Goal: Task Accomplishment & Management: Manage account settings

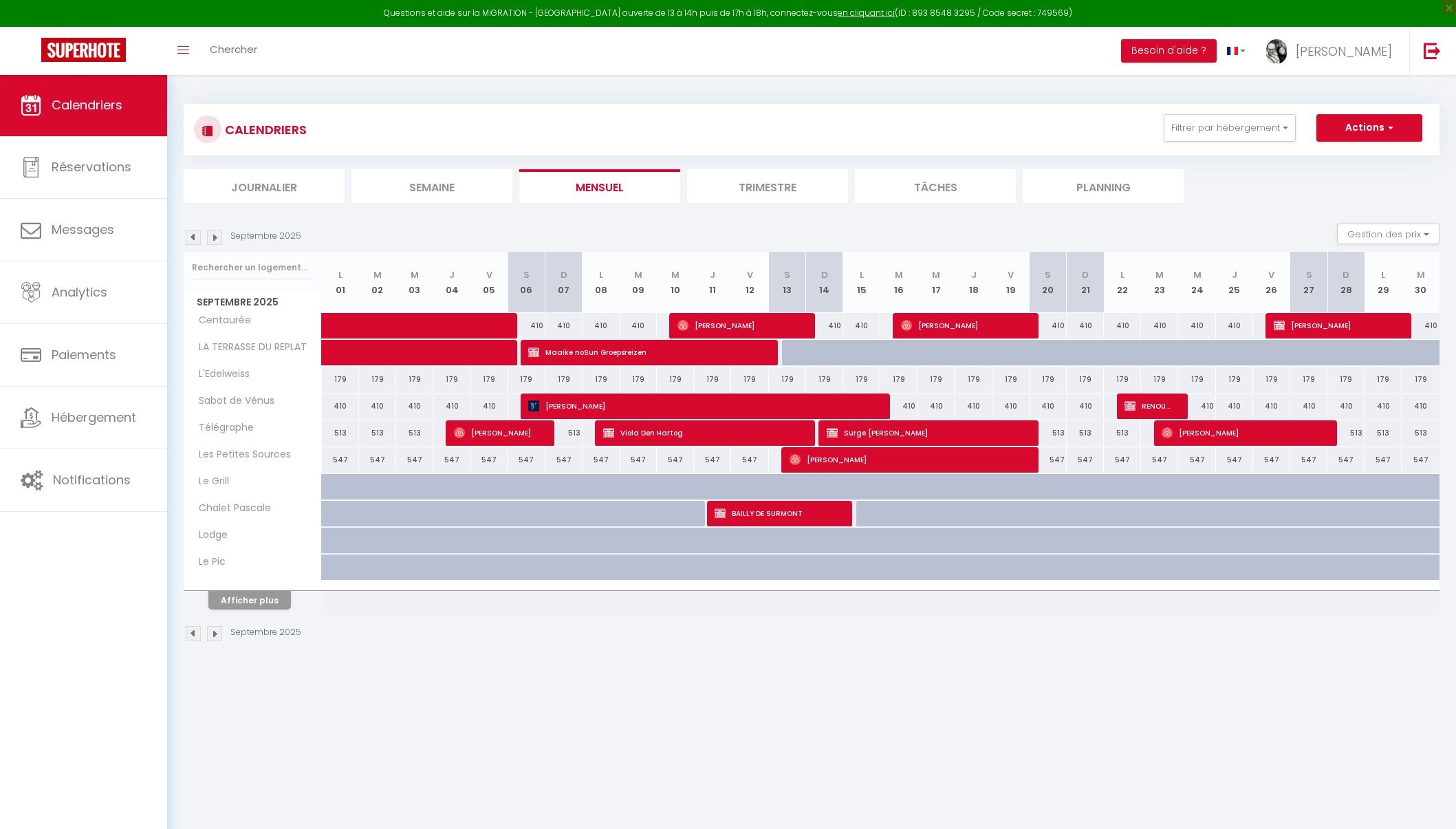
click at [93, 112] on span "Calendriers" at bounding box center [86, 105] width 70 height 17
click at [88, 188] on link "Réservations" at bounding box center [83, 167] width 167 height 62
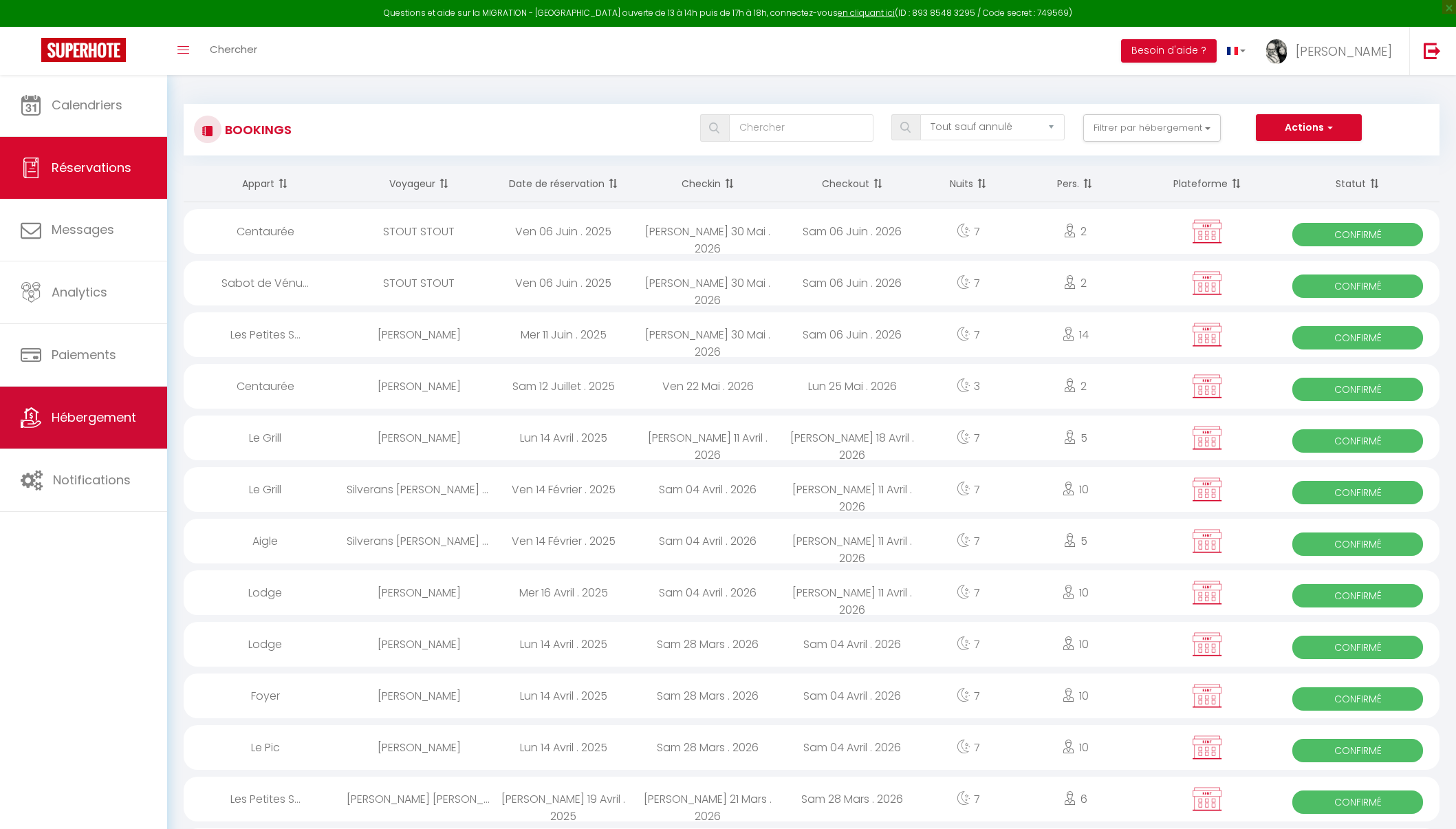
click at [109, 415] on span "Hébergement" at bounding box center [93, 417] width 85 height 17
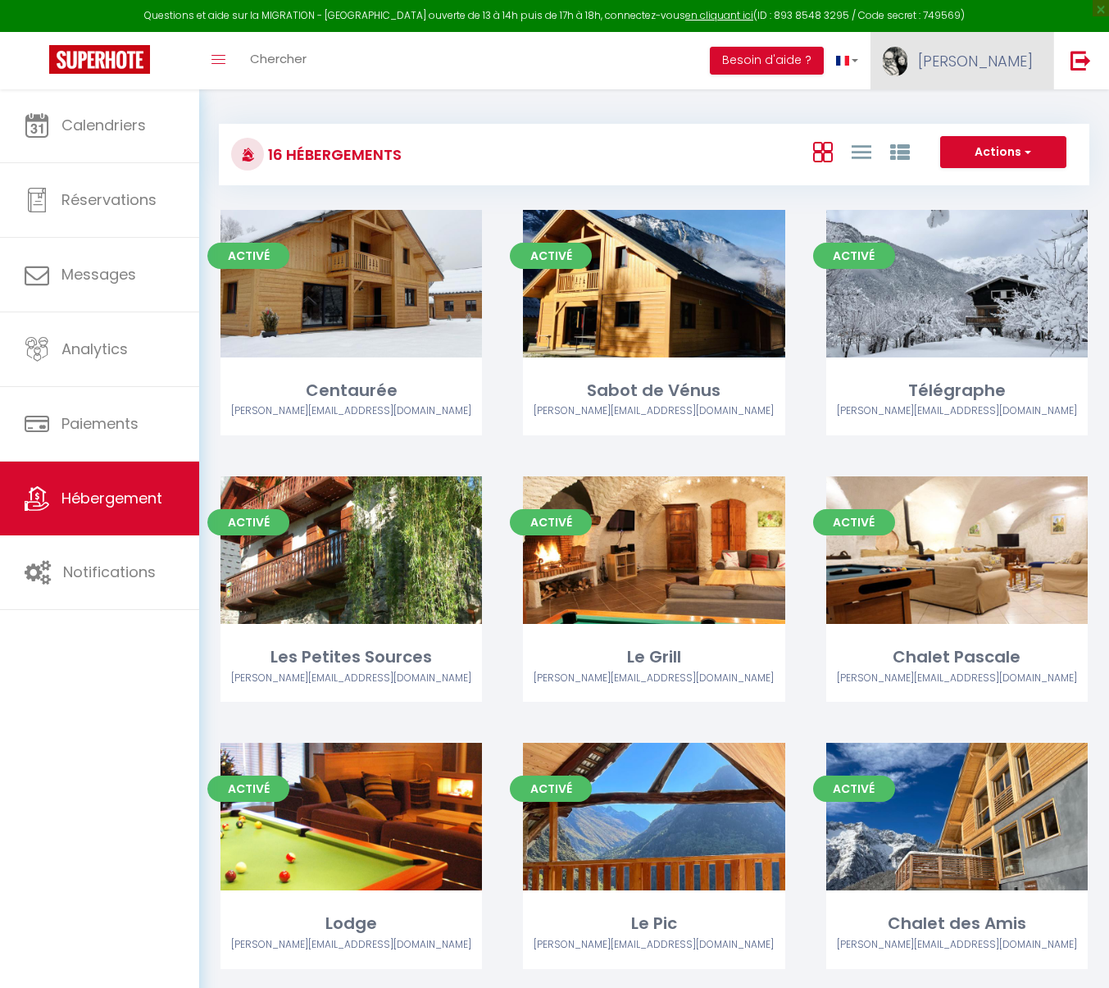
click at [1008, 71] on link "[PERSON_NAME]" at bounding box center [962, 60] width 183 height 57
click at [998, 115] on link "Paramètres" at bounding box center [987, 114] width 121 height 28
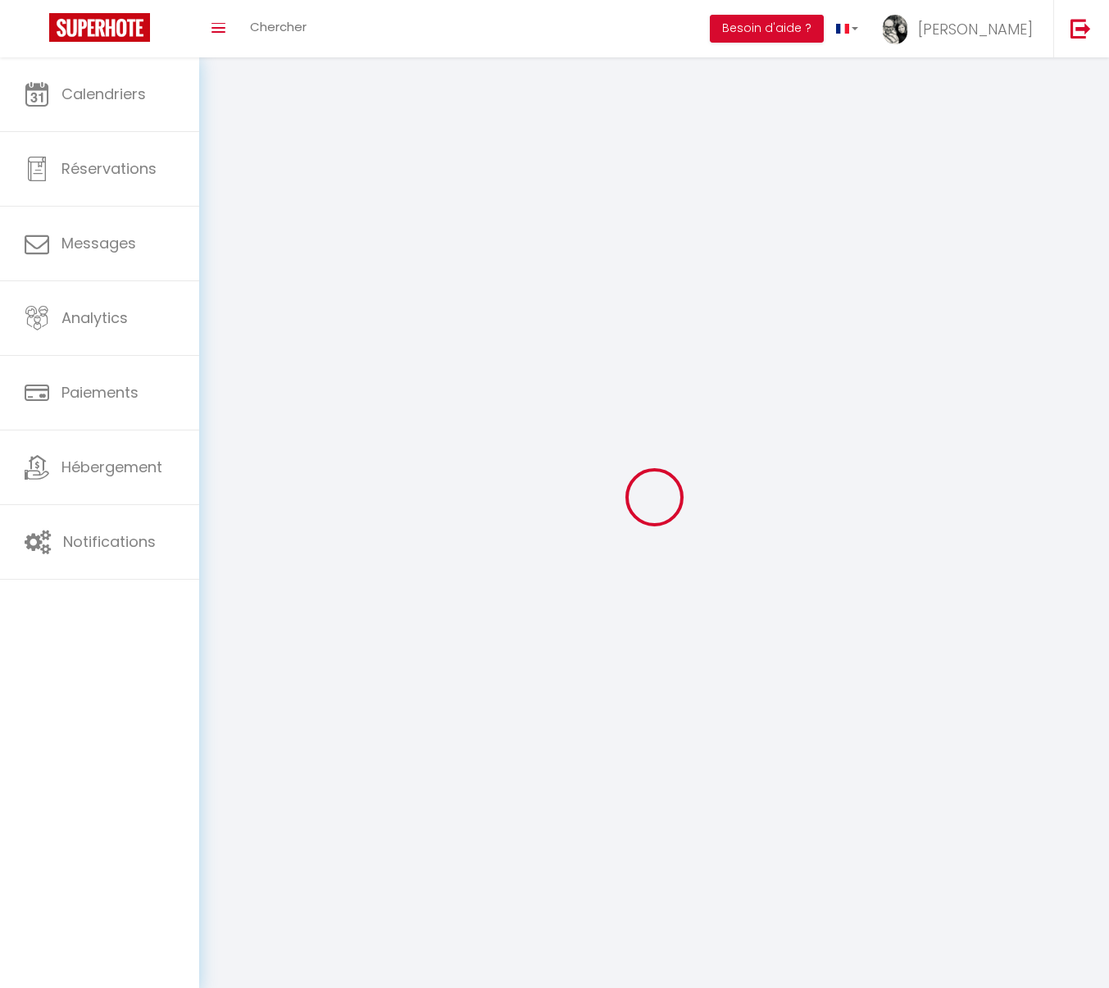
select select
type input "[PERSON_NAME]"
type input "Durdan"
type input "0661922984"
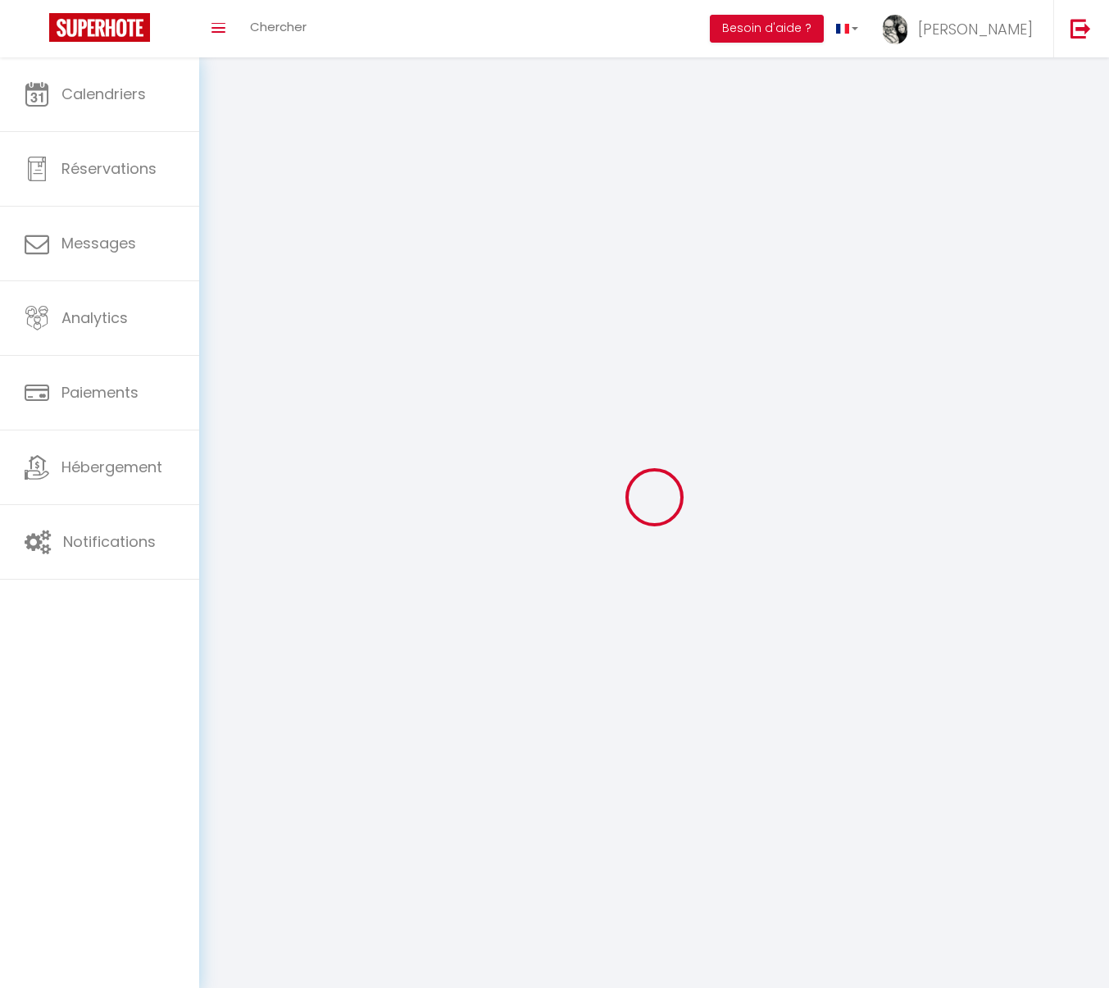
type input "257, montée de la condamine"
type input "38520"
type input "Le Bourg d'Oisans"
type input "aybfsTrGCMgygzSL2wY7abmYX"
type input "nfEjdBChllTjeudIKgVggaleb"
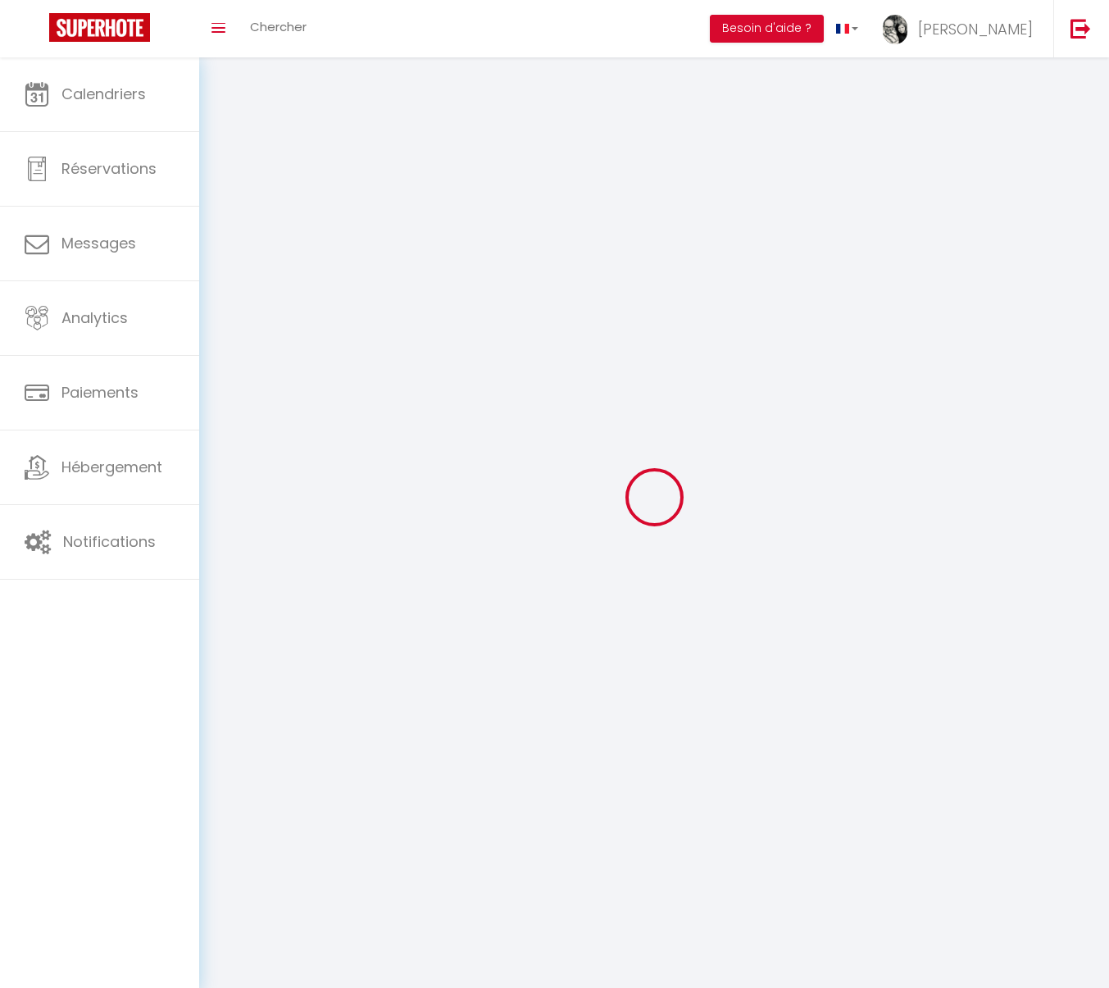
type input "https://app.superhote.com/#/get-available-rentals/nfEjdBChllTjeudIKgVggaleb"
type input "ML55129"
select select "28"
select select "fr"
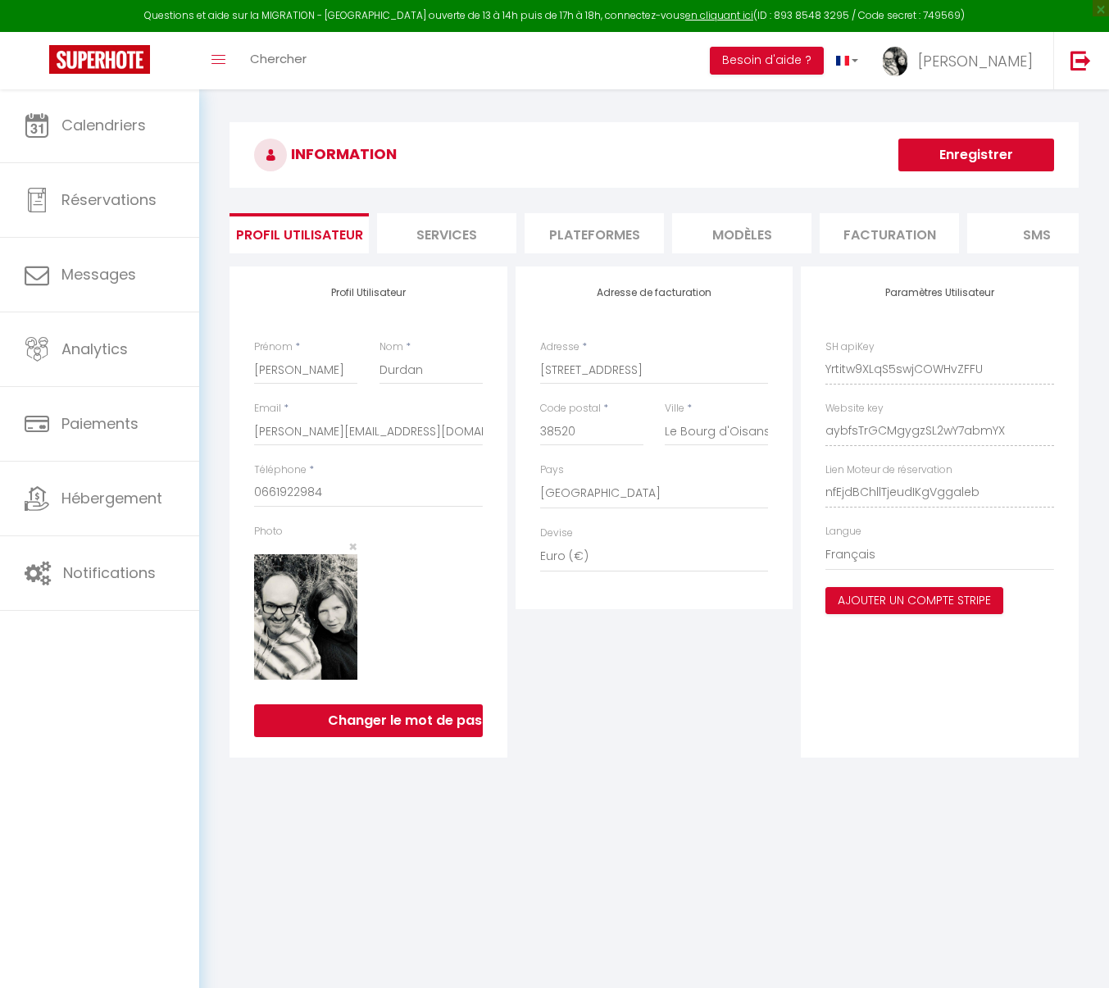
type input "aybfsTrGCMgygzSL2wY7abmYX"
type input "nfEjdBChllTjeudIKgVggaleb"
type input "https://app.superhote.com/#/get-available-rentals/nfEjdBChllTjeudIKgVggaleb"
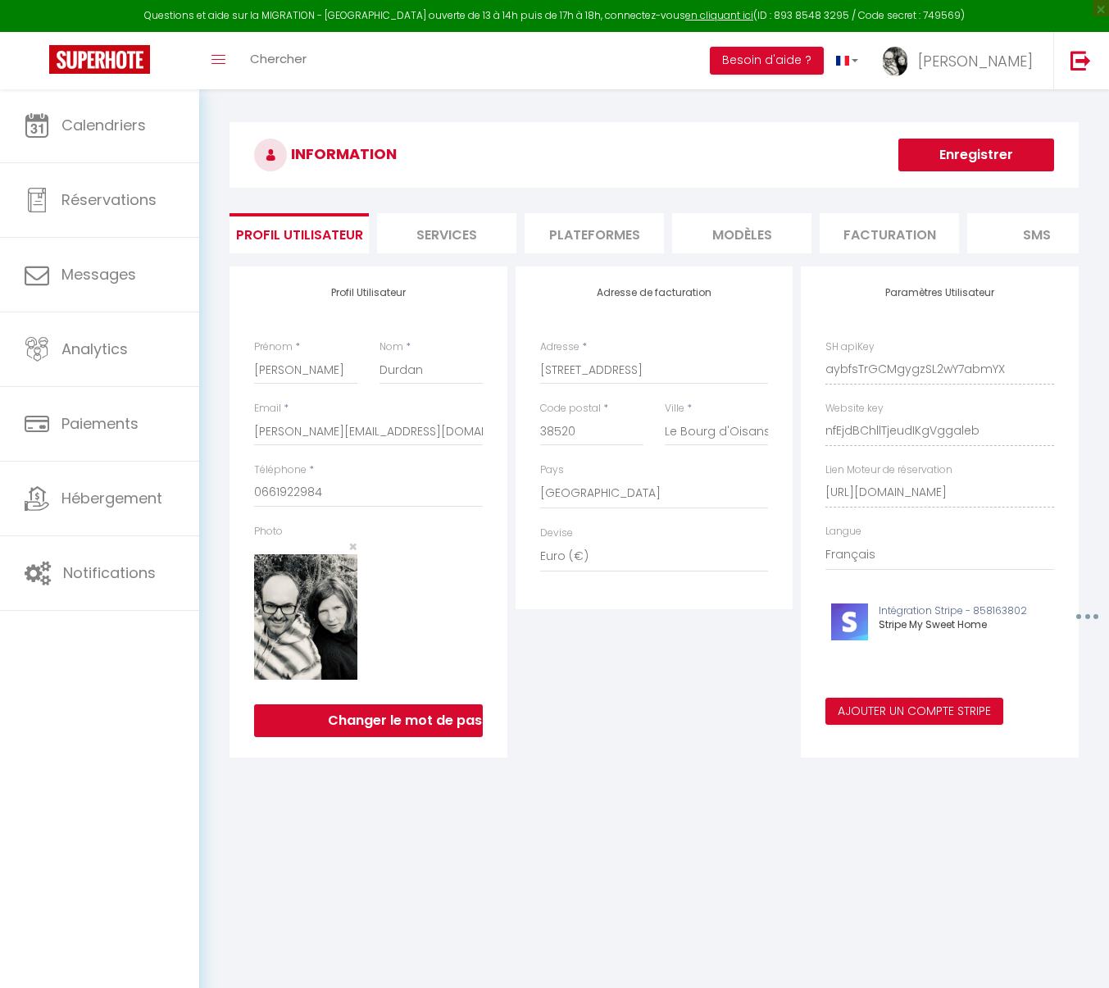
click at [590, 237] on li "Plateformes" at bounding box center [594, 233] width 139 height 40
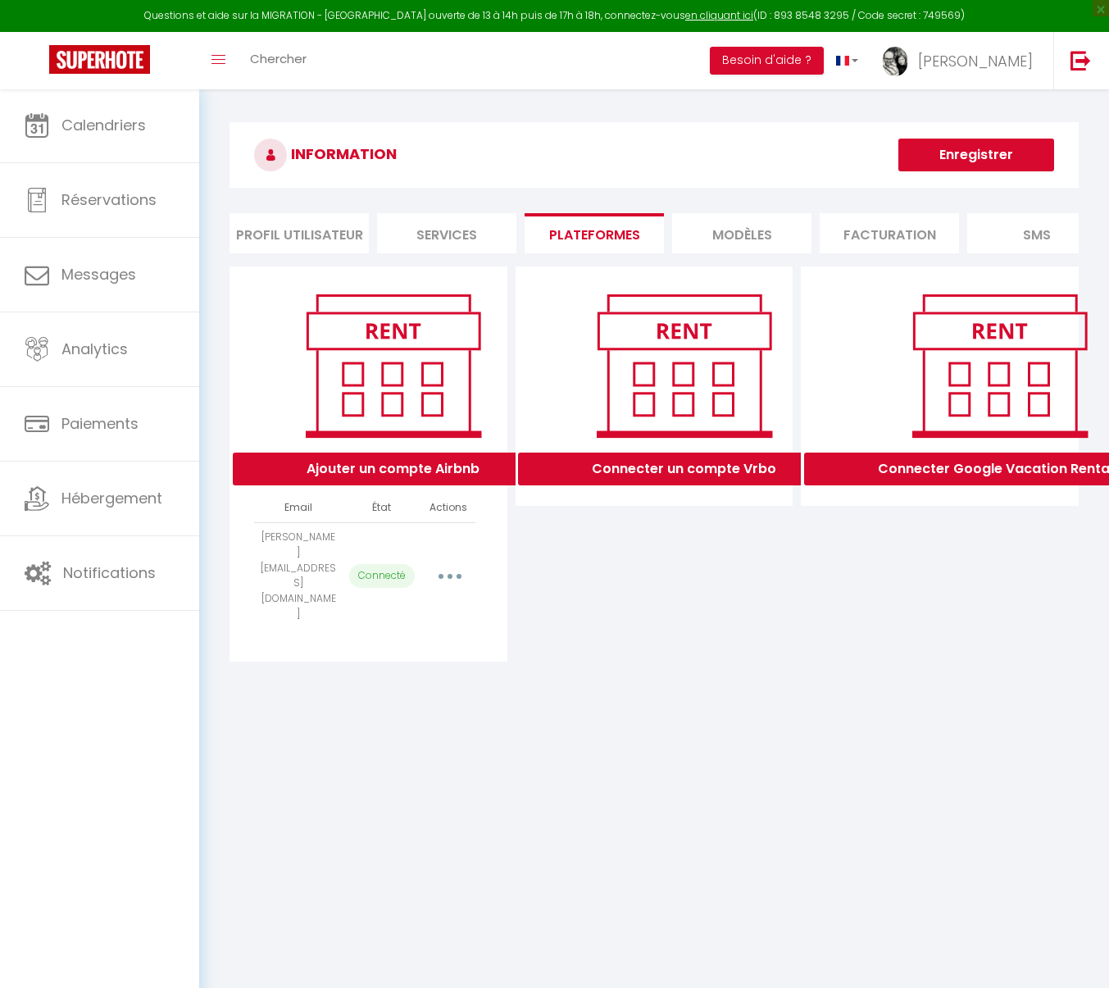
click at [449, 563] on button "button" at bounding box center [450, 576] width 46 height 26
click at [434, 658] on link "Reconnecter le compte" at bounding box center [377, 672] width 181 height 28
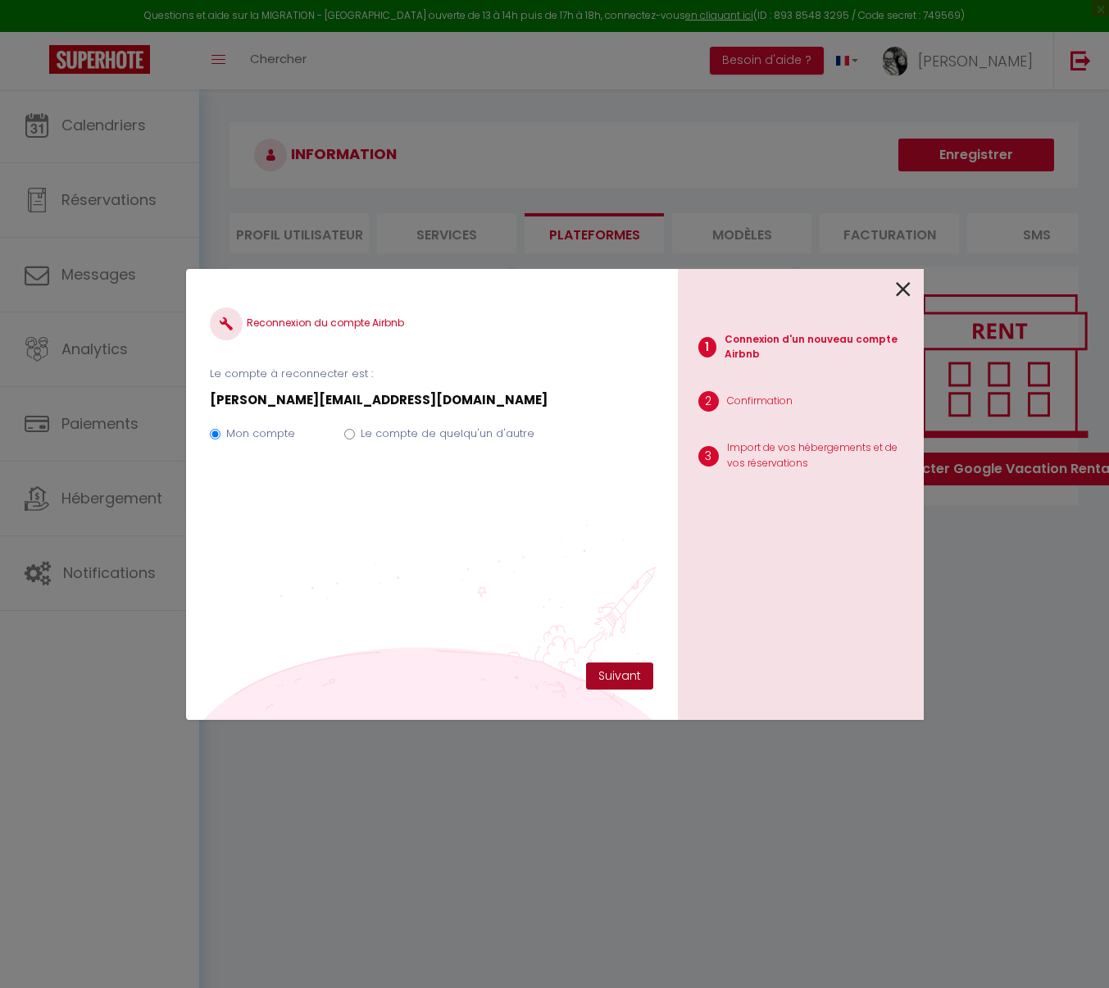
click at [620, 677] on button "Suivant" at bounding box center [619, 676] width 67 height 28
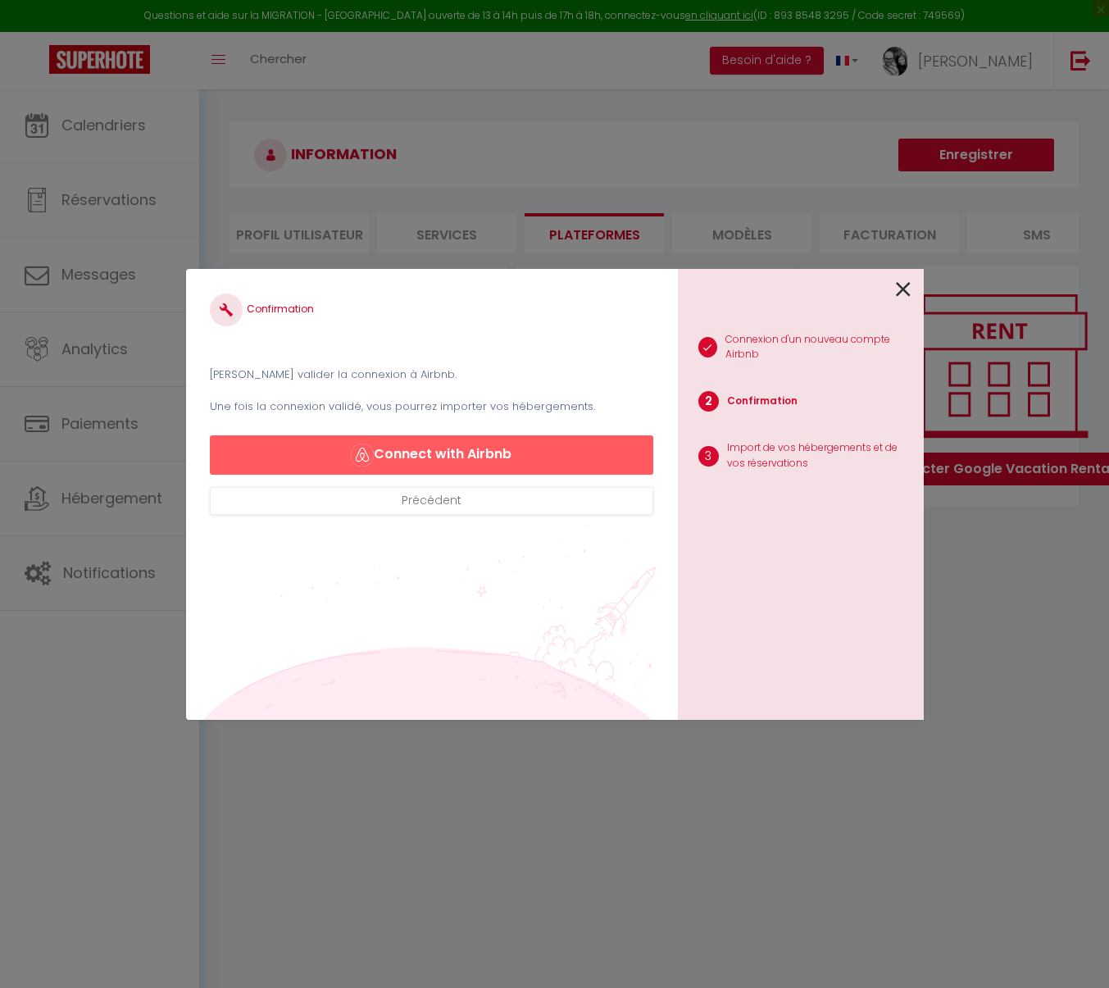
click at [501, 449] on button "Connect with Airbnb" at bounding box center [431, 454] width 443 height 39
click at [445, 453] on button "Connect with Airbnb" at bounding box center [431, 454] width 443 height 39
click at [431, 456] on button "Connect with Airbnb" at bounding box center [431, 454] width 443 height 39
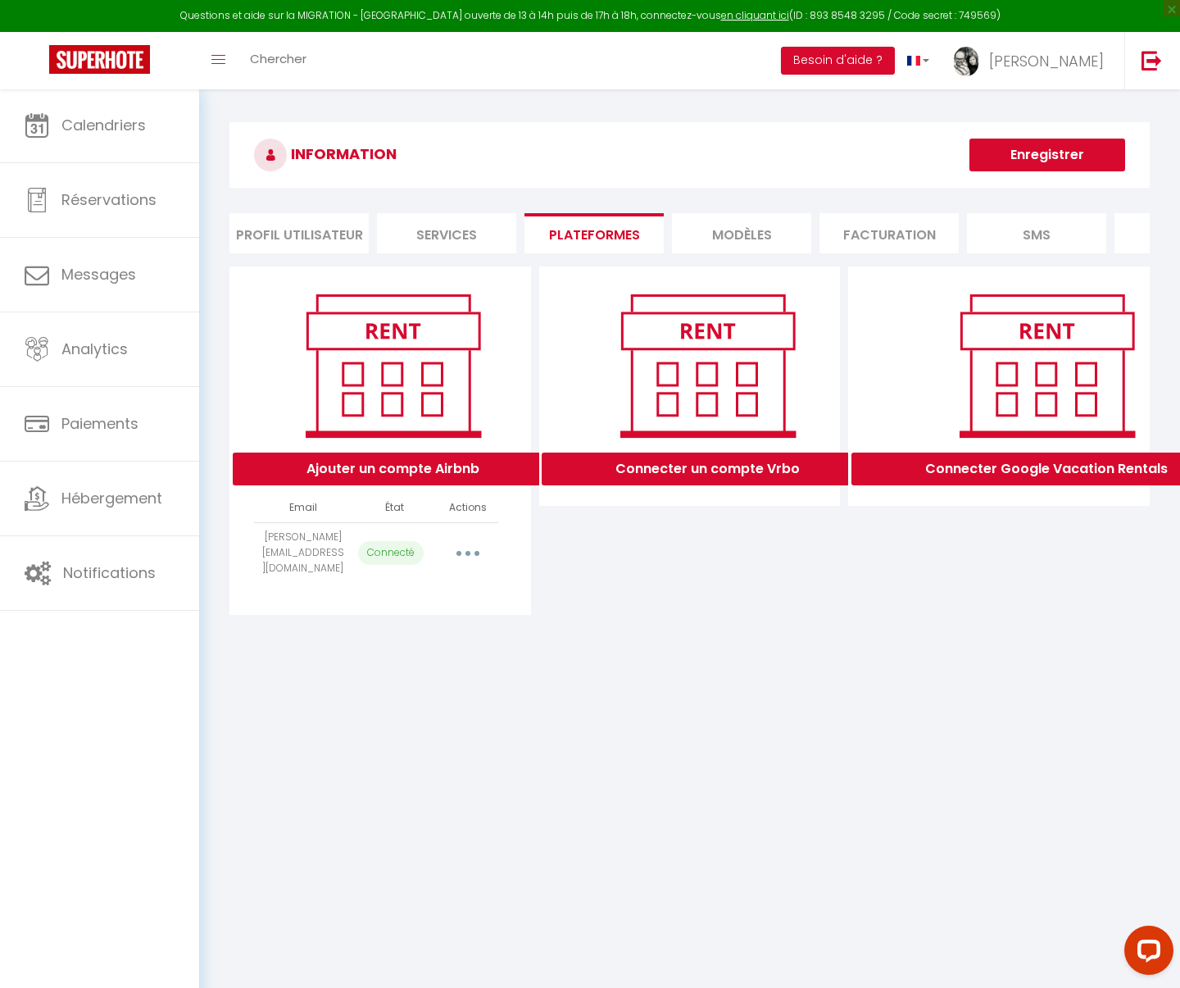
select select "1290"
select select "1292"
select select "1291"
select select "1295"
select select "1297"
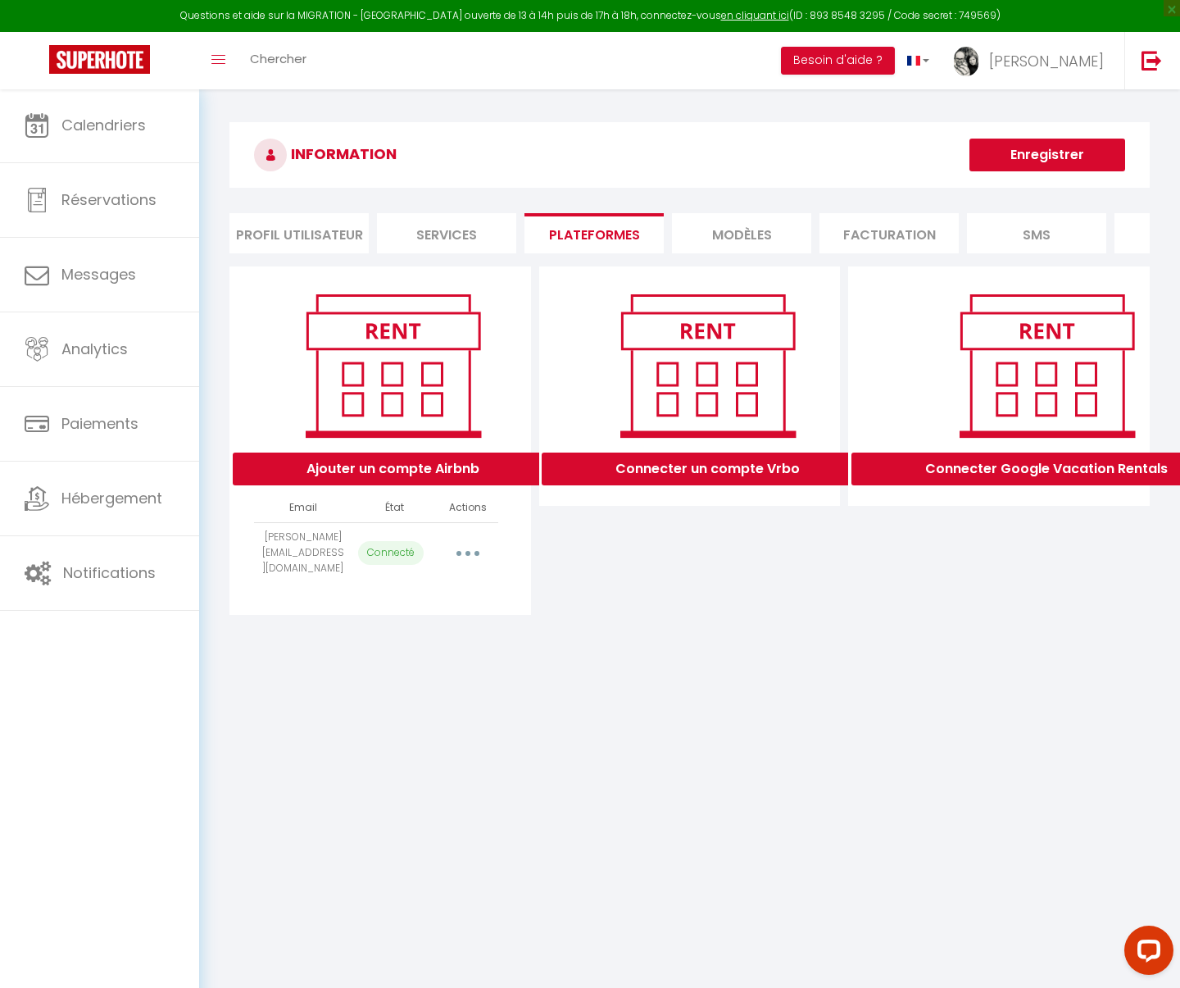
select select "1455"
select select "1754"
select select "4126"
select select "4127"
select select "11729"
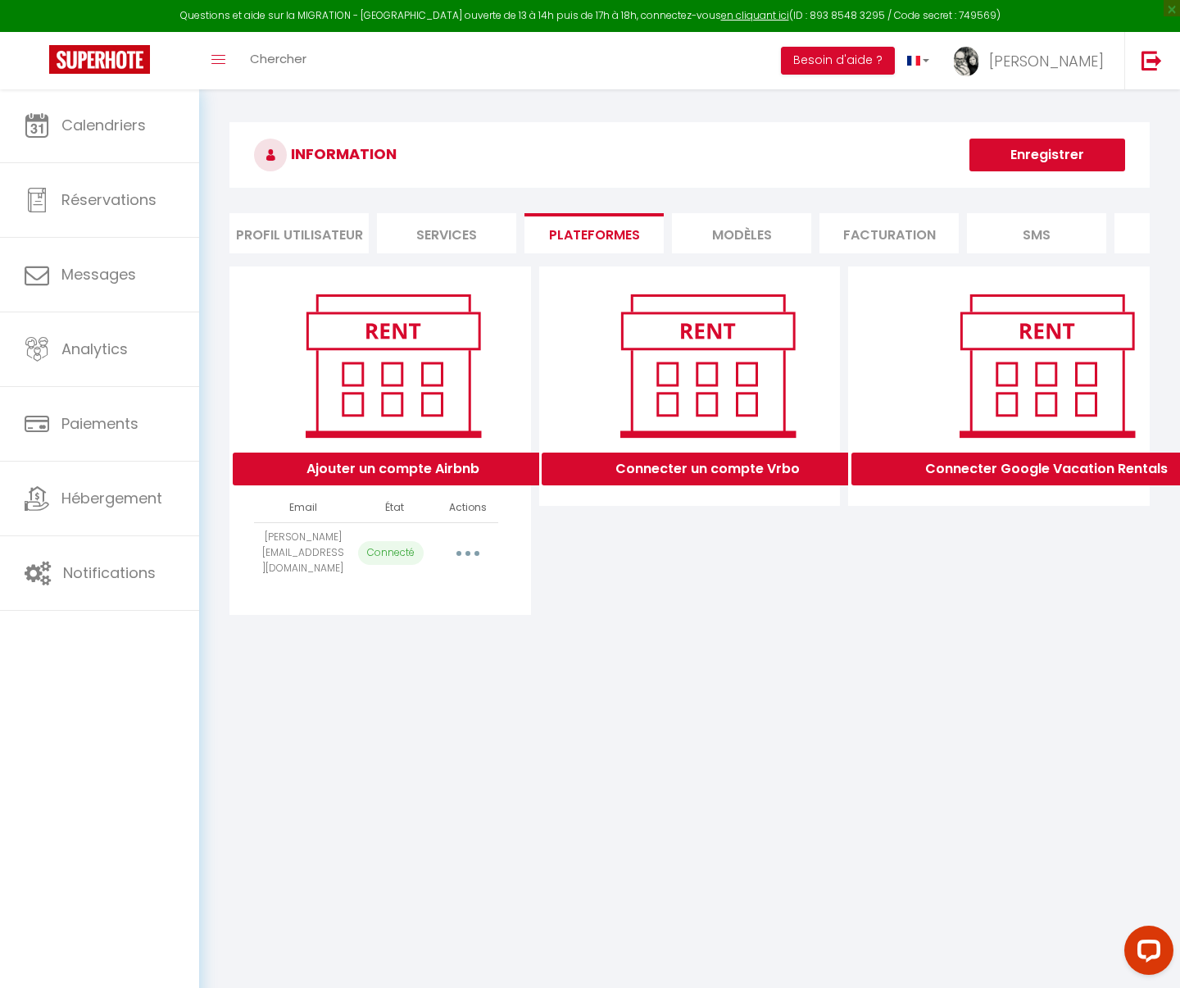
select select "1933"
select select "1296"
select select "1293"
select select "1294"
select select "32465"
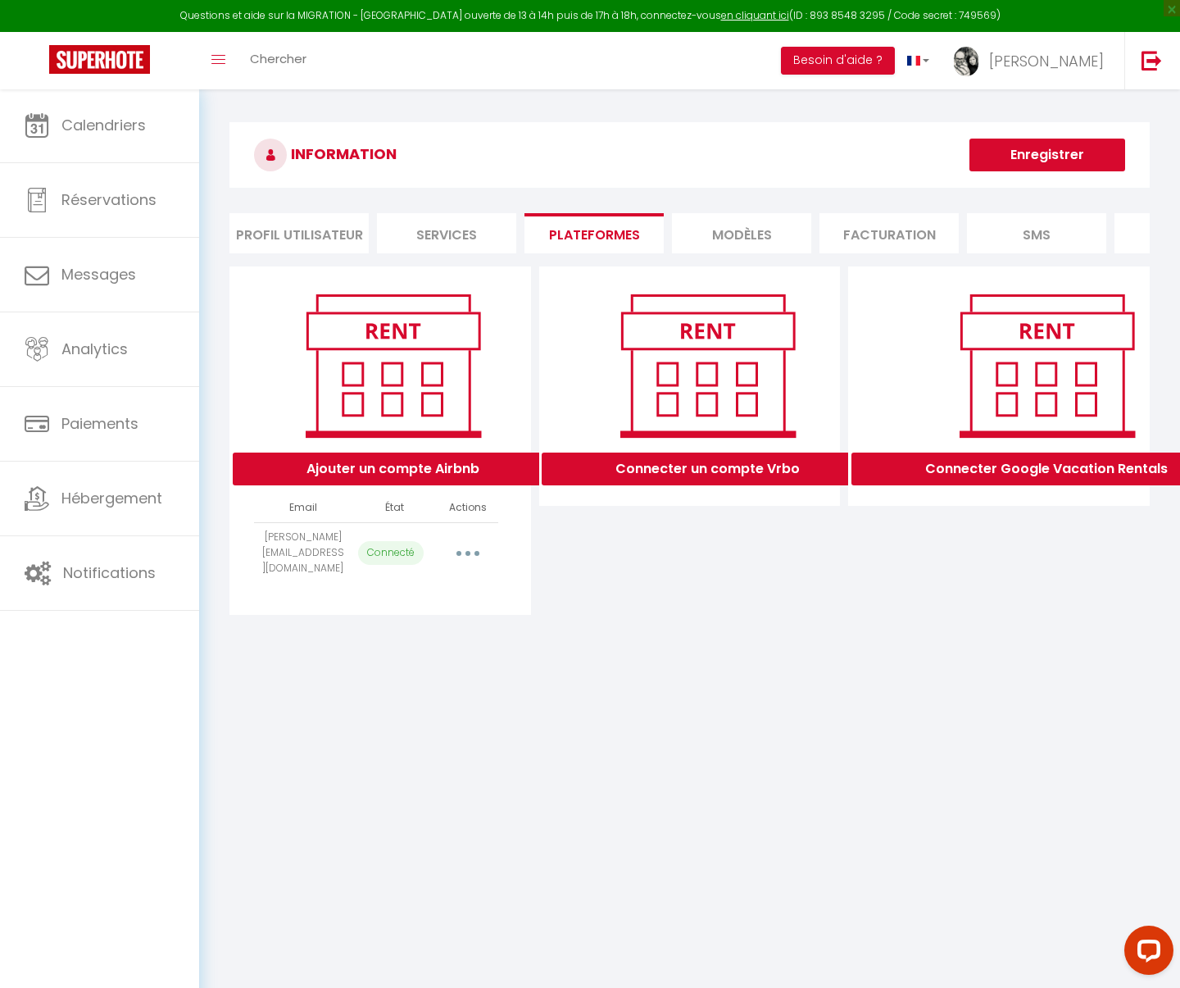
select select "69831"
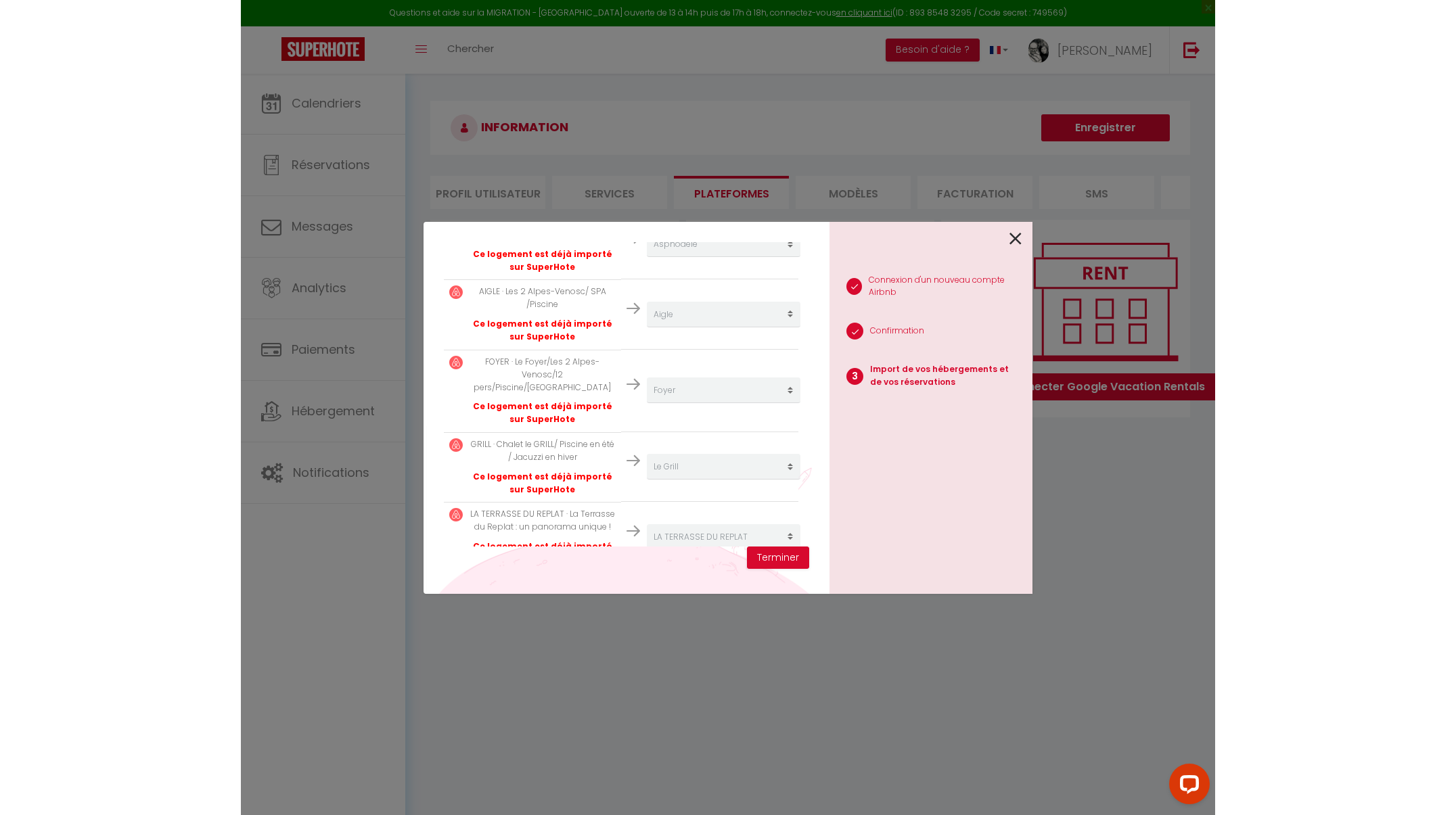
scroll to position [1110, 0]
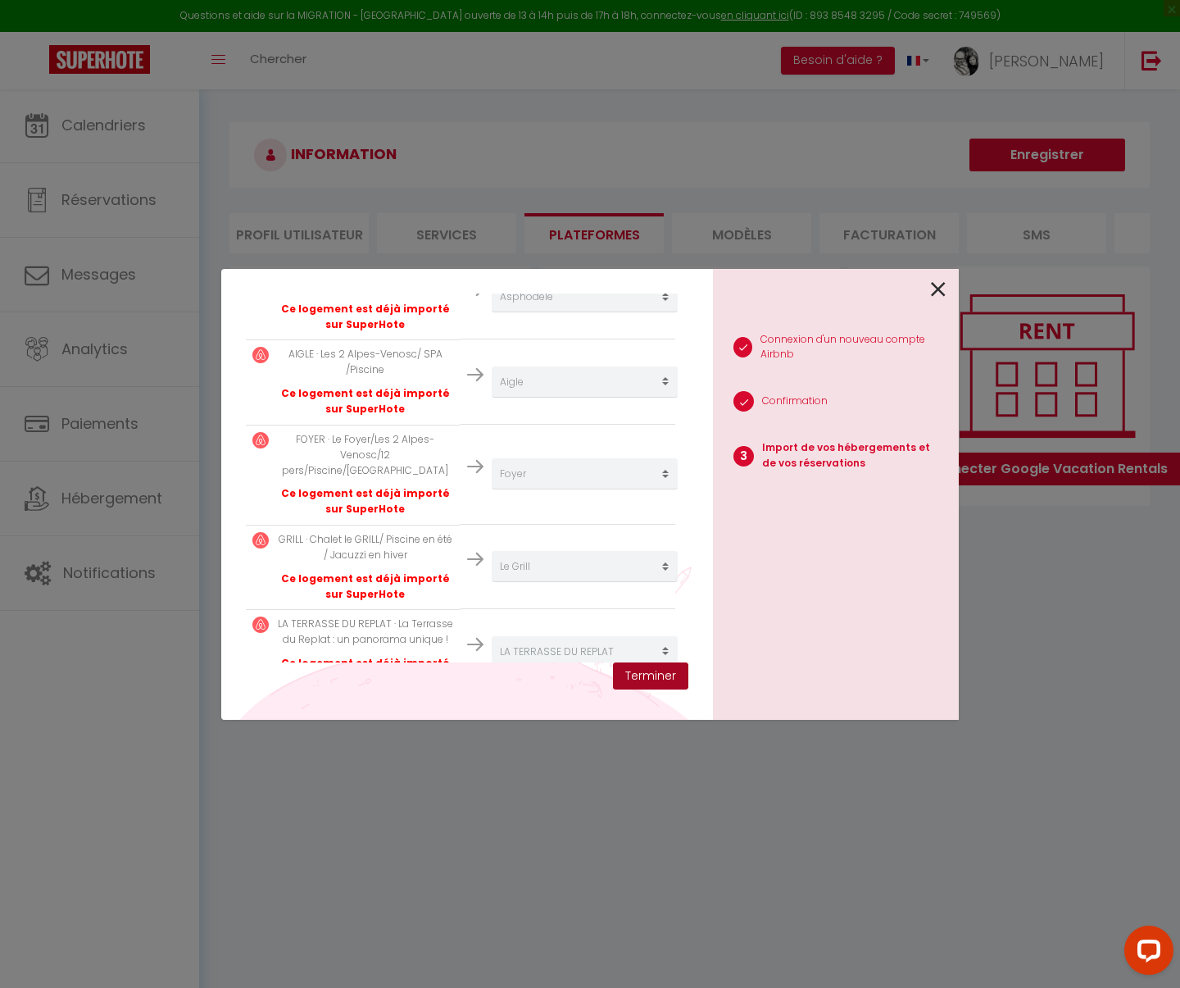
click at [647, 676] on button "Terminer" at bounding box center [650, 676] width 75 height 28
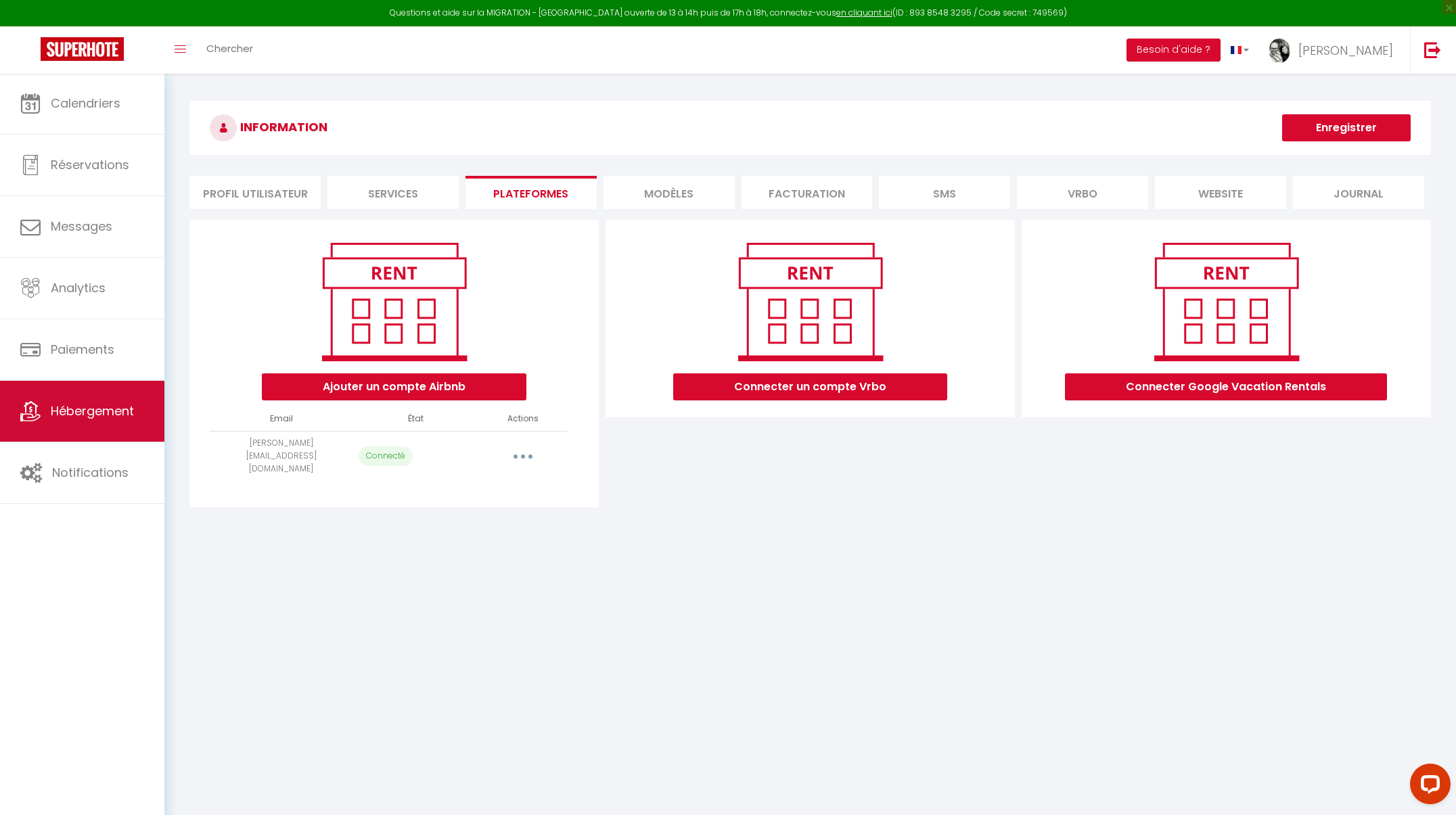
click at [105, 418] on span "Hébergement" at bounding box center [92, 411] width 83 height 16
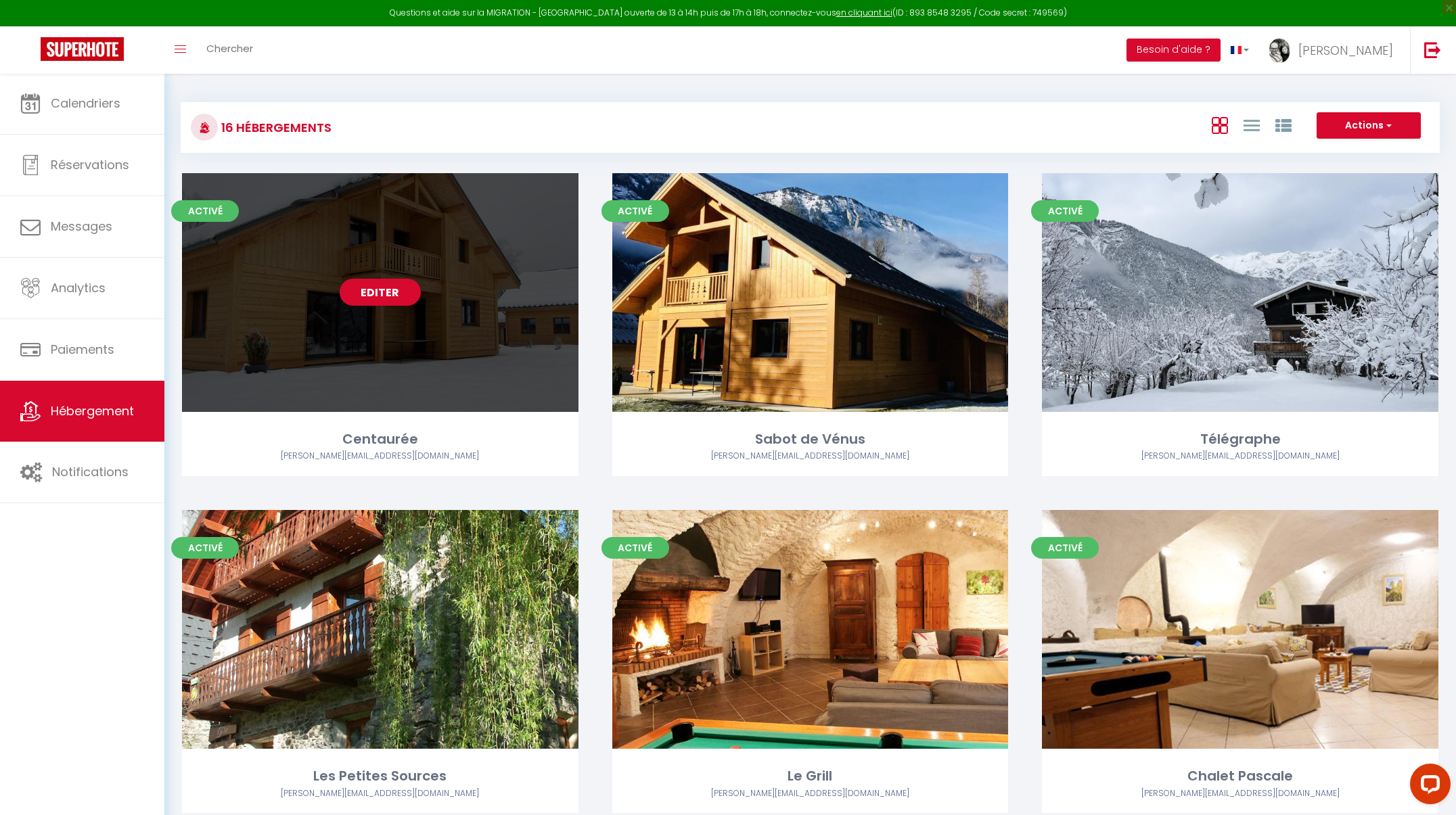
click at [394, 294] on link "Editer" at bounding box center [381, 292] width 81 height 27
select select "3"
select select "2"
select select "1"
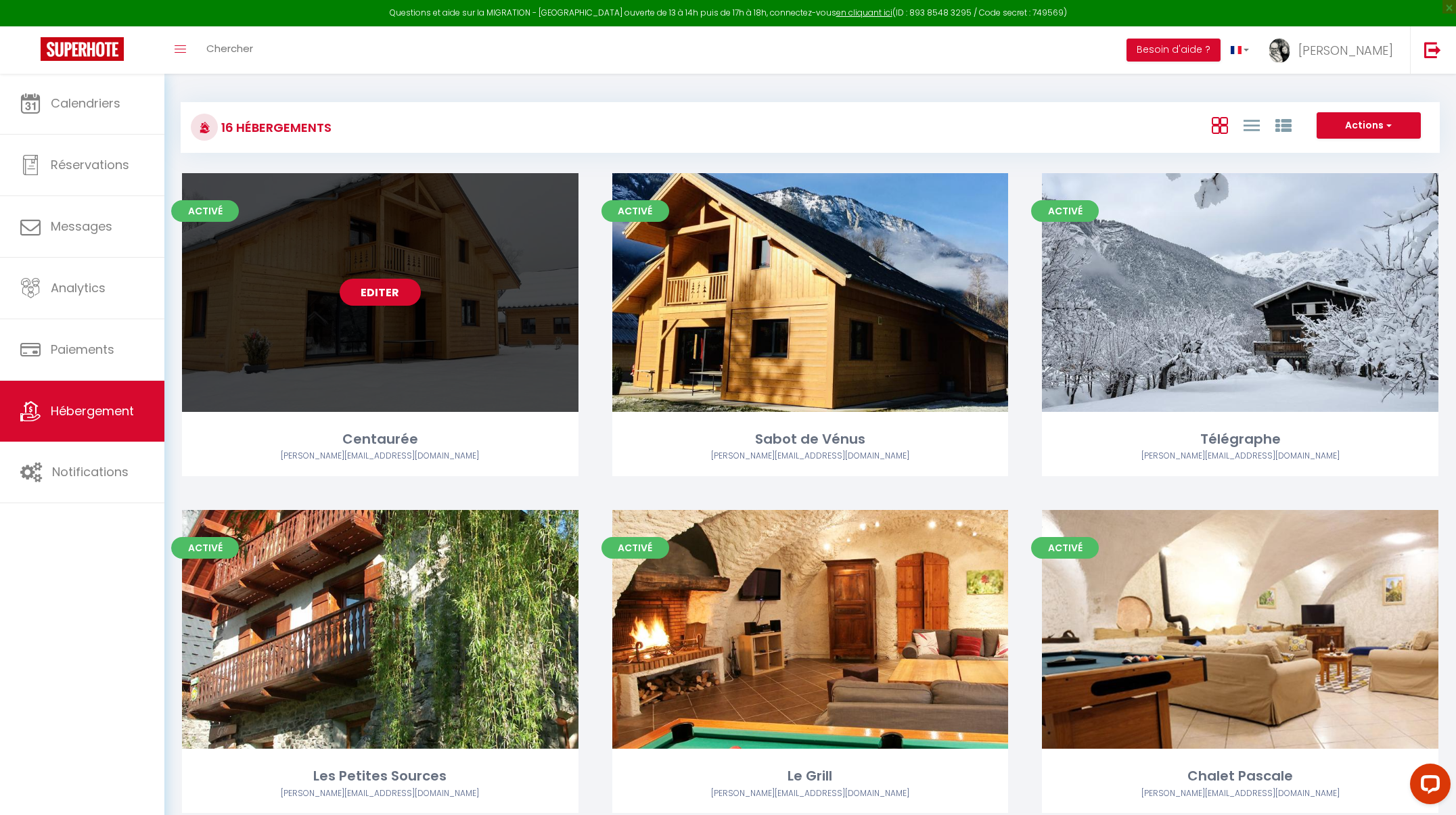
select select
select select "28"
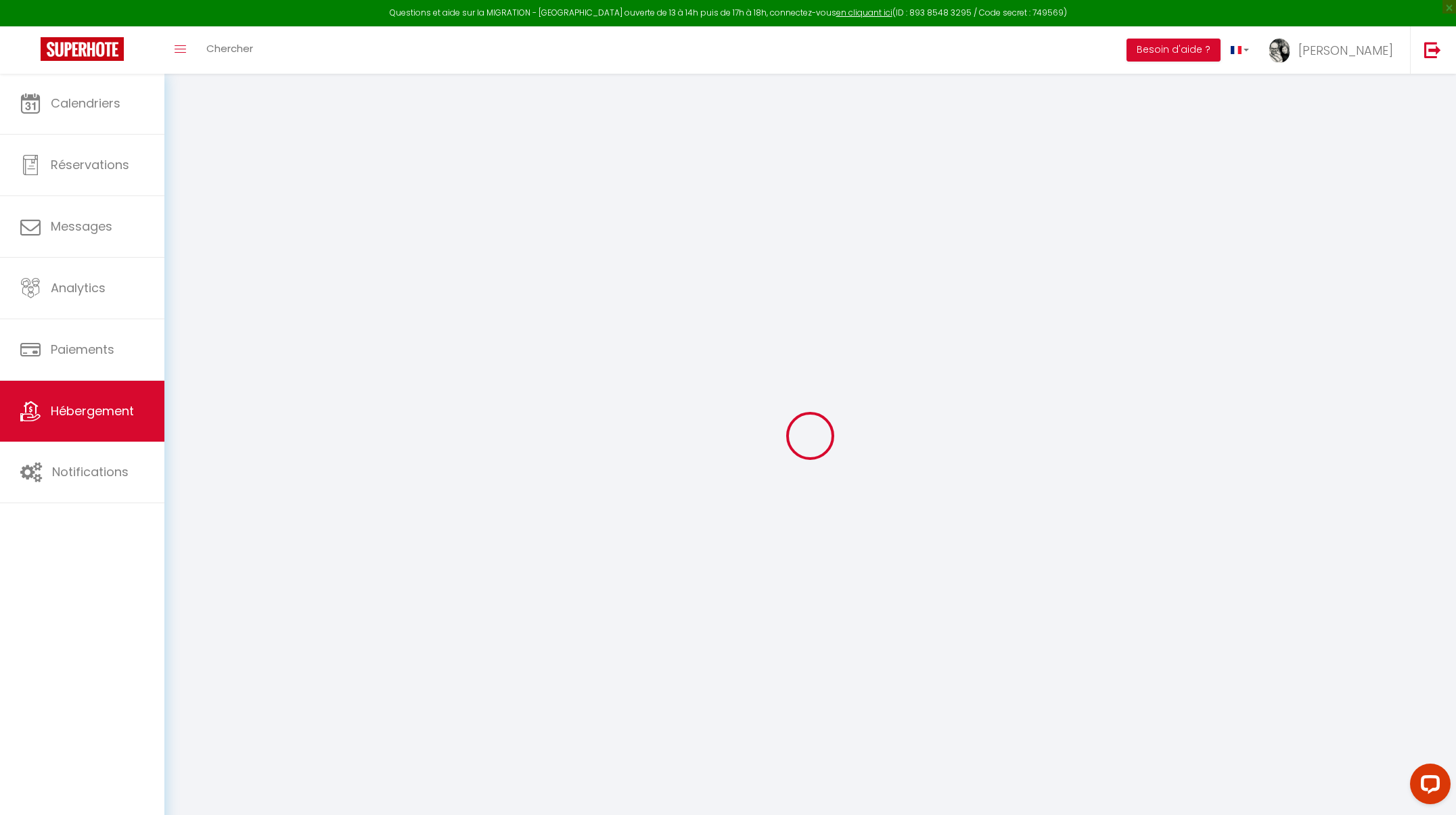
select select
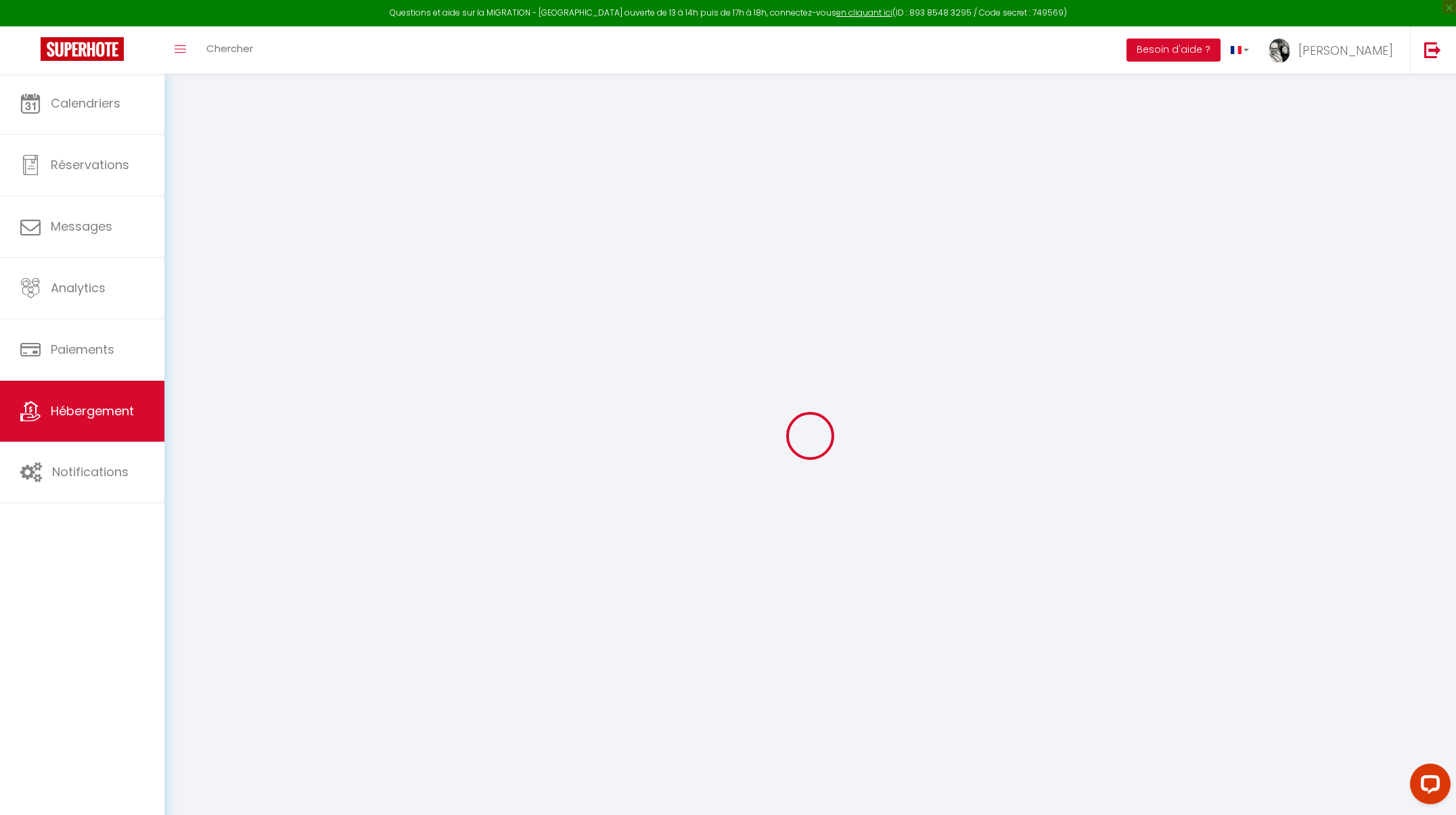
select select
checkbox input "false"
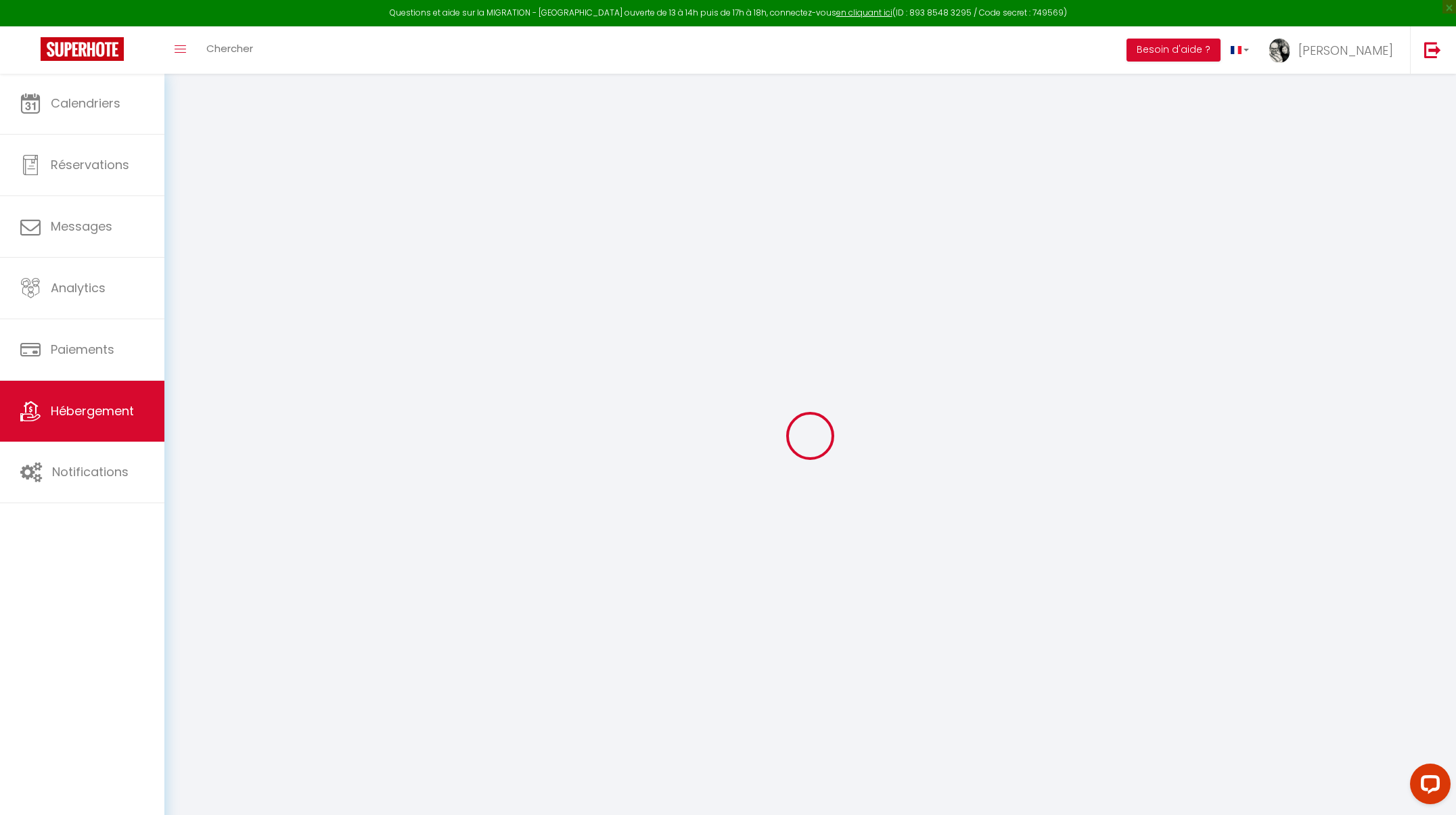
select select
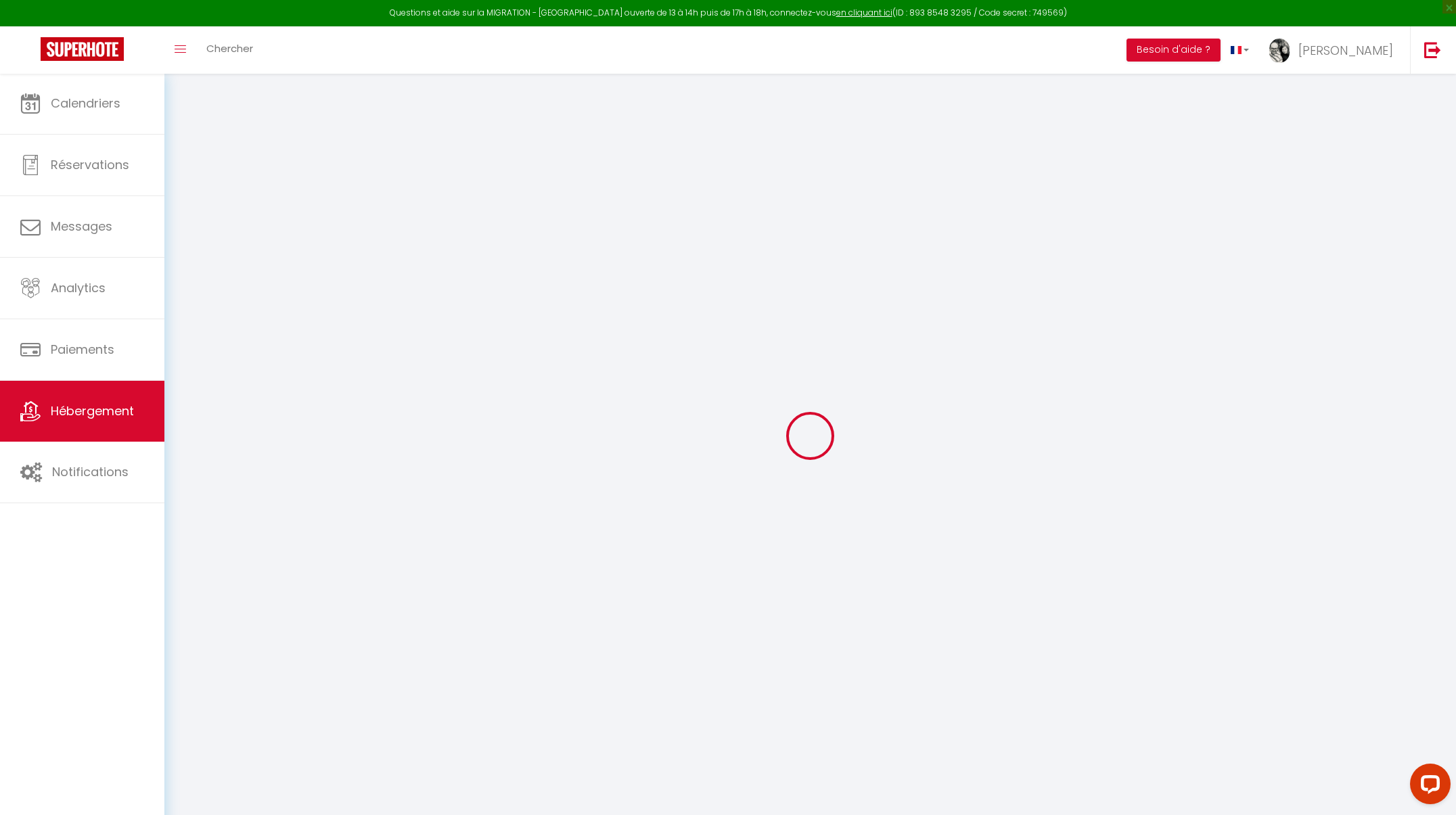
select select
checkbox input "false"
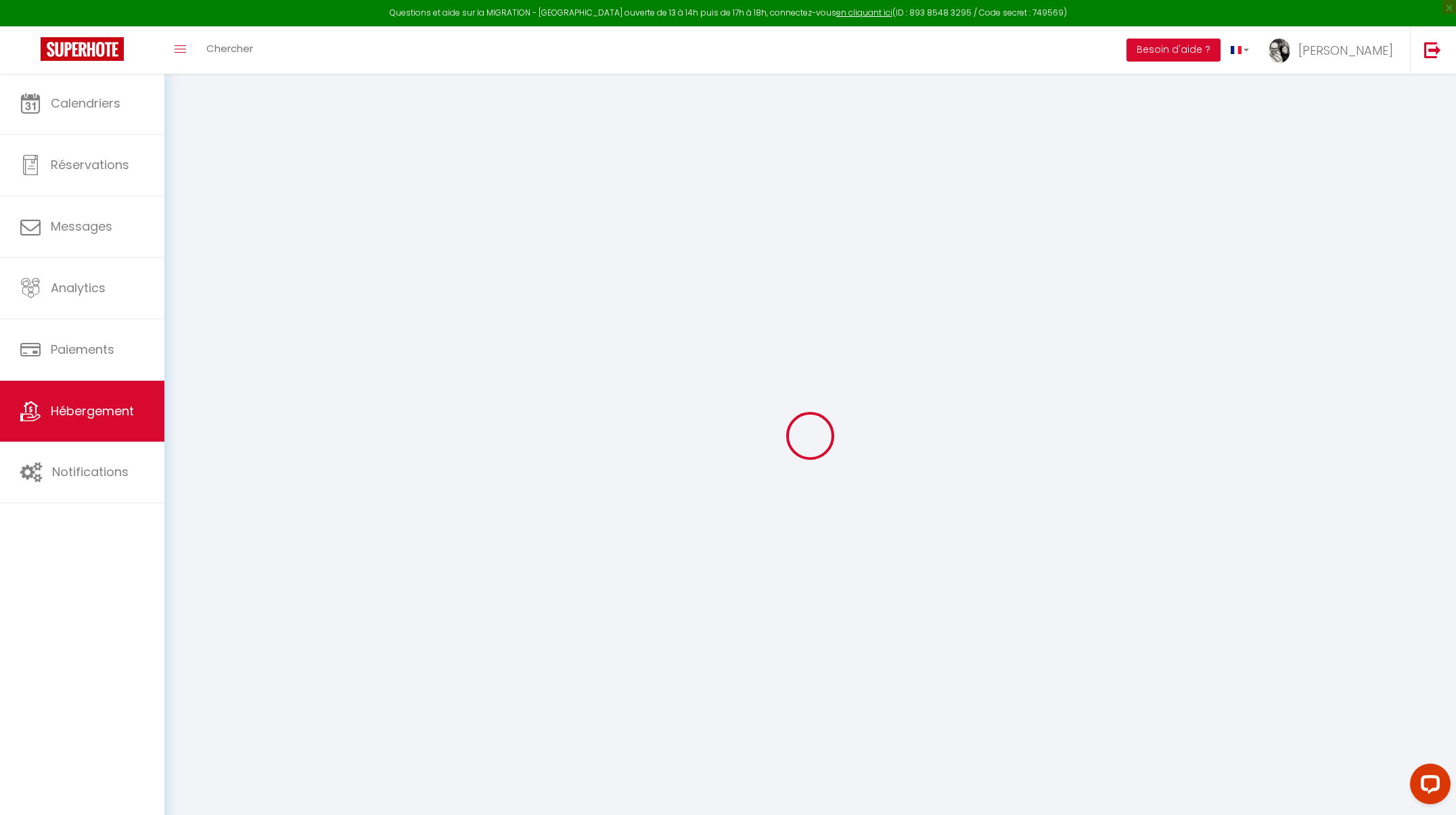
checkbox input "false"
select select
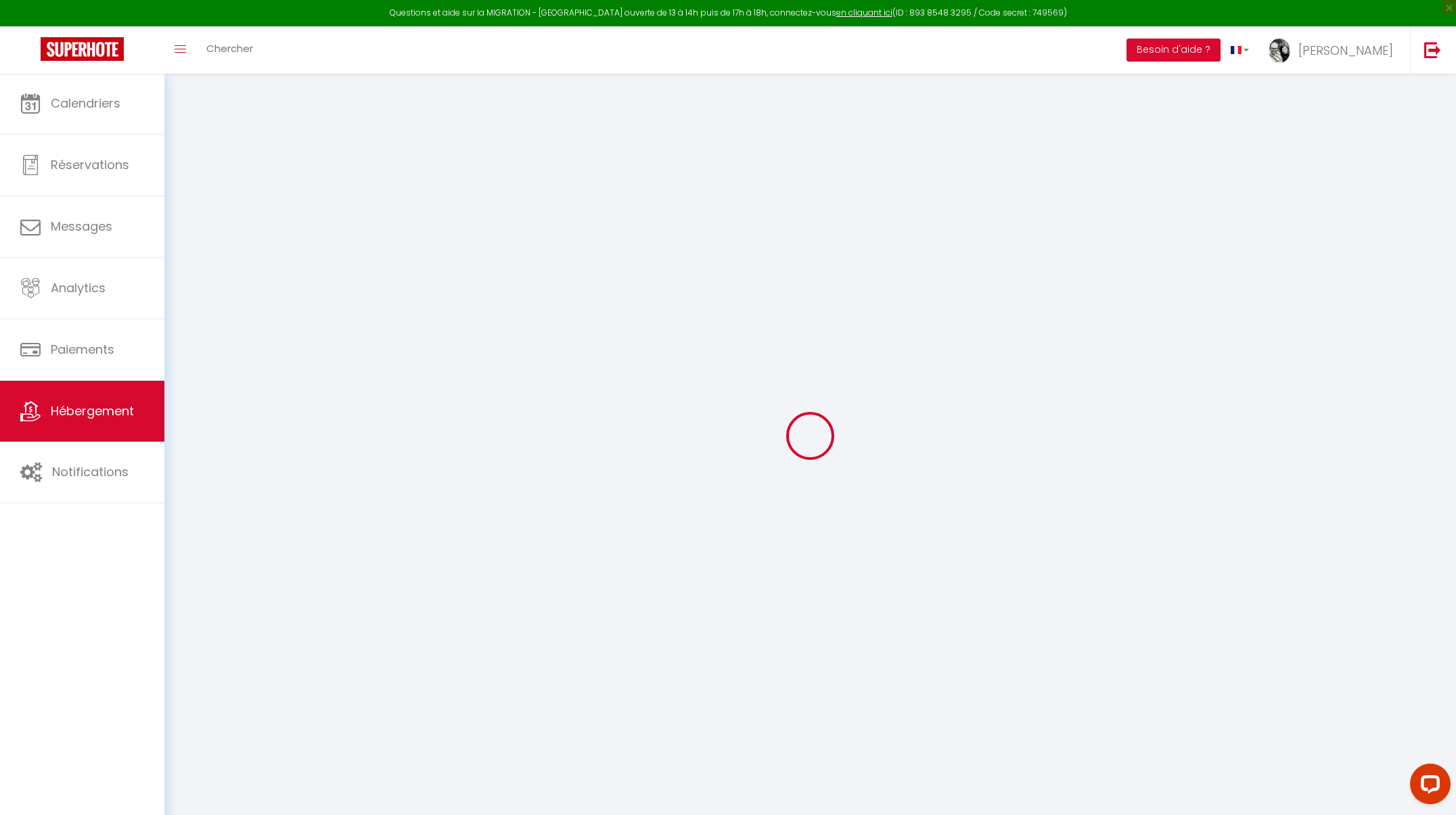
select select
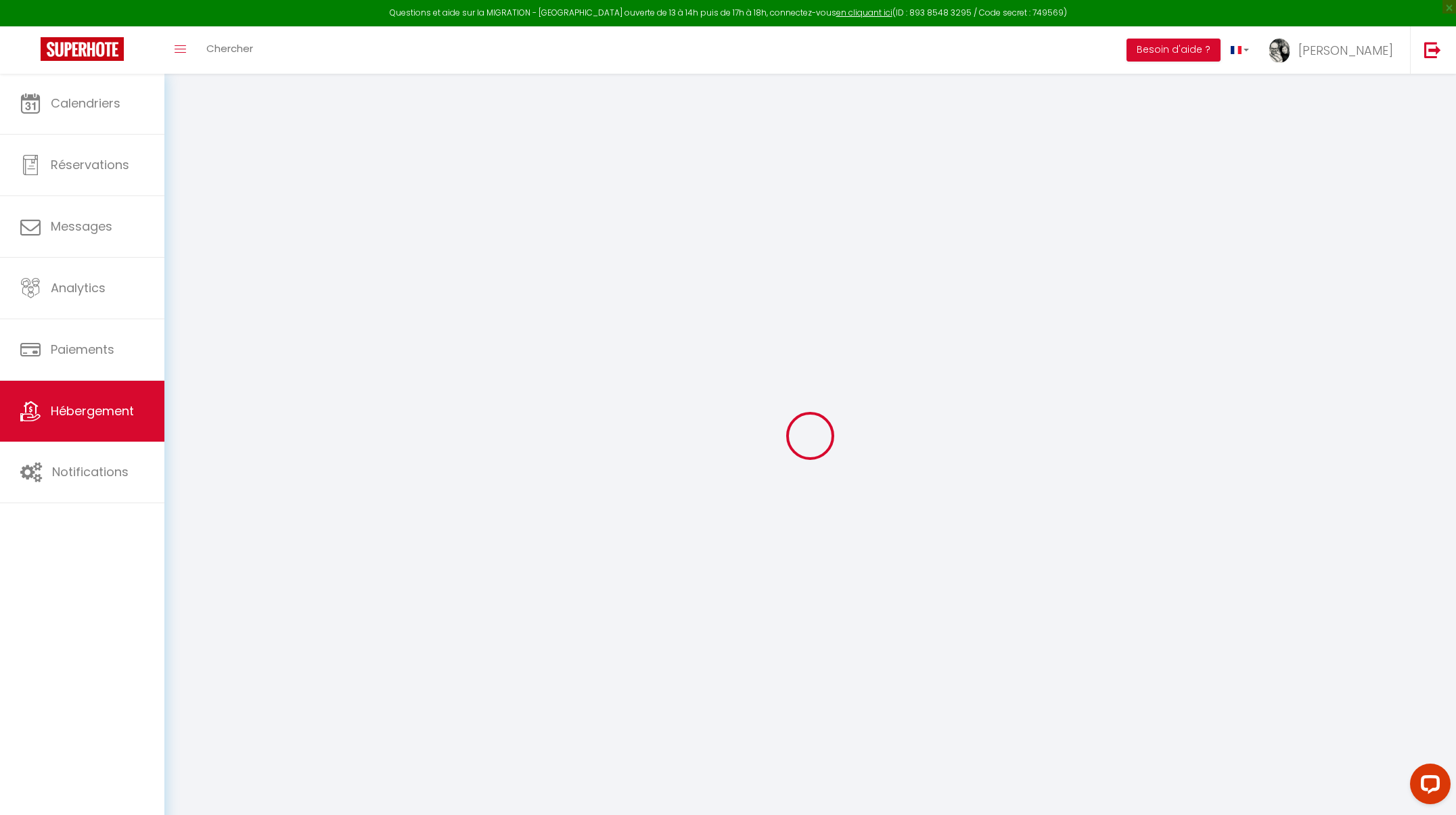
checkbox input "false"
select select
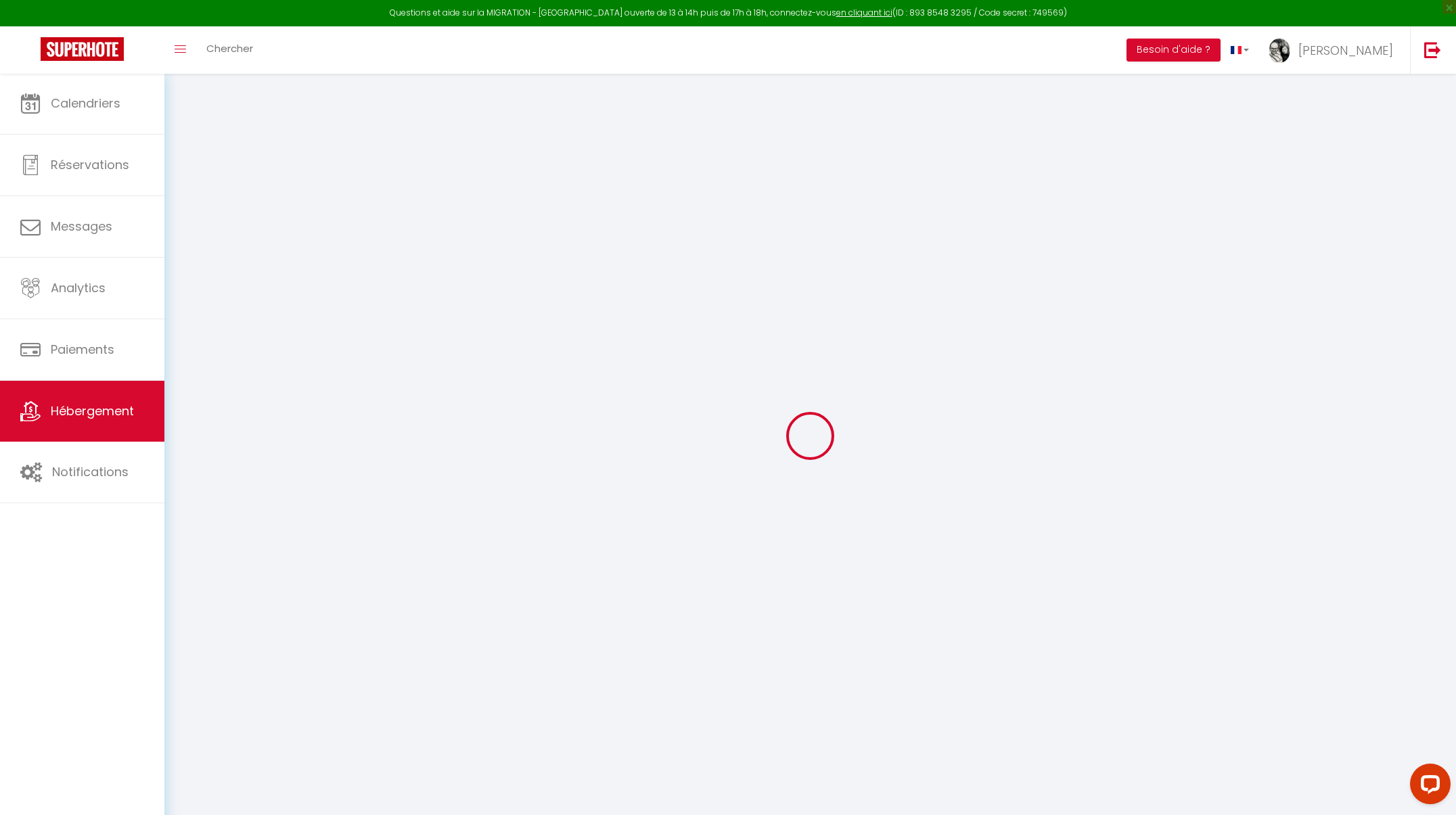
select select
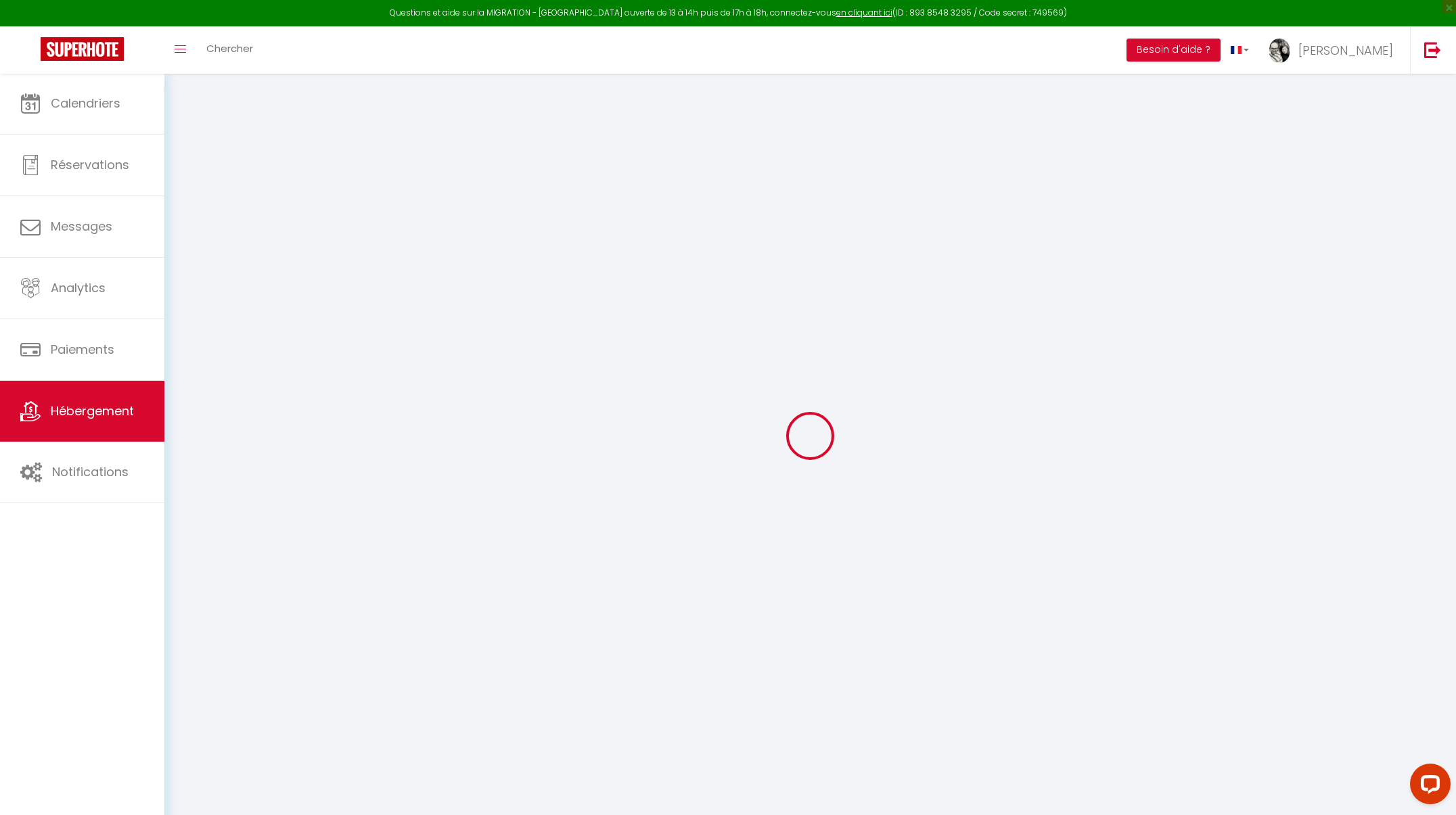
select select
checkbox input "false"
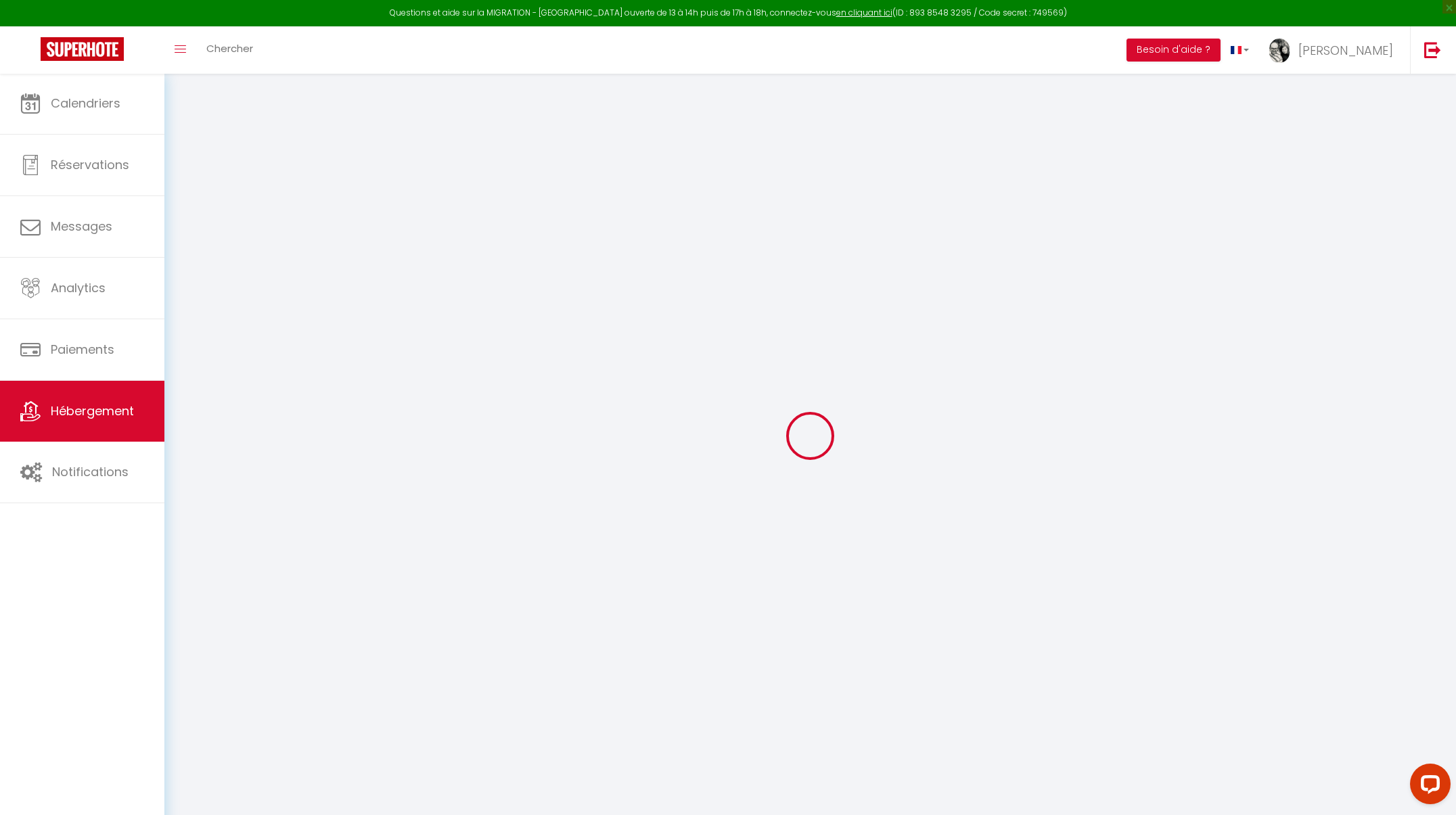
checkbox input "false"
select select
type input "Centaurée"
type input "Laurent"
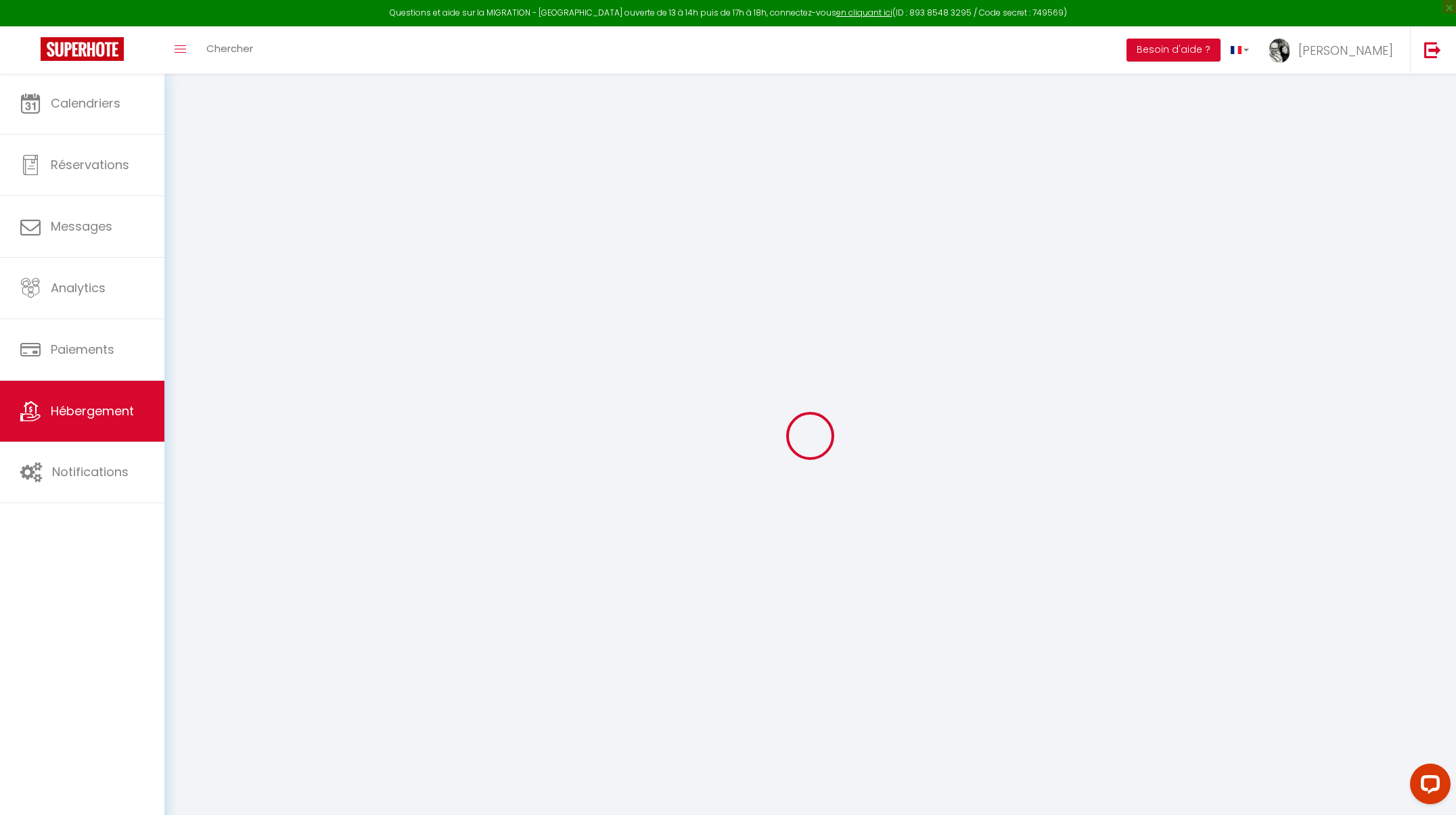
type input "Col"
select select "houses"
select select "12"
select select "5"
select select "2"
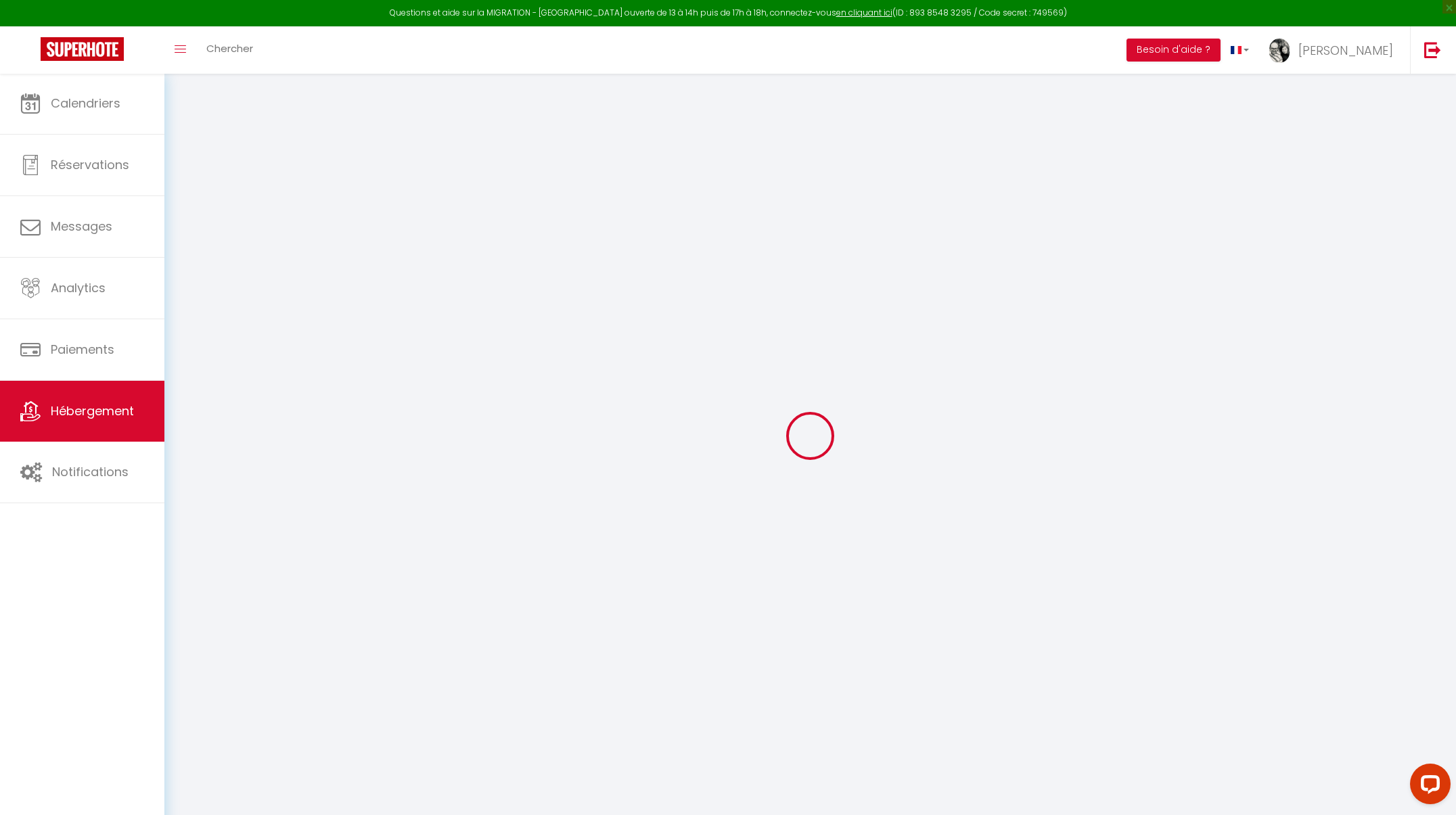
type input "170"
type input "150"
type input "1.40"
type input "500"
select select
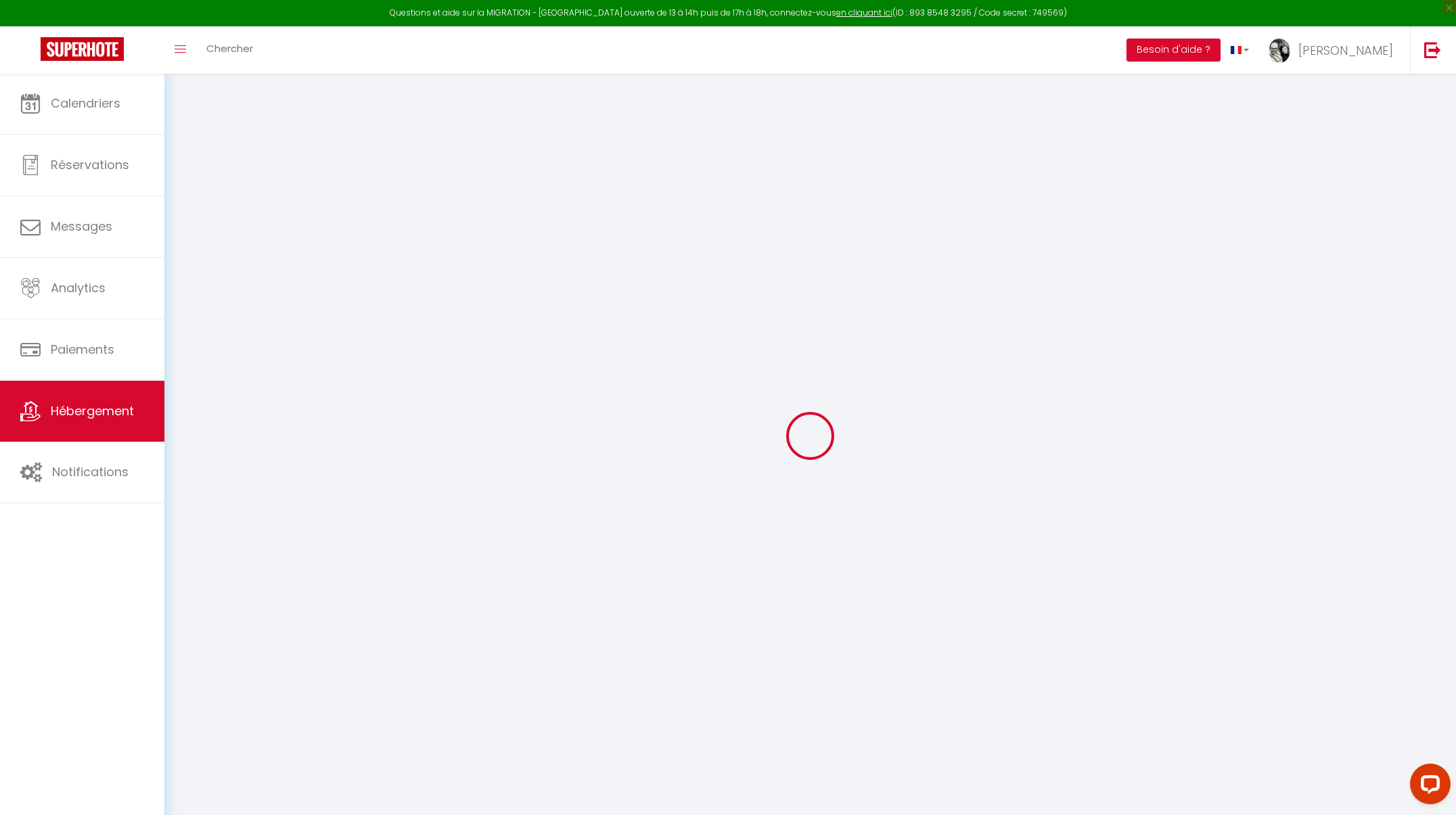
select select
type input "Quartier Le Couard"
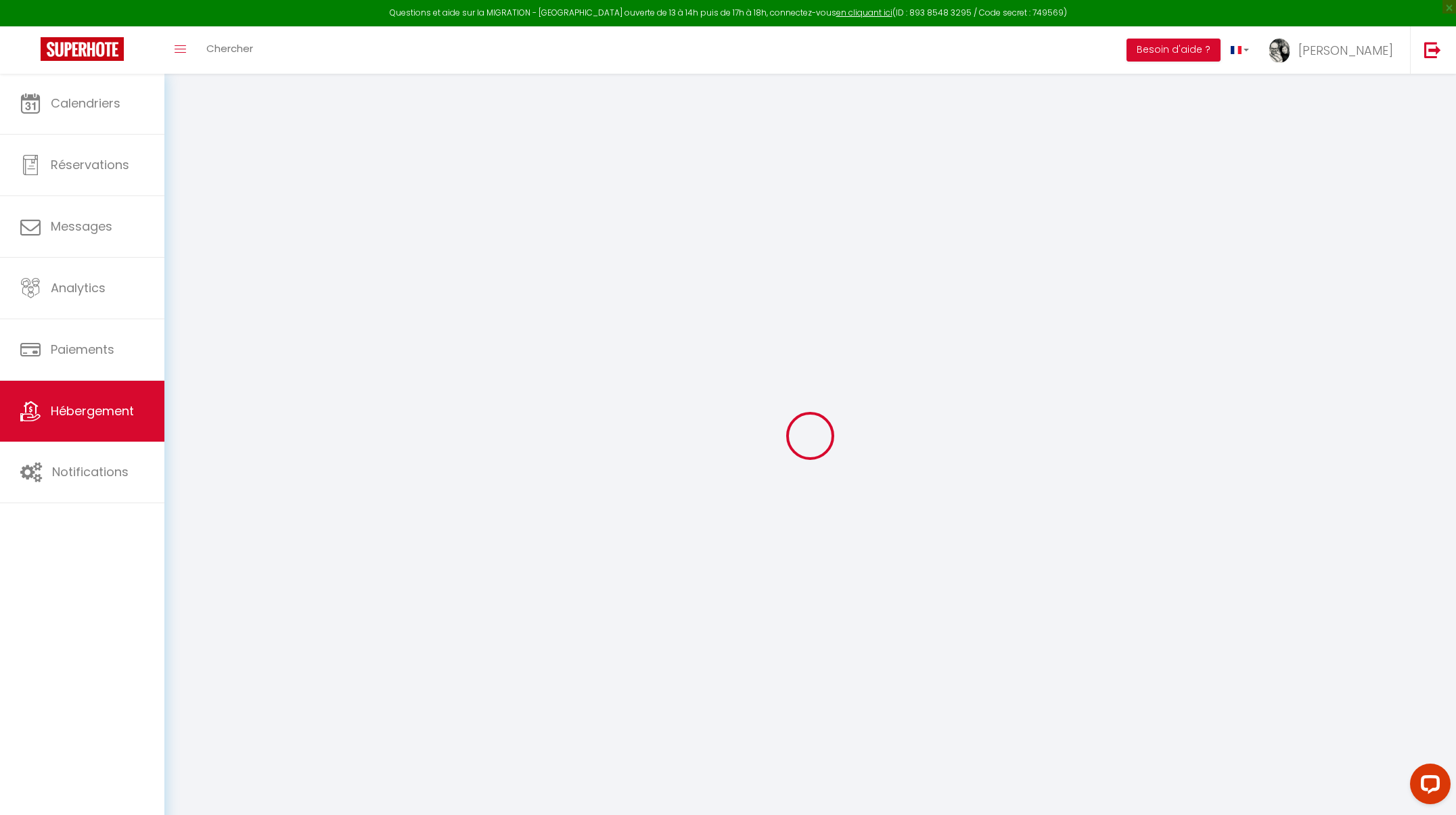
type input "38520"
type input "LE BOURG D'OISANS"
type input "[PERSON_NAME][EMAIL_ADDRESS][DOMAIN_NAME]"
select select "236"
checkbox input "false"
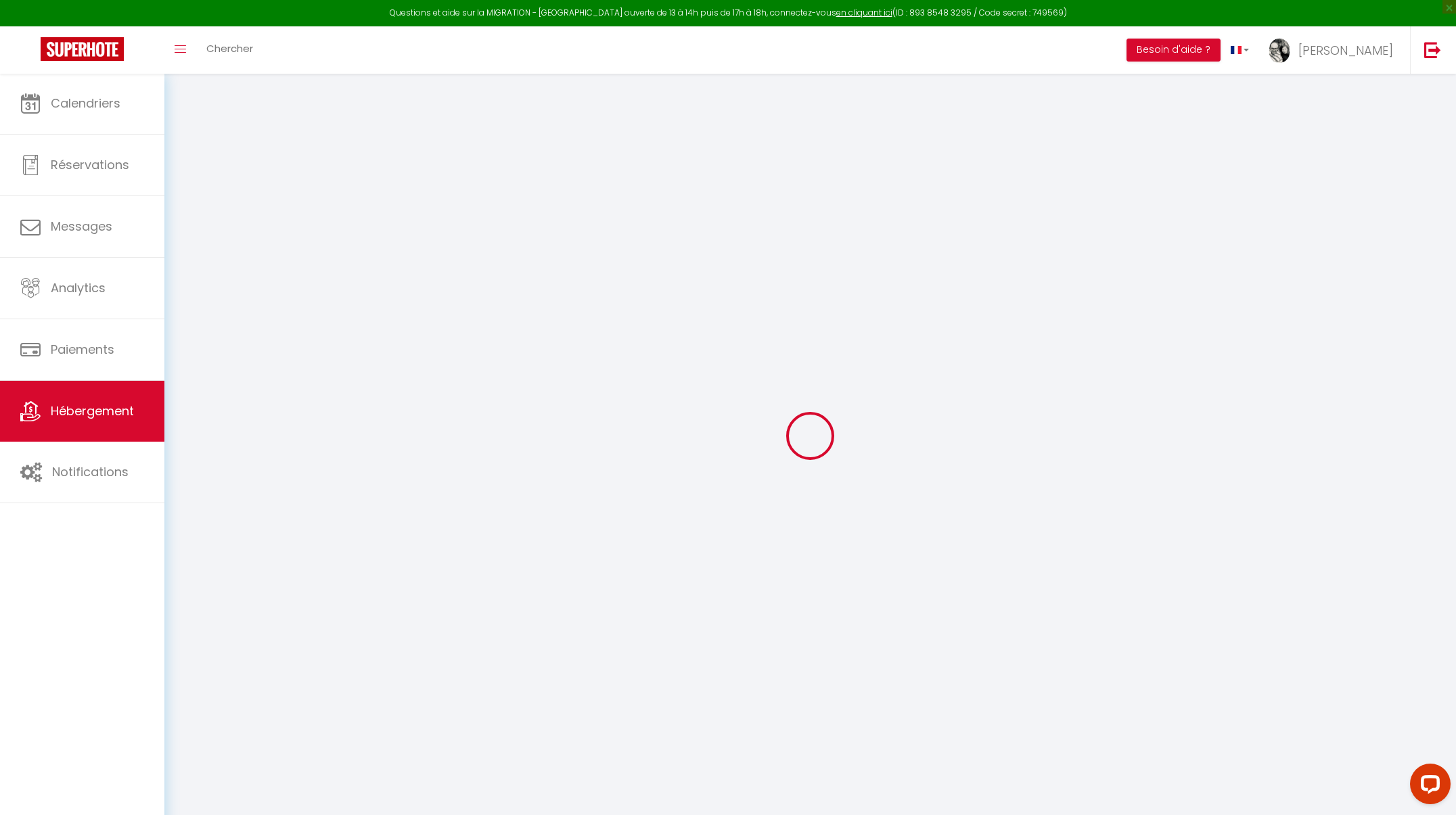
checkbox input "false"
type input "0"
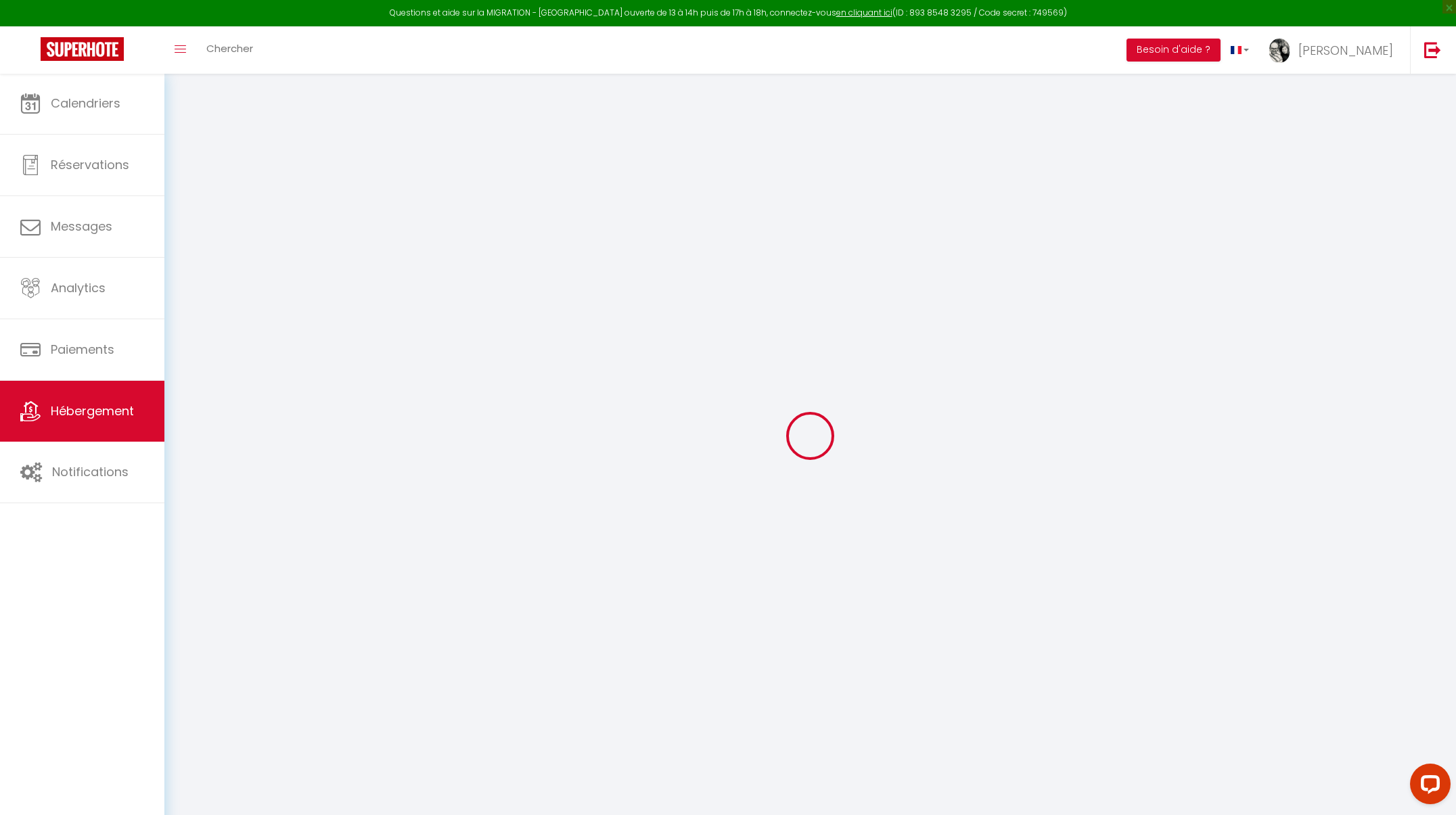
type input "0"
select select
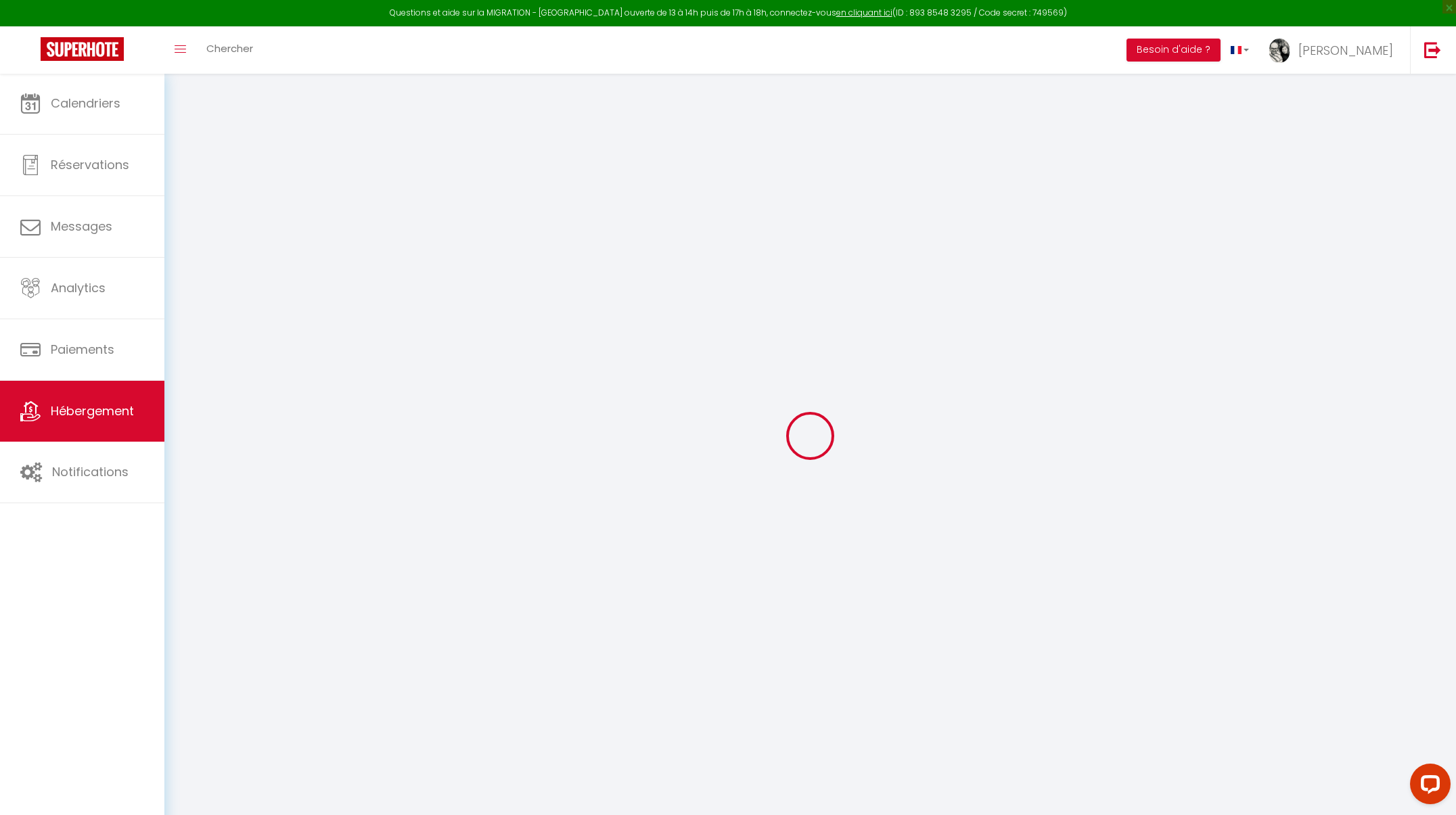
select select
checkbox input "false"
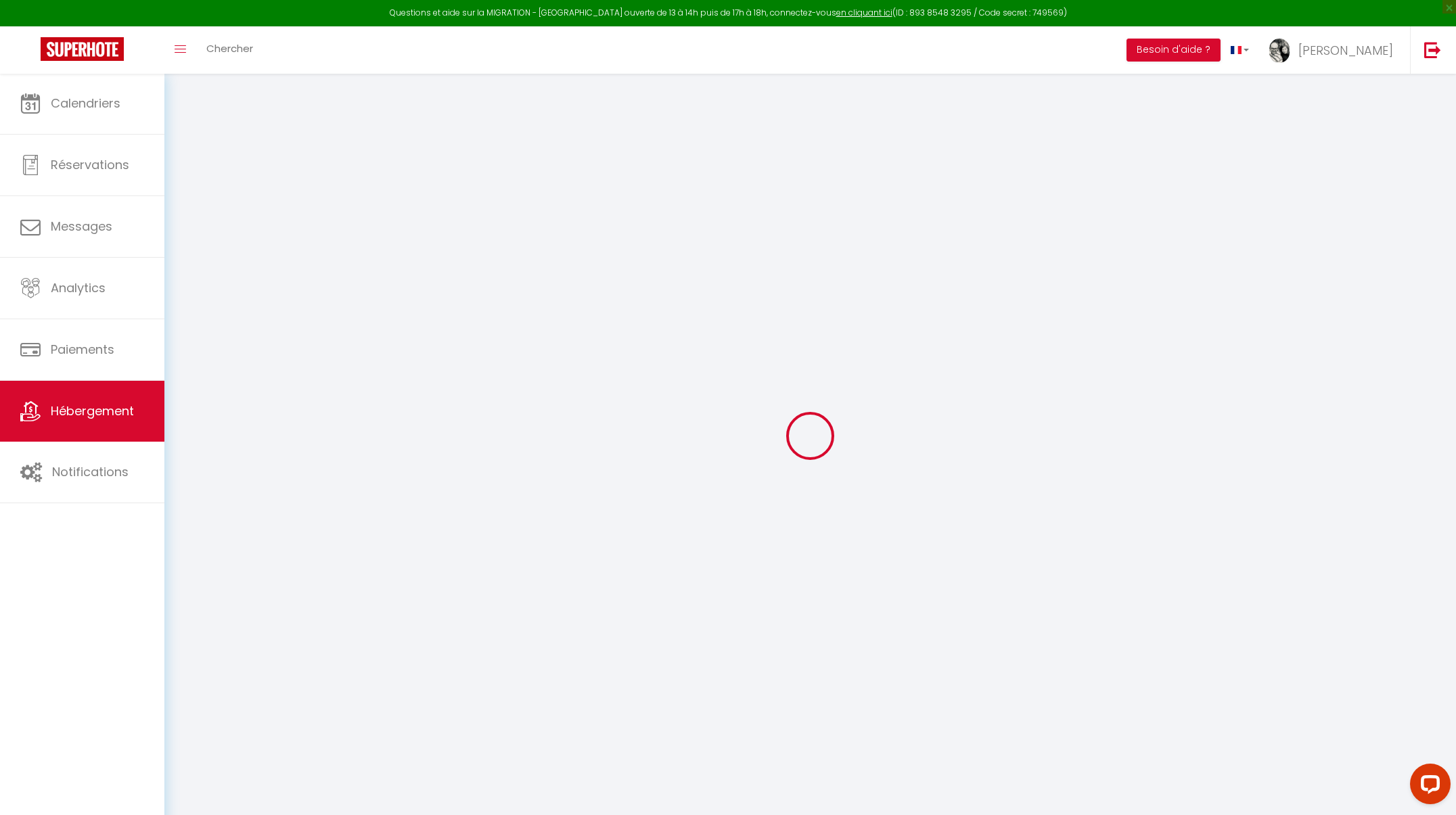
checkbox input "false"
select select
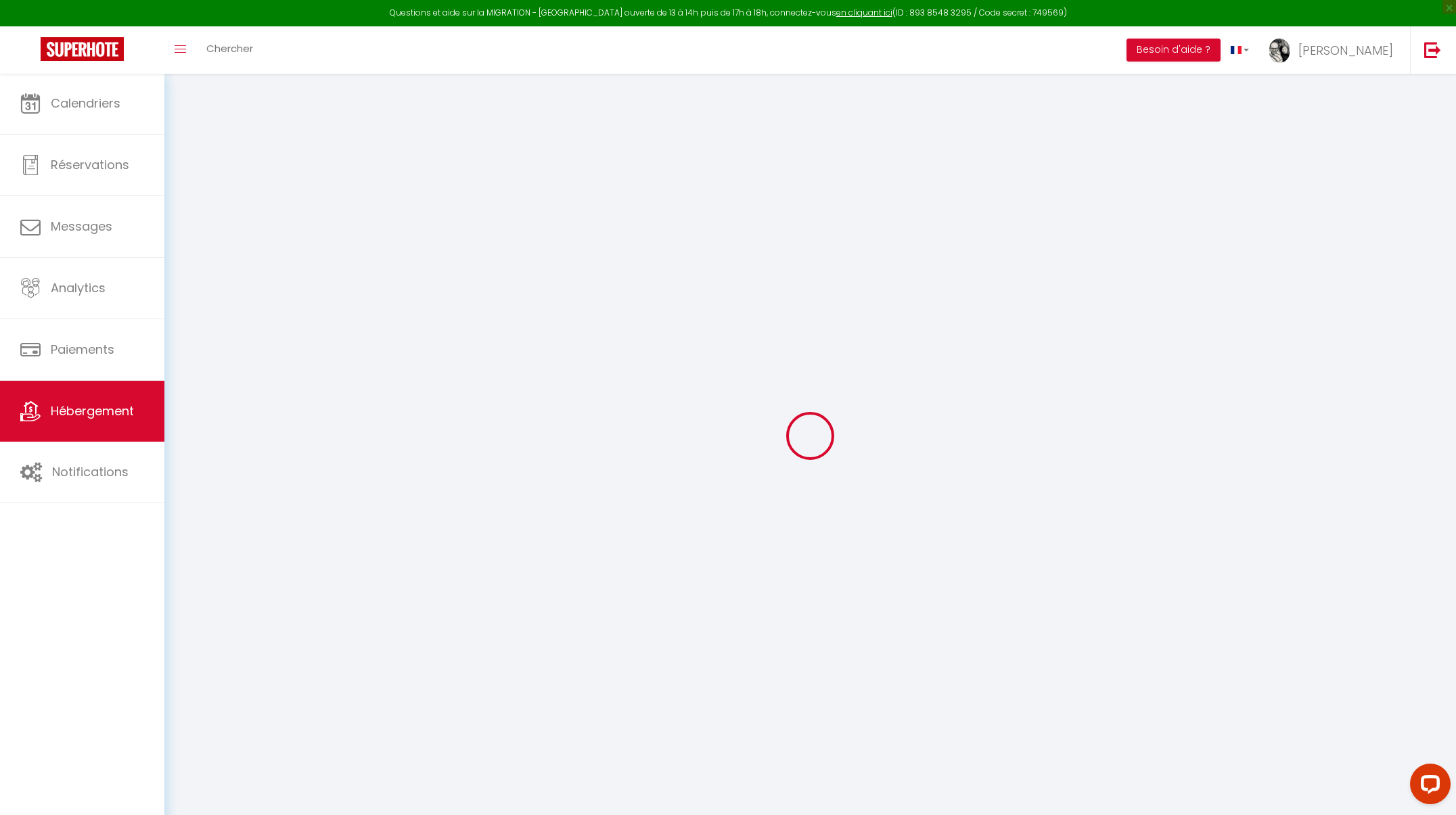
select select
checkbox input "false"
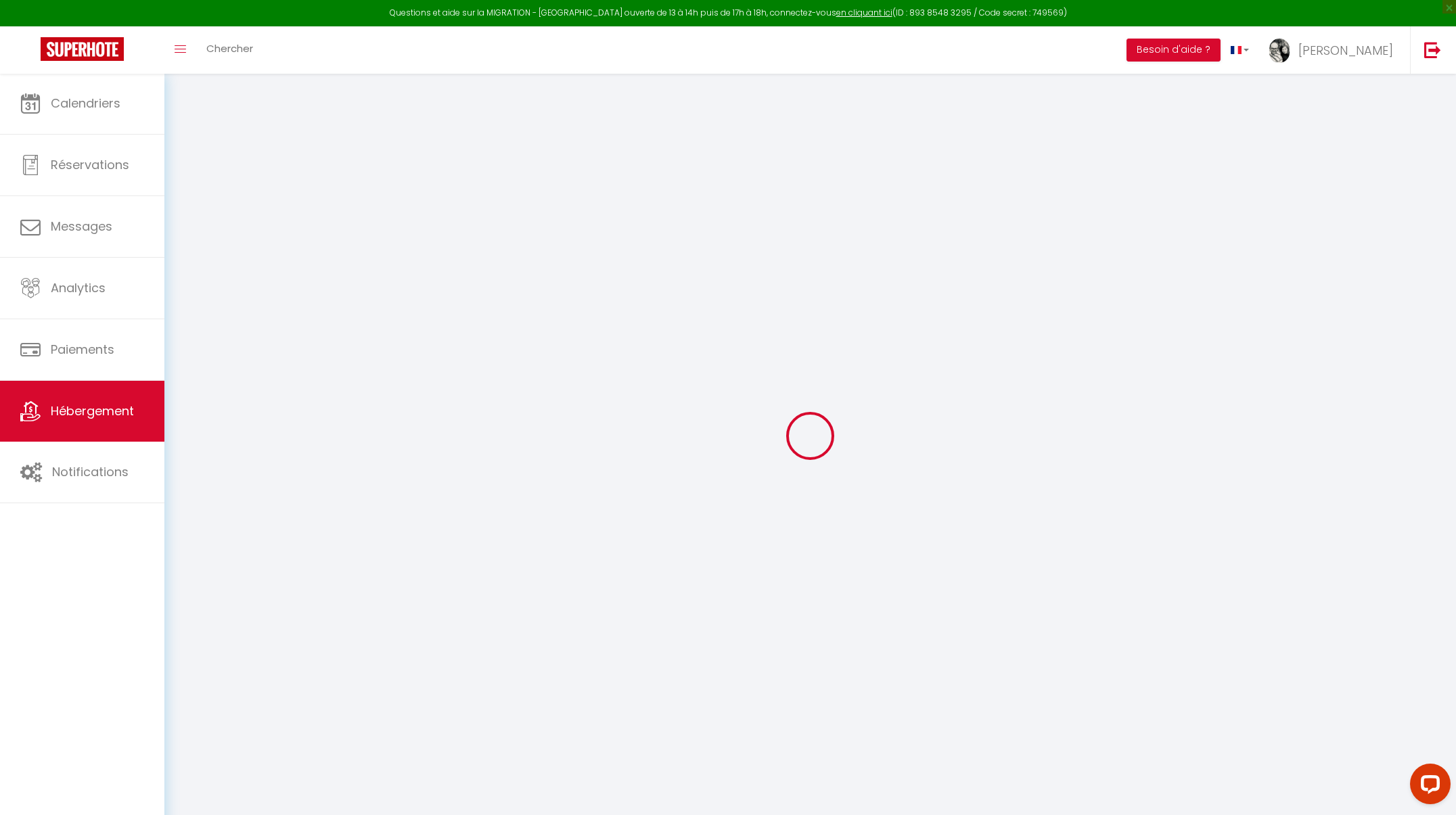
select select "+ 19 %"
select select "+ 20 %"
checkbox input "false"
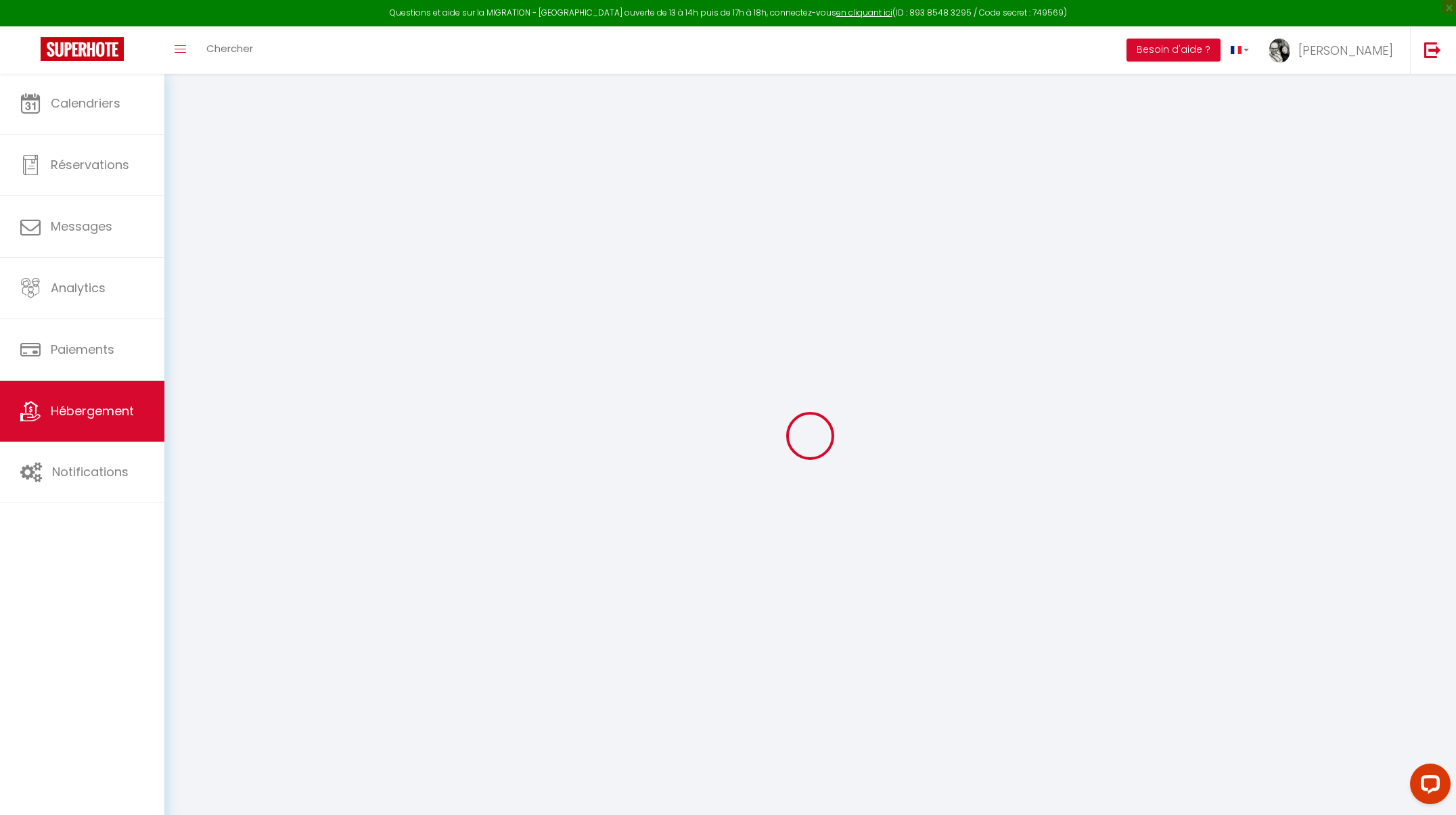
checkbox input "false"
select select "3995-39513436"
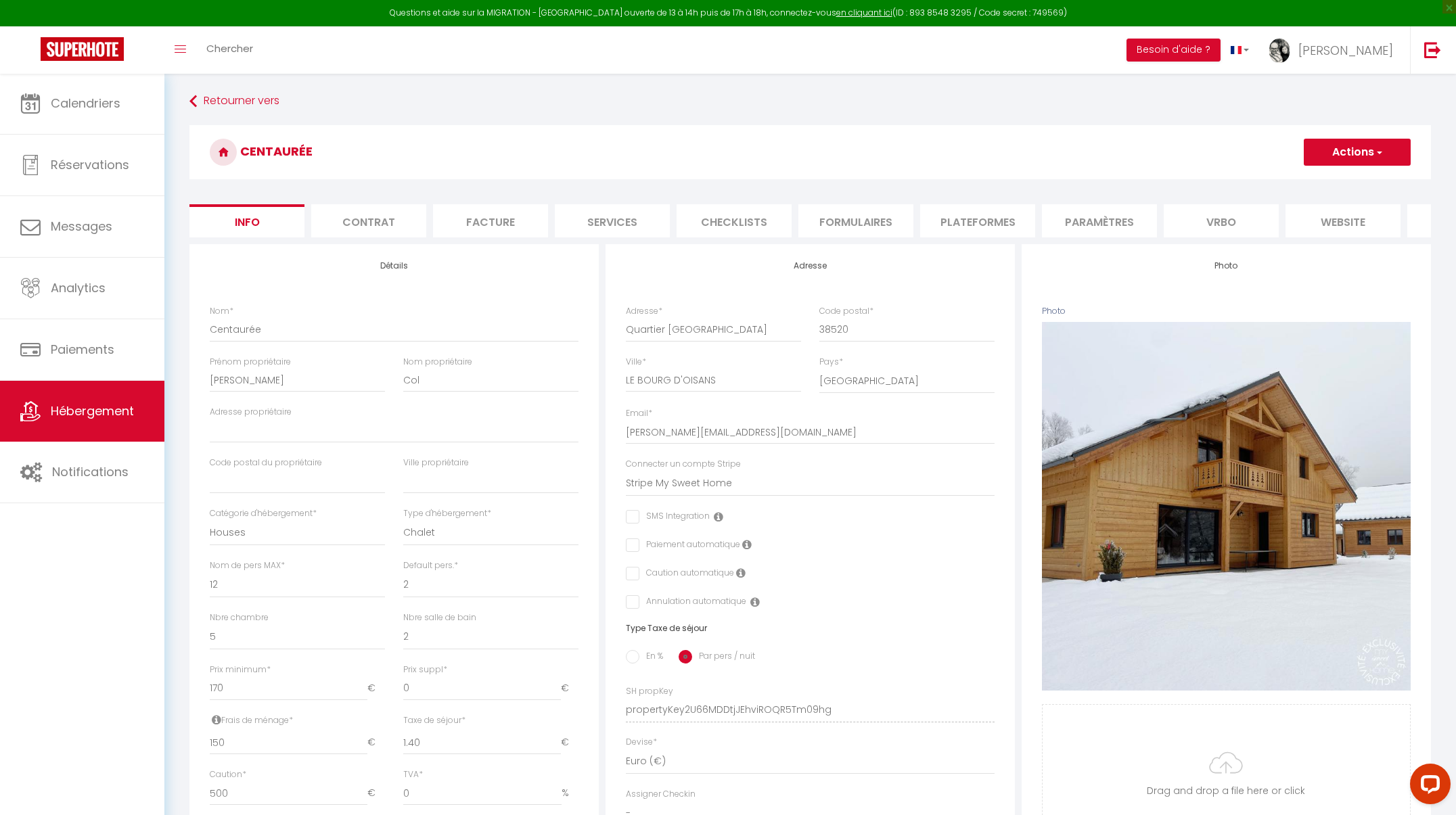
checkbox input "false"
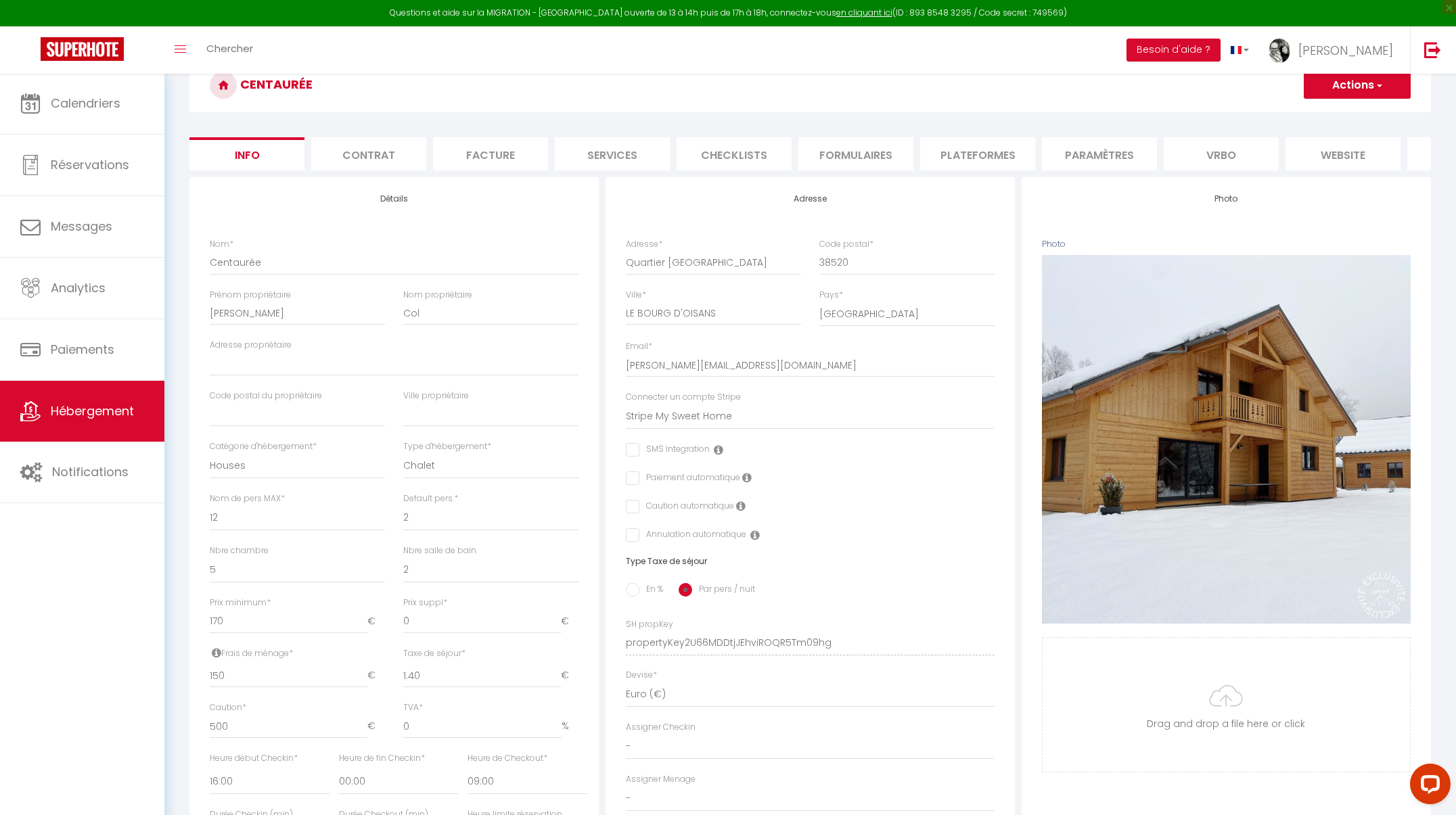
scroll to position [73, 0]
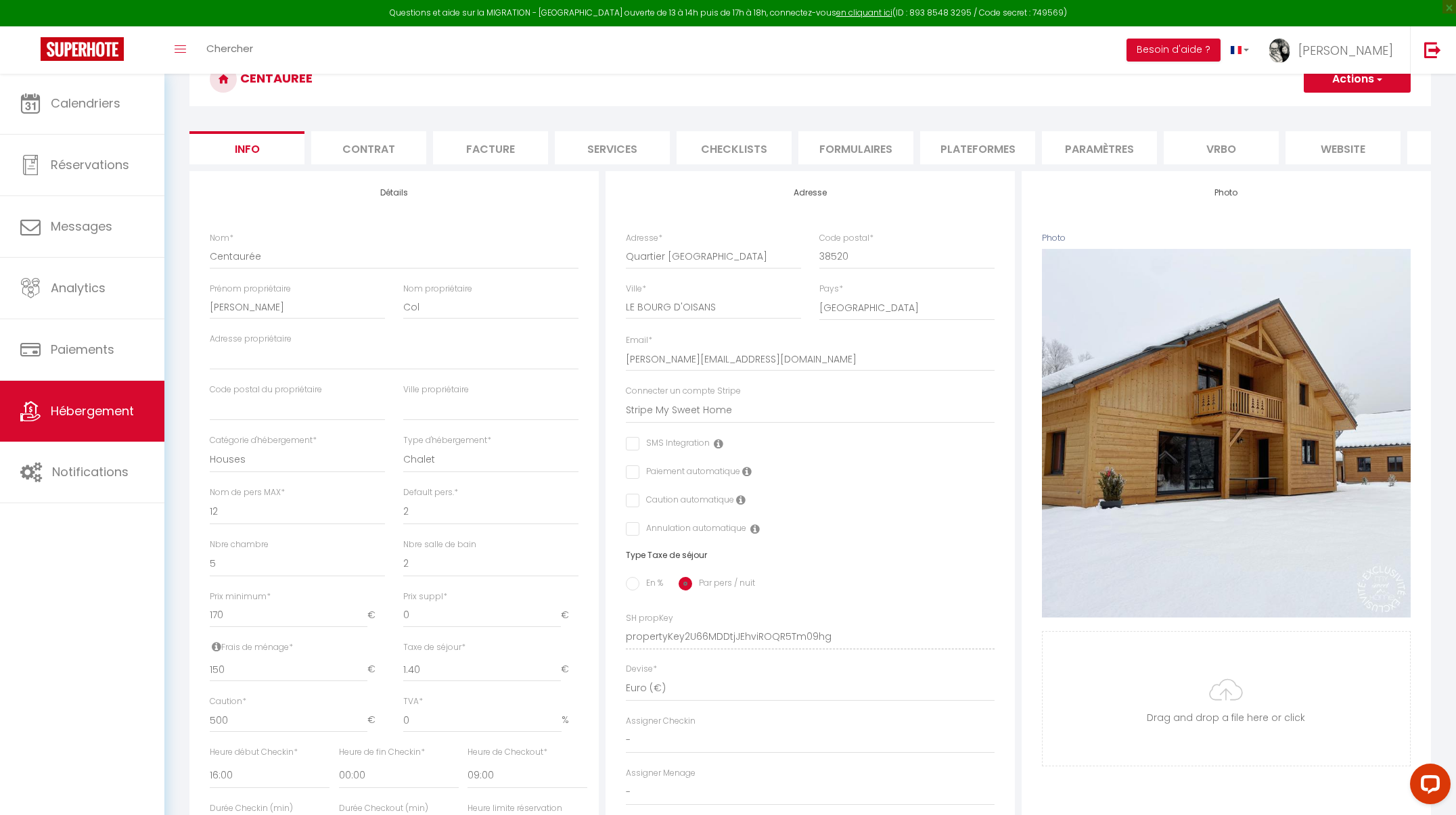
click at [974, 145] on li "Plateformes" at bounding box center [977, 148] width 115 height 33
select select "365"
select select "EUR"
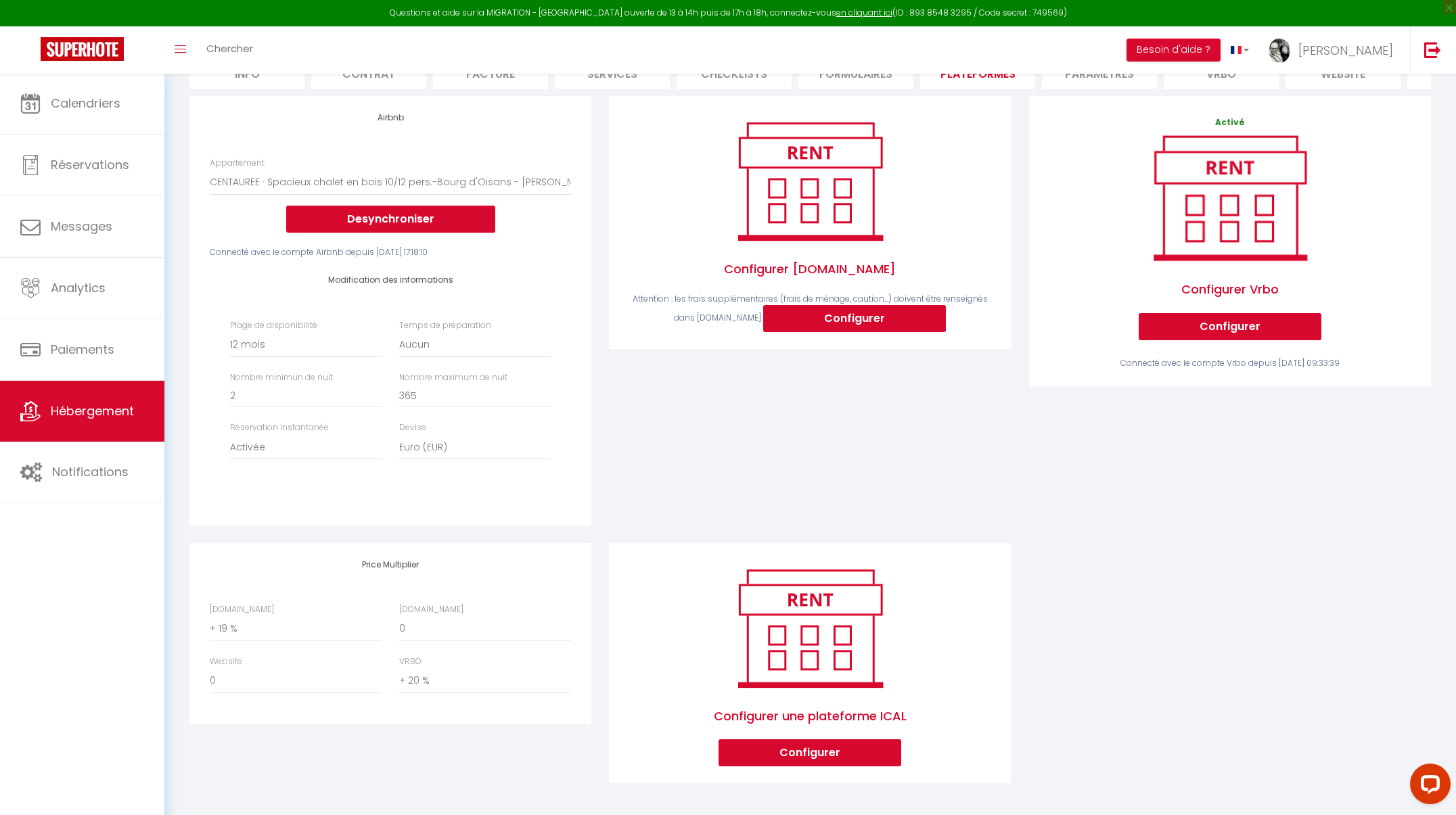
scroll to position [147, 0]
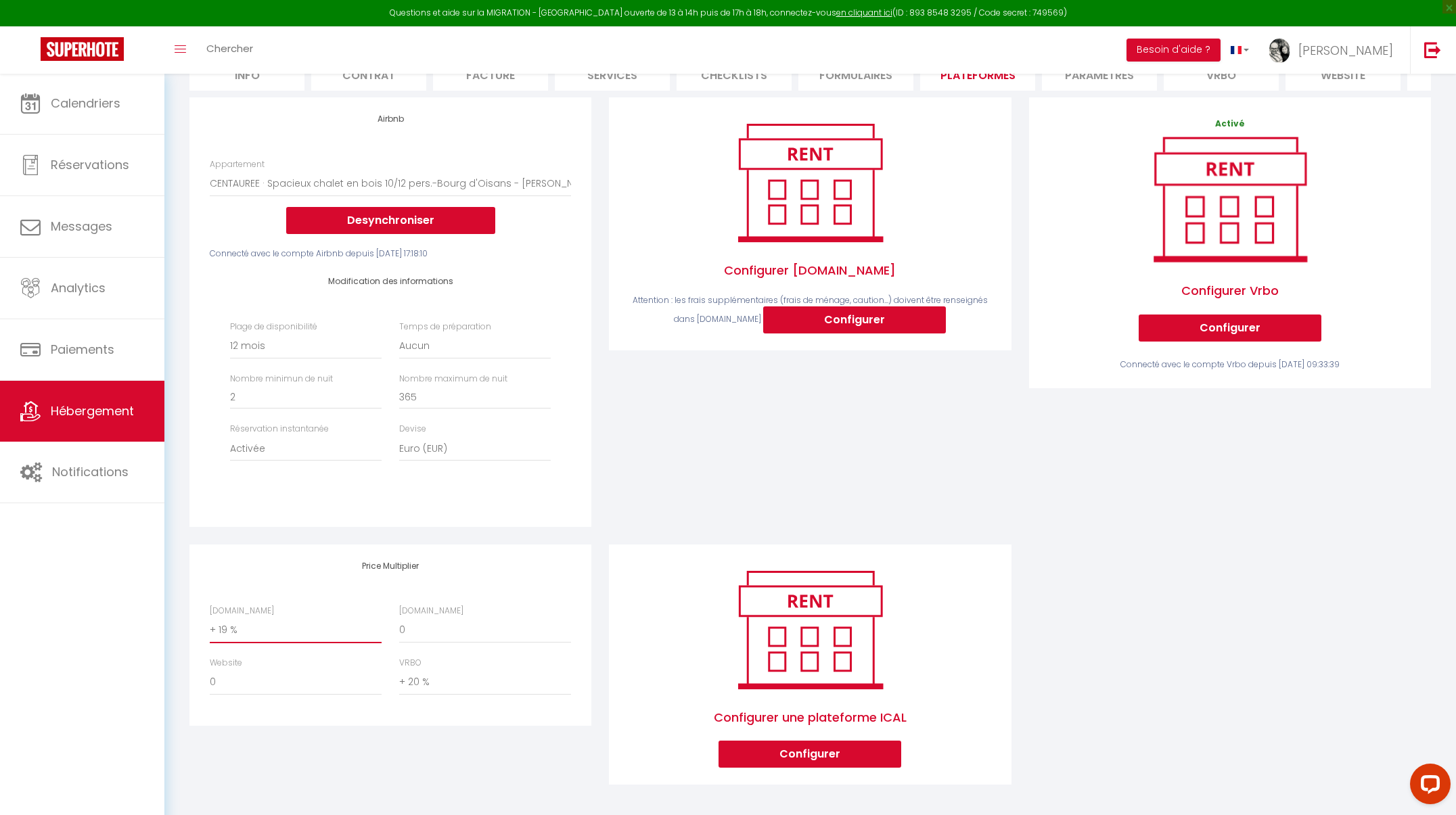
select select "+ 20 %"
select select "+ 21 %"
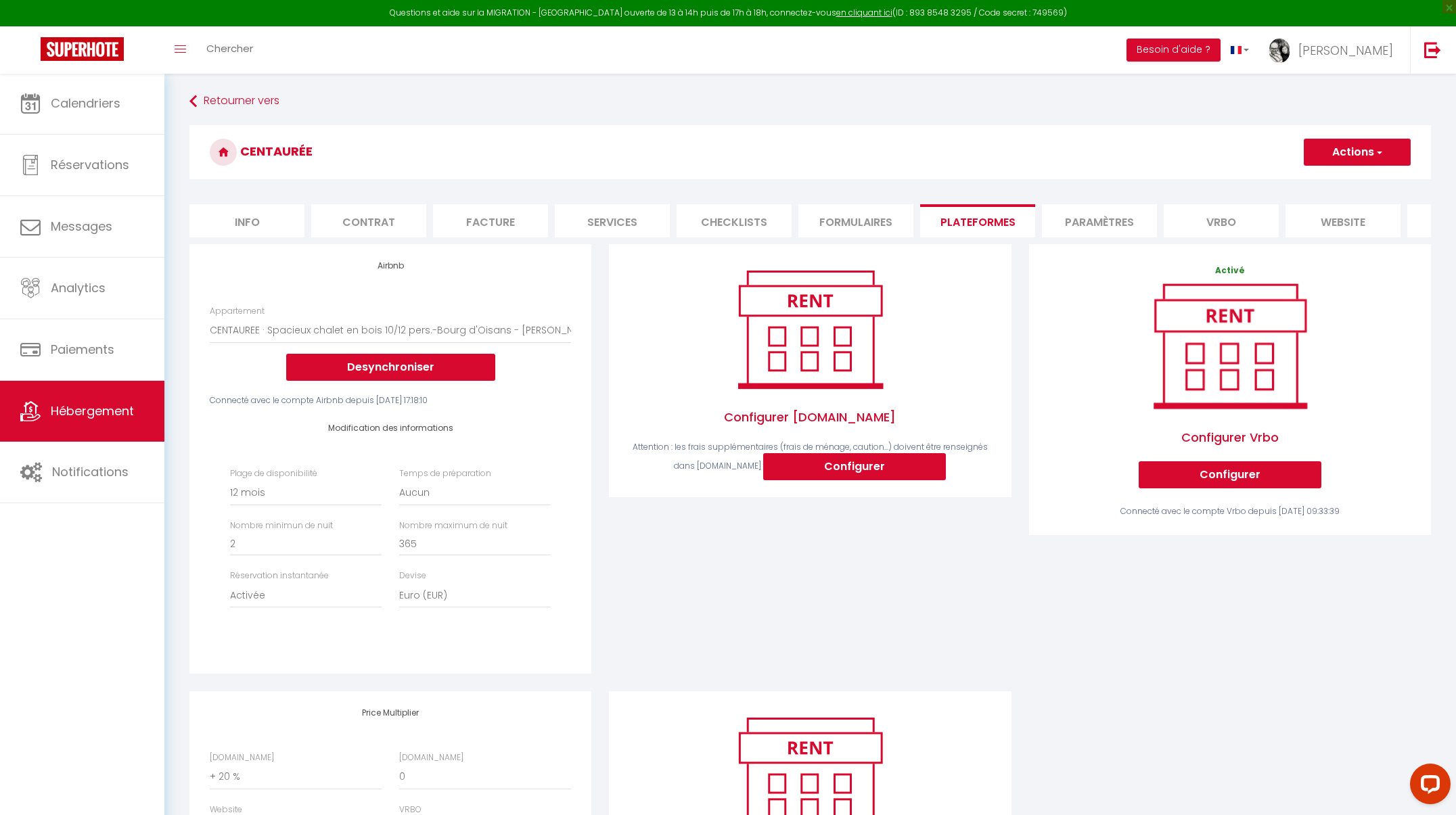
scroll to position [0, 0]
click at [974, 152] on span "button" at bounding box center [1378, 152] width 9 height 13
click at [974, 179] on link "Enregistrer" at bounding box center [1357, 181] width 107 height 17
click at [121, 408] on span "Hébergement" at bounding box center [92, 411] width 83 height 16
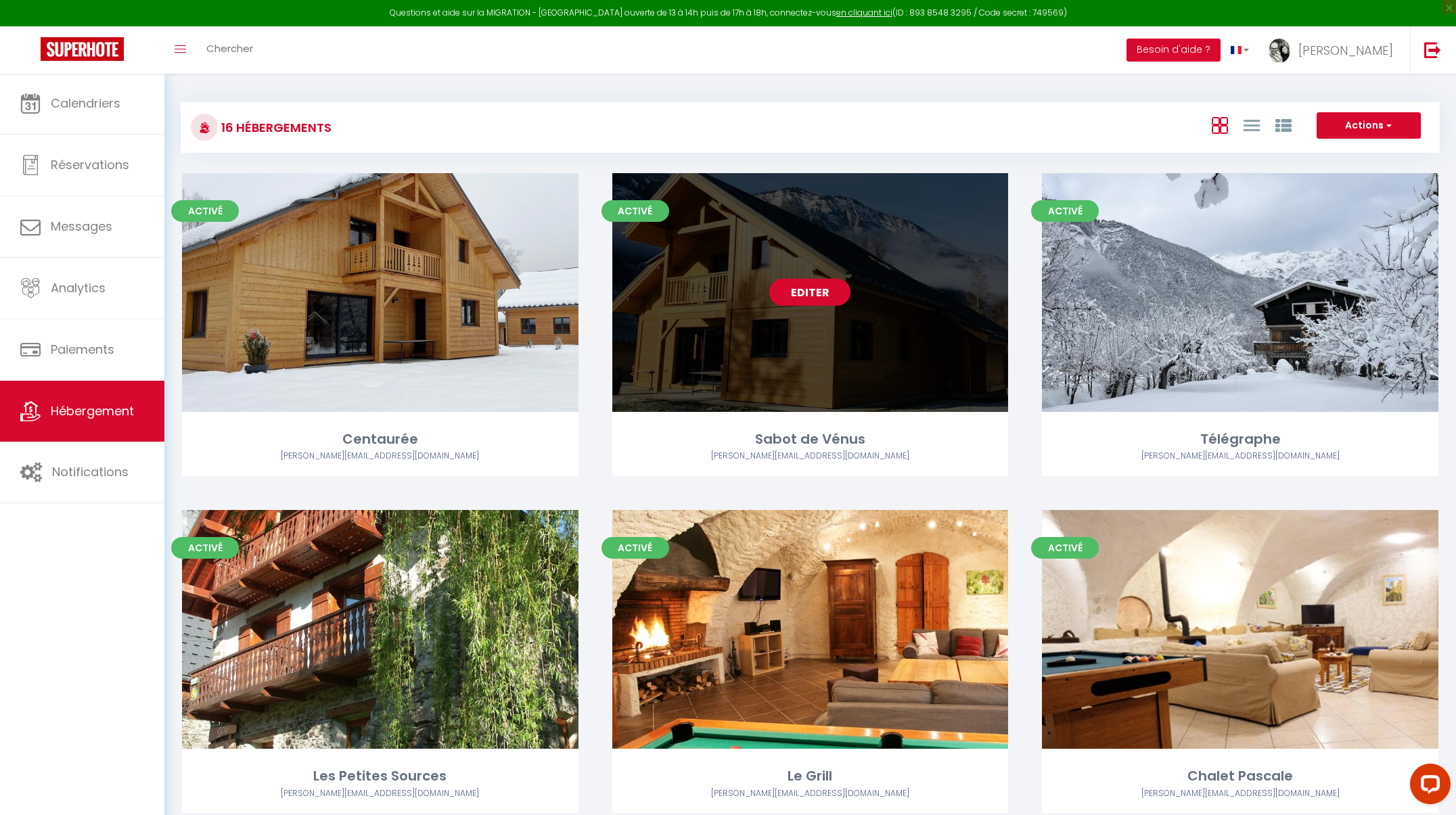
click at [804, 287] on link "Editer" at bounding box center [810, 292] width 81 height 27
click at [806, 293] on link "Editer" at bounding box center [810, 292] width 81 height 27
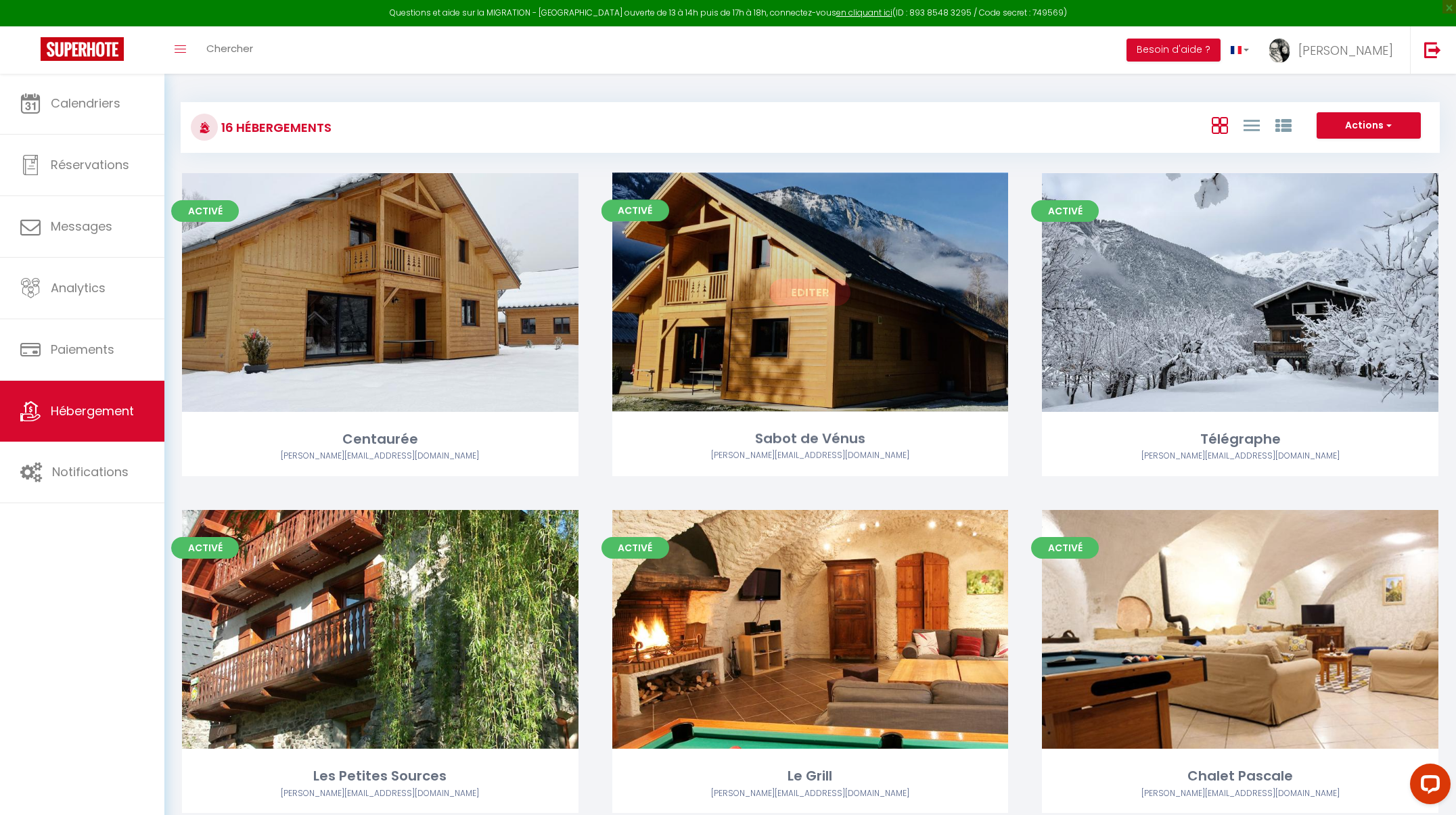
click at [806, 295] on link "Editer" at bounding box center [810, 292] width 81 height 27
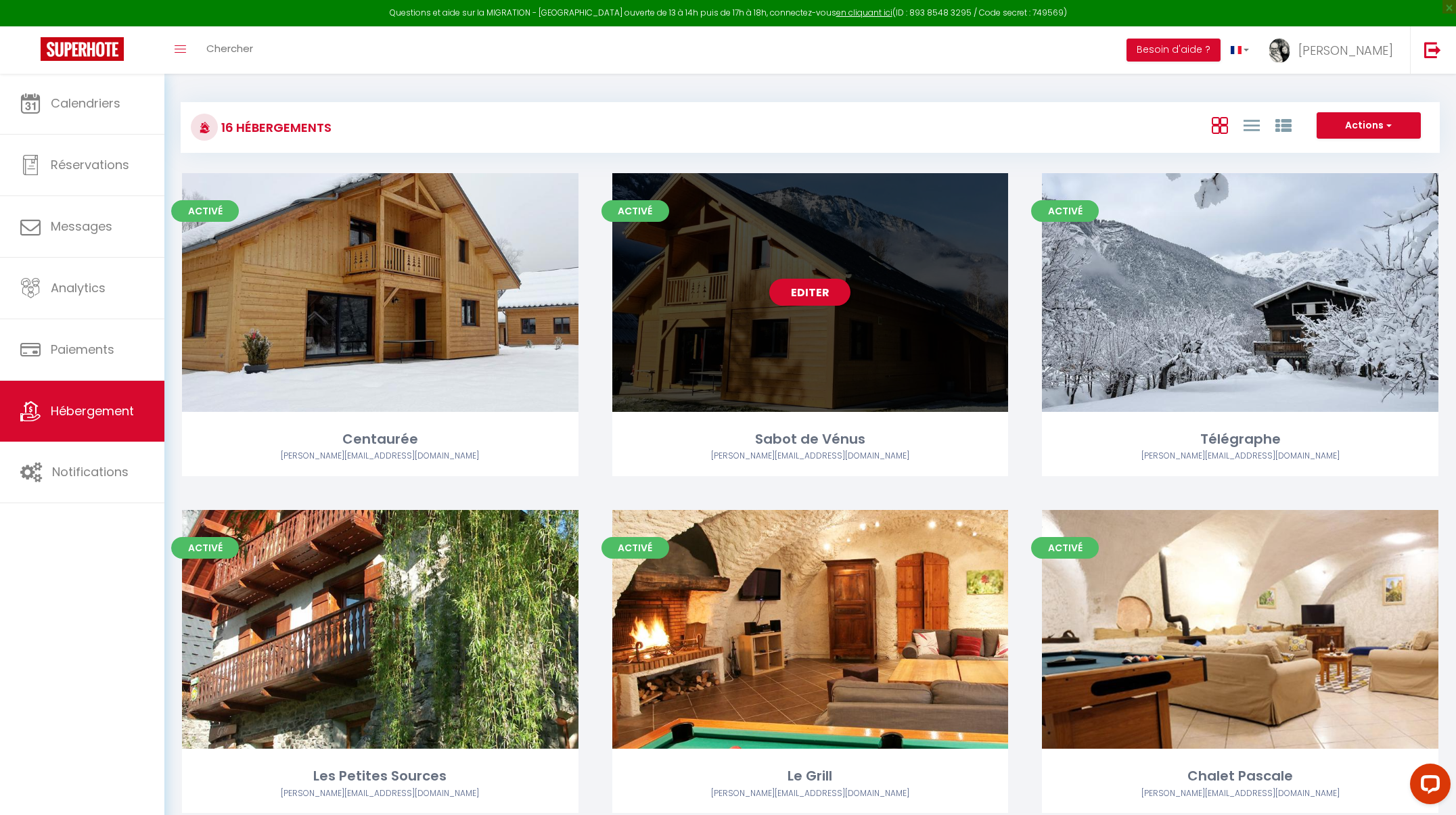
click at [801, 376] on div "Editer" at bounding box center [811, 292] width 396 height 238
select select "3"
select select "2"
select select "1"
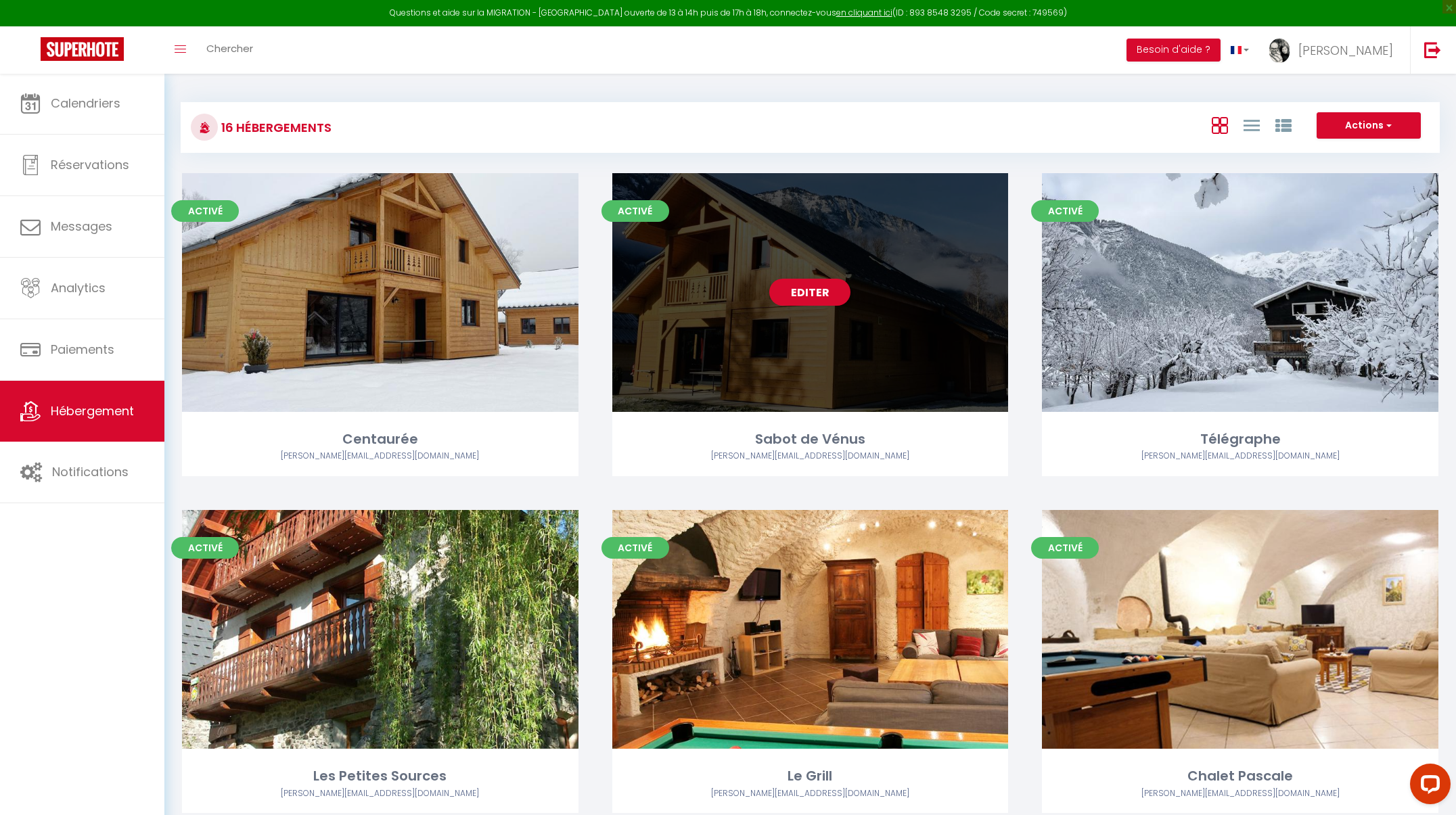
select select
select select "28"
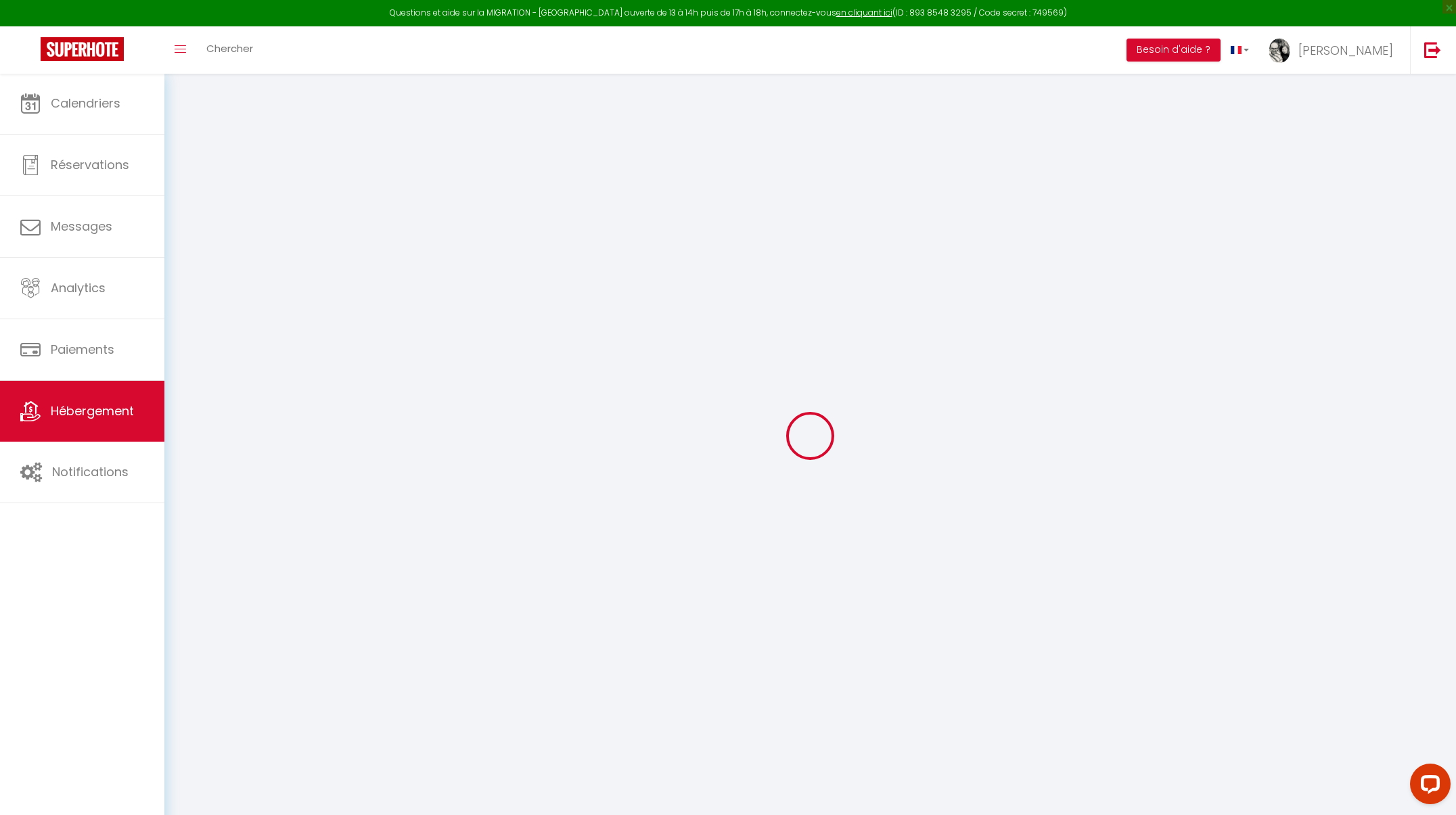
select select
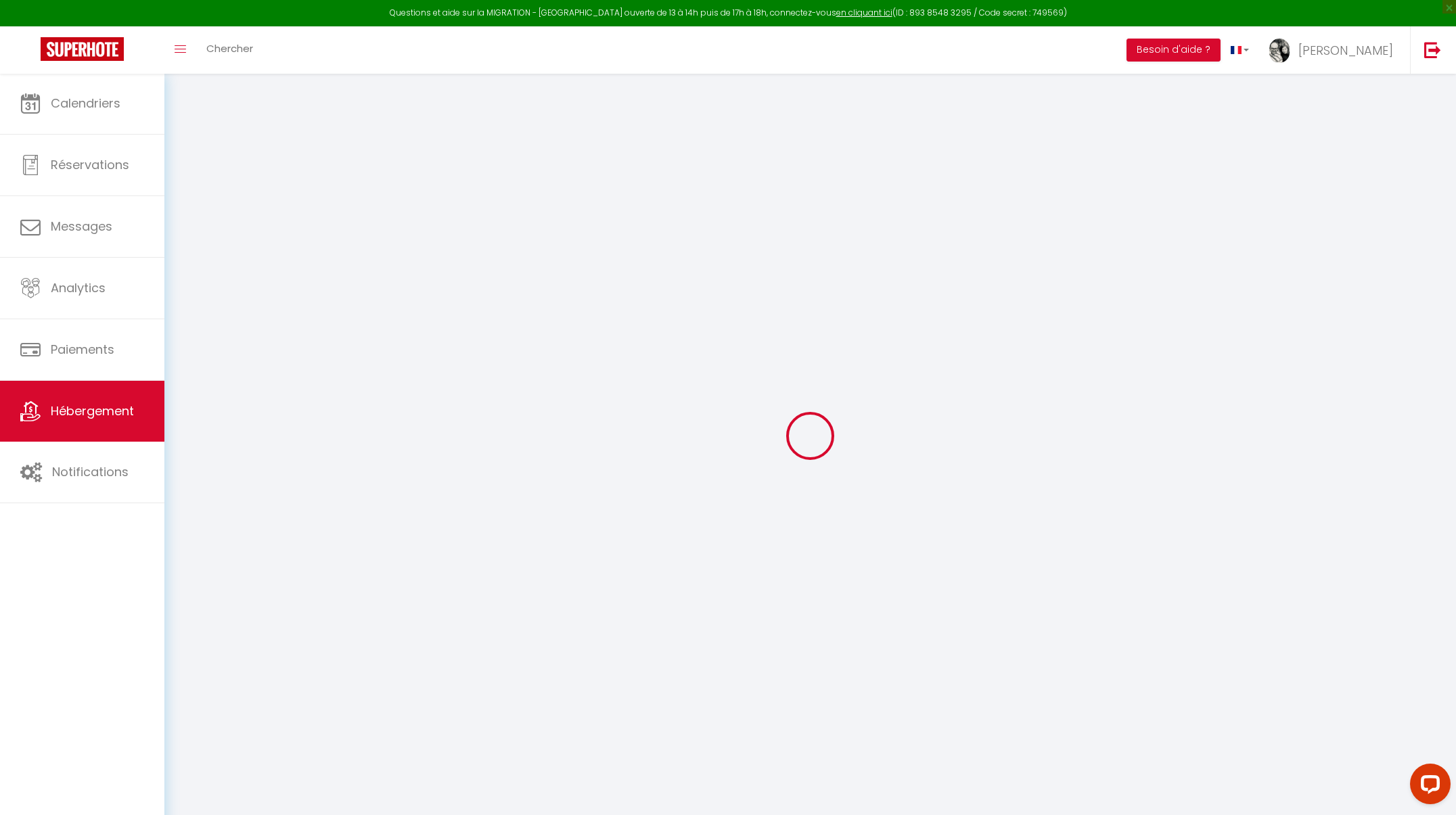
select select
checkbox input "false"
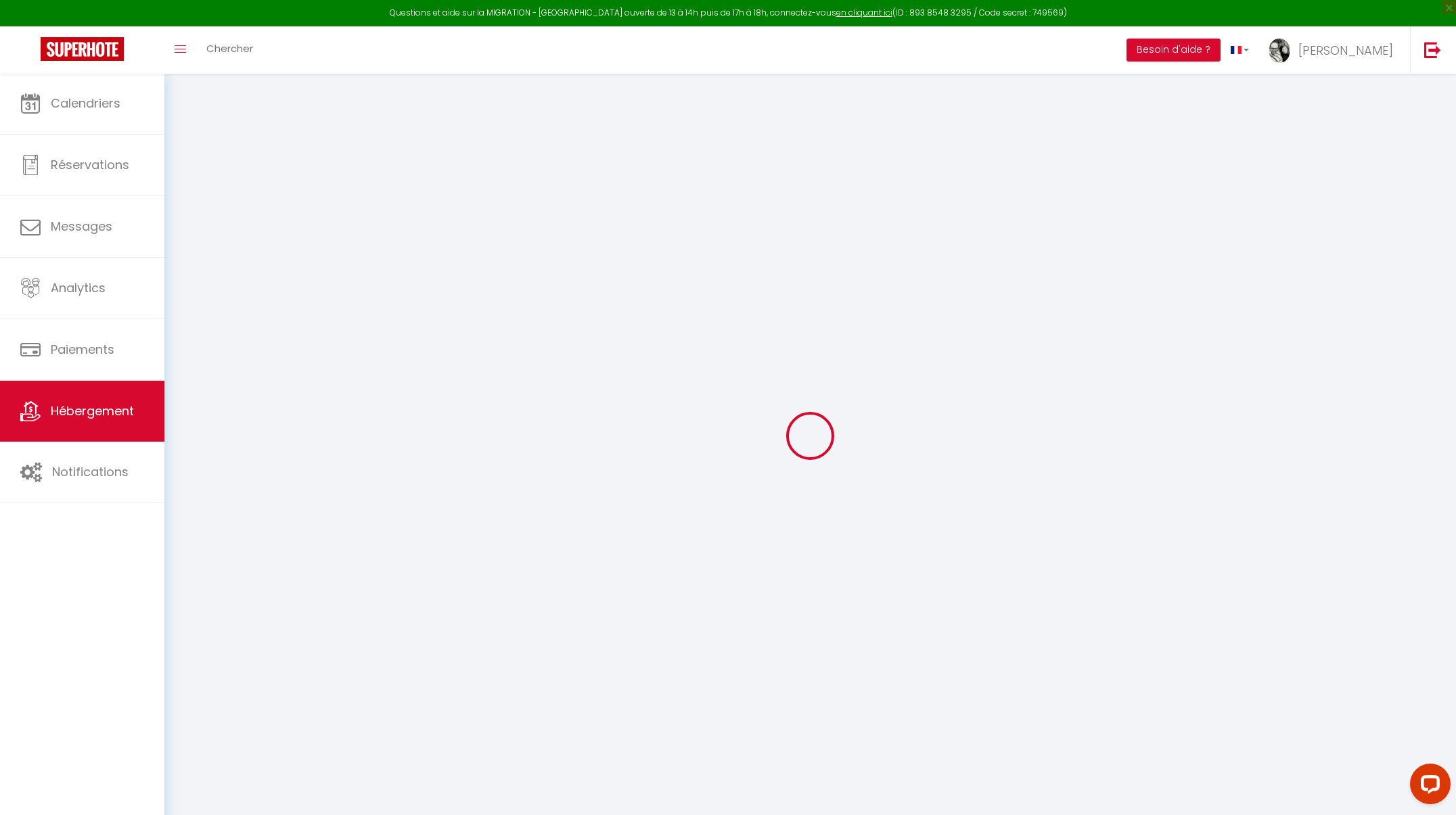
select select
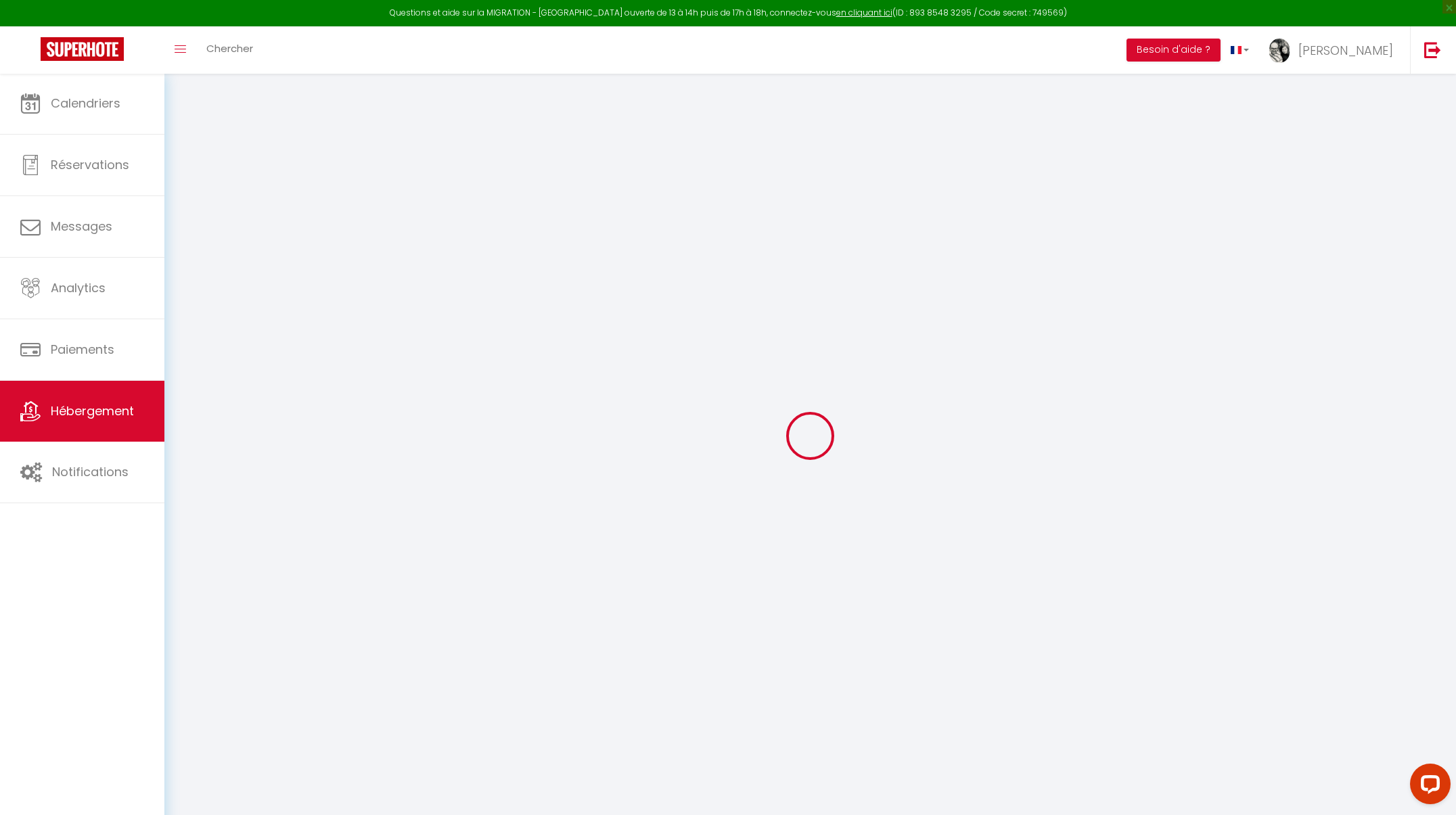
select select
checkbox input "false"
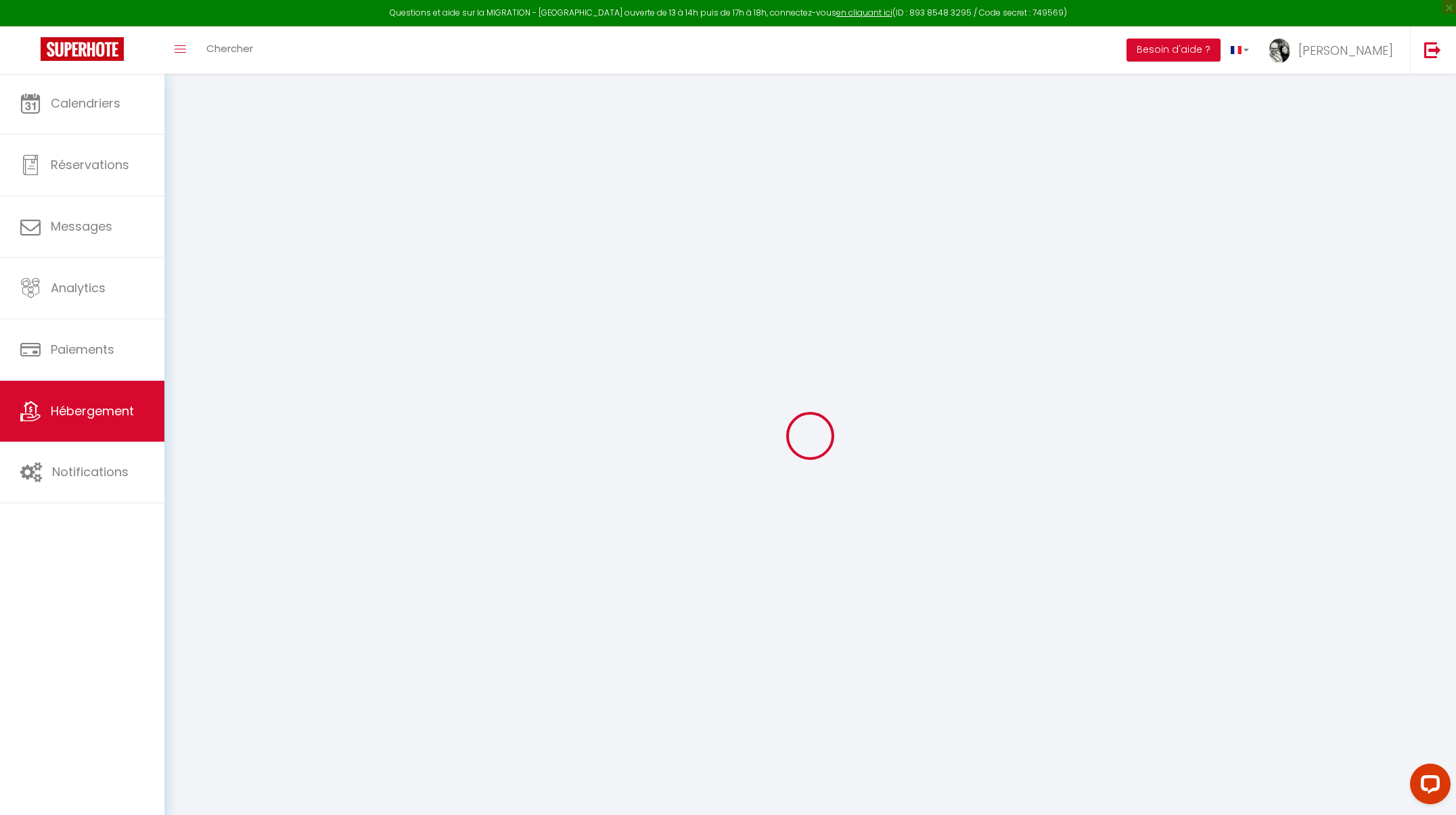
checkbox input "false"
select select
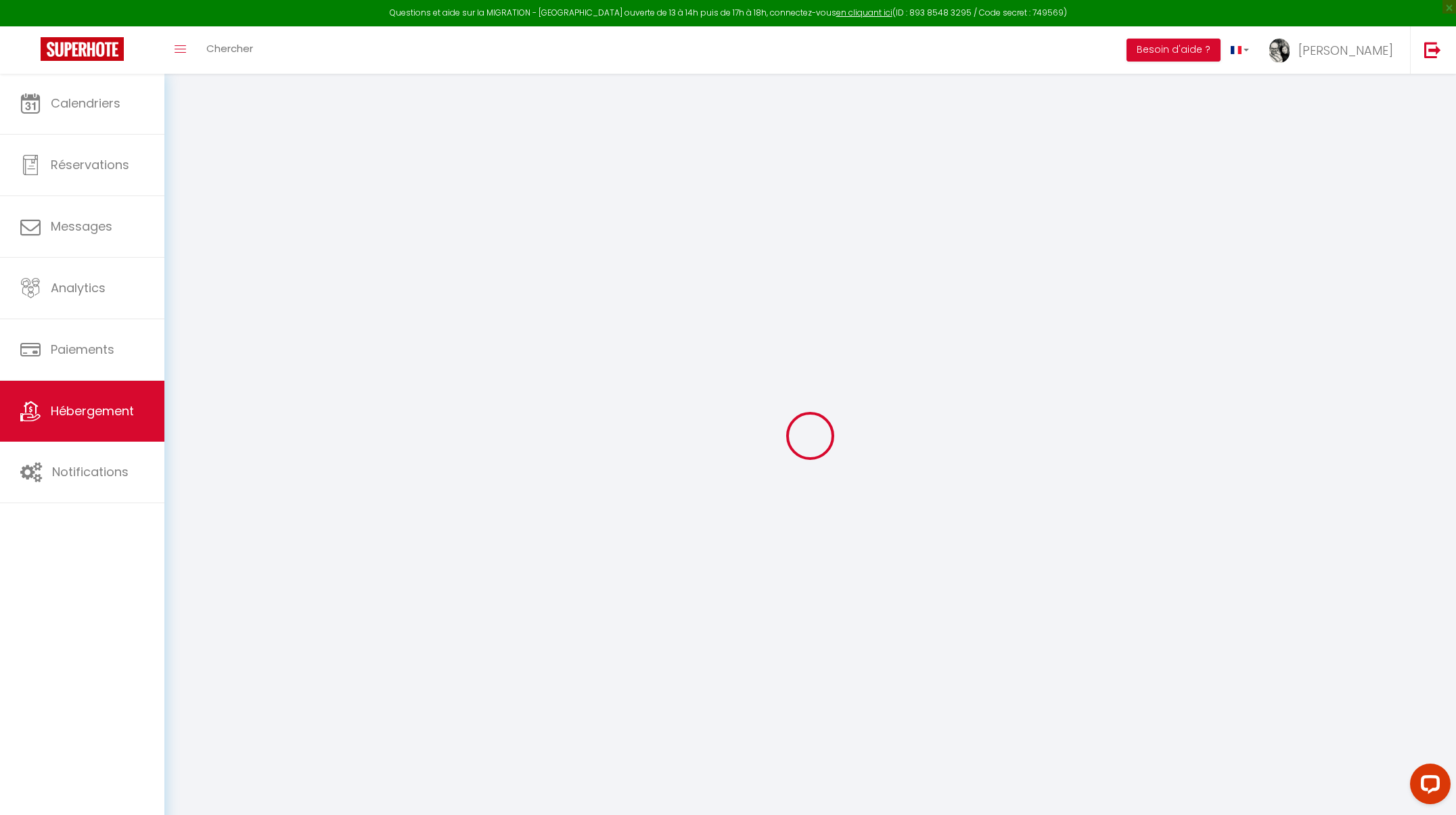
select select
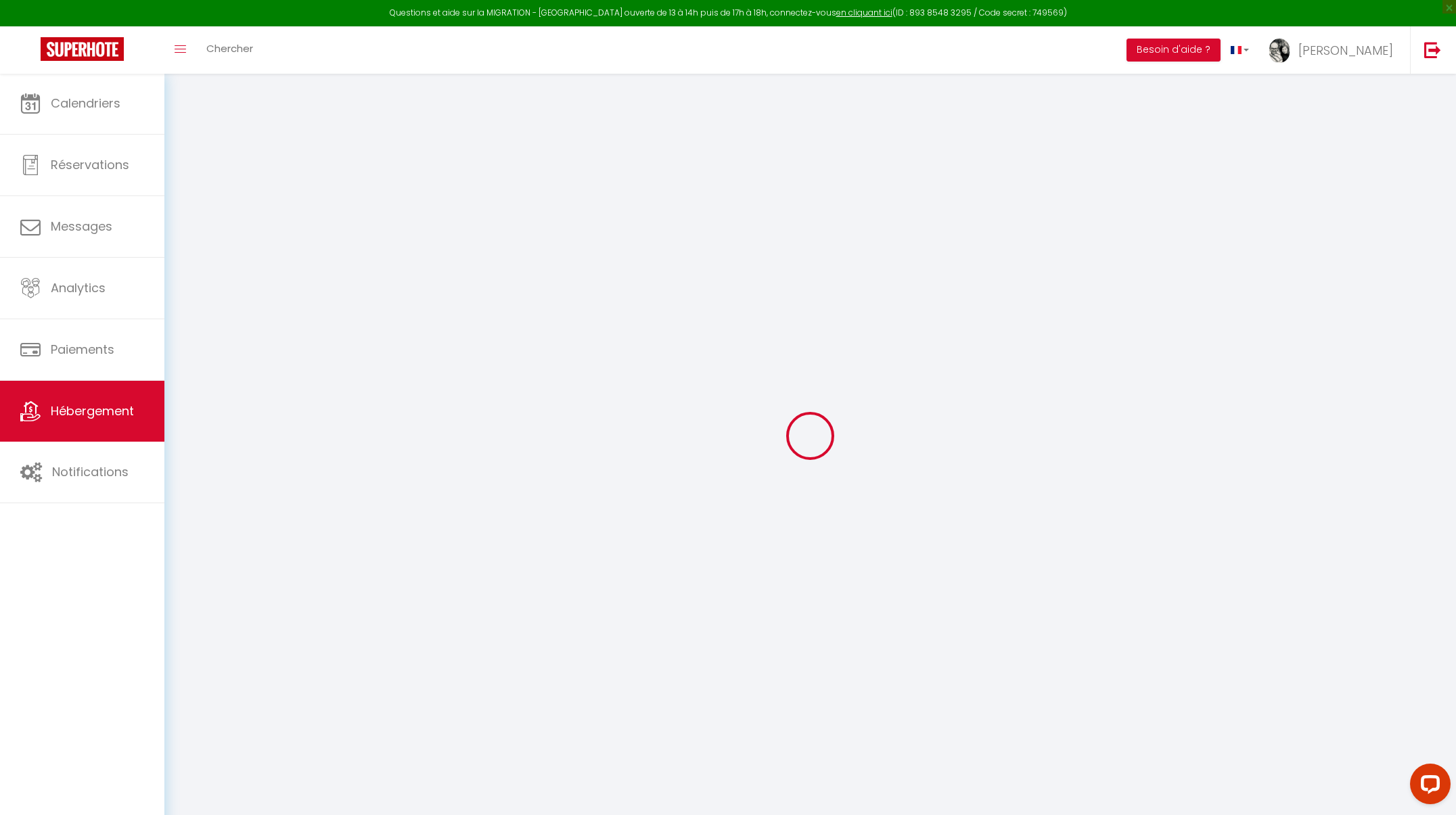
checkbox input "false"
select select
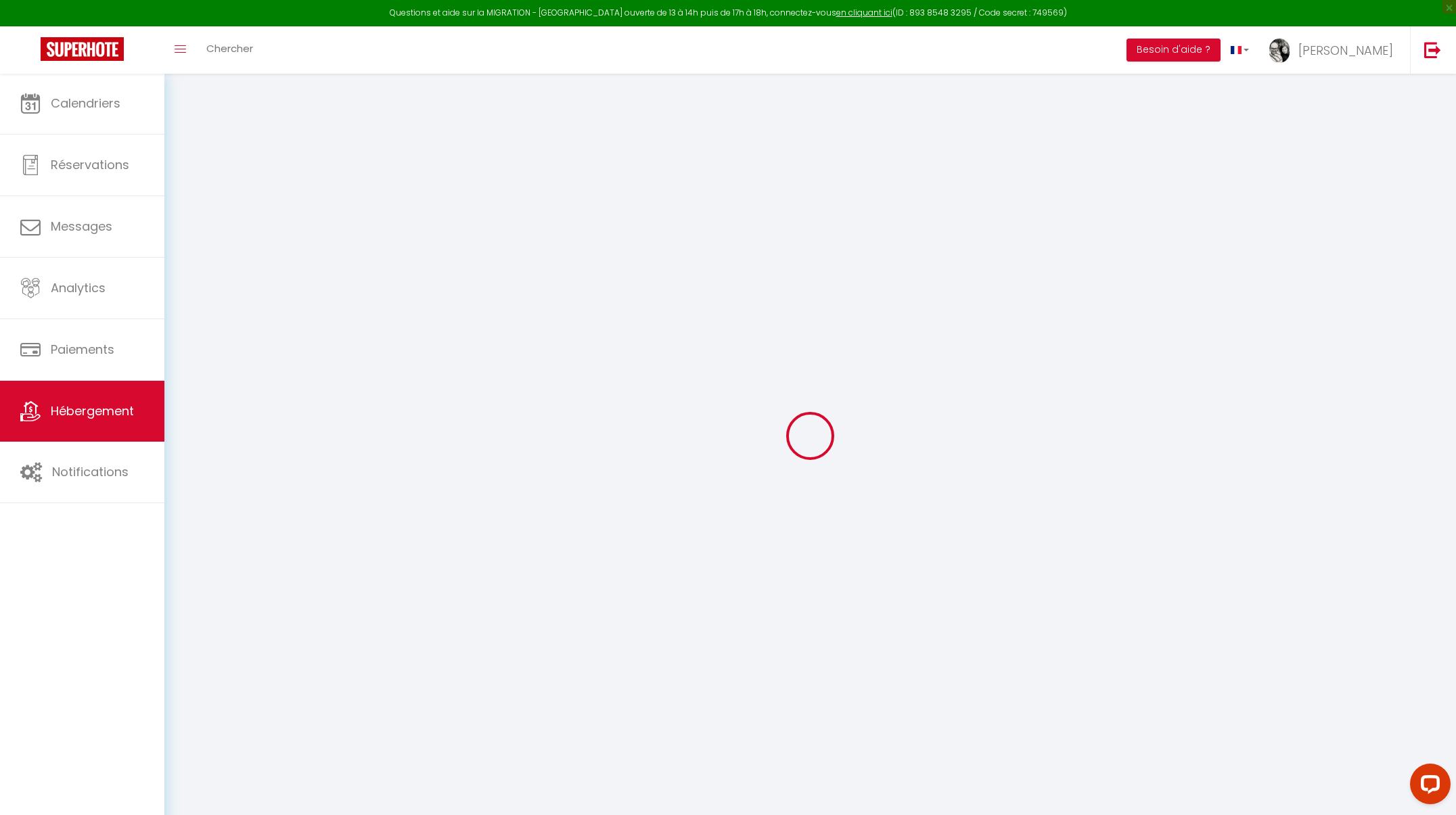
select select
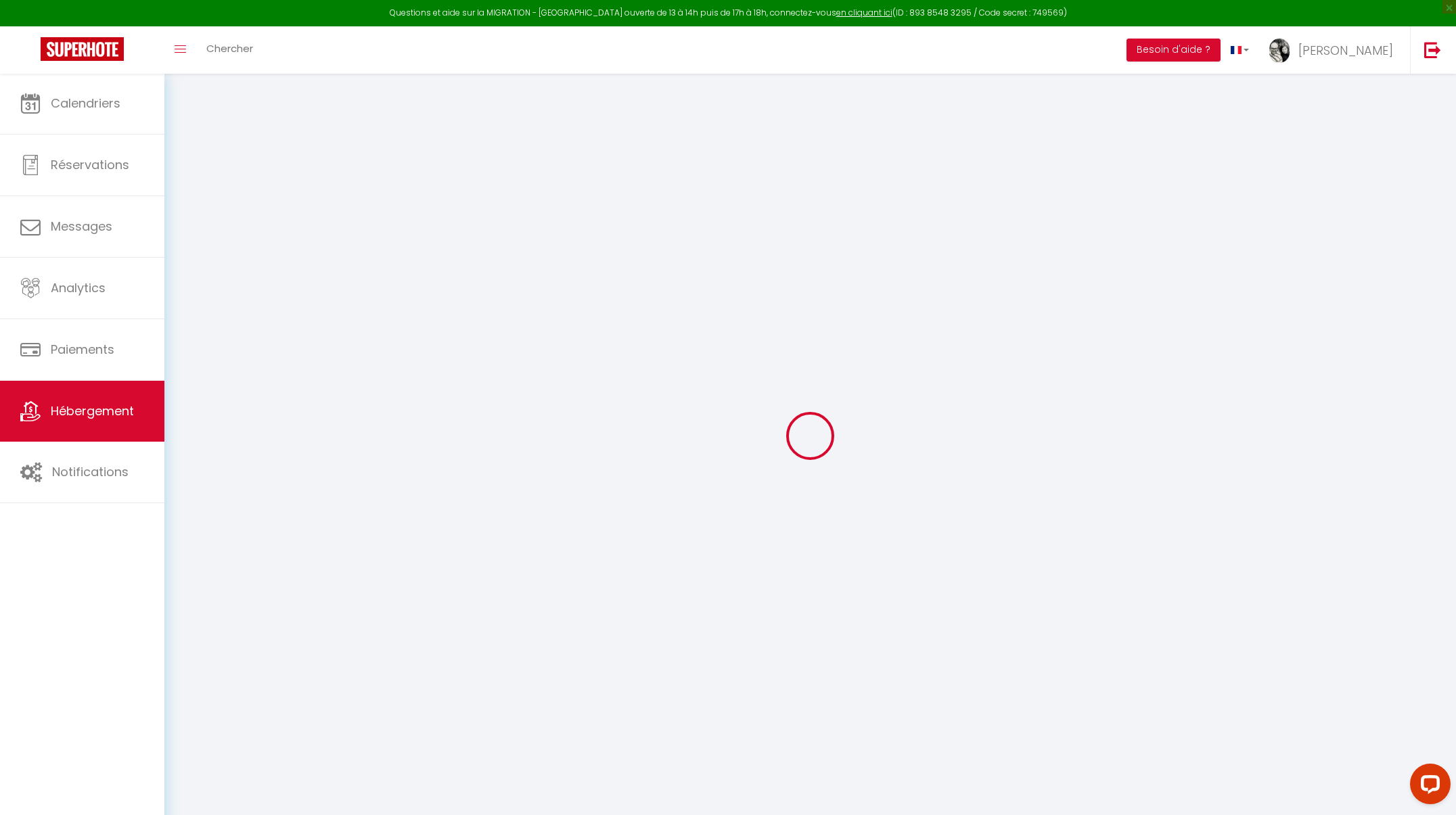
select select
checkbox input "false"
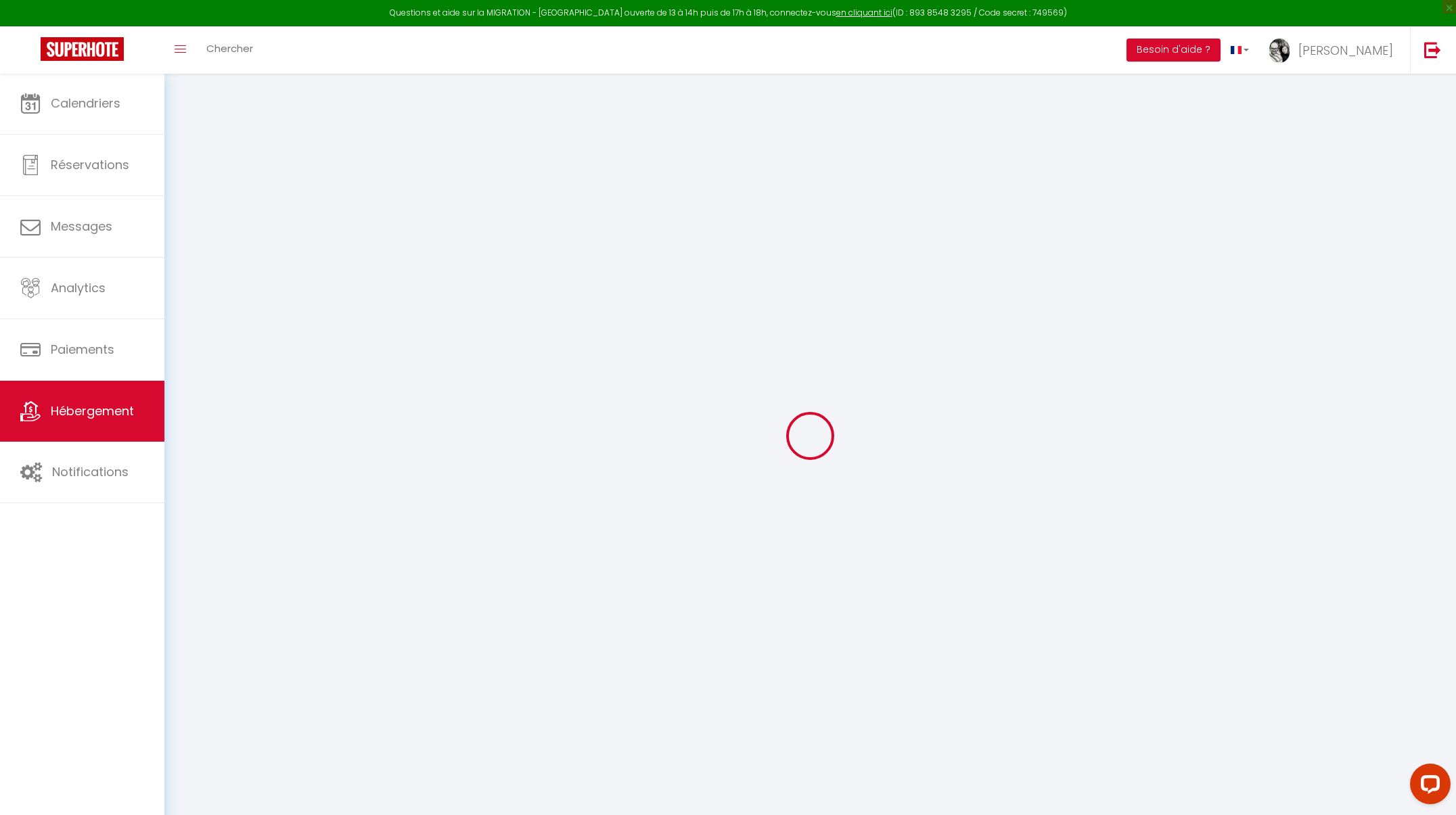
checkbox input "false"
select select
type input "Sabot de Vénus"
type input "Patrick"
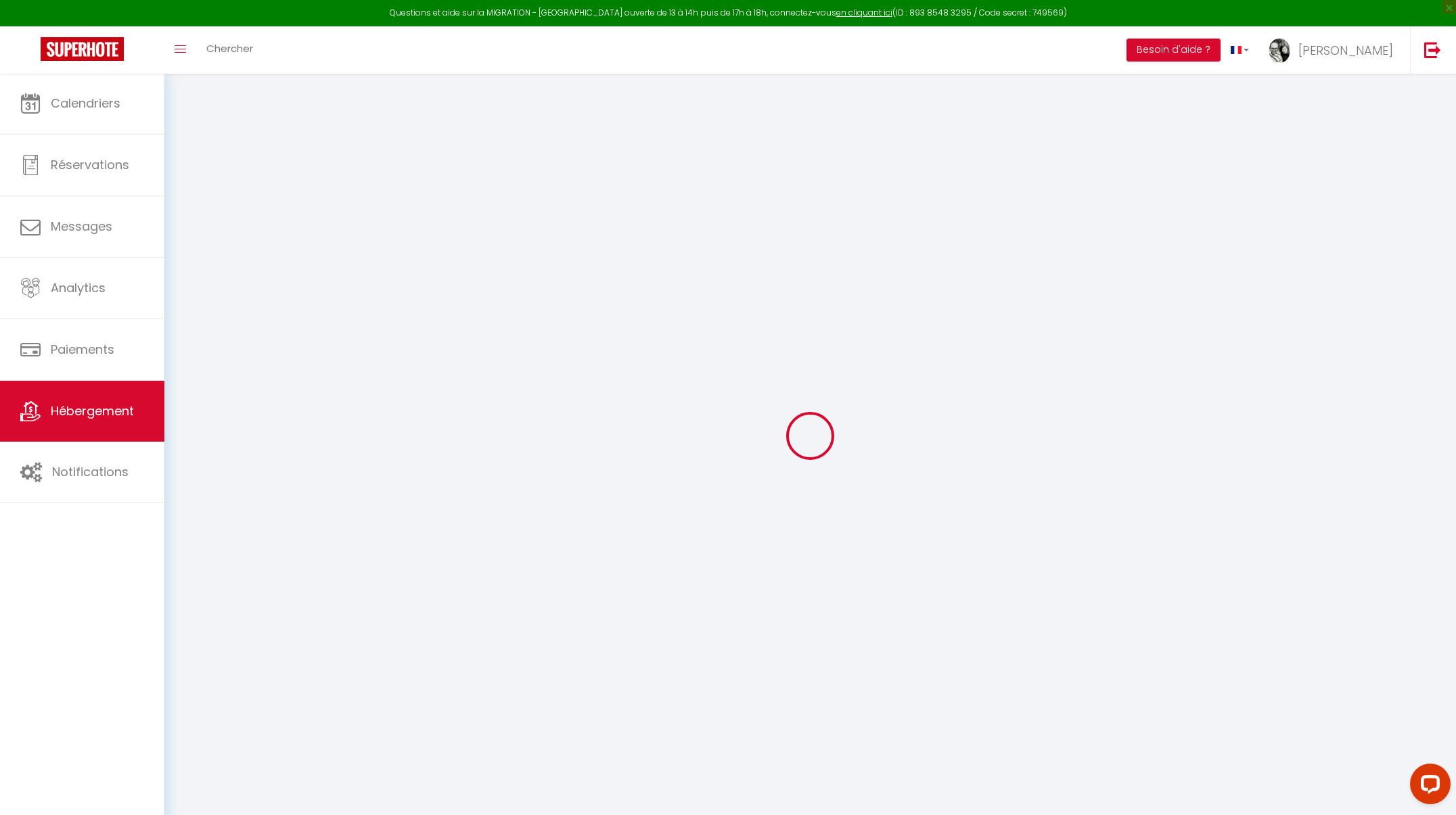
type input "Col"
select select "houses"
select select "12"
select select "5"
select select "2"
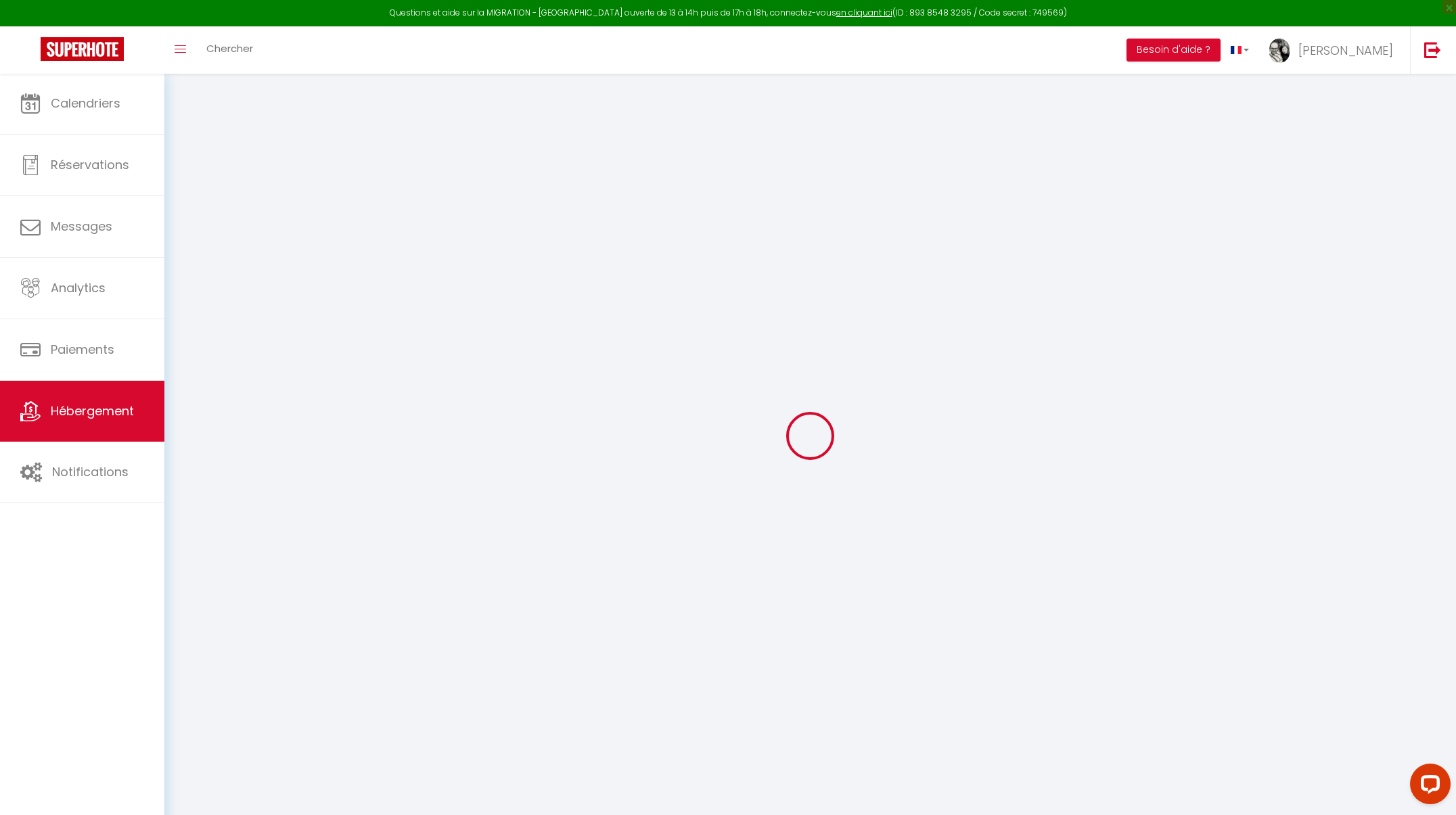
type input "170"
type input "150"
type input "1.40"
type input "500"
type input "20"
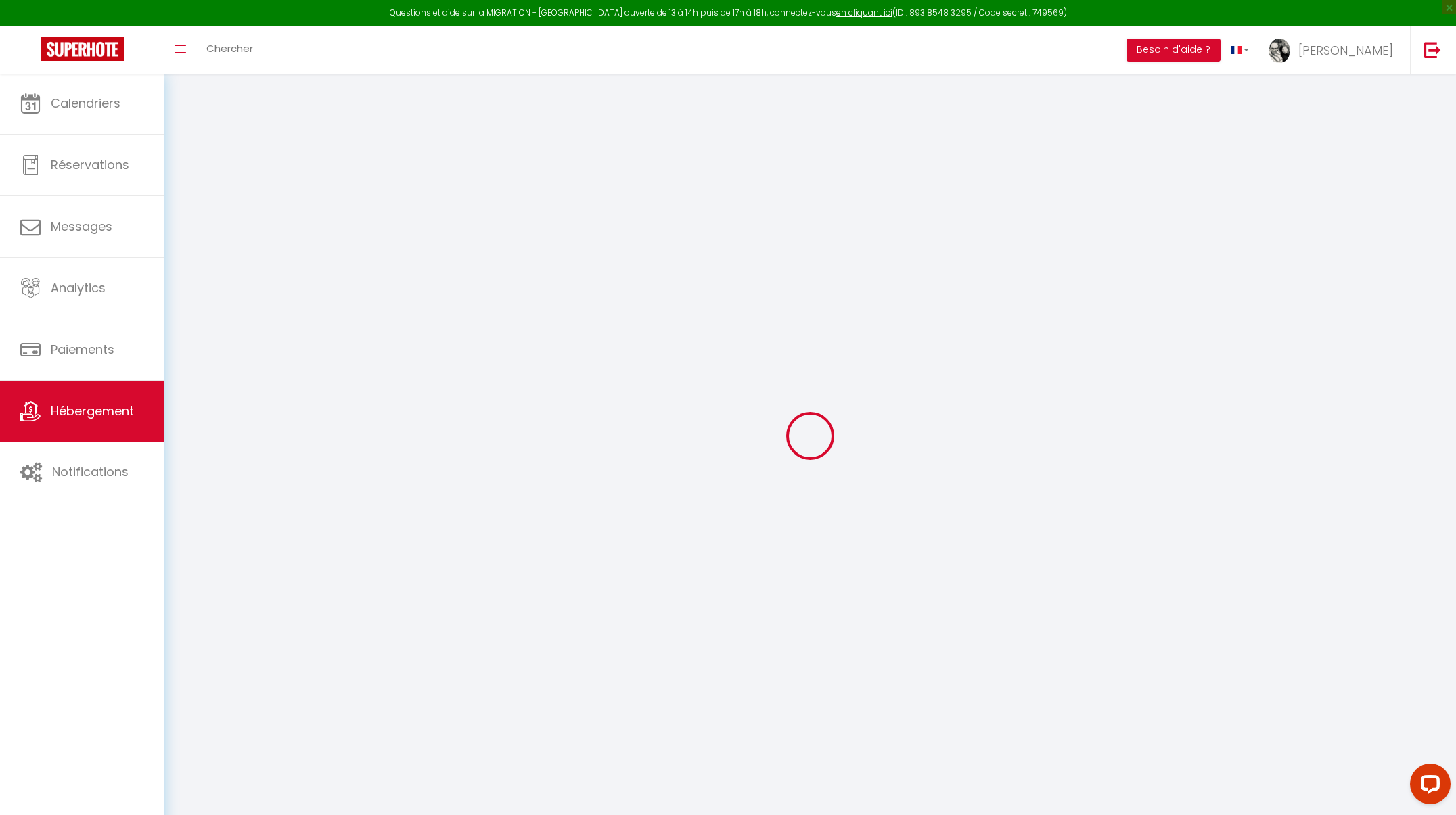
select select
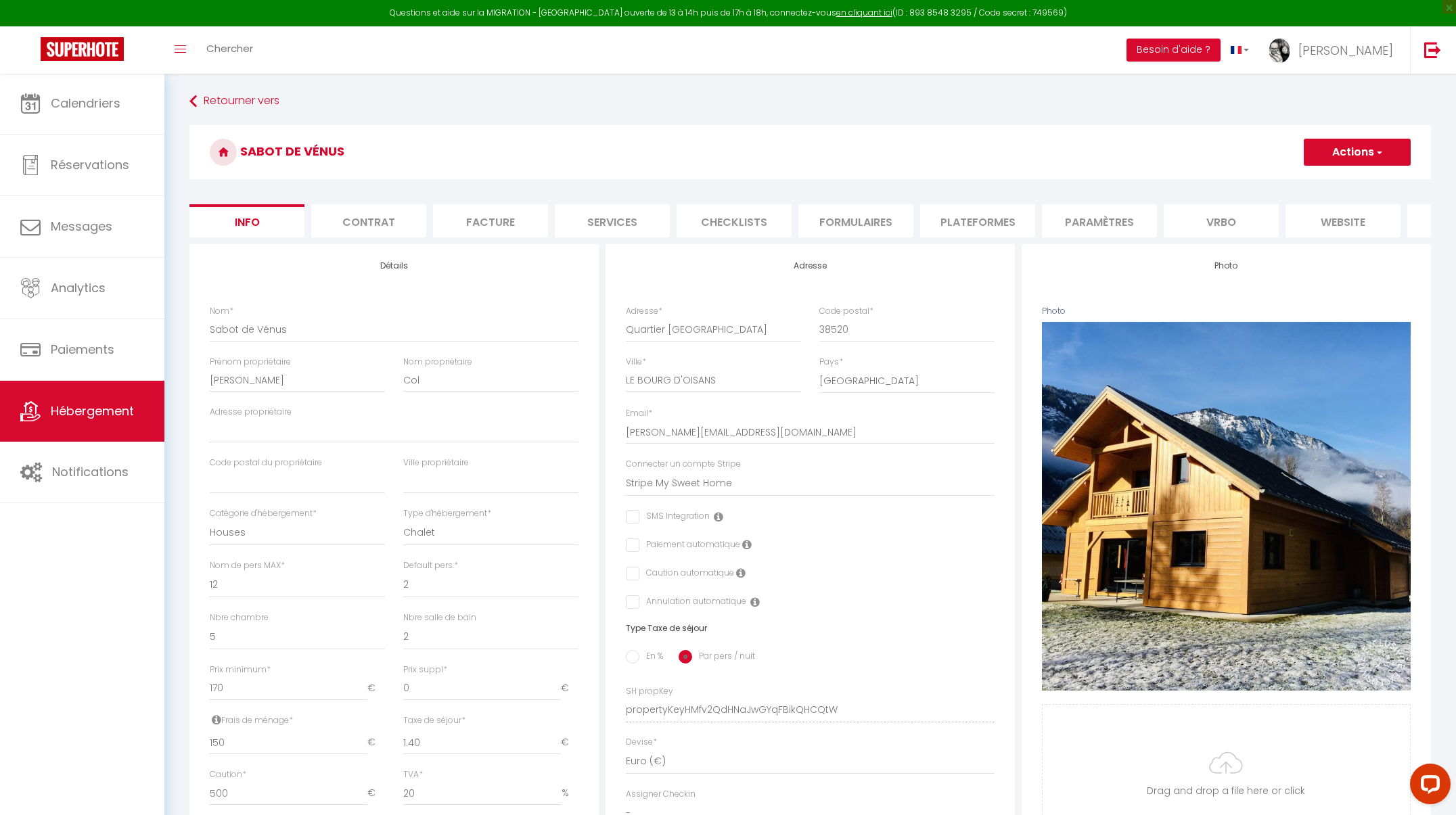
click at [967, 219] on li "Plateformes" at bounding box center [977, 221] width 115 height 33
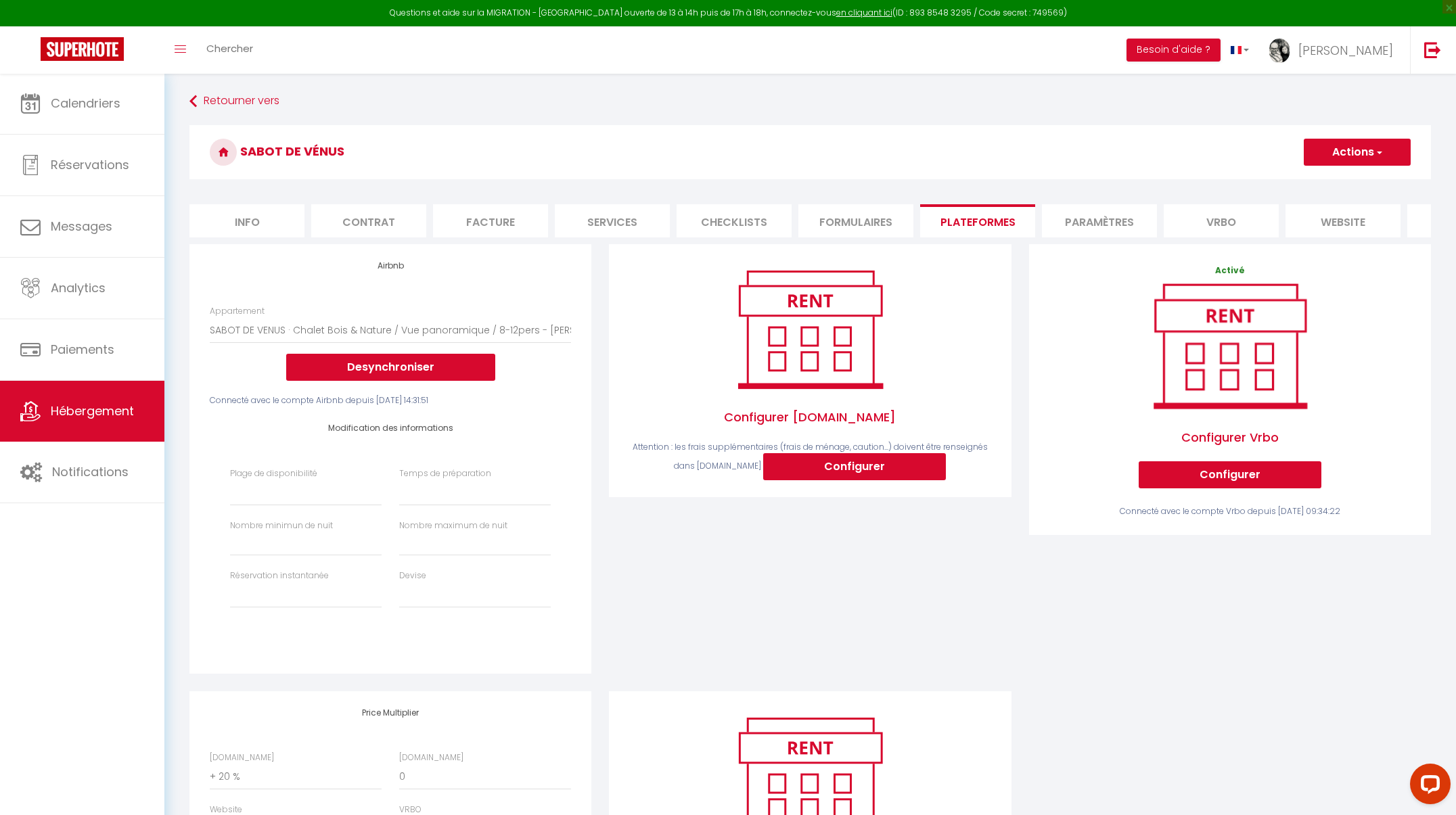
click at [974, 148] on button "Actions" at bounding box center [1358, 152] width 107 height 27
click at [974, 183] on link "Enregistrer" at bounding box center [1357, 181] width 107 height 17
click at [847, 9] on link "en cliquant ici" at bounding box center [864, 12] width 56 height 12
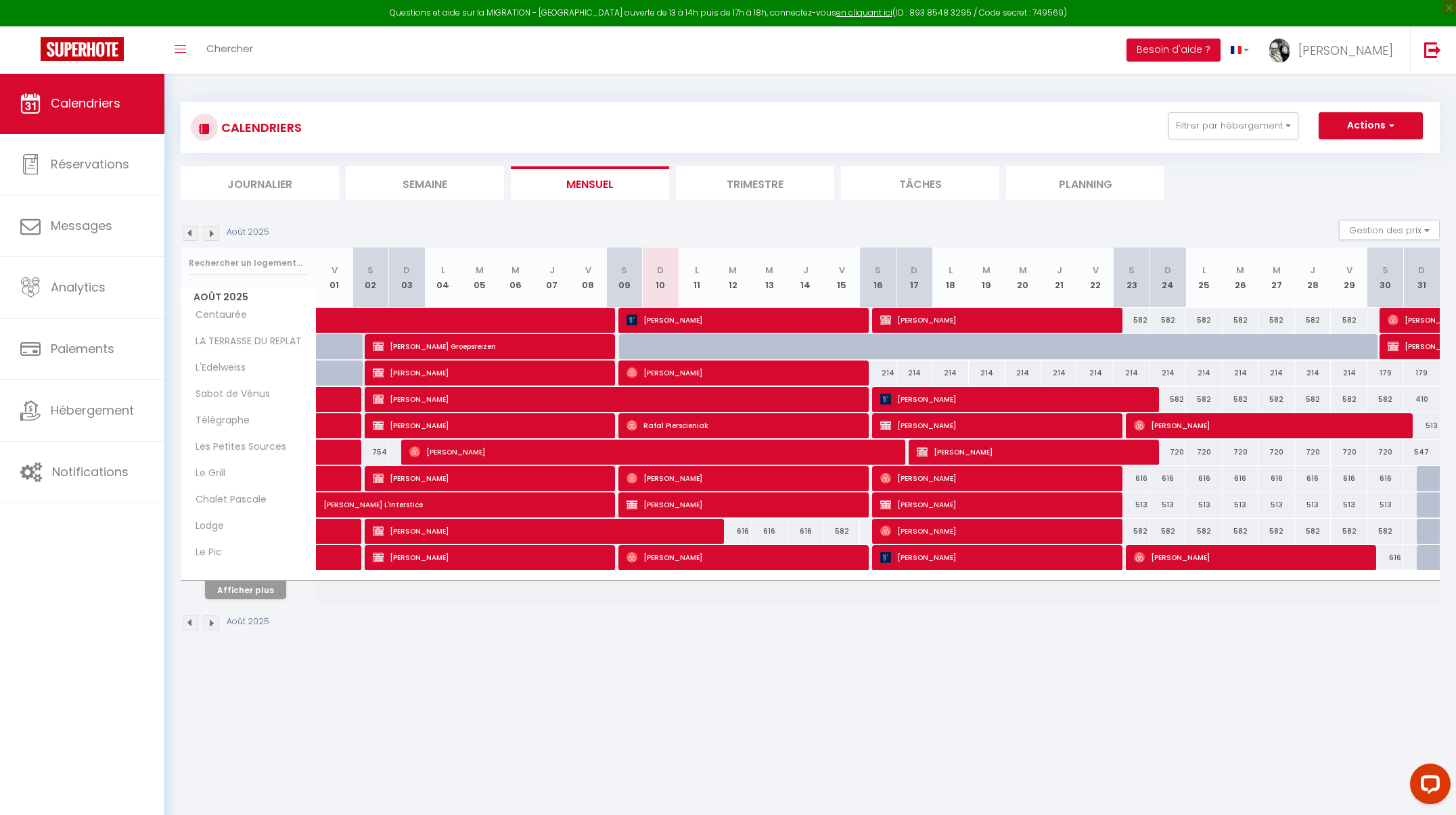
drag, startPoint x: 1014, startPoint y: 13, endPoint x: 1042, endPoint y: 20, distance: 28.9
click at [1042, 20] on div "Questions et aide sur la MIGRATION - Salle Zoom ouverte de 13 à 14h puis de 17h…" at bounding box center [728, 13] width 1456 height 26
click at [1033, 13] on div "Questions et aide sur la MIGRATION - Salle Zoom ouverte de 13 à 14h puis de 17h…" at bounding box center [728, 13] width 1456 height 26
drag, startPoint x: 1015, startPoint y: 14, endPoint x: 1045, endPoint y: 16, distance: 30.1
click at [1045, 16] on div "Questions et aide sur la MIGRATION - Salle Zoom ouverte de 13 à 14h puis de 17h…" at bounding box center [728, 13] width 1456 height 26
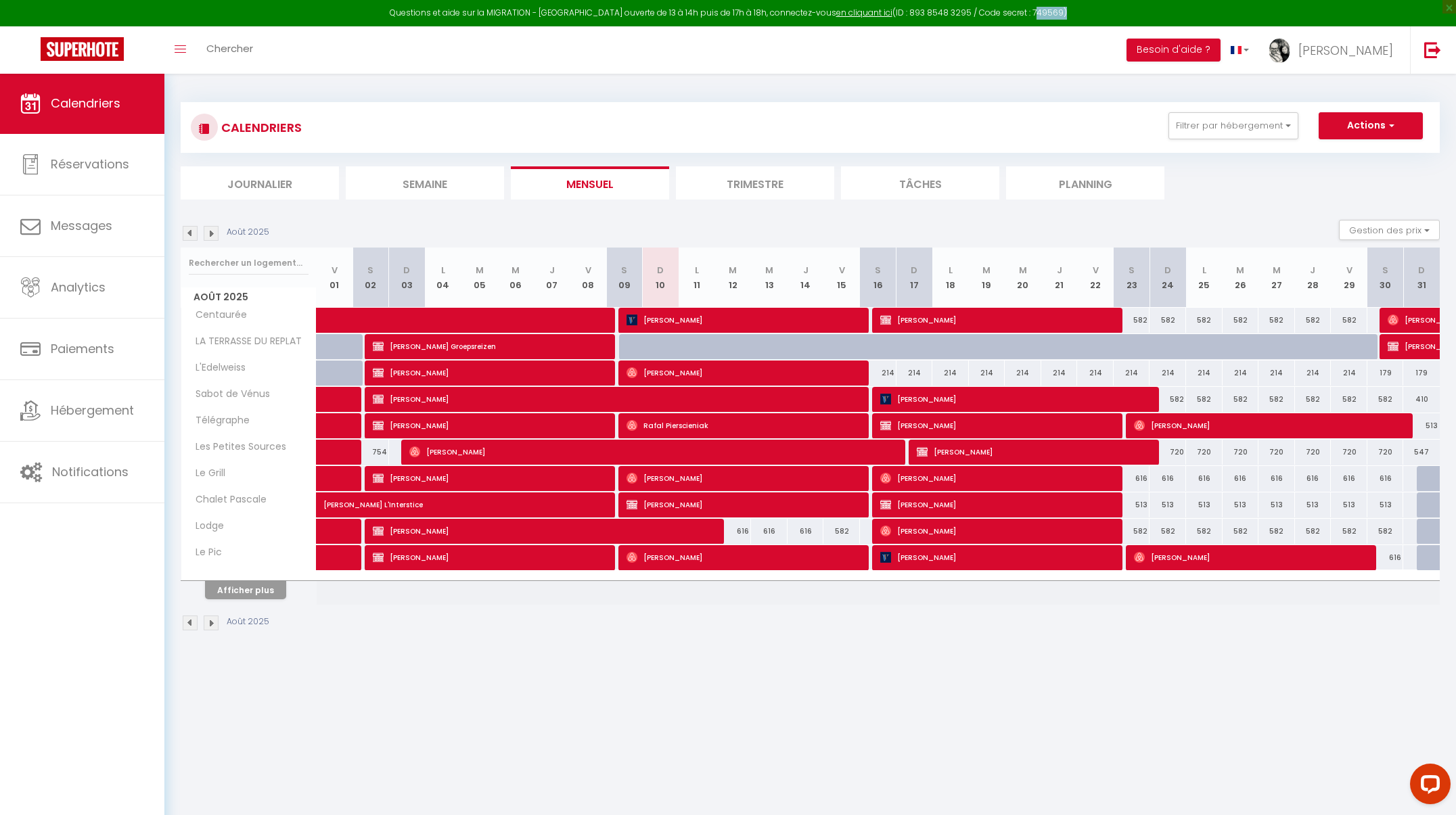
copy div "749569"
click at [850, 13] on link "en cliquant ici" at bounding box center [864, 12] width 56 height 12
click at [127, 411] on span "Hébergement" at bounding box center [92, 410] width 83 height 16
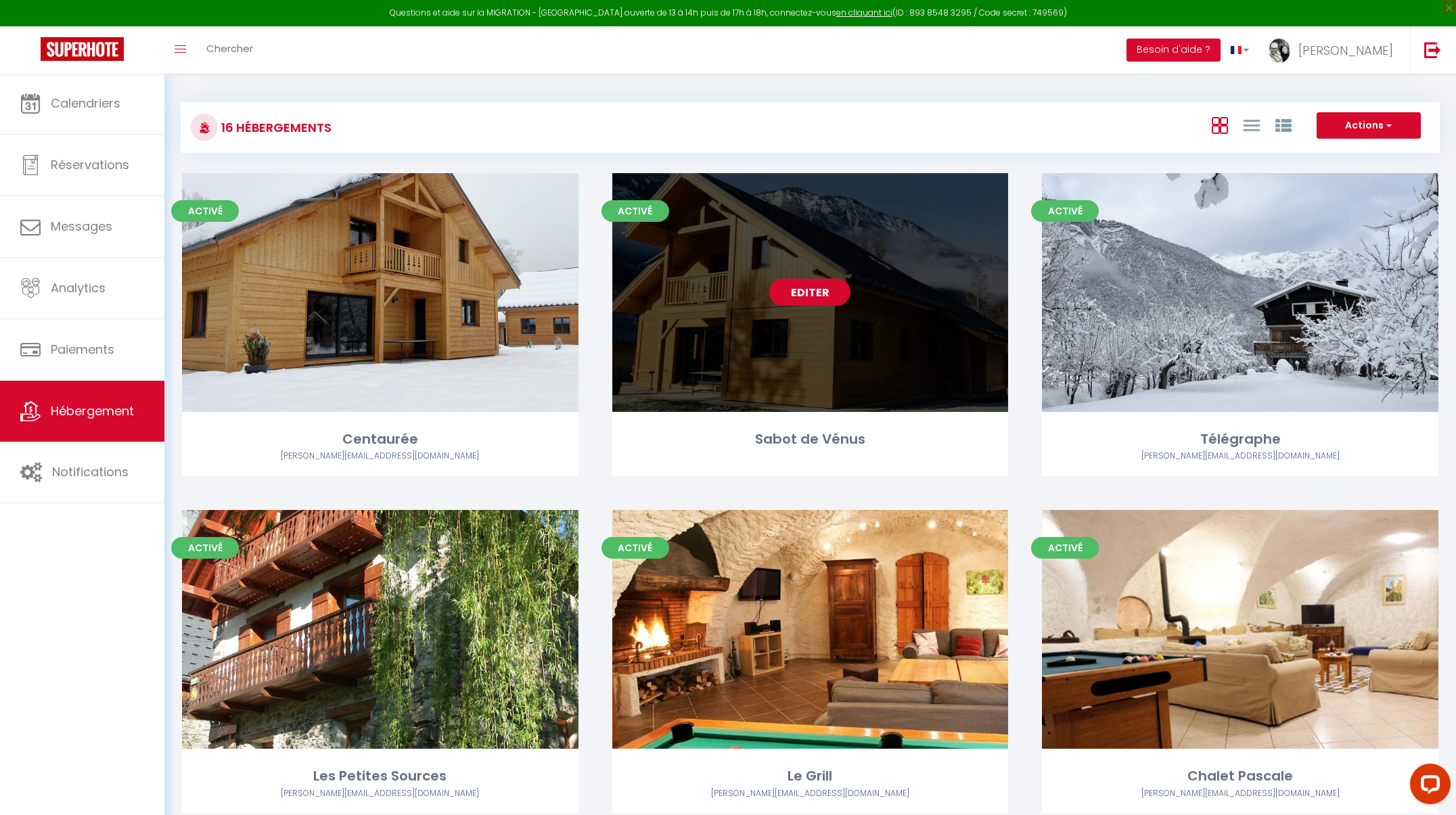
click at [807, 299] on link "Editer" at bounding box center [810, 292] width 81 height 27
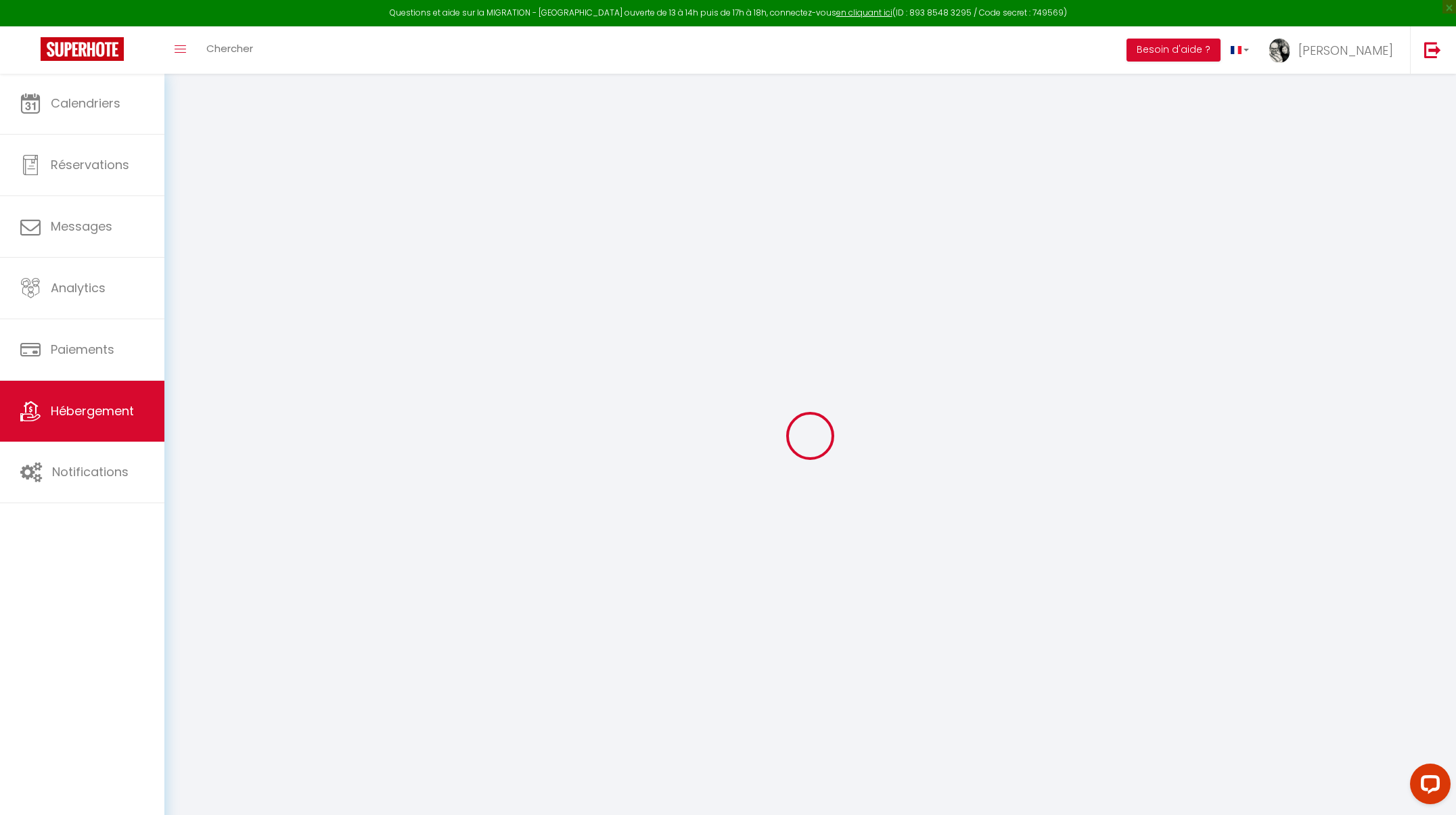
select select "+ 20 %"
select select "+ 21 %"
checkbox input "false"
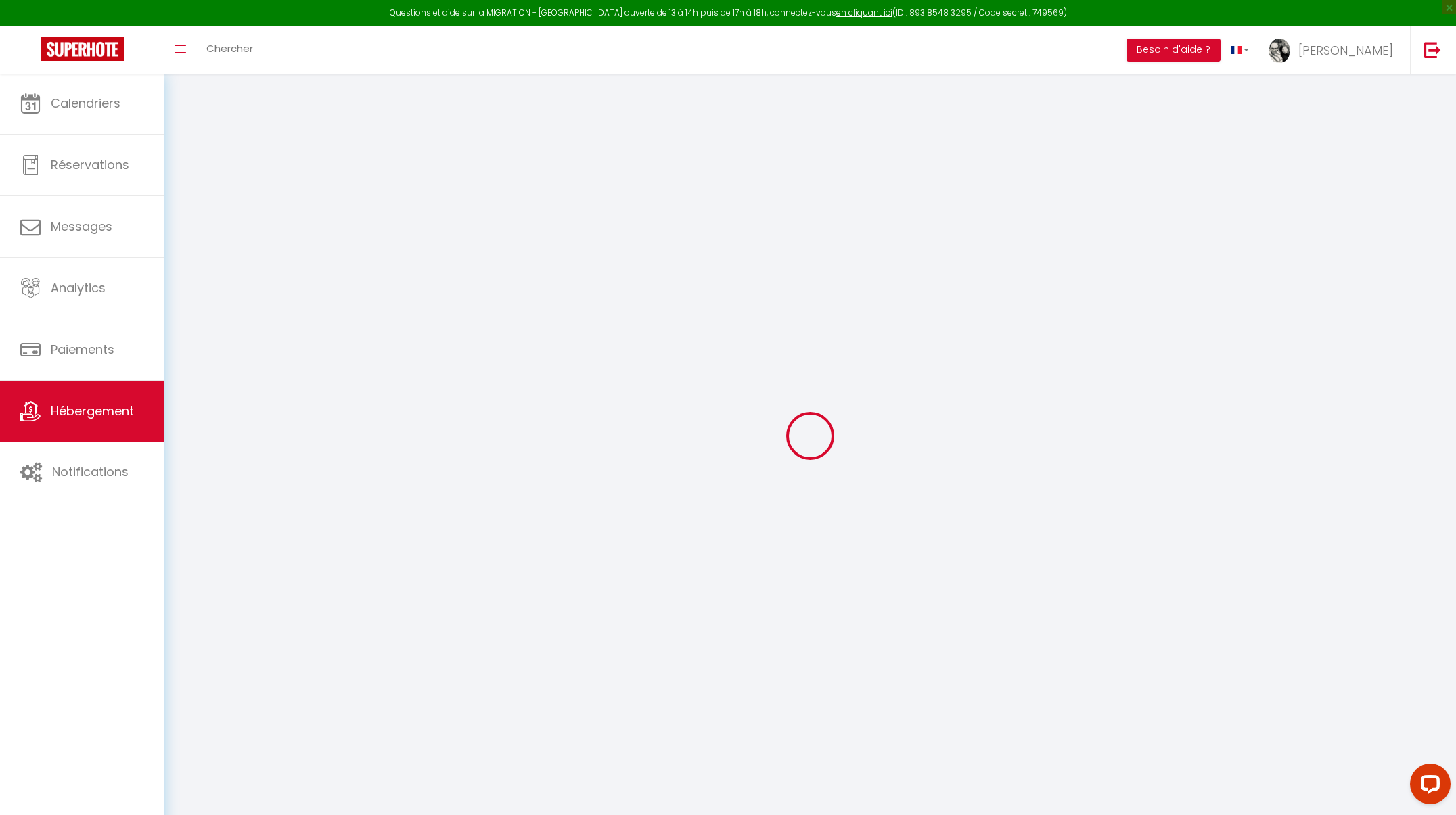
checkbox input "false"
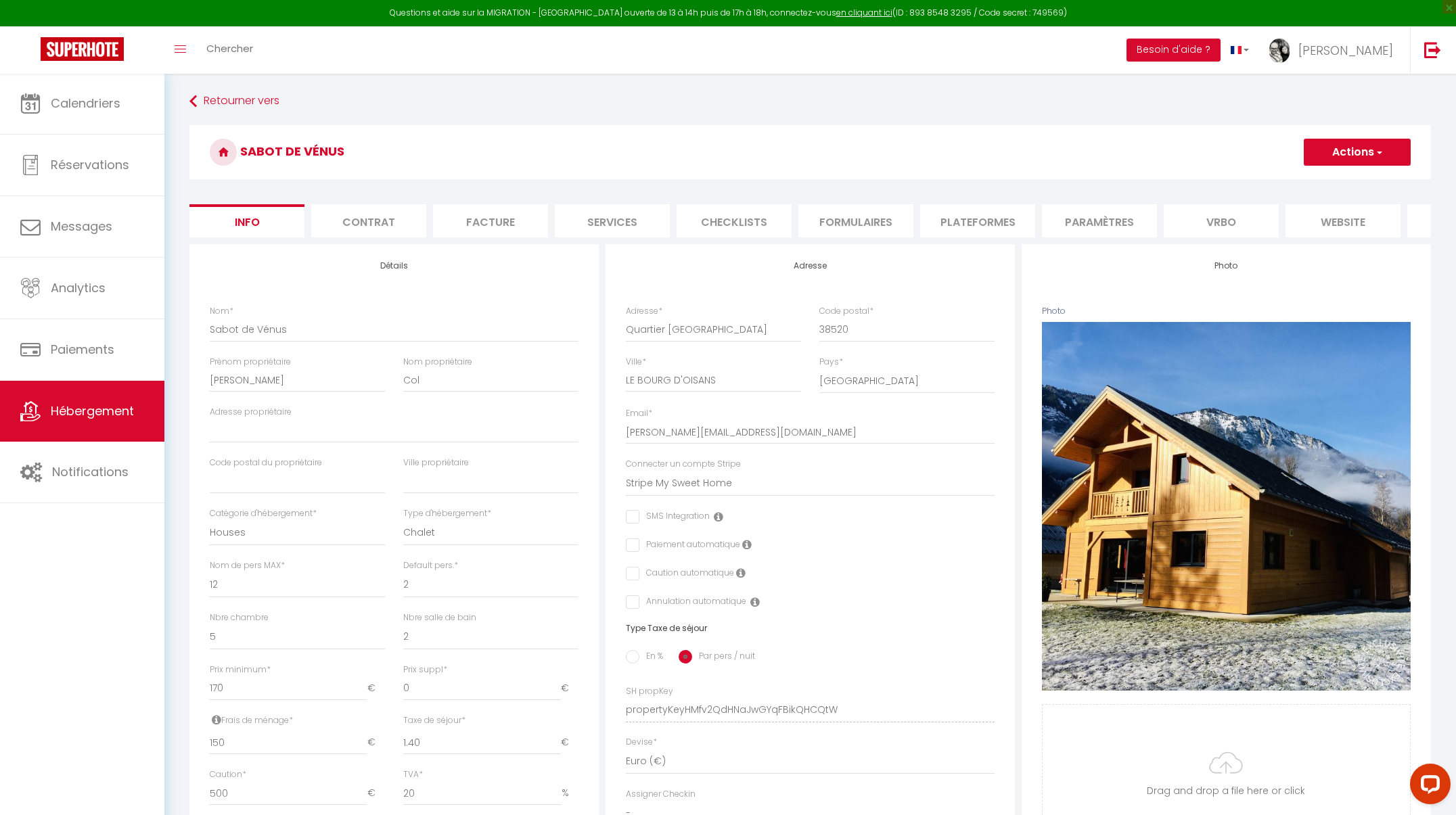
click at [993, 217] on li "Plateformes" at bounding box center [977, 221] width 115 height 33
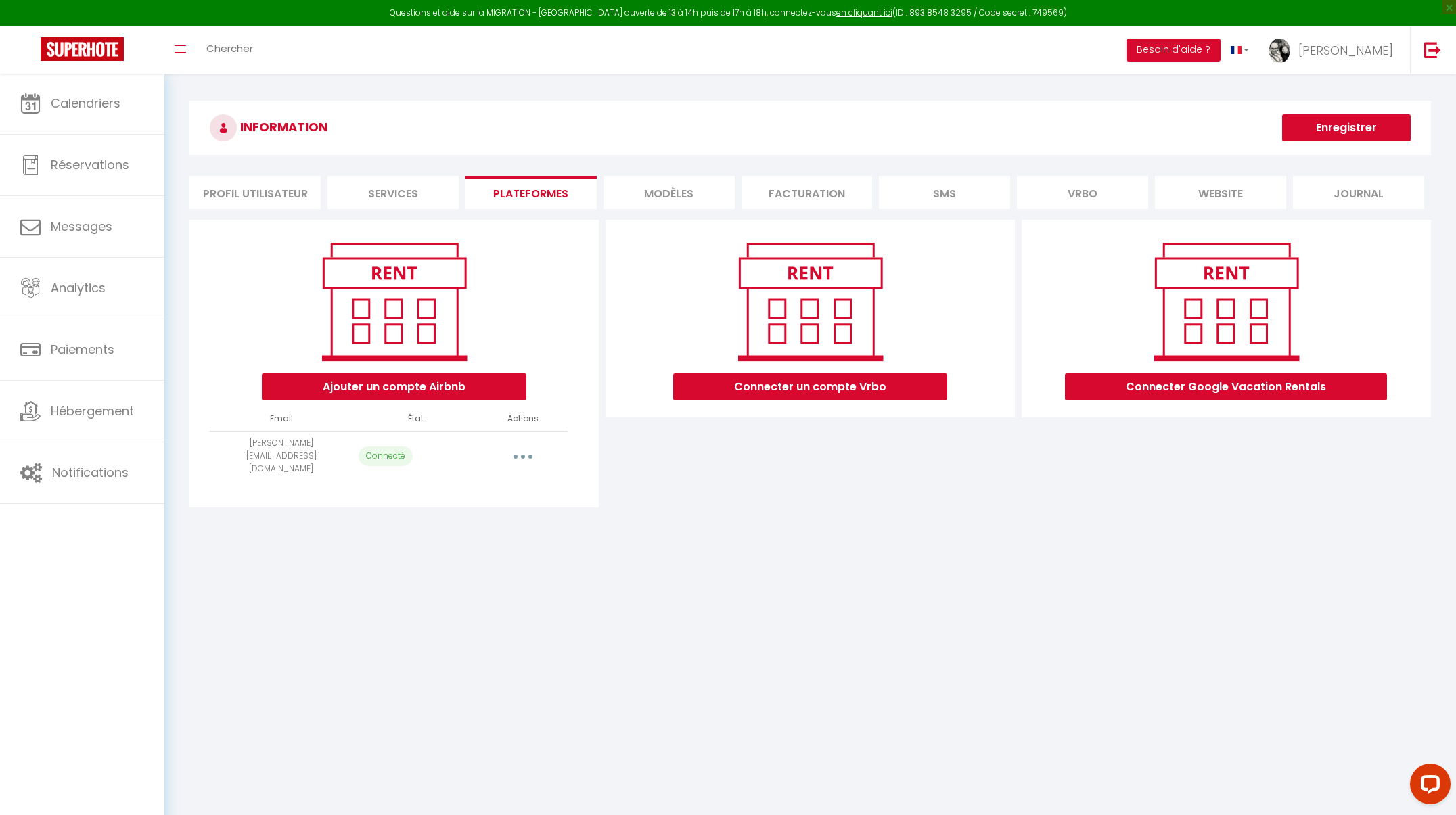
select select "1290"
select select "1292"
select select
select select "1295"
select select "1297"
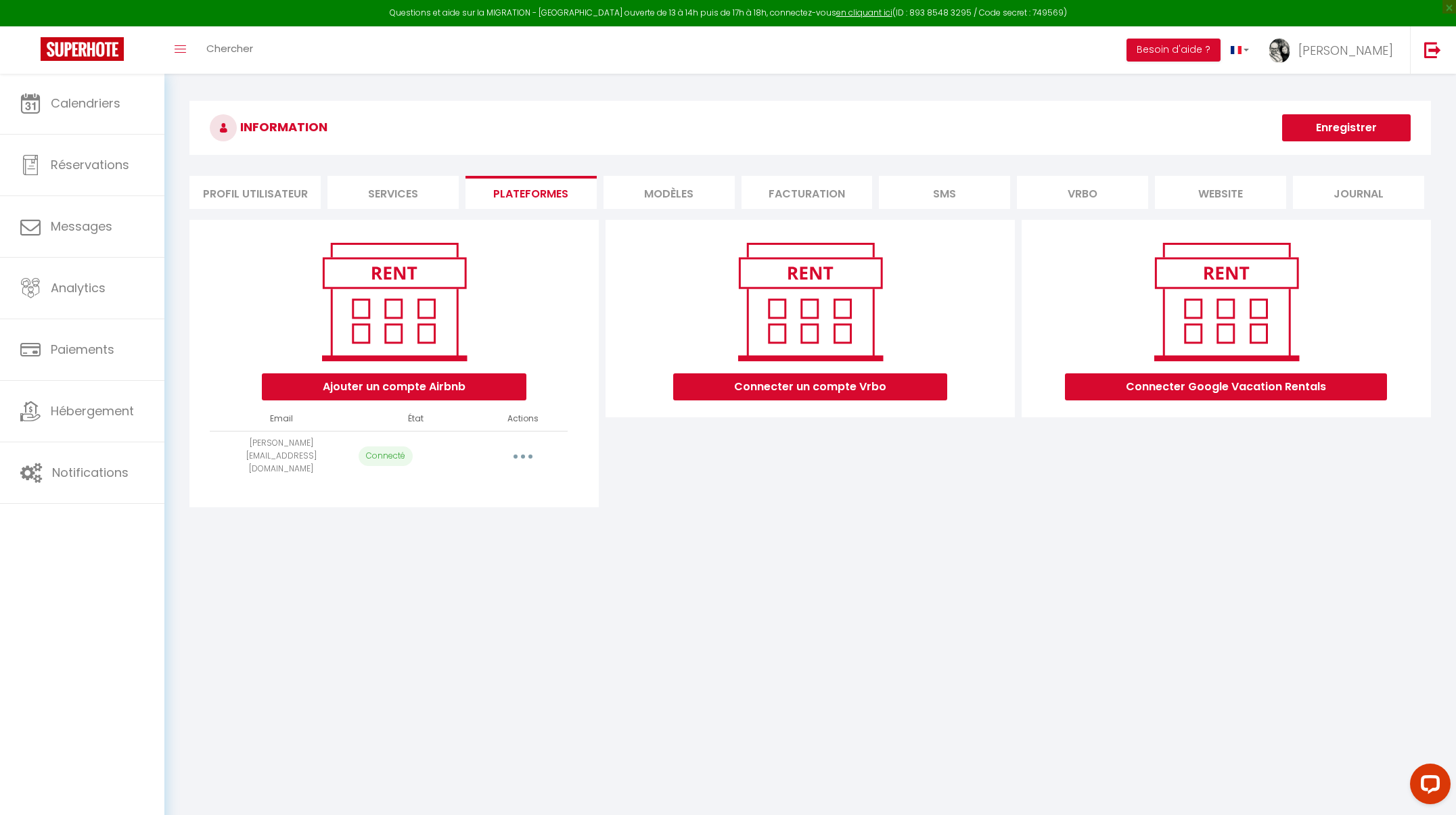
select select "1455"
select select "1754"
select select "4126"
select select "4127"
select select "11729"
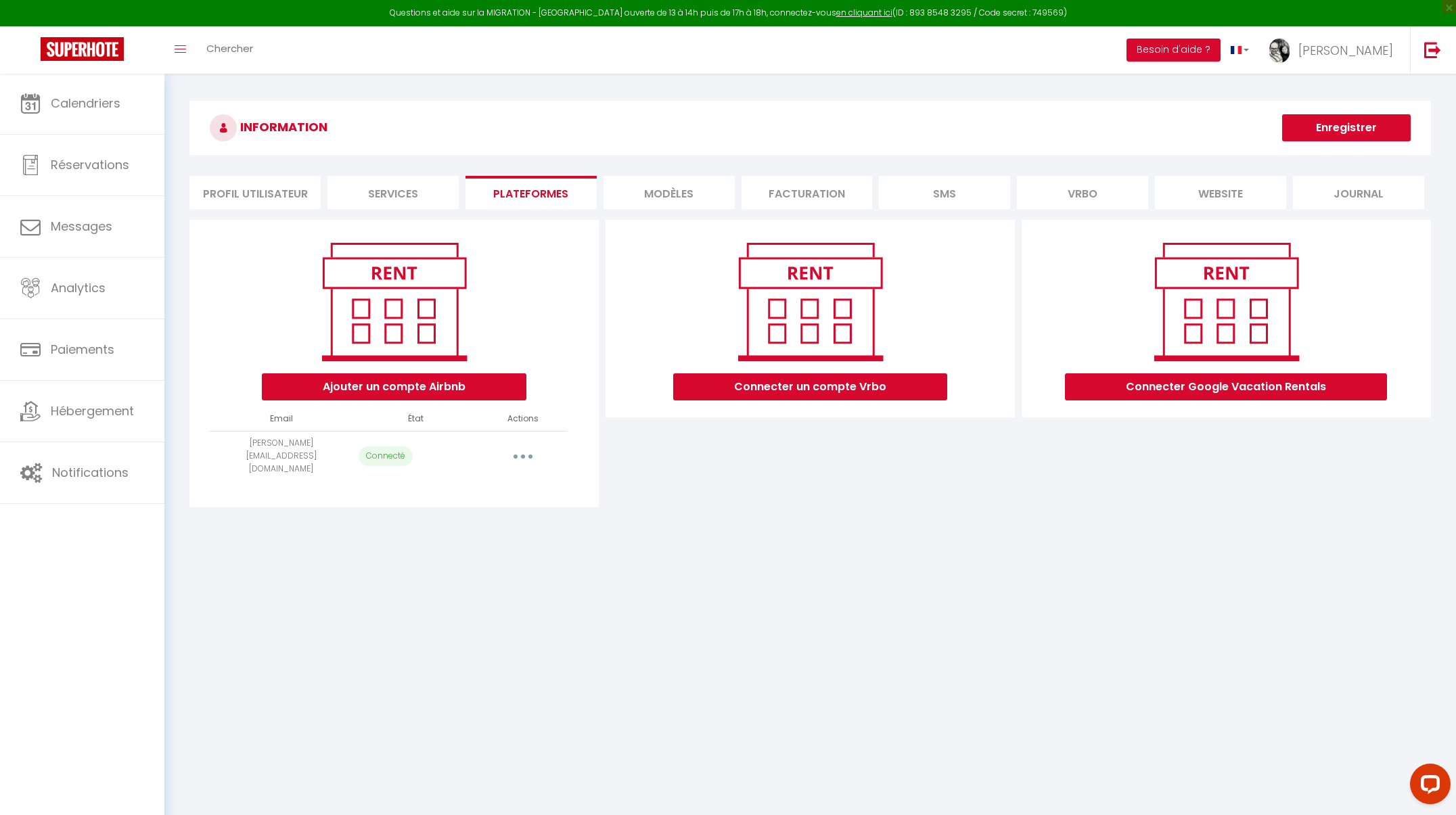
select select "1933"
select select "1296"
select select "1293"
select select "1294"
select select "32465"
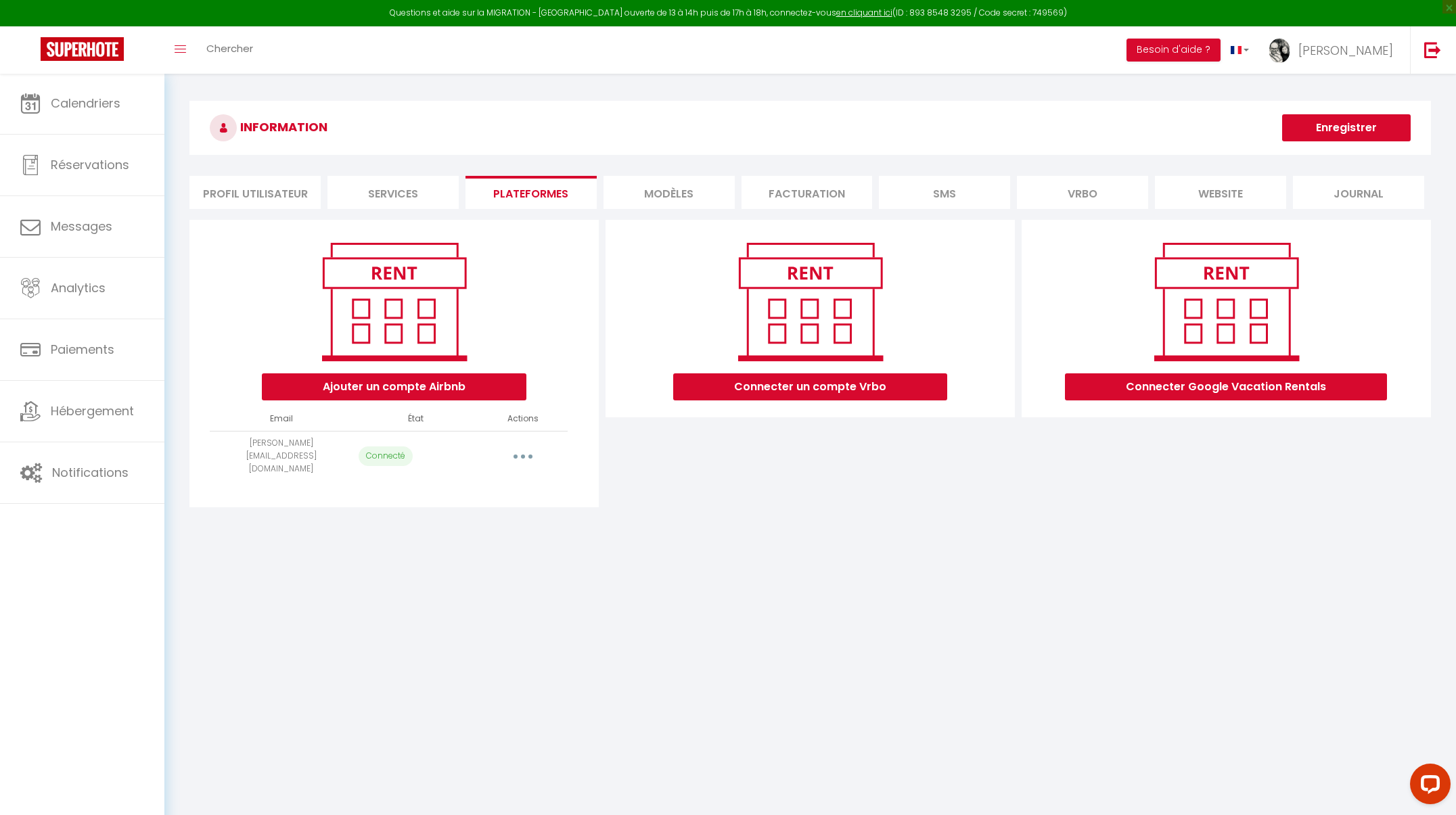
select select "69831"
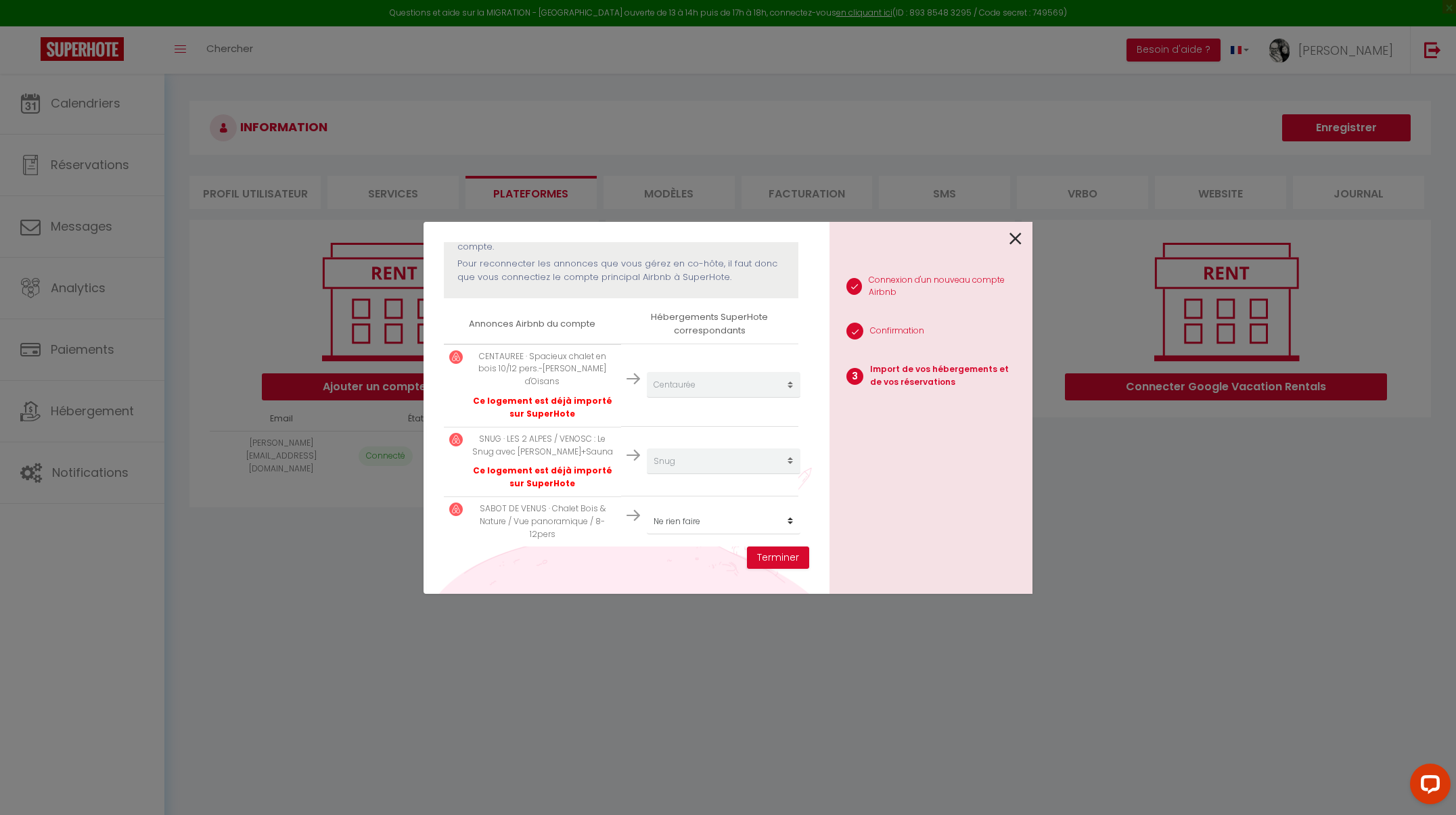
scroll to position [177, 0]
click at [565, 360] on p "CENTAUREE · Spacieux chalet en bois 10/12 pers.-[PERSON_NAME] d'Oisans" at bounding box center [542, 368] width 146 height 39
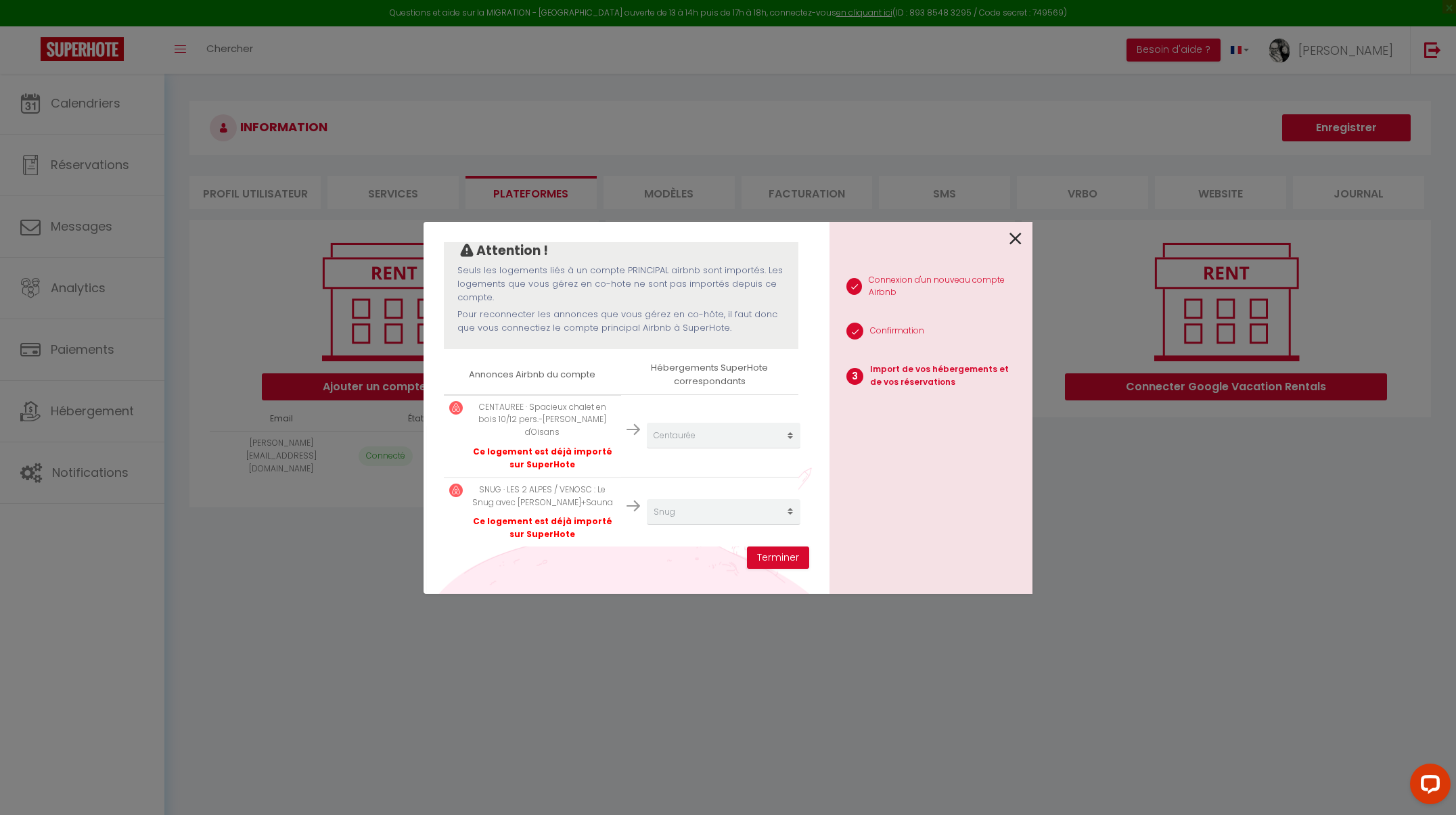
scroll to position [215, 0]
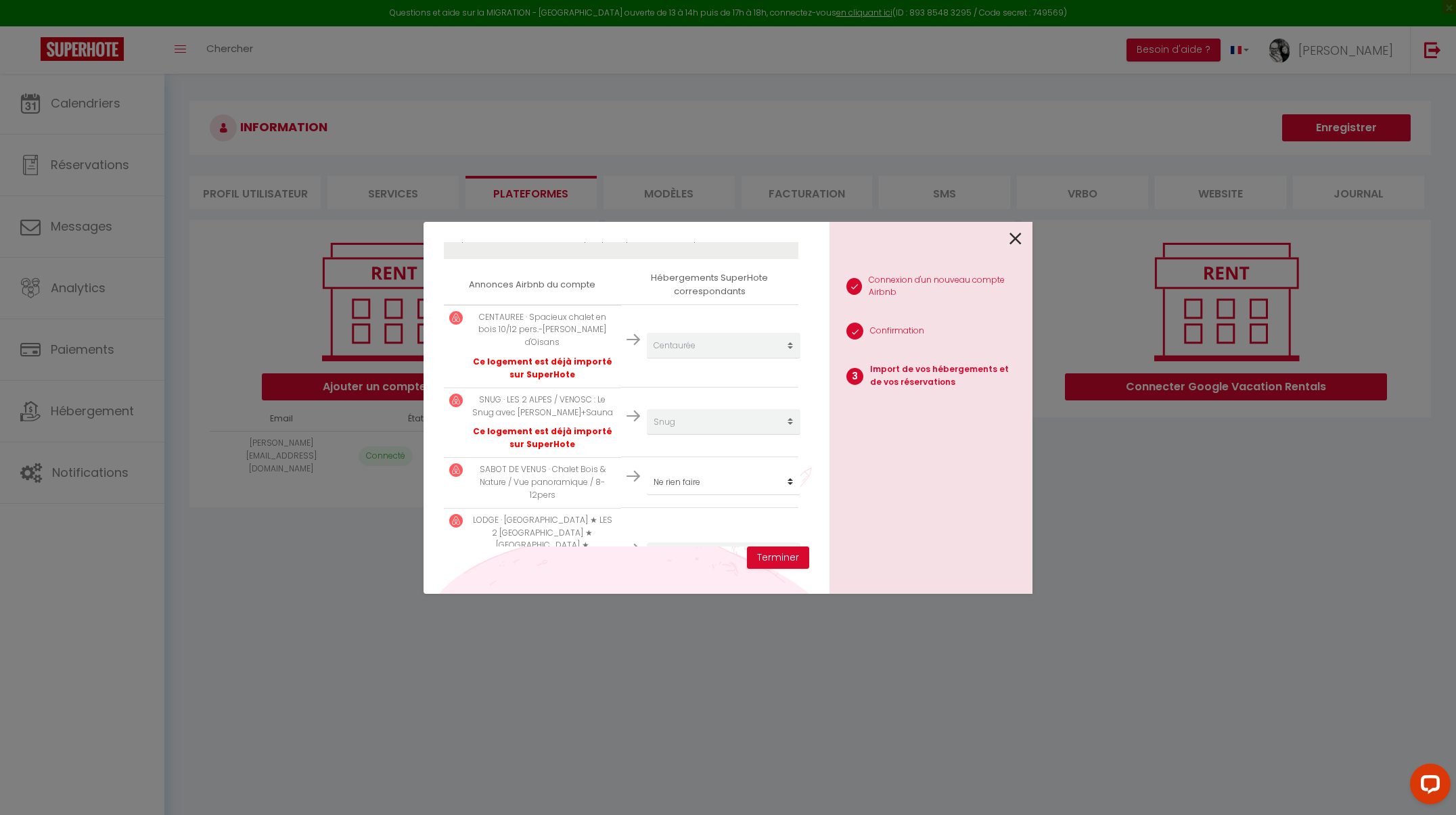
click at [573, 328] on p "CENTAUREE · Spacieux chalet en bois 10/12 pers.-[PERSON_NAME] d'Oisans" at bounding box center [542, 330] width 146 height 39
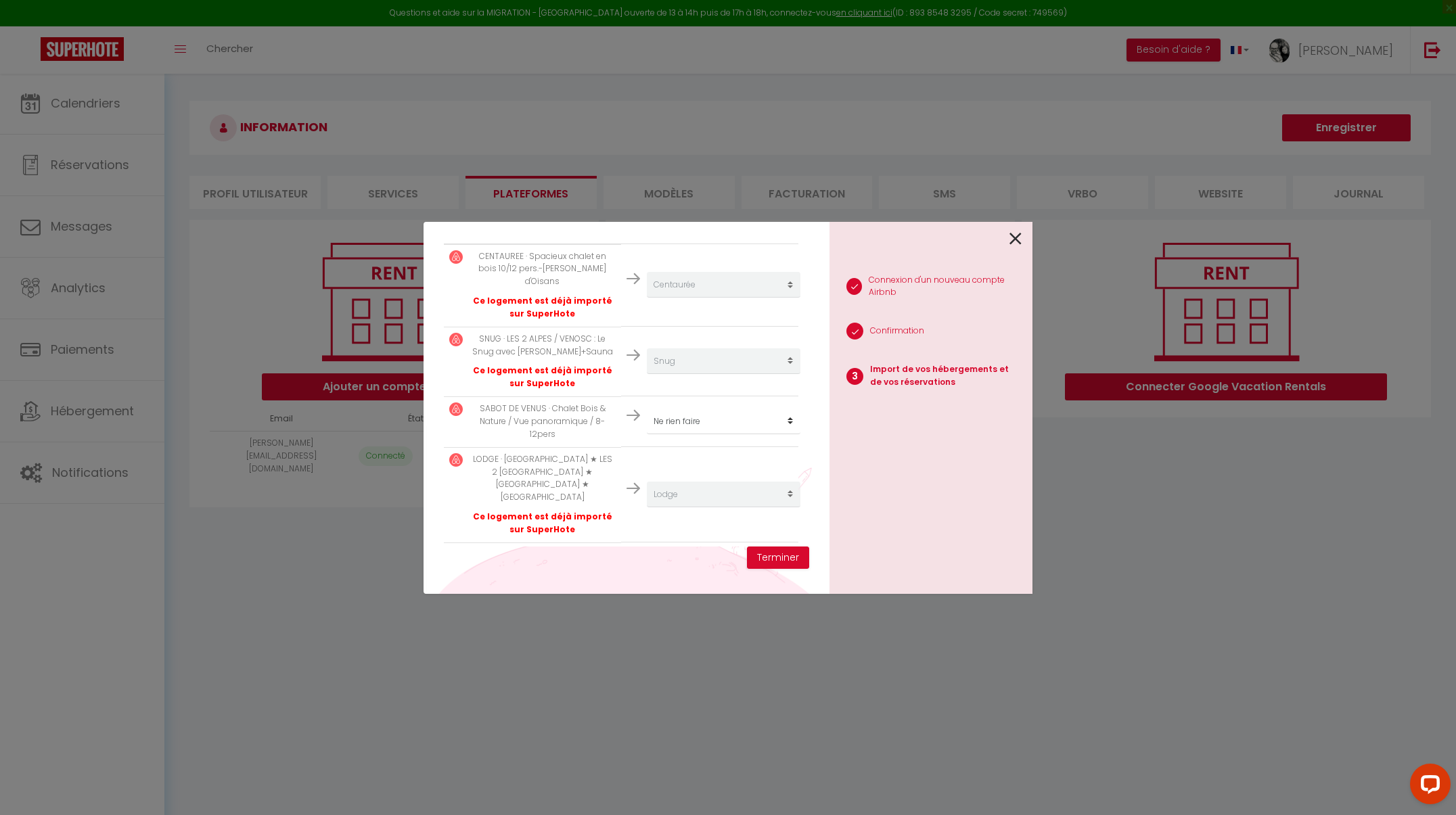
scroll to position [290, 0]
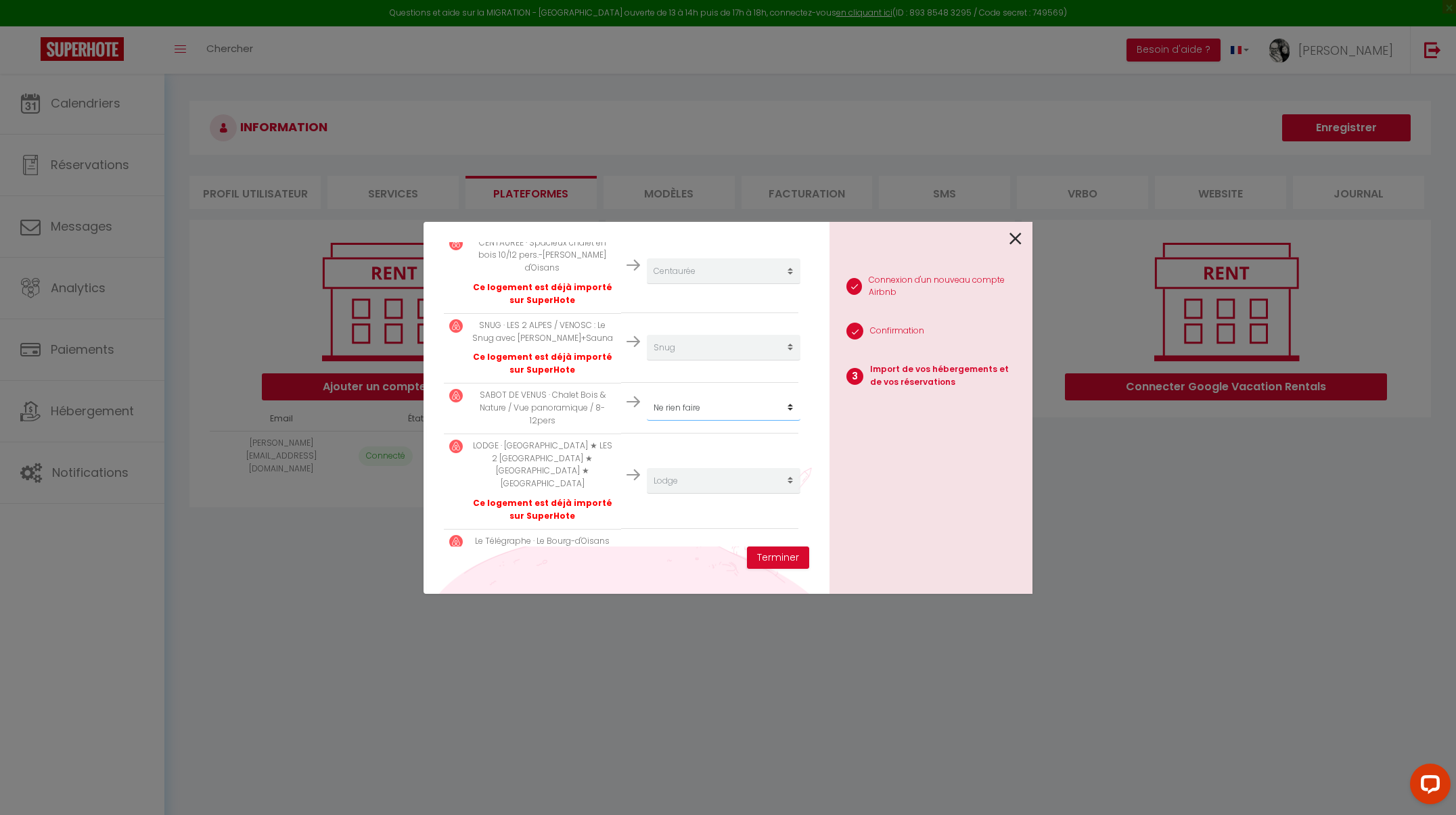
select select "1291"
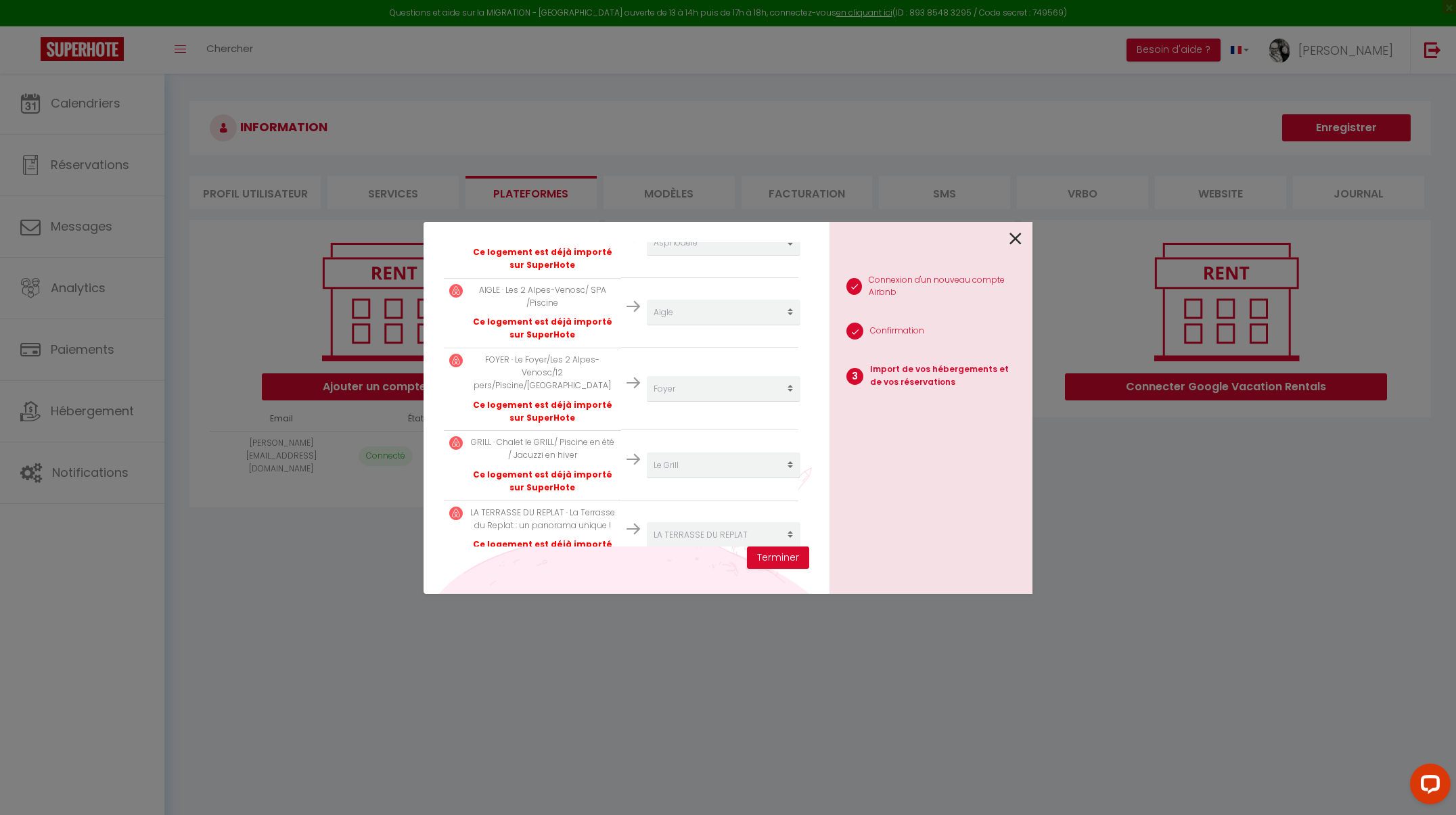
scroll to position [1079, 0]
click at [782, 559] on button "Terminer" at bounding box center [778, 558] width 62 height 23
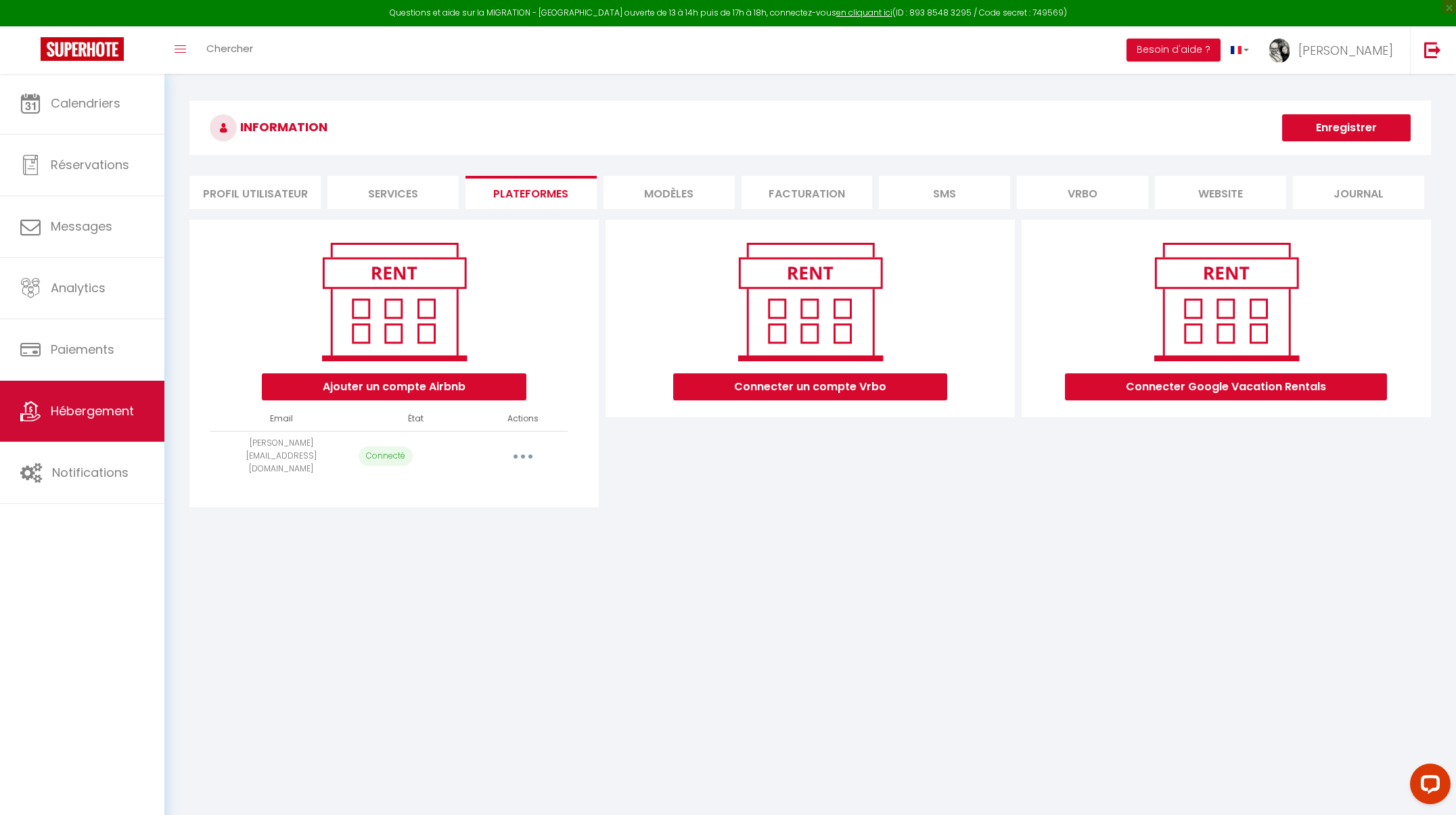
click at [111, 416] on span "Hébergement" at bounding box center [92, 411] width 83 height 16
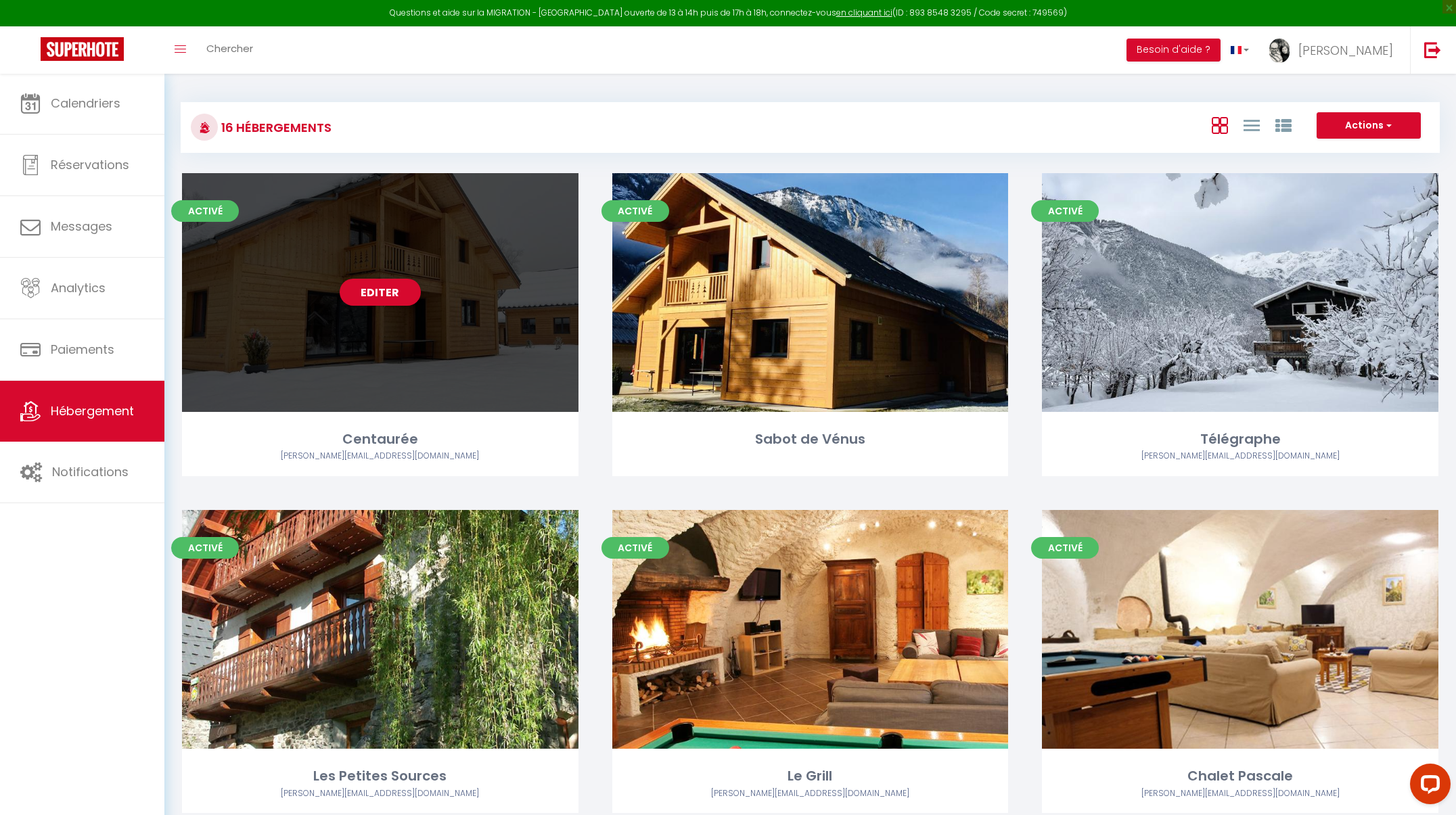
click at [464, 314] on div "Editer" at bounding box center [381, 292] width 396 height 238
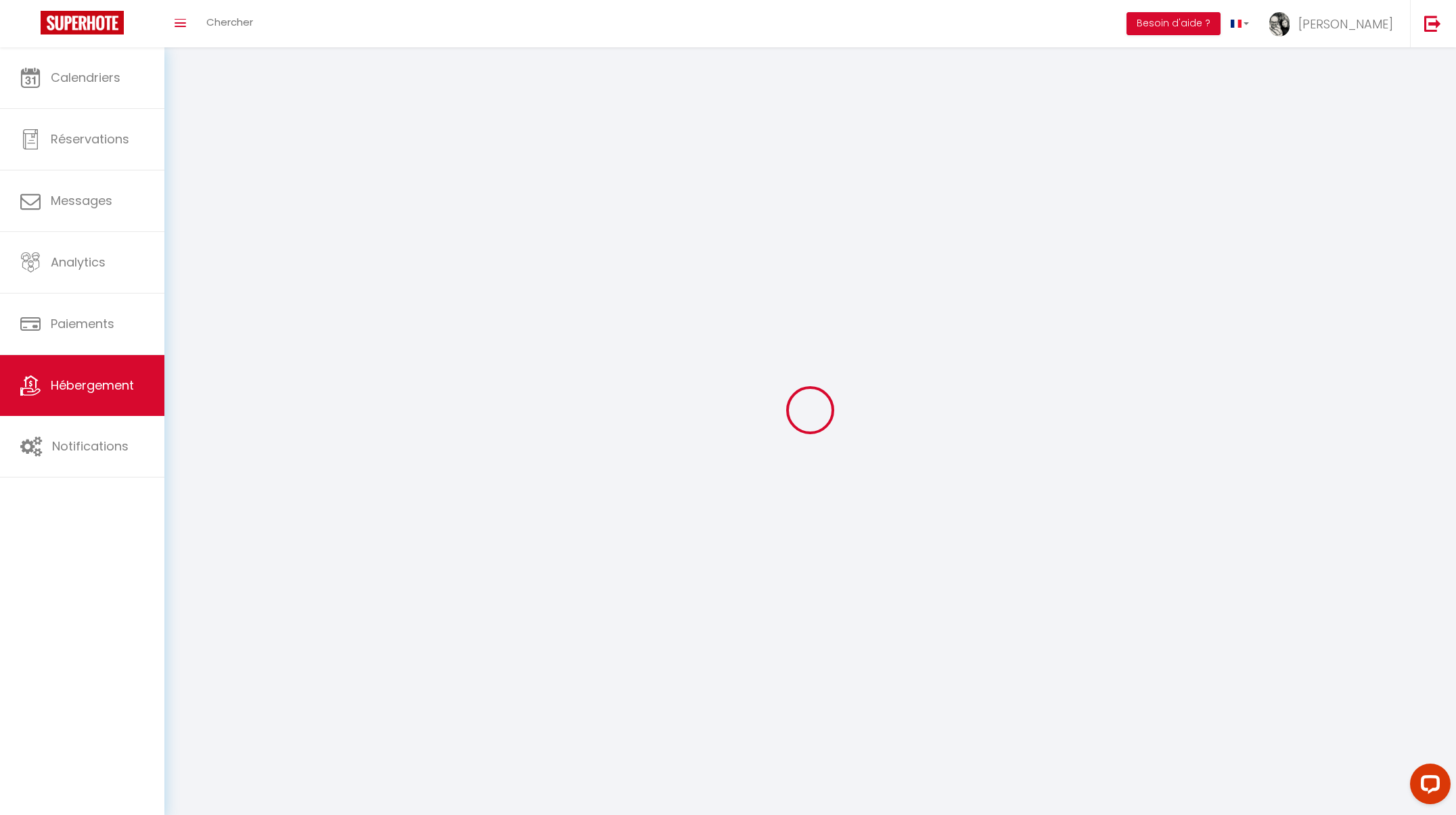
select select "1"
select select
select select "28"
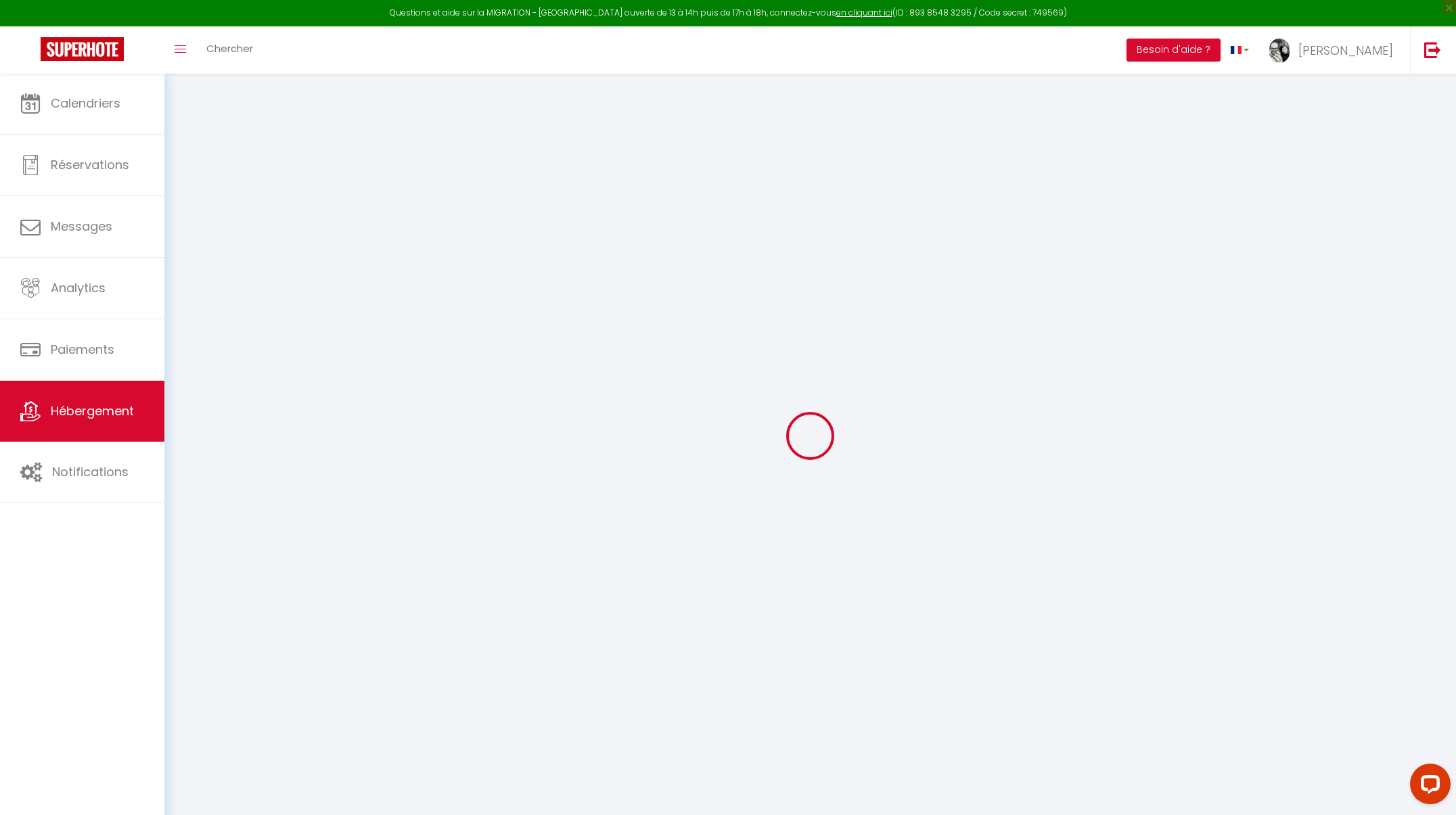
select select
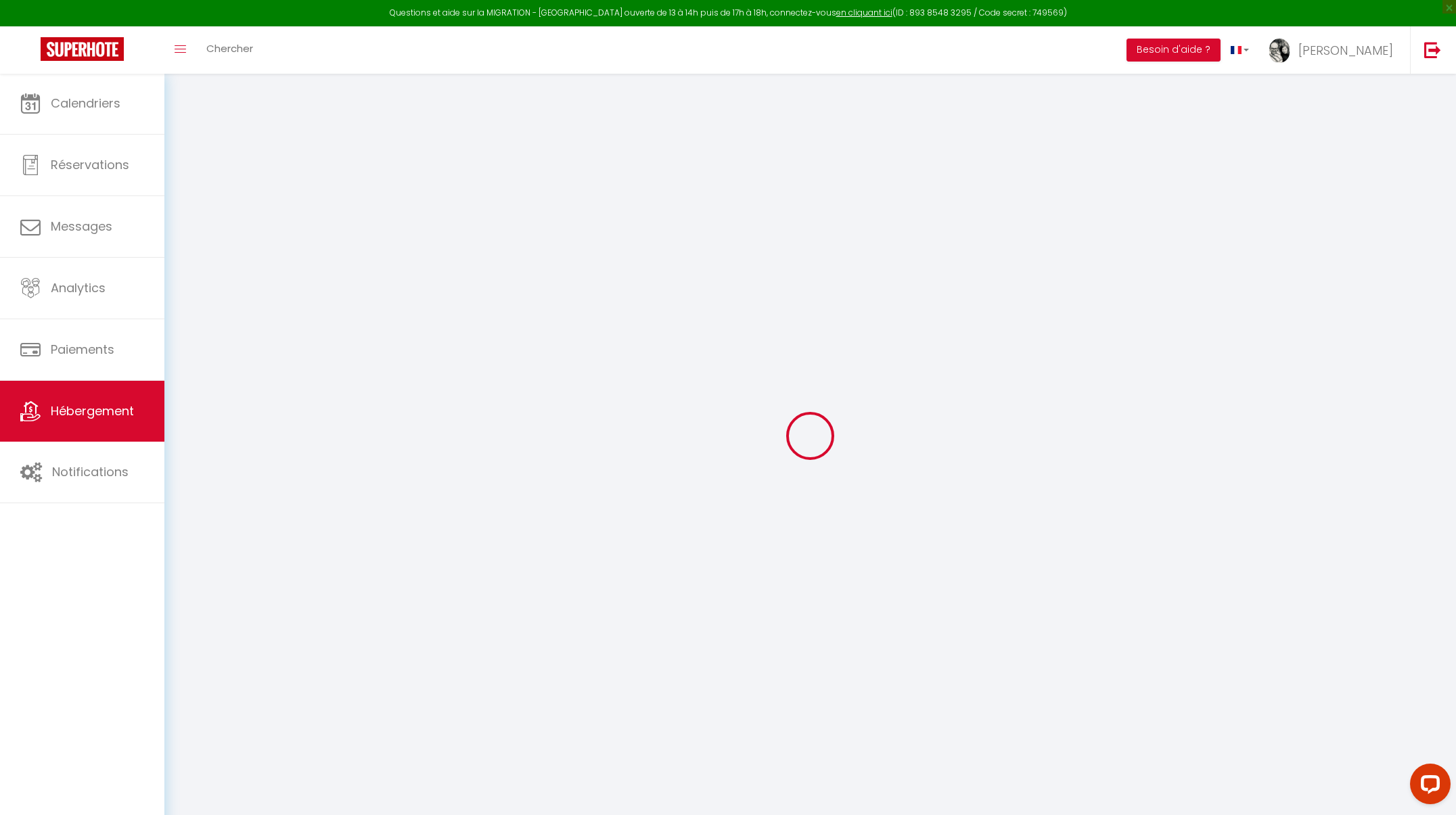
select select
checkbox input "false"
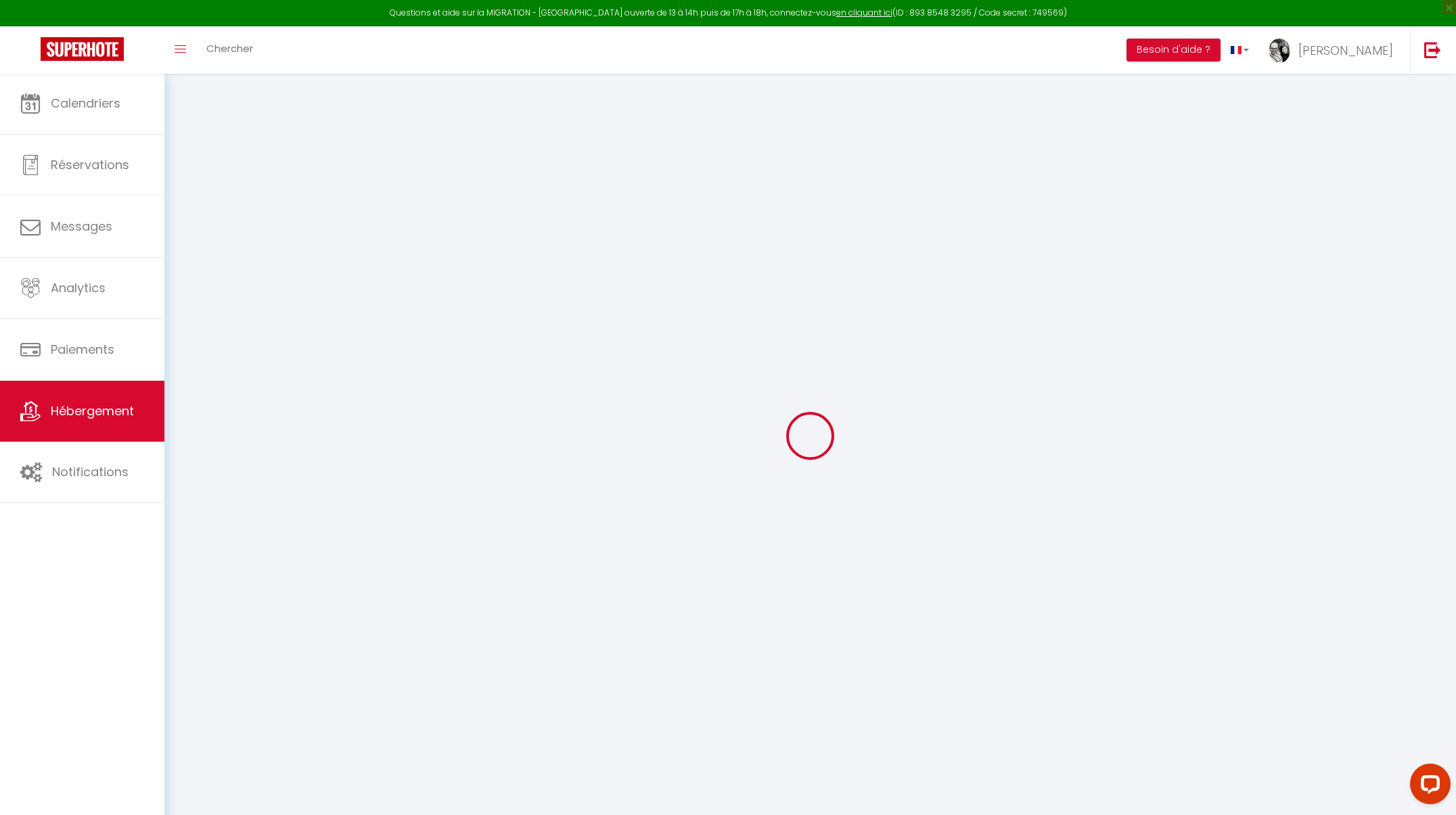
select select
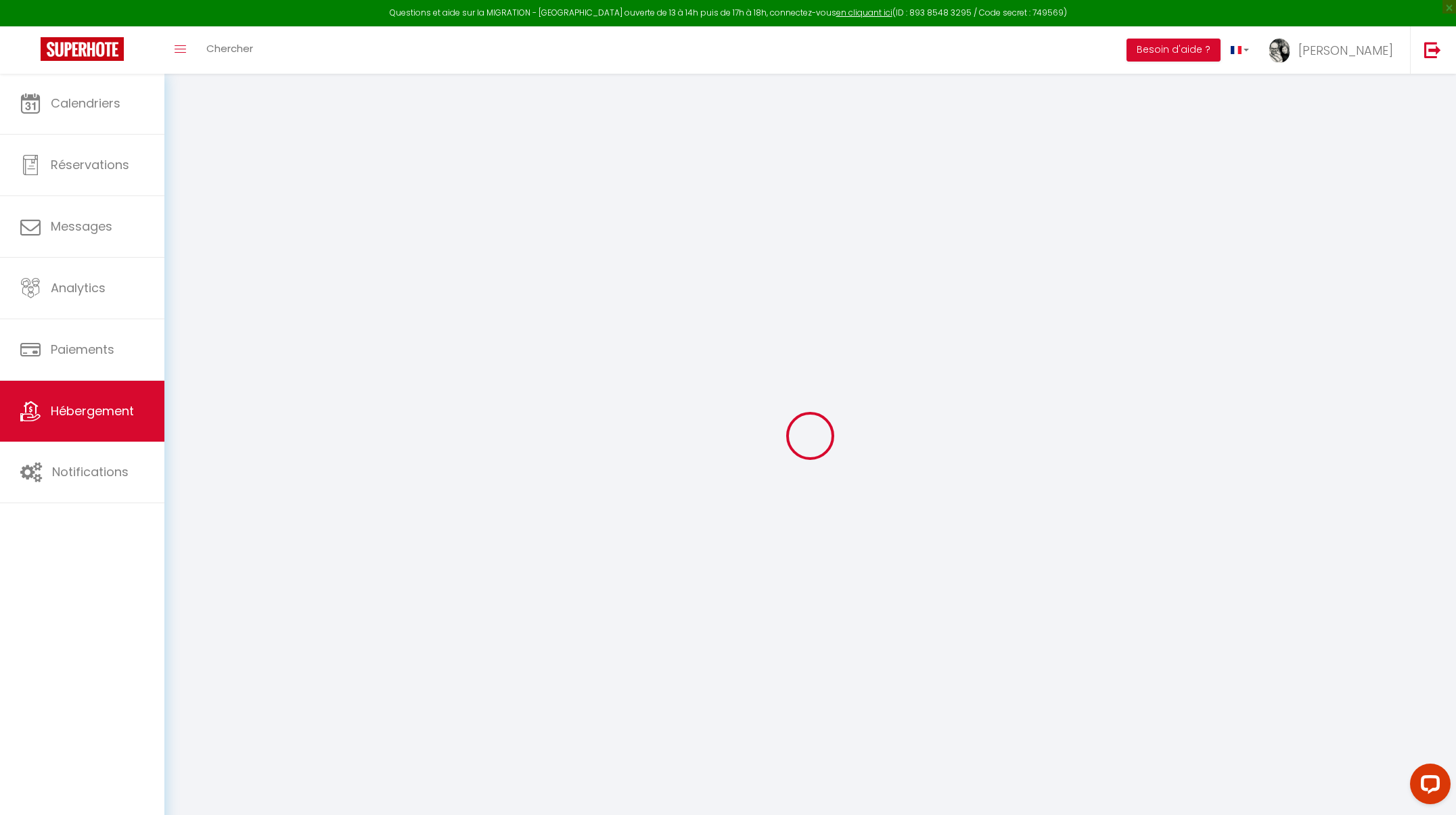
select select
checkbox input "false"
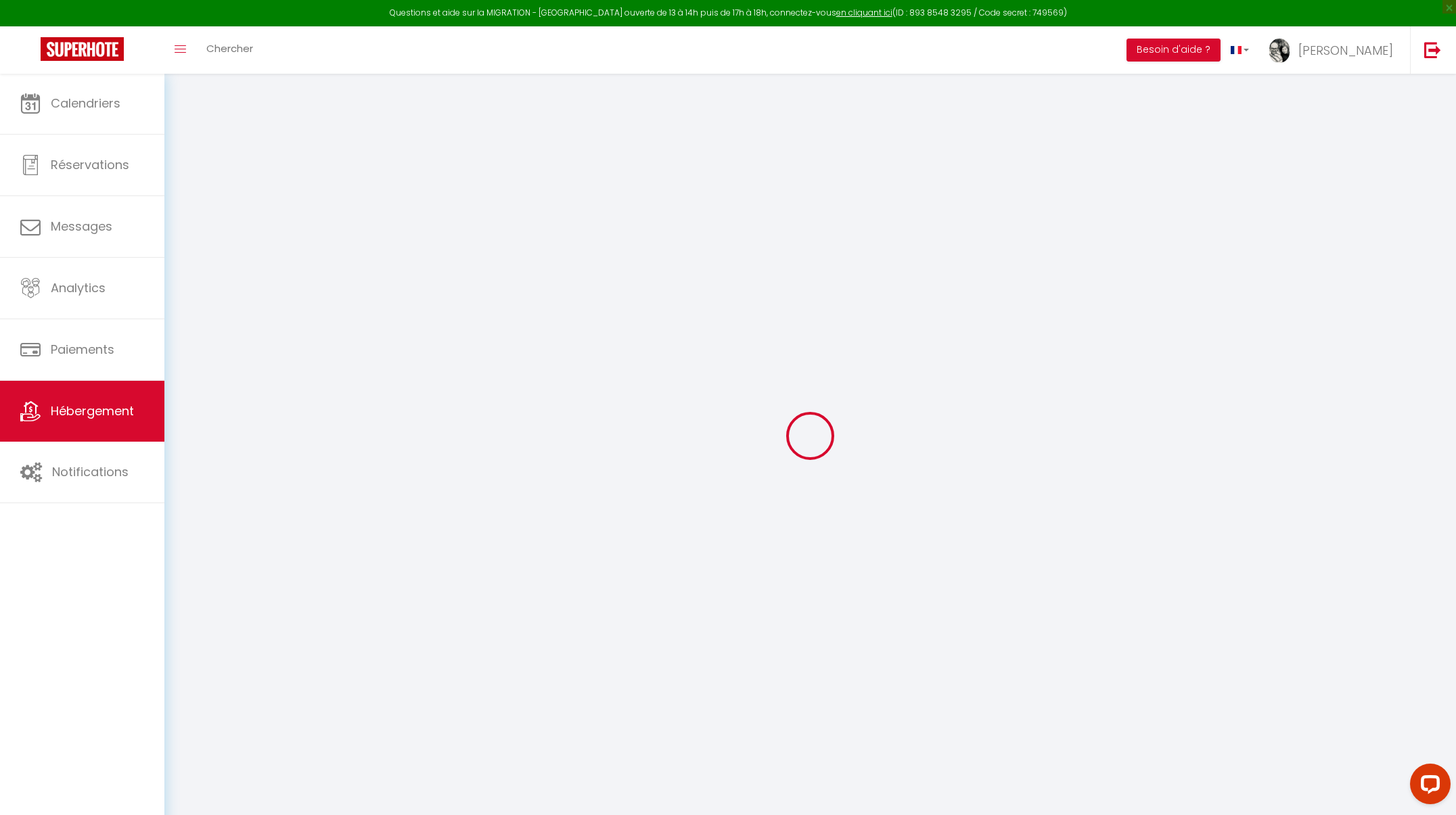
checkbox input "false"
select select
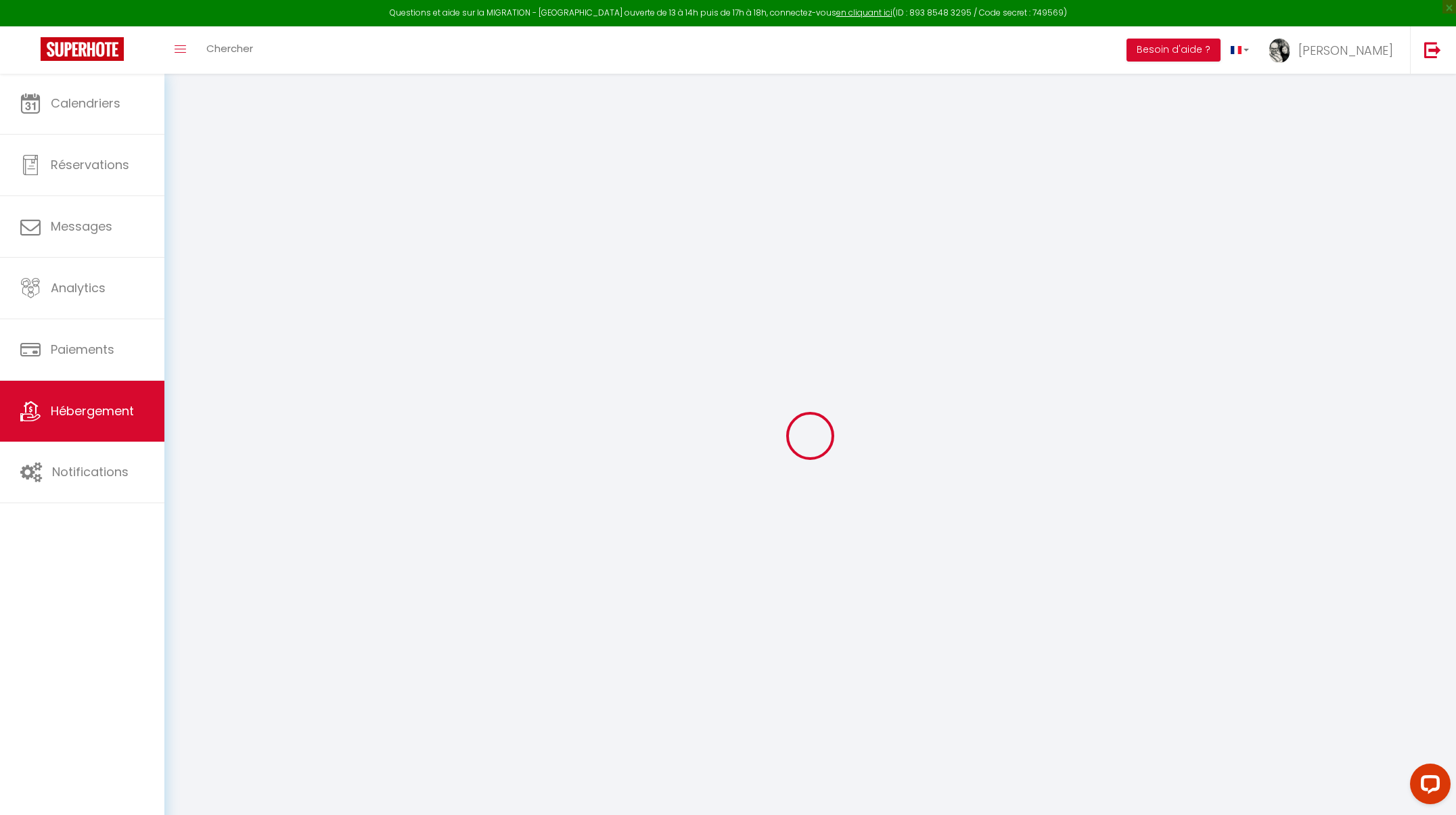
select select
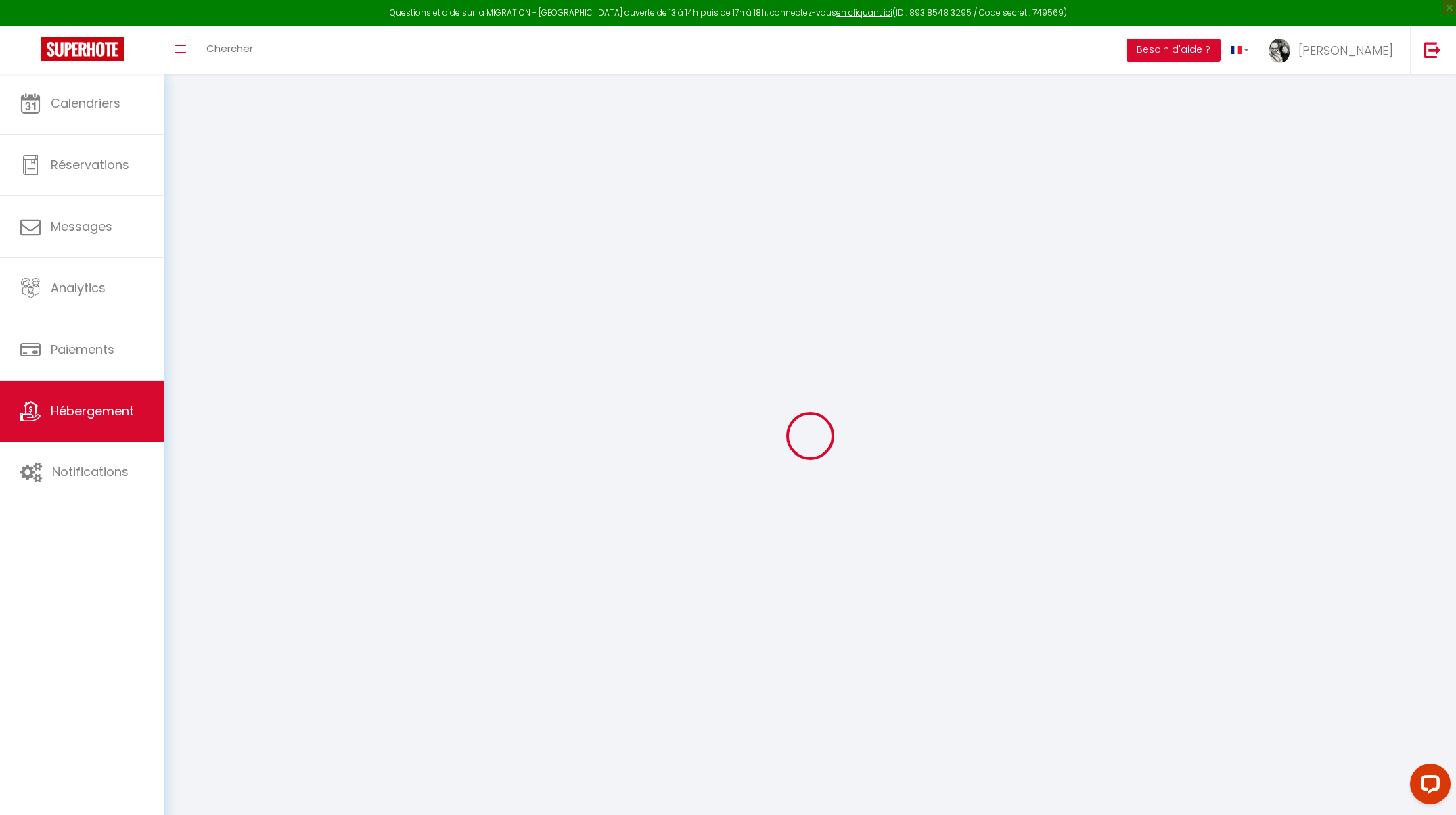
checkbox input "false"
select select
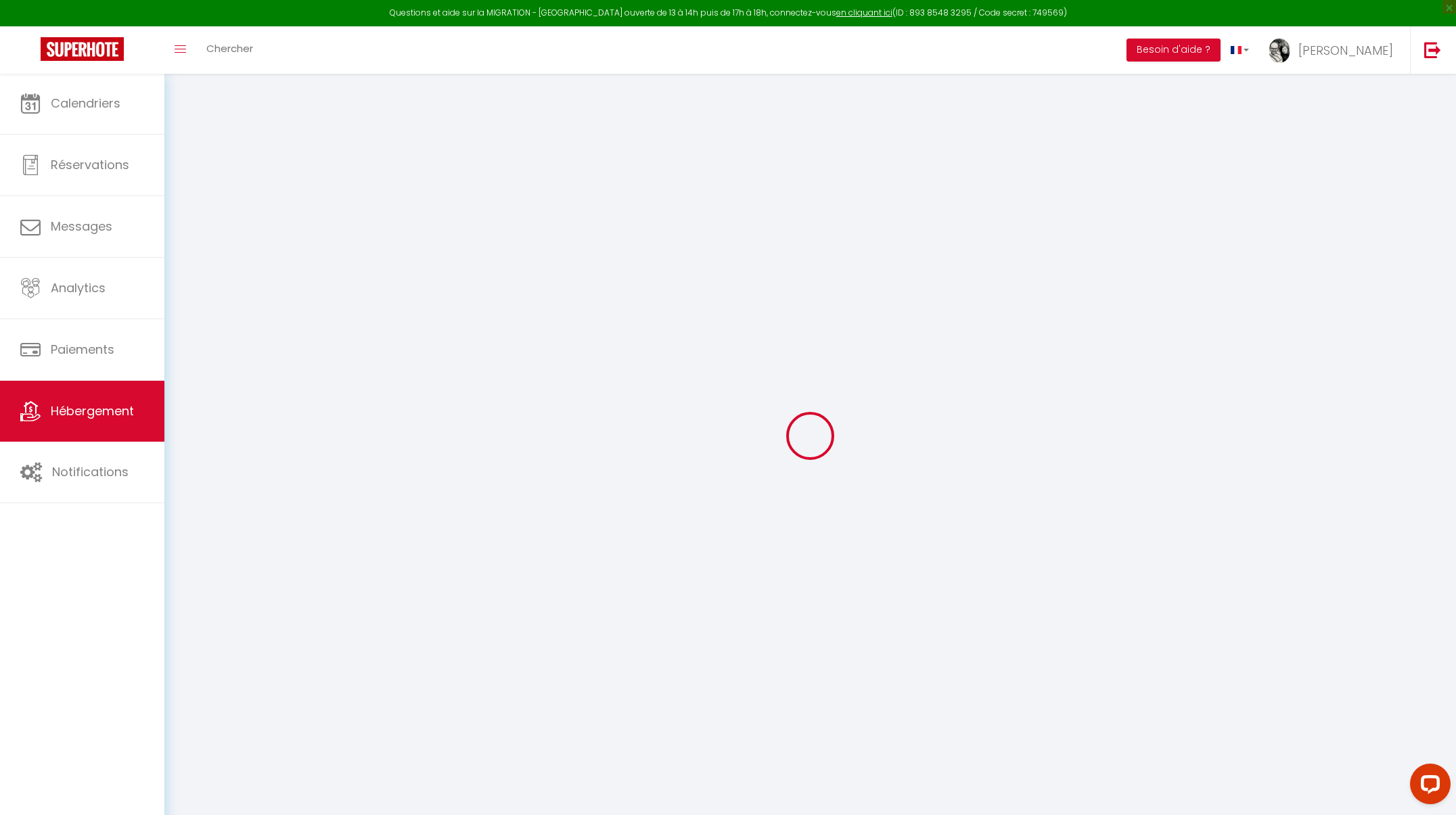
select select
type input "Centaurée"
type input "Laurent"
type input "Col"
select select "houses"
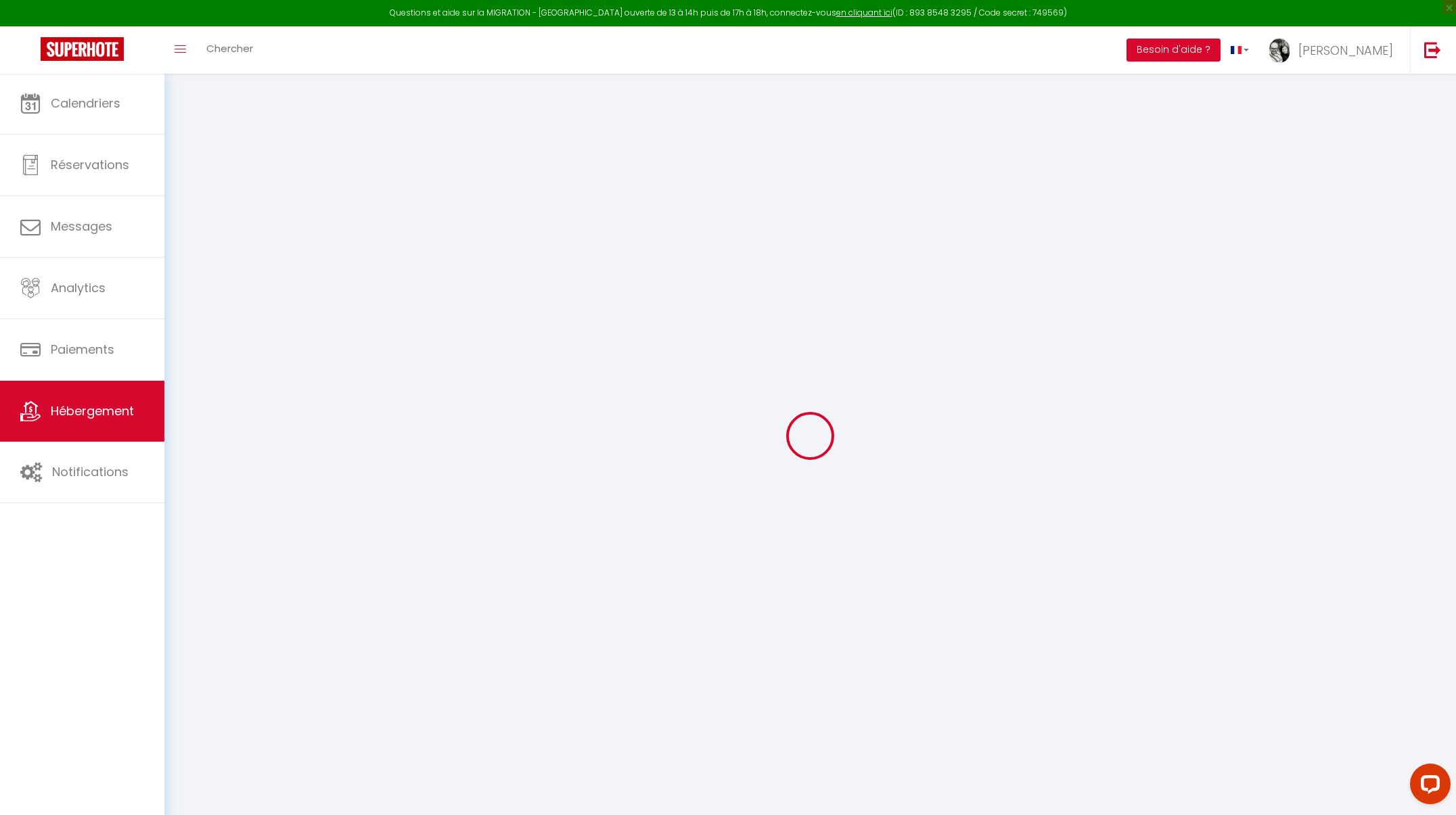
select select "12"
select select "5"
select select "2"
type input "170"
type input "150"
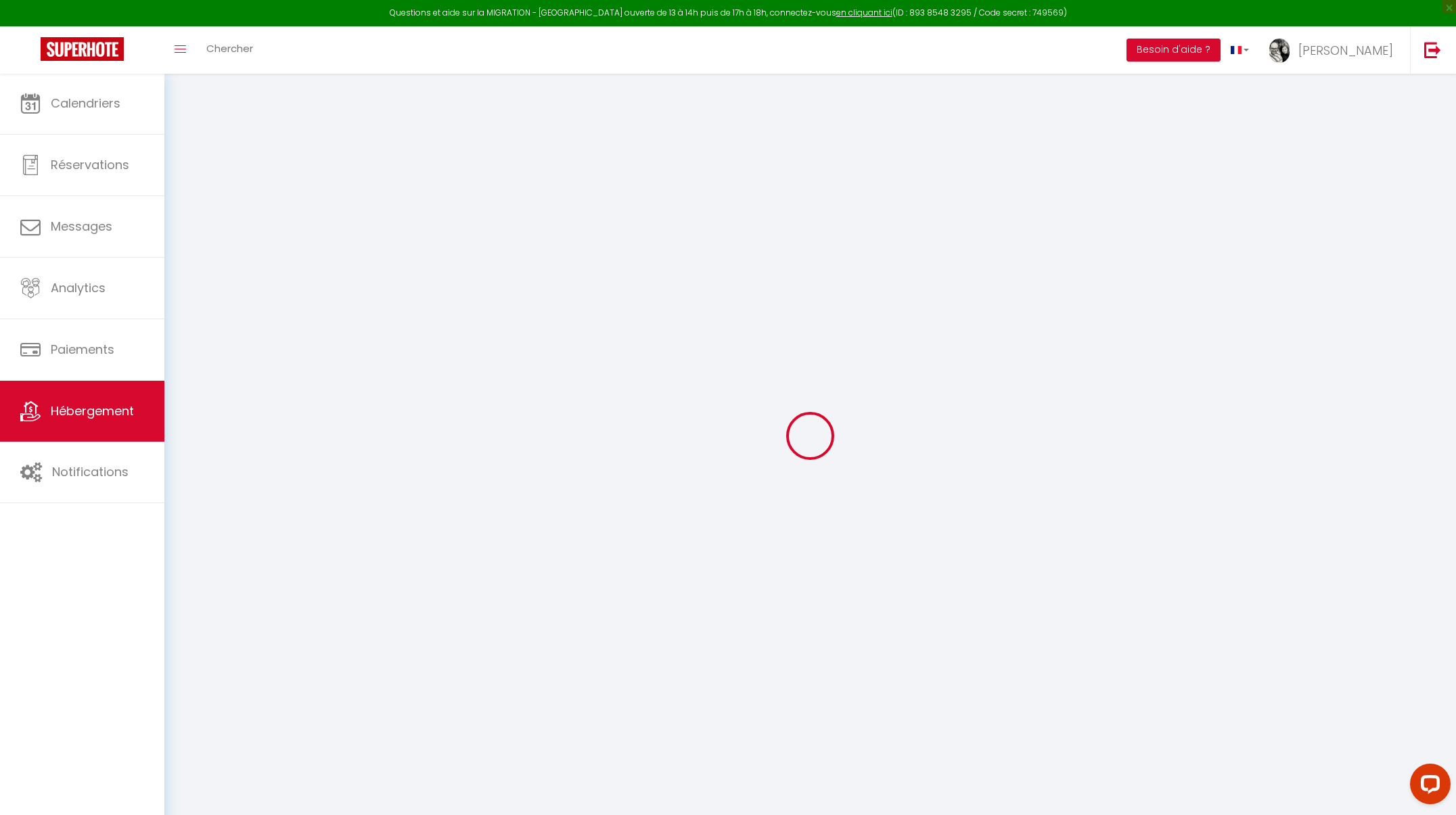
type input "1.40"
type input "500"
select select
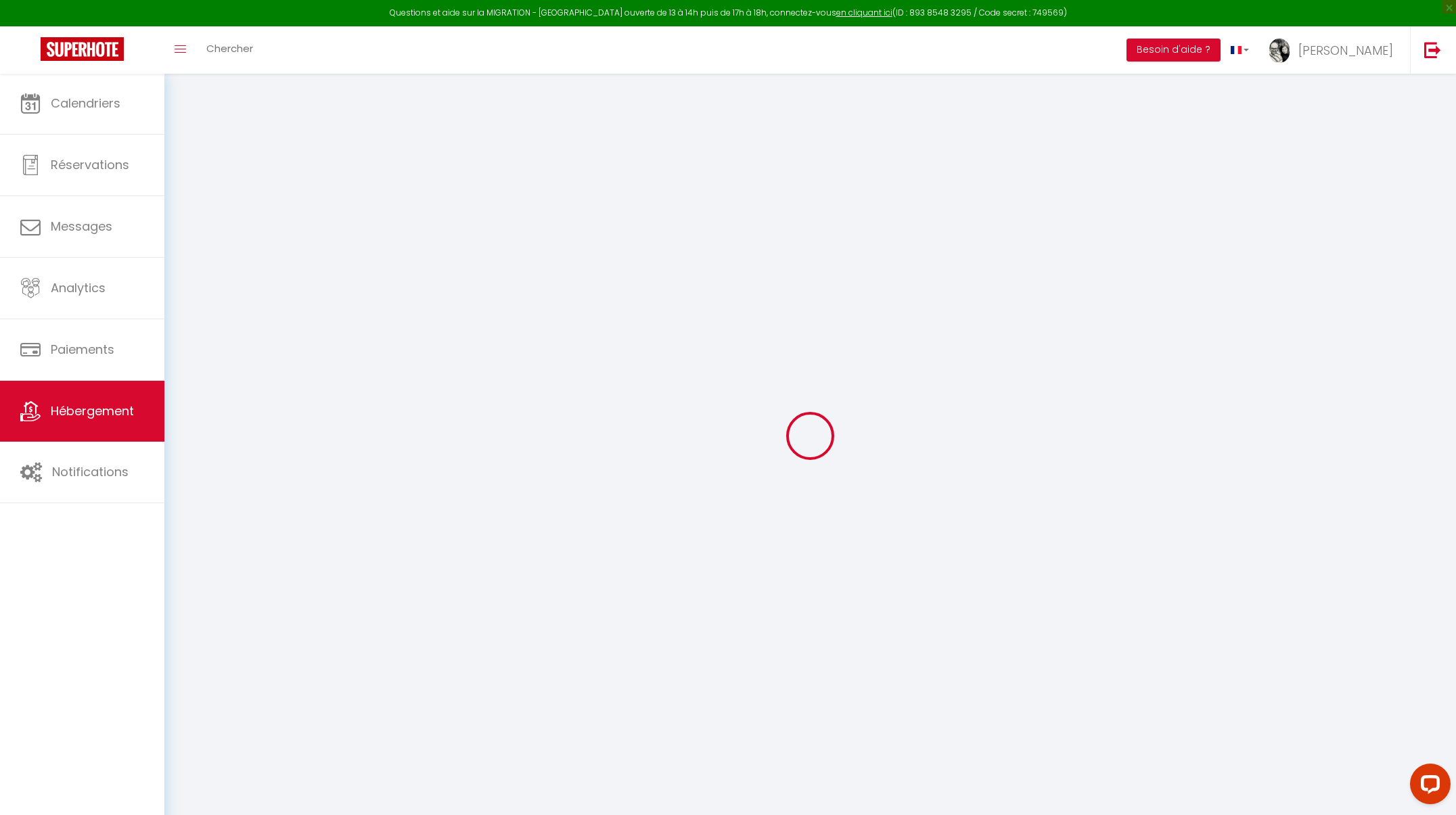
select select
type input "Quartier Le Couard"
type input "38520"
type input "LE BOURG D'OISANS"
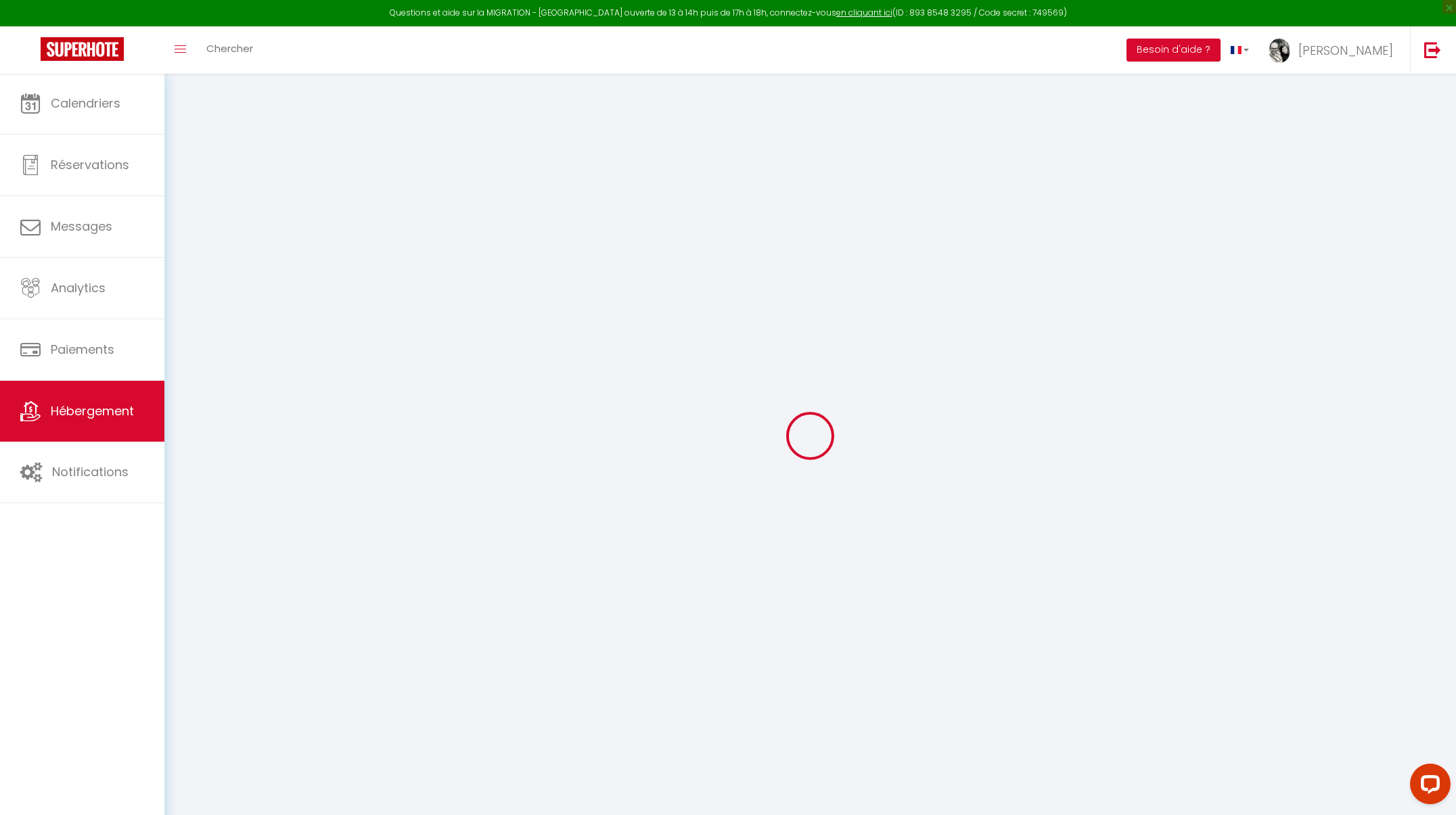
type input "[PERSON_NAME][EMAIL_ADDRESS][DOMAIN_NAME]"
select select "236"
checkbox input "false"
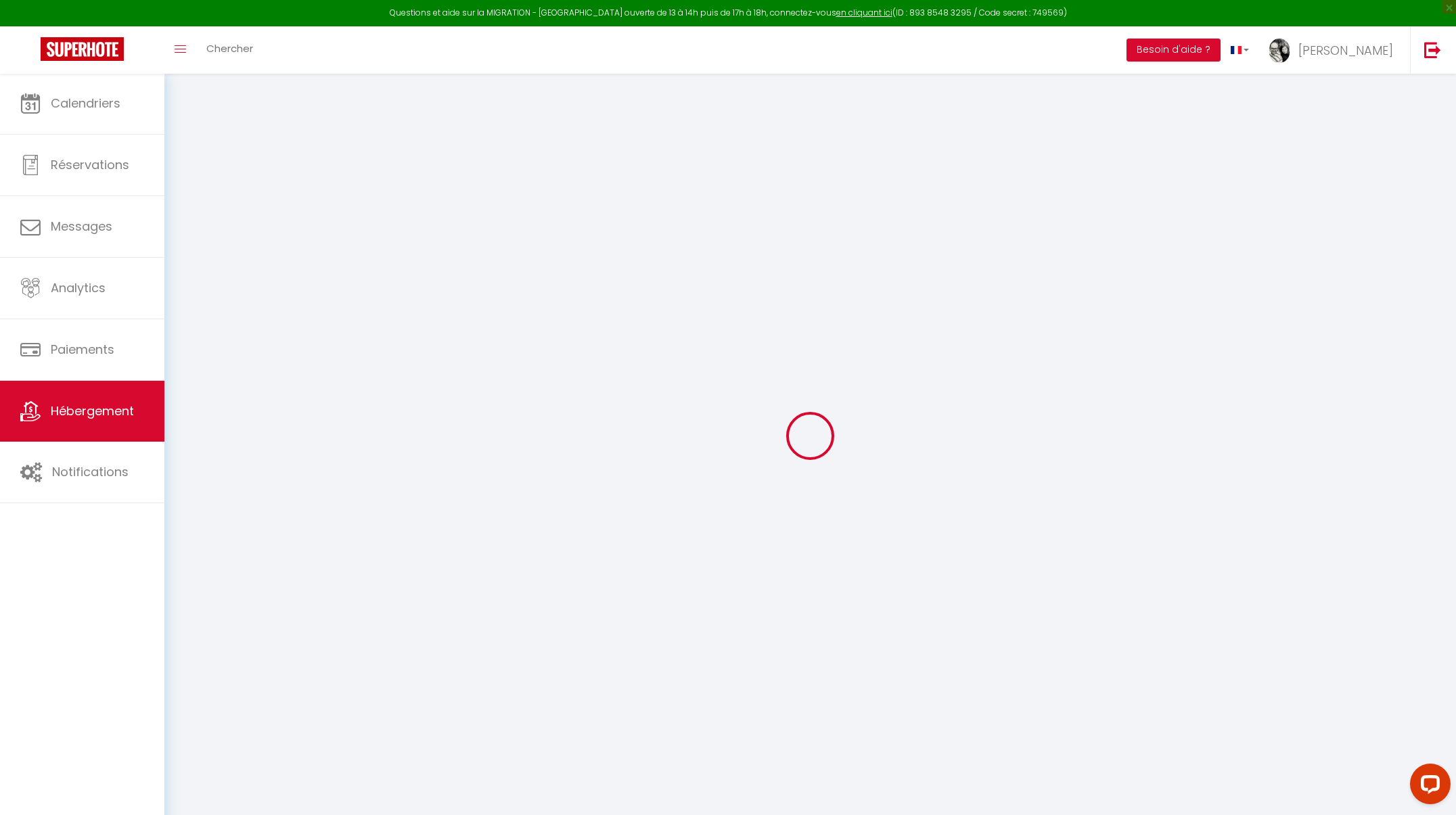
checkbox input "false"
type input "0"
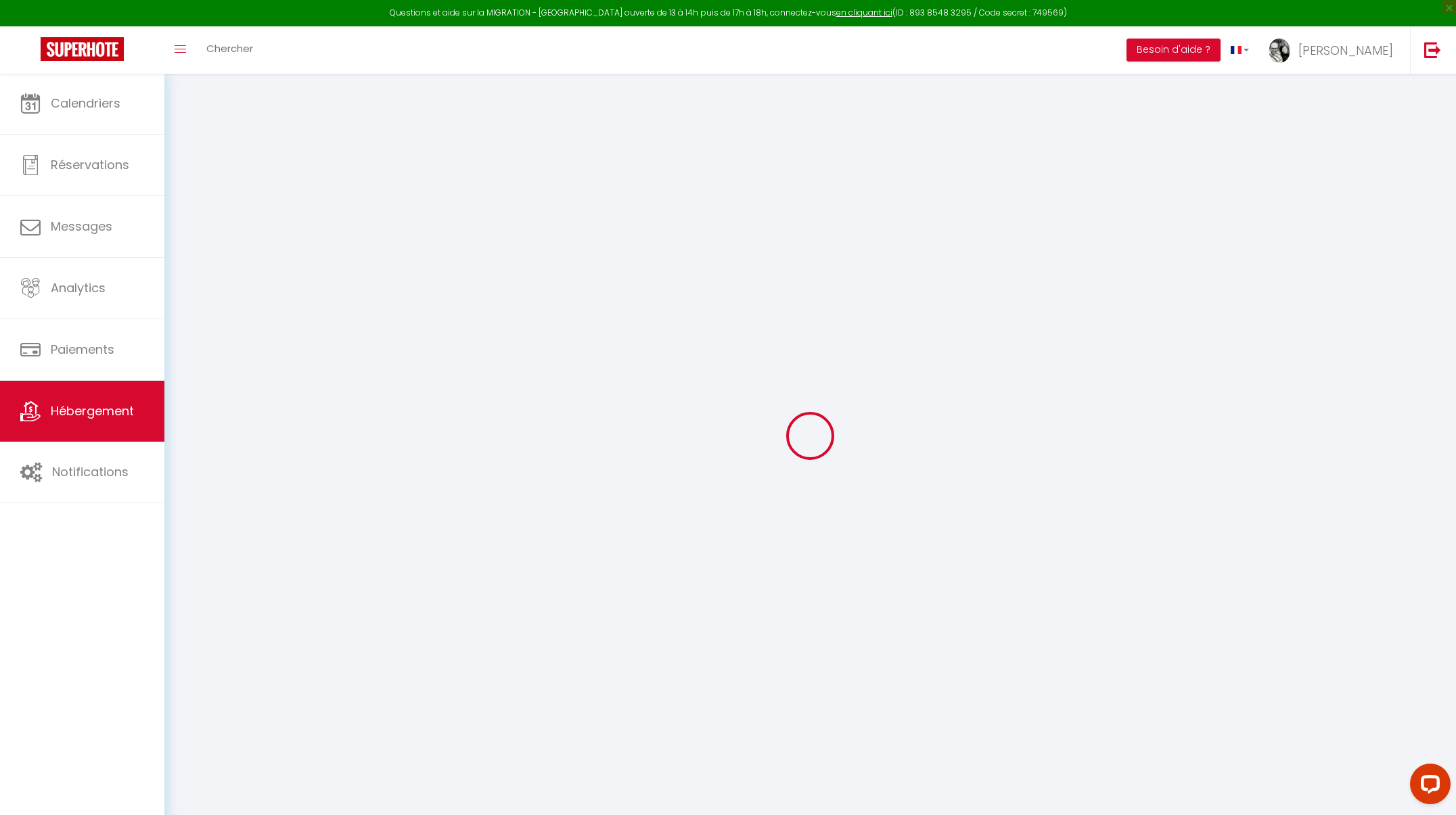
select select
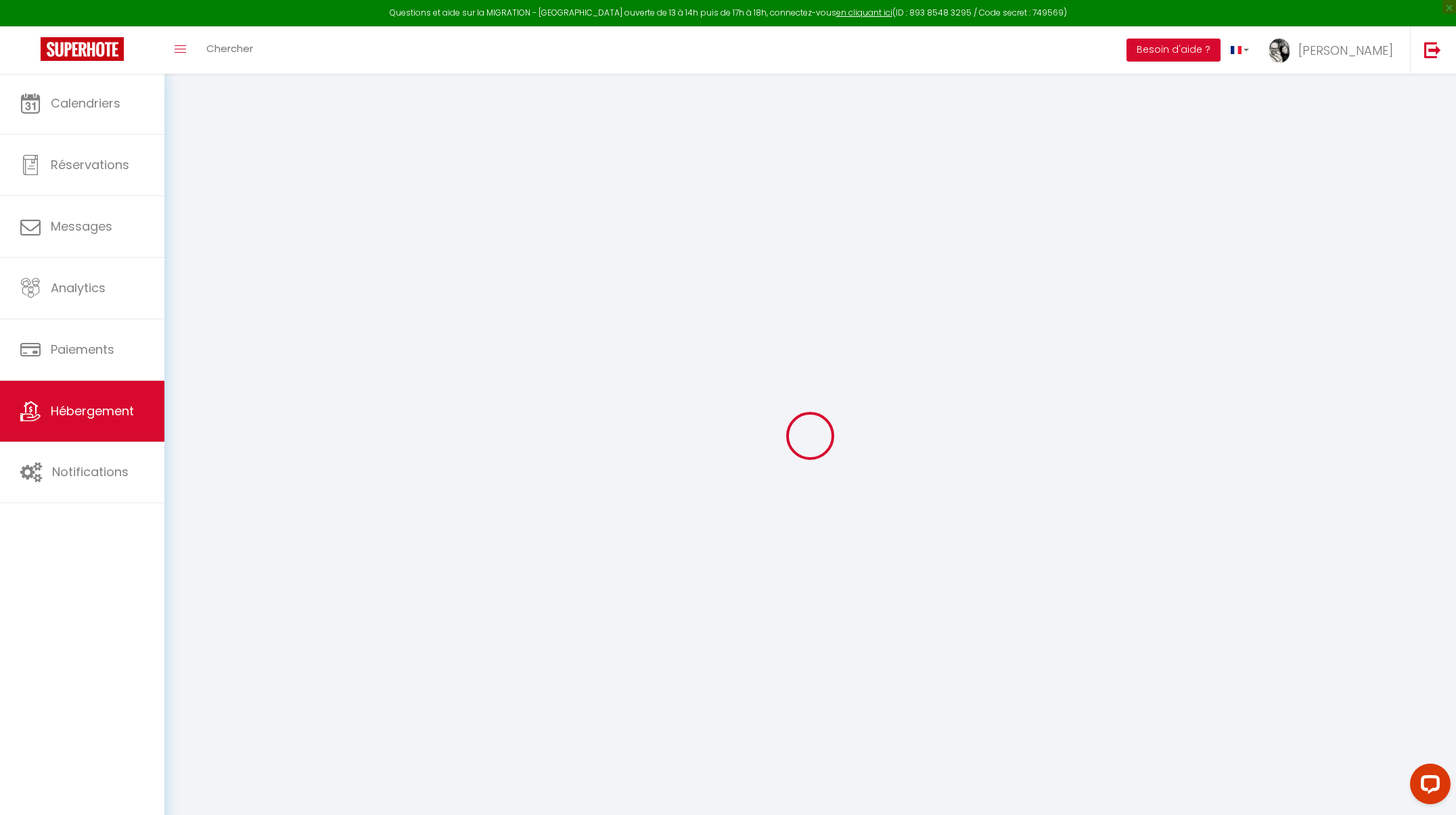
checkbox input "false"
select select
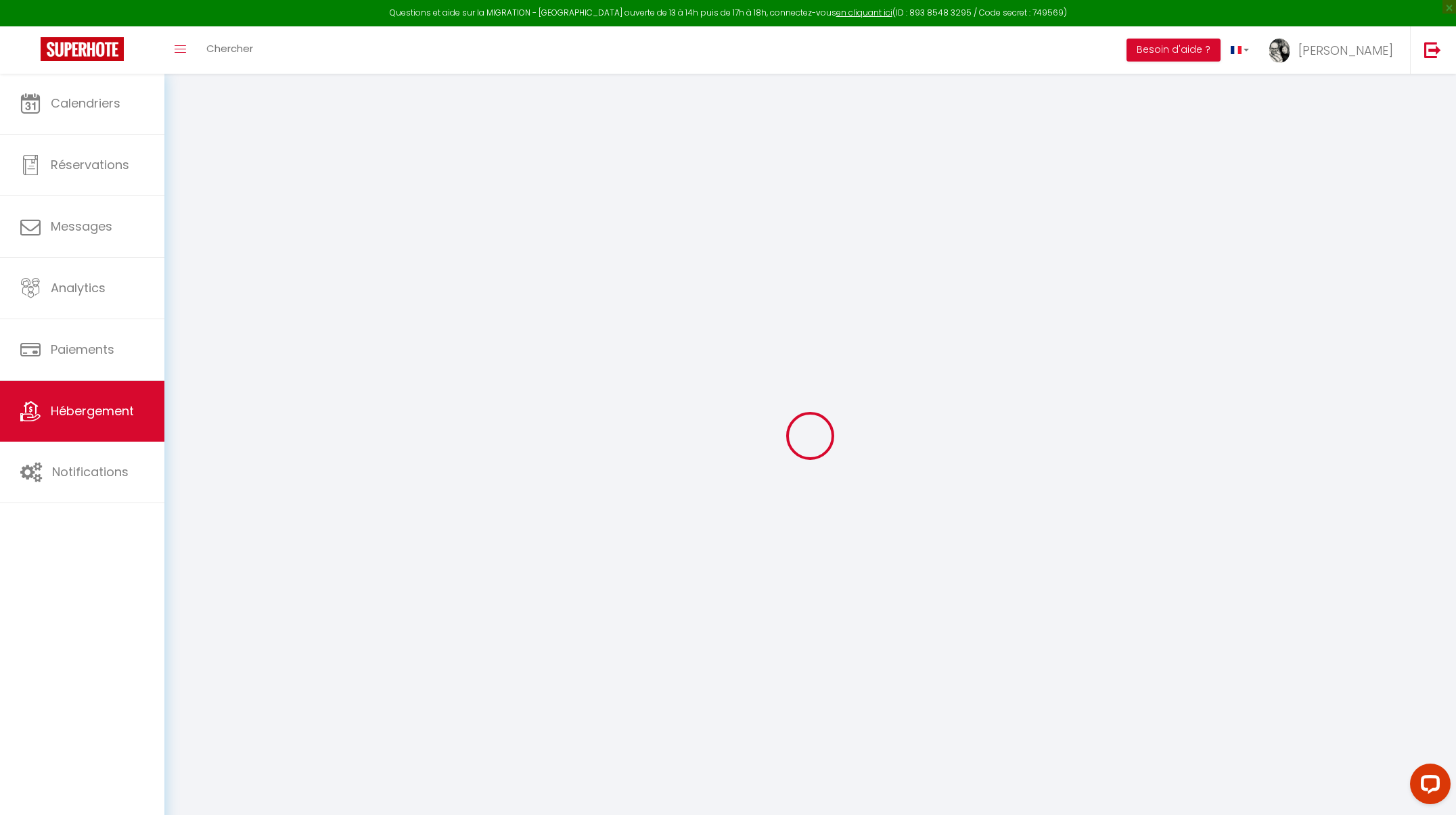
select select
checkbox input "false"
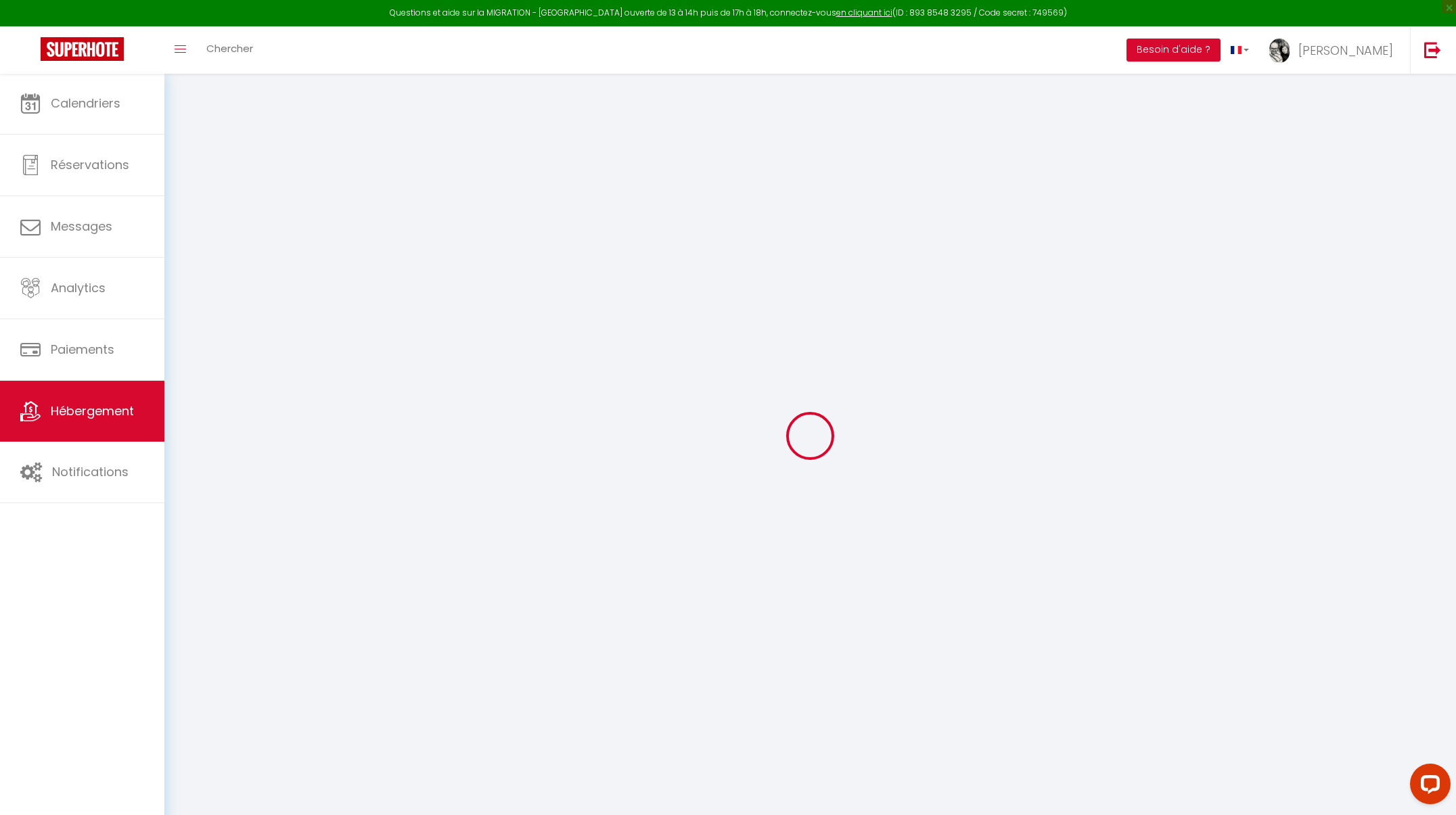
checkbox input "false"
select select "+ 20 %"
select select "+ 21 %"
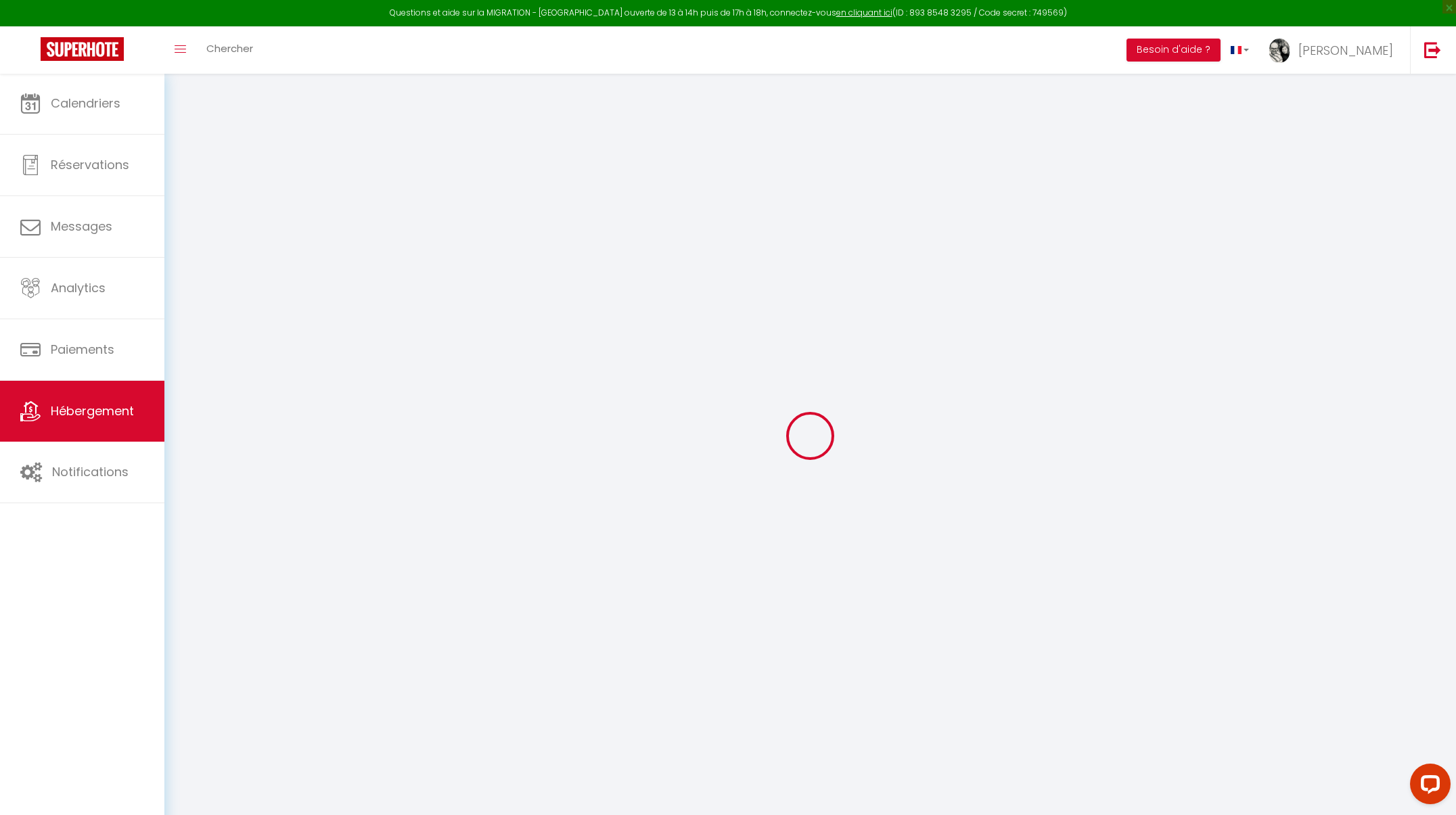
checkbox input "false"
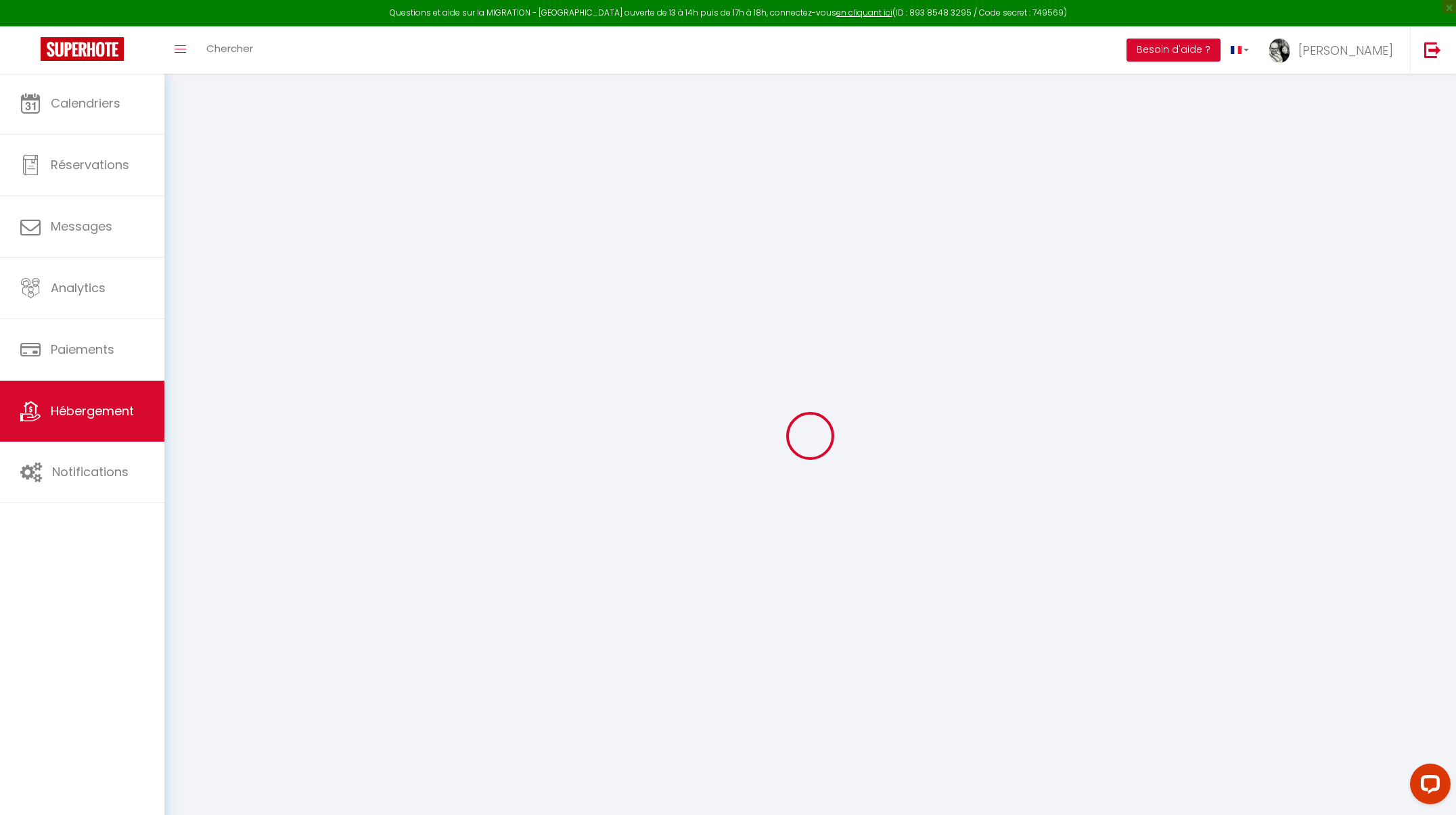
checkbox input "false"
select select "3995-39513436"
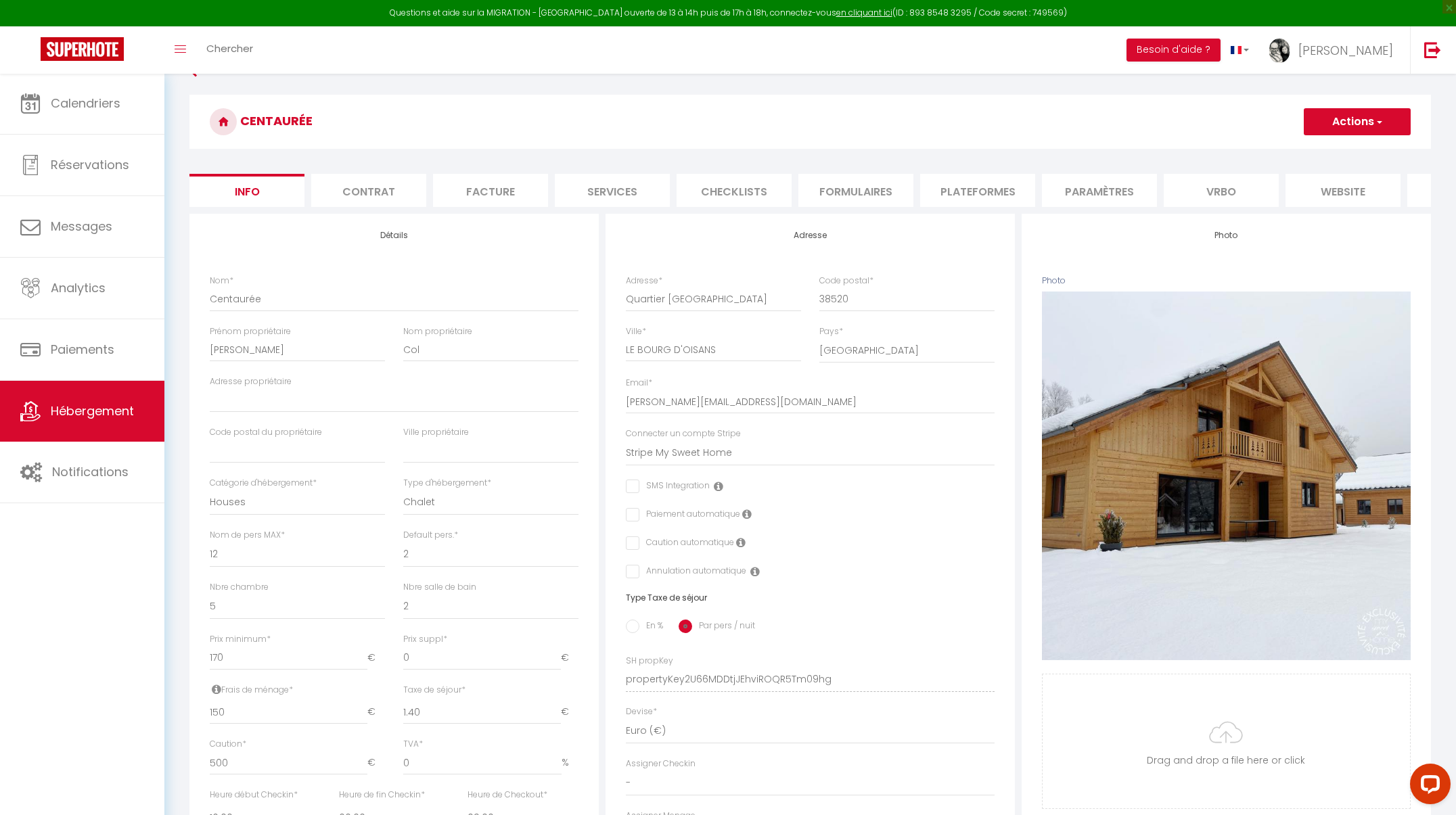
scroll to position [8, 0]
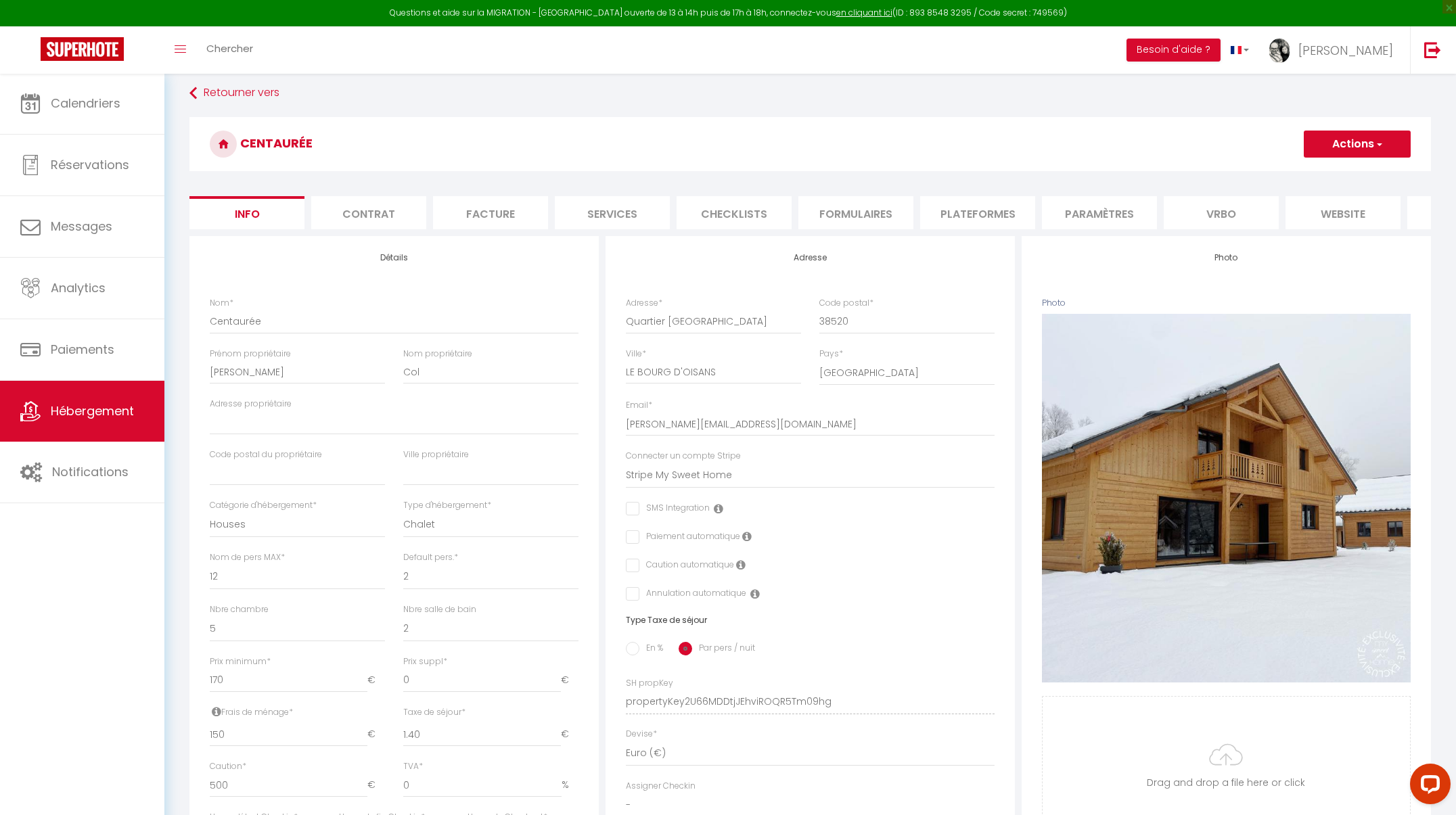
click at [968, 219] on li "Plateformes" at bounding box center [977, 213] width 115 height 33
select select "365"
select select "EUR"
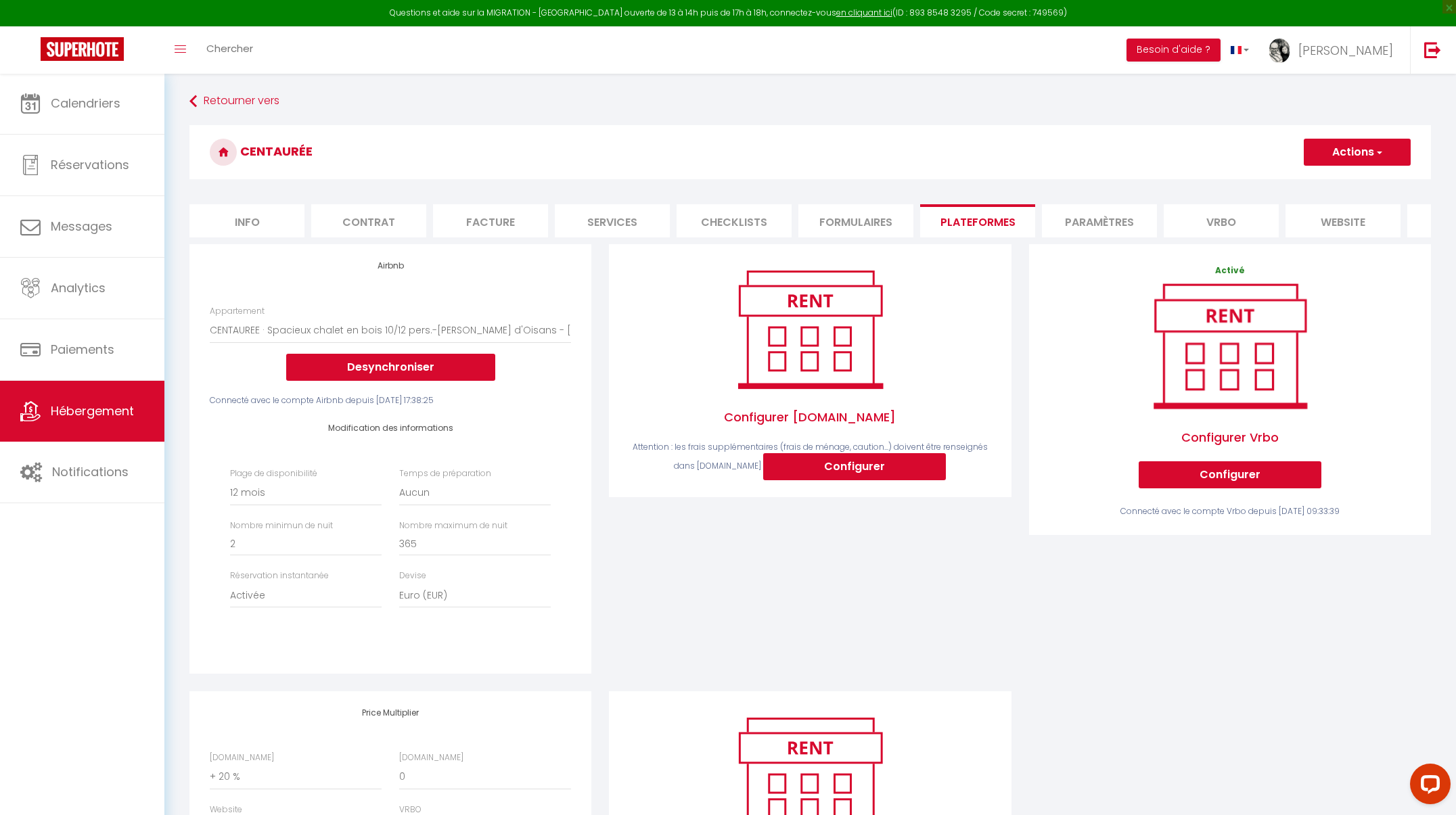
click at [100, 411] on span "Hébergement" at bounding box center [92, 411] width 83 height 16
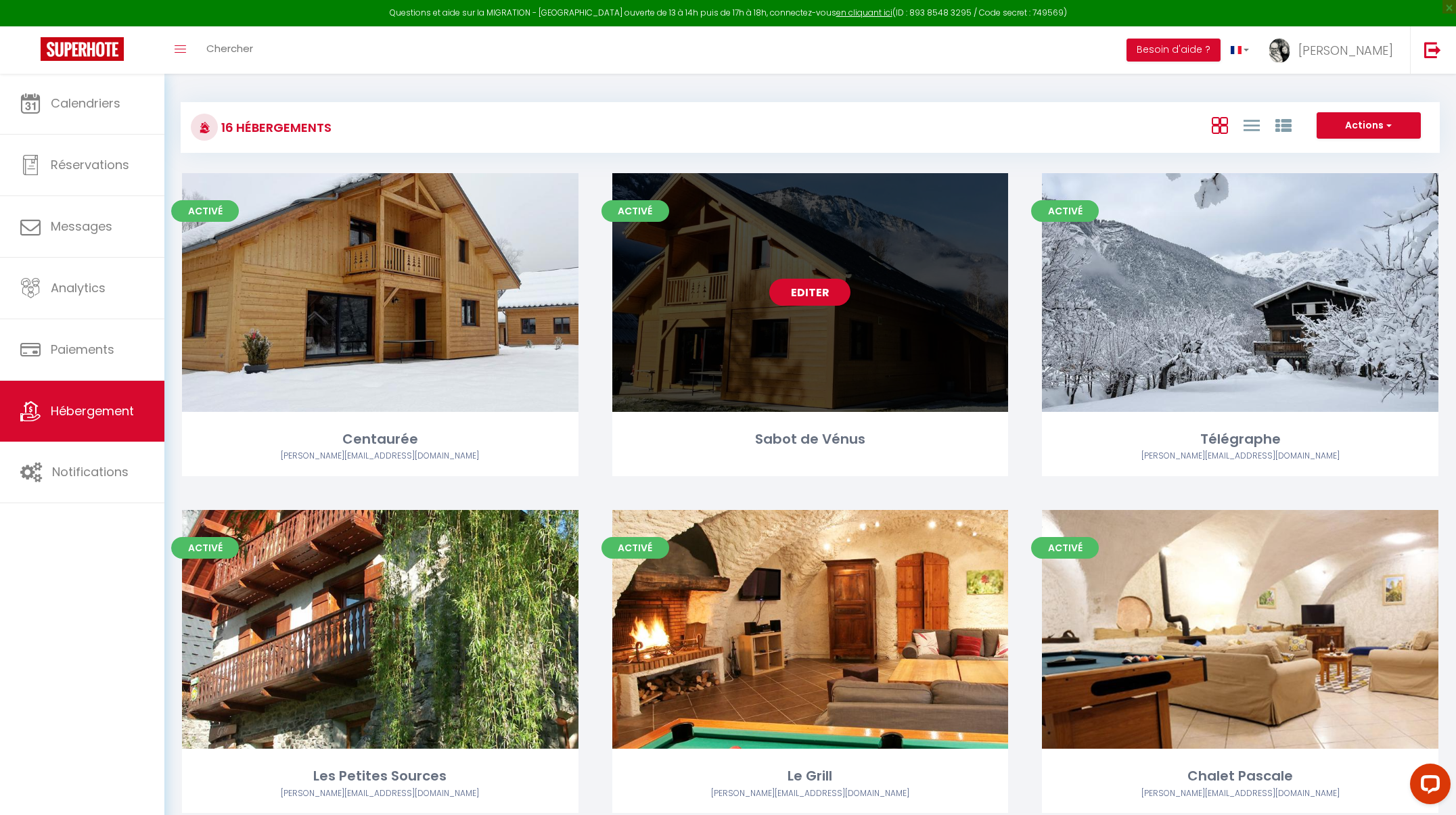
click at [840, 288] on link "Editer" at bounding box center [810, 292] width 81 height 27
click at [840, 287] on link "Editer" at bounding box center [810, 292] width 81 height 27
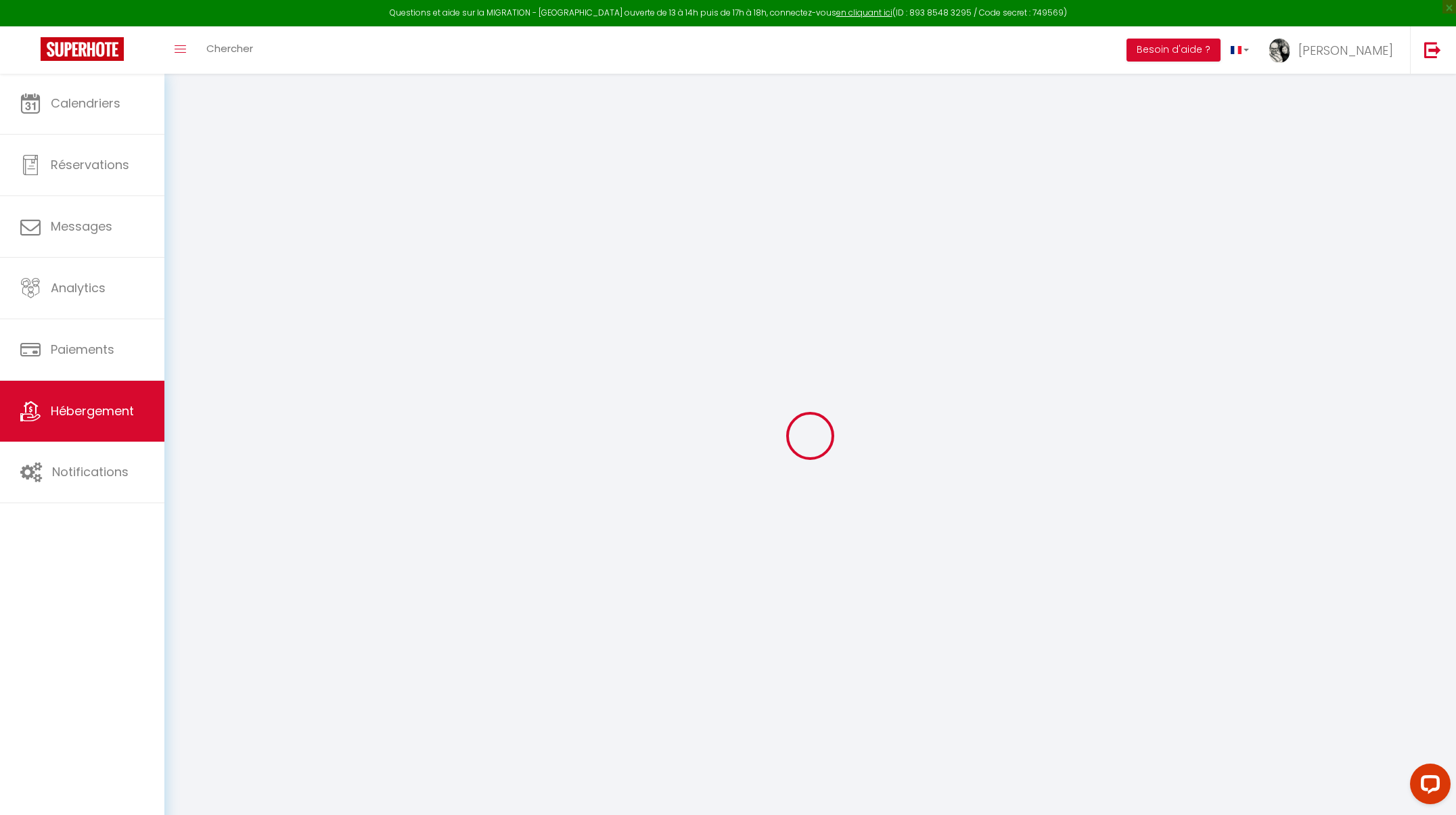
select select "+ 20 %"
select select "+ 21 %"
checkbox input "false"
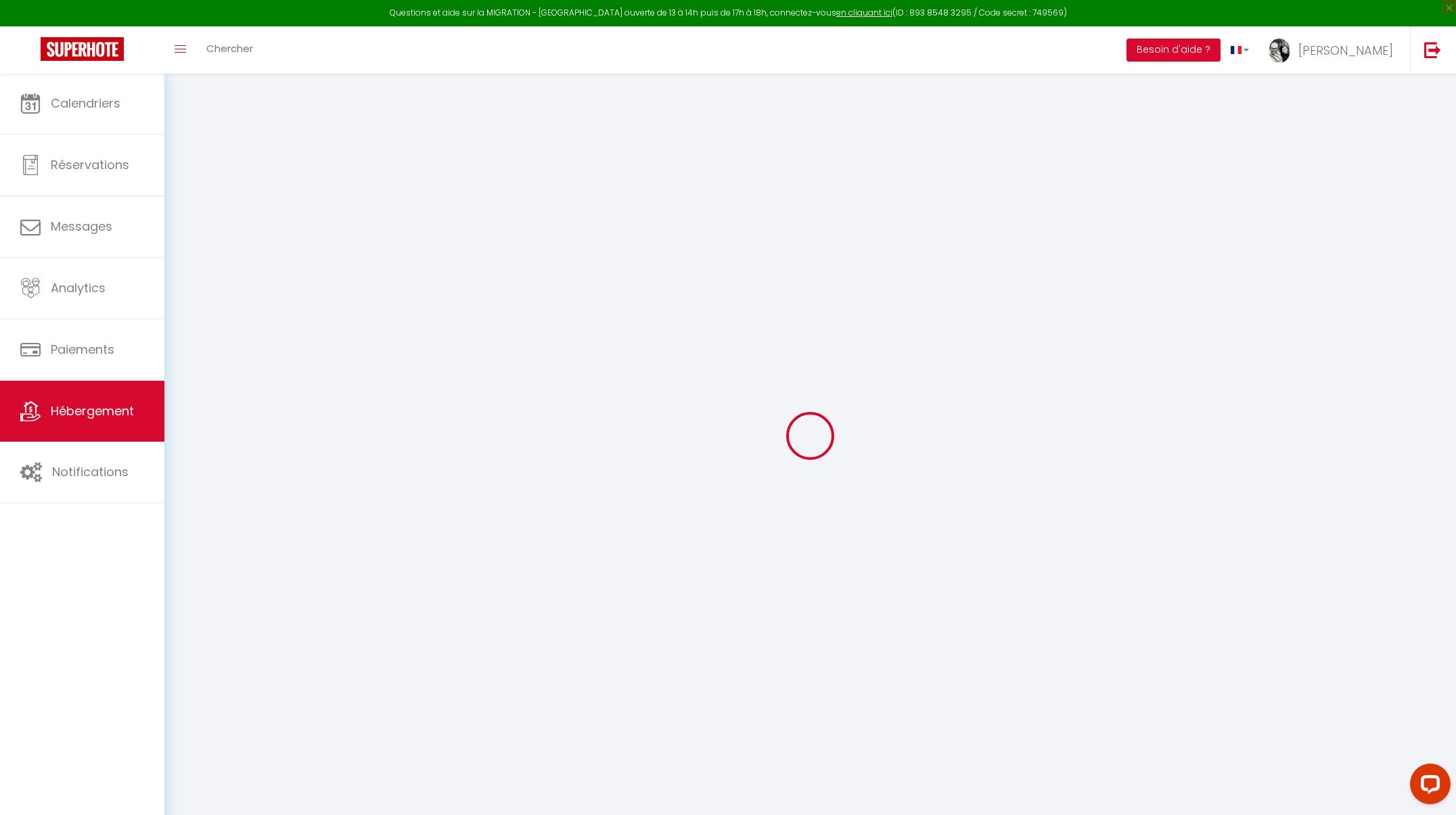
checkbox input "false"
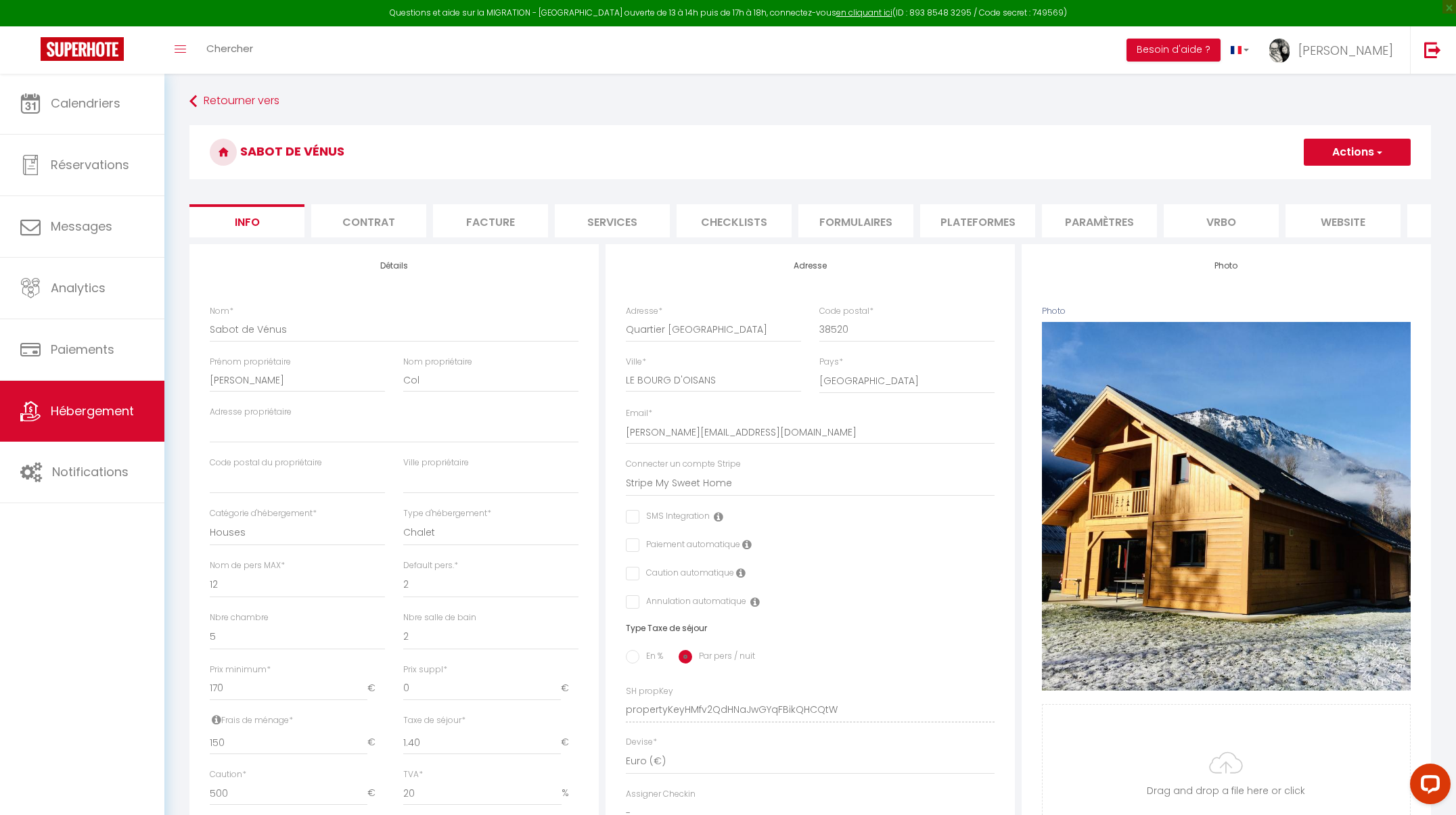
click at [1109, 219] on li "Paramètres" at bounding box center [1099, 221] width 115 height 33
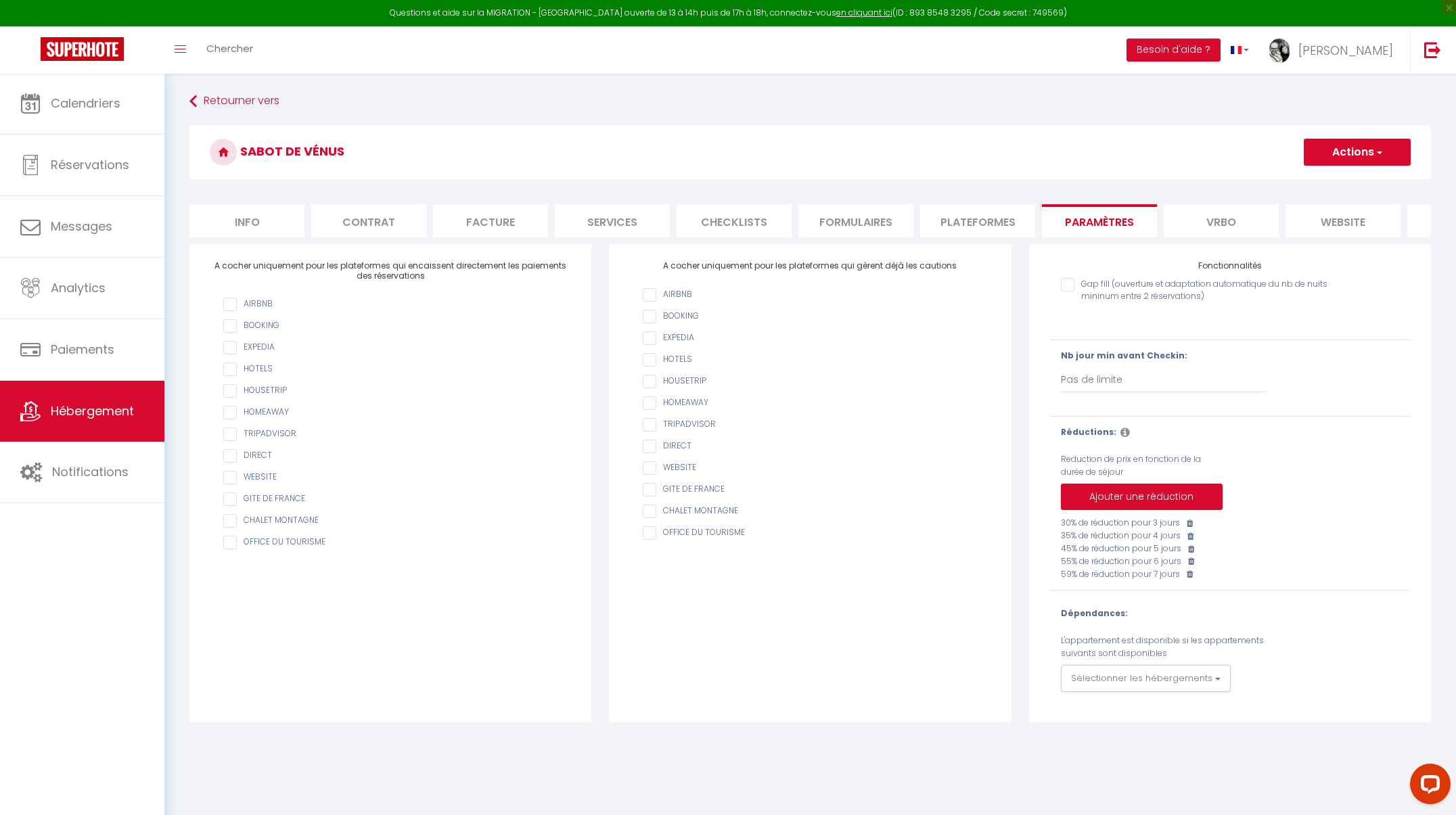
click at [971, 228] on li "Plateformes" at bounding box center [977, 221] width 115 height 33
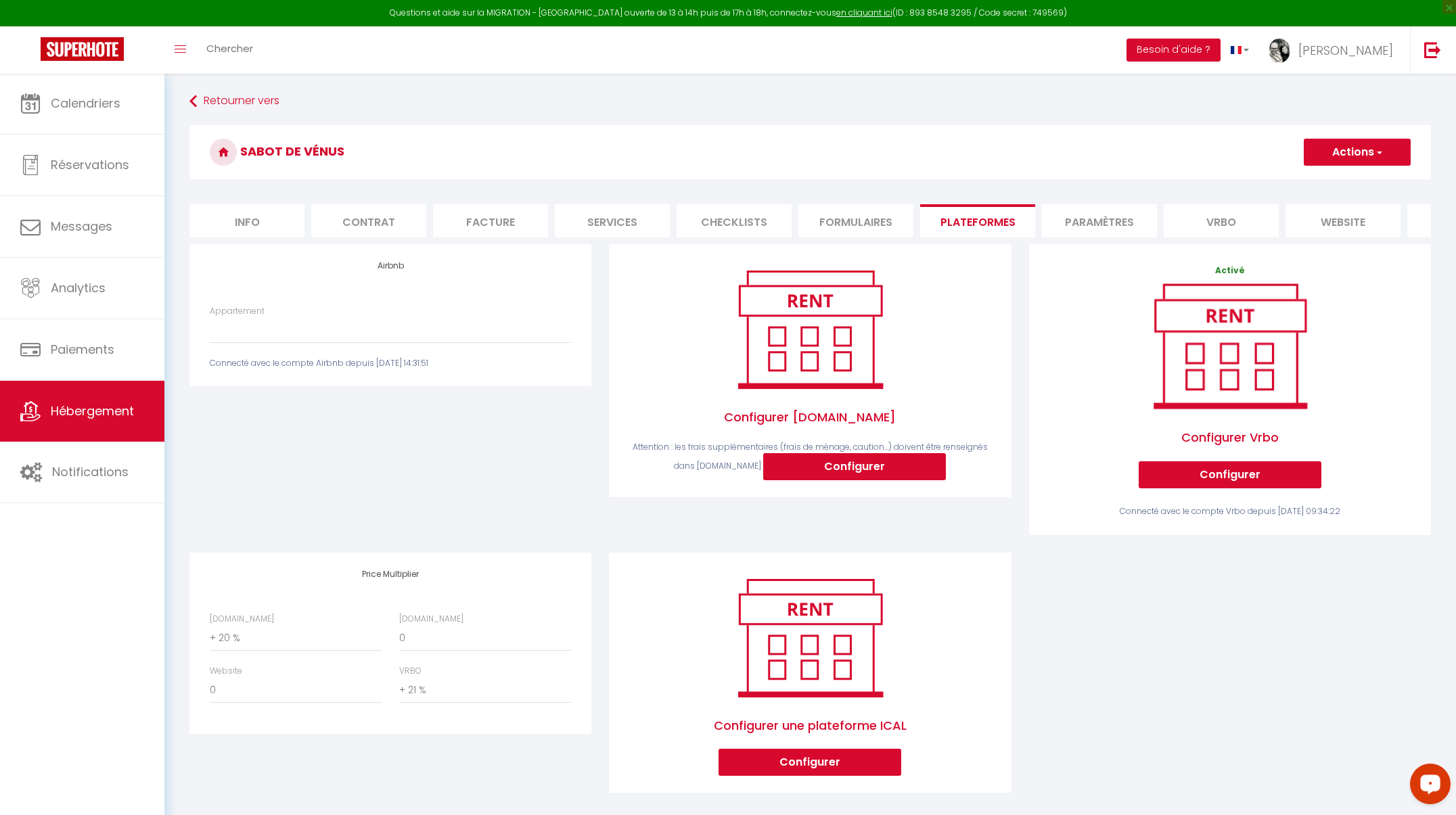
click at [1432, 785] on icon "Open LiveChat chat widget" at bounding box center [1431, 783] width 13 height 9
click at [340, 424] on div "Airbnb Appartement SABOT DE VENUS · Chalet Bois & Nature / Vue panoramique / 8-…" at bounding box center [390, 398] width 419 height 309
click at [859, 16] on link "en cliquant ici" at bounding box center [864, 12] width 56 height 12
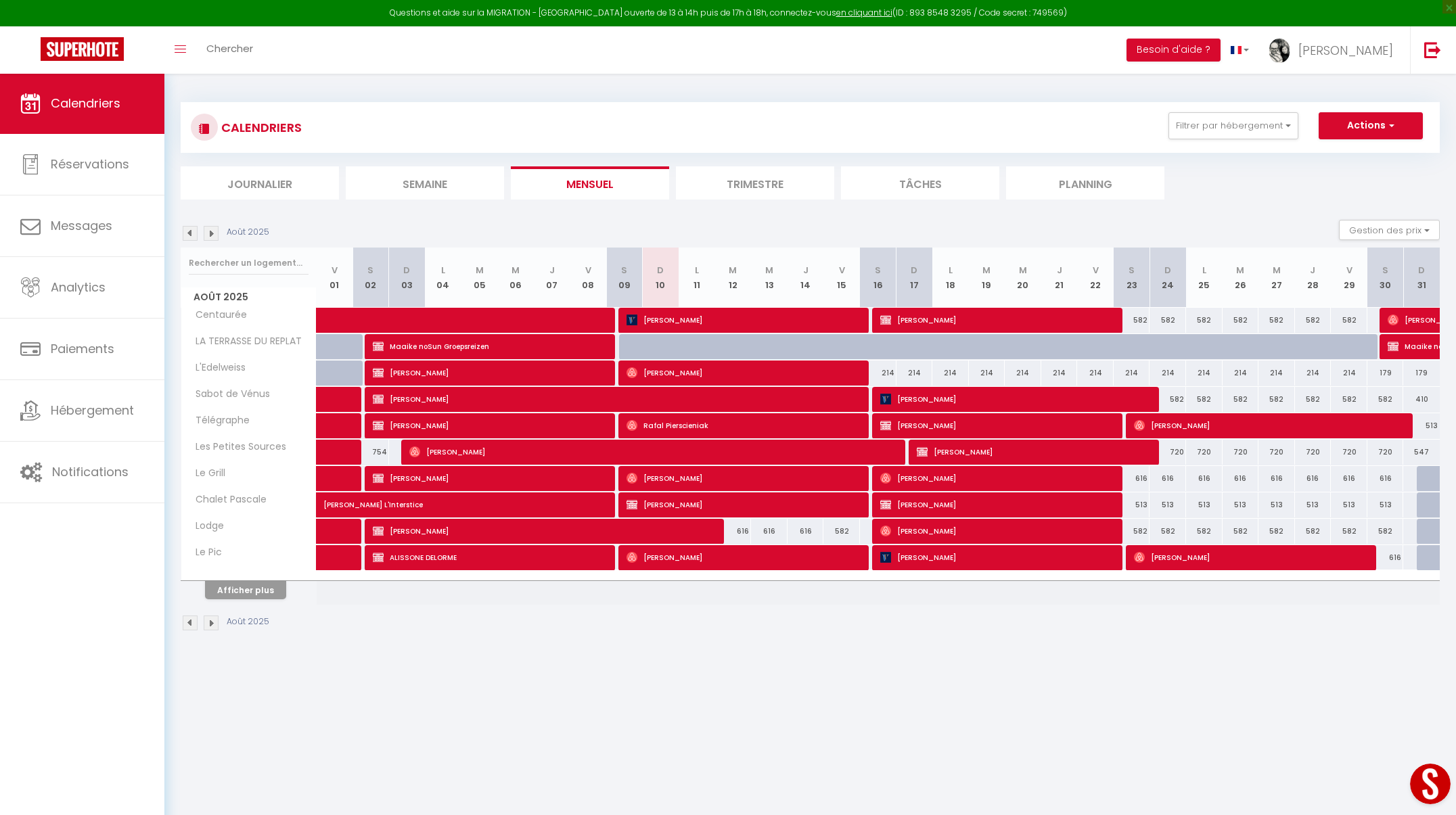
click at [239, 587] on button "Afficher plus" at bounding box center [245, 590] width 81 height 18
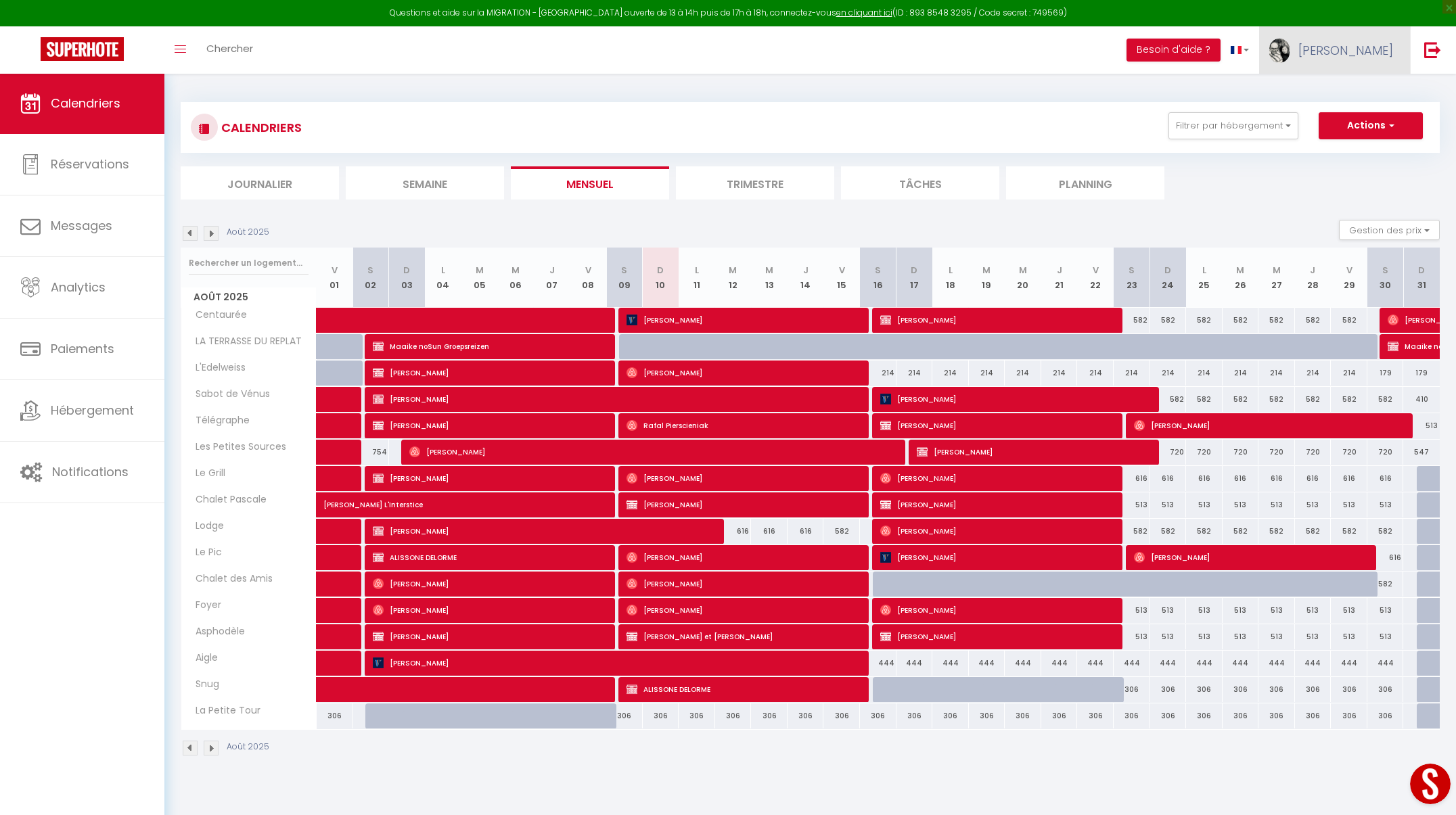
click at [1357, 44] on span "[PERSON_NAME]" at bounding box center [1345, 50] width 95 height 16
click at [1343, 89] on link "Paramètres" at bounding box center [1355, 94] width 100 height 23
select select "fr"
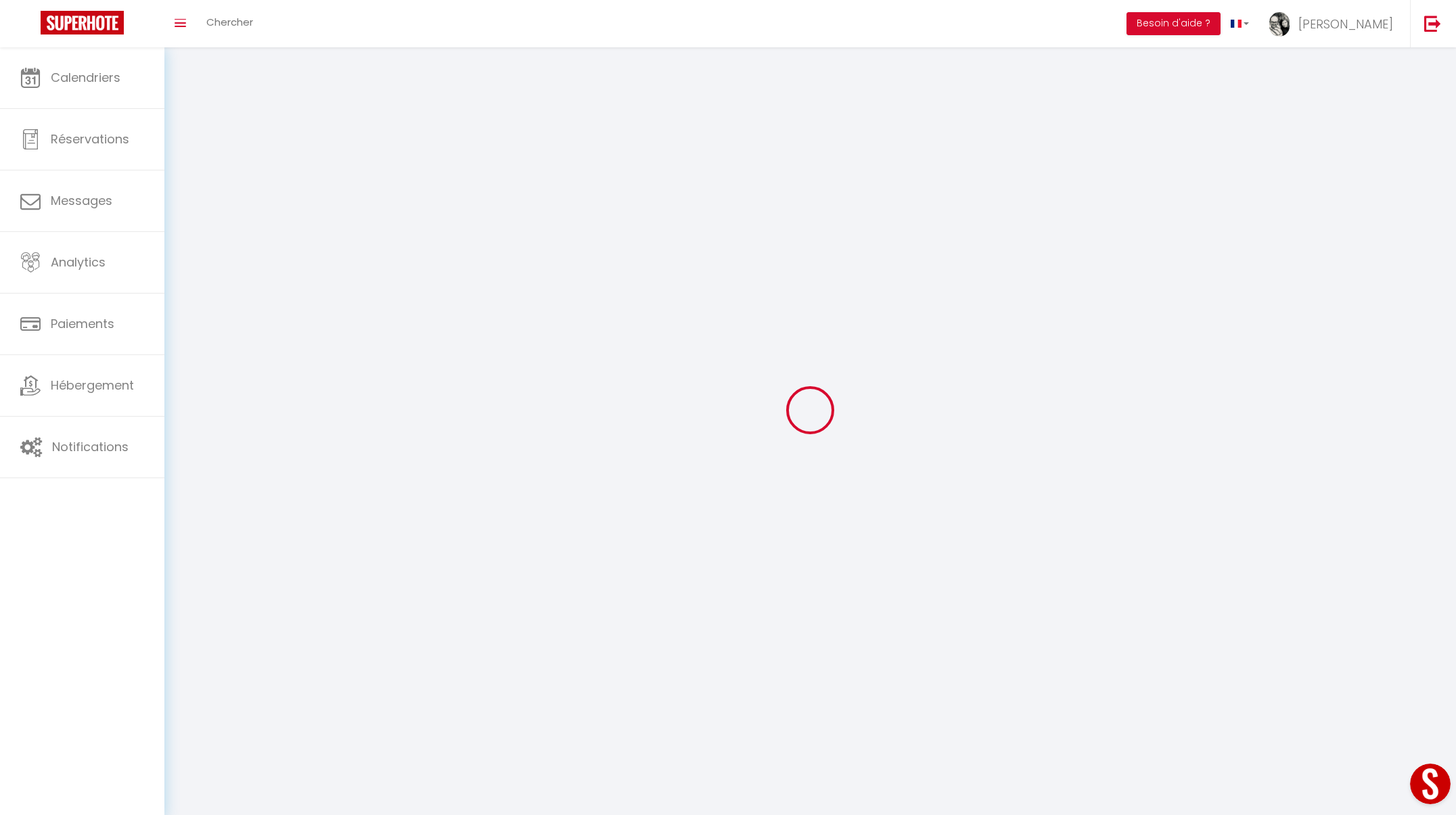
type input "[PERSON_NAME]"
type input "Durdan"
type input "0661922984"
type input "[STREET_ADDRESS]"
type input "38520"
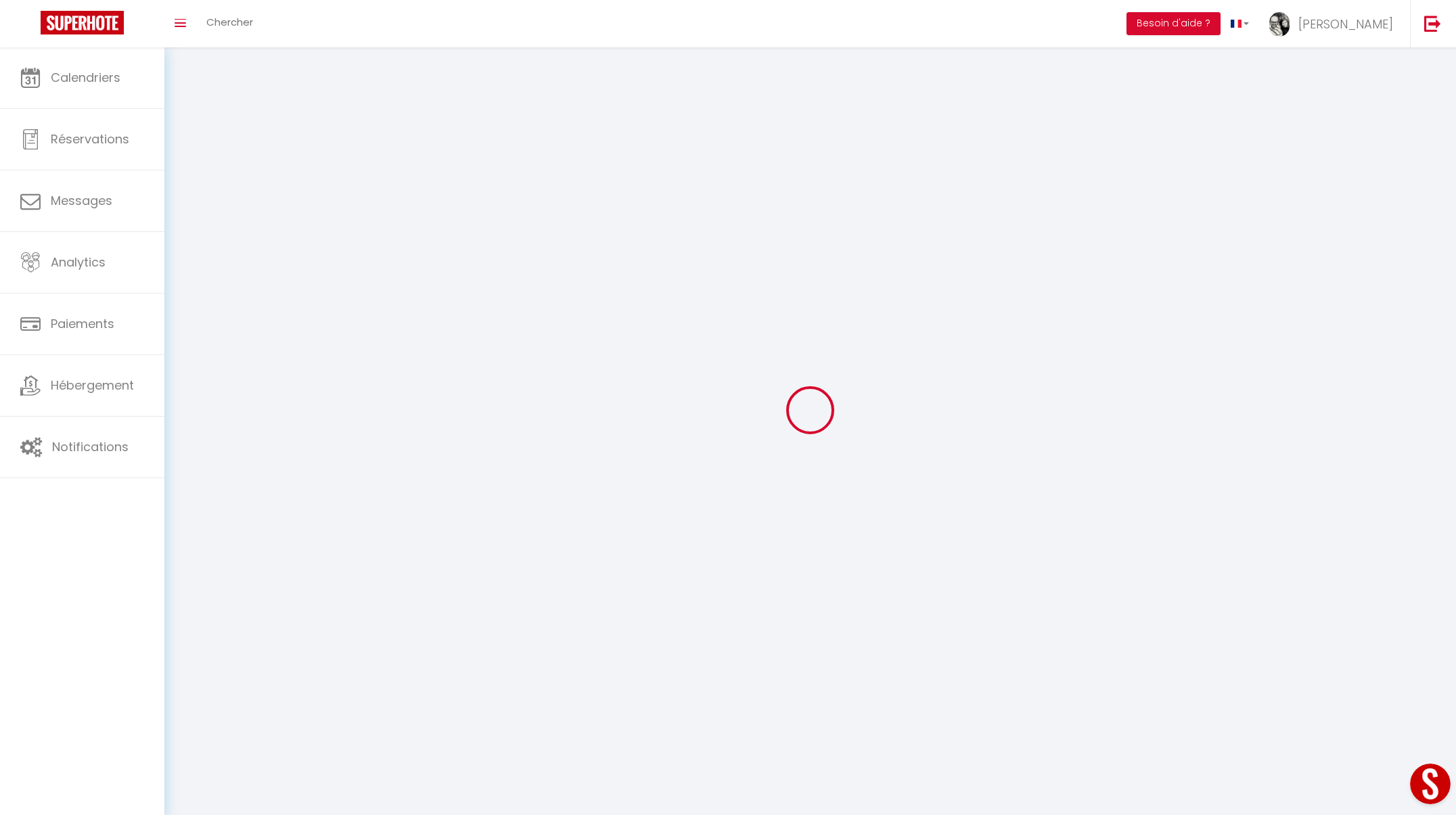
type input "Le Bourg d'Oisans"
type input "aybfsTrGCMgygzSL2wY7abmYX"
type input "nfEjdBChllTjeudIKgVggaleb"
type input "[URL][DOMAIN_NAME]"
type input "ML55129"
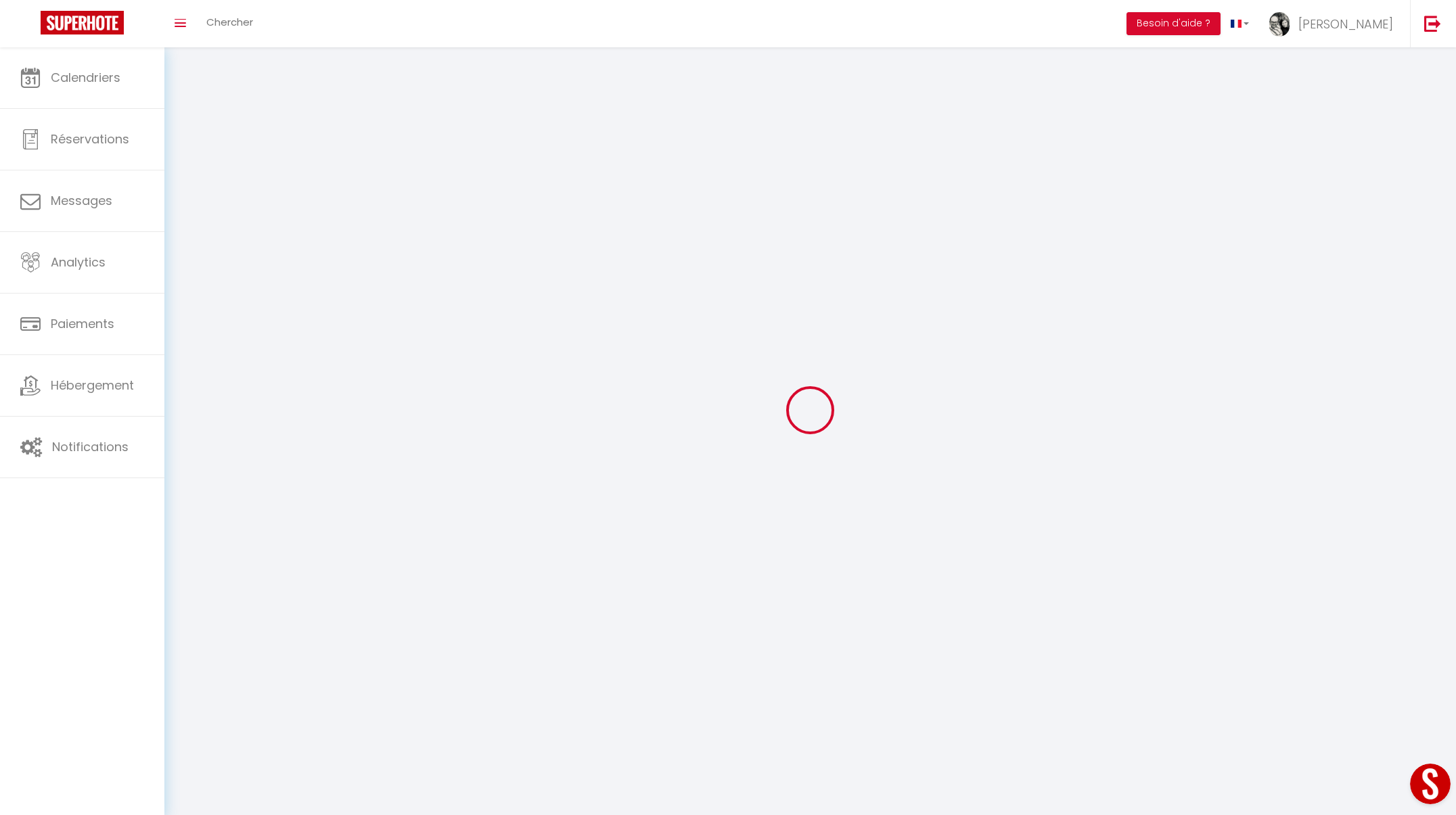
select select "1"
select select "28"
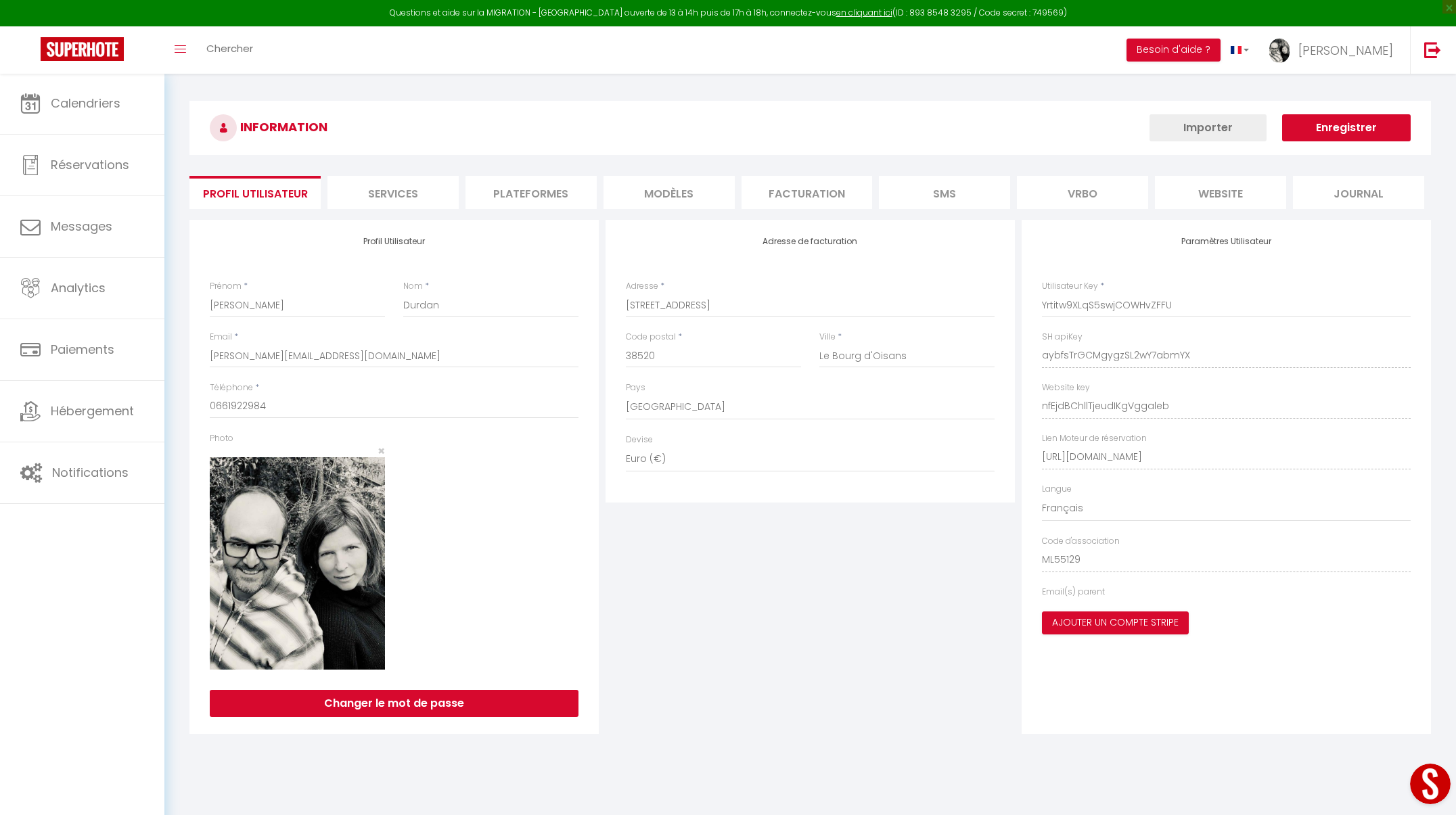
type input "aybfsTrGCMgygzSL2wY7abmYX"
type input "nfEjdBChllTjeudIKgVggaleb"
type input "[URL][DOMAIN_NAME]"
select select "fr"
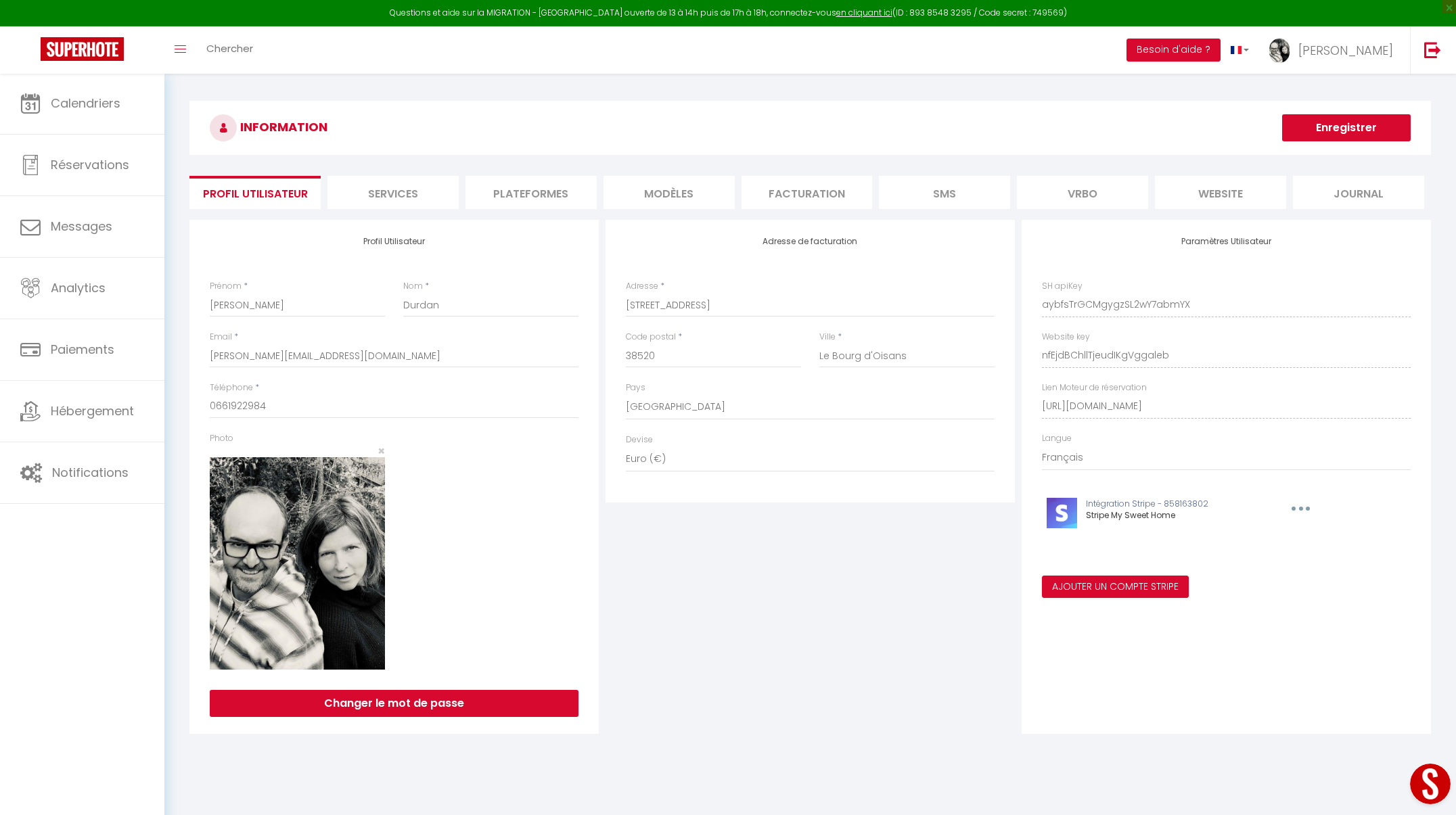
click at [580, 189] on li "Plateformes" at bounding box center [531, 192] width 131 height 33
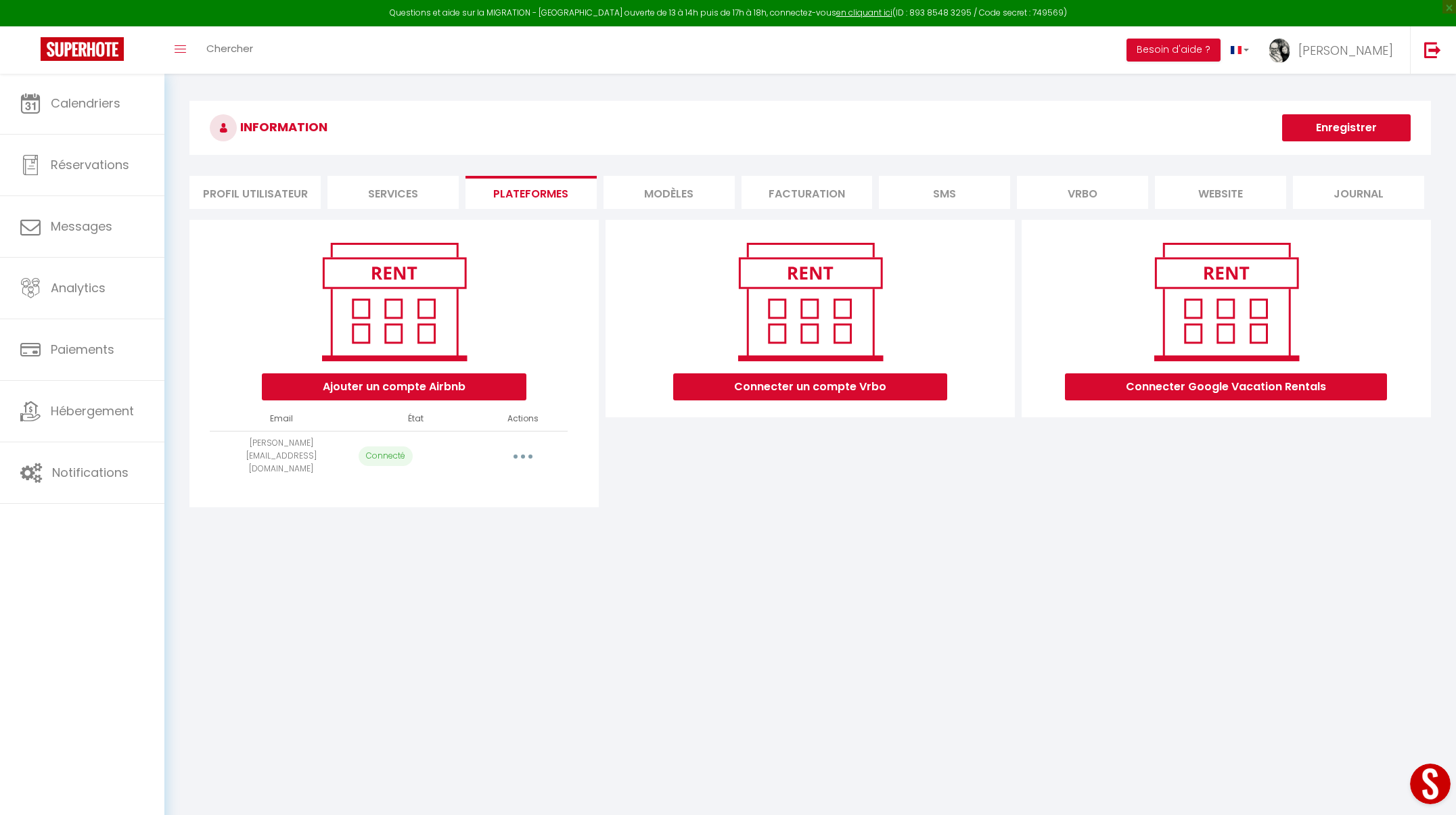
click at [524, 455] on icon "button" at bounding box center [522, 456] width 4 height 4
click at [489, 475] on link "Importer les appartements" at bounding box center [463, 487] width 149 height 23
select select "1290"
select select "1292"
select select
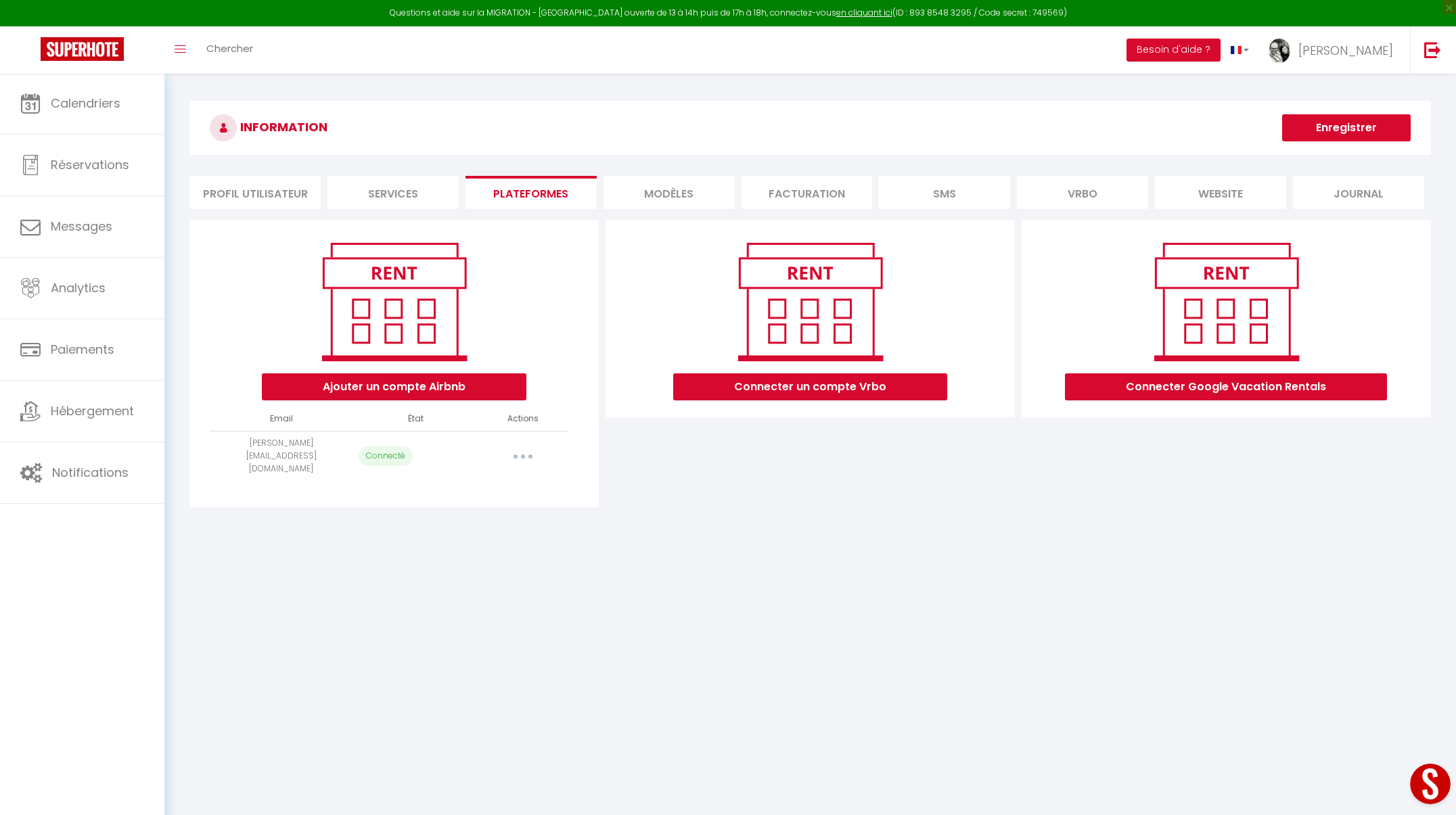
select select
select select "4126"
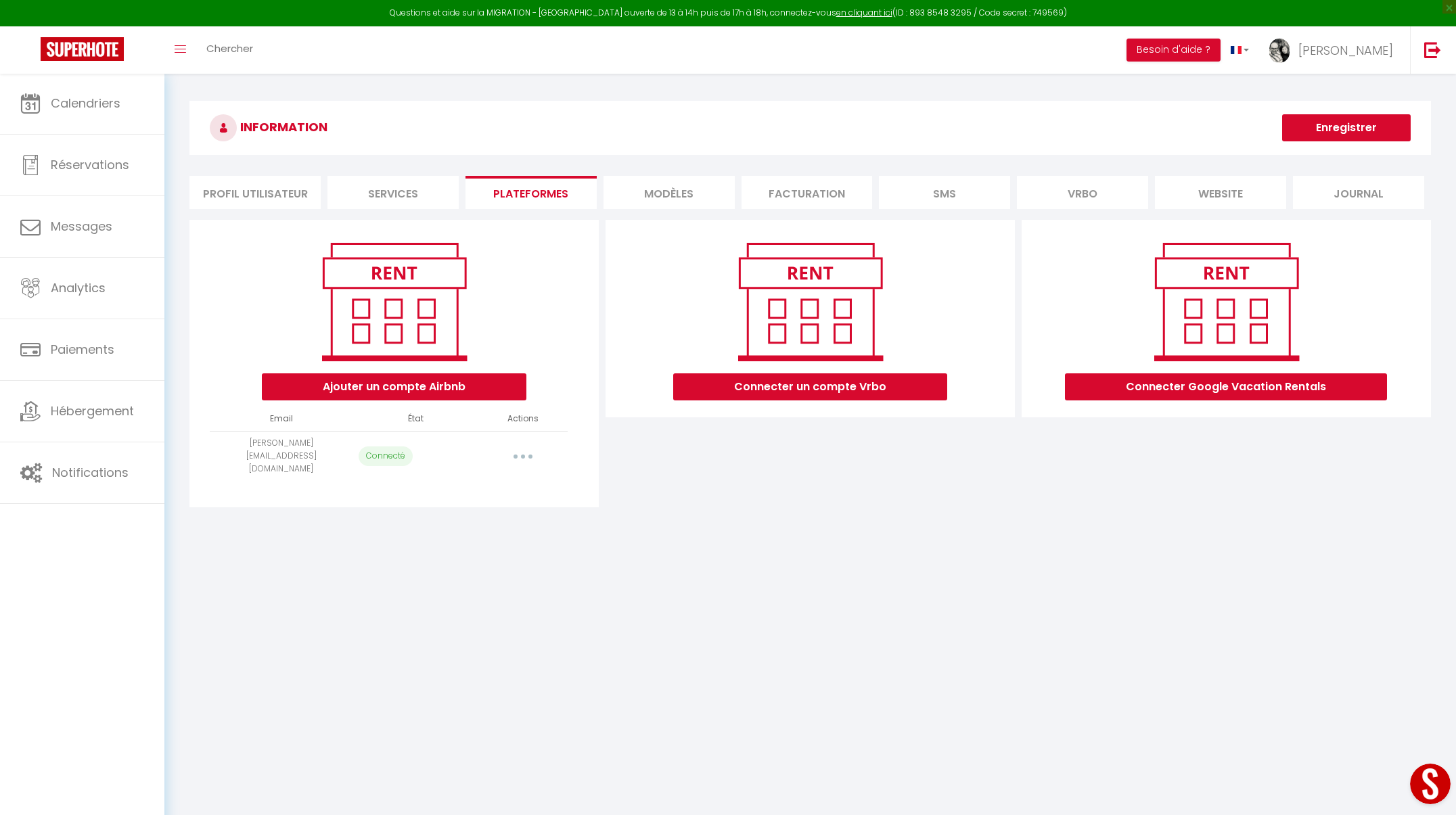
select select
select select "1933"
select select "1296"
select select "1293"
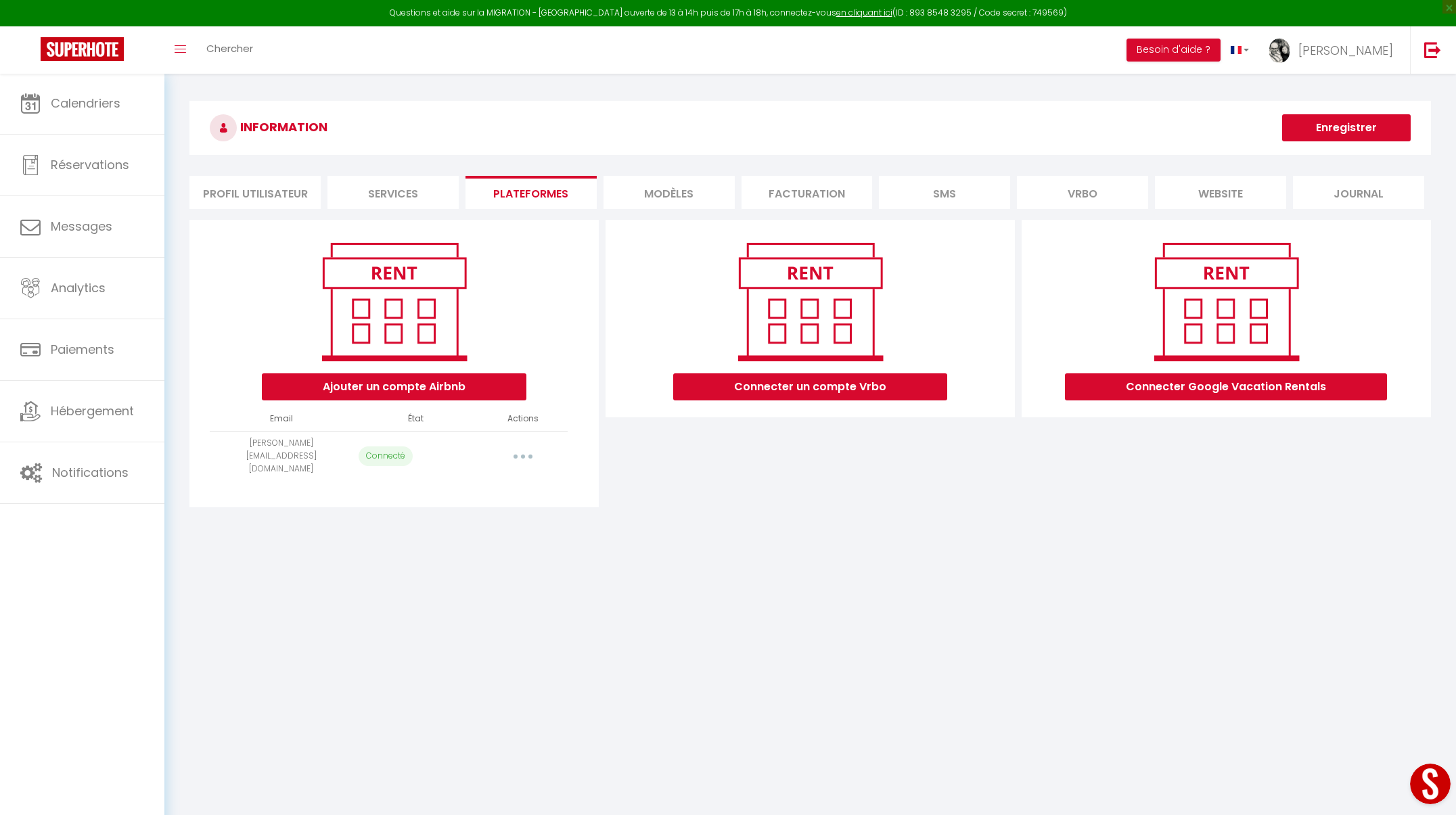
select select
select select "32465"
select select "69831"
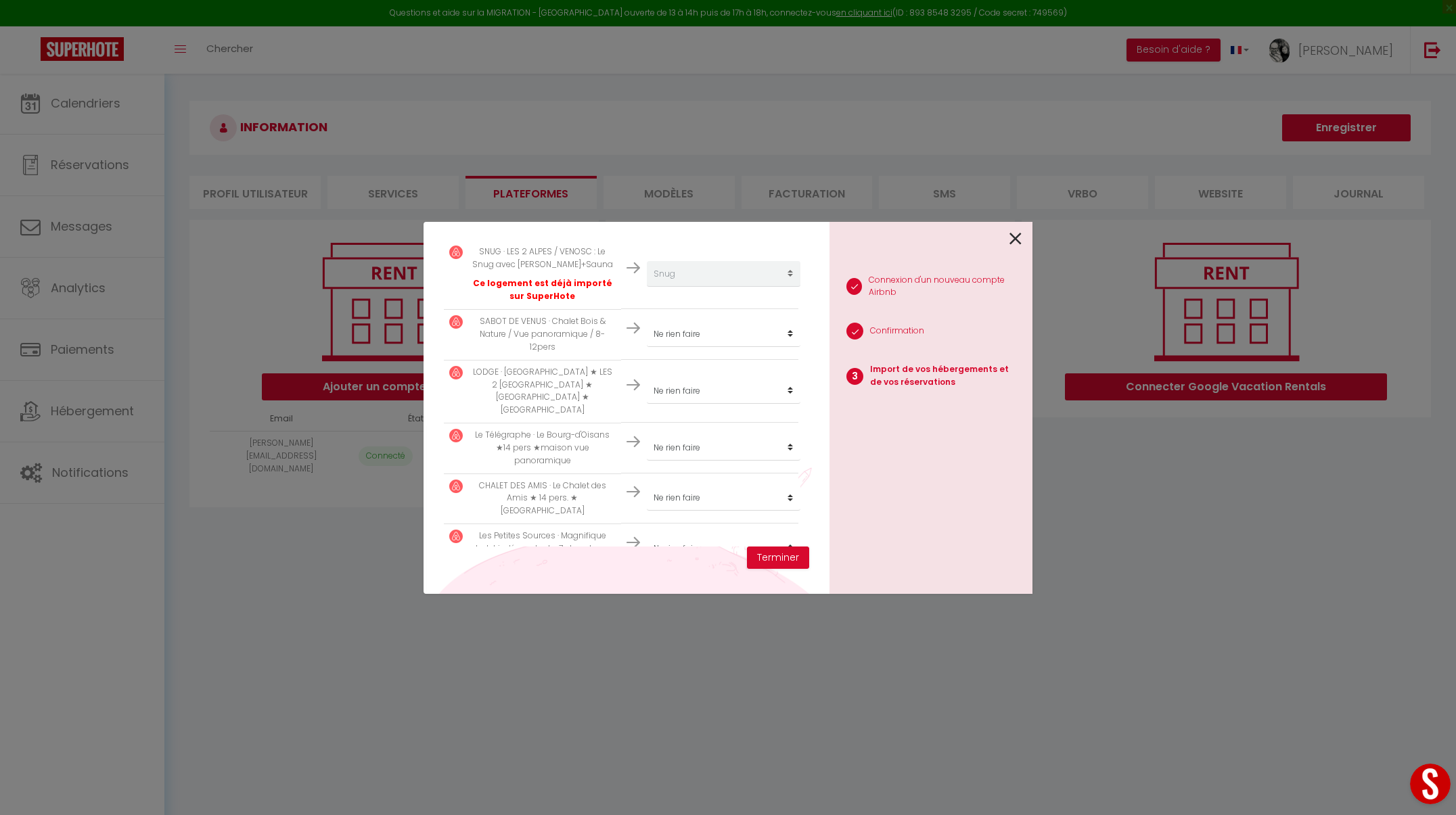
scroll to position [357, 0]
select select "1291"
select select "1295"
select select "1297"
select select "1455"
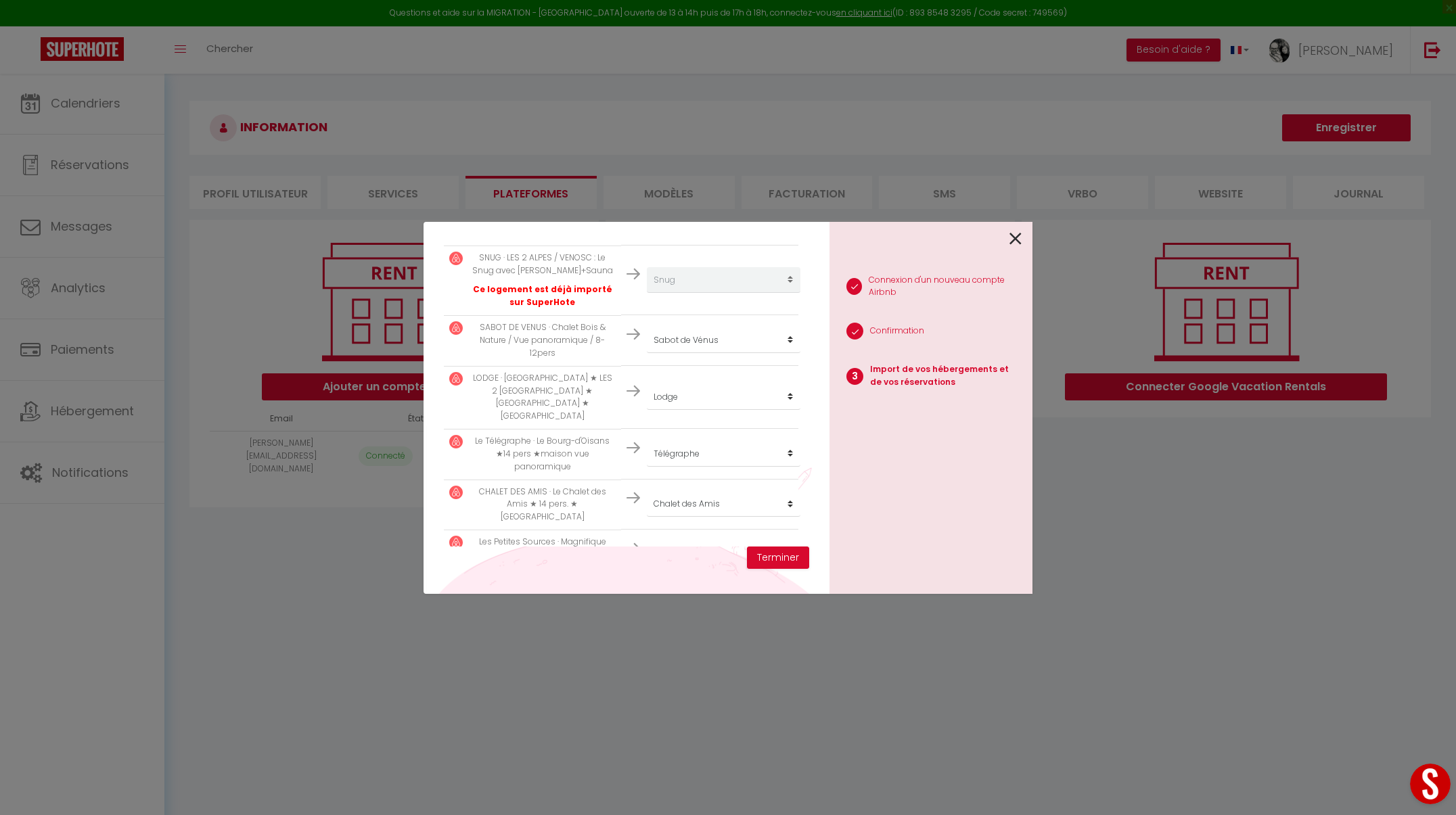
select select "1754"
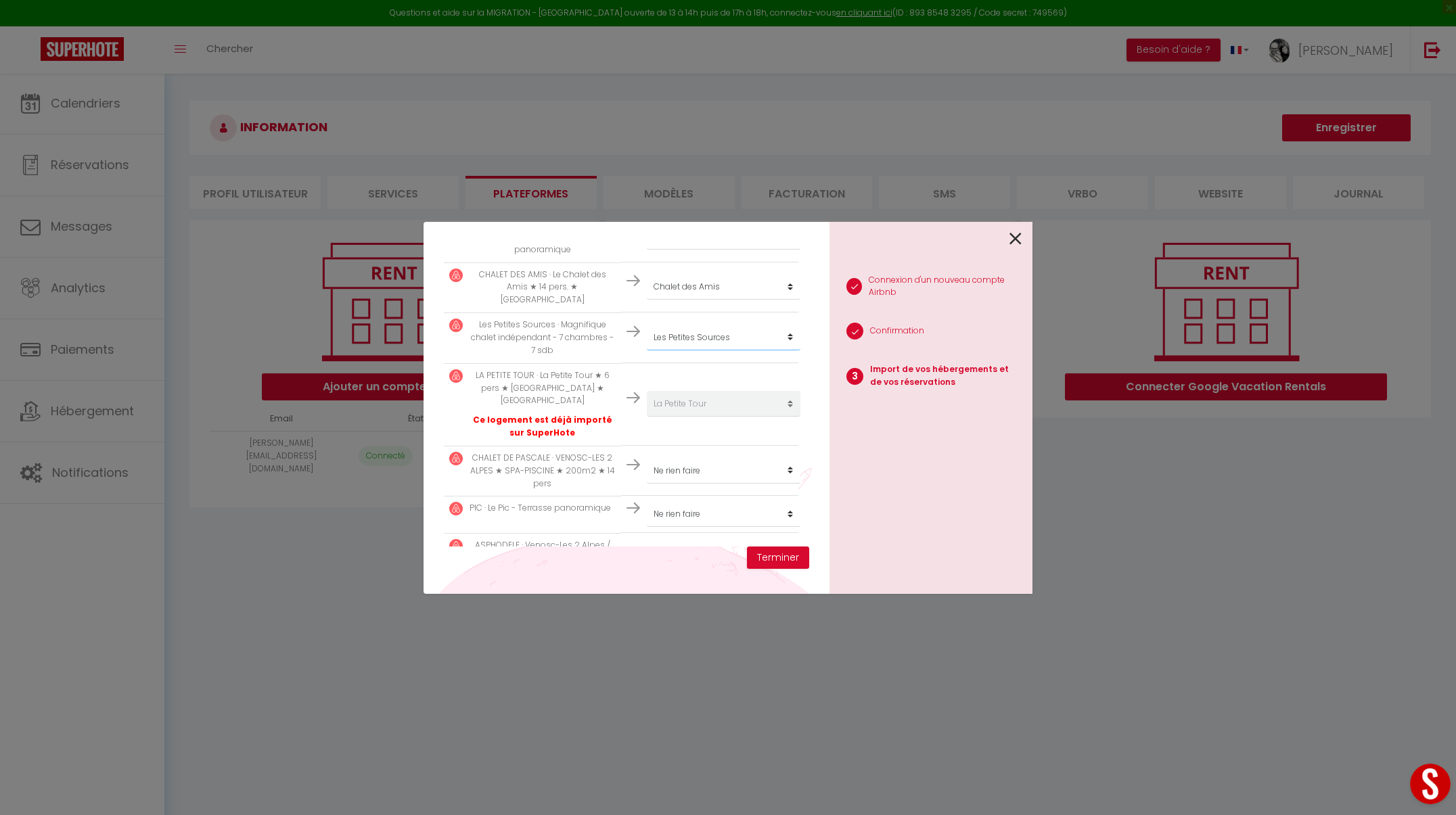
scroll to position [606, 0]
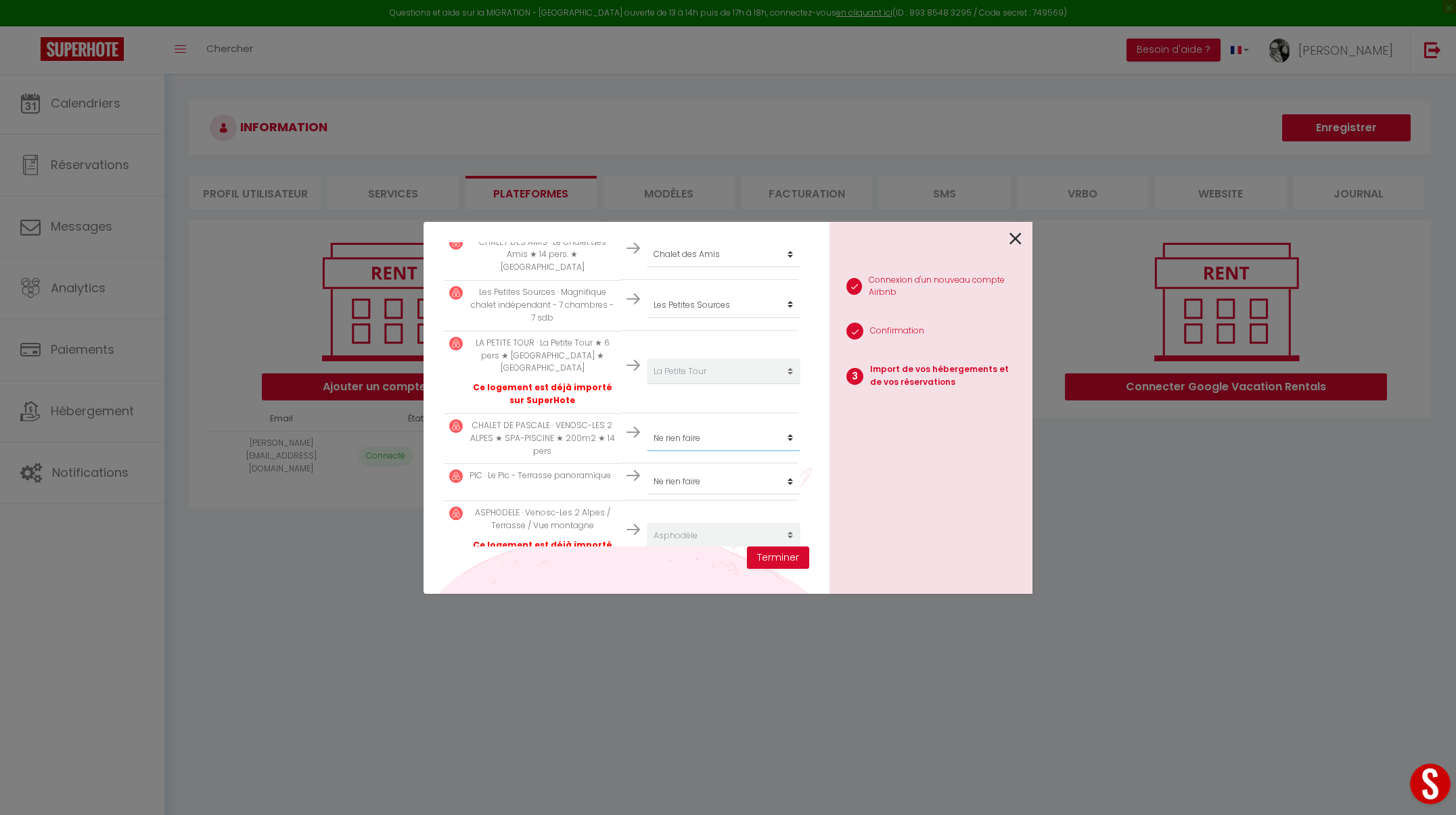
select select "4127"
select select "11729"
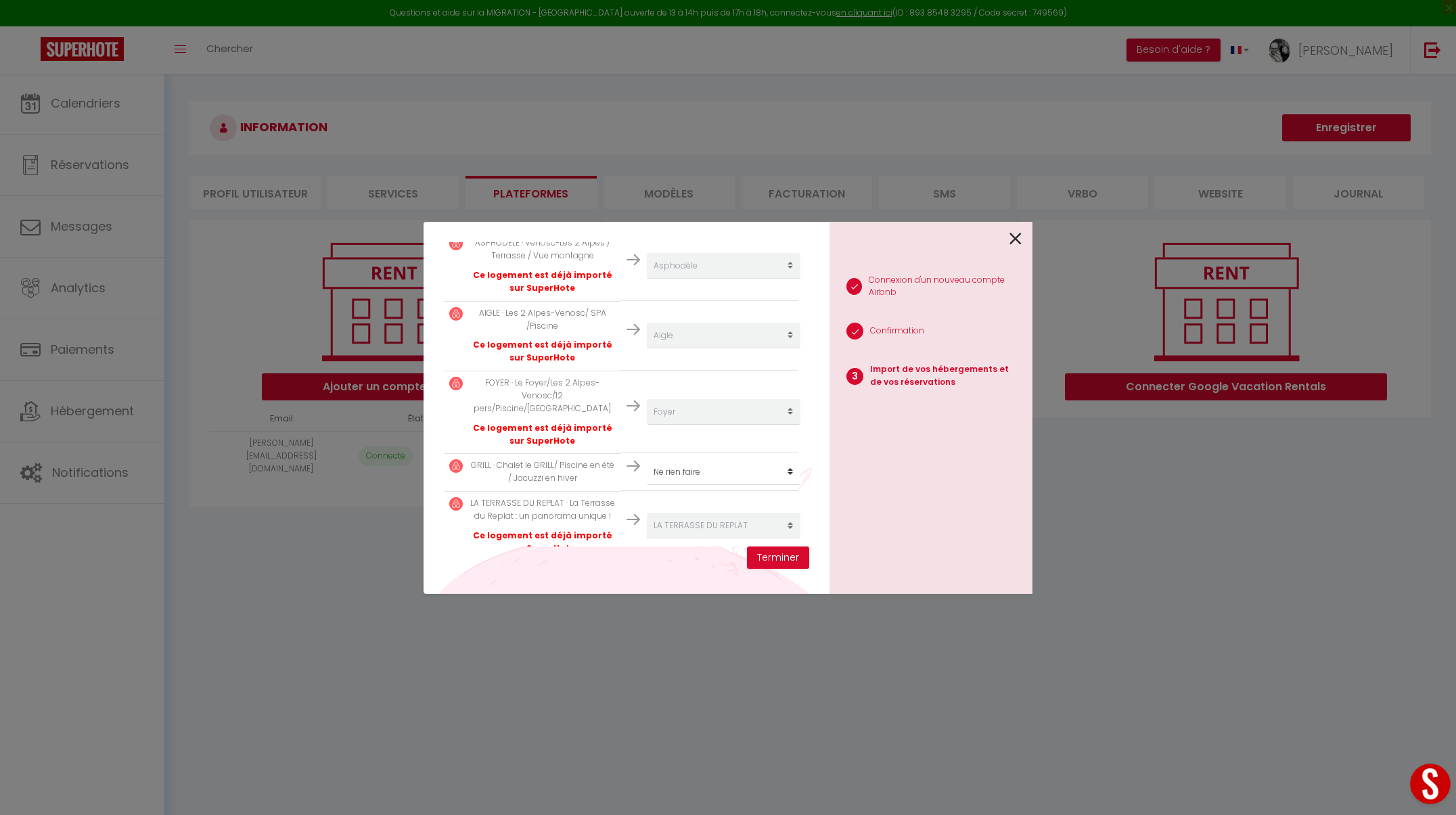
scroll to position [876, 0]
select select "1294"
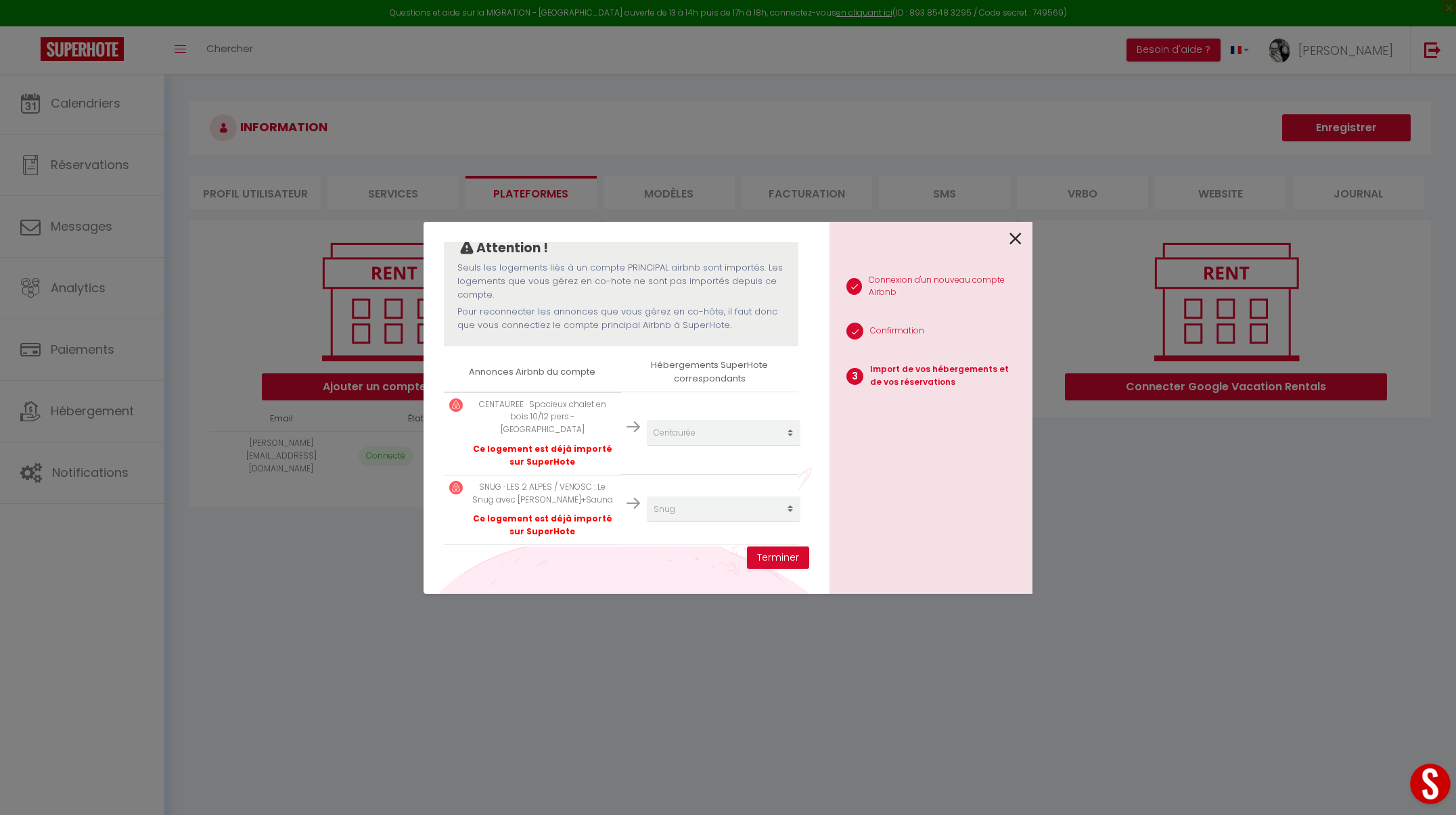
scroll to position [127, 0]
click at [775, 562] on button "Terminer" at bounding box center [778, 558] width 62 height 23
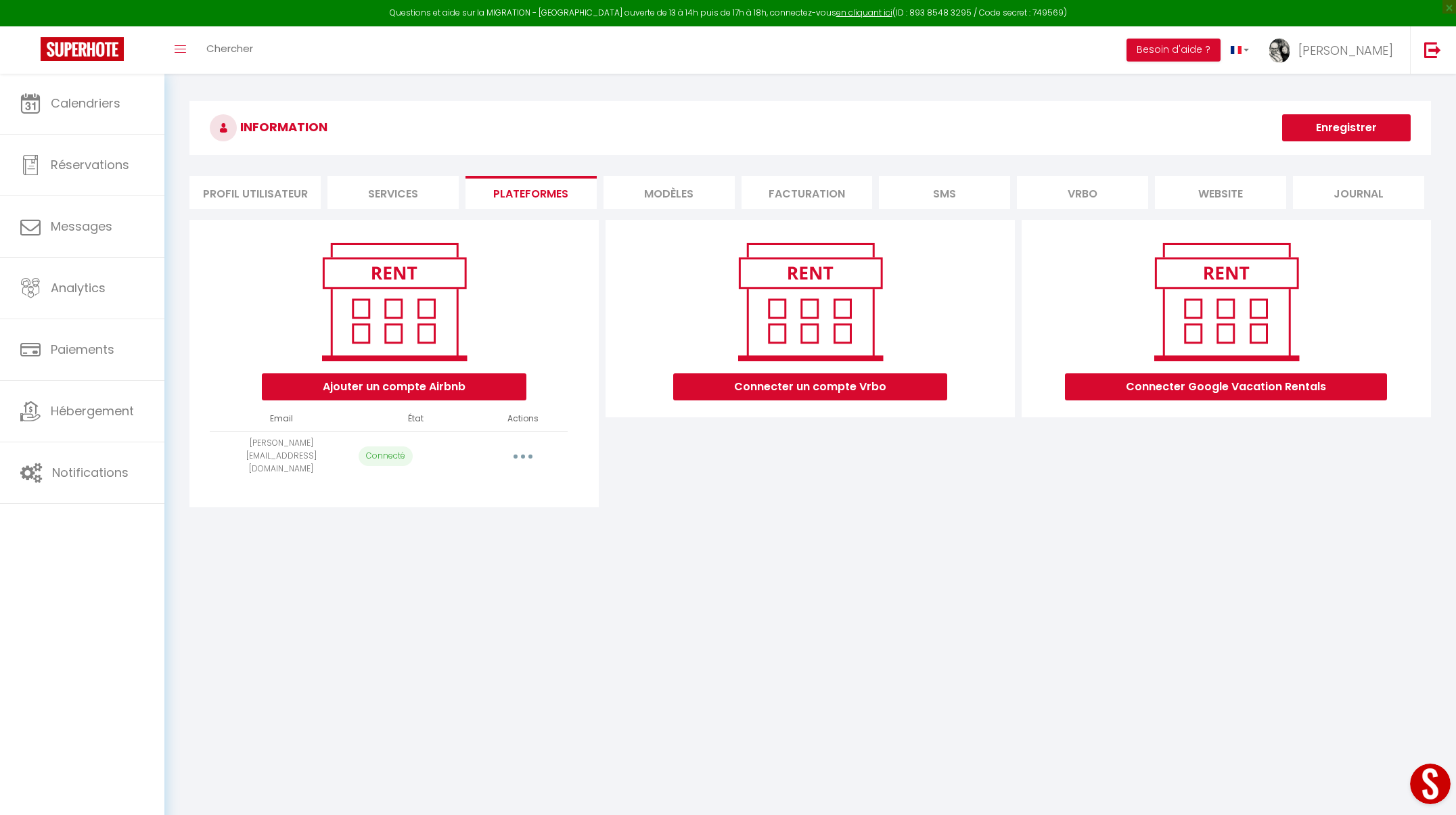
click at [527, 445] on button "button" at bounding box center [523, 455] width 38 height 21
click at [507, 475] on link "Importer les appartements" at bounding box center [463, 487] width 149 height 23
select select "1290"
select select
select select "1291"
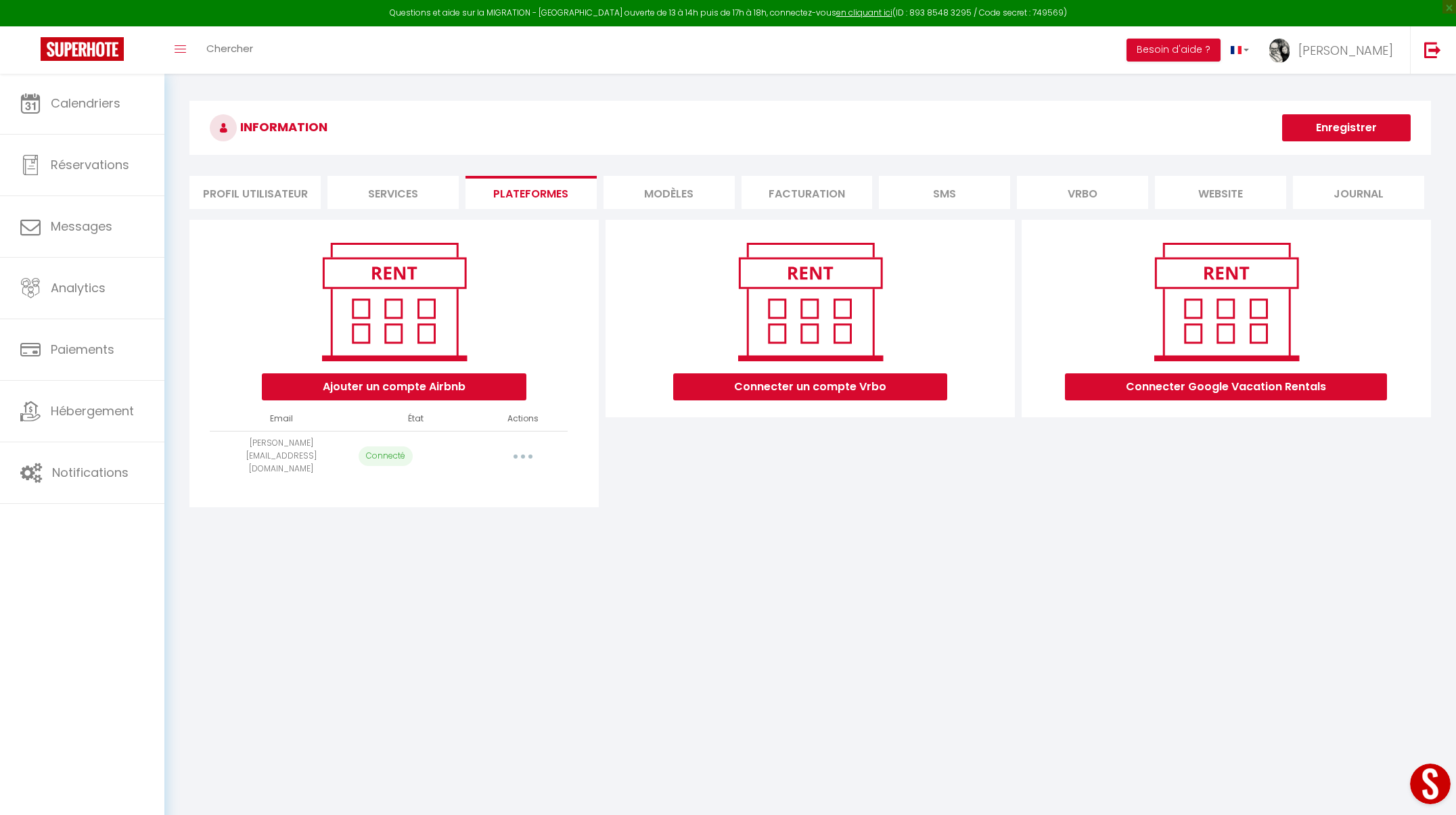
select select "1295"
select select "1297"
select select "1455"
select select "1754"
select select
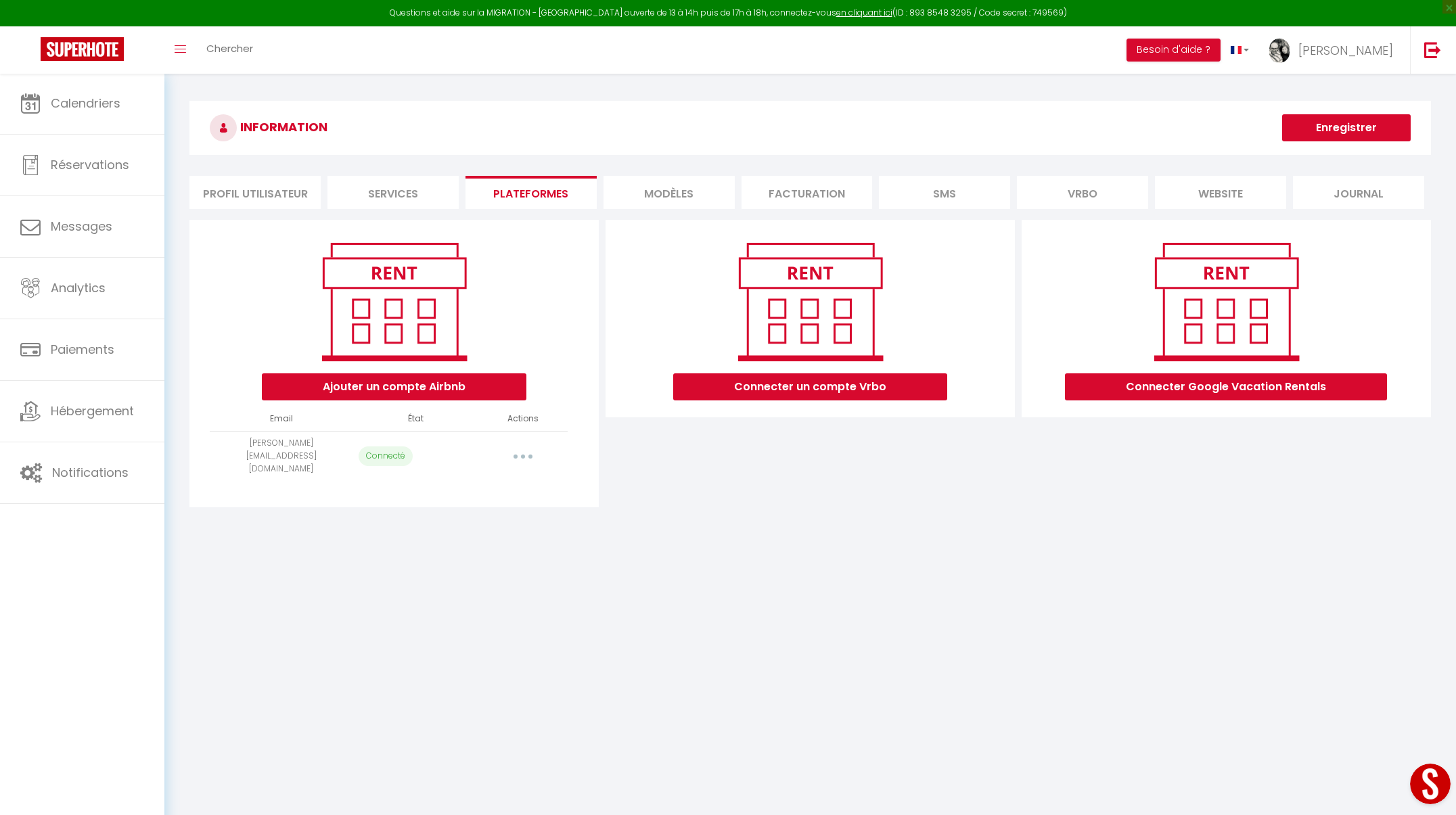
select select "4127"
select select "11729"
select select
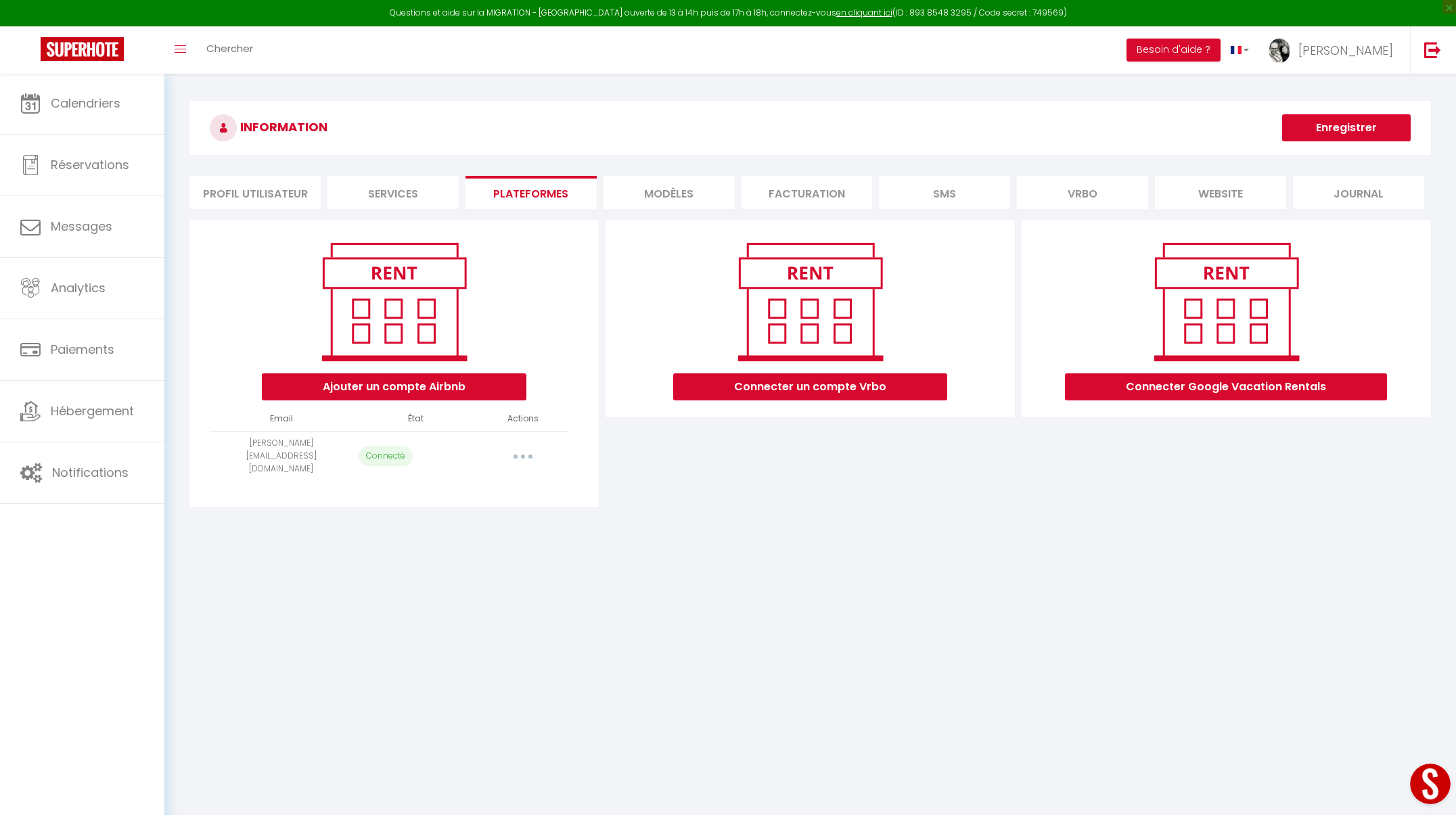
select select "1294"
select select
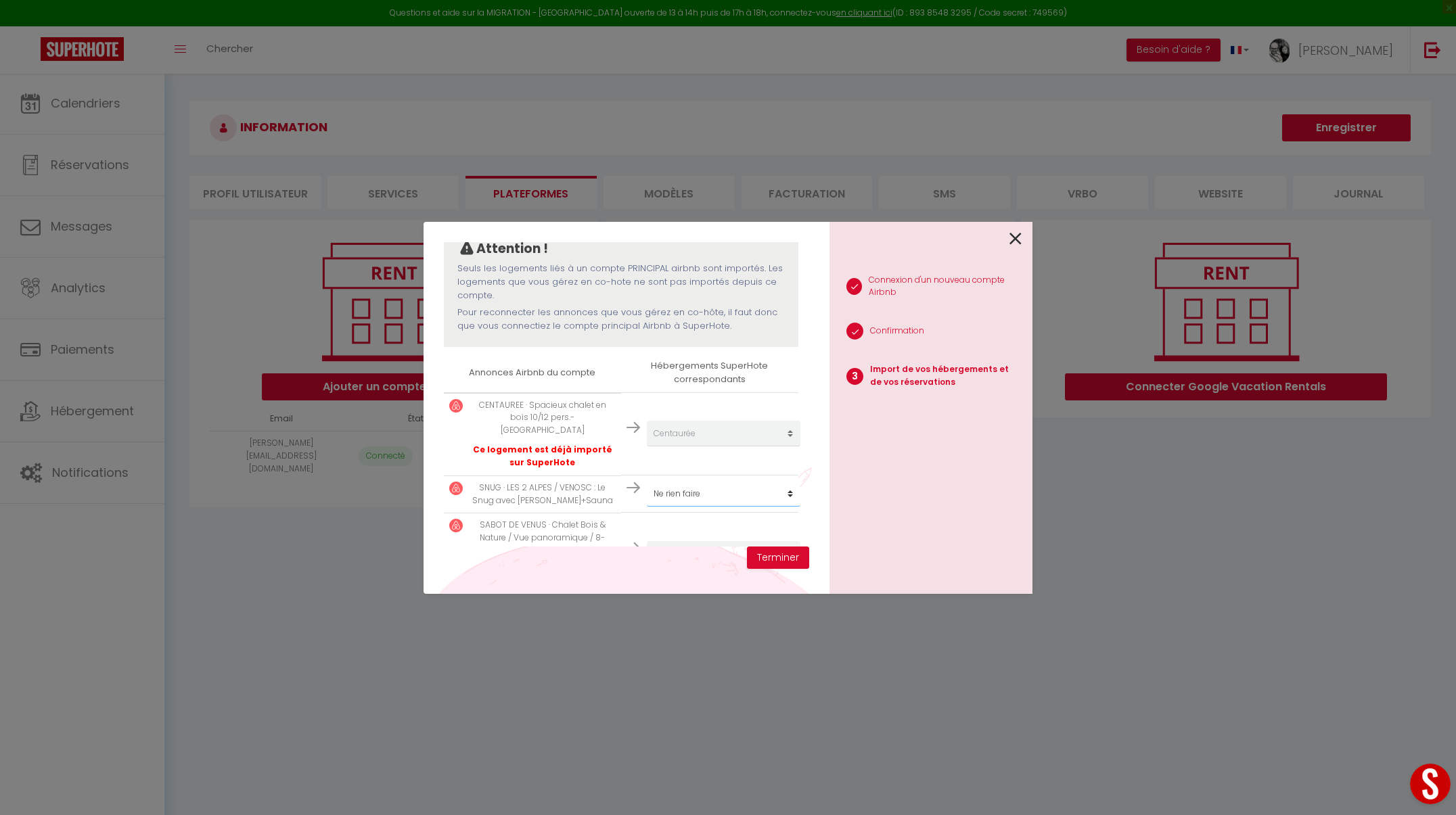
select select "1292"
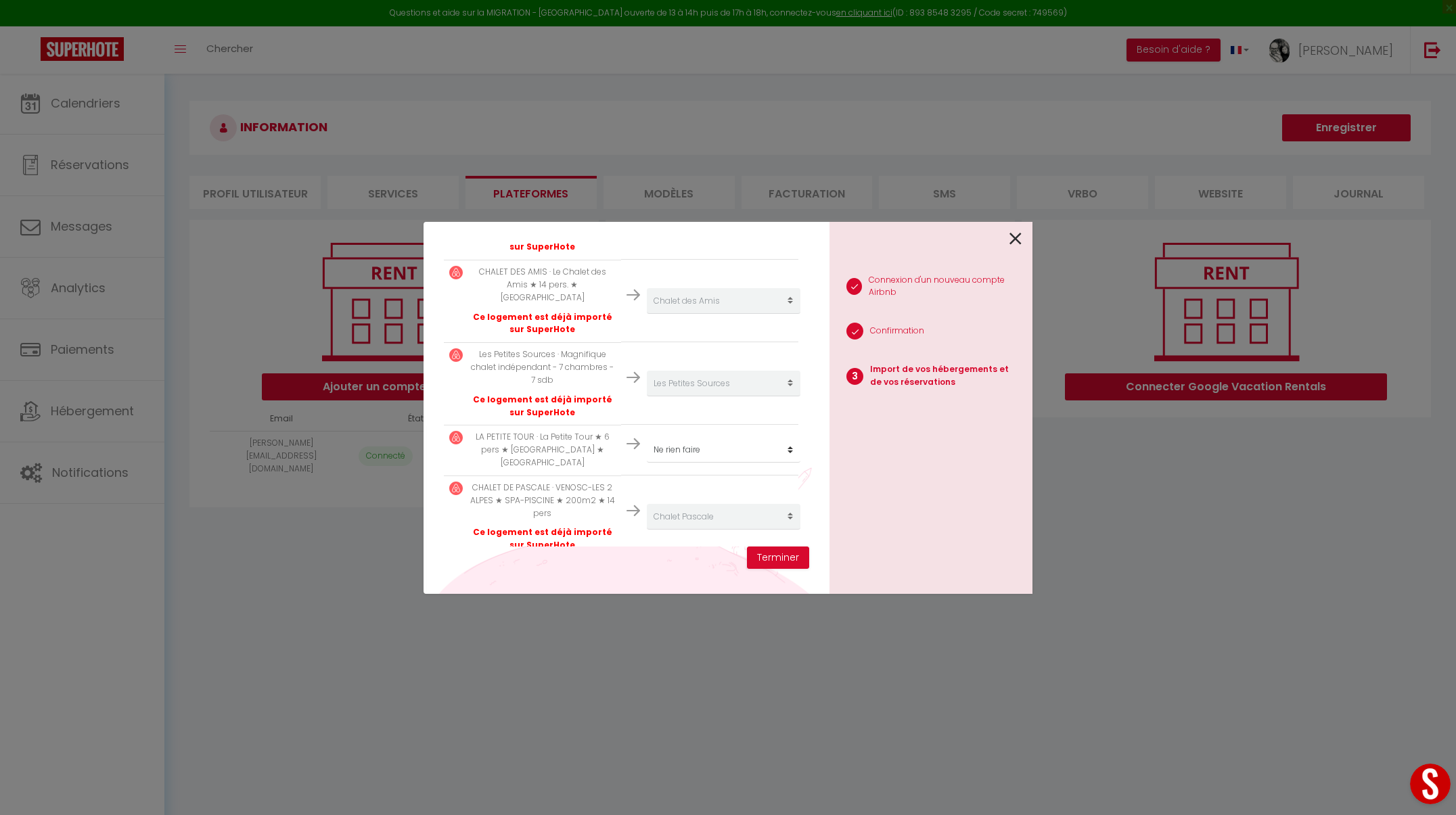
scroll to position [642, 0]
select select "4126"
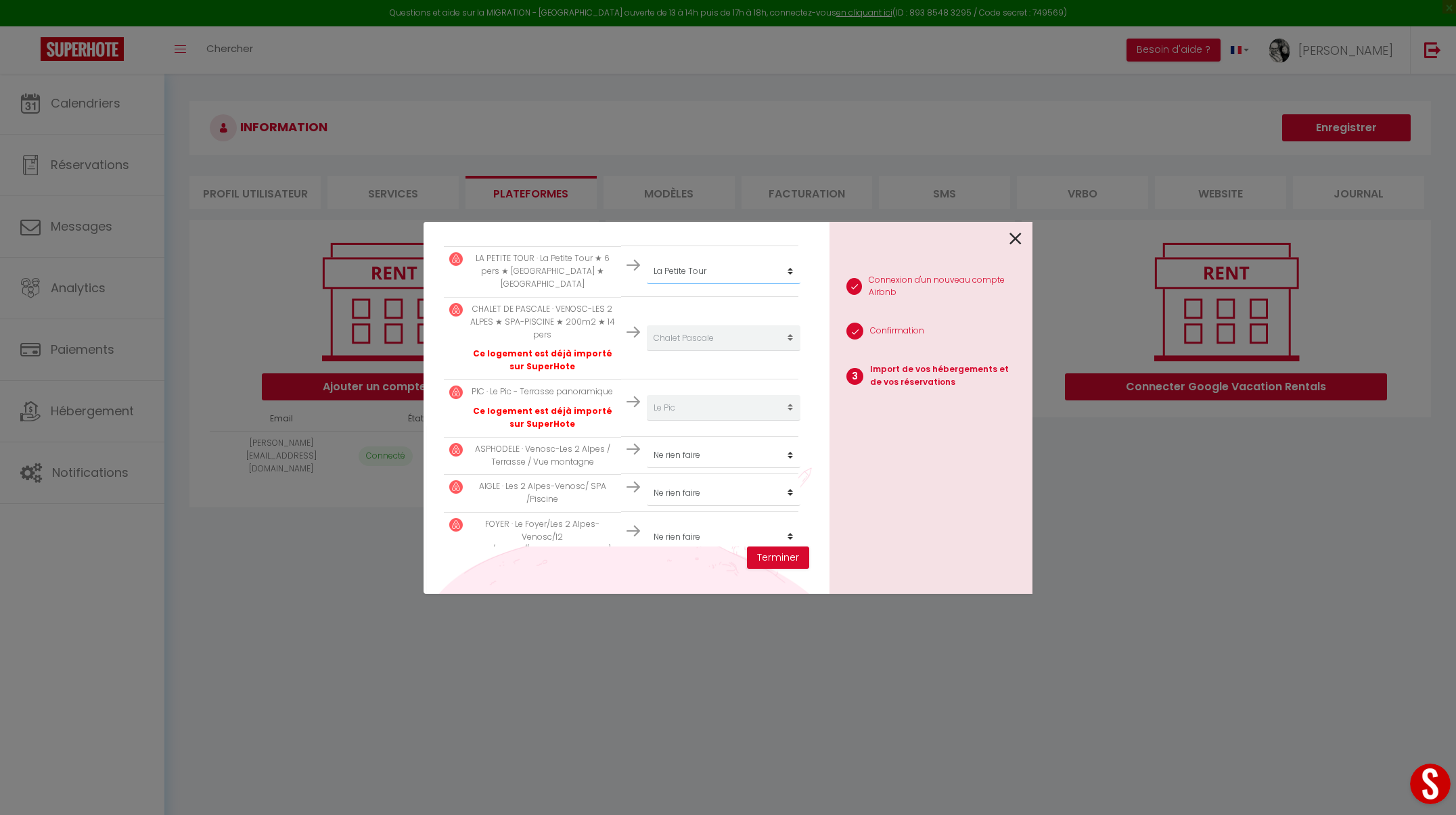
scroll to position [828, 0]
select select "1933"
select select "1296"
select select "1293"
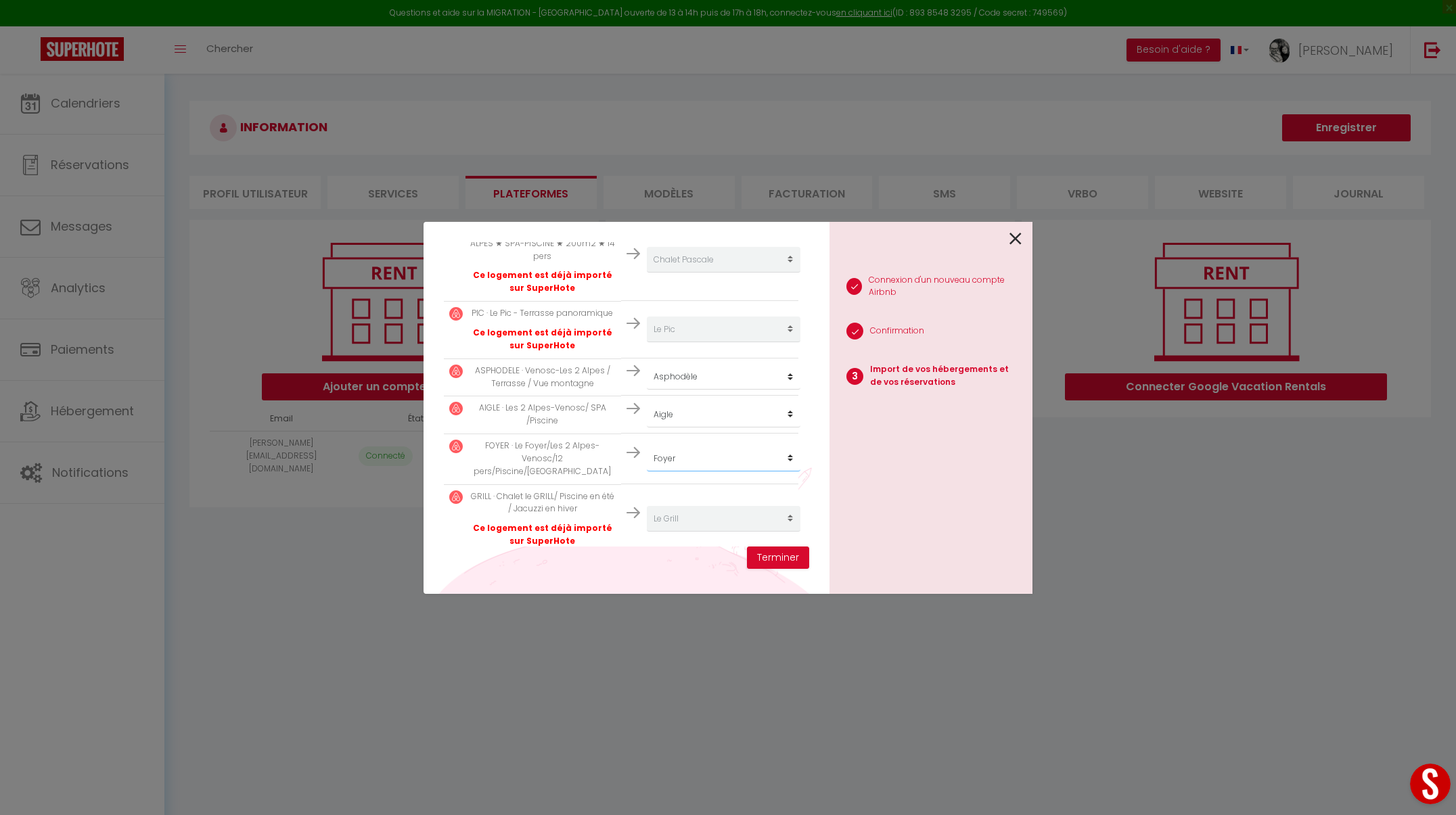
scroll to position [897, 0]
select select "32465"
select select "69831"
click at [787, 560] on button "Terminer" at bounding box center [778, 558] width 62 height 23
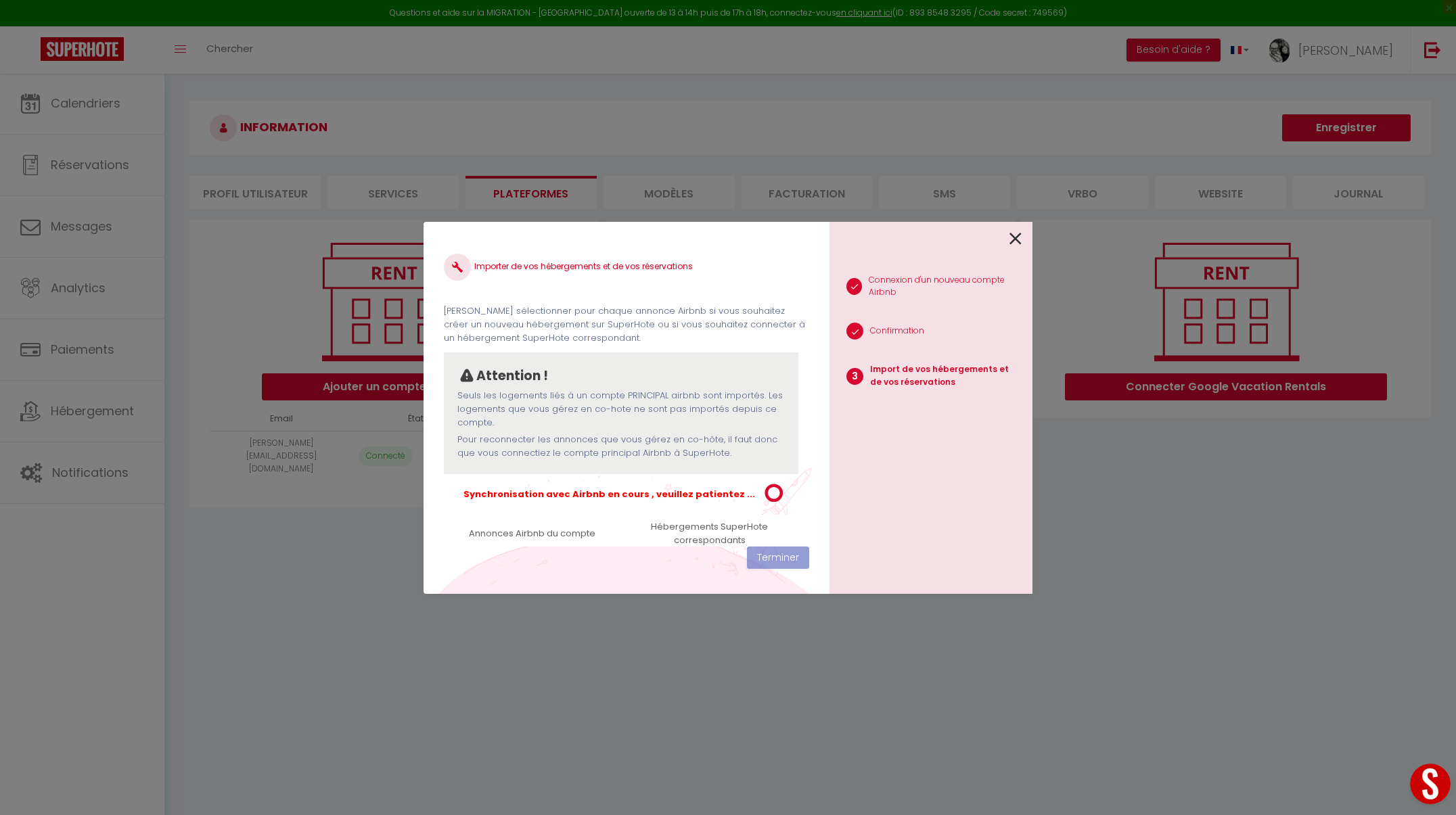
scroll to position [0, 0]
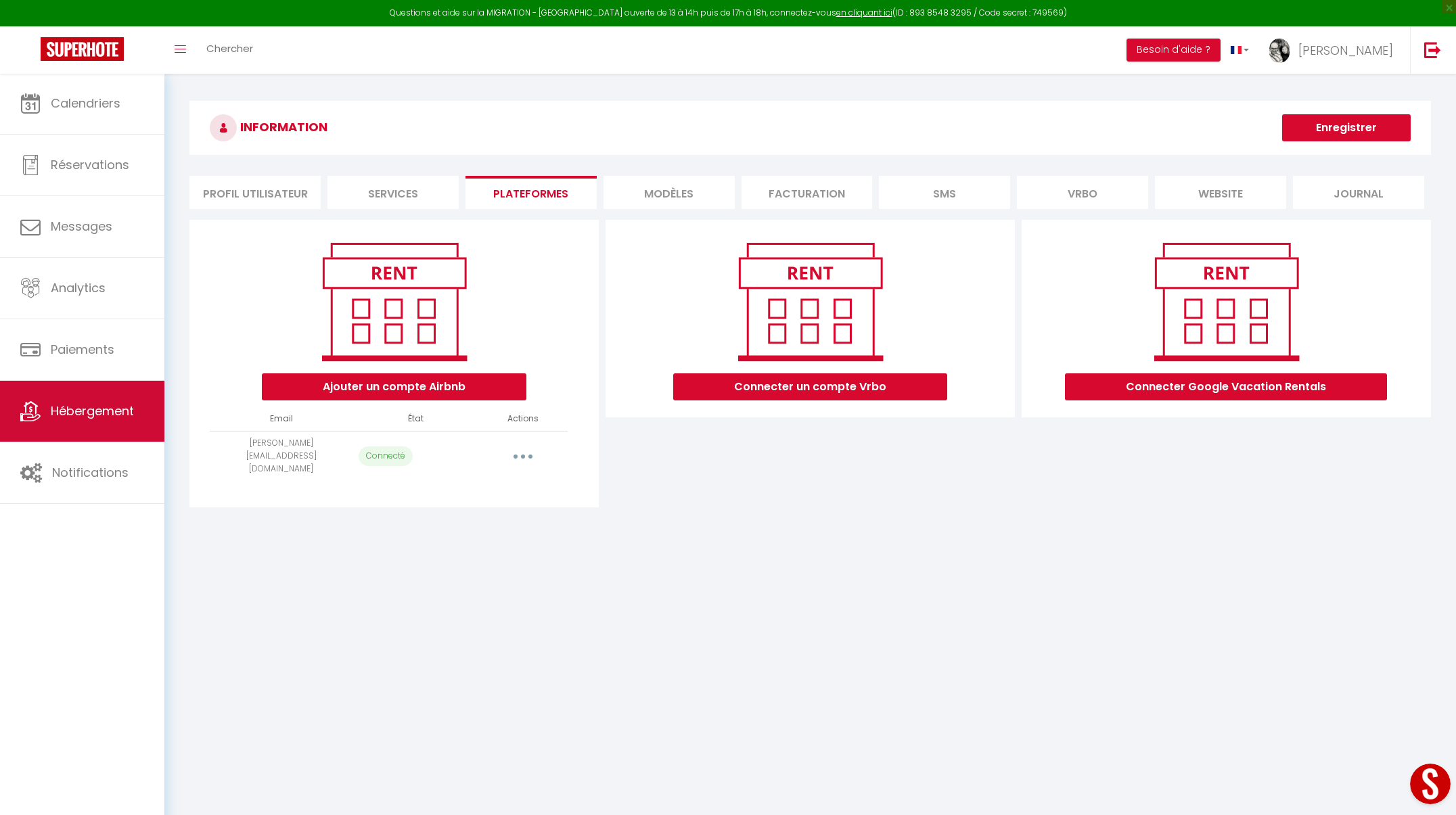
click at [109, 400] on link "Hébergement" at bounding box center [82, 412] width 164 height 61
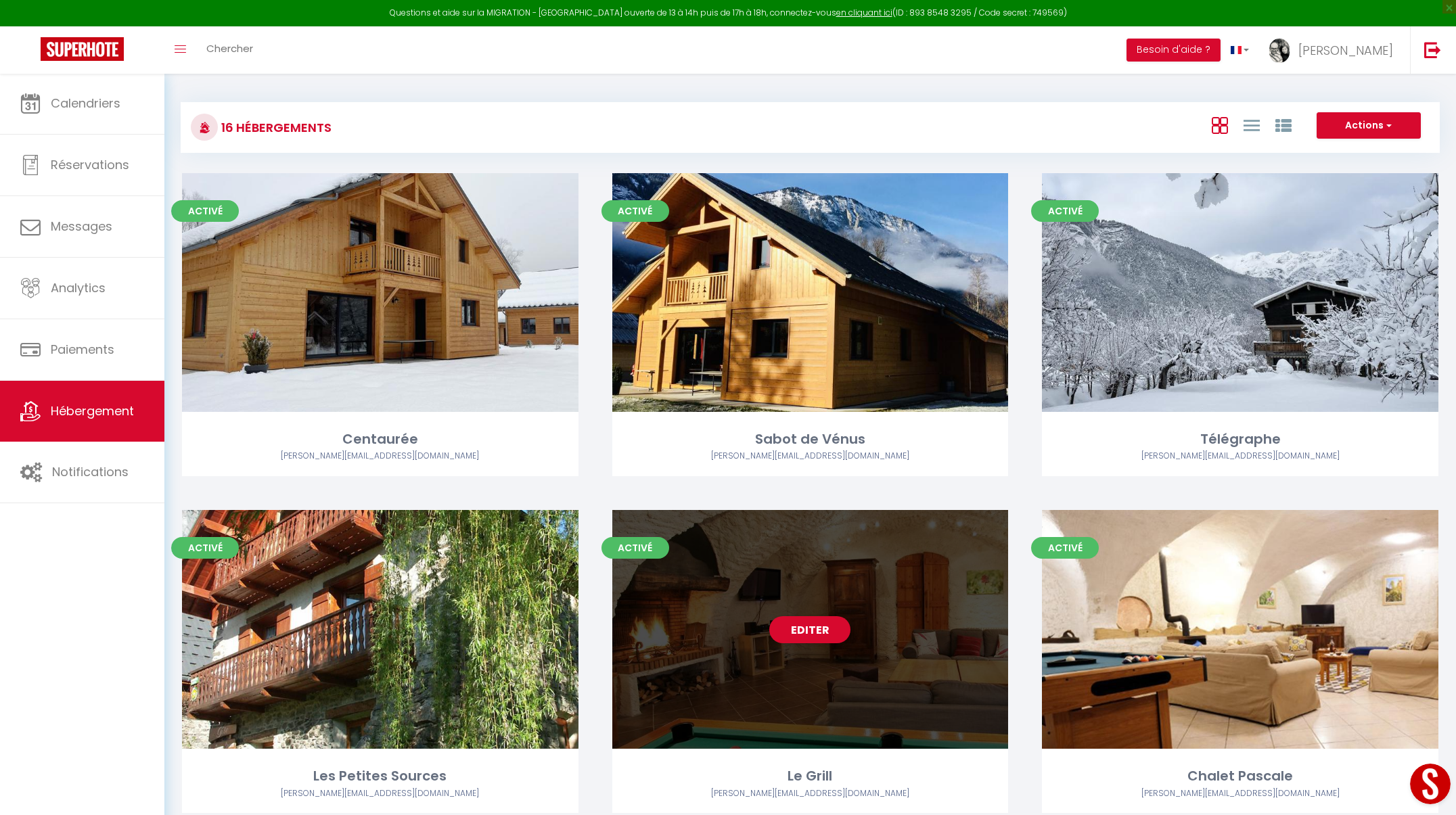
click at [824, 579] on div "Editer" at bounding box center [811, 629] width 396 height 238
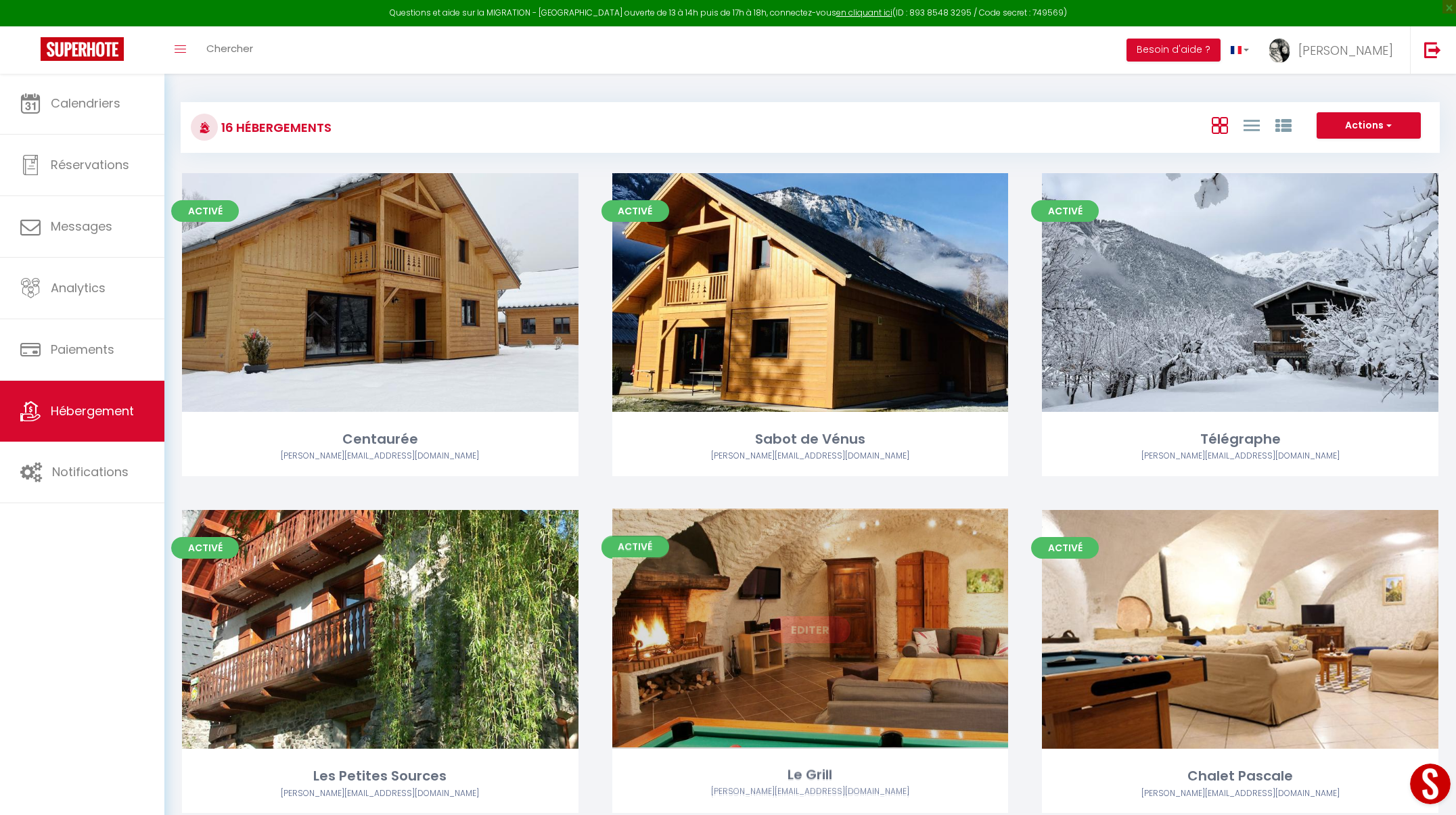
click at [827, 629] on link "Editer" at bounding box center [810, 629] width 81 height 27
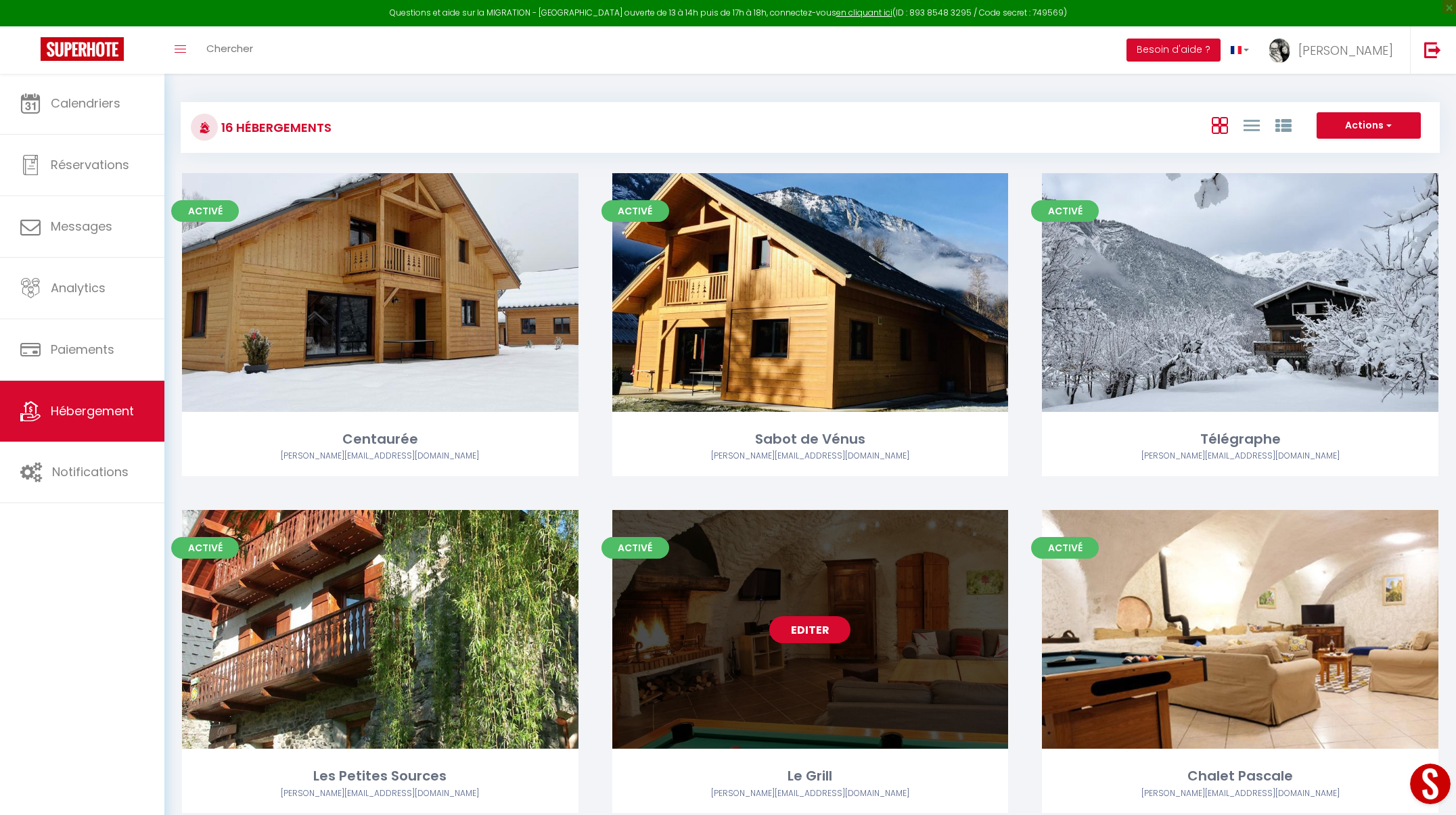
click at [809, 622] on link "Editer" at bounding box center [810, 629] width 81 height 27
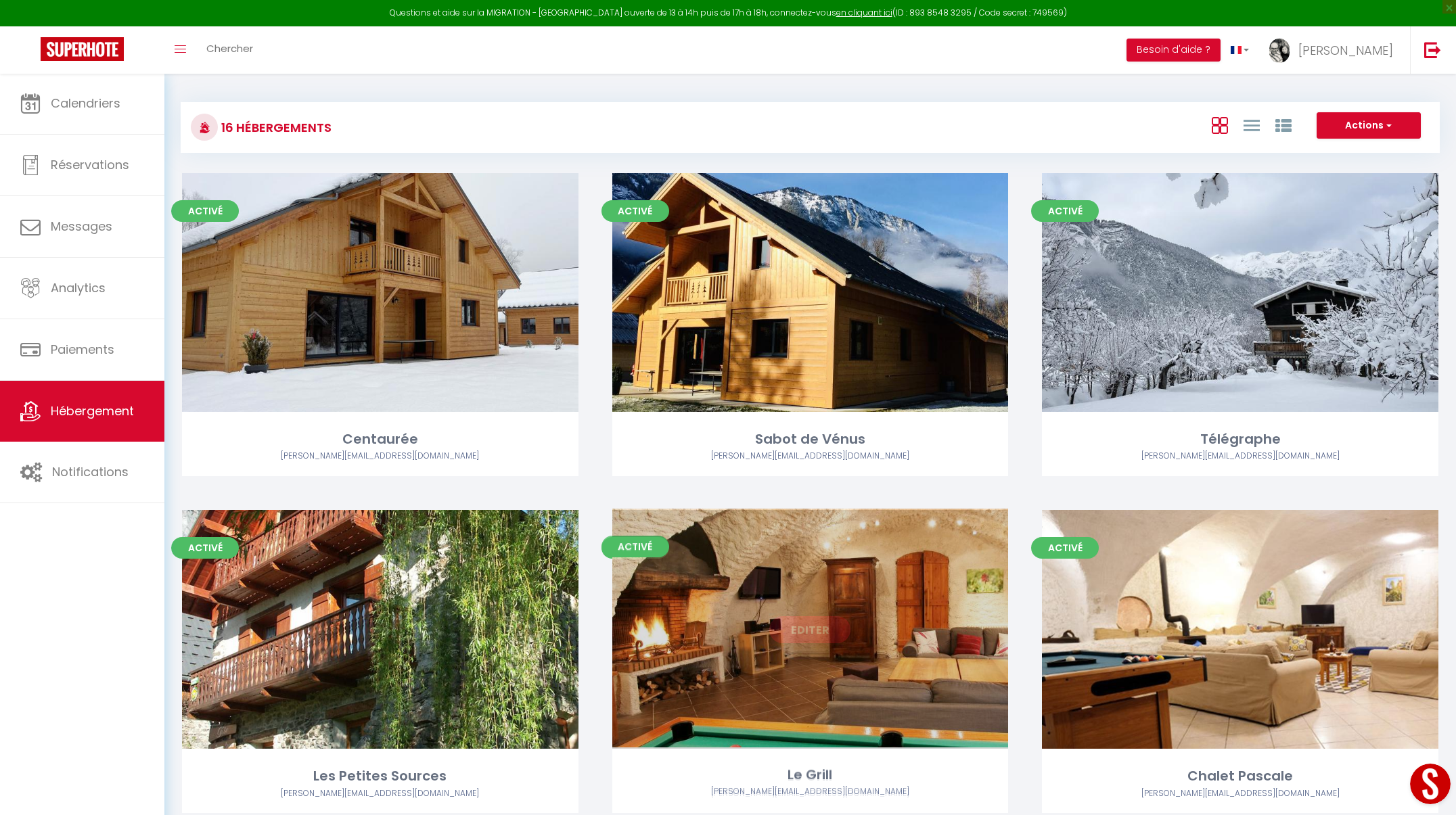
click at [784, 606] on div "Editer" at bounding box center [811, 629] width 396 height 238
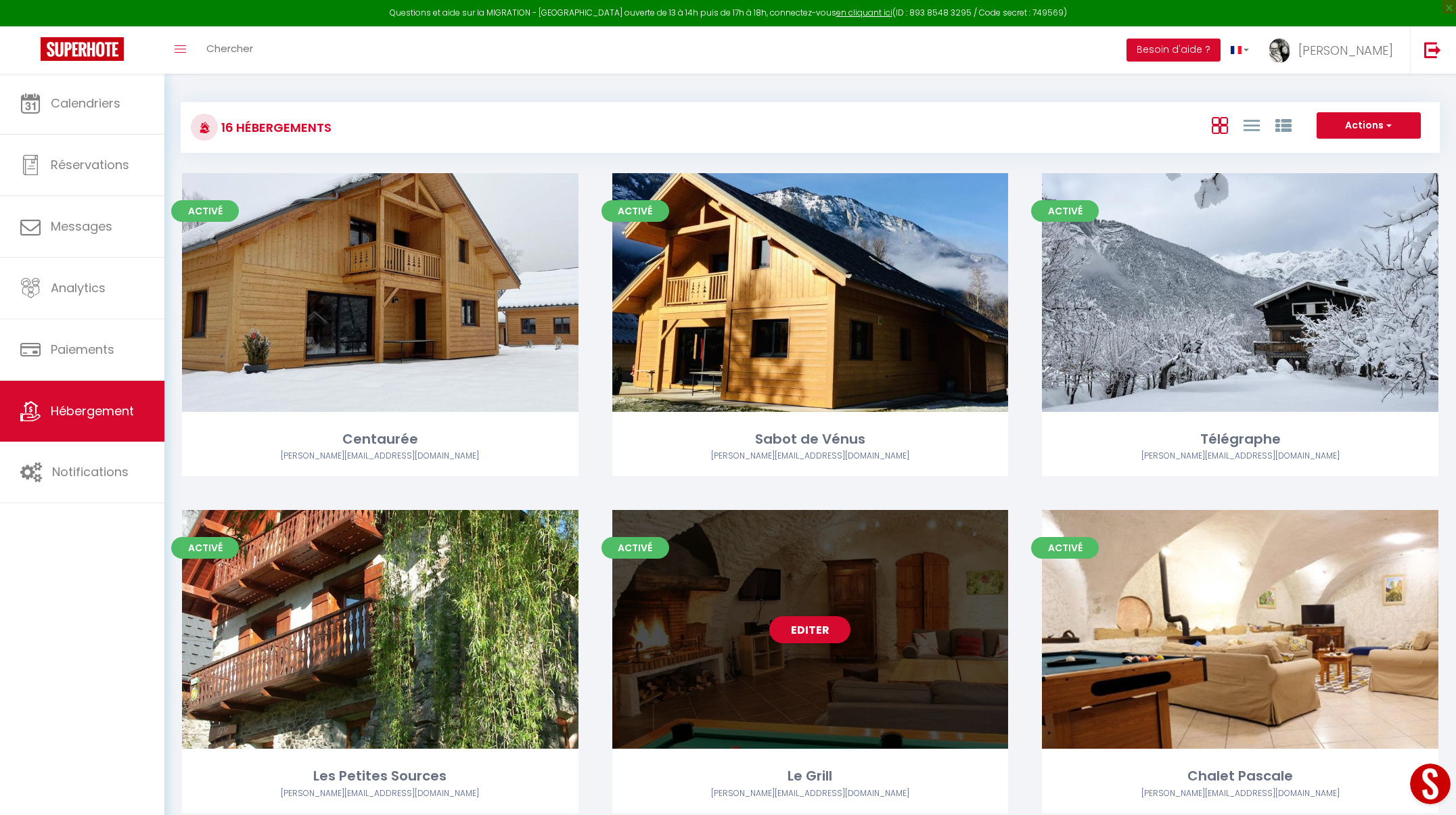
click at [780, 690] on div "Editer" at bounding box center [811, 629] width 396 height 238
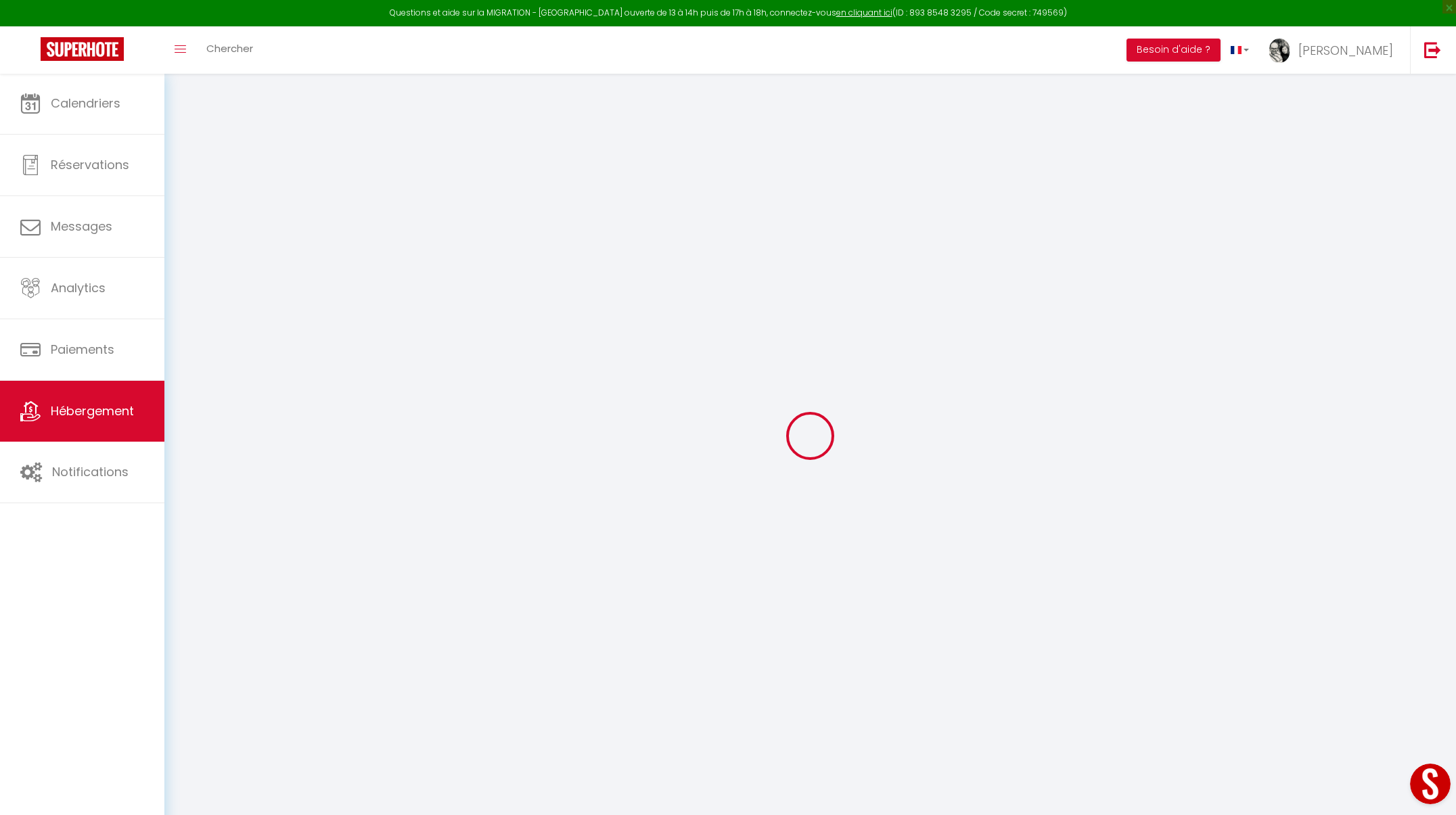
select select "+ 19 %"
select select "+ 20 %"
checkbox input "false"
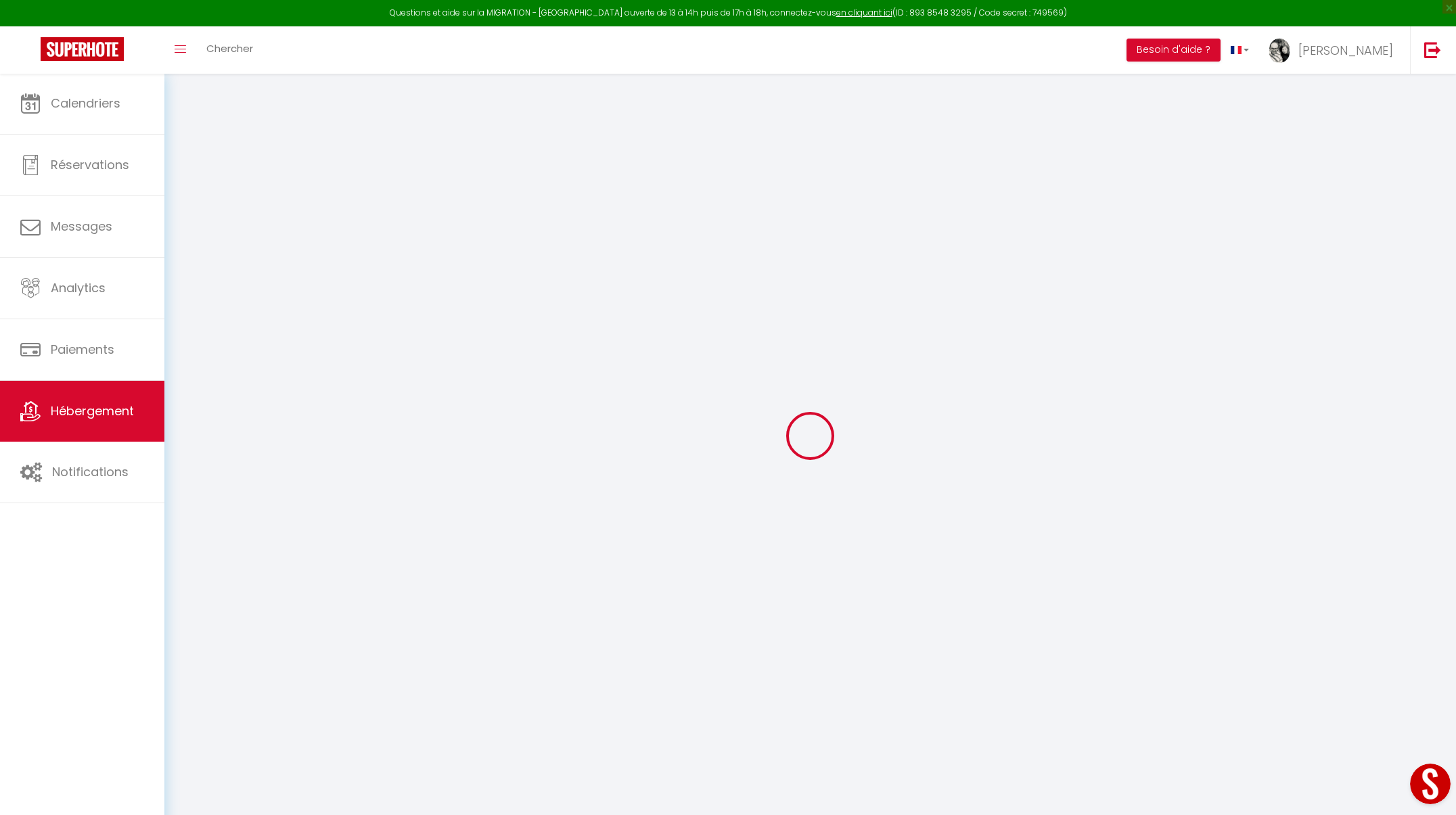
checkbox input "false"
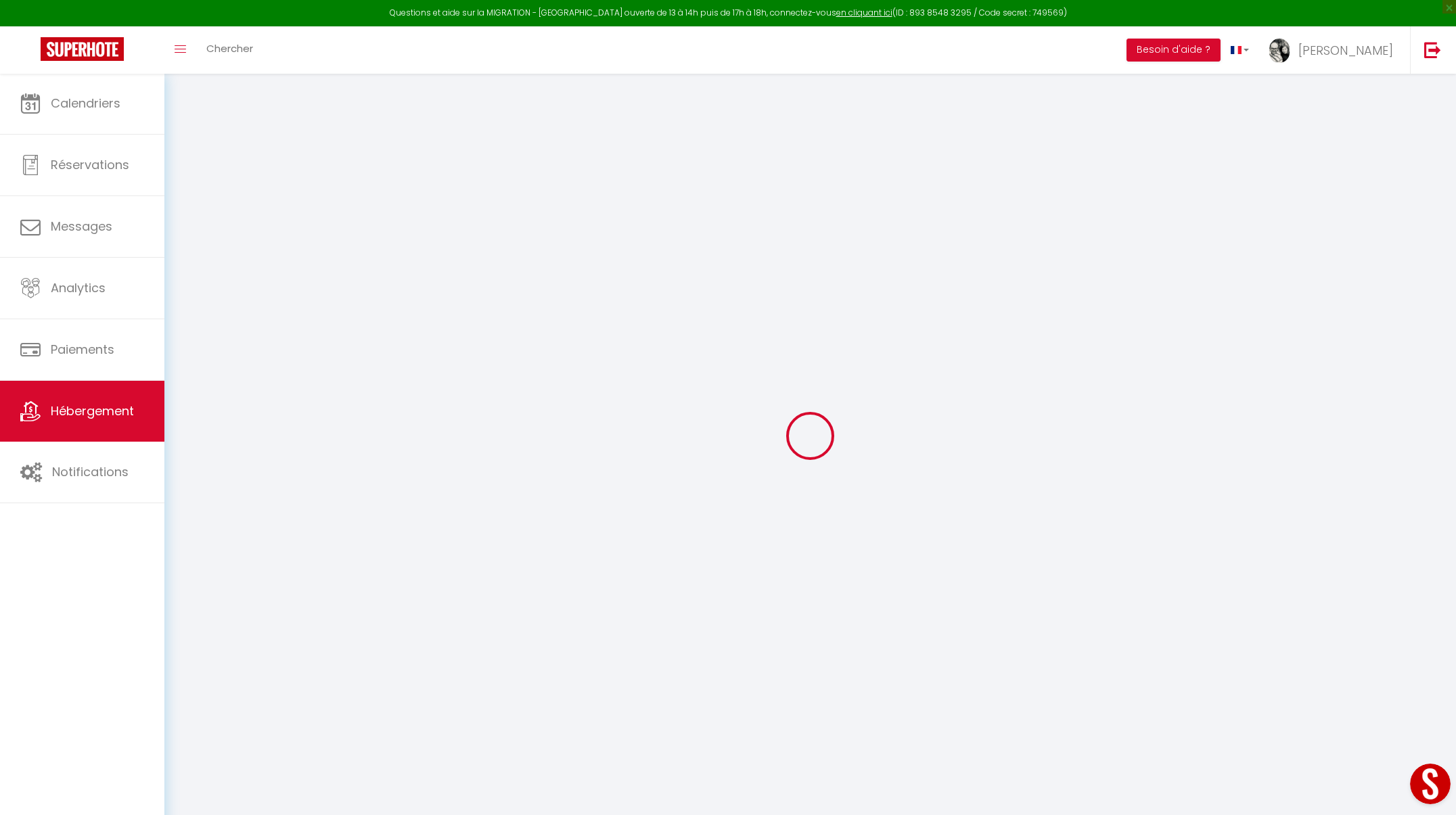
checkbox input "false"
select select "270"
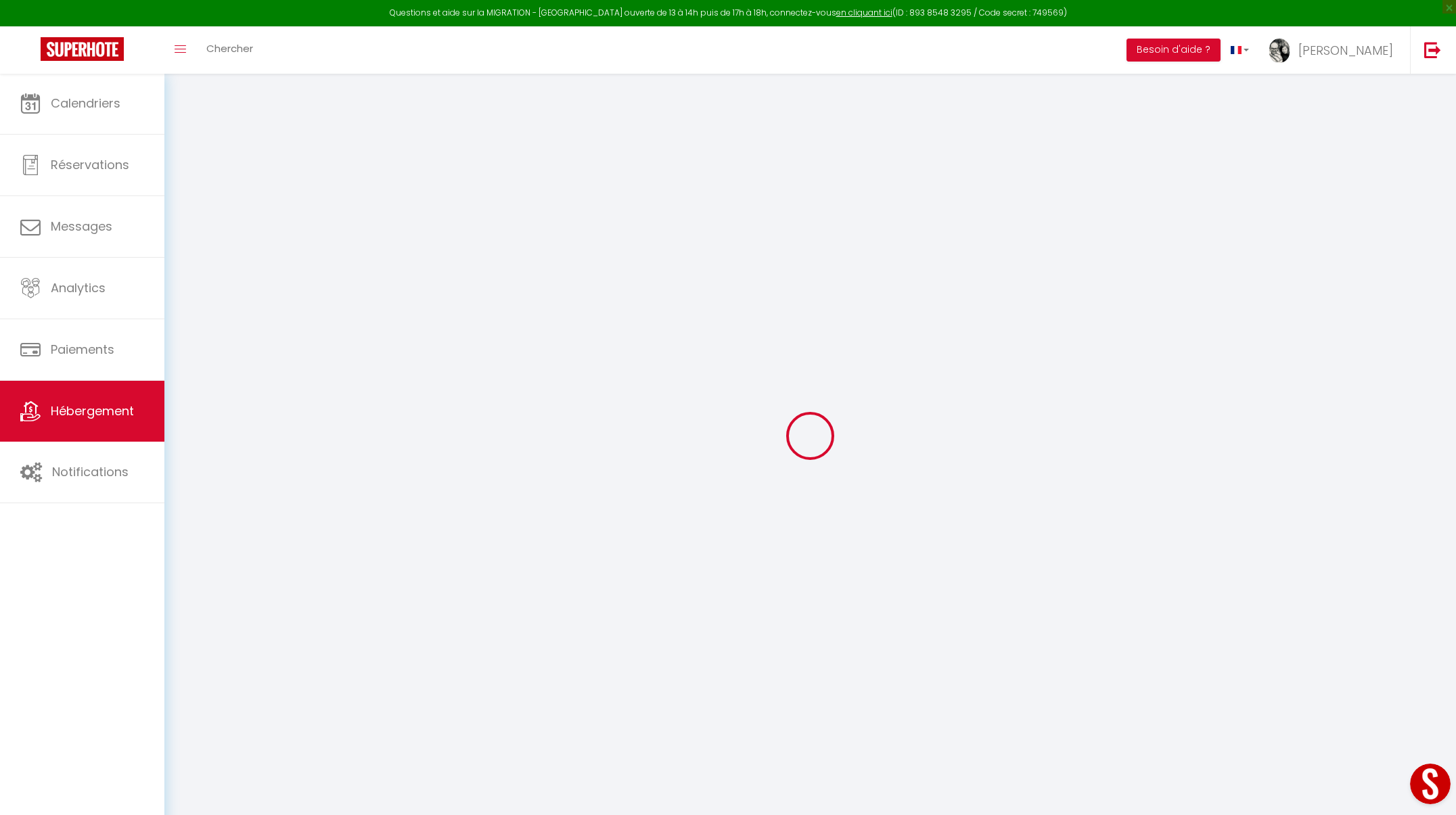
select select "EUR"
select select "3995-1031149121779413885"
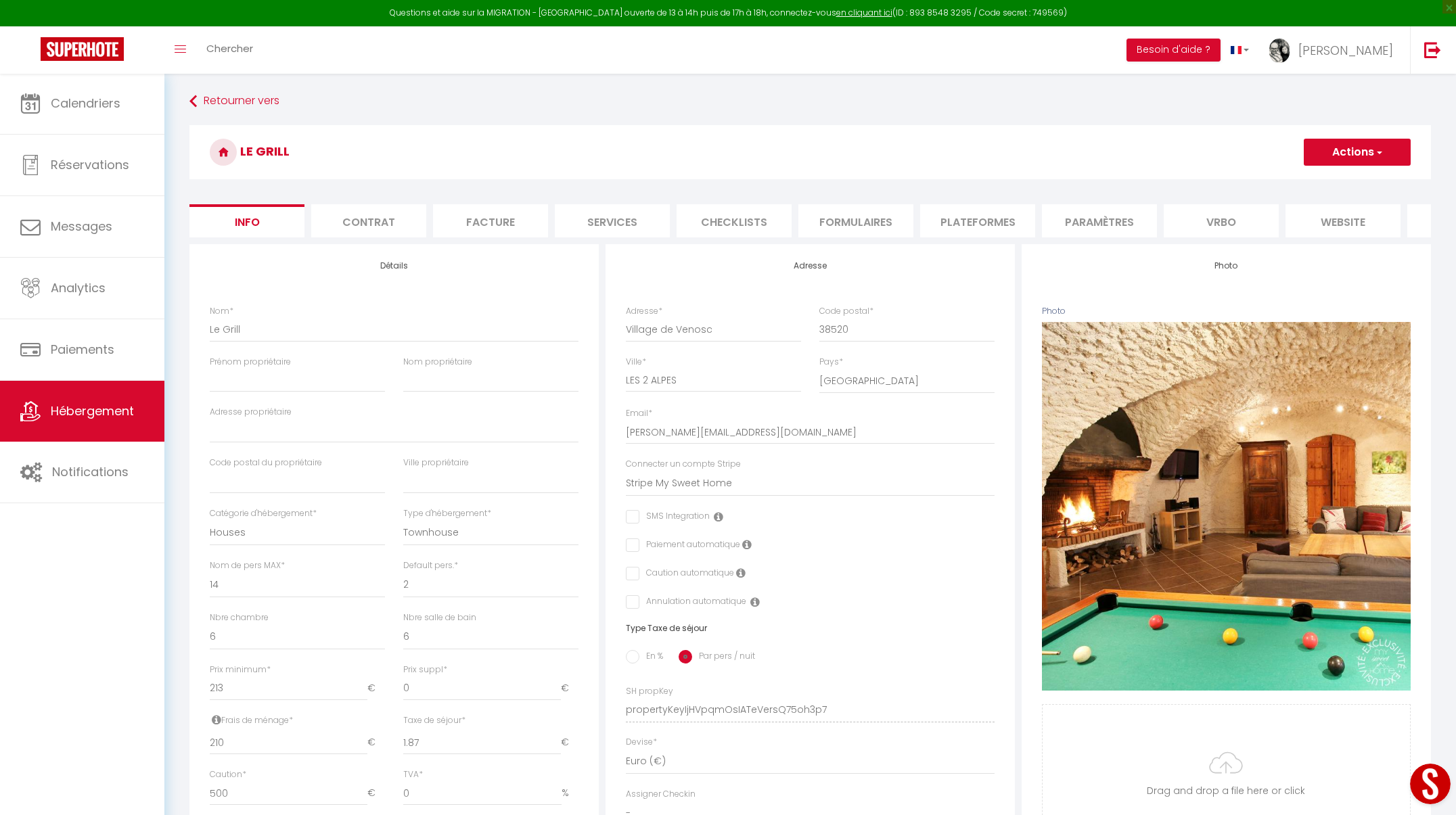
click at [1091, 219] on li "Paramètres" at bounding box center [1099, 221] width 115 height 33
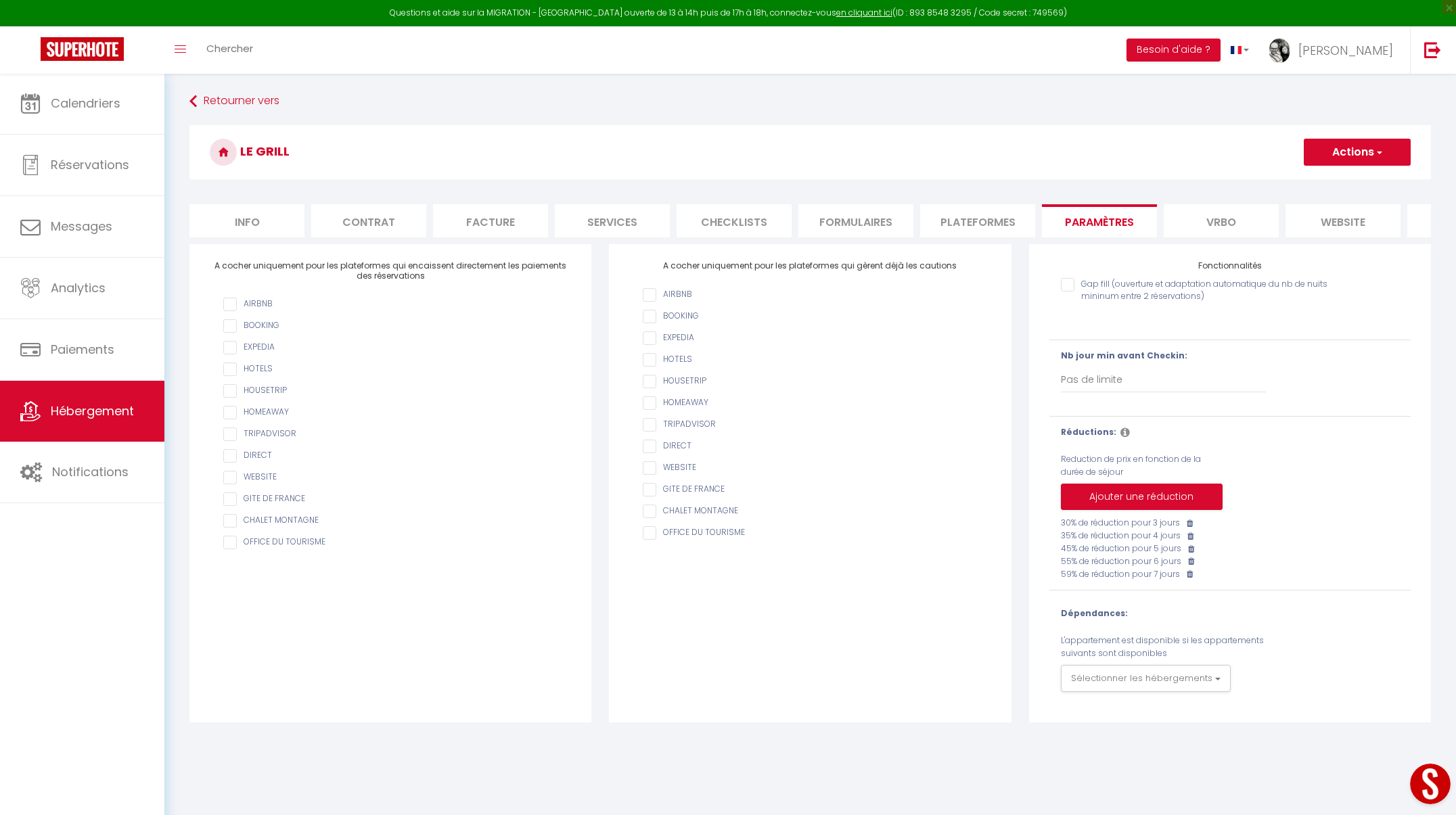
click at [991, 219] on li "Plateformes" at bounding box center [977, 221] width 115 height 33
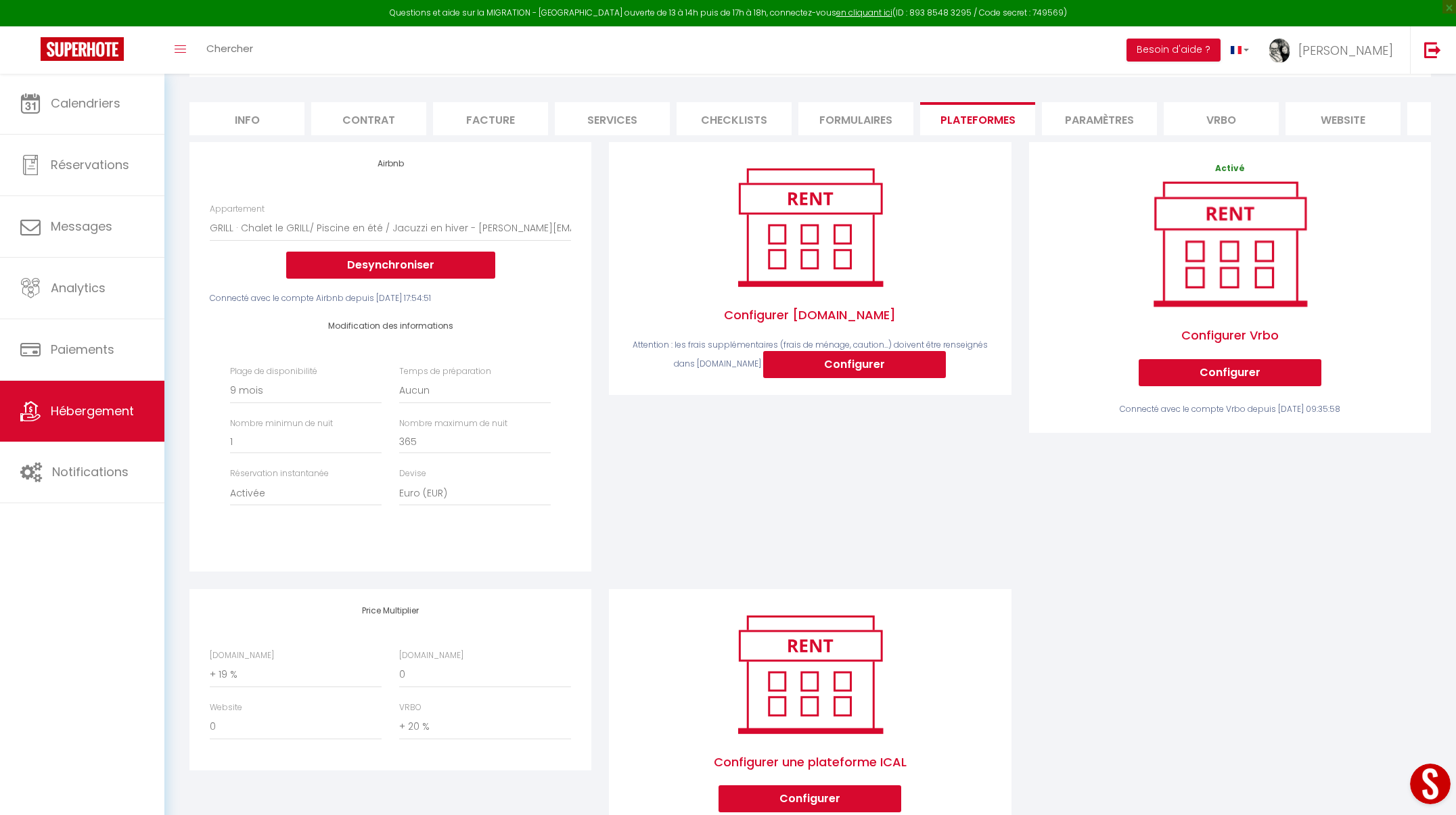
scroll to position [96, 0]
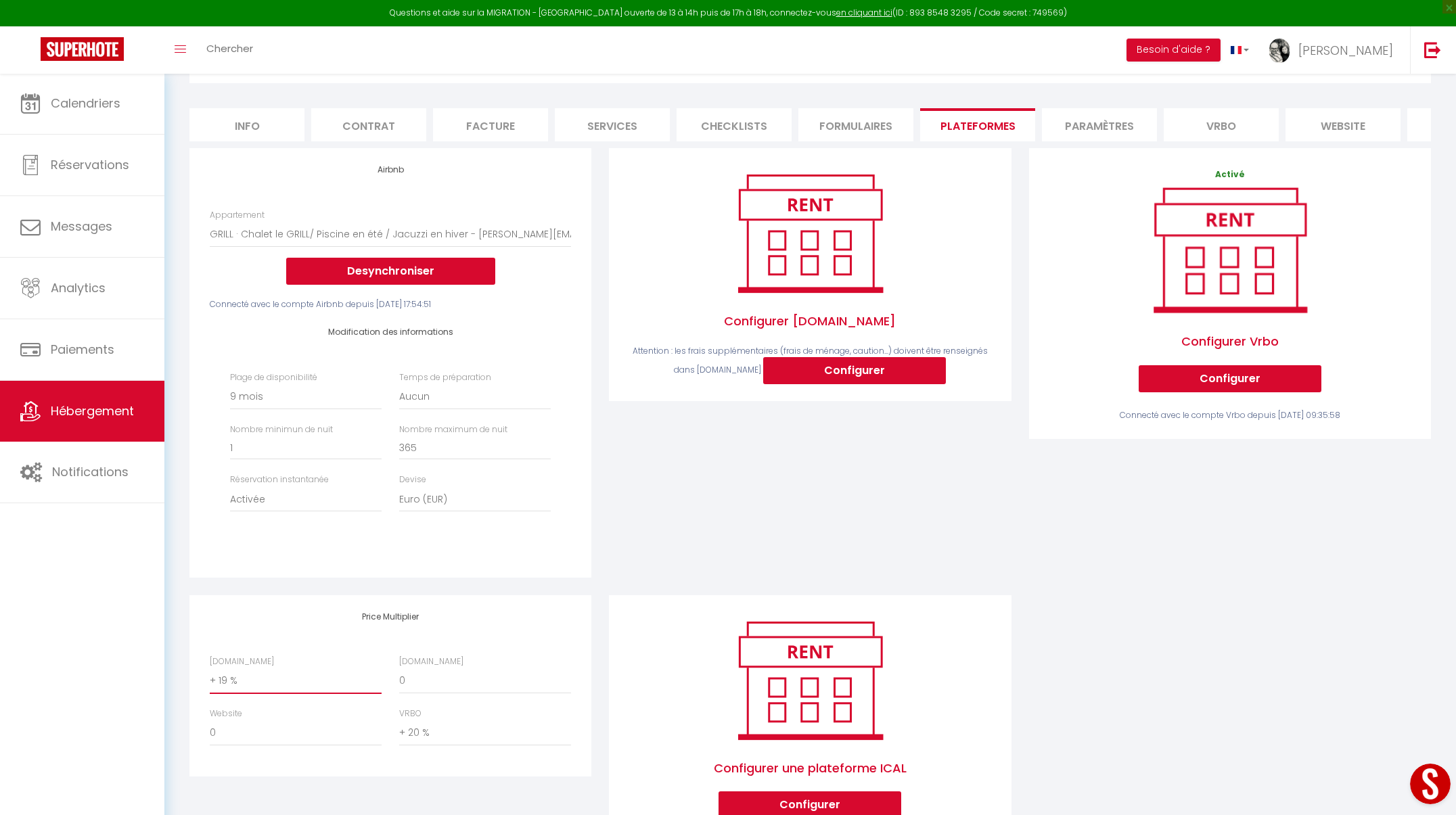
select select "+ 20 %"
select select "+ 21 %"
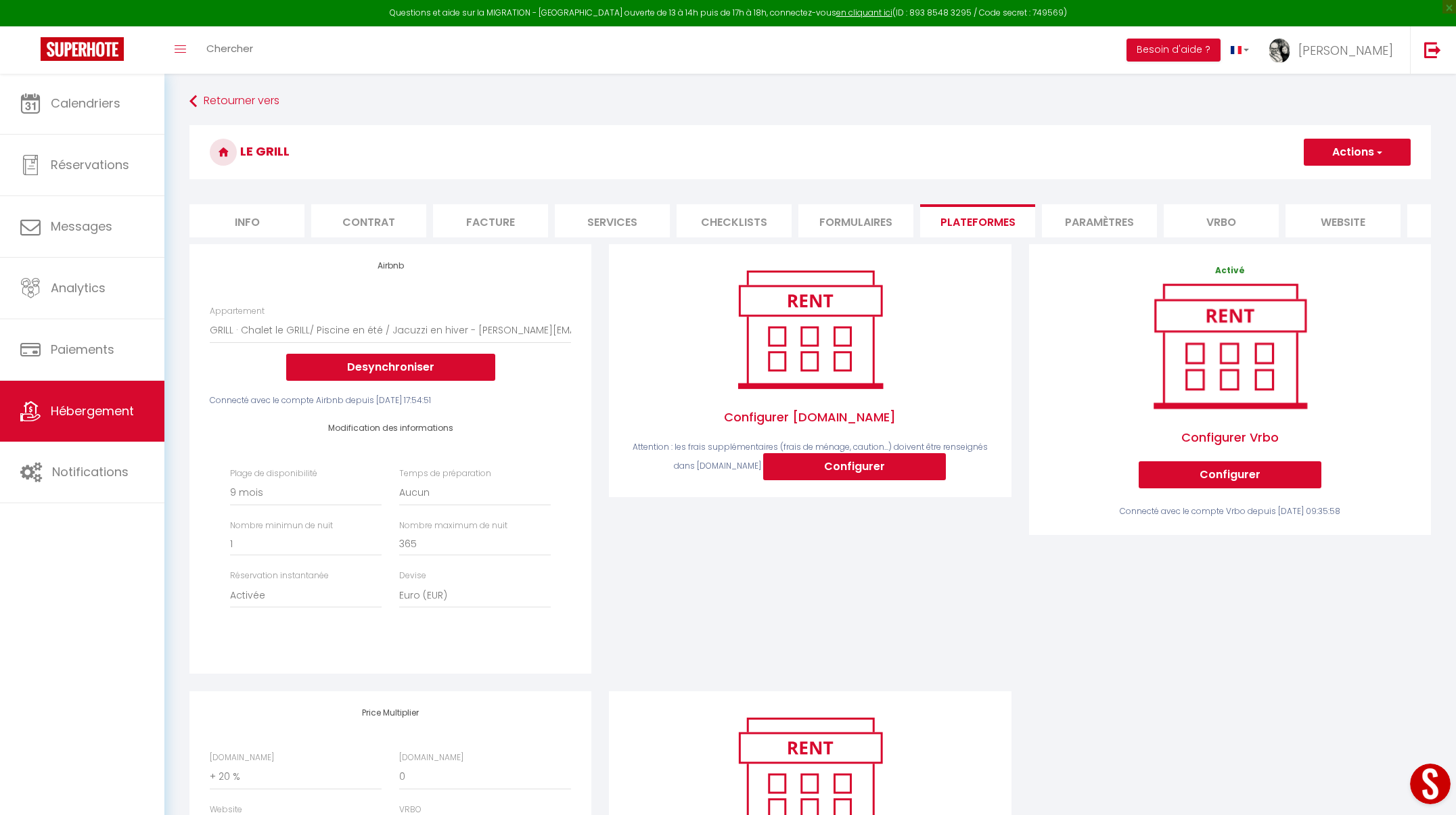
scroll to position [0, 0]
click at [1347, 150] on button "Actions" at bounding box center [1358, 152] width 107 height 27
click at [1341, 181] on link "Enregistrer" at bounding box center [1357, 181] width 107 height 17
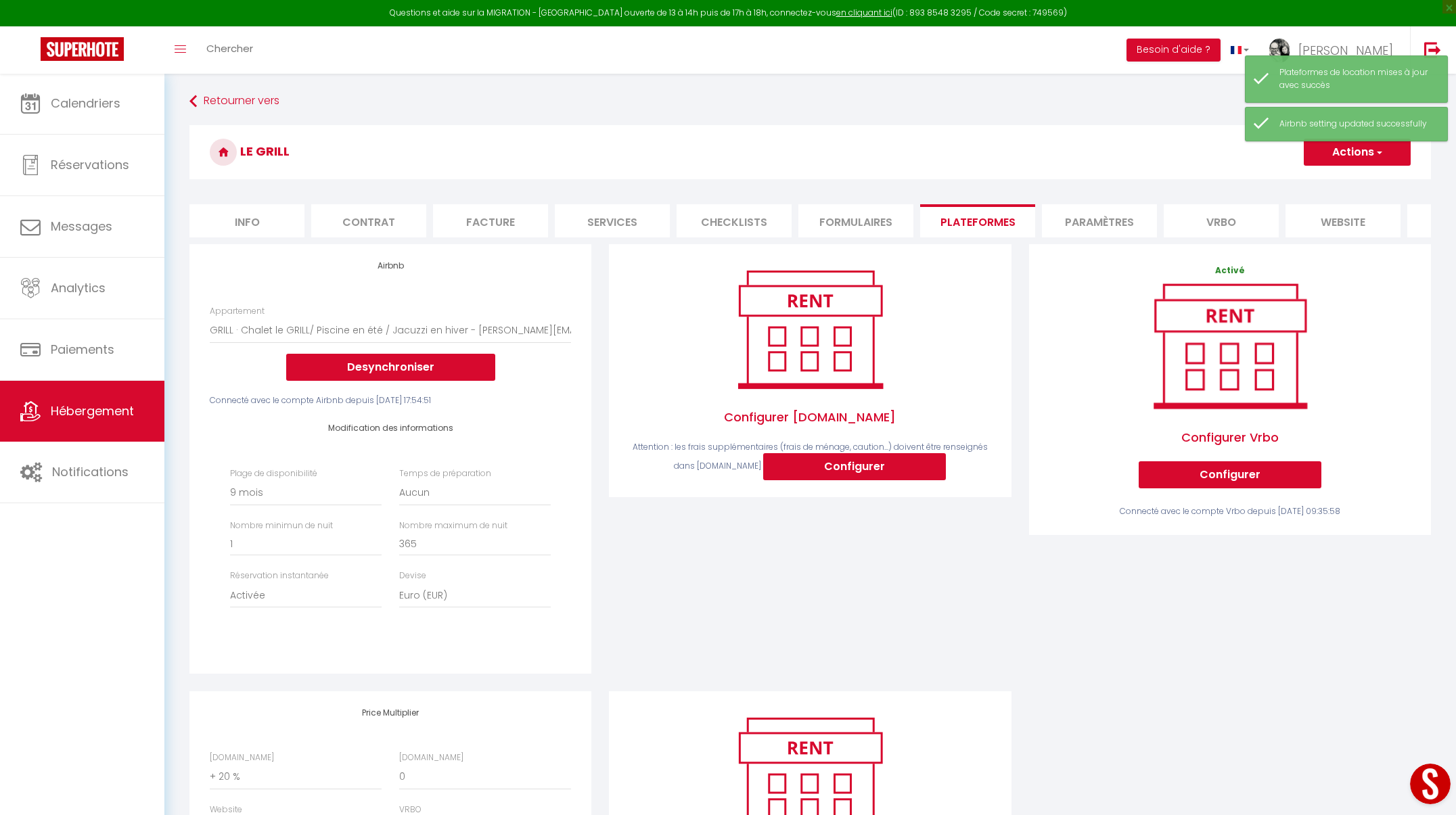
click at [94, 408] on span "Hébergement" at bounding box center [92, 411] width 83 height 16
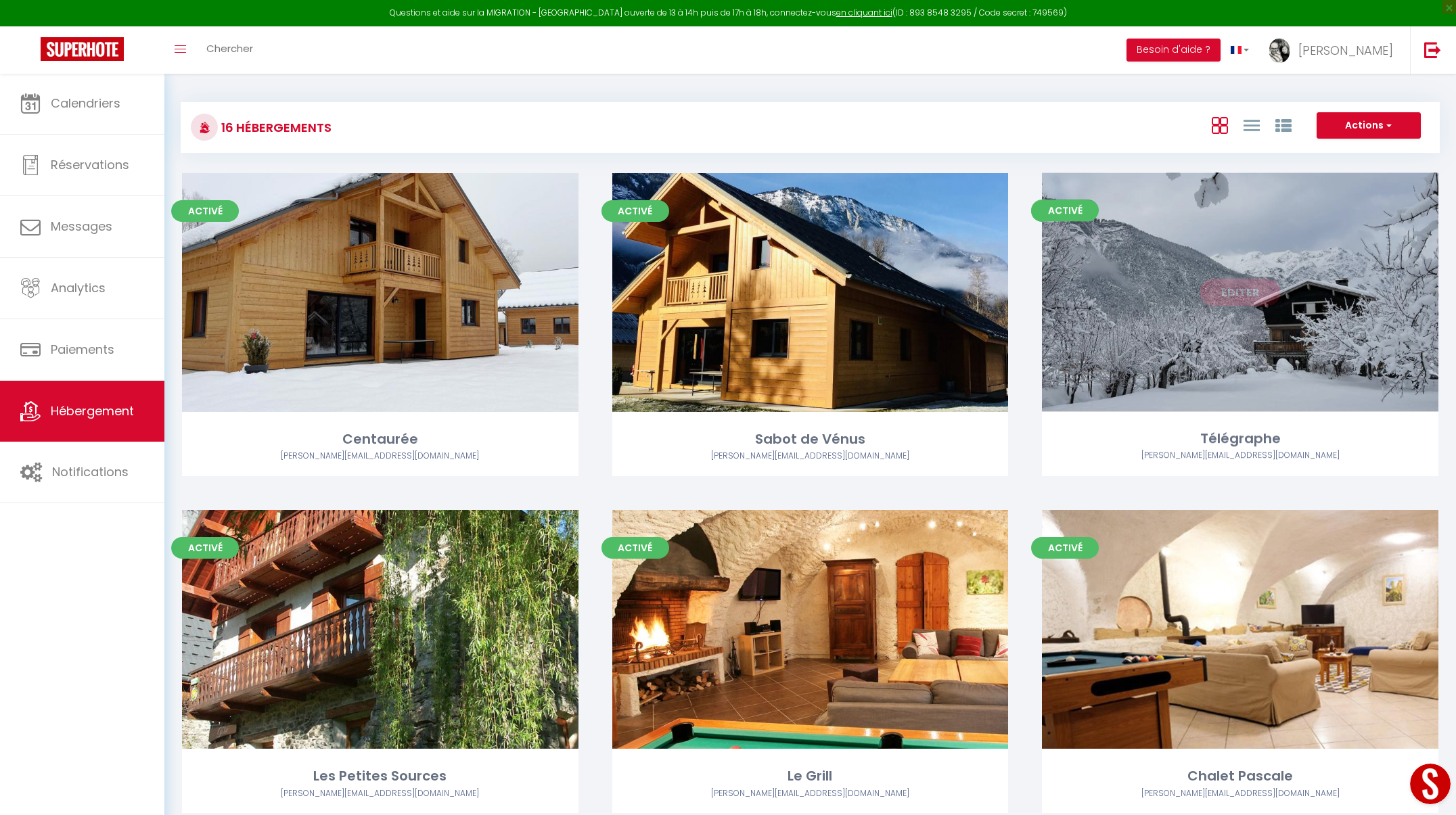
click at [1249, 299] on link "Editer" at bounding box center [1240, 292] width 81 height 27
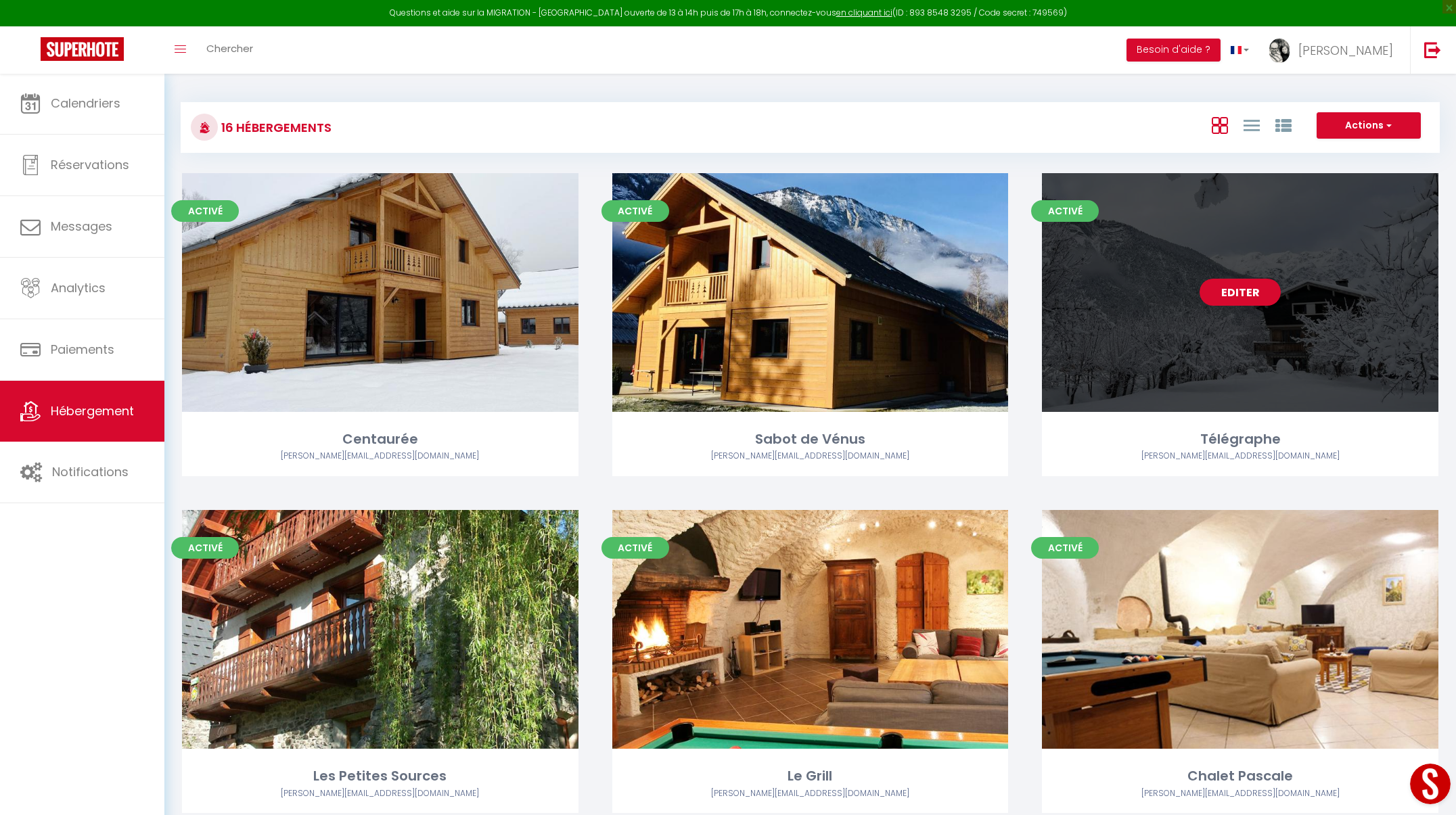
click at [1249, 299] on link "Editer" at bounding box center [1240, 292] width 81 height 27
select select "3"
select select "2"
select select "1"
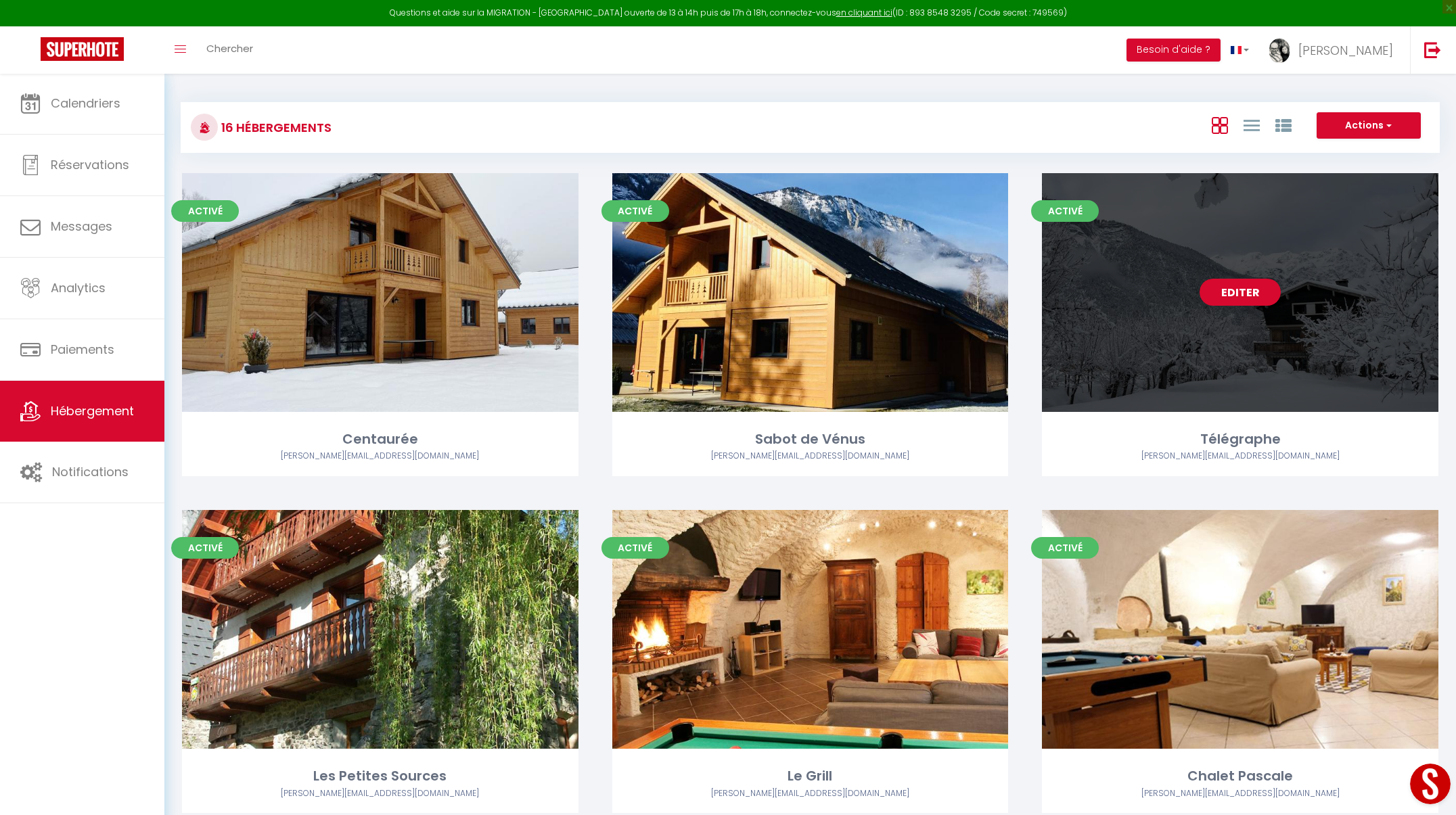
select select
select select "28"
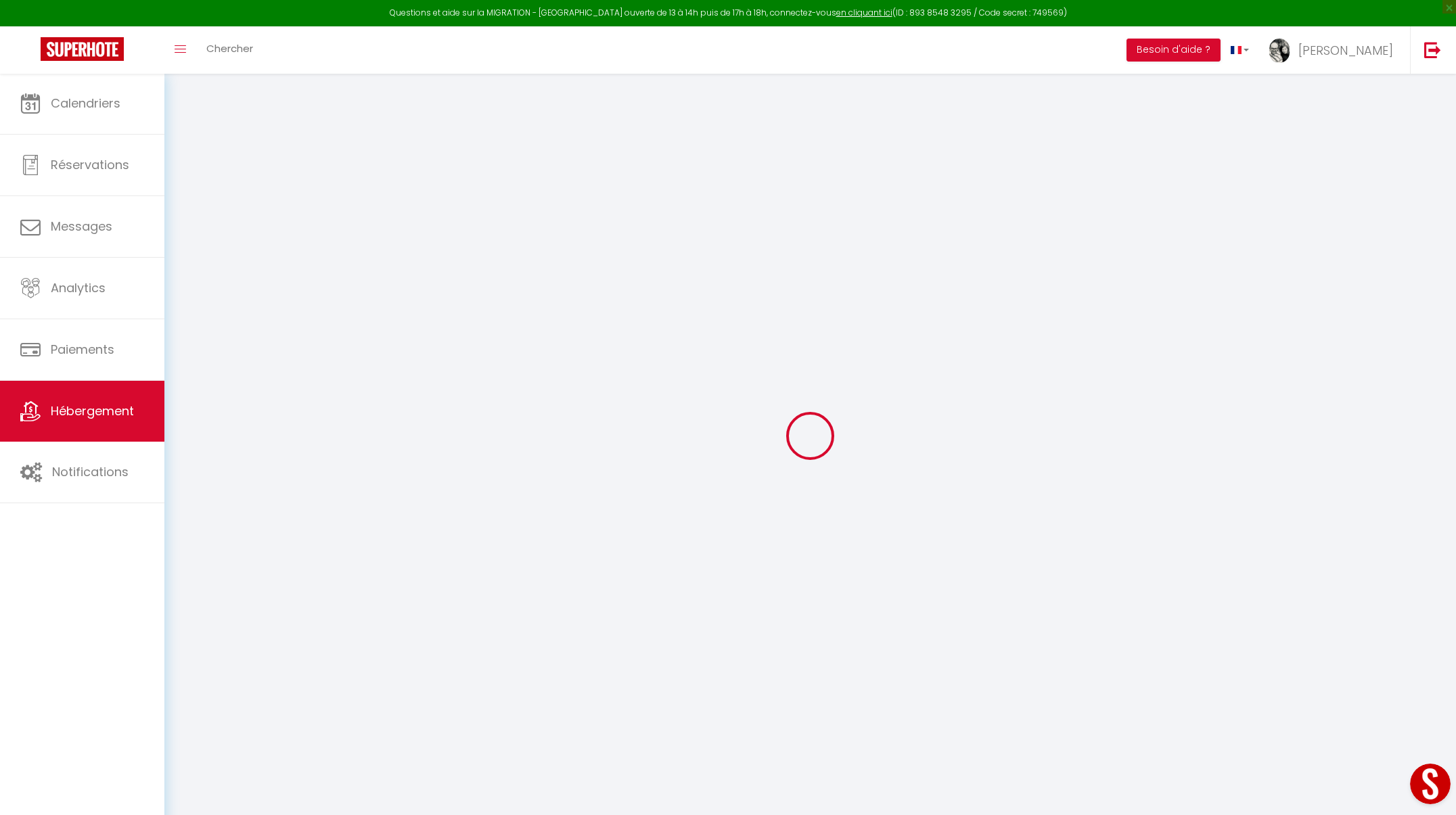
select select
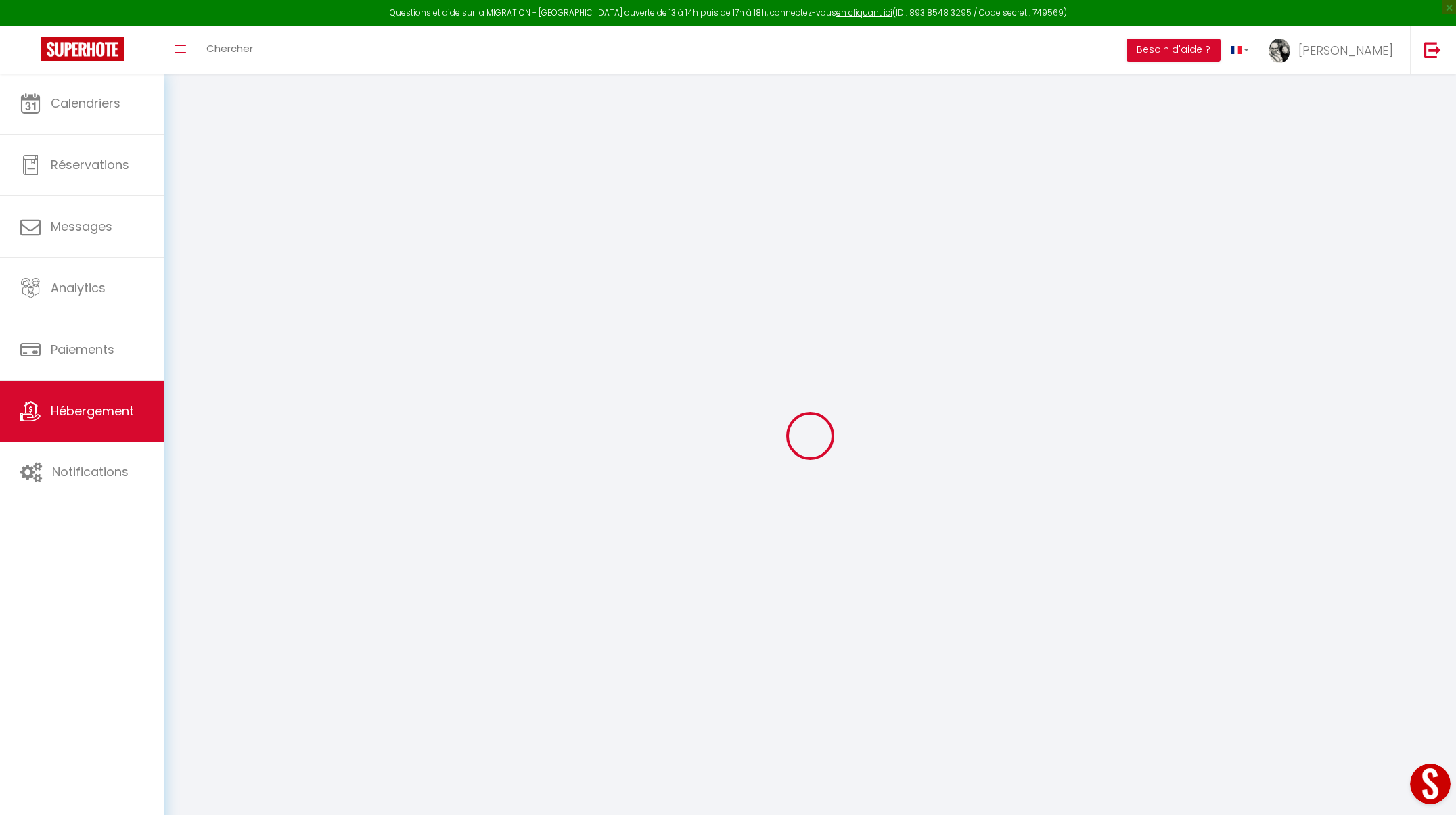
select select
checkbox input "false"
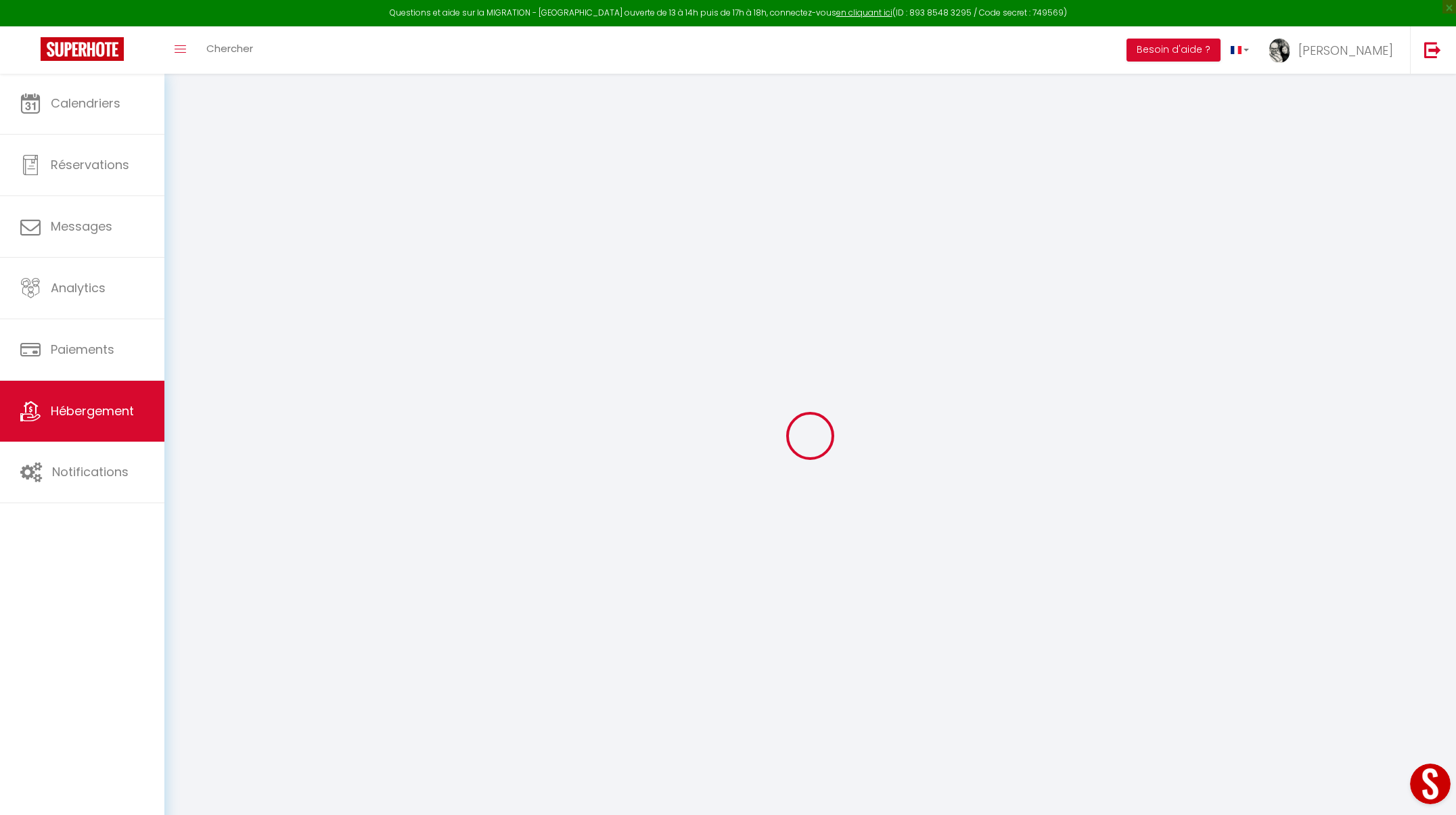
select select
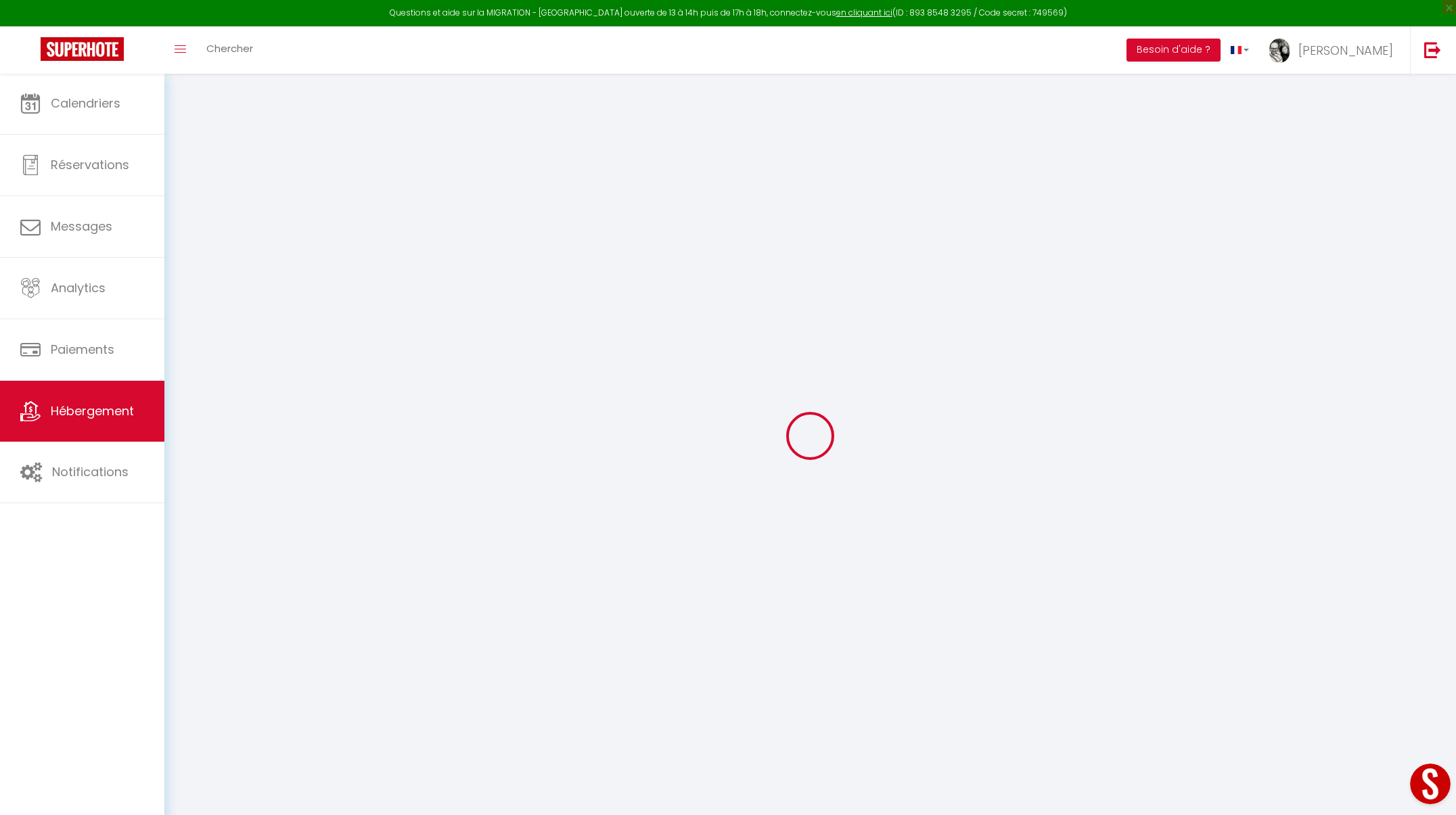
select select
checkbox input "false"
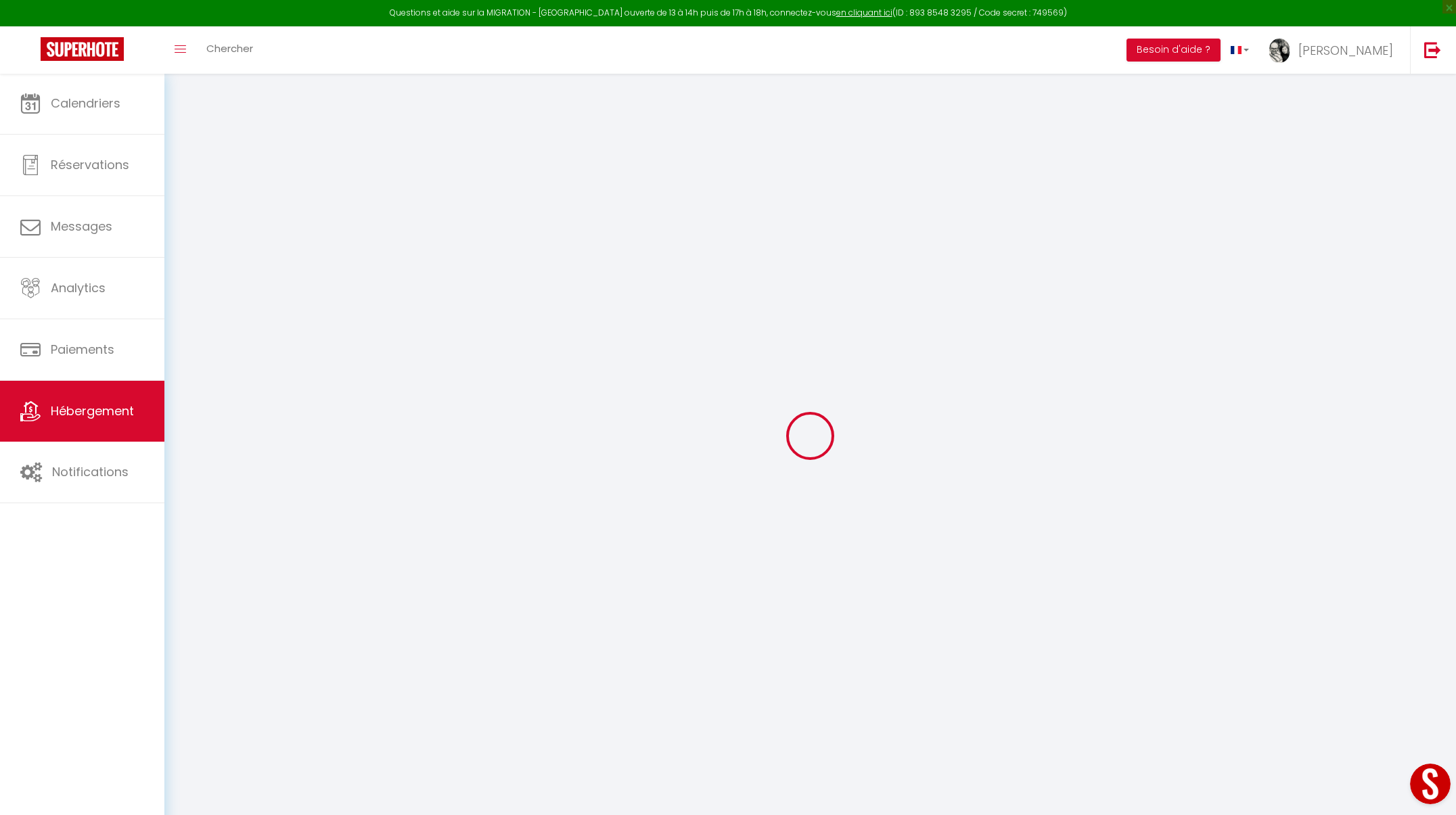
checkbox input "false"
select select
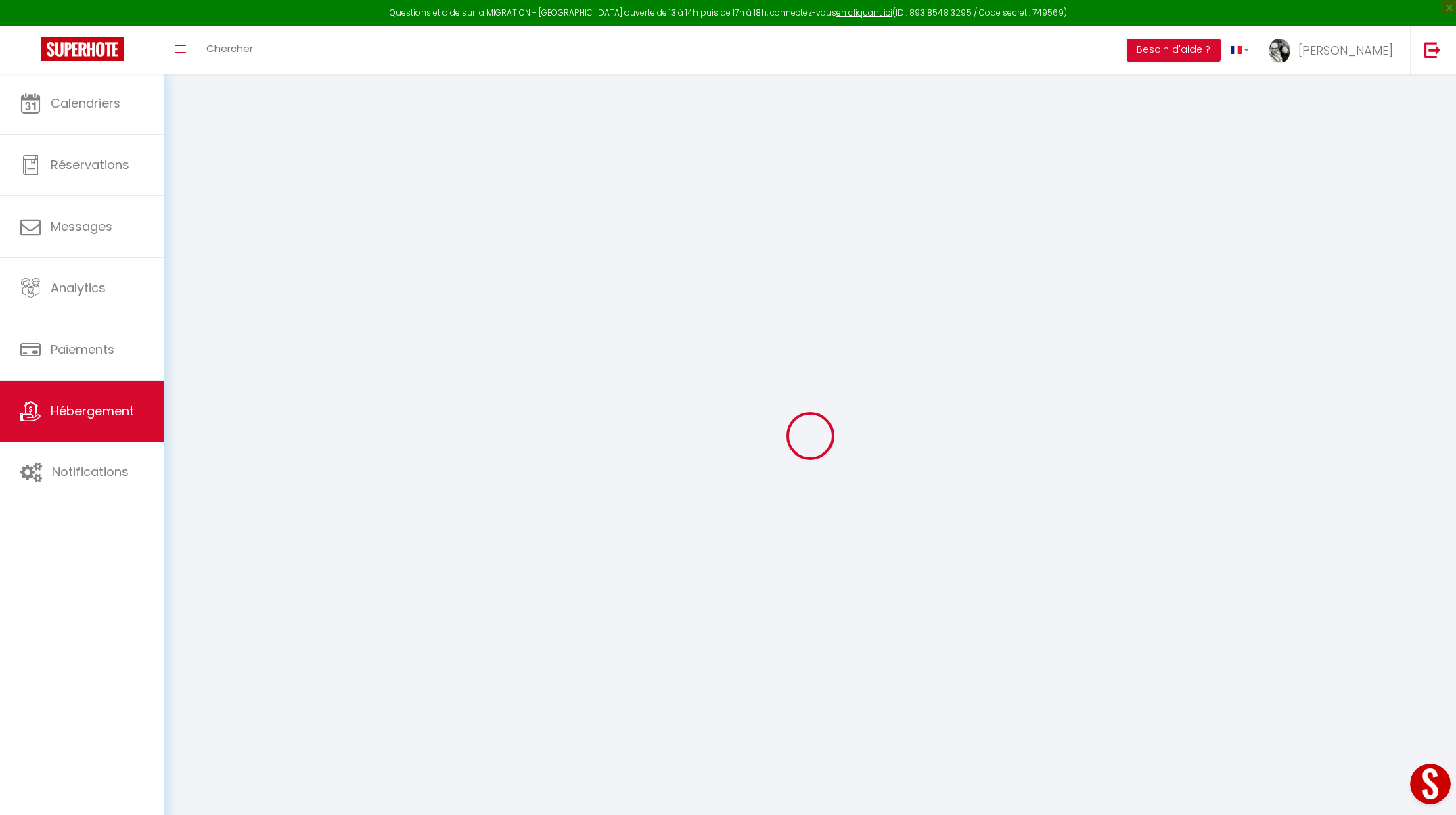
select select
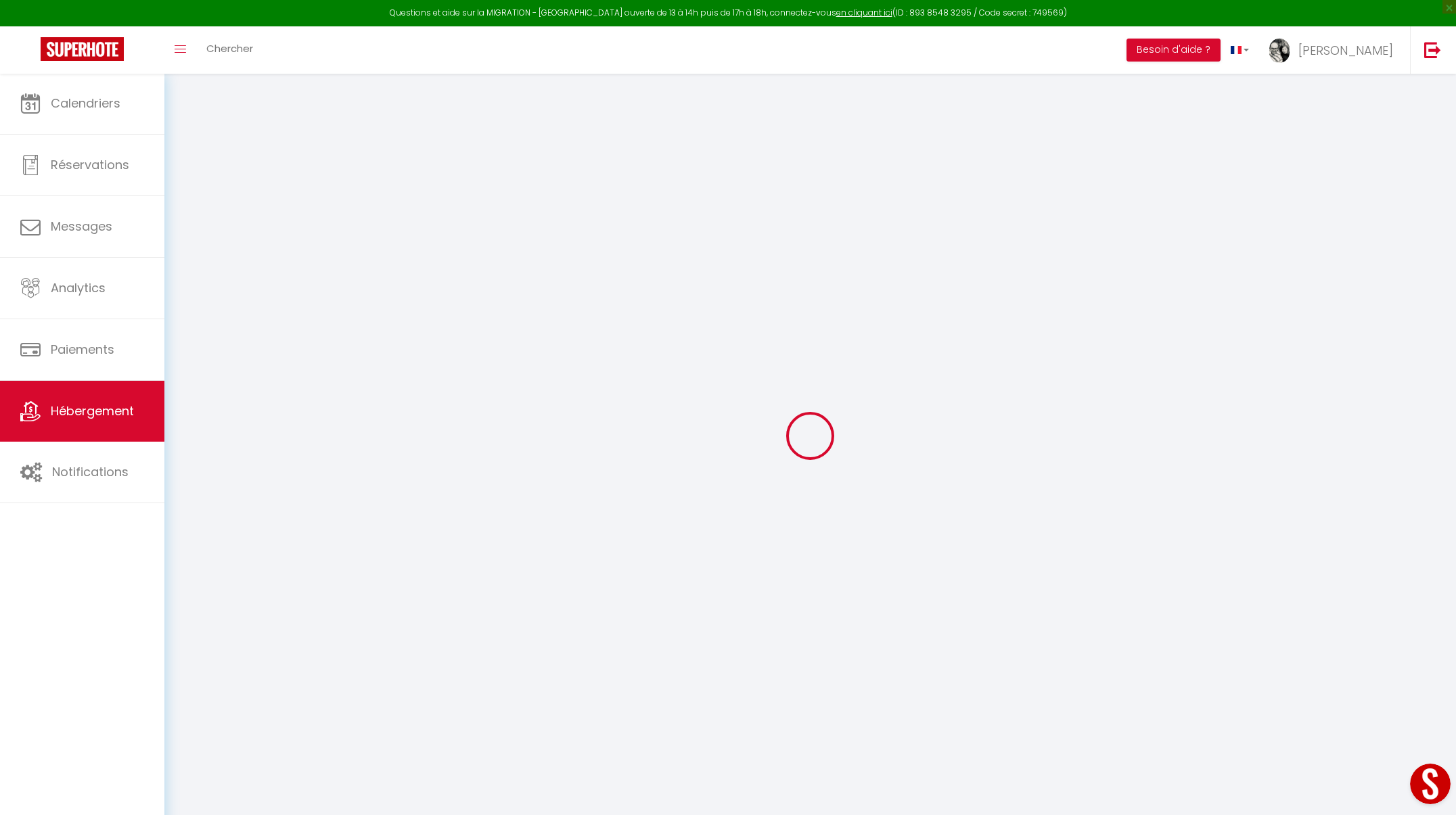
checkbox input "false"
select select
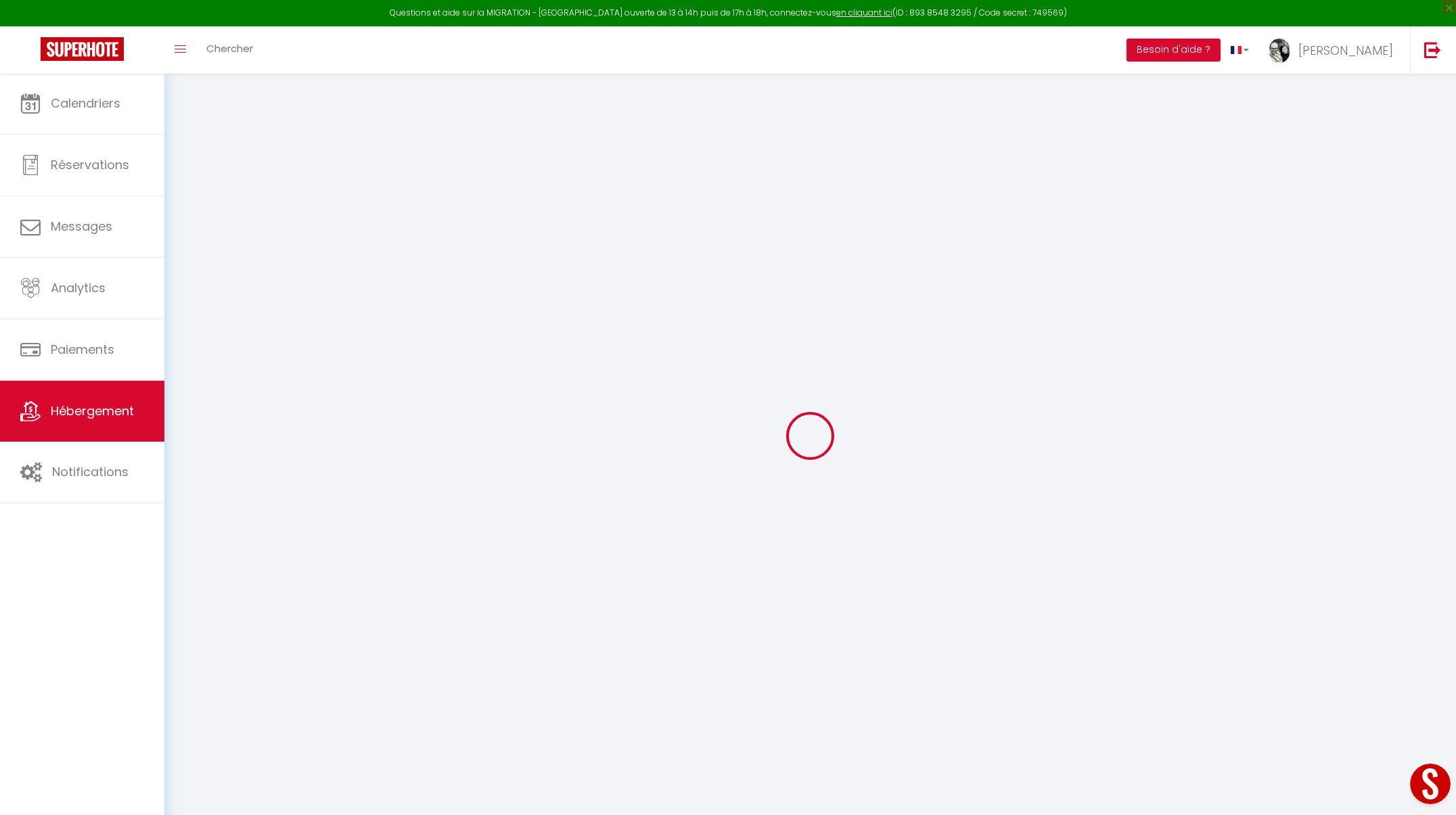
select select
type input "Télégraphe"
type input "[PERSON_NAME] et [PERSON_NAME]"
type input "Durdan"
select select "houses"
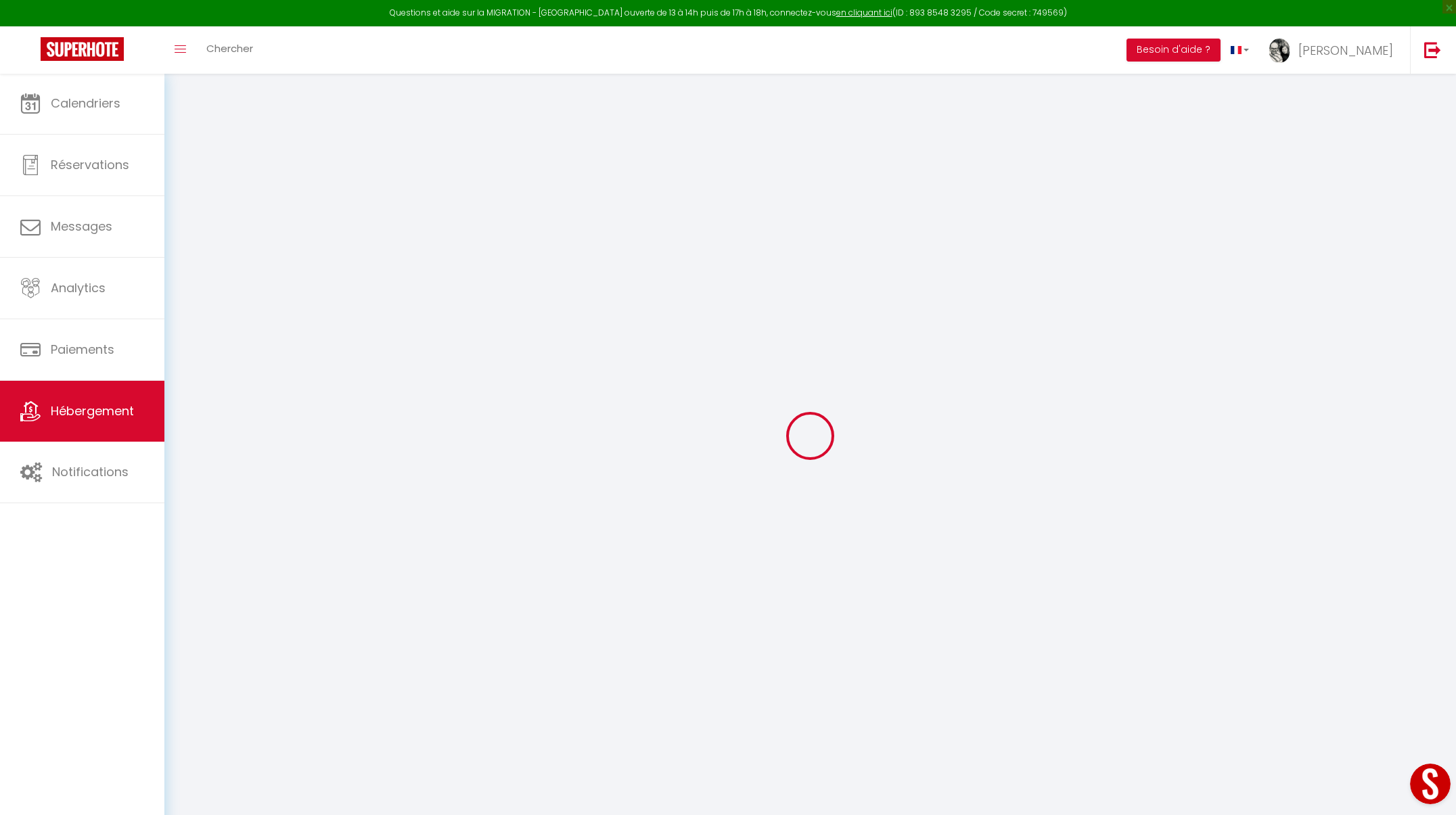
select select "14"
select select "6"
type input "213"
type input "210"
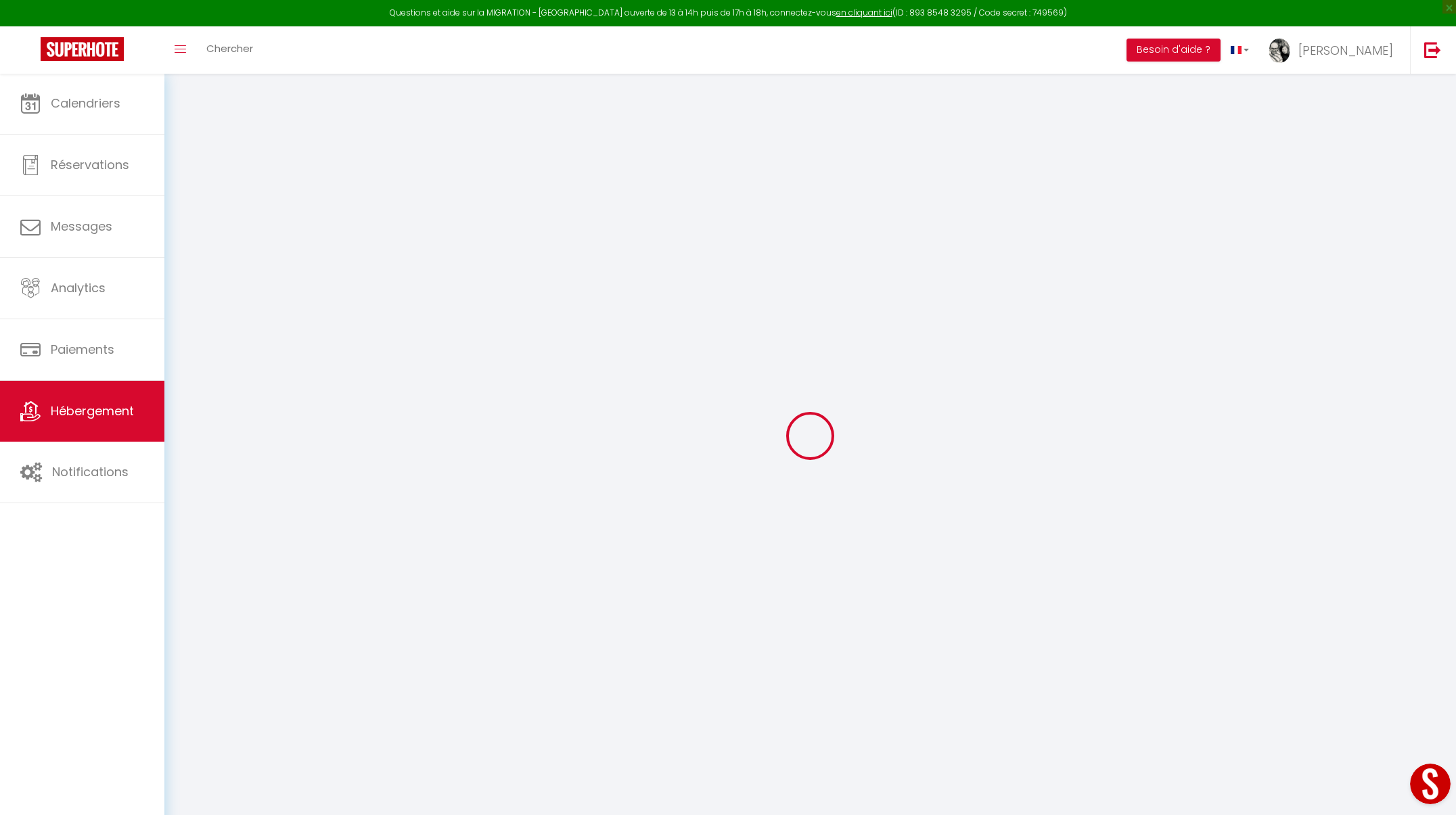
type input "1.40"
type input "500"
type input "20"
select select
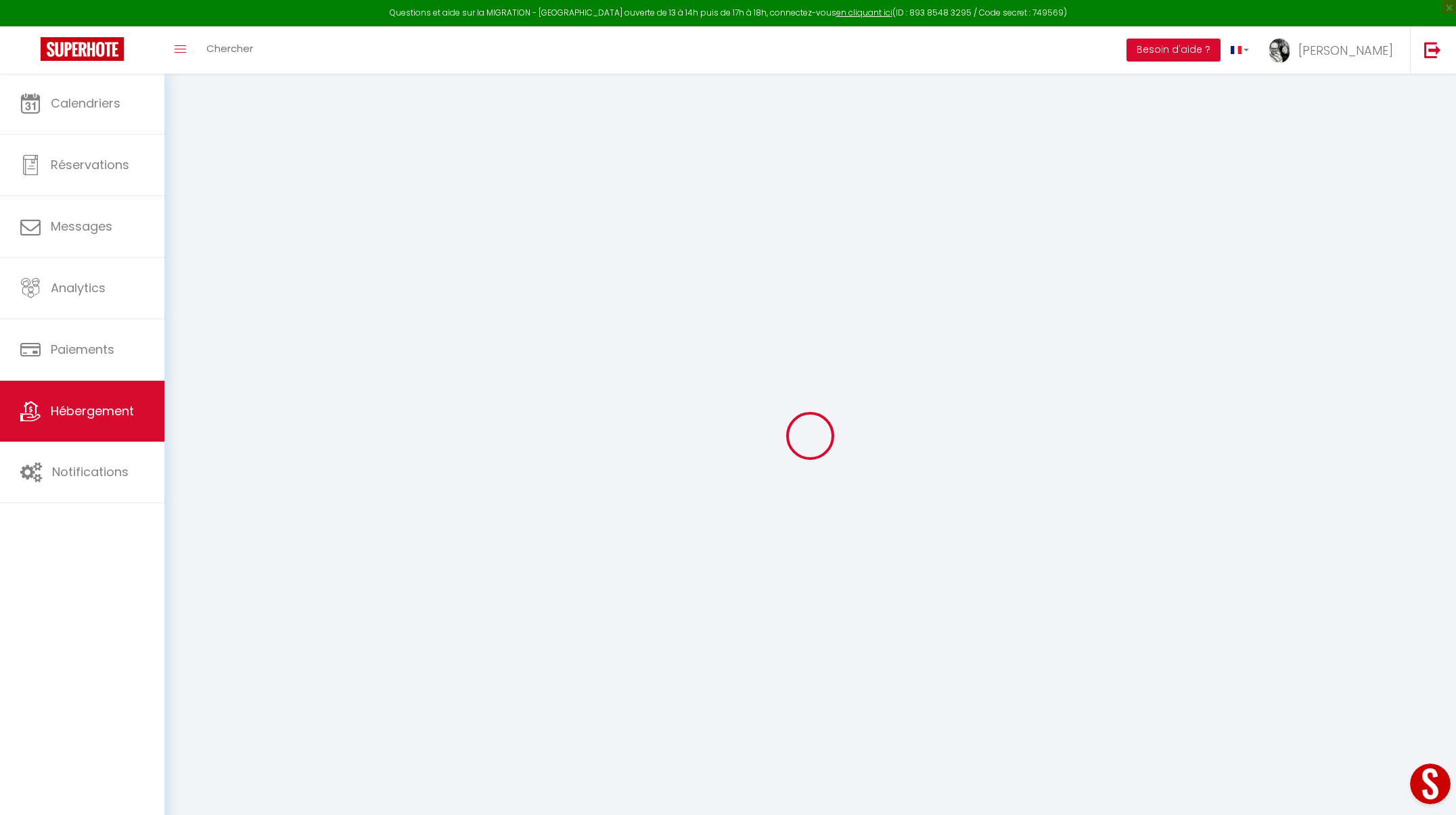
select select
type input "[GEOGRAPHIC_DATA]"
type input "38520"
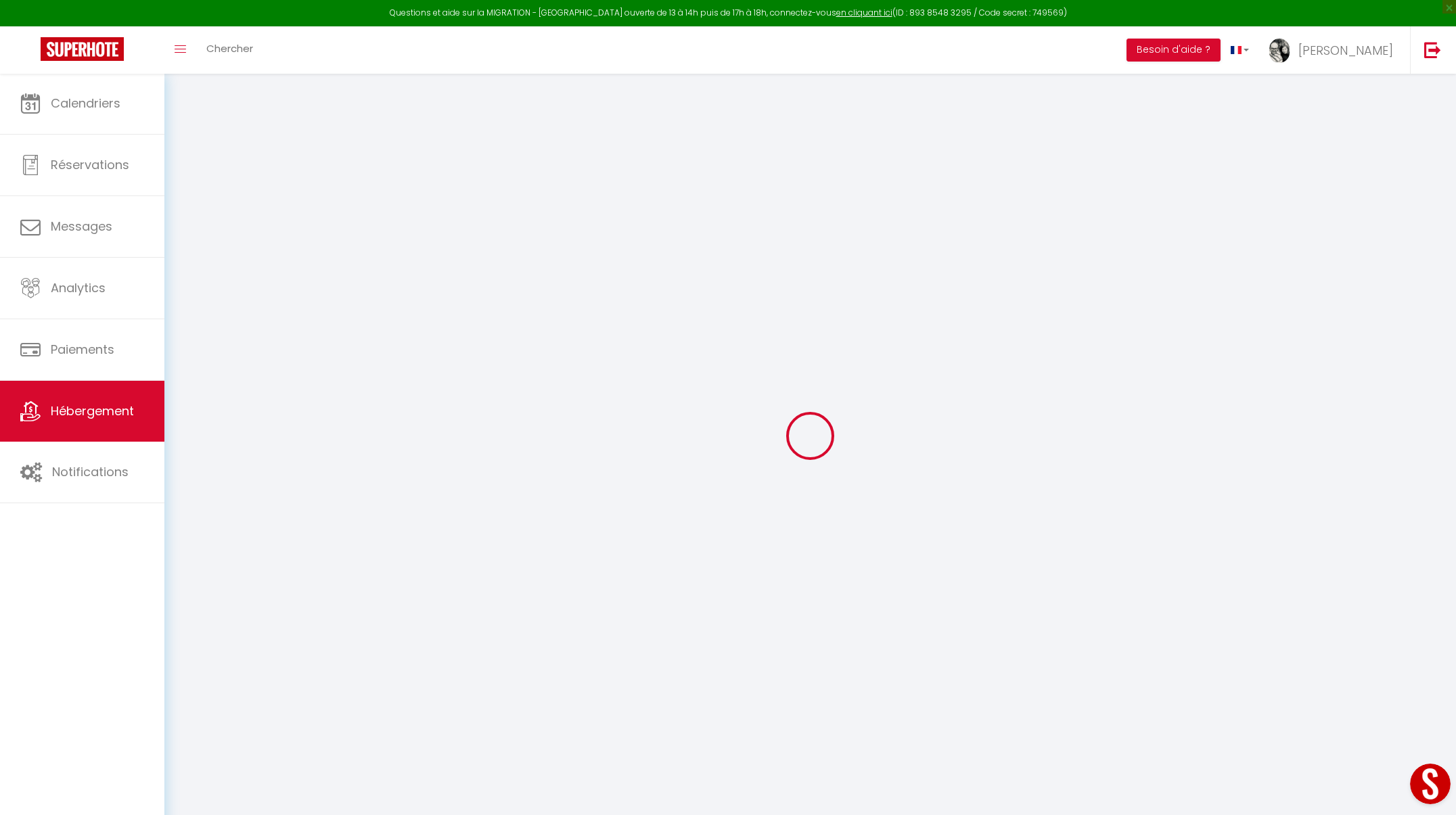
type input "LE BOURG D'OISANS"
select select "75"
type input "[PERSON_NAME][EMAIL_ADDRESS][DOMAIN_NAME]"
select select "236"
checkbox input "false"
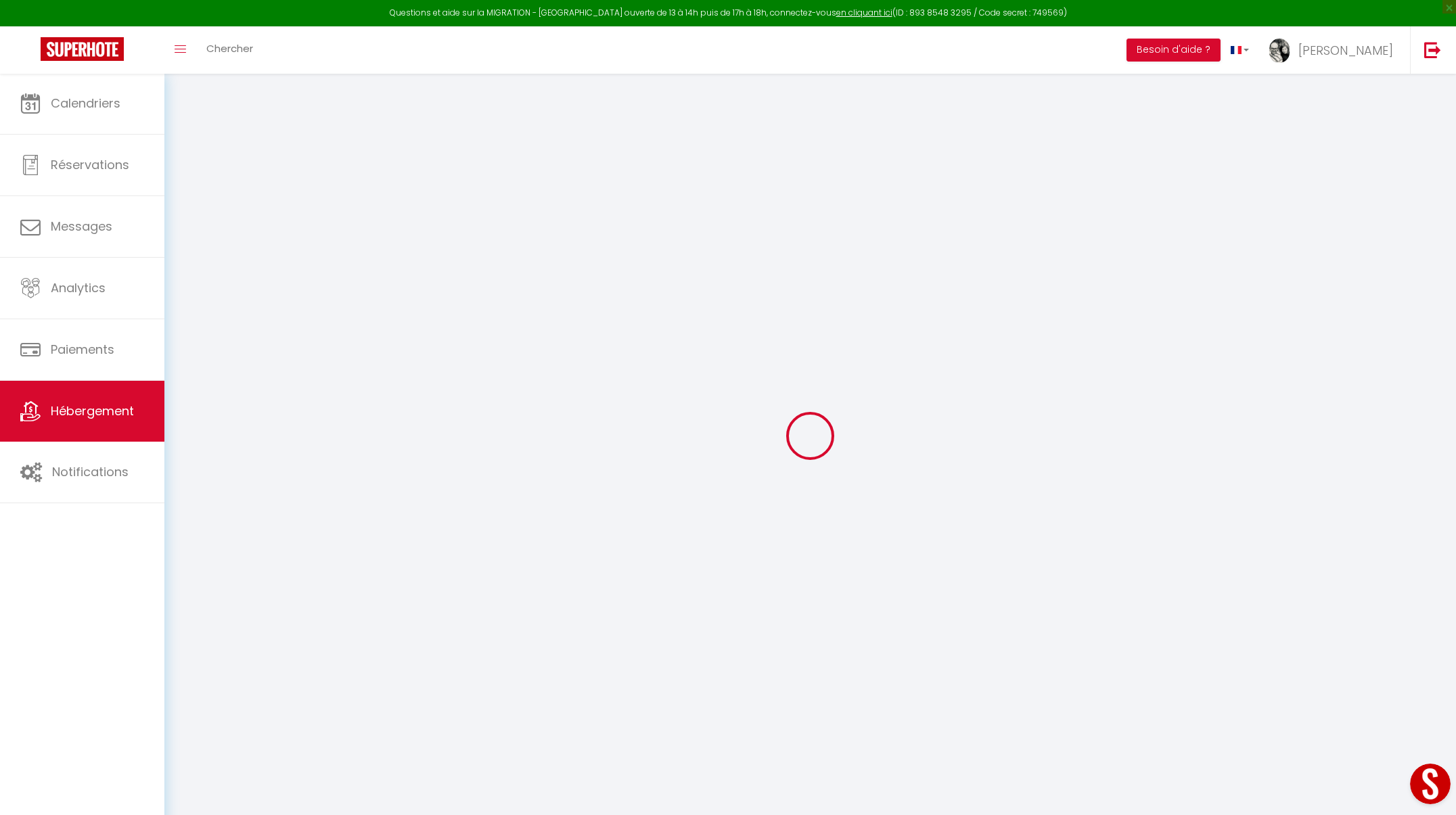
checkbox input "false"
type input "0"
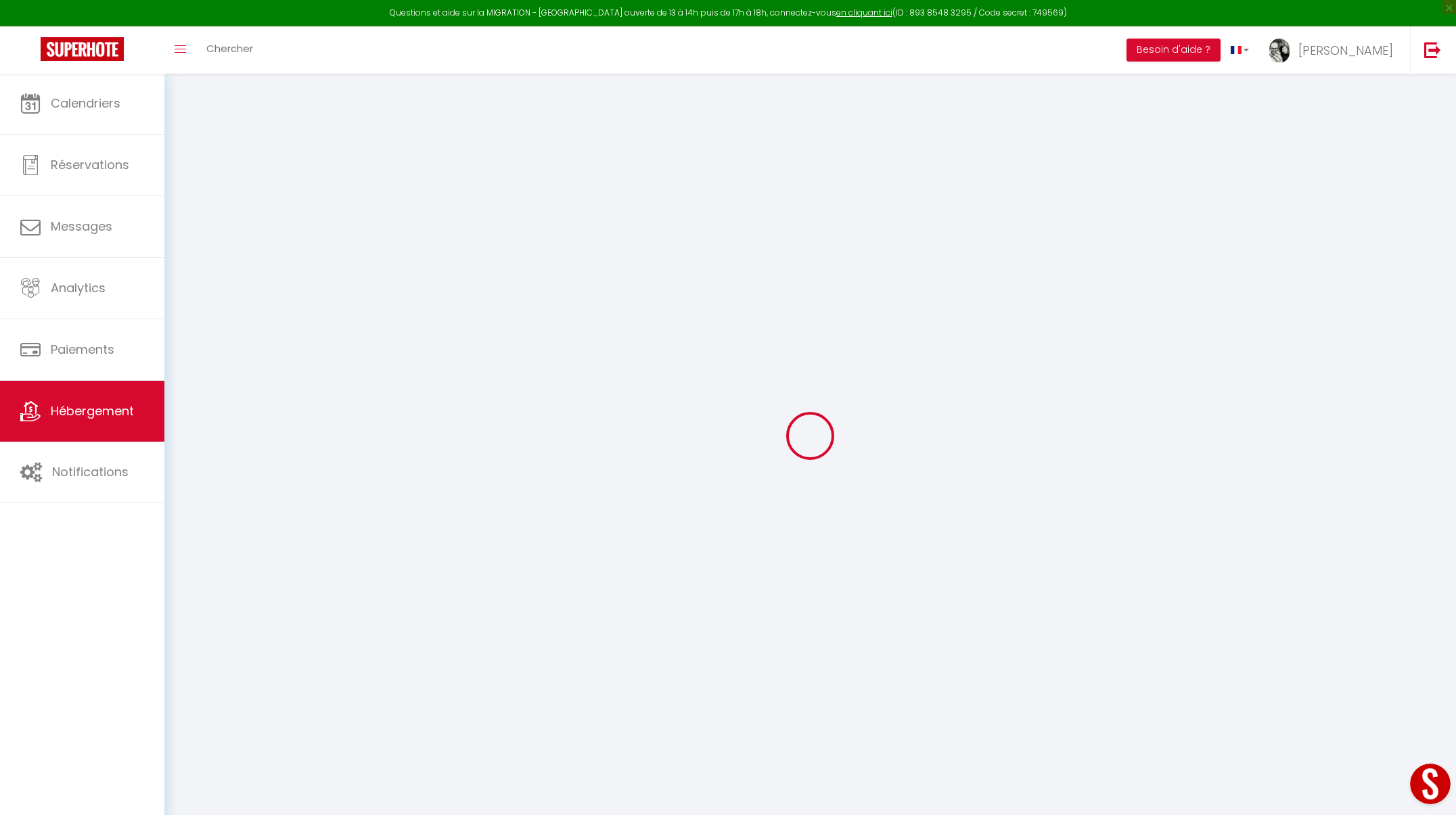
type input "0"
select select
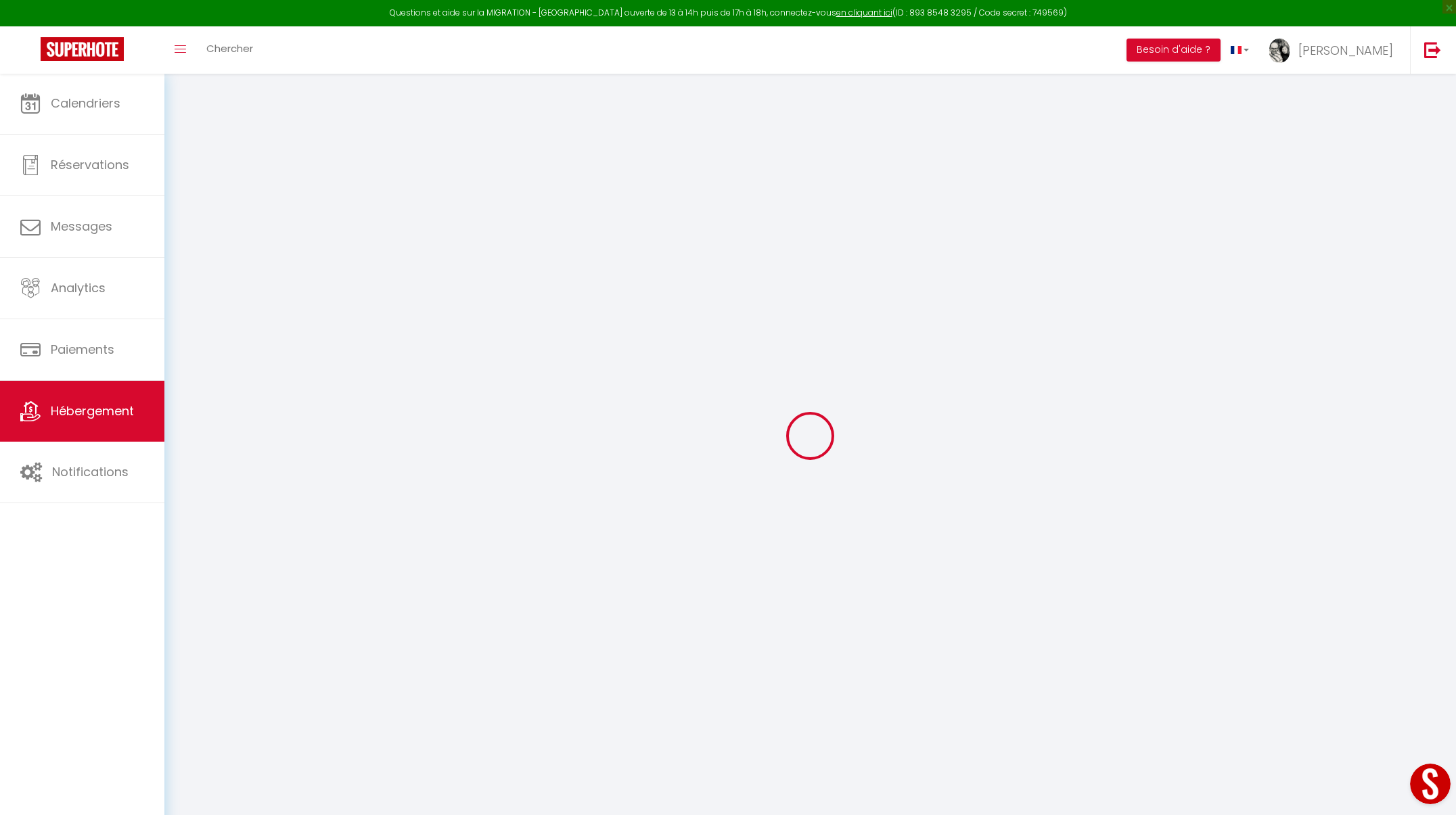
select select
checkbox input "false"
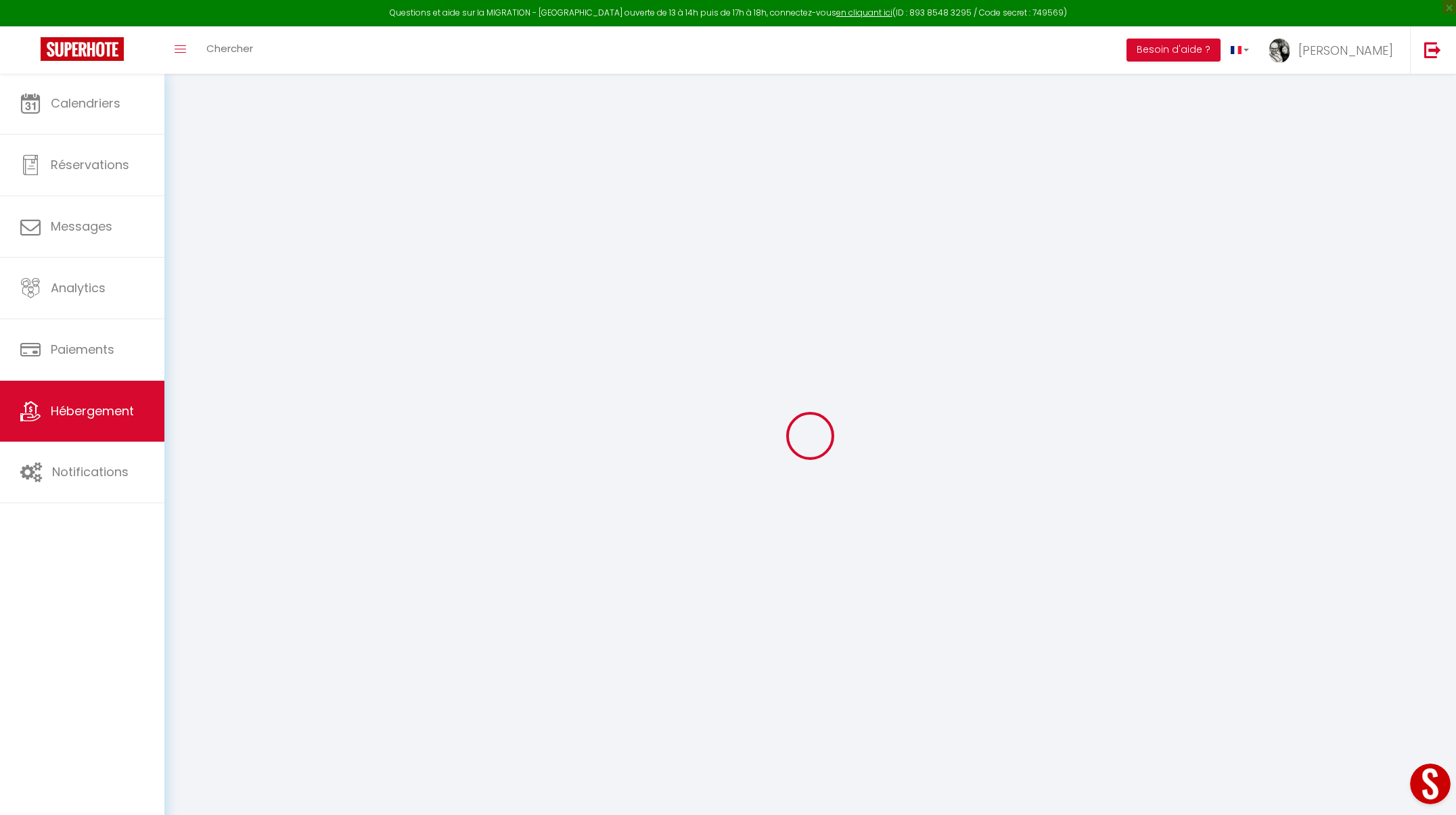
checkbox input "false"
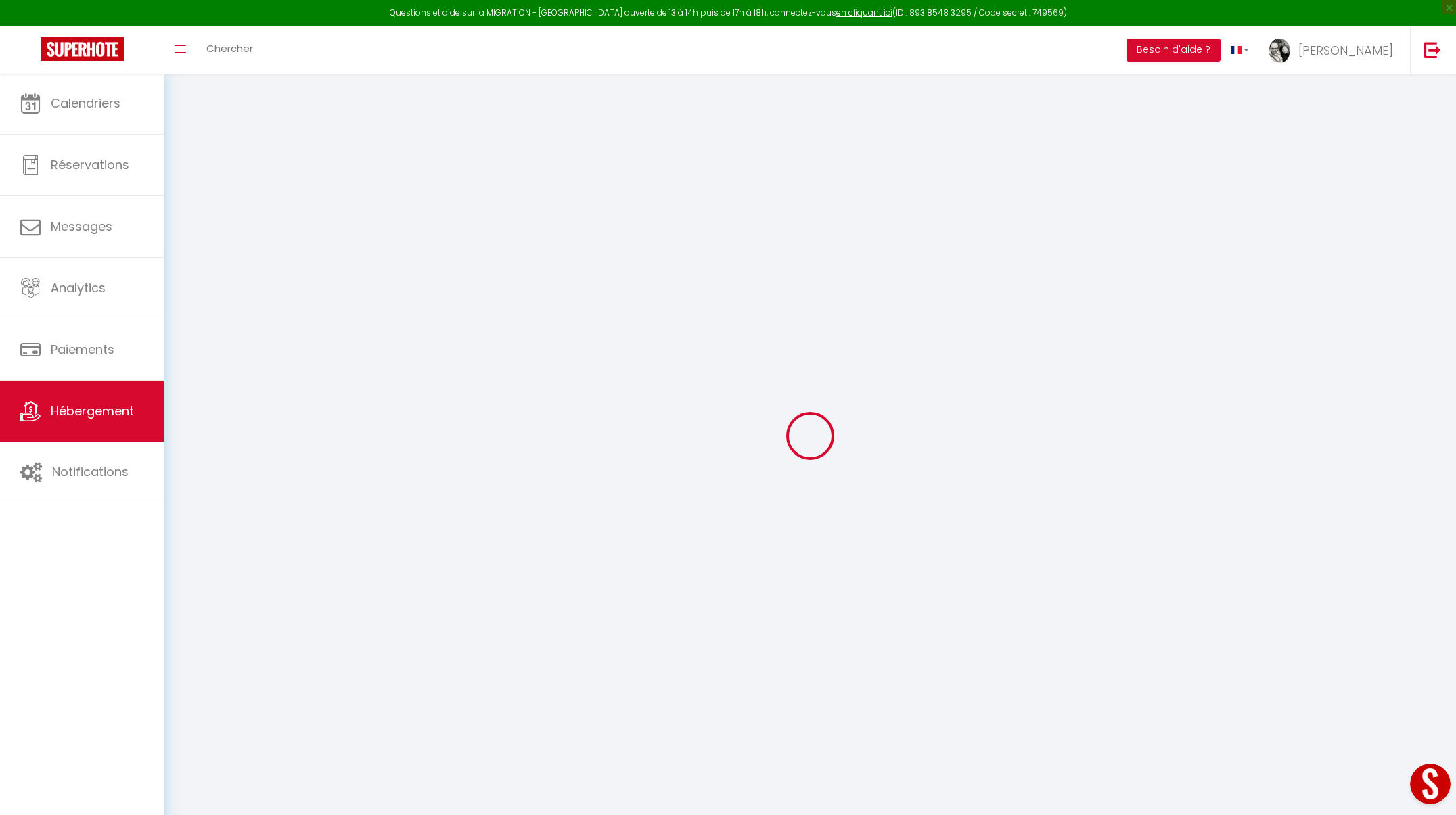
select select "16:00"
select select
select select "09:00"
select select "30"
select select "120"
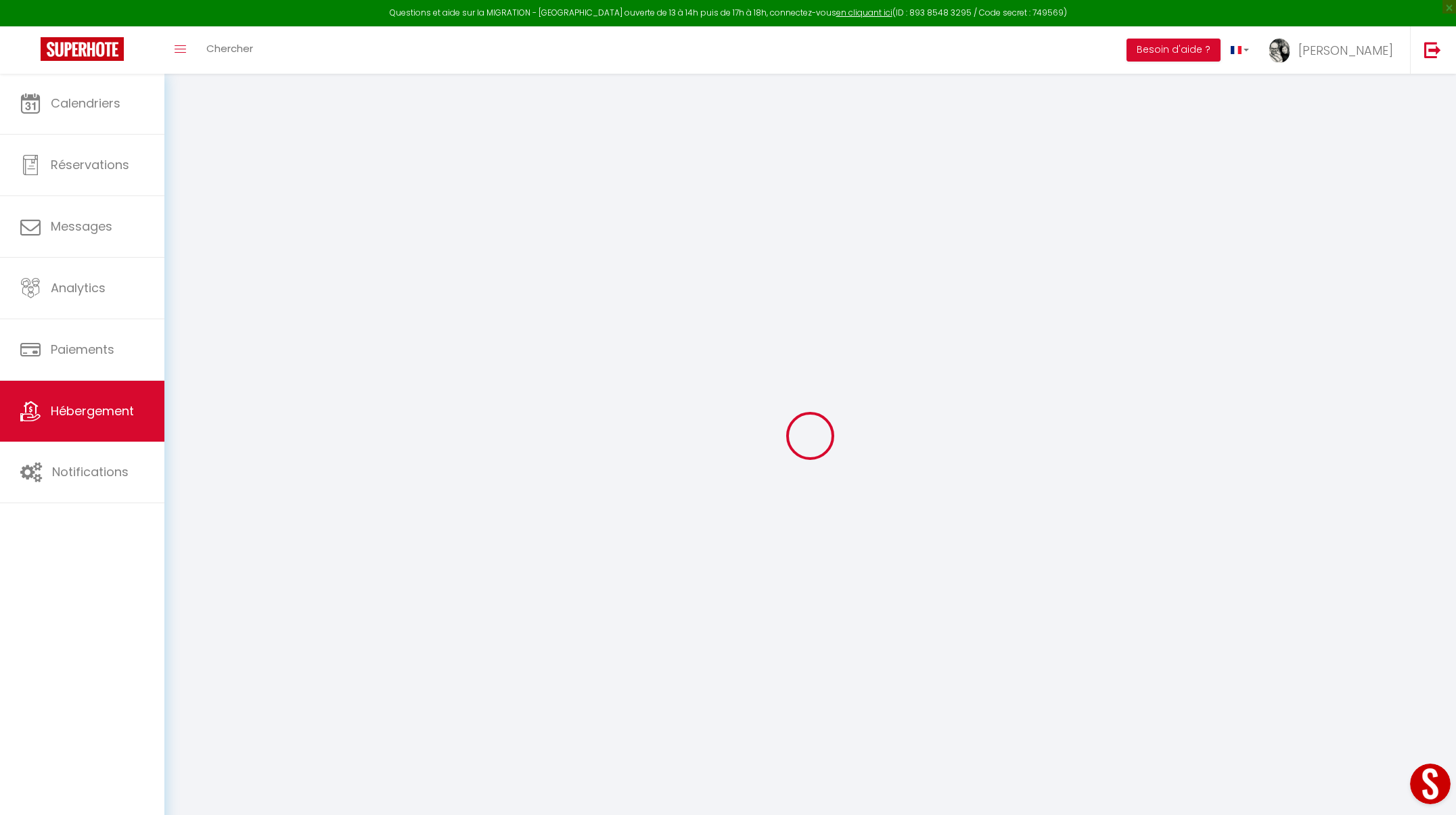
select select
checkbox input "false"
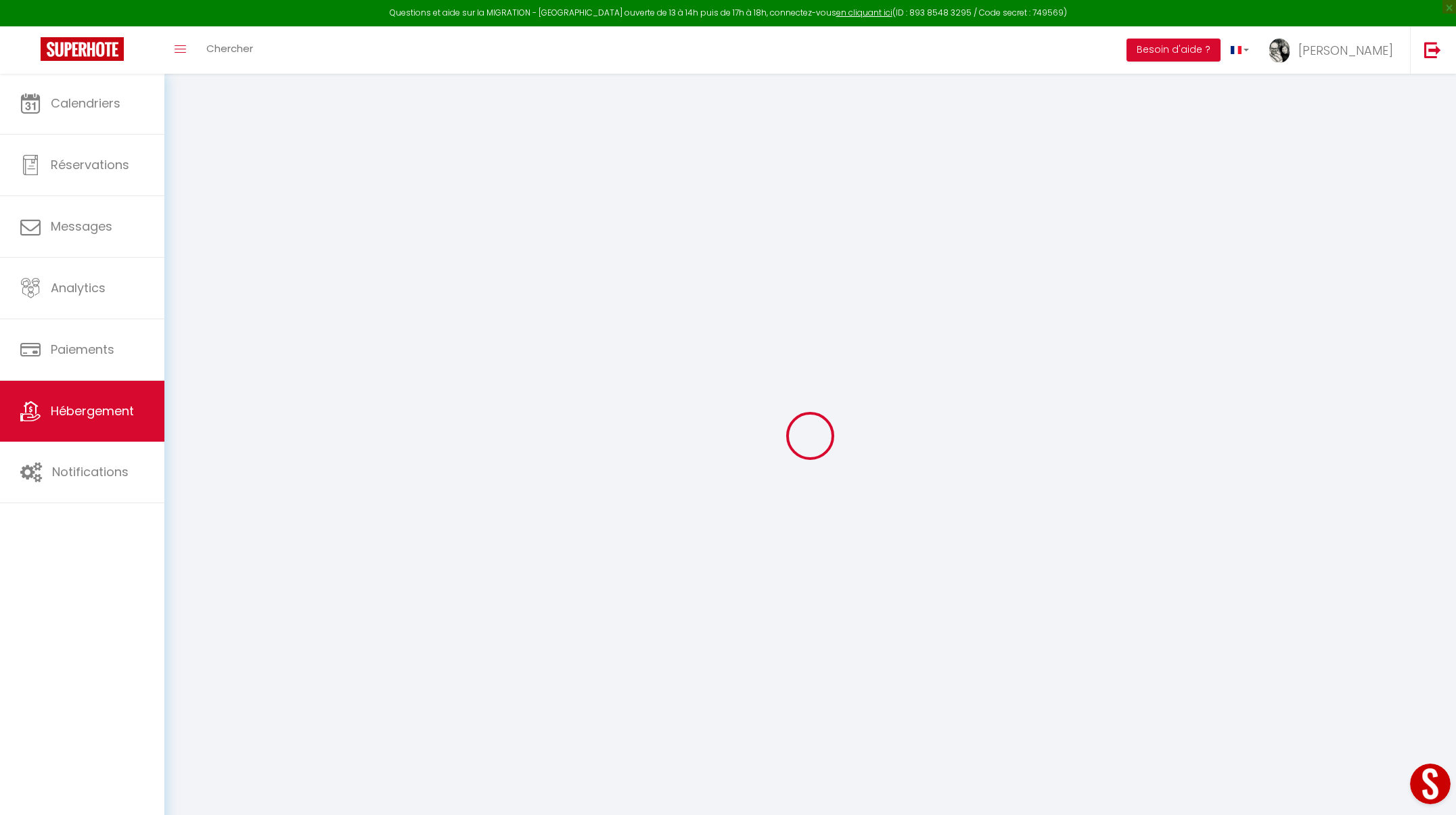
select select
checkbox input "false"
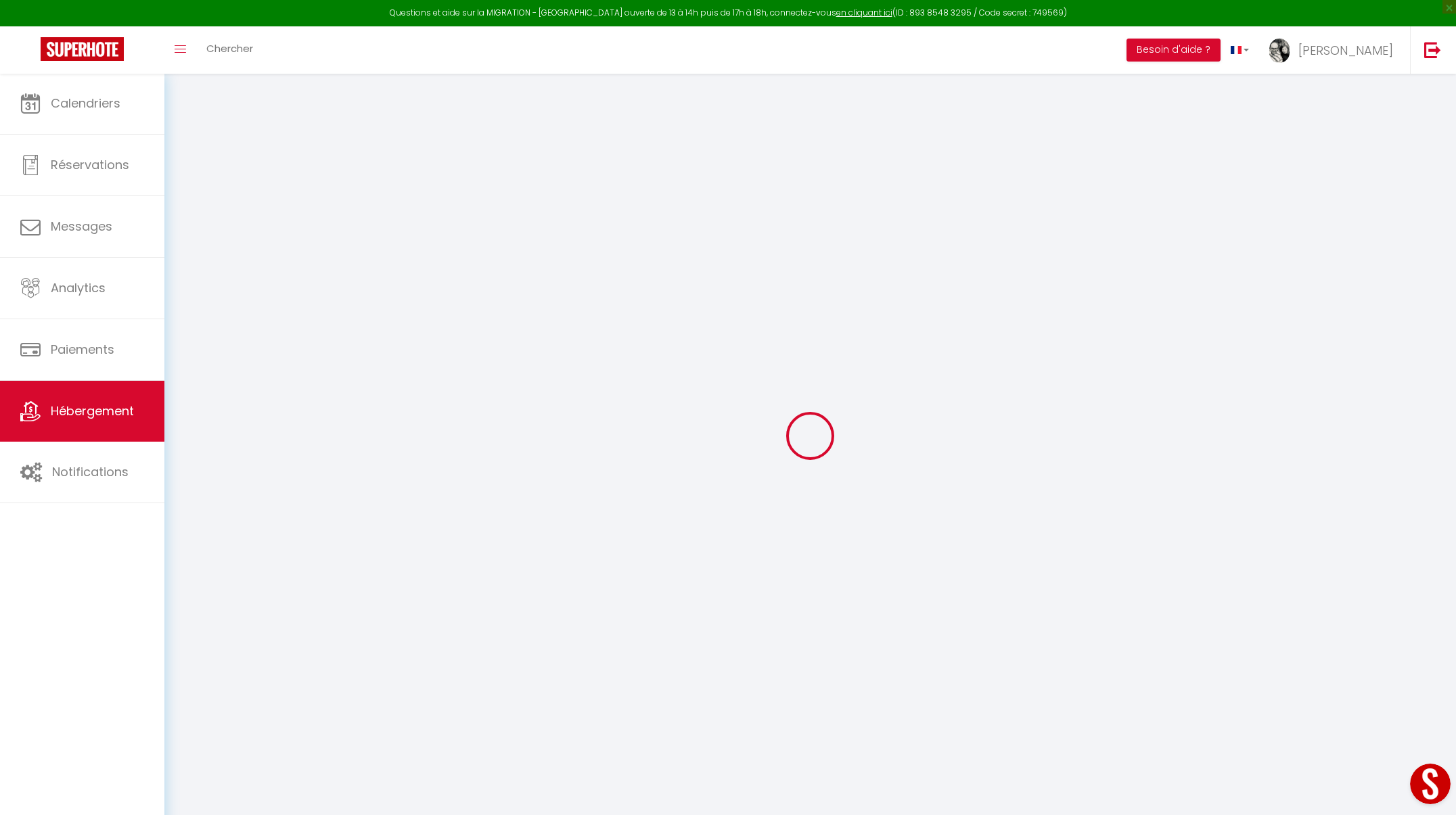
select select
checkbox input "false"
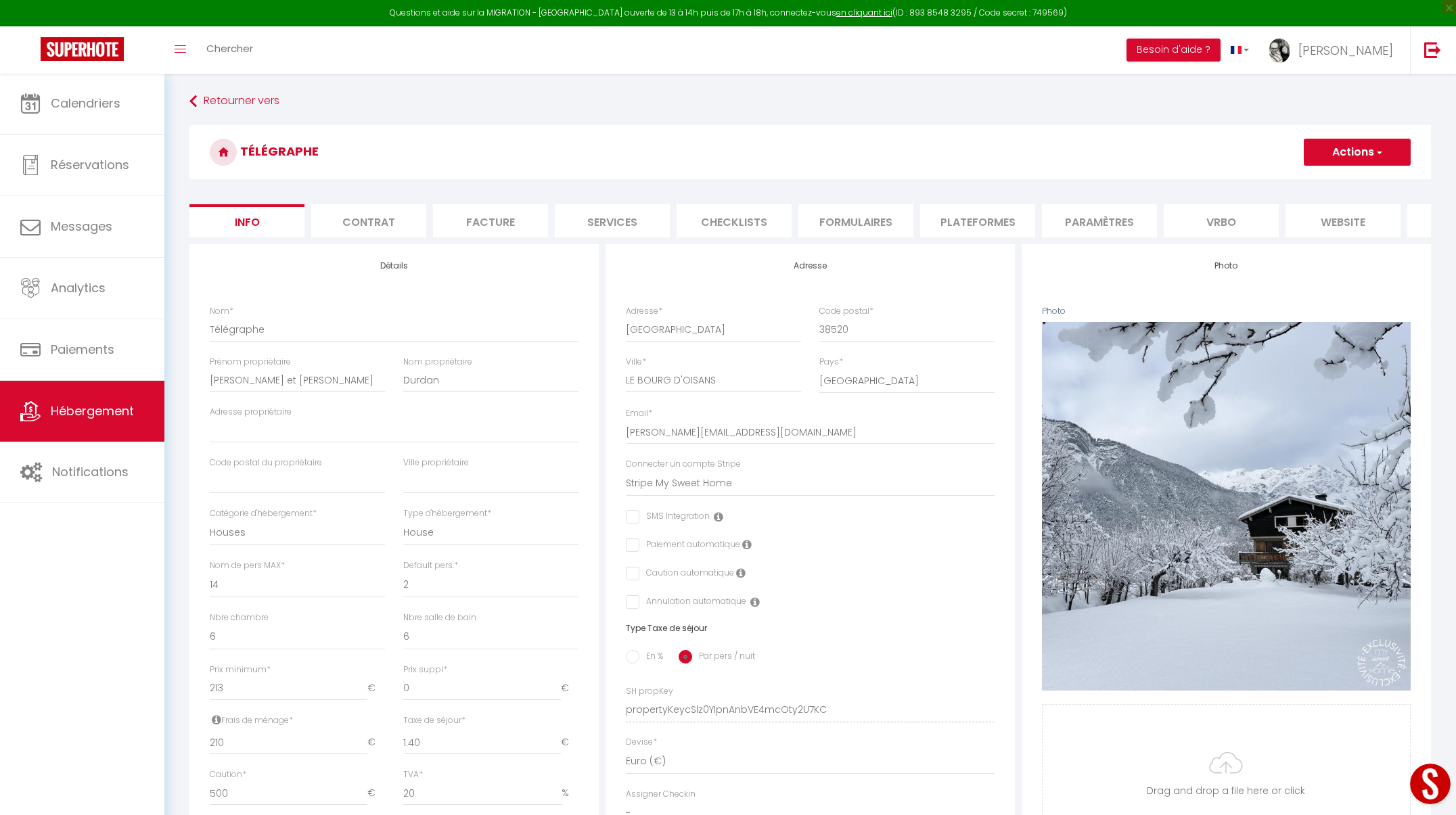
click at [967, 228] on li "Plateformes" at bounding box center [977, 221] width 115 height 33
select select "365"
select select "EUR"
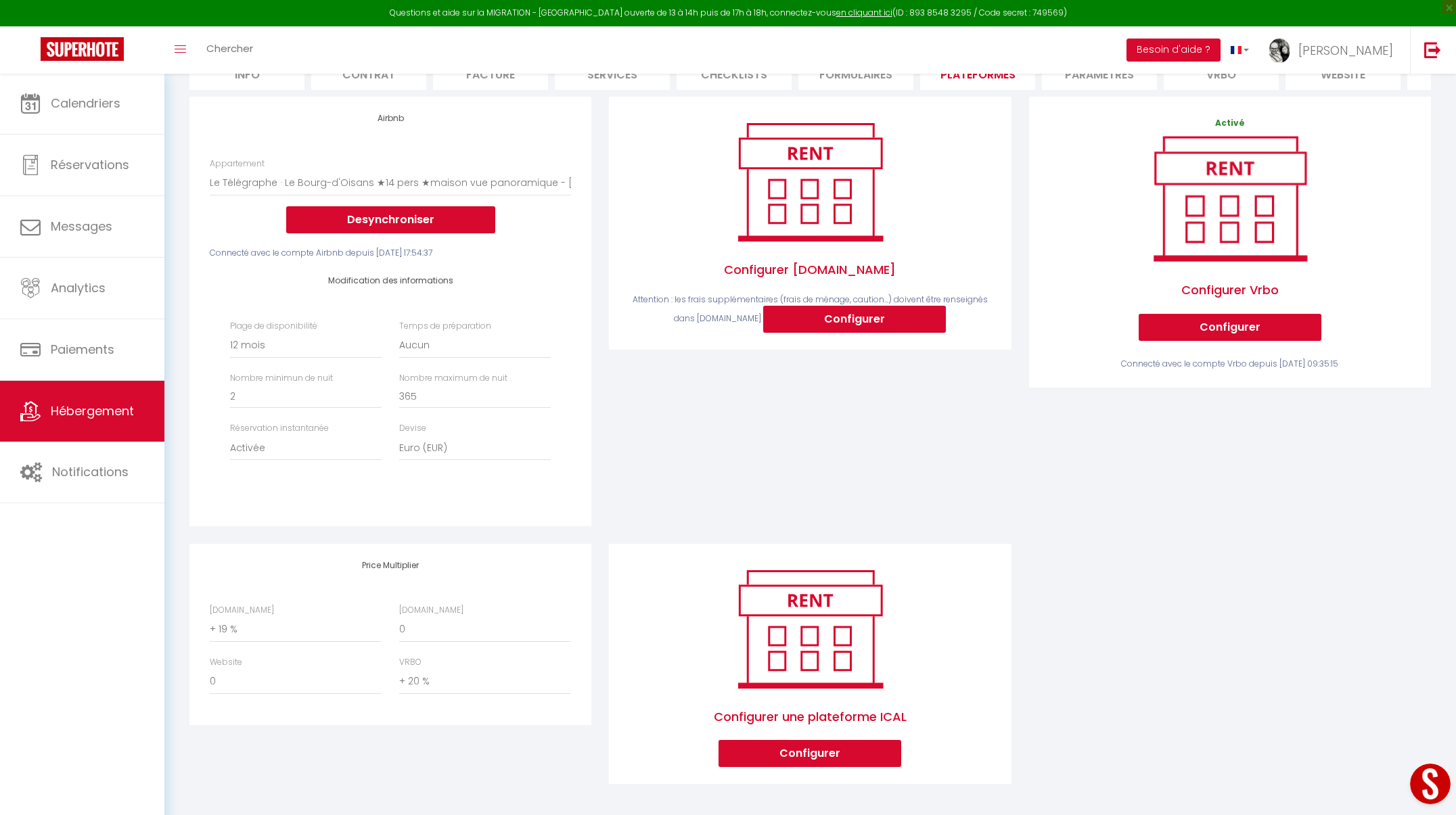
scroll to position [147, 0]
select select "+ 20 %"
select select "+ 21 %"
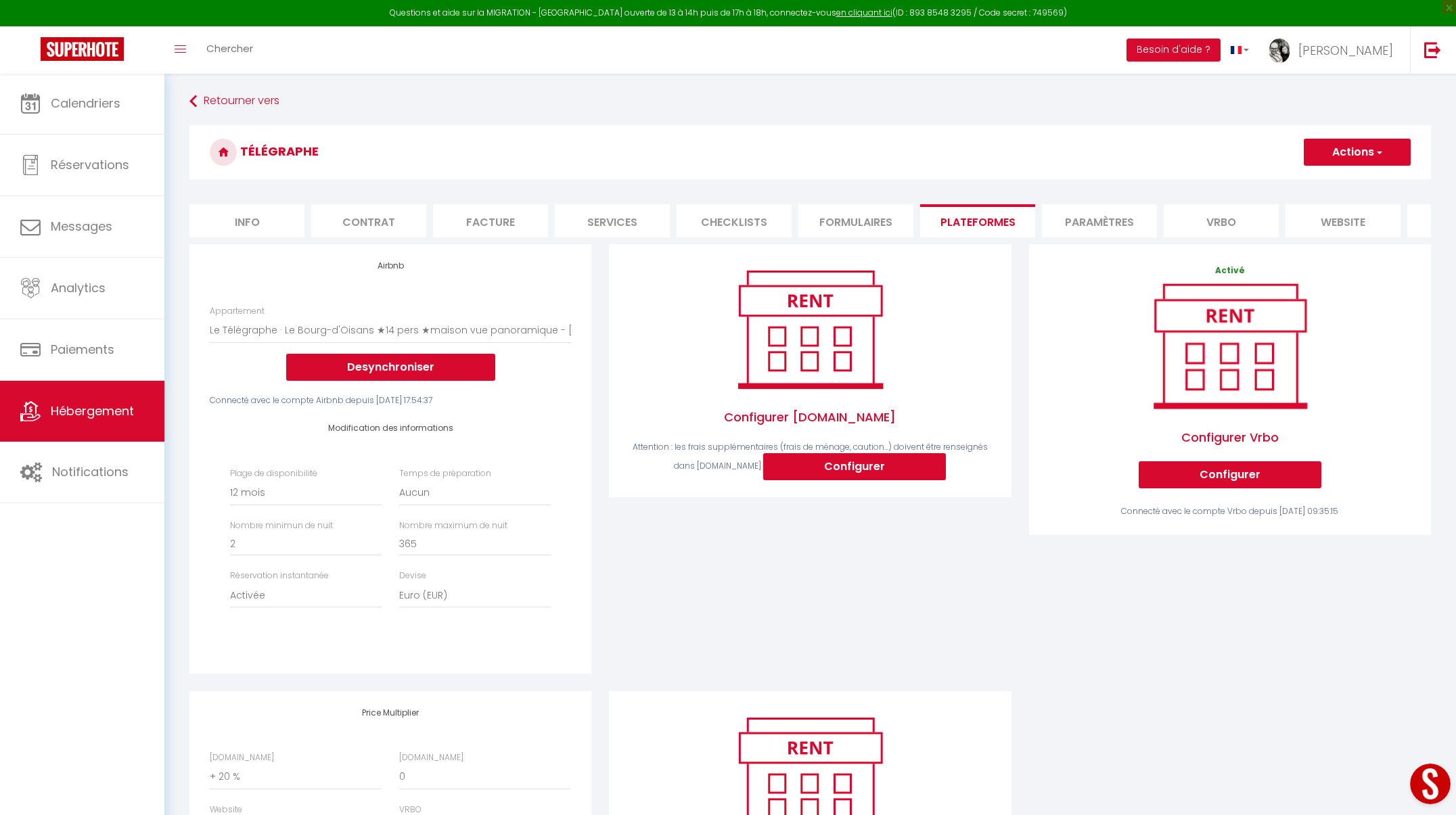
scroll to position [0, 0]
click at [1351, 151] on button "Actions" at bounding box center [1358, 152] width 107 height 27
click at [1338, 184] on link "Enregistrer" at bounding box center [1357, 181] width 107 height 17
click at [89, 412] on span "Hébergement" at bounding box center [92, 411] width 83 height 16
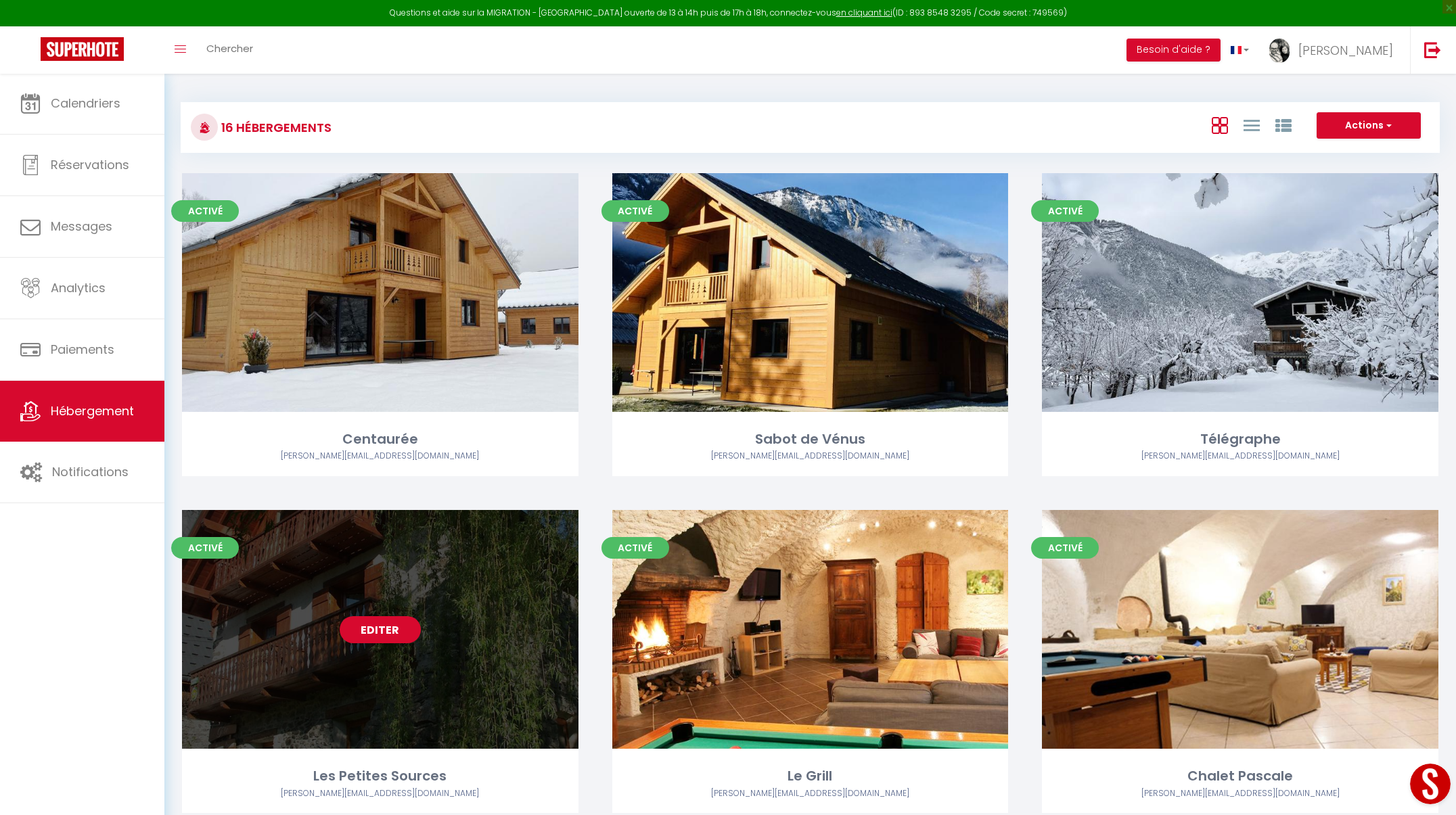
click at [405, 636] on link "Editer" at bounding box center [381, 629] width 81 height 27
select select "3"
select select "2"
select select "1"
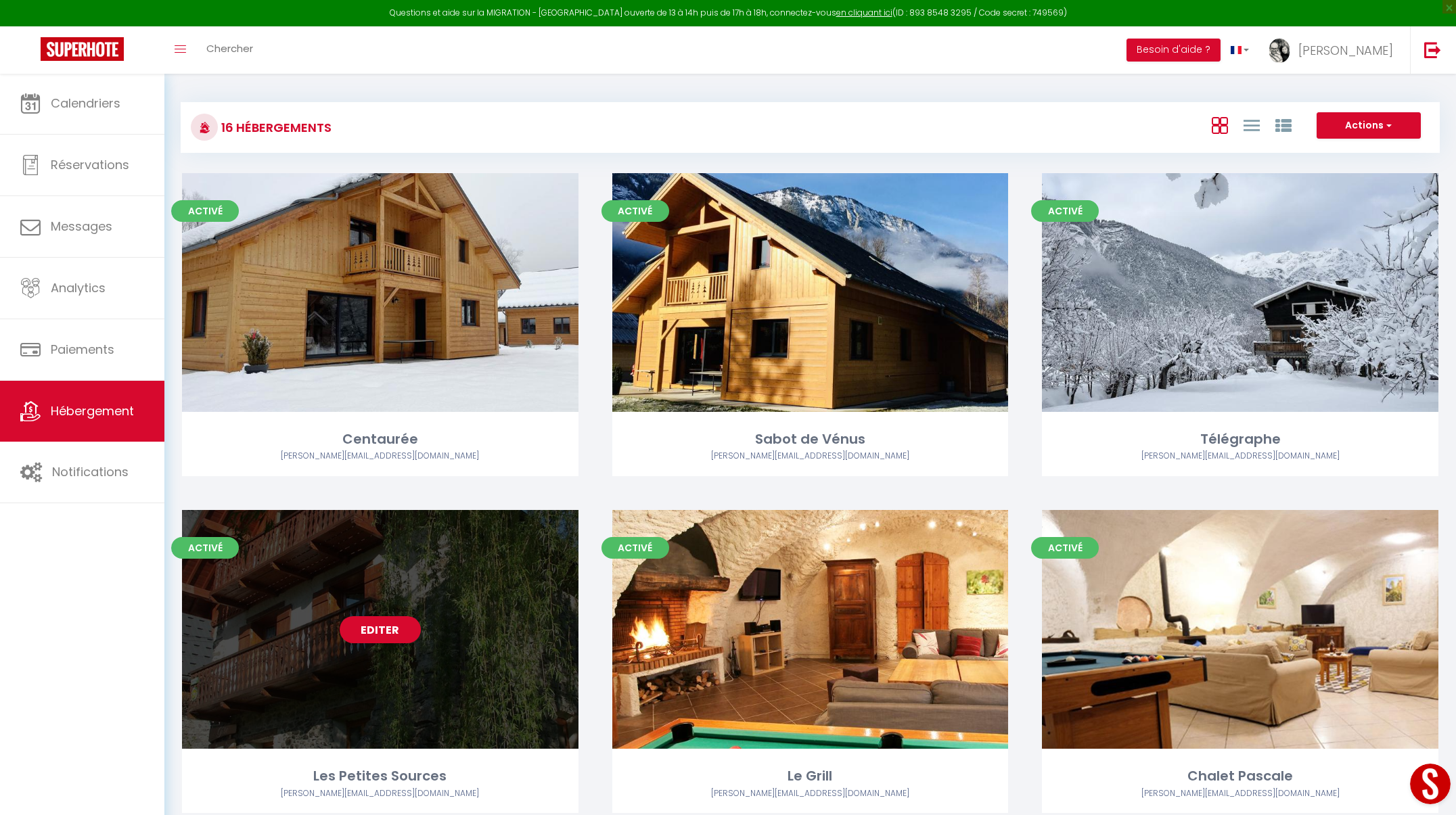
select select
select select "28"
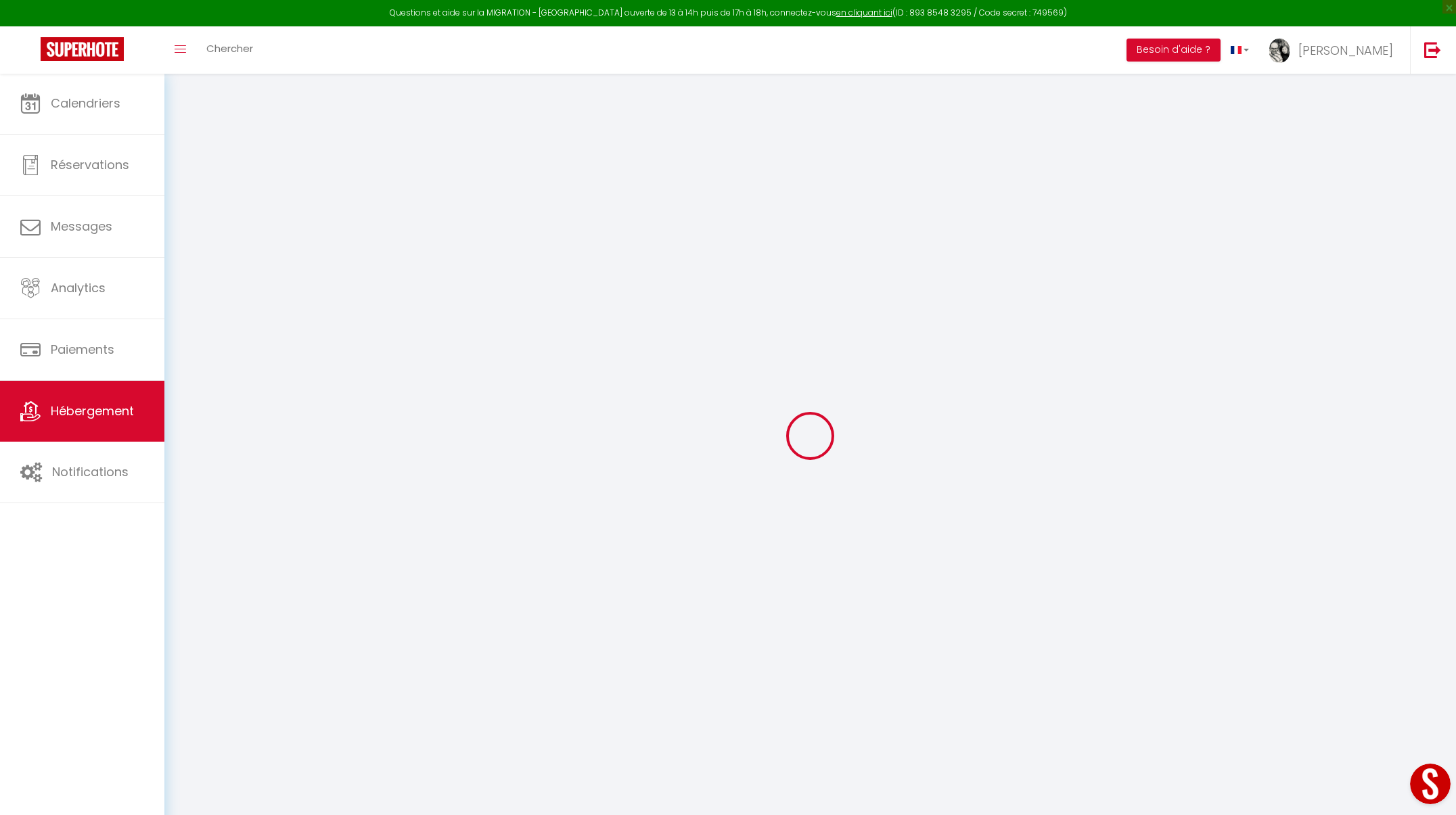
select select
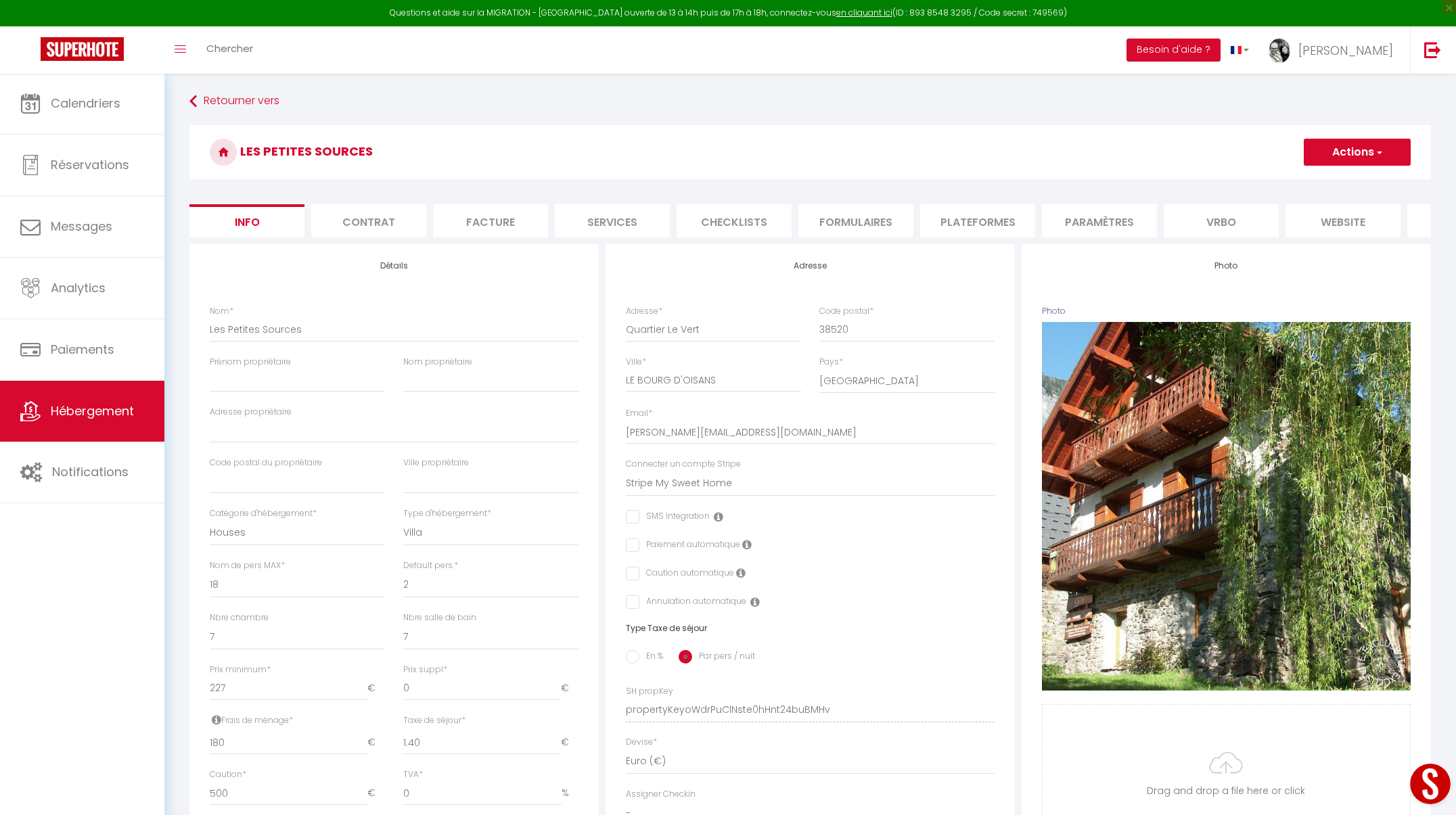
click at [970, 219] on li "Plateformes" at bounding box center [977, 221] width 115 height 33
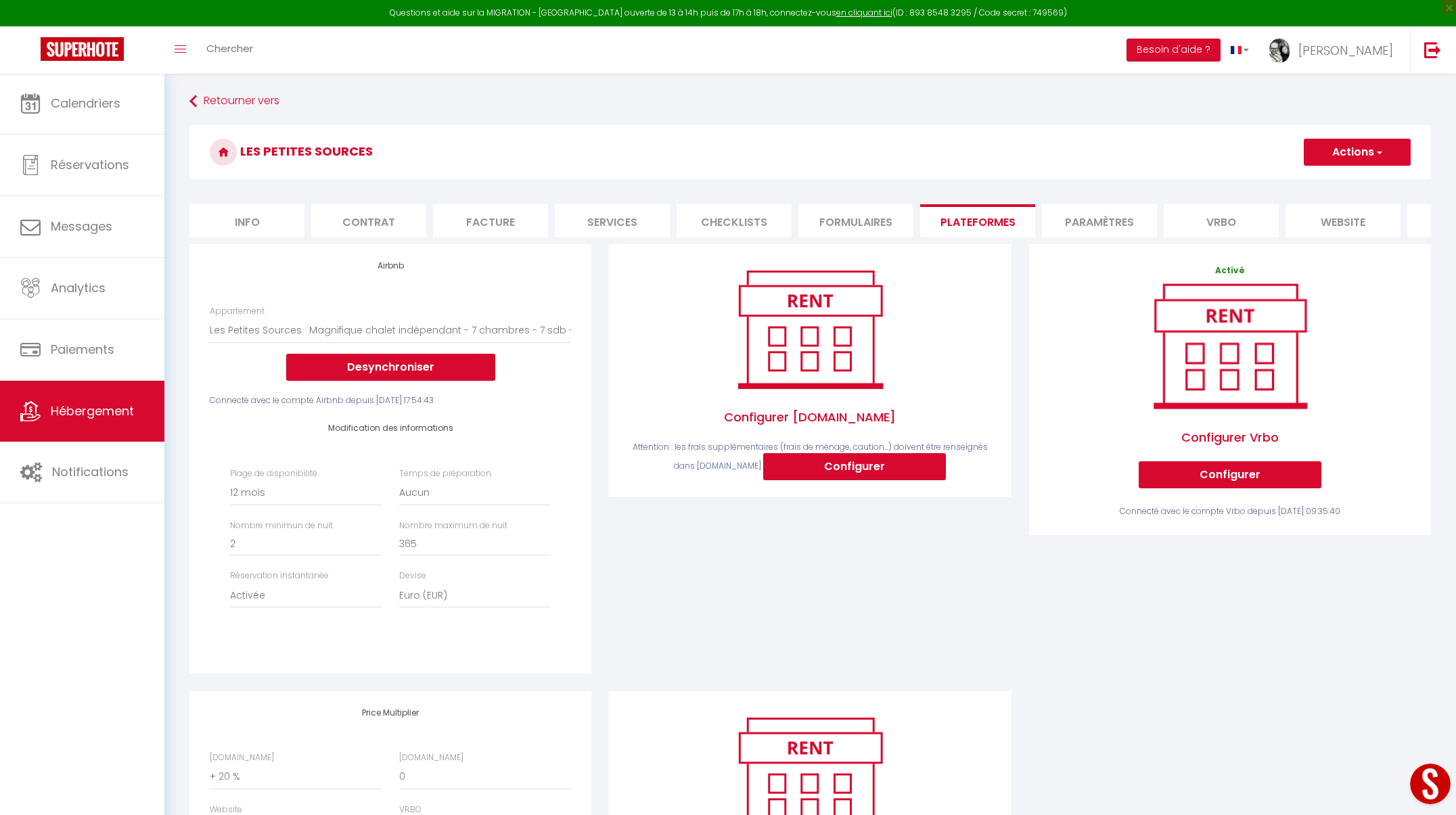
click at [1378, 146] on span "button" at bounding box center [1378, 152] width 9 height 13
click at [1350, 183] on link "Enregistrer" at bounding box center [1357, 181] width 107 height 17
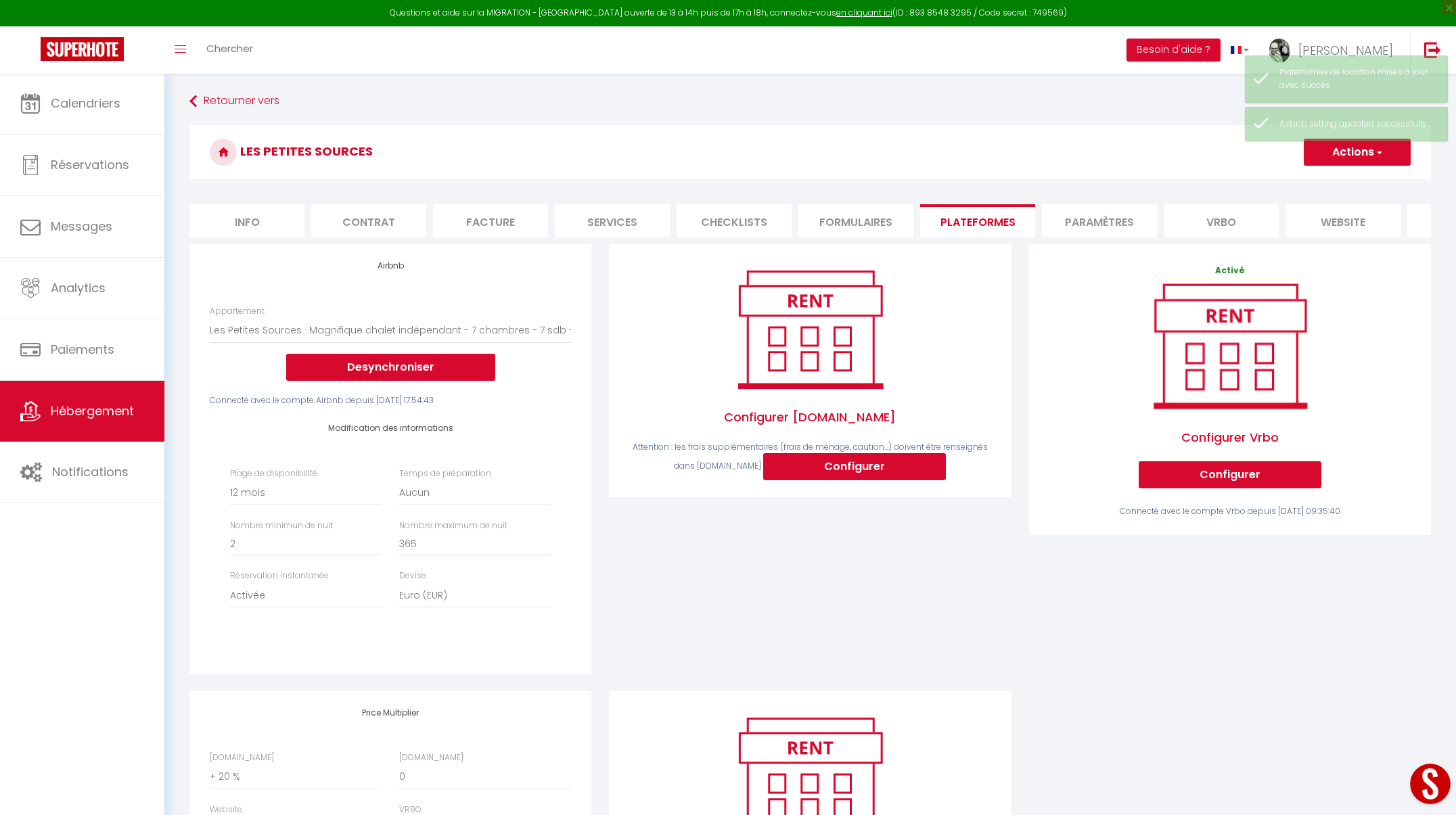
click at [113, 408] on span "Hébergement" at bounding box center [92, 411] width 83 height 16
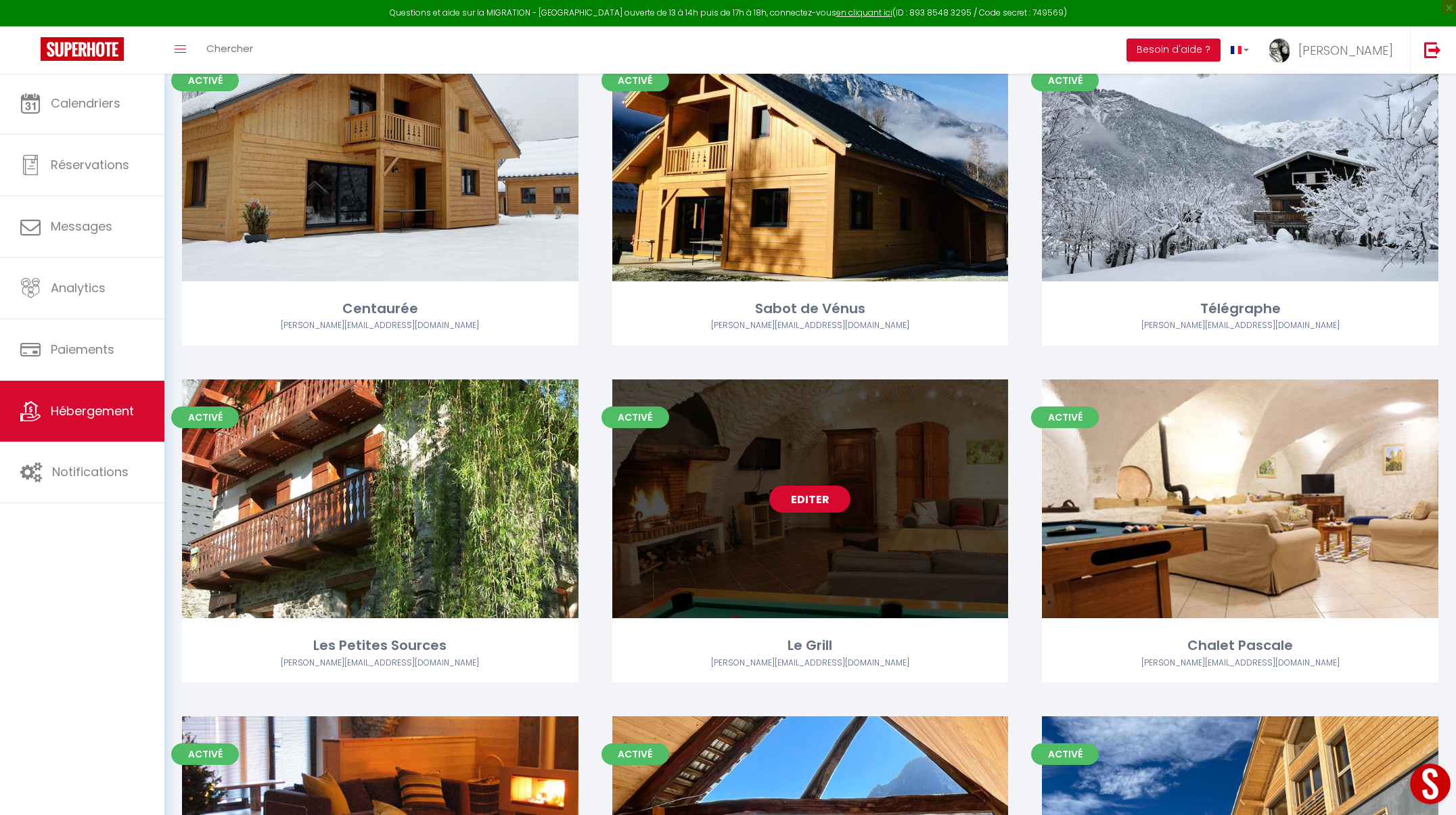
scroll to position [265, 0]
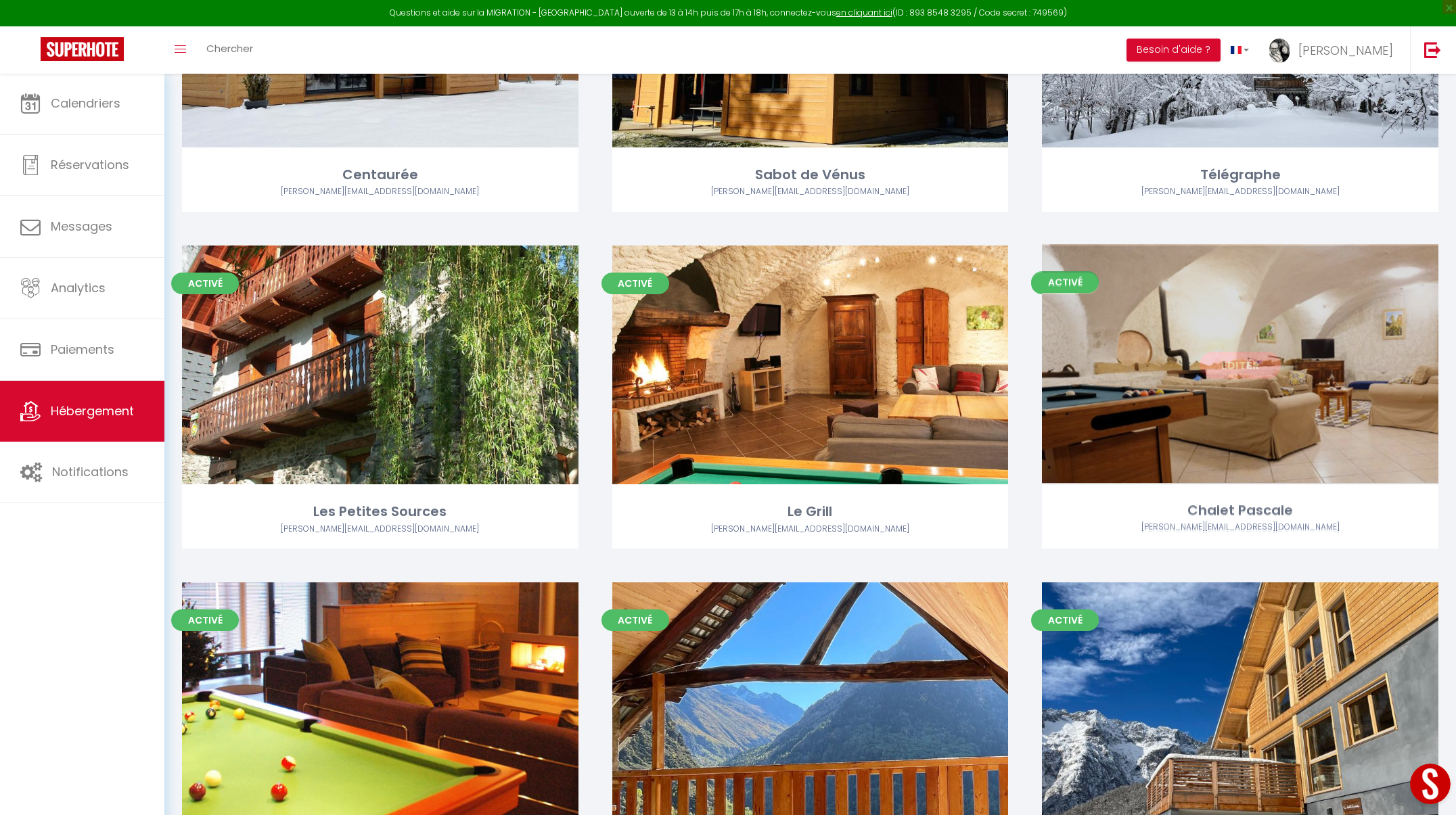
click at [1241, 367] on link "Editer" at bounding box center [1240, 365] width 81 height 27
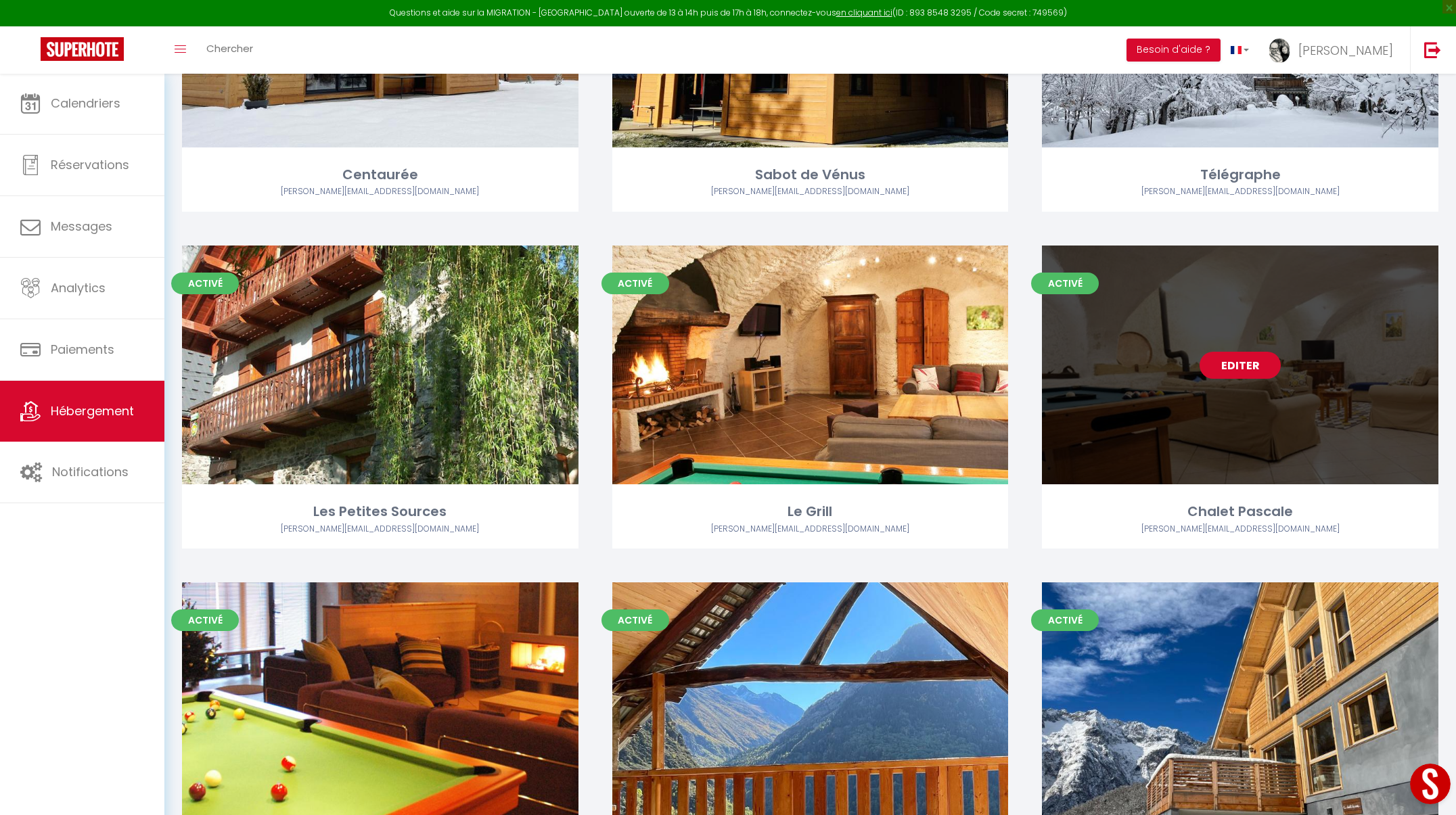
click at [1241, 367] on link "Editer" at bounding box center [1240, 365] width 81 height 27
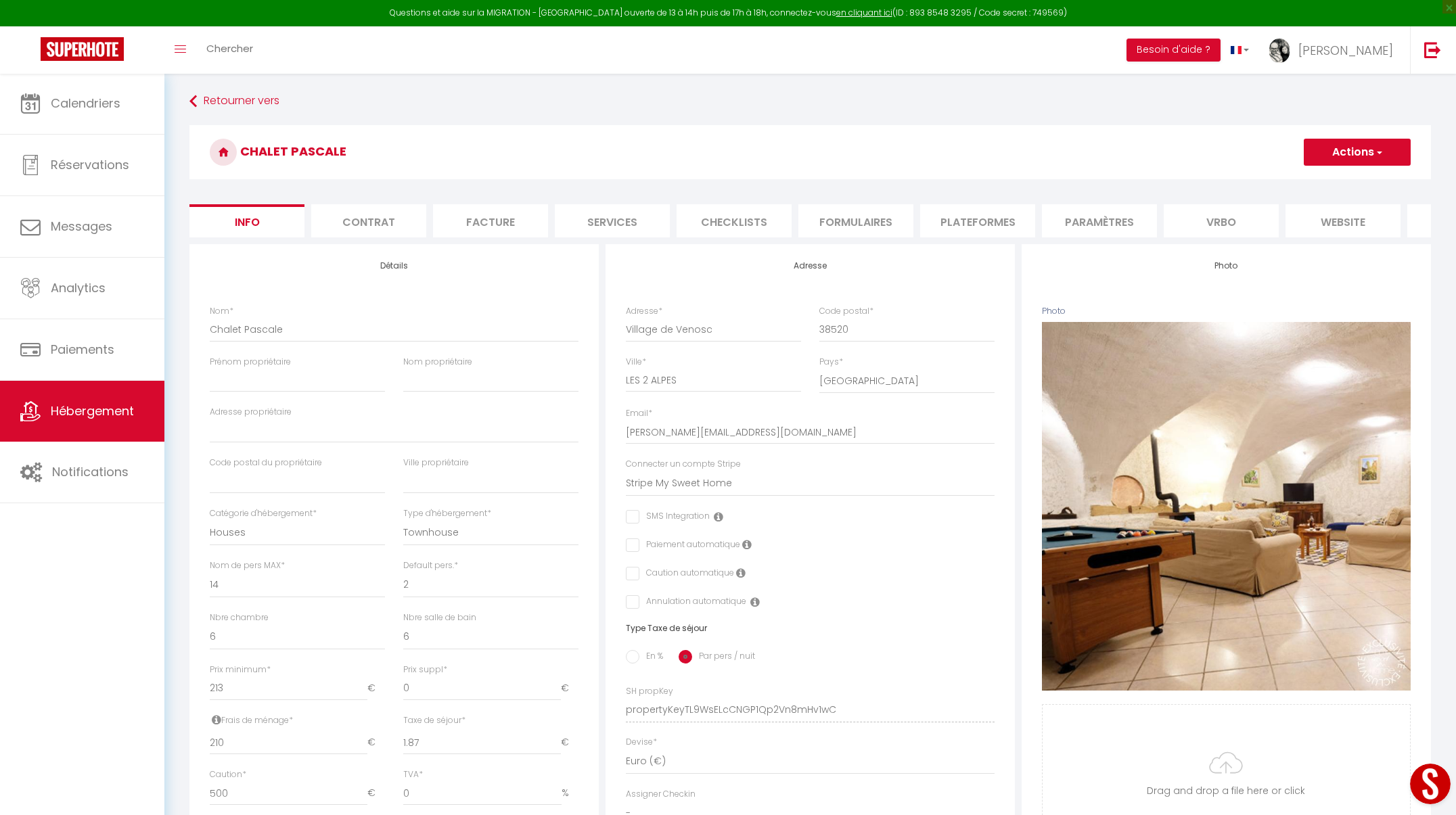
click at [962, 223] on li "Plateformes" at bounding box center [977, 221] width 115 height 33
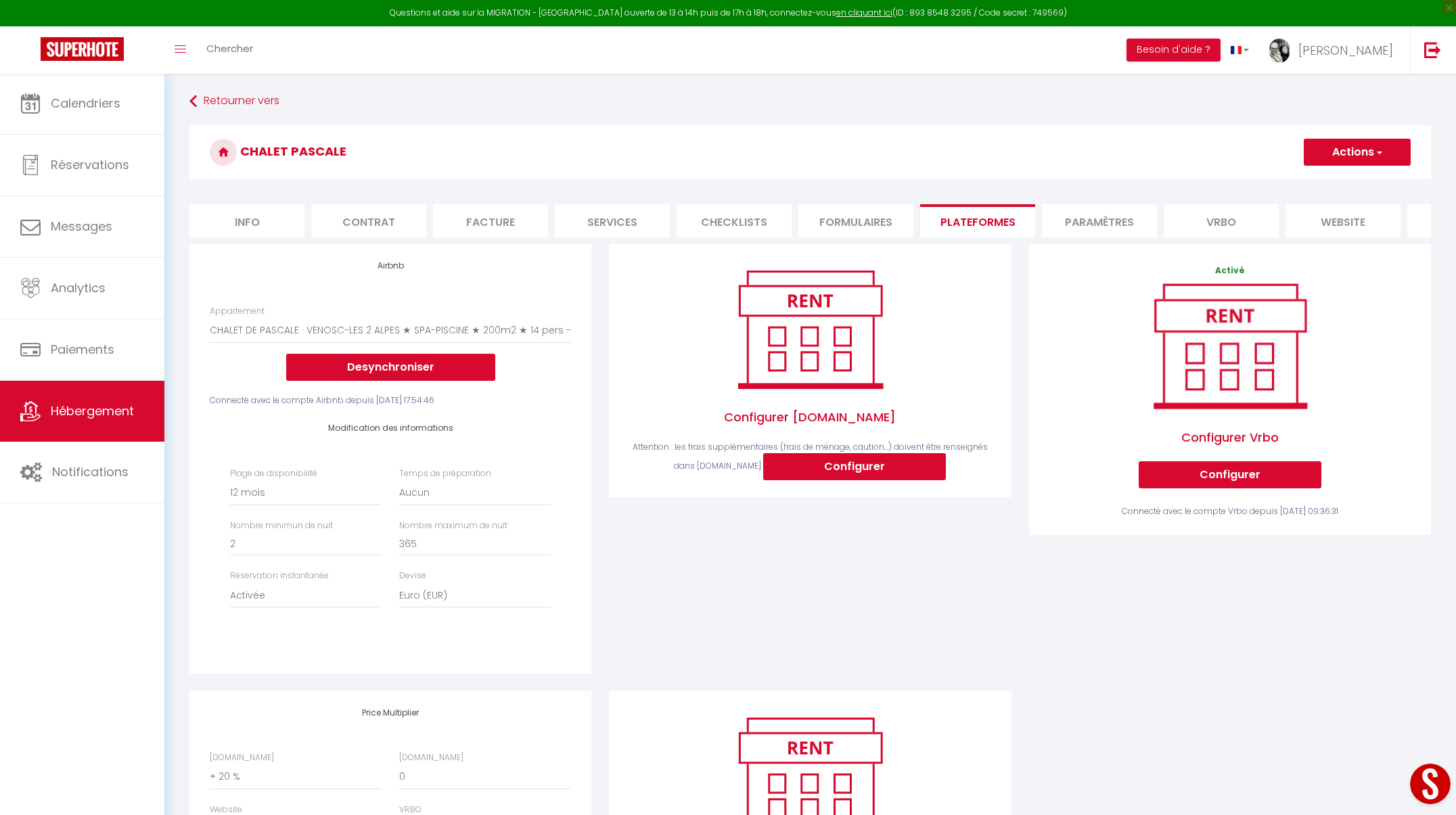
click at [1378, 155] on span "button" at bounding box center [1378, 152] width 9 height 13
click at [1355, 181] on link "Enregistrer" at bounding box center [1357, 181] width 107 height 17
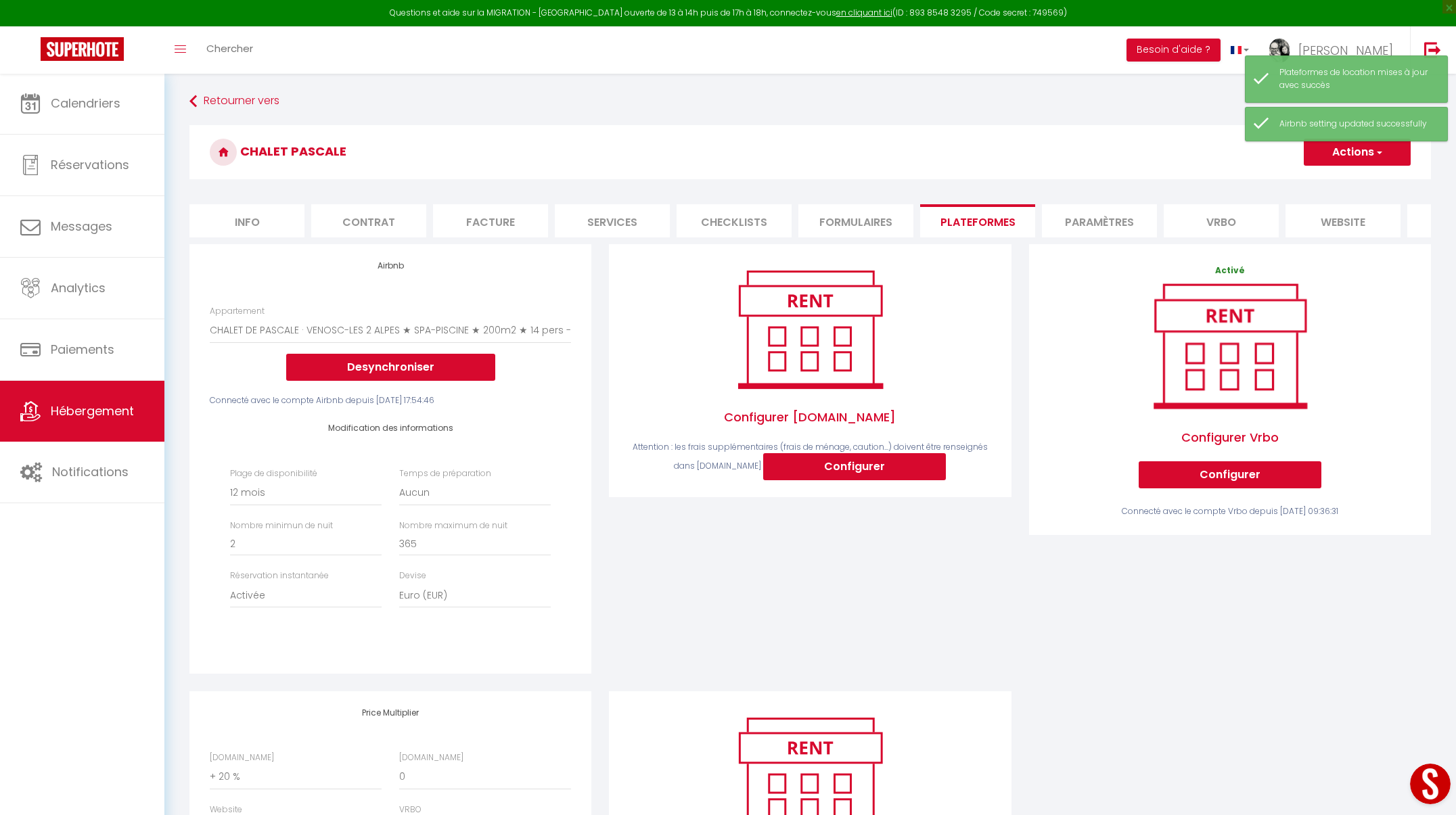
click at [106, 407] on span "Hébergement" at bounding box center [92, 411] width 83 height 16
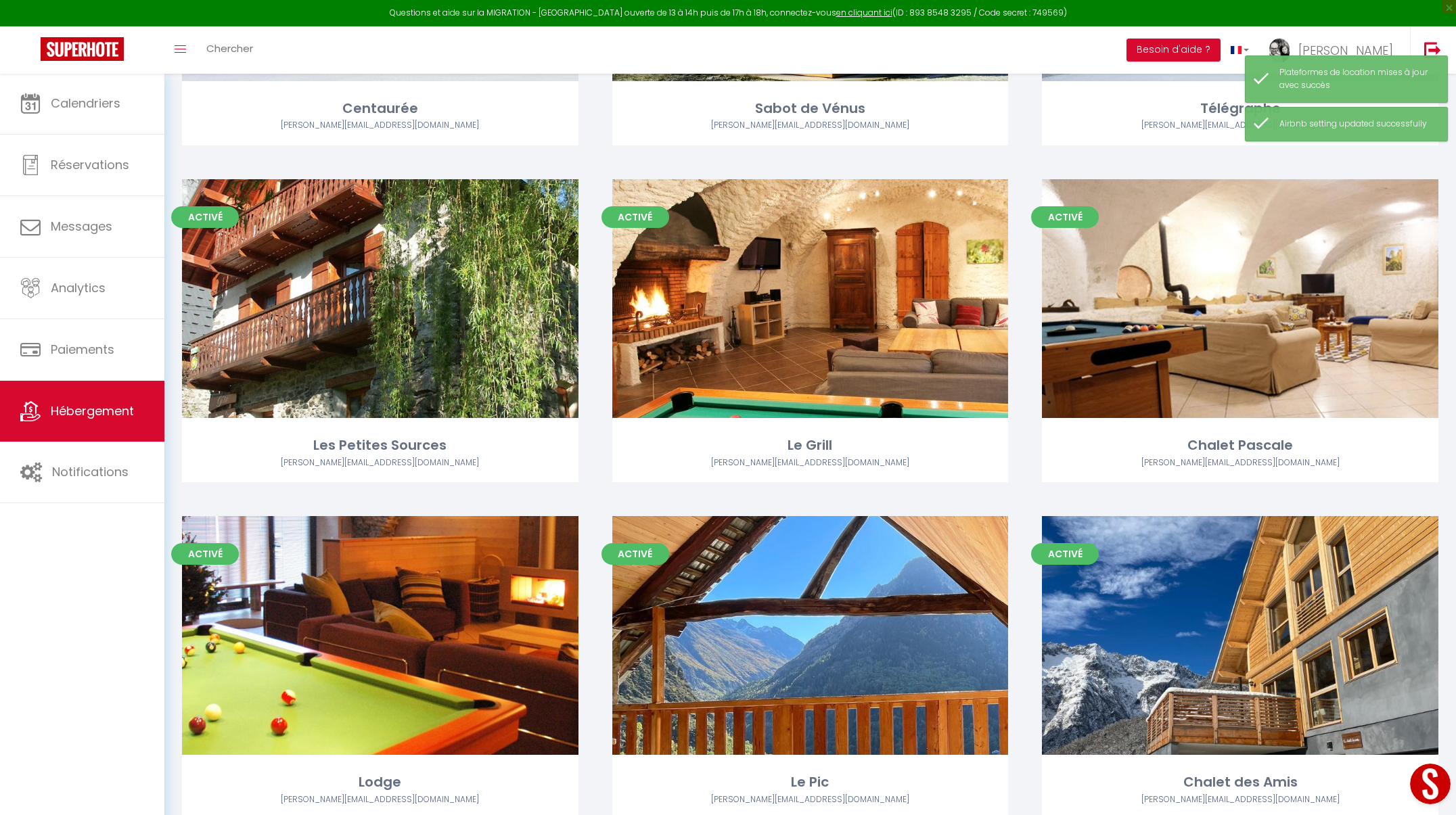
scroll to position [356, 0]
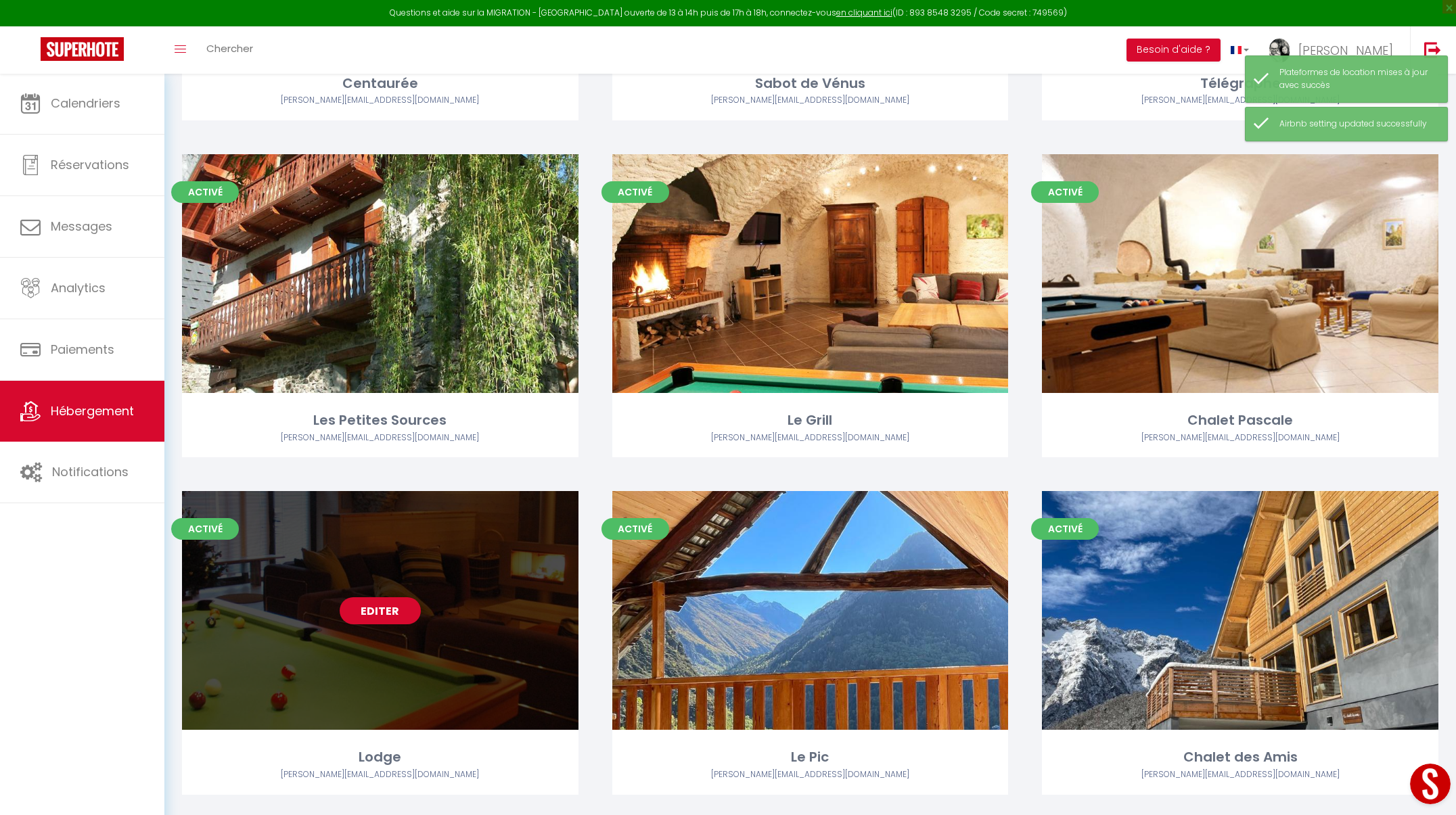
click at [395, 618] on link "Editer" at bounding box center [381, 610] width 81 height 27
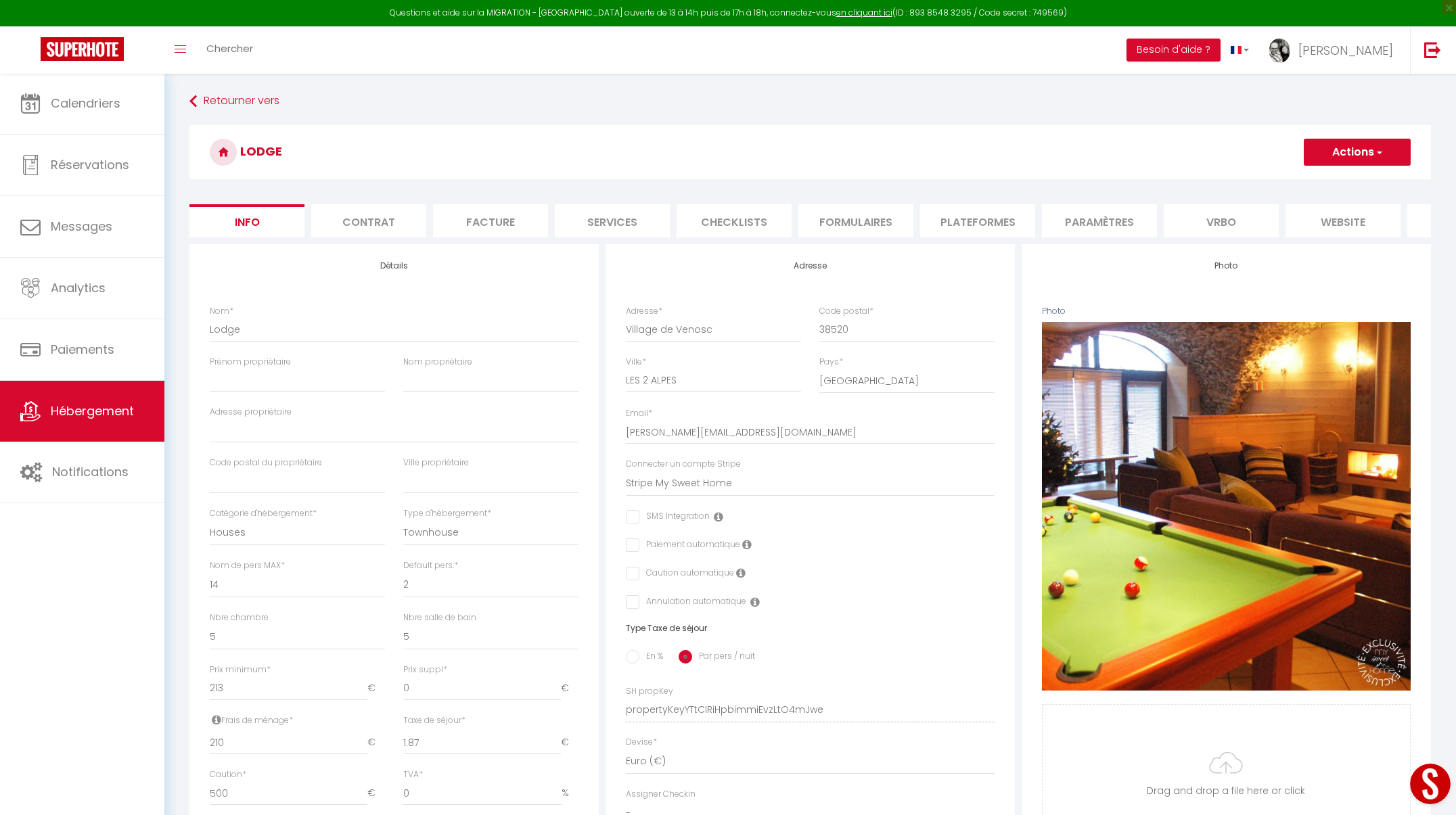
click at [1359, 152] on button "Actions" at bounding box center [1358, 152] width 107 height 27
click at [1080, 218] on li "Paramètres" at bounding box center [1099, 221] width 115 height 33
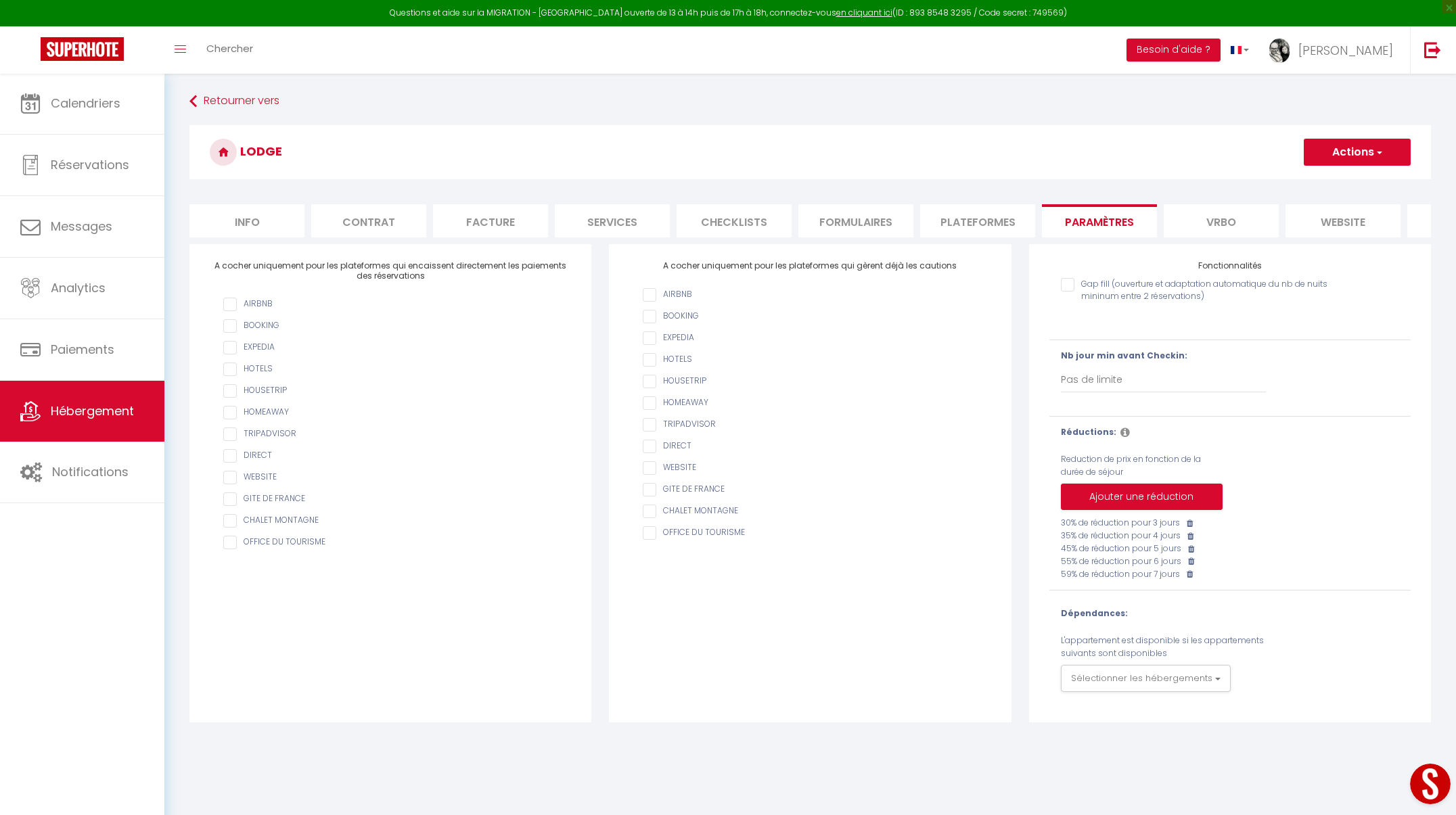
click at [967, 225] on li "Plateformes" at bounding box center [977, 221] width 115 height 33
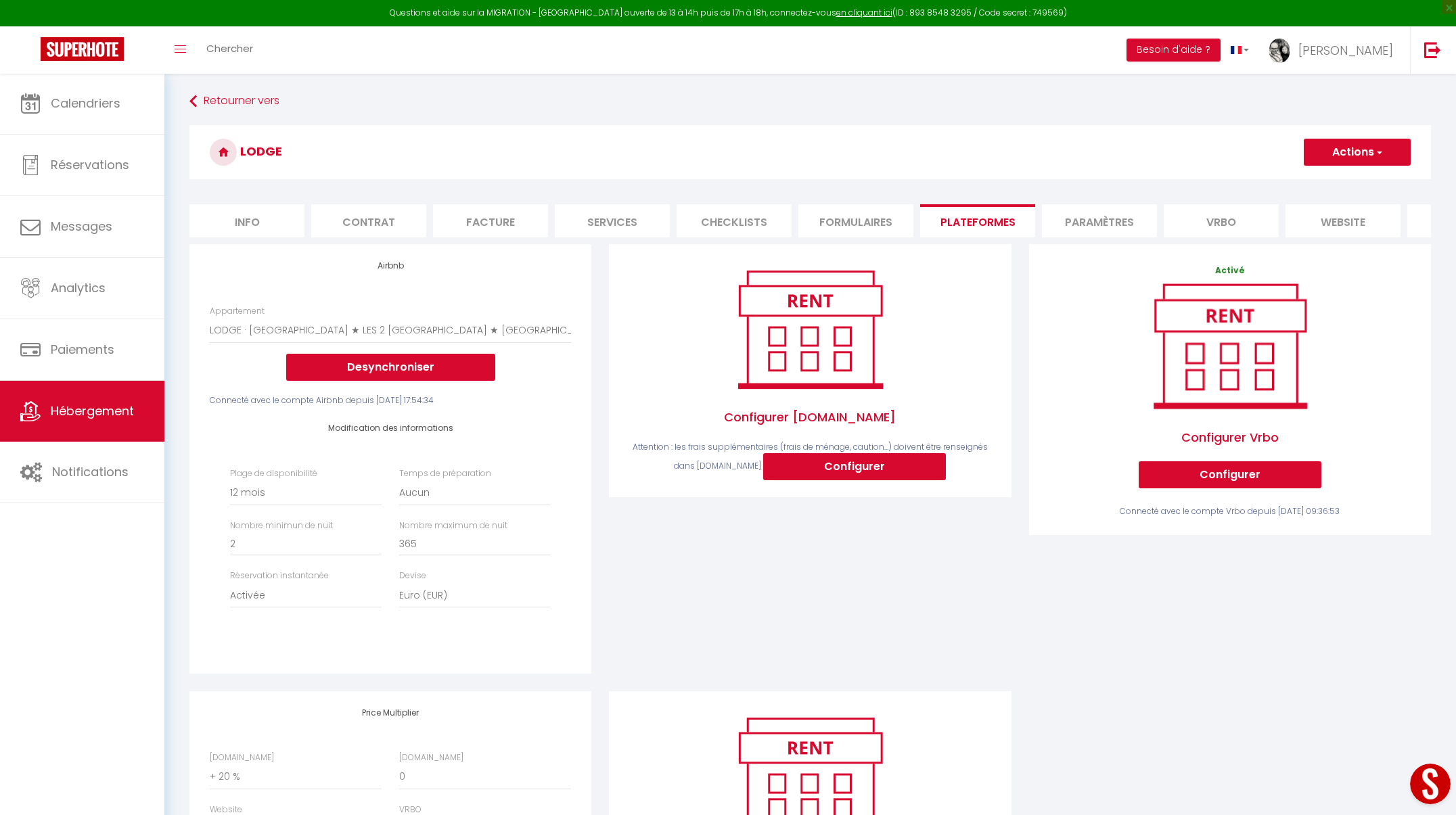
click at [1367, 153] on button "Actions" at bounding box center [1358, 152] width 107 height 27
click at [1354, 181] on link "Enregistrer" at bounding box center [1357, 181] width 107 height 17
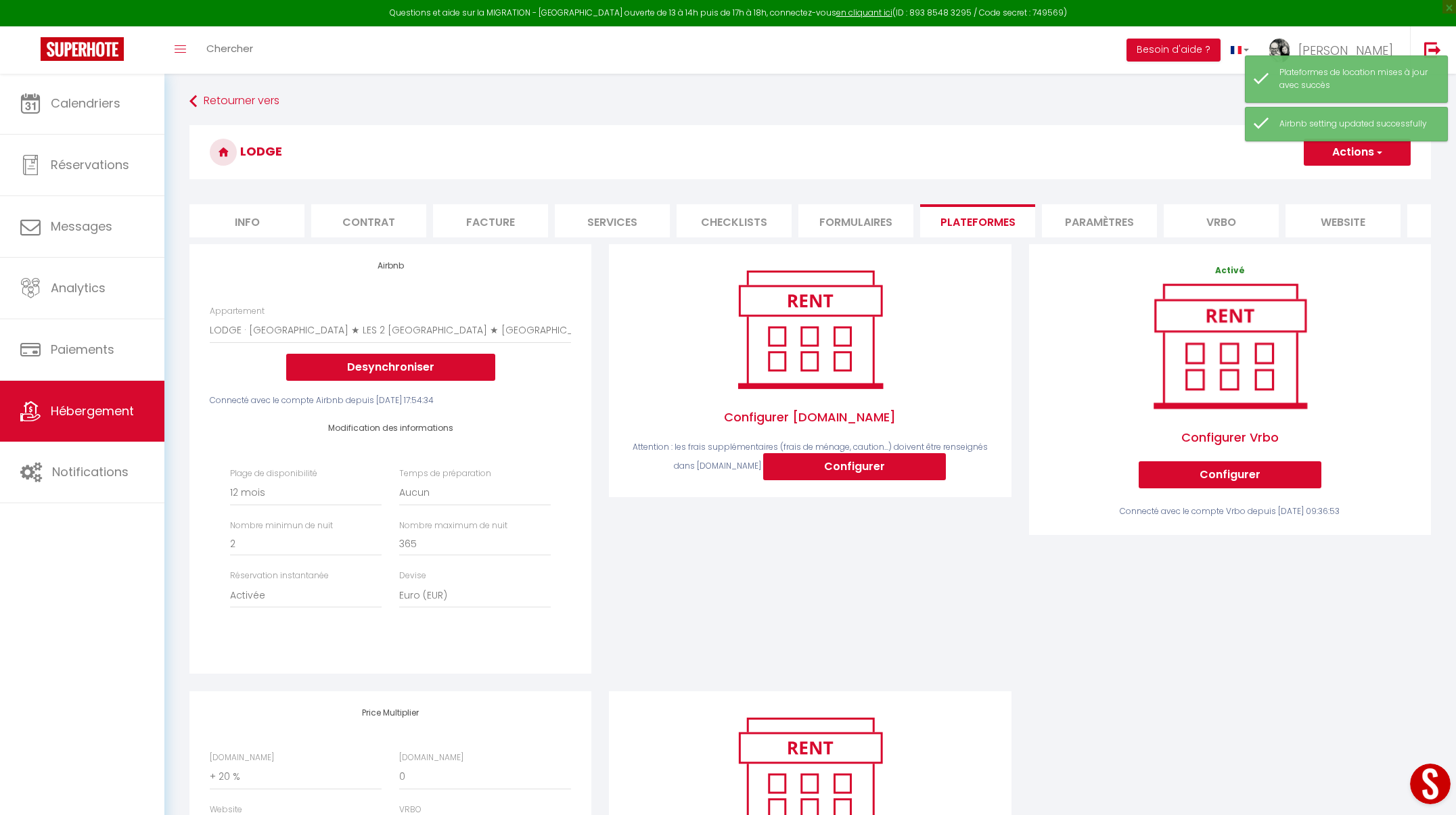
click at [96, 415] on span "Hébergement" at bounding box center [92, 411] width 83 height 16
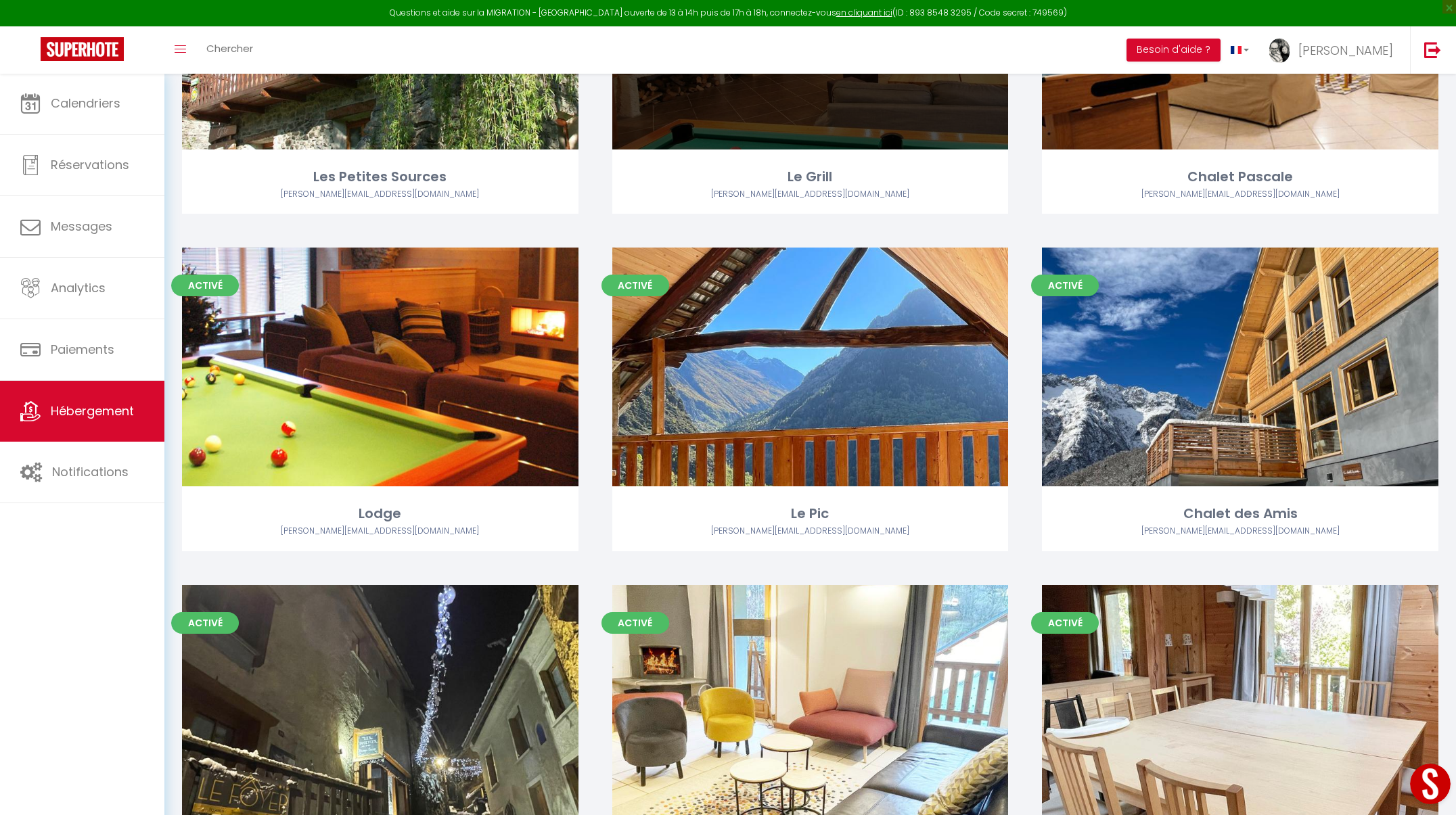
scroll to position [631, 0]
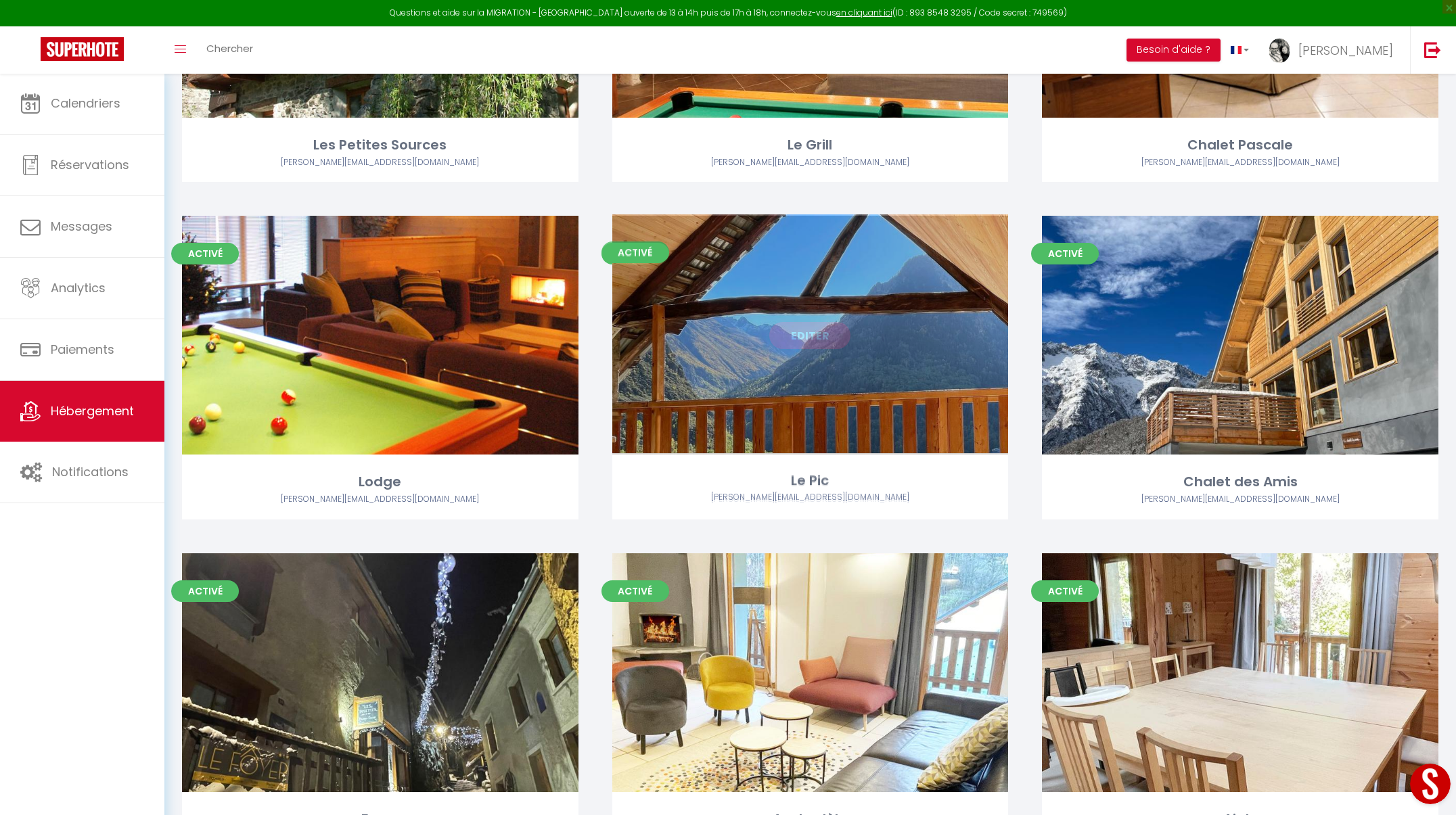
click at [811, 345] on link "Editer" at bounding box center [810, 335] width 81 height 27
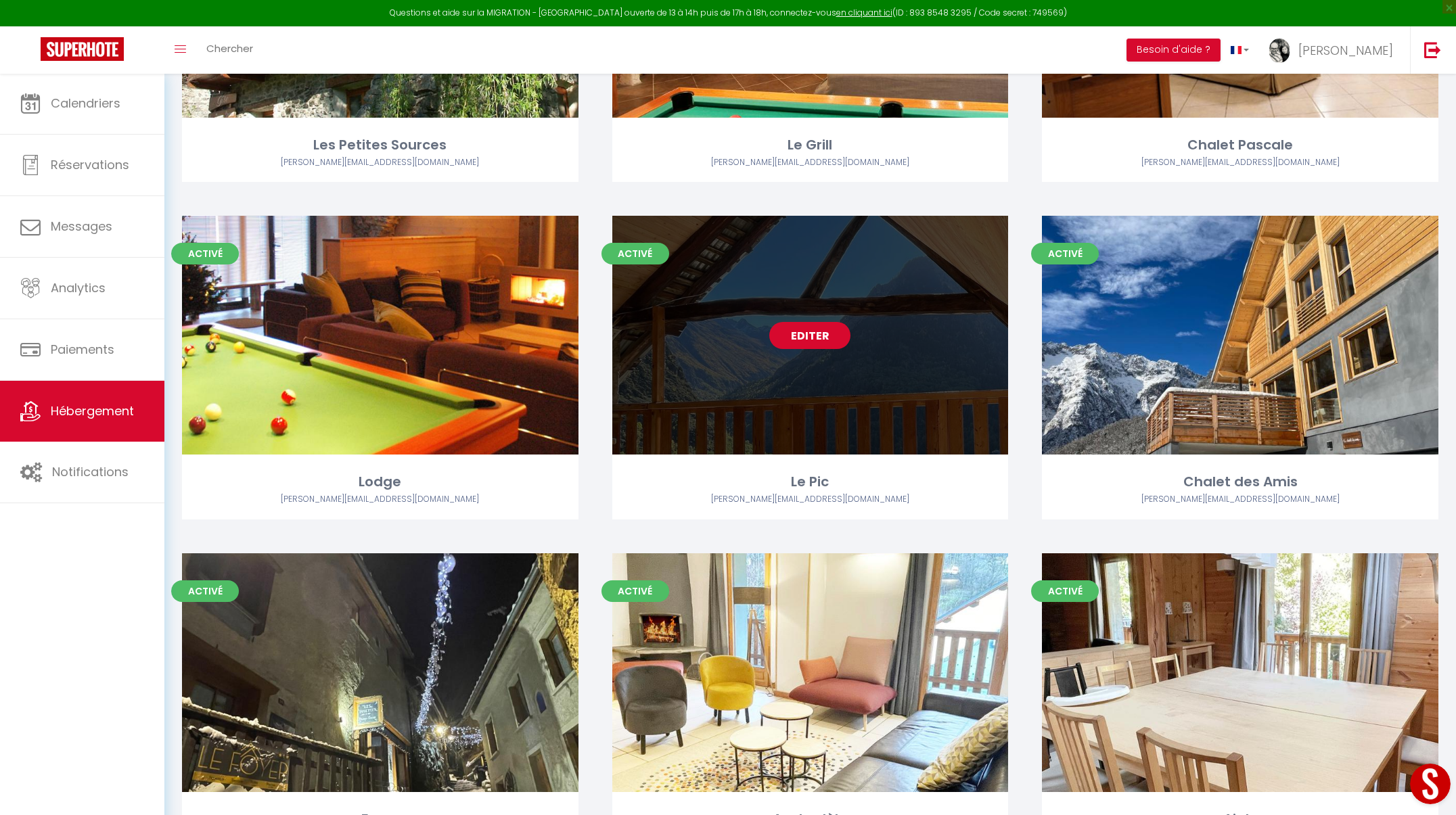
click at [811, 345] on link "Editer" at bounding box center [810, 335] width 81 height 27
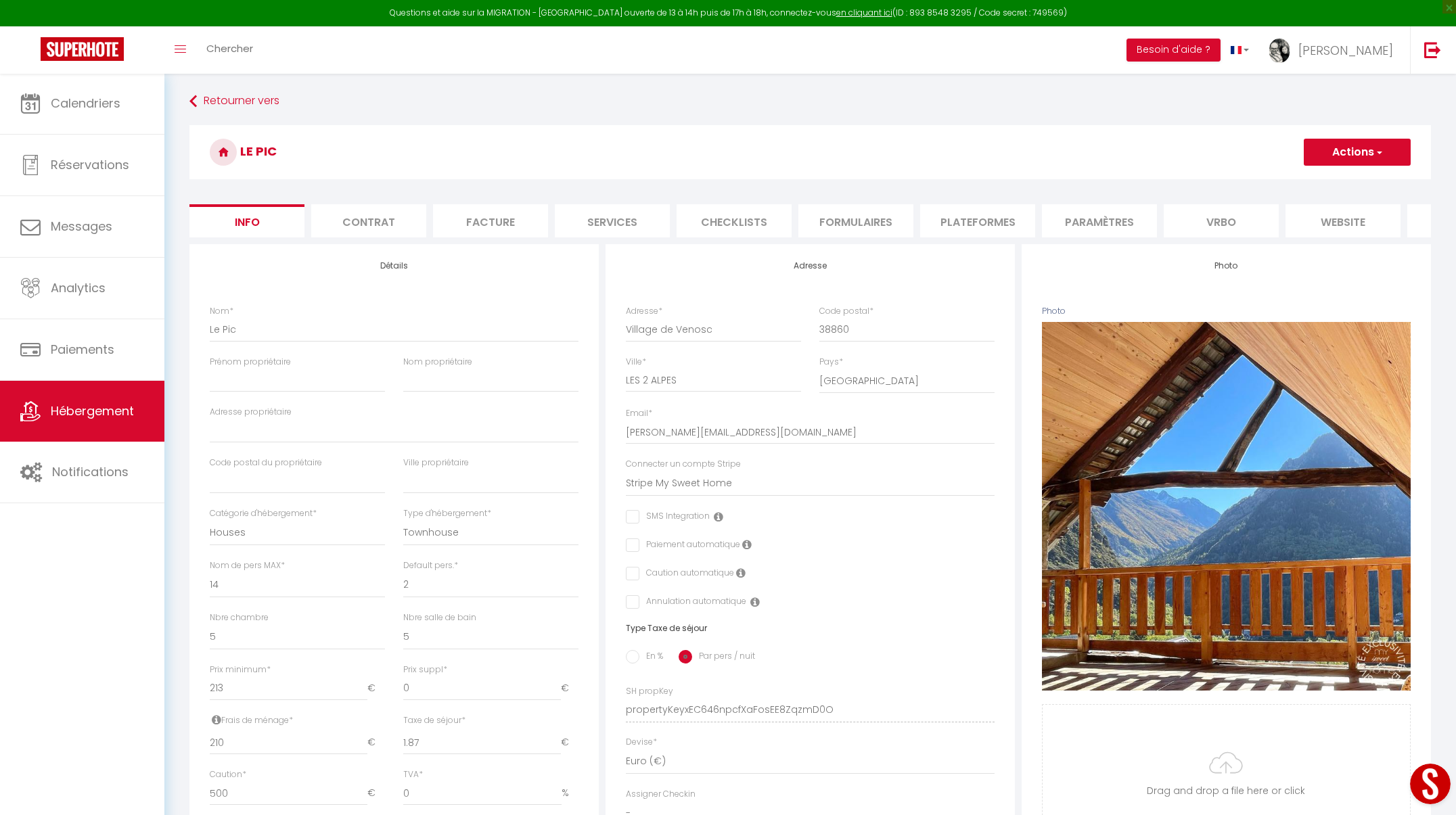
click at [1361, 155] on button "Actions" at bounding box center [1358, 152] width 107 height 27
click at [896, 177] on h3 "Le Pic" at bounding box center [811, 153] width 1241 height 54
click at [971, 214] on li "Plateformes" at bounding box center [977, 221] width 115 height 33
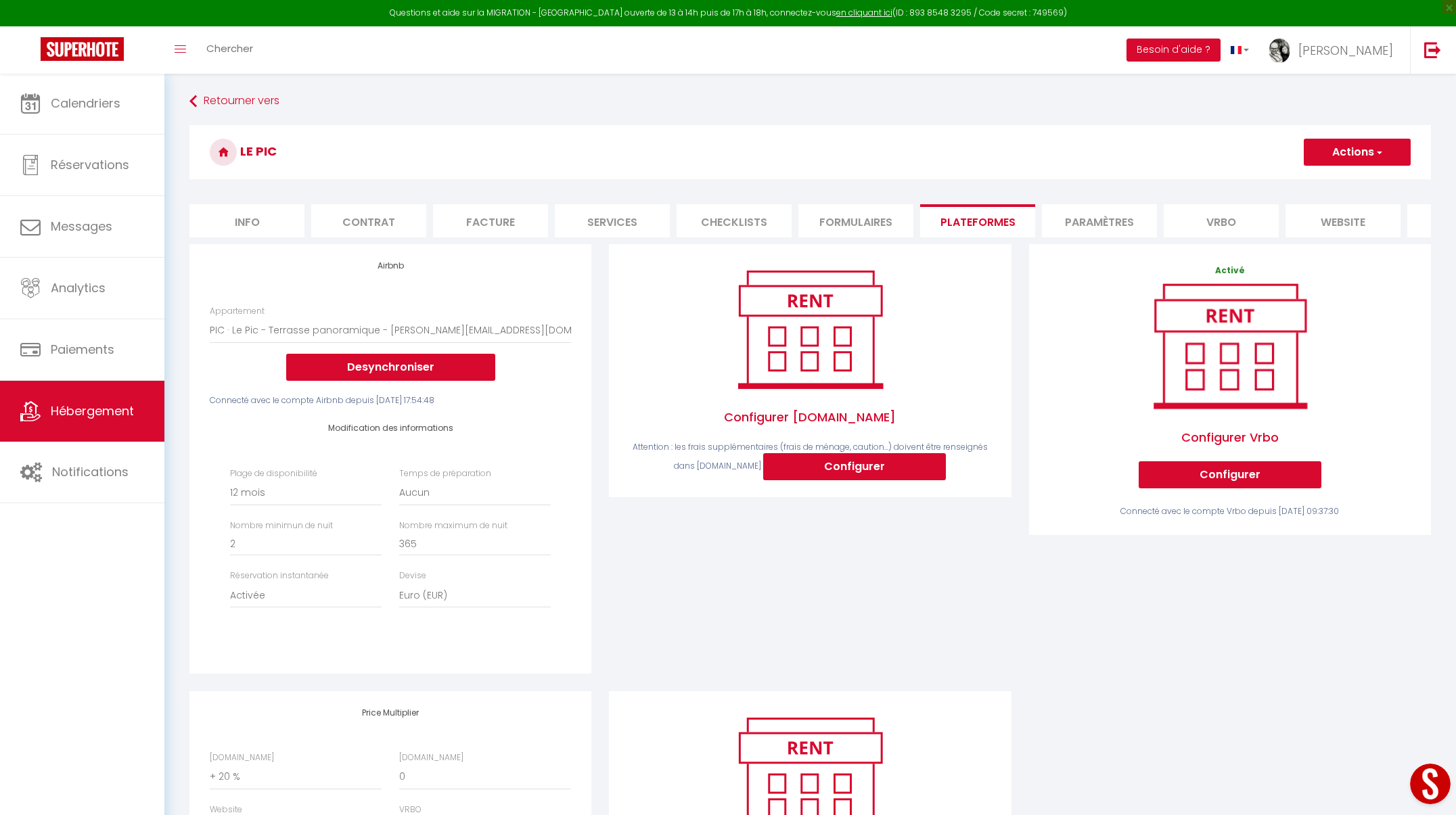
click at [1375, 159] on button "Actions" at bounding box center [1358, 152] width 107 height 27
click at [1363, 193] on ul "Enregistrer" at bounding box center [1356, 181] width 108 height 26
click at [1373, 148] on button "Actions" at bounding box center [1358, 152] width 107 height 27
click at [1334, 180] on link "Enregistrer" at bounding box center [1357, 181] width 107 height 17
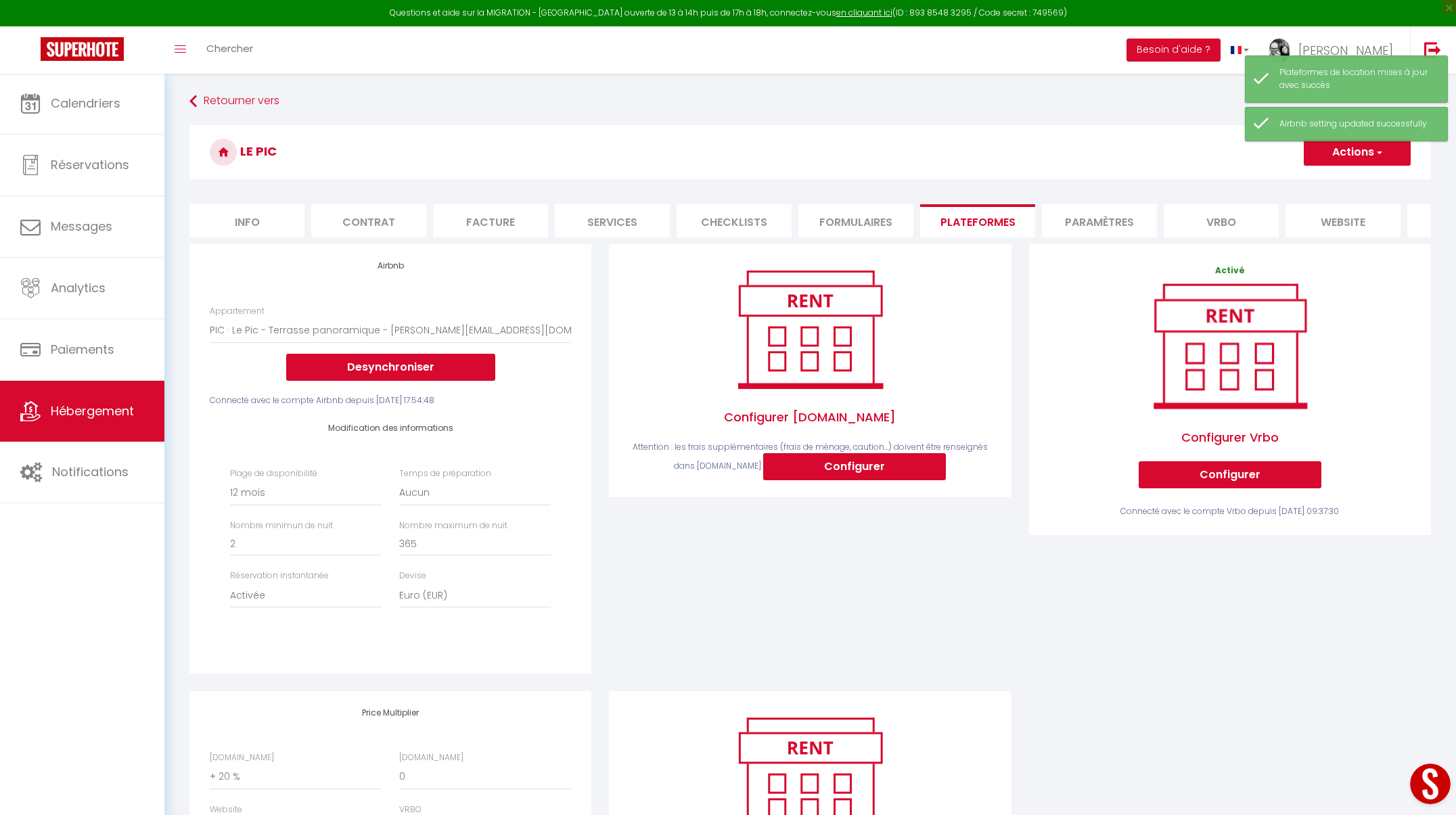
click at [88, 407] on span "Hébergement" at bounding box center [92, 411] width 83 height 16
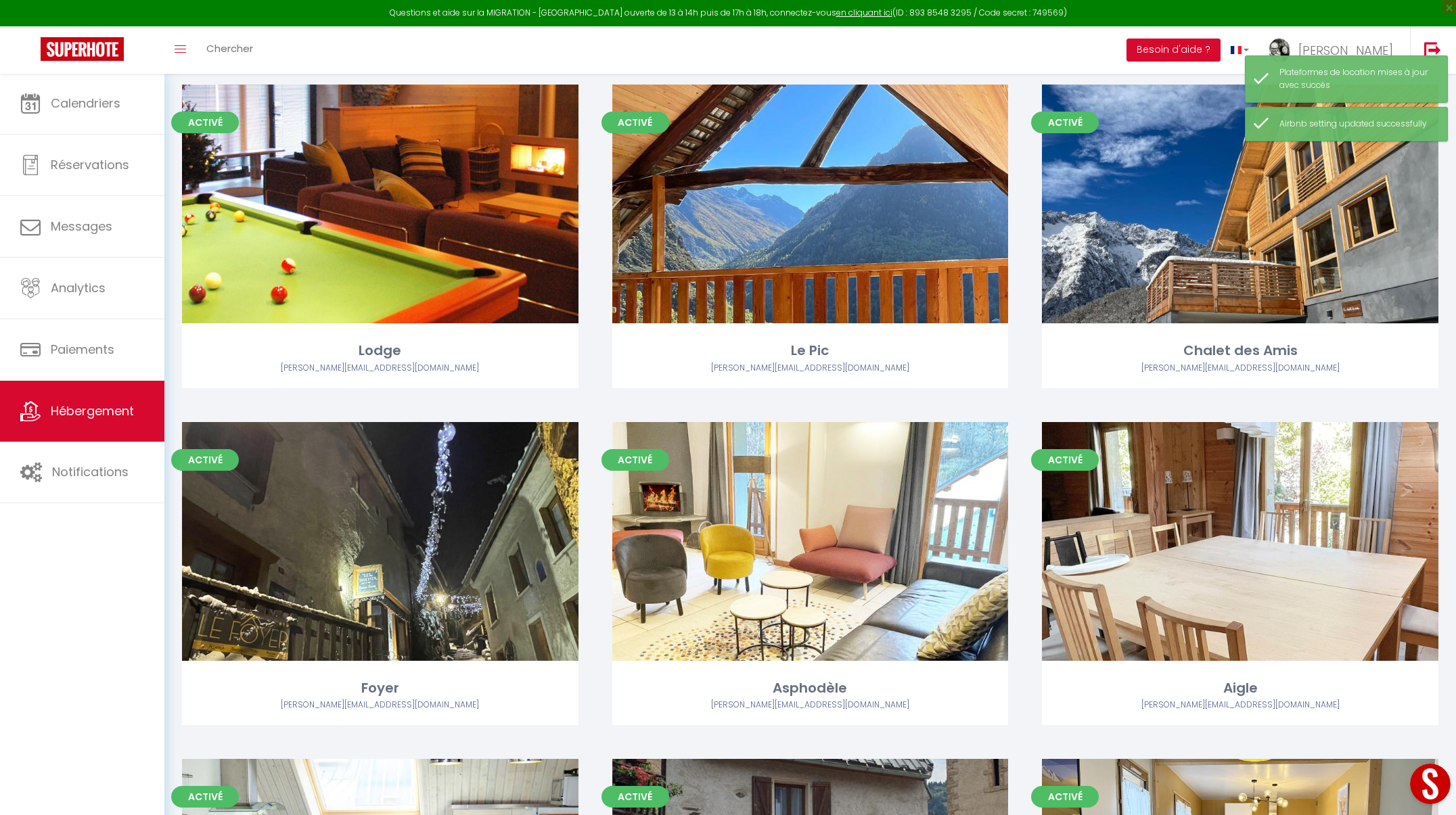
scroll to position [787, 0]
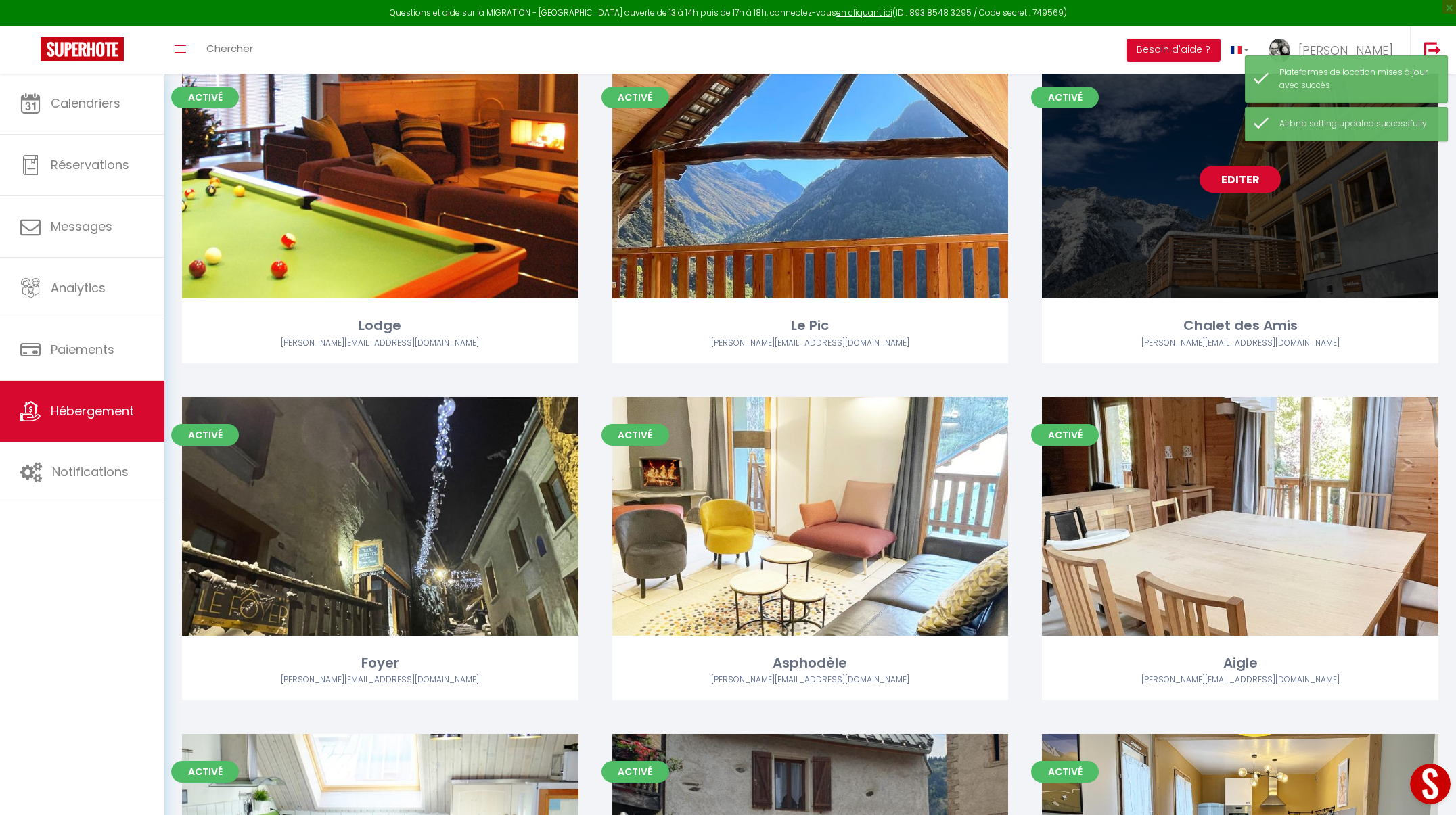
click at [1255, 182] on link "Editer" at bounding box center [1240, 179] width 81 height 27
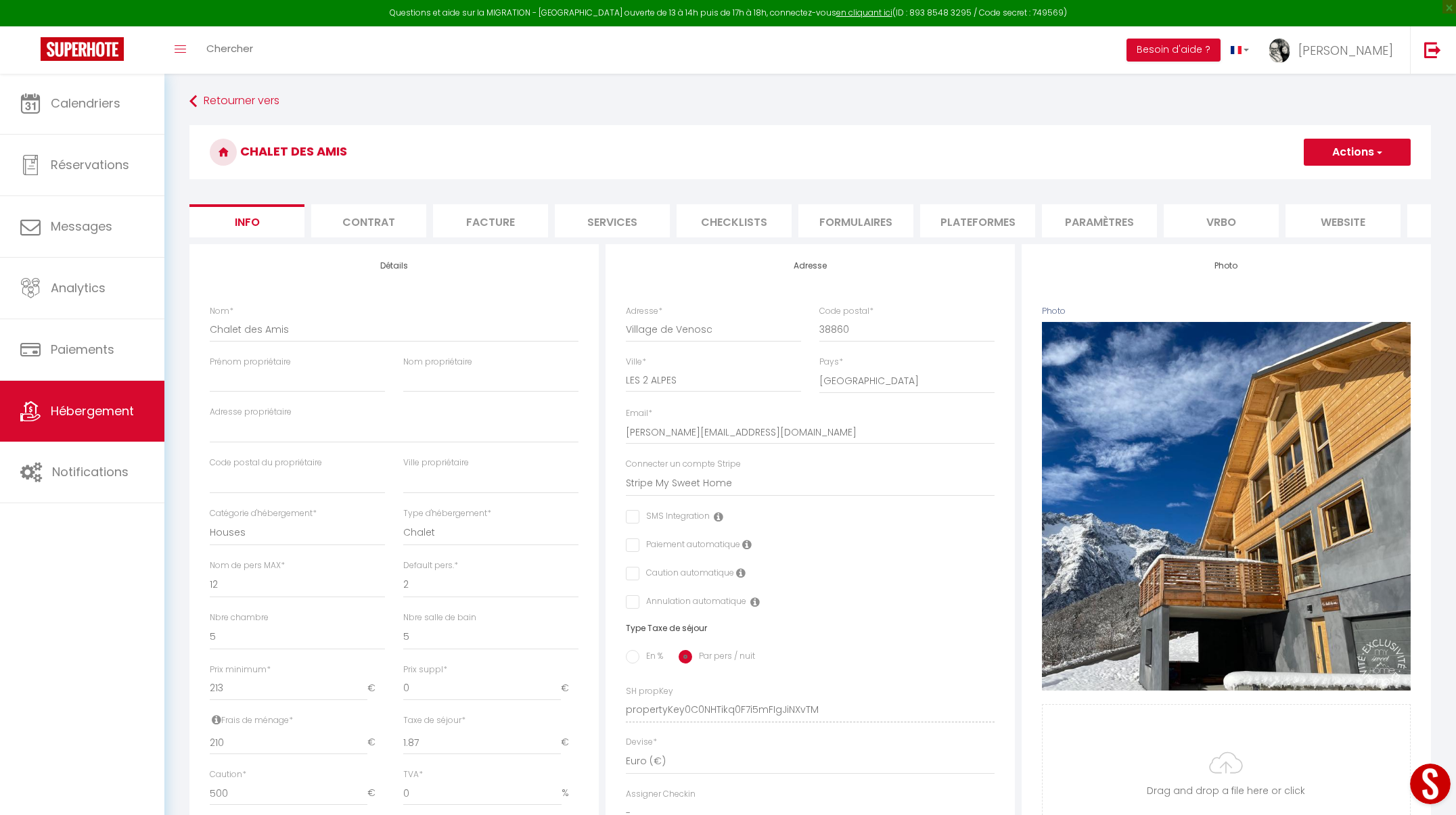
click at [982, 224] on li "Plateformes" at bounding box center [977, 221] width 115 height 33
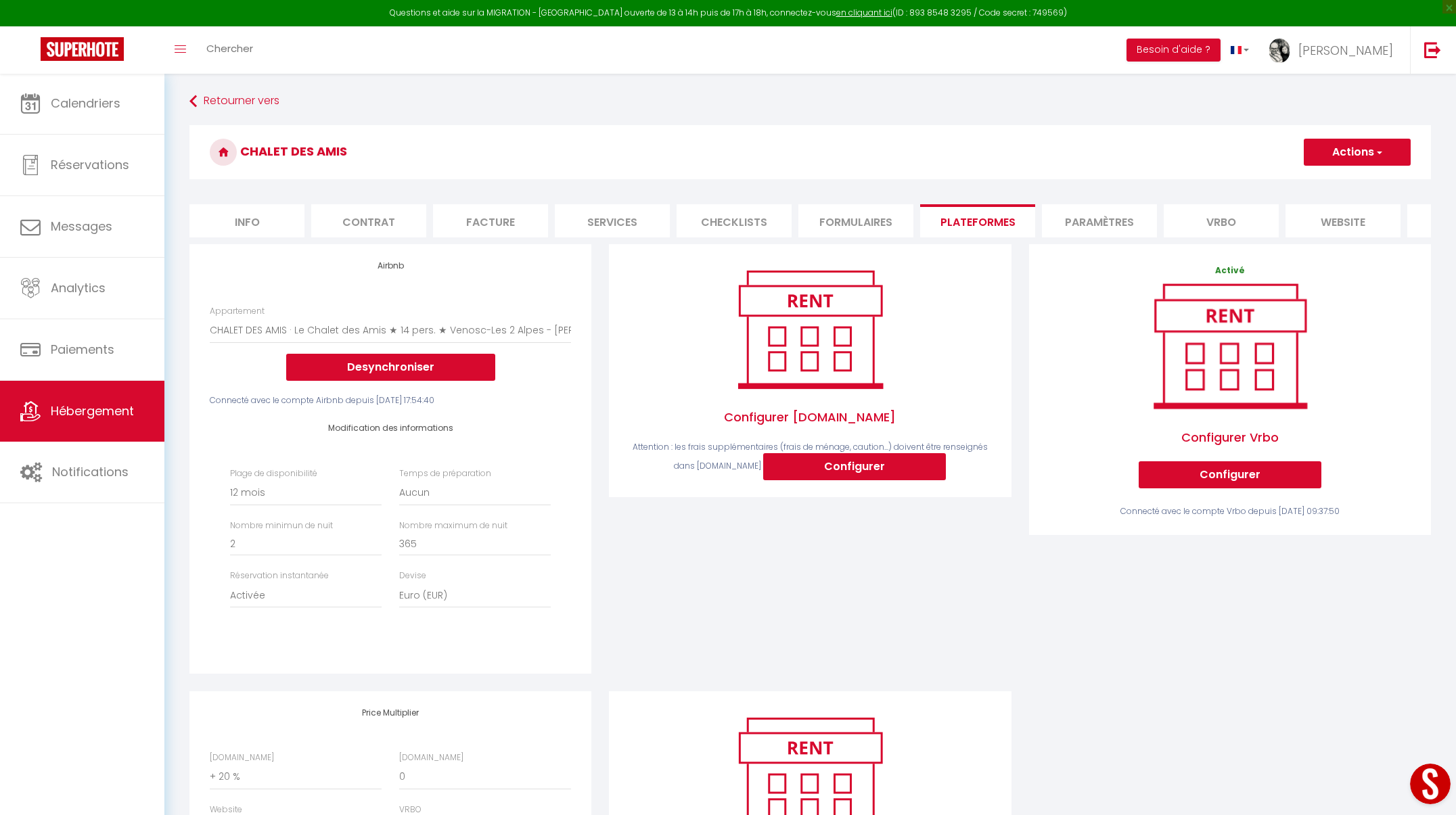
click at [1394, 131] on h3 "Chalet des Amis" at bounding box center [811, 153] width 1241 height 54
click at [1388, 145] on button "Actions" at bounding box center [1358, 152] width 107 height 27
click at [1347, 182] on link "Enregistrer" at bounding box center [1357, 181] width 107 height 17
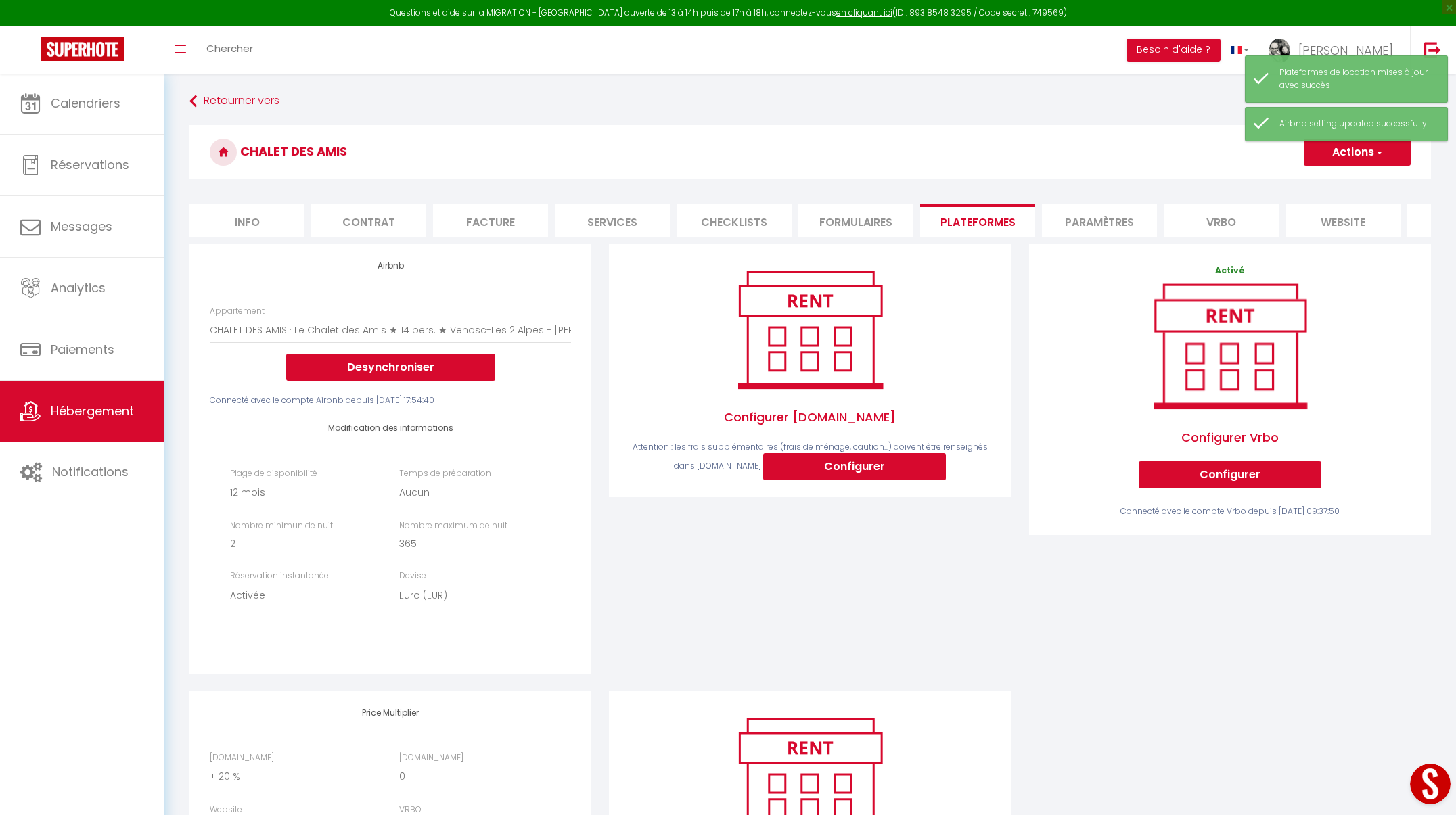
click at [69, 411] on span "Hébergement" at bounding box center [92, 411] width 83 height 16
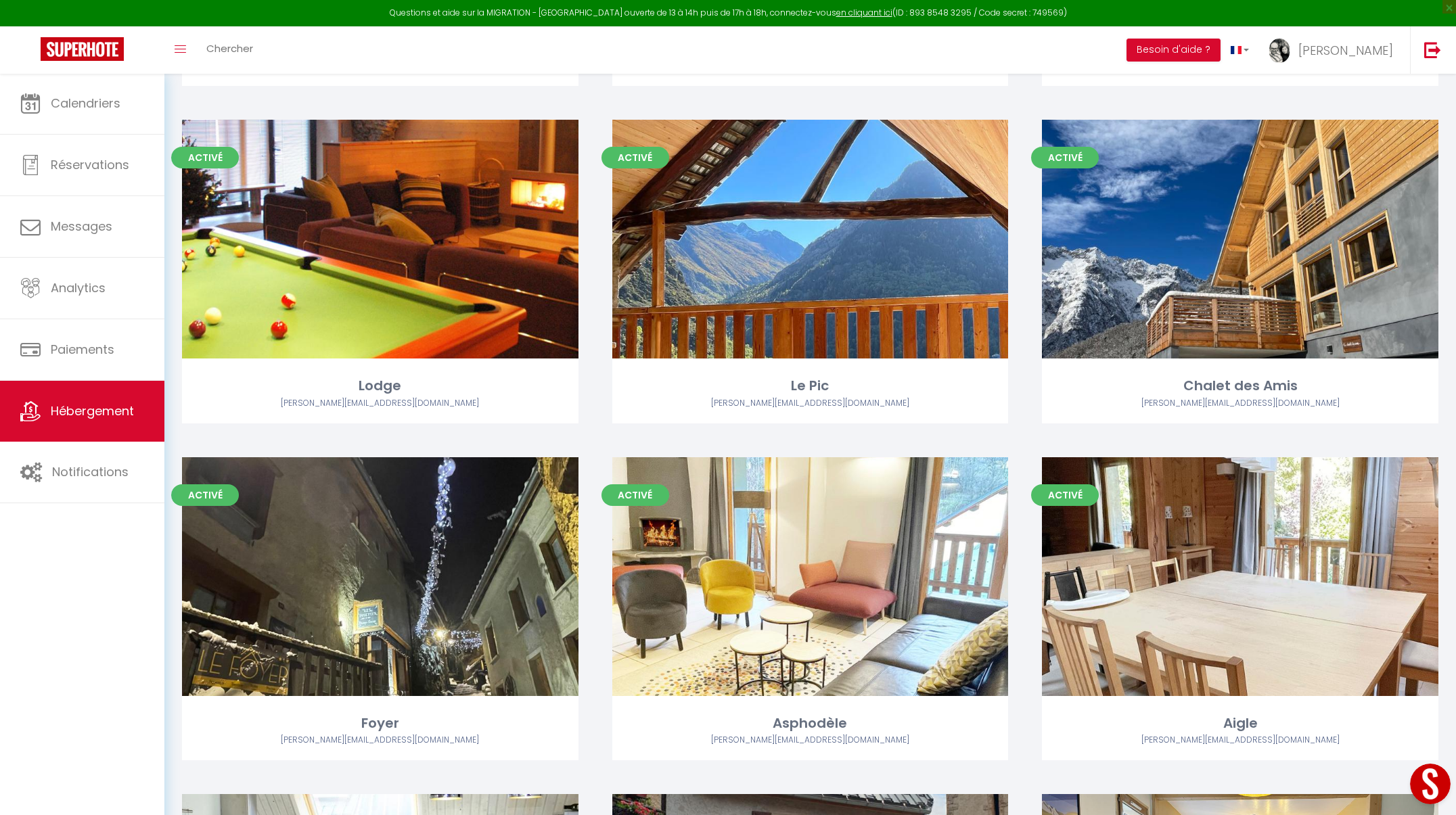
scroll to position [714, 0]
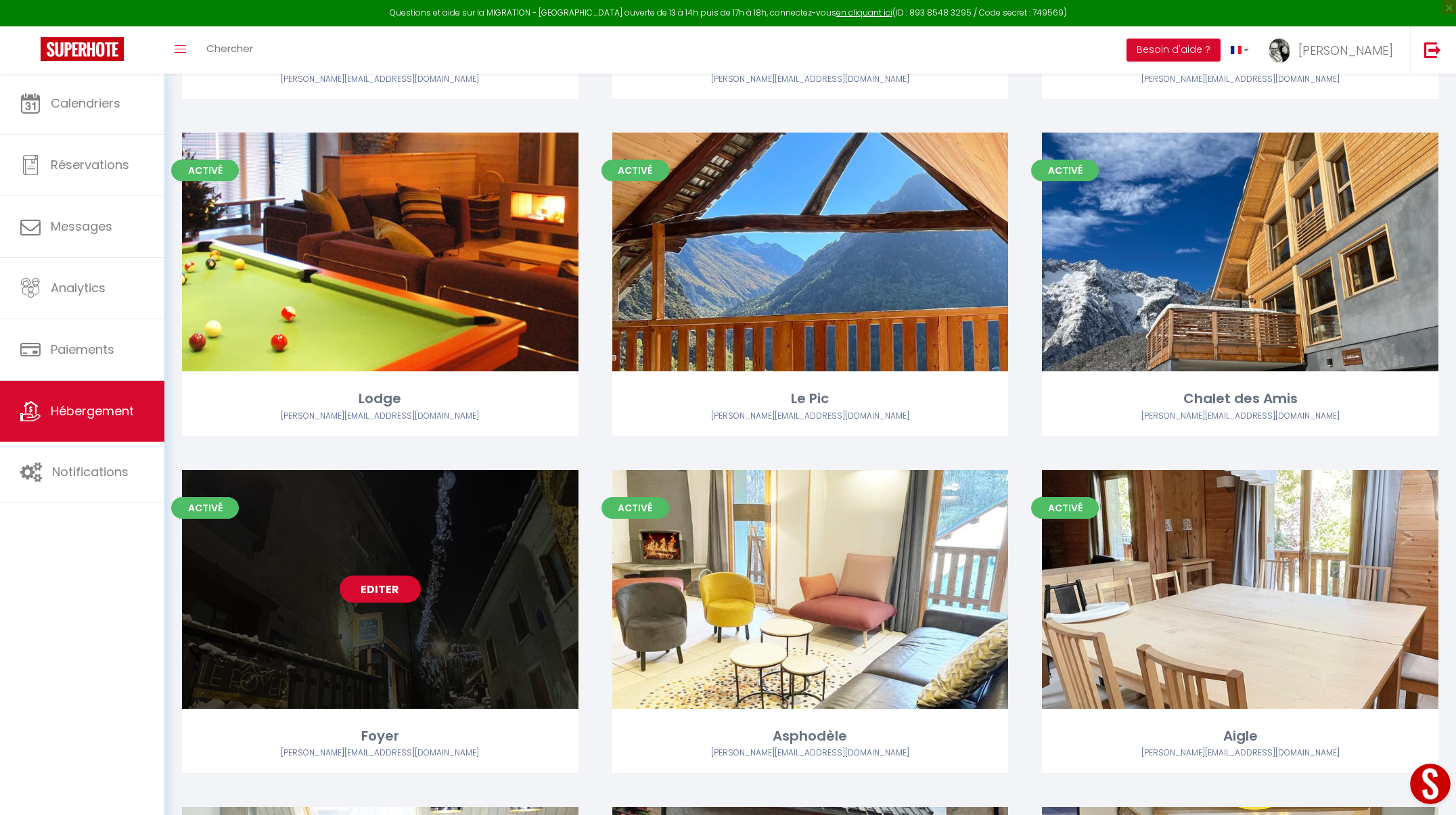
click at [376, 593] on link "Editer" at bounding box center [381, 589] width 81 height 27
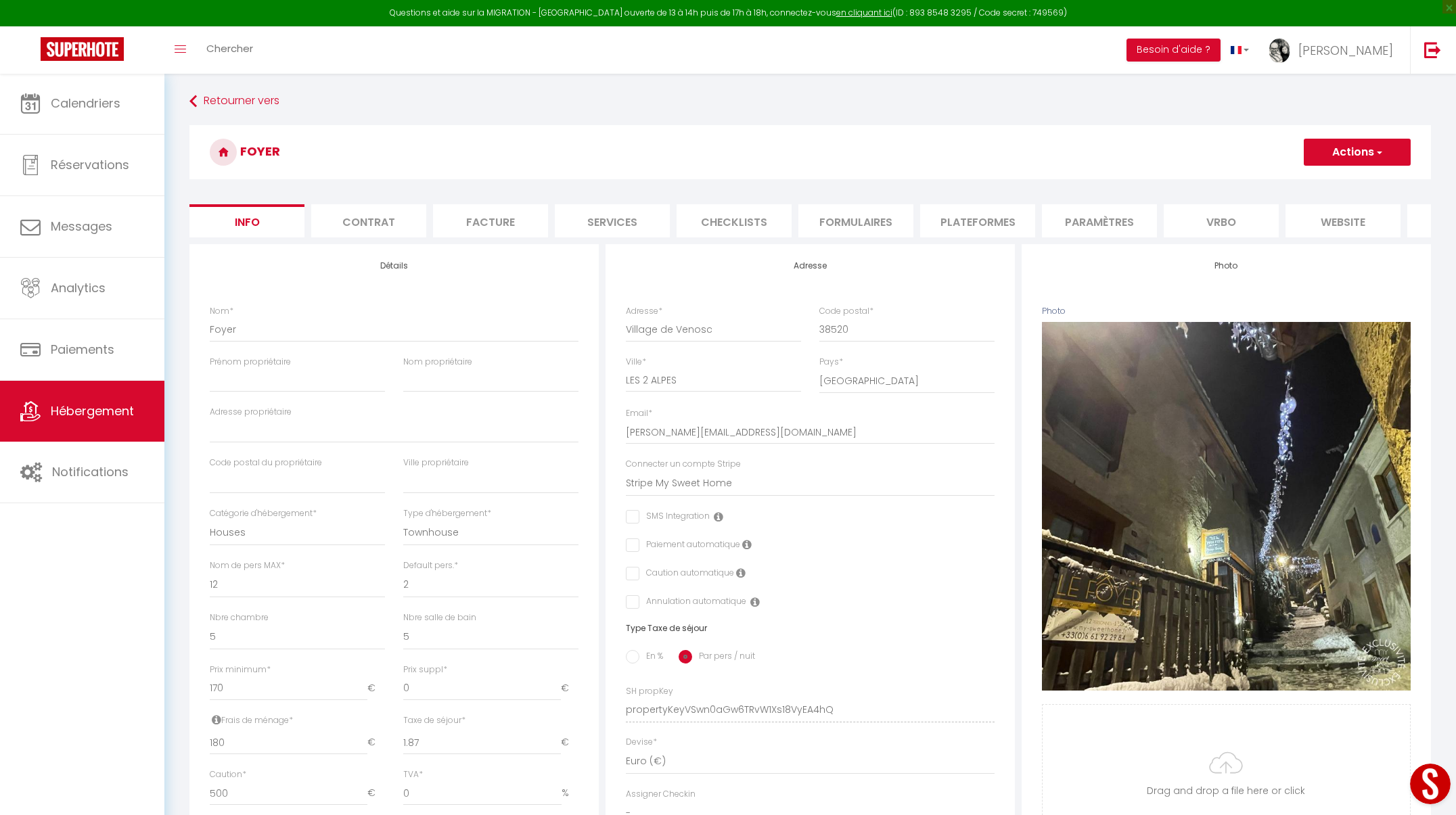
click at [1370, 149] on button "Actions" at bounding box center [1358, 152] width 107 height 27
click at [1196, 148] on h3 "Foyer" at bounding box center [811, 153] width 1241 height 54
click at [996, 210] on li "Plateformes" at bounding box center [977, 221] width 115 height 33
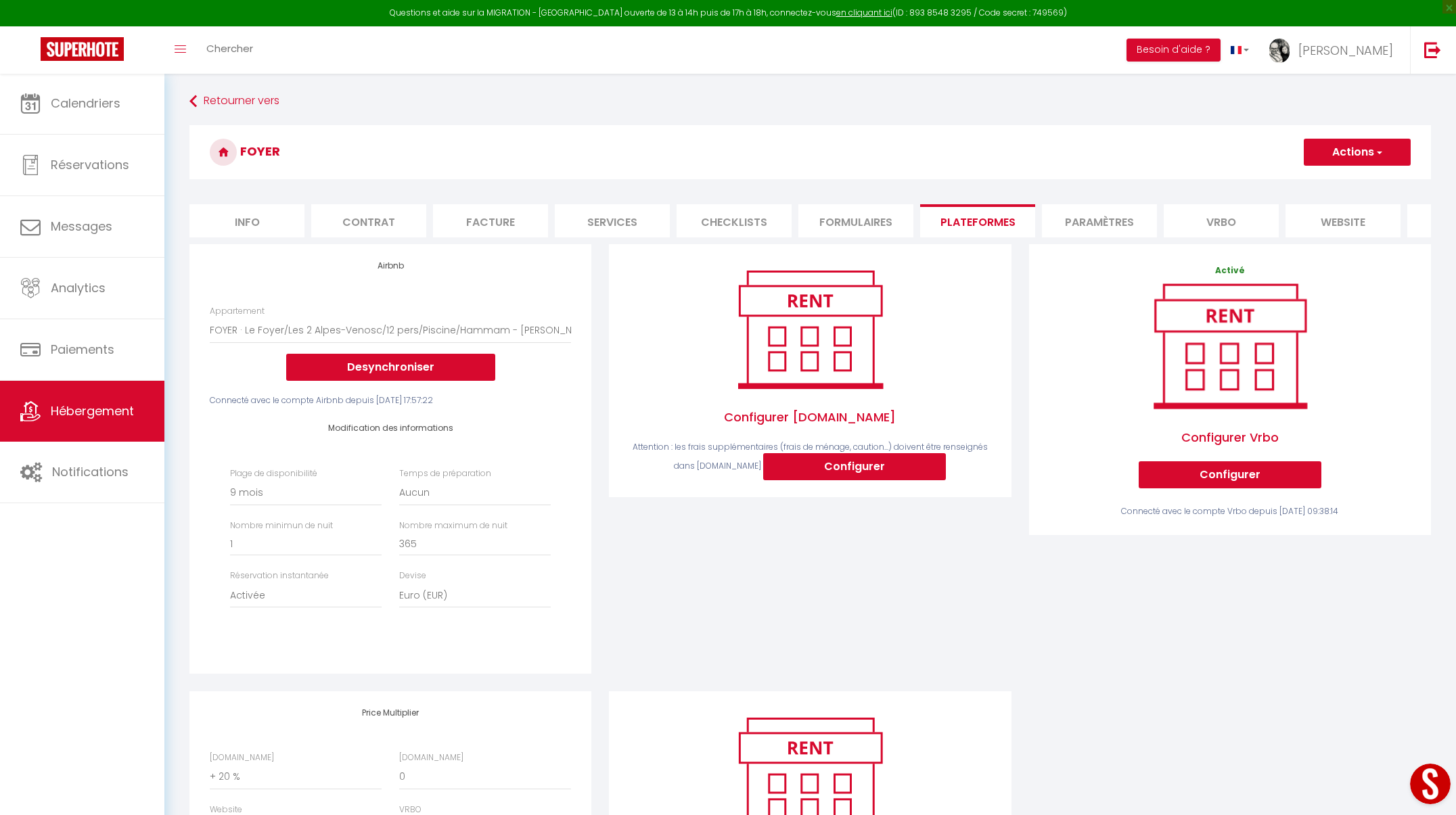
click at [1336, 148] on button "Actions" at bounding box center [1358, 152] width 107 height 27
click at [1336, 184] on link "Enregistrer" at bounding box center [1357, 181] width 107 height 17
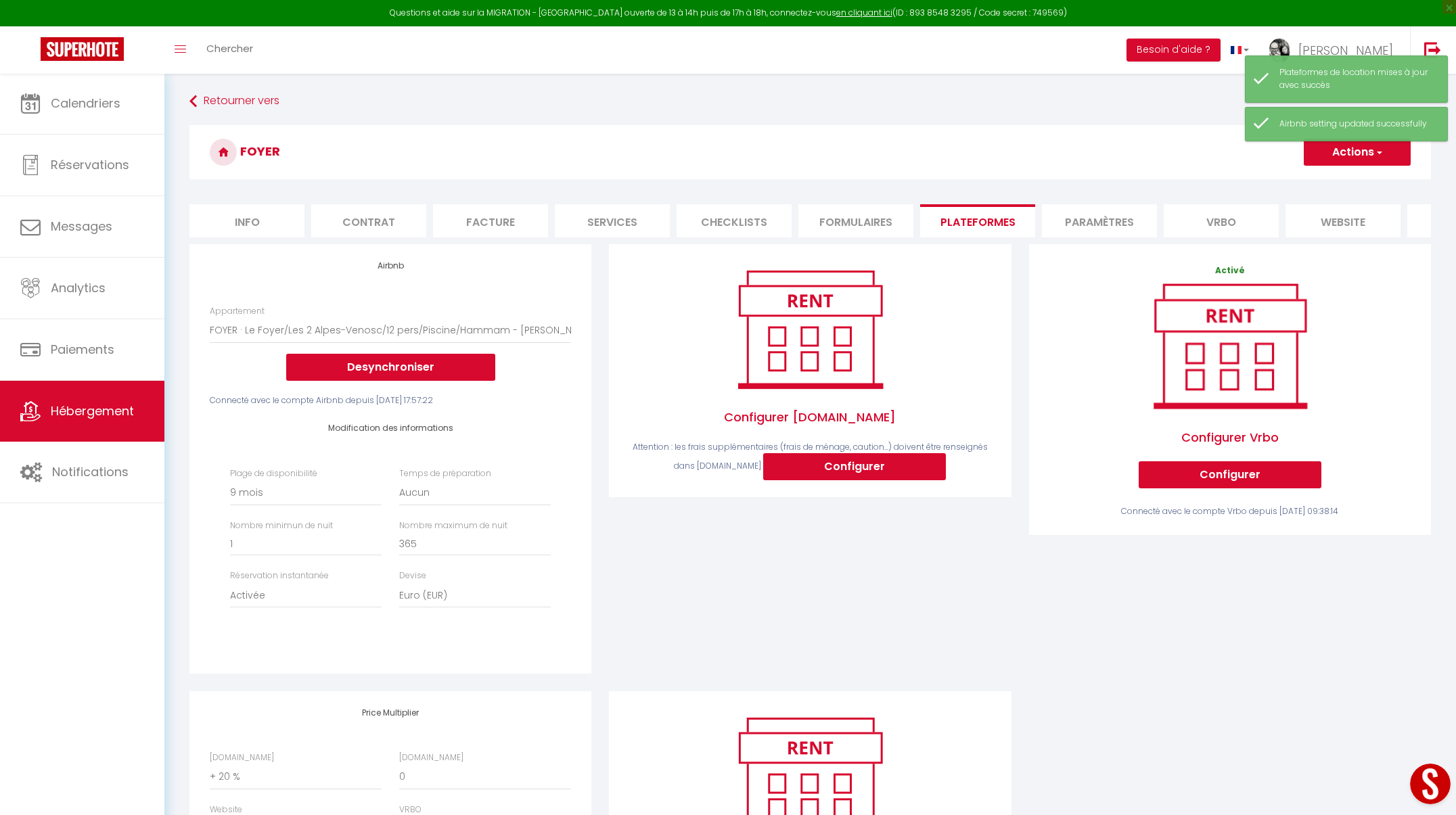
click at [78, 406] on span "Hébergement" at bounding box center [92, 411] width 83 height 16
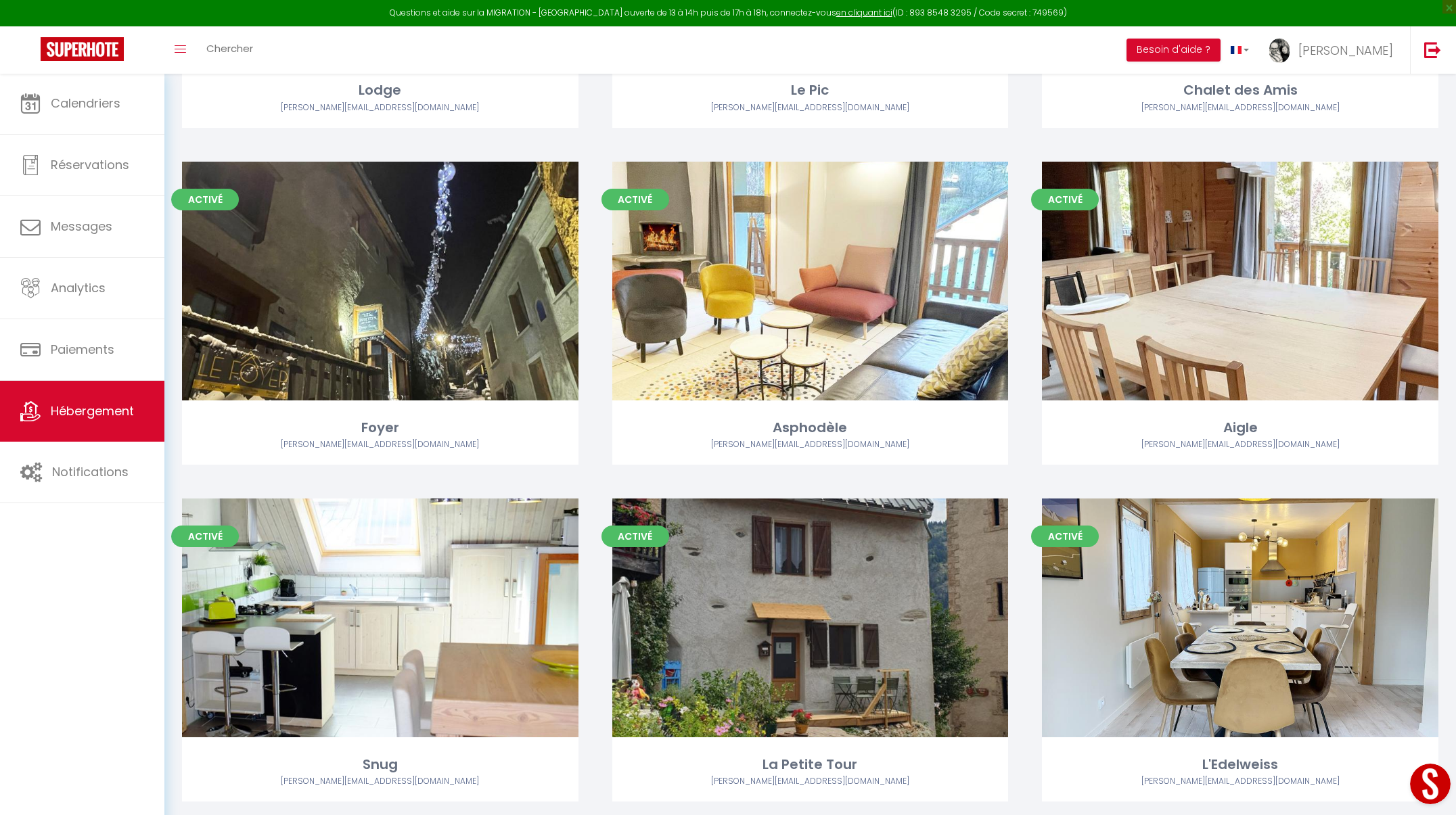
scroll to position [1029, 0]
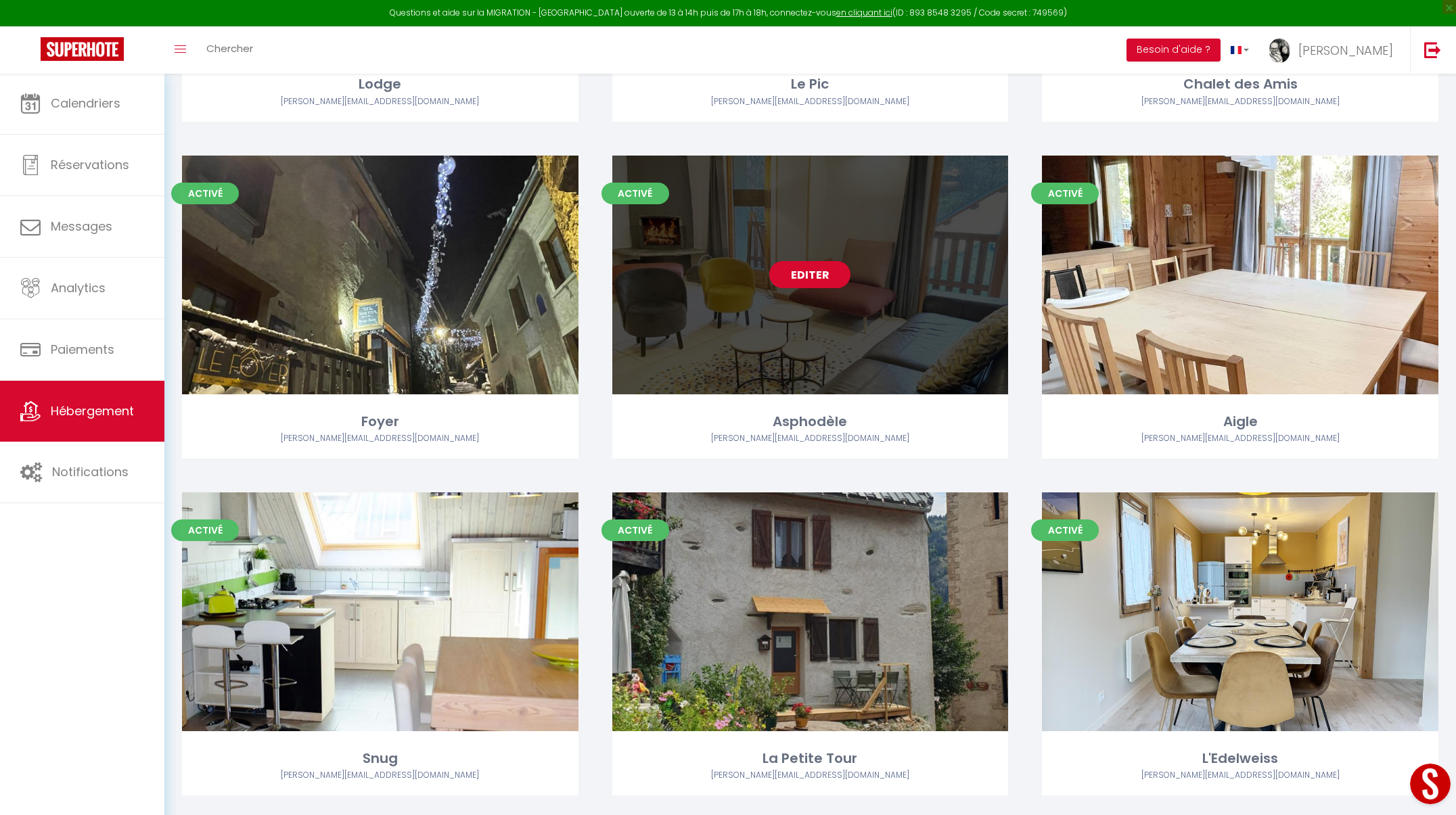
click at [833, 274] on link "Editer" at bounding box center [810, 274] width 81 height 27
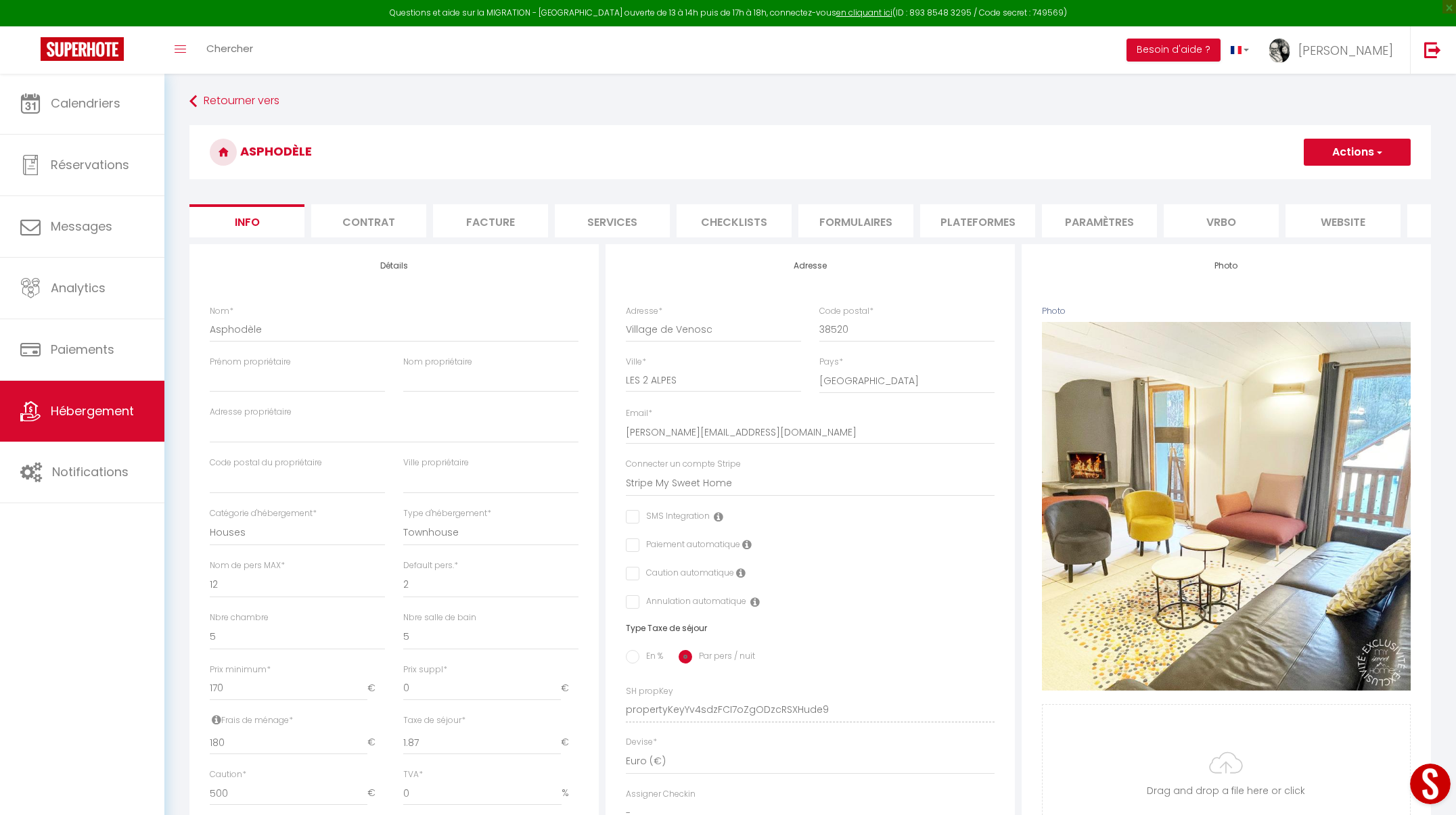
click at [981, 224] on li "Plateformes" at bounding box center [977, 221] width 115 height 33
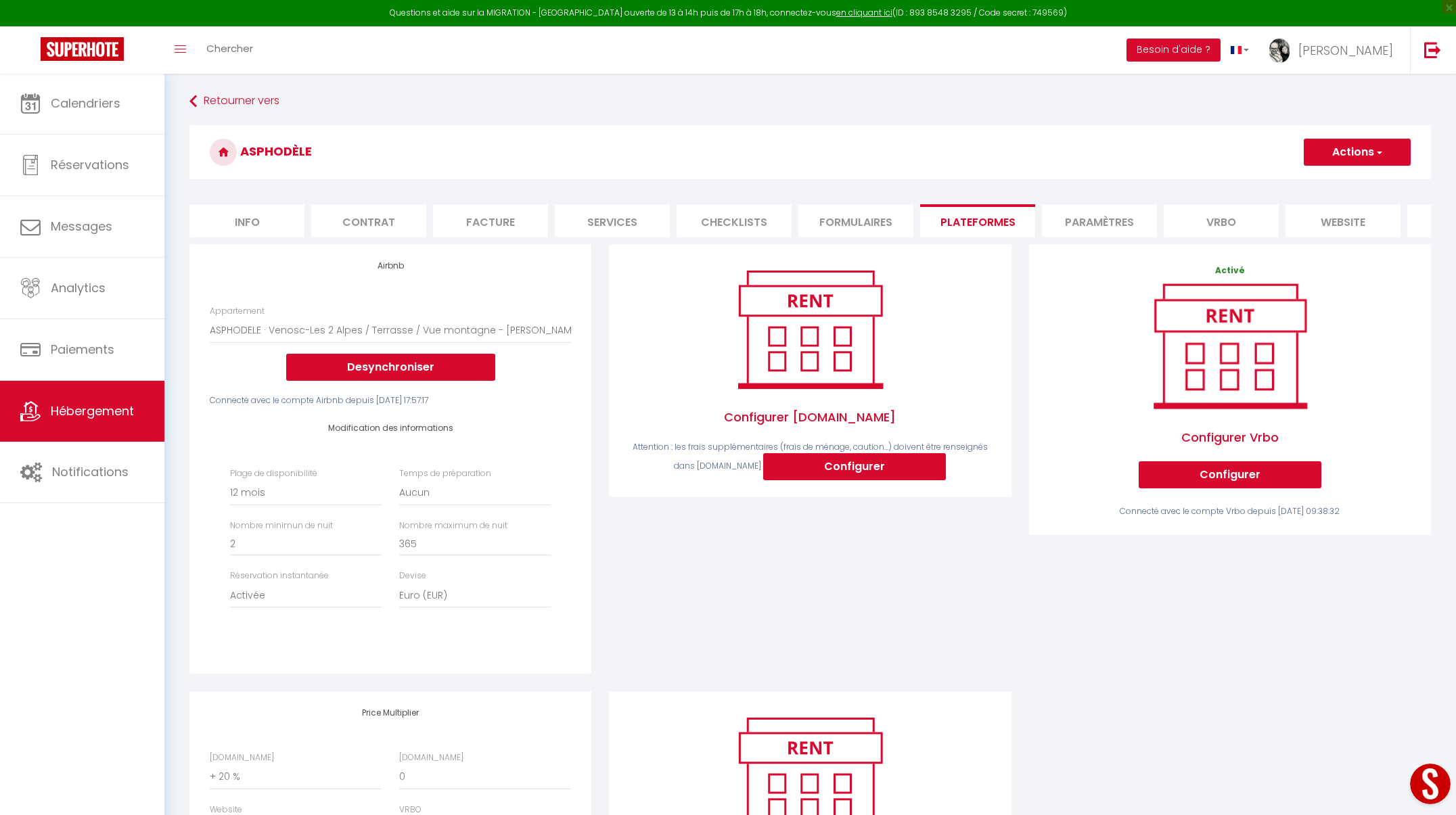
click at [1351, 145] on button "Actions" at bounding box center [1358, 152] width 107 height 27
click at [1350, 183] on link "Enregistrer" at bounding box center [1357, 181] width 107 height 17
click at [97, 409] on span "Hébergement" at bounding box center [92, 411] width 83 height 16
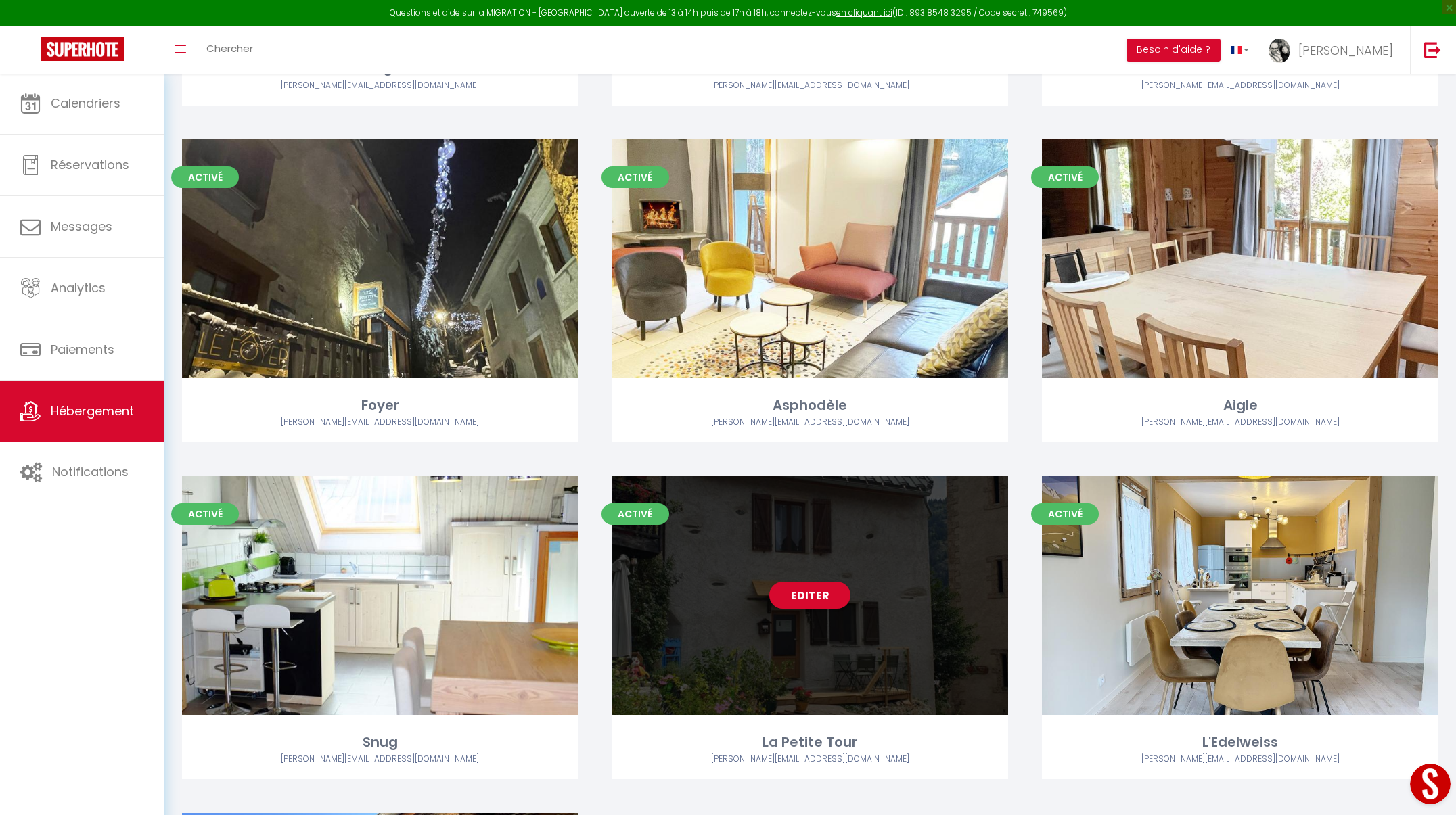
scroll to position [1025, 0]
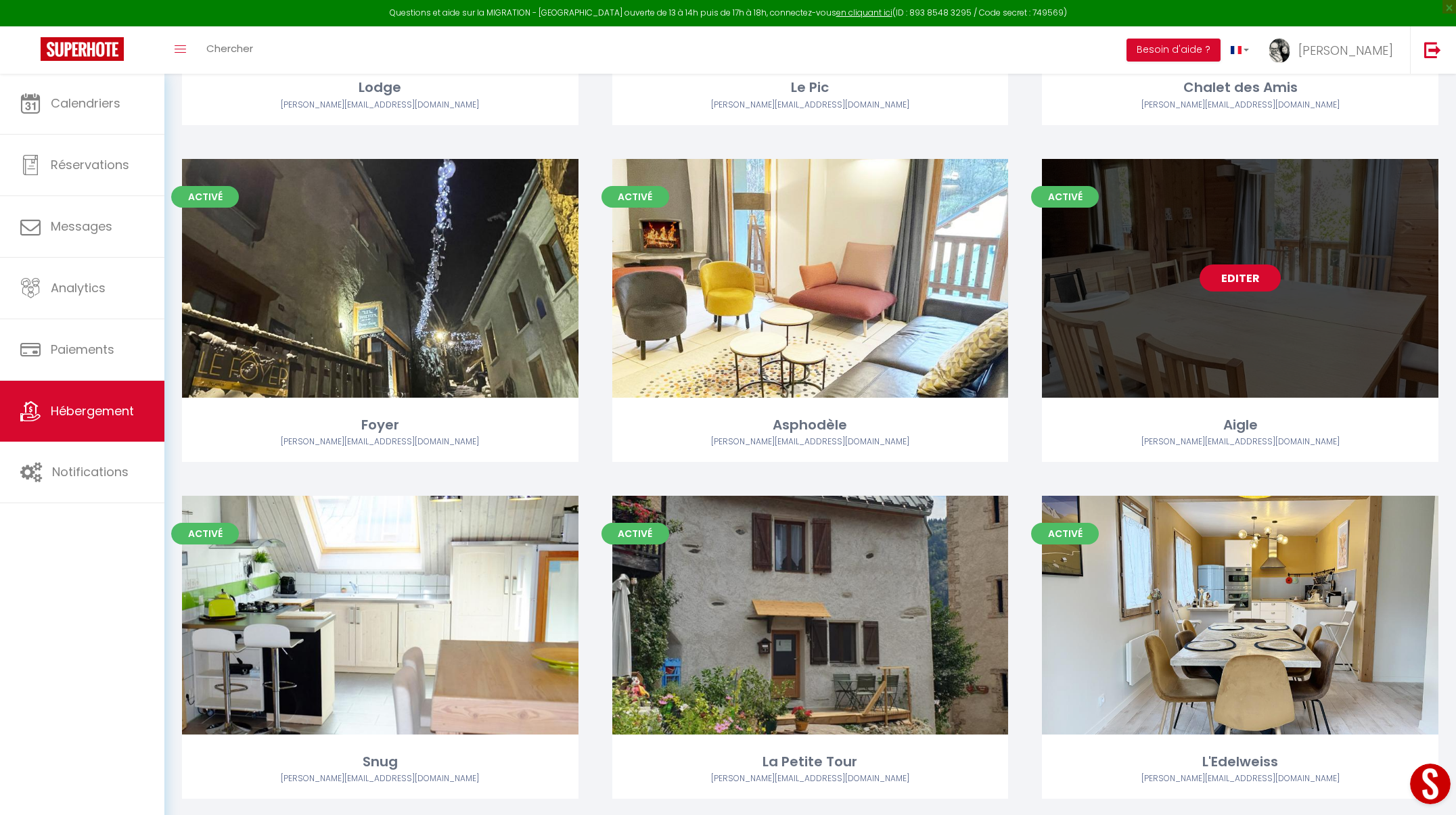
click at [1260, 283] on link "Editer" at bounding box center [1240, 278] width 81 height 27
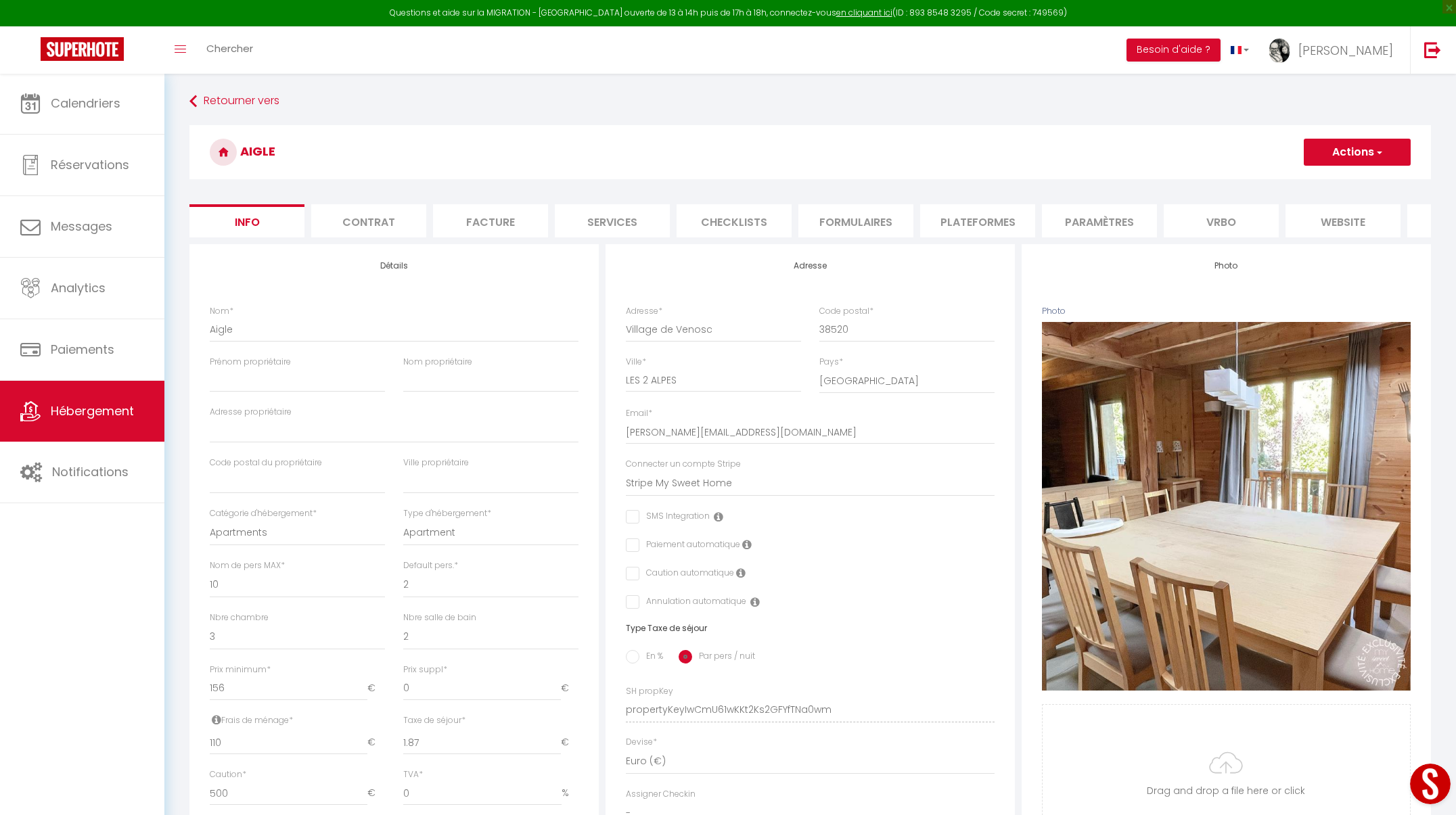
click at [979, 237] on li "Plateformes" at bounding box center [977, 221] width 115 height 33
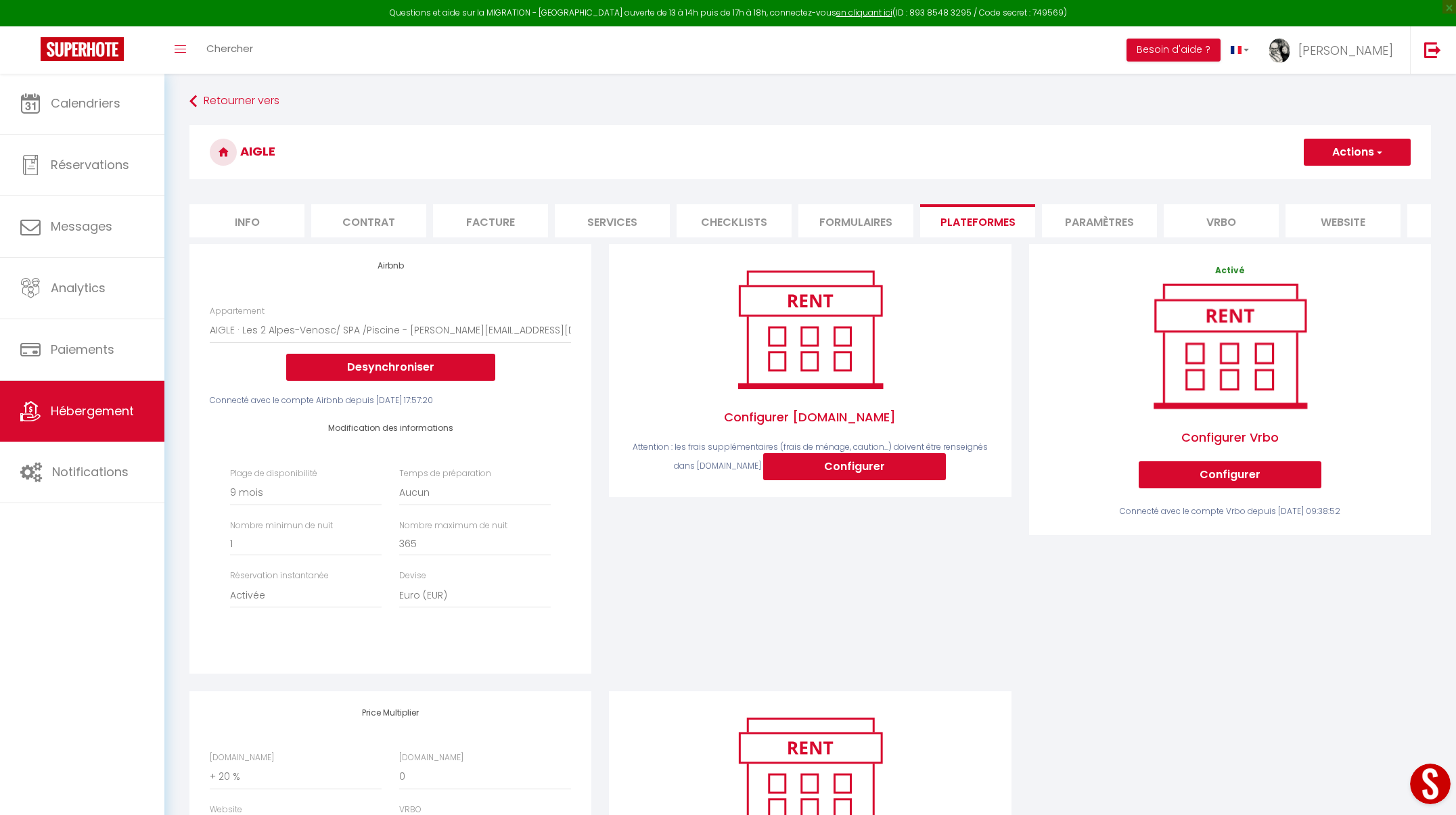
click at [1395, 155] on button "Actions" at bounding box center [1358, 152] width 107 height 27
click at [1355, 180] on link "Enregistrer" at bounding box center [1357, 181] width 107 height 17
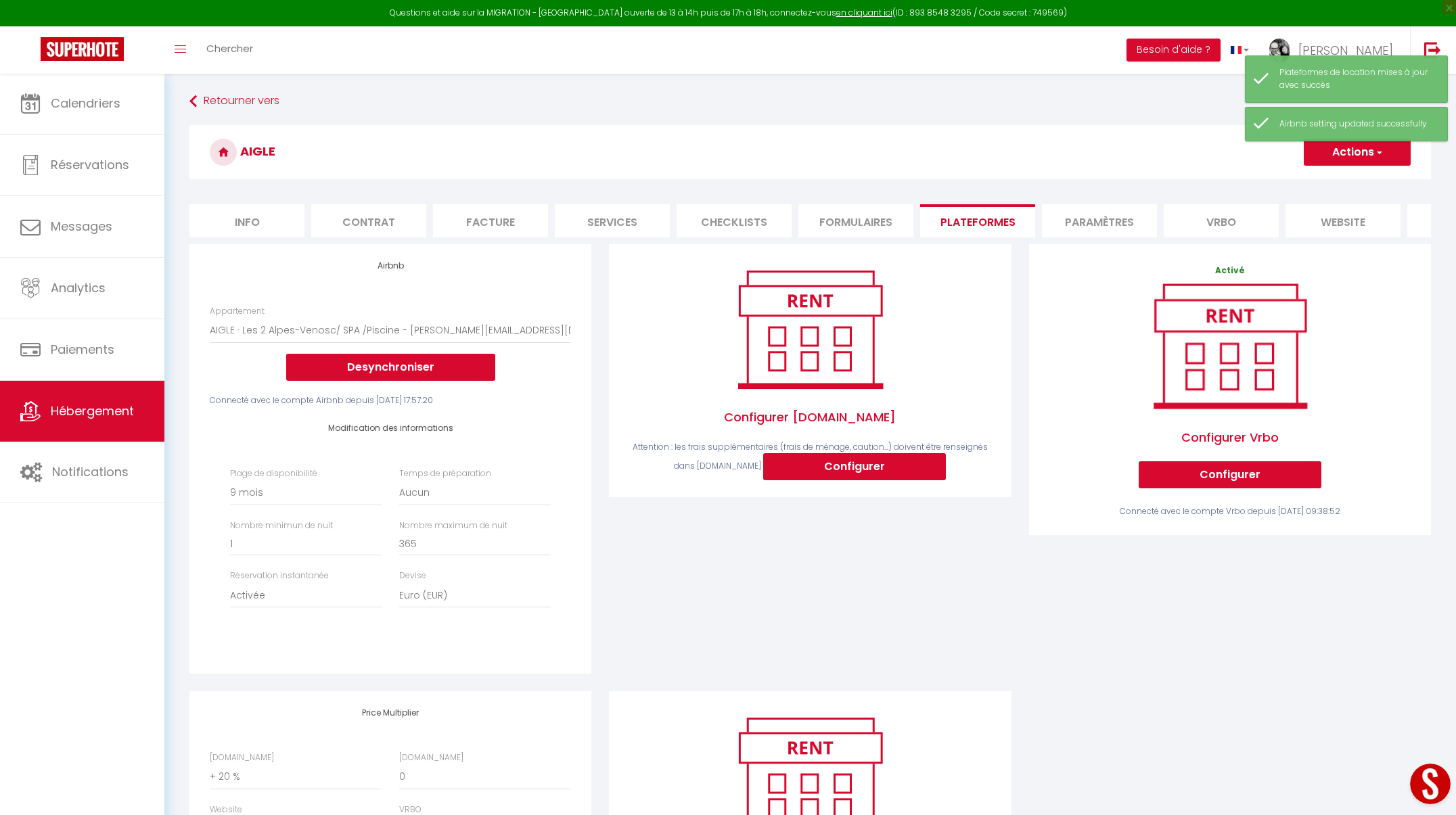
click at [92, 423] on link "Hébergement" at bounding box center [82, 412] width 164 height 61
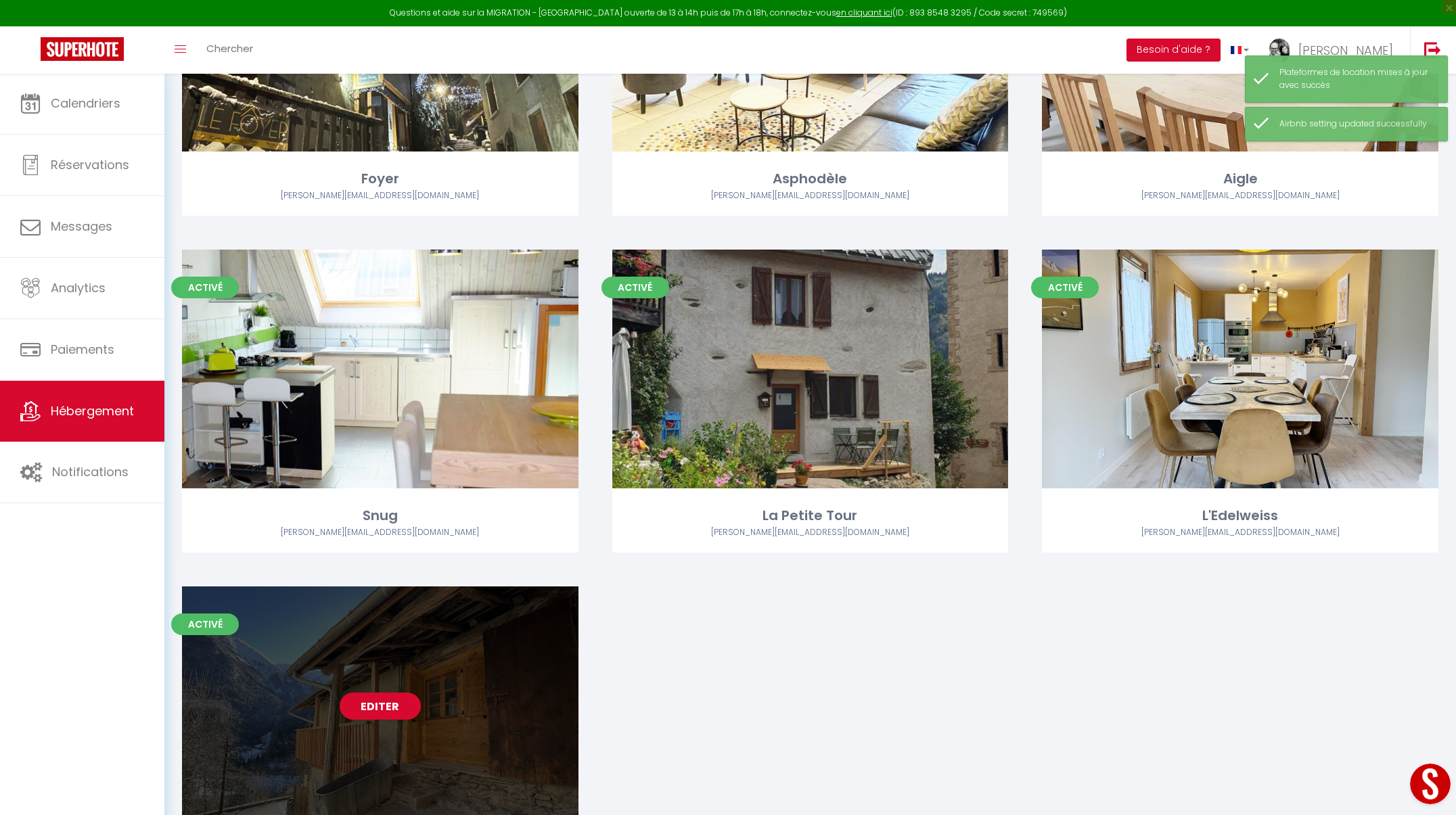
scroll to position [1293, 0]
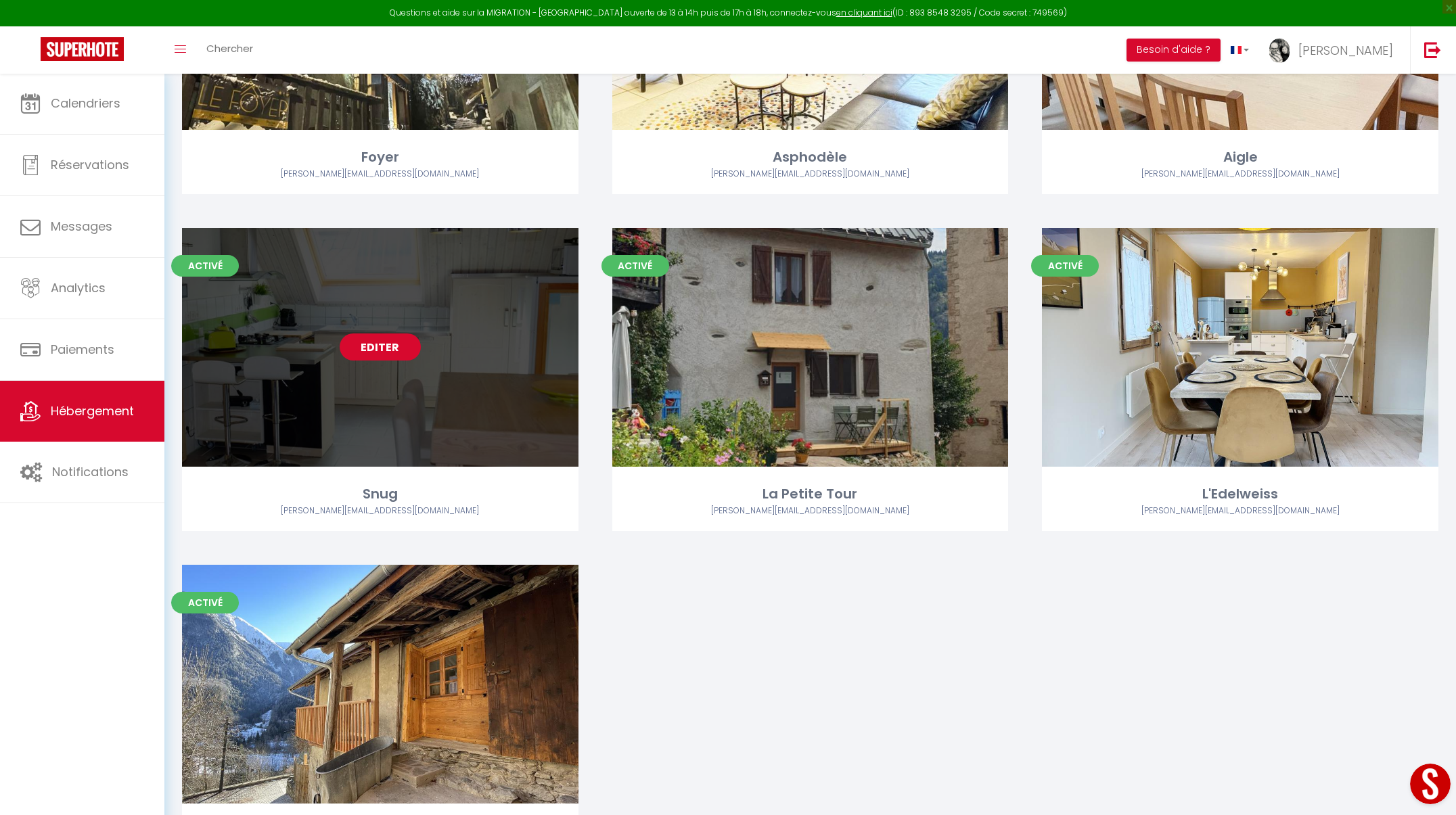
click at [390, 353] on link "Editer" at bounding box center [381, 346] width 81 height 27
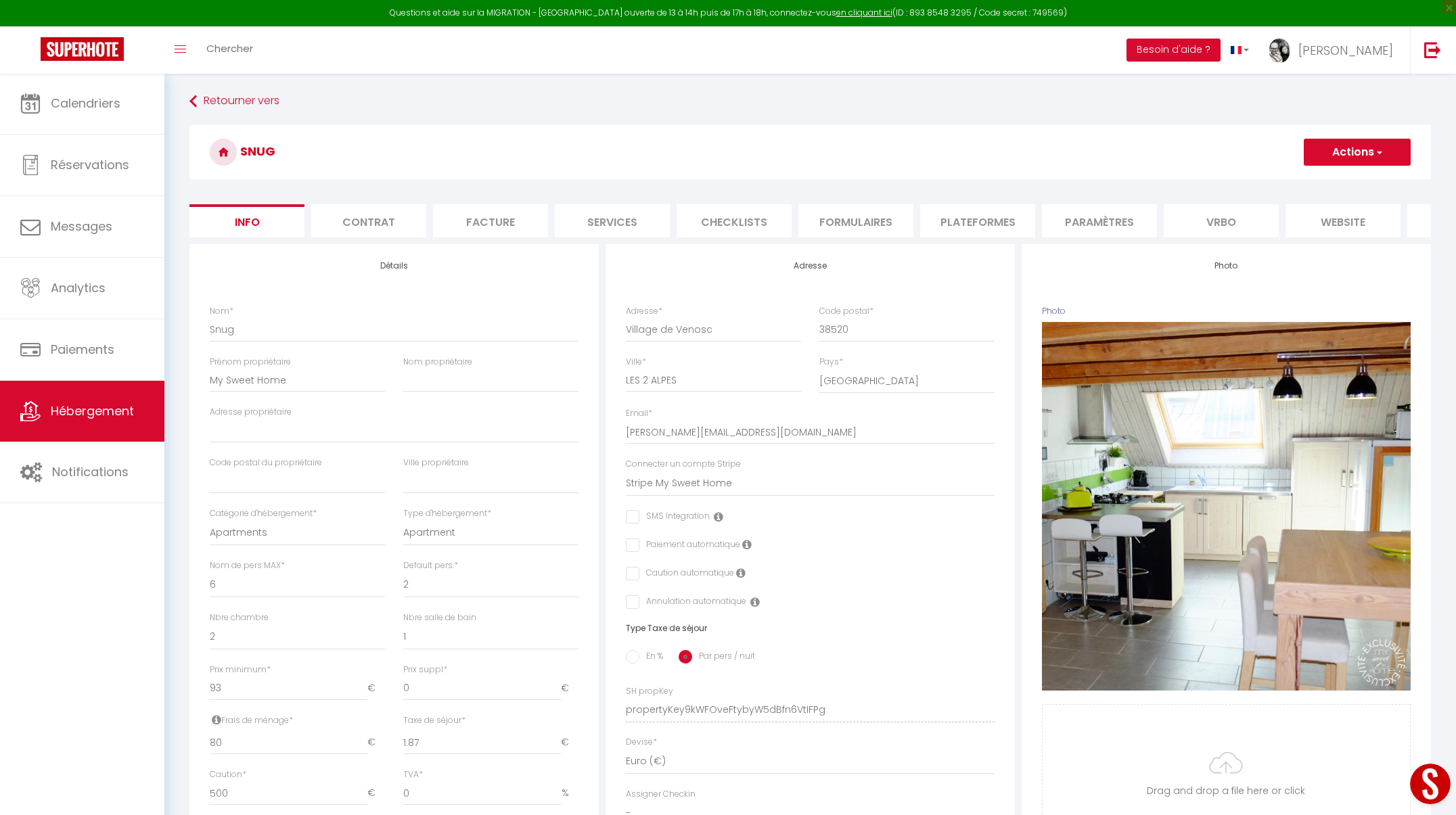
click at [1006, 216] on li "Plateformes" at bounding box center [977, 221] width 115 height 33
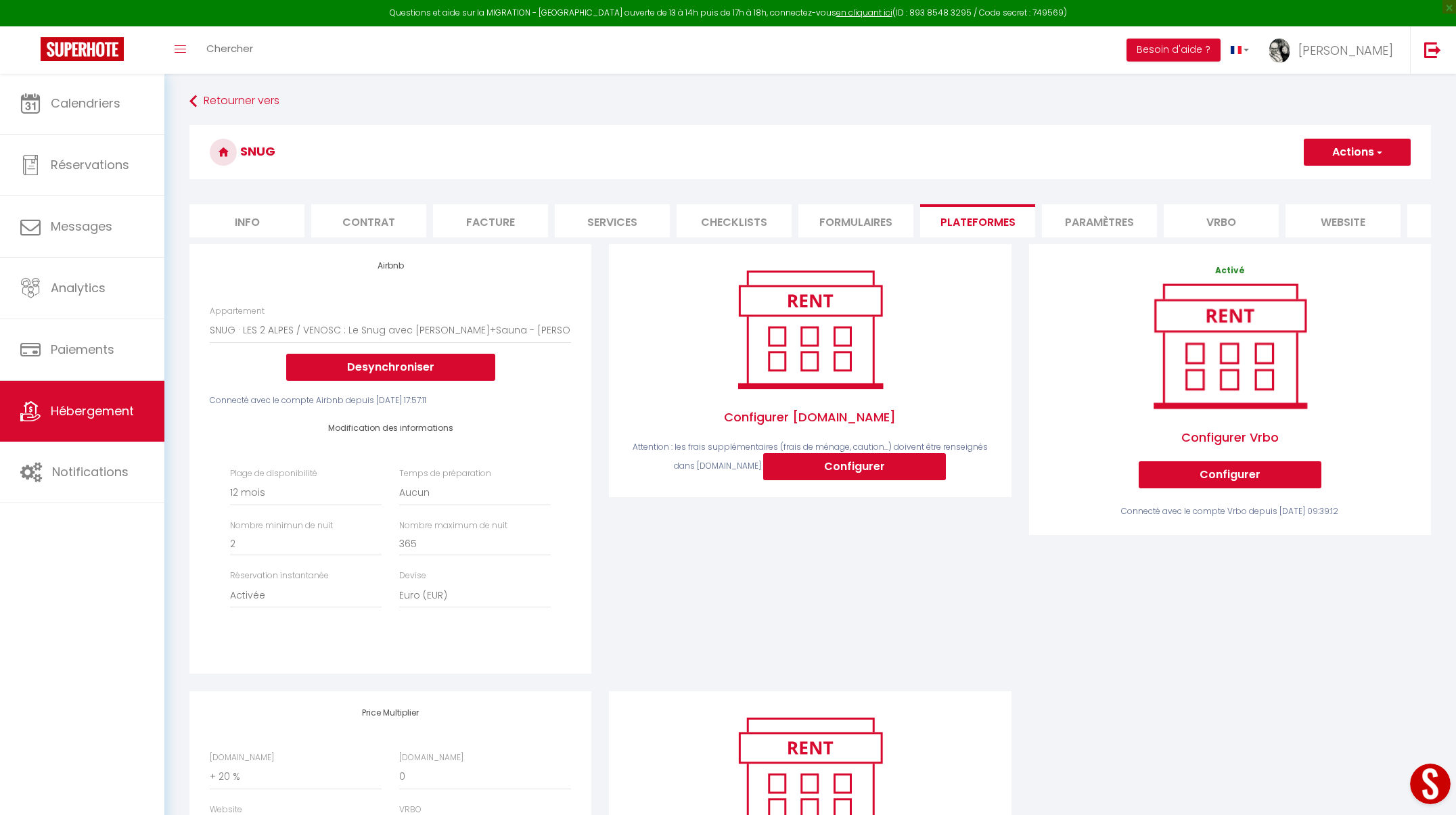
click at [1380, 141] on button "Actions" at bounding box center [1358, 152] width 107 height 27
click at [1356, 182] on link "Enregistrer" at bounding box center [1357, 181] width 107 height 17
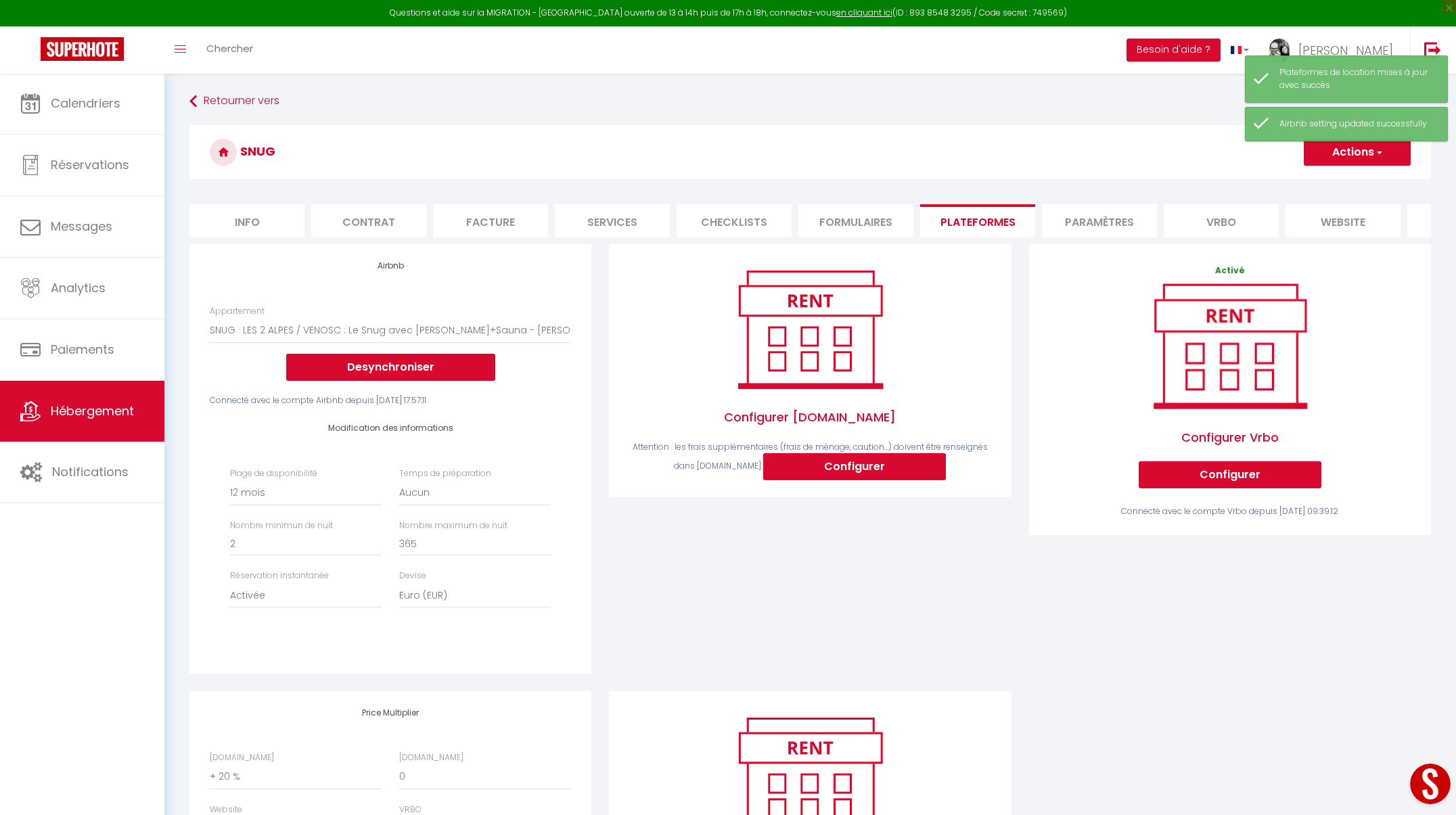
click at [100, 415] on span "Hébergement" at bounding box center [92, 411] width 83 height 16
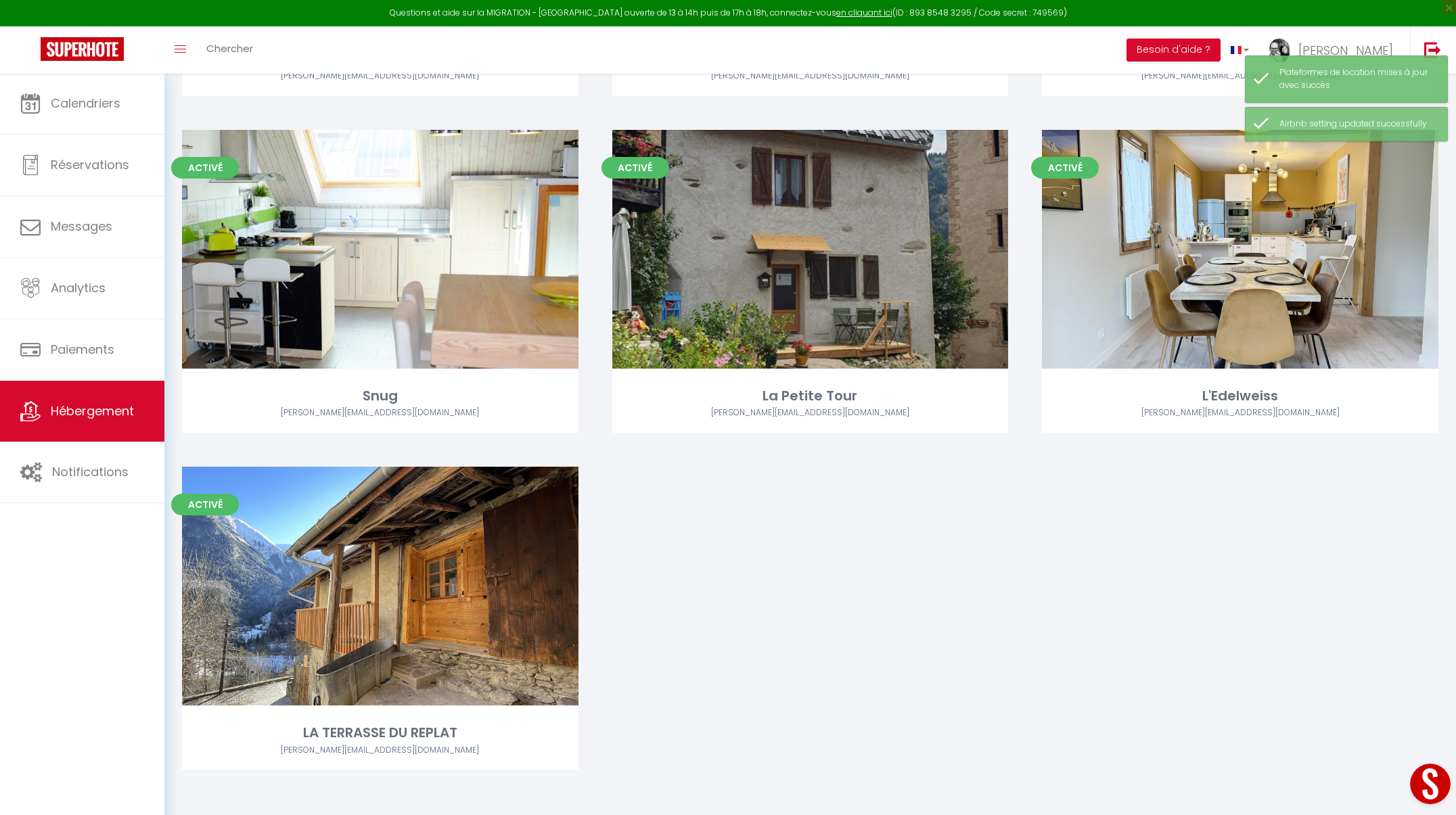
scroll to position [1390, 0]
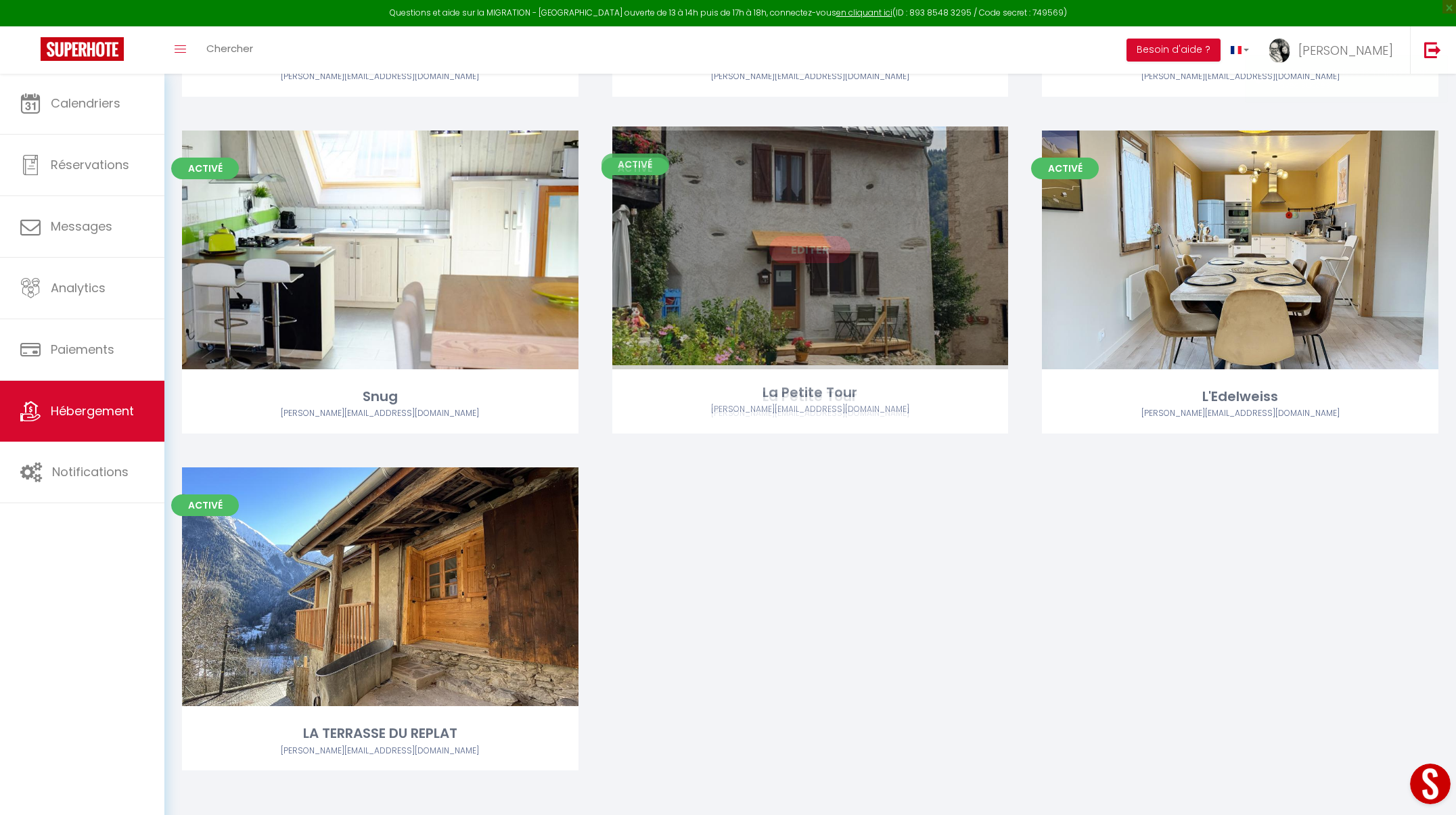
click at [816, 247] on link "Editer" at bounding box center [810, 249] width 81 height 27
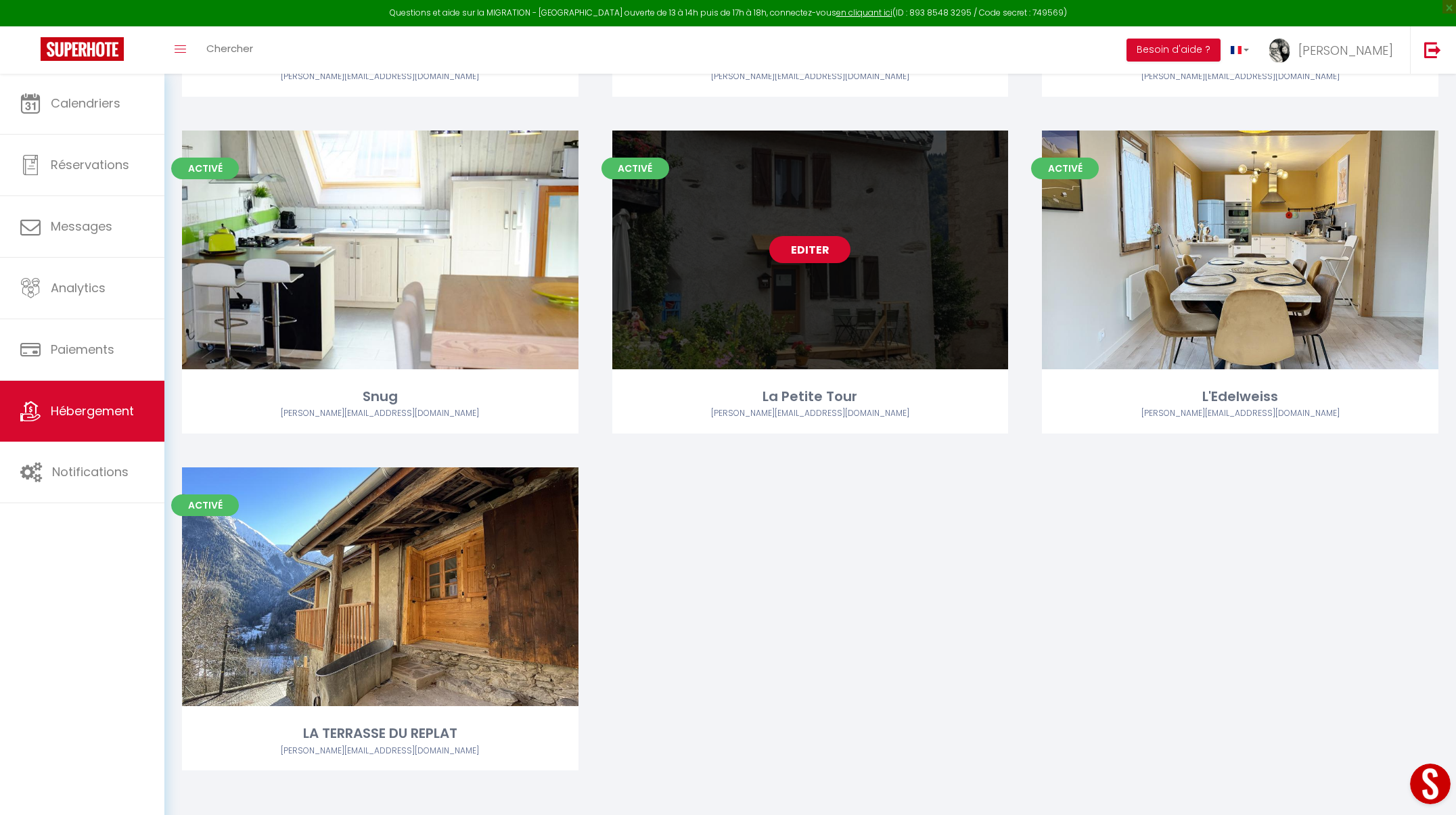
click at [817, 246] on link "Editer" at bounding box center [810, 249] width 81 height 27
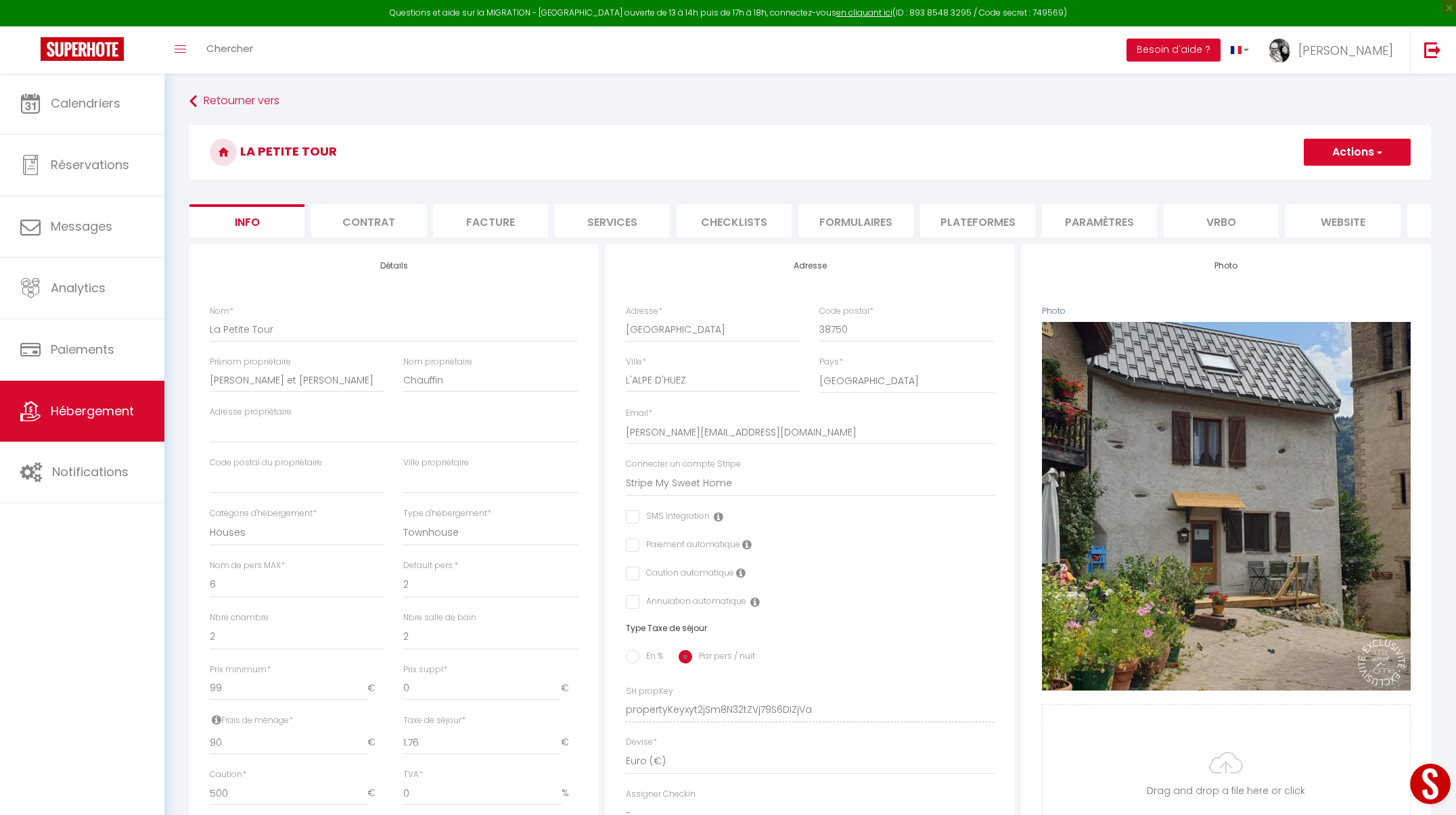
click at [1380, 146] on span "button" at bounding box center [1378, 152] width 9 height 13
click at [1079, 222] on li "Paramètres" at bounding box center [1099, 221] width 115 height 33
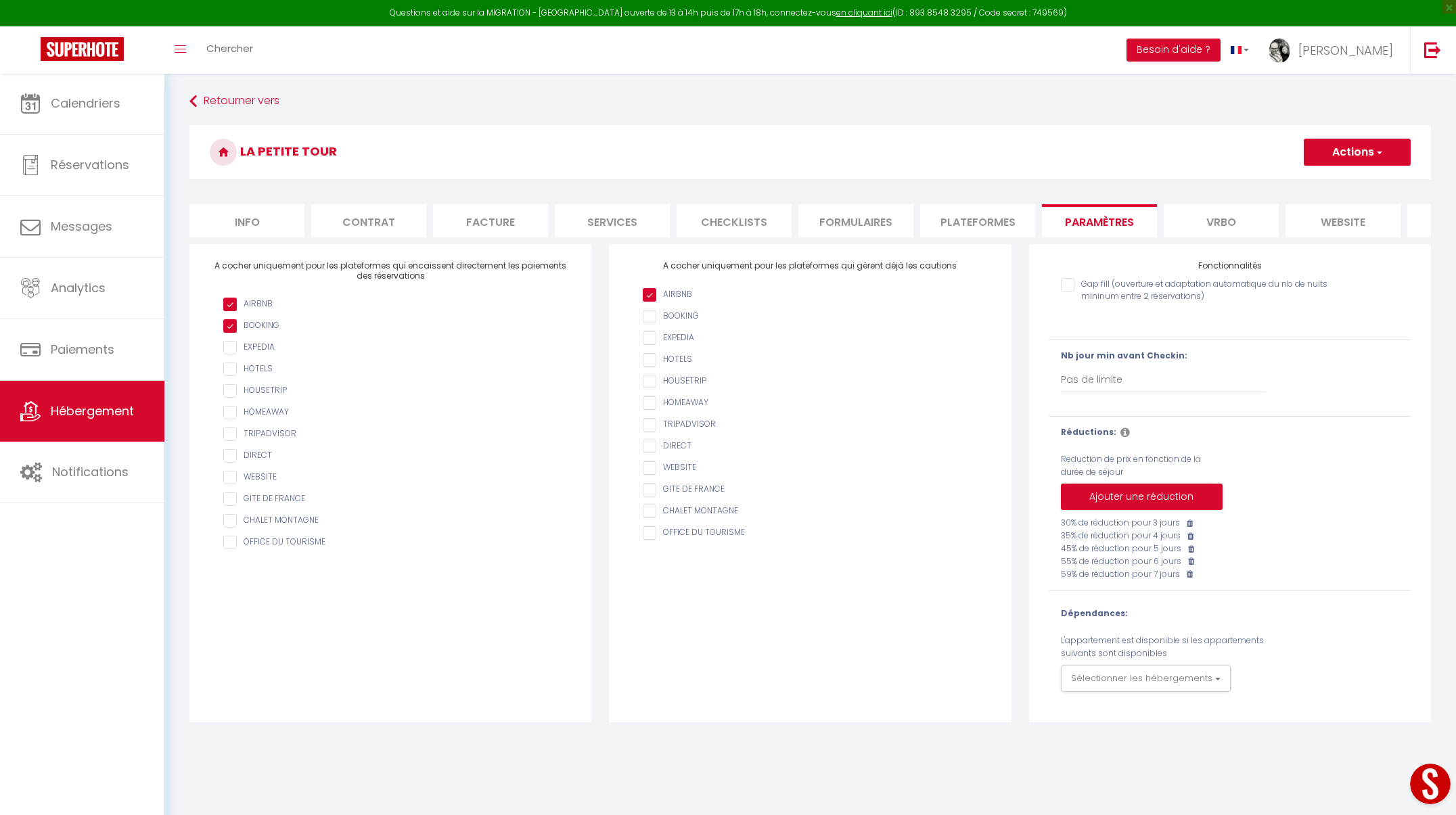
click at [981, 220] on li "Plateformes" at bounding box center [977, 221] width 115 height 33
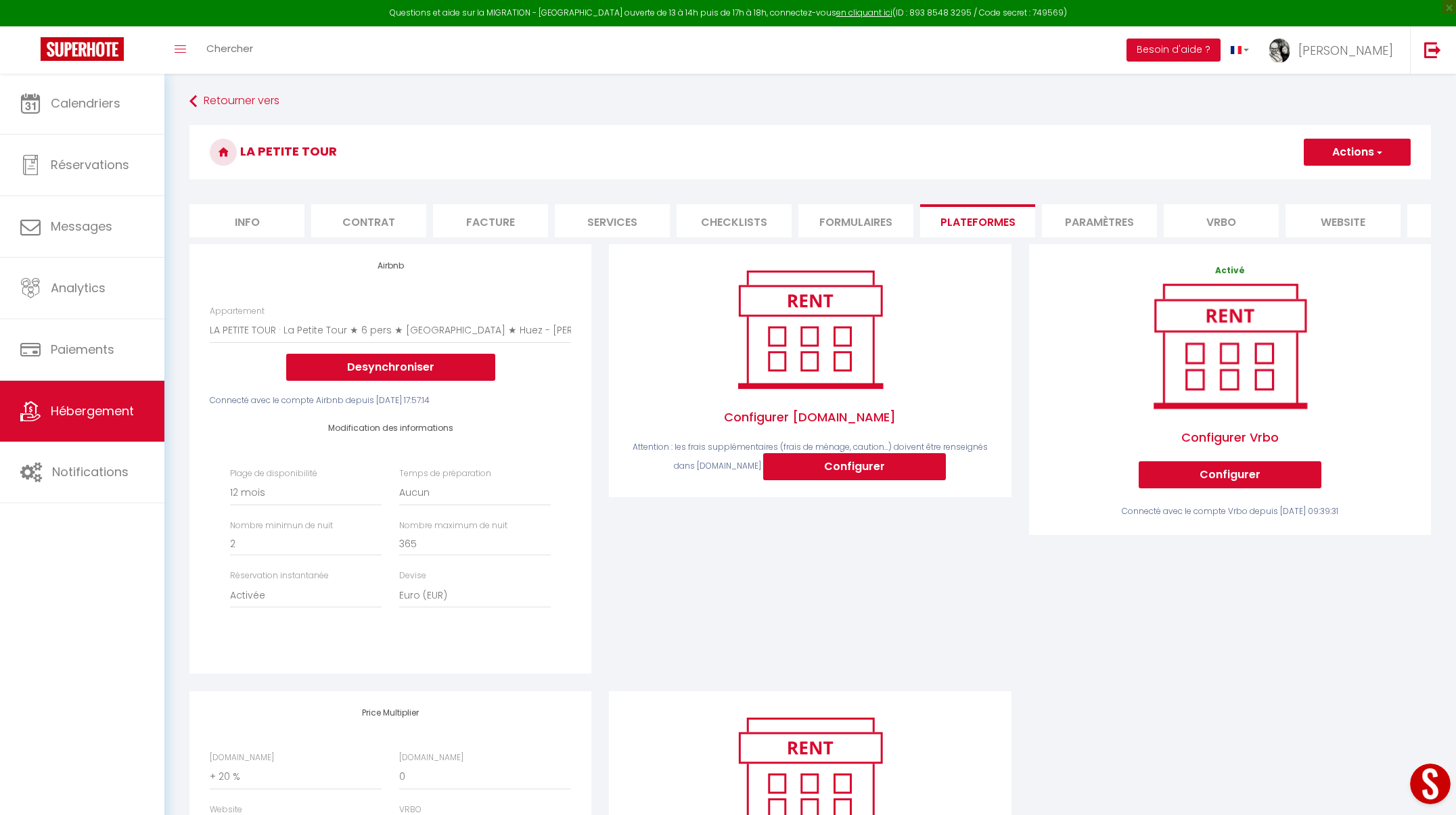
click at [1374, 150] on span "button" at bounding box center [1378, 152] width 9 height 13
click at [1347, 181] on link "Enregistrer" at bounding box center [1357, 181] width 107 height 17
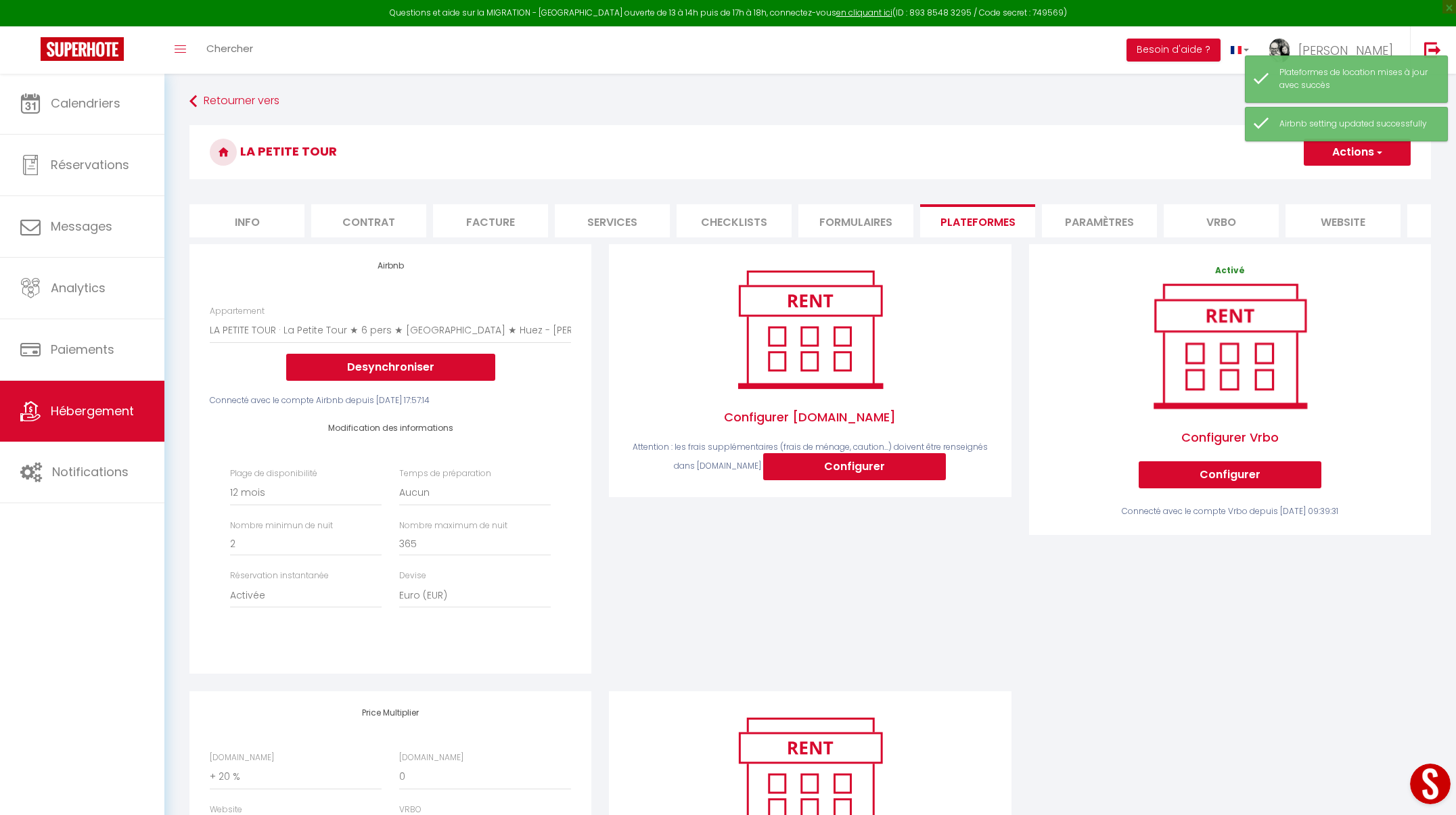
click at [104, 412] on span "Hébergement" at bounding box center [92, 411] width 83 height 16
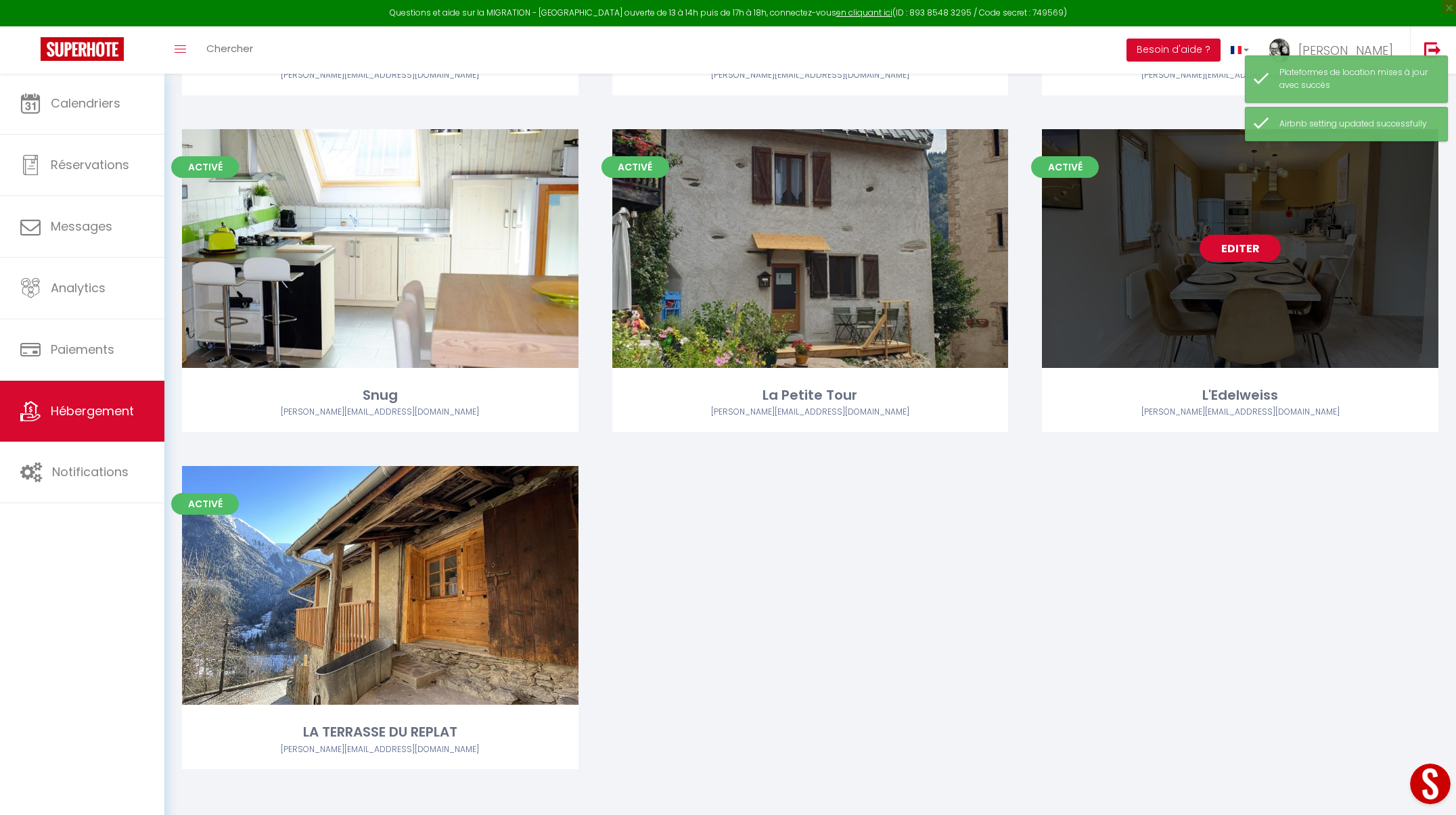
scroll to position [1390, 0]
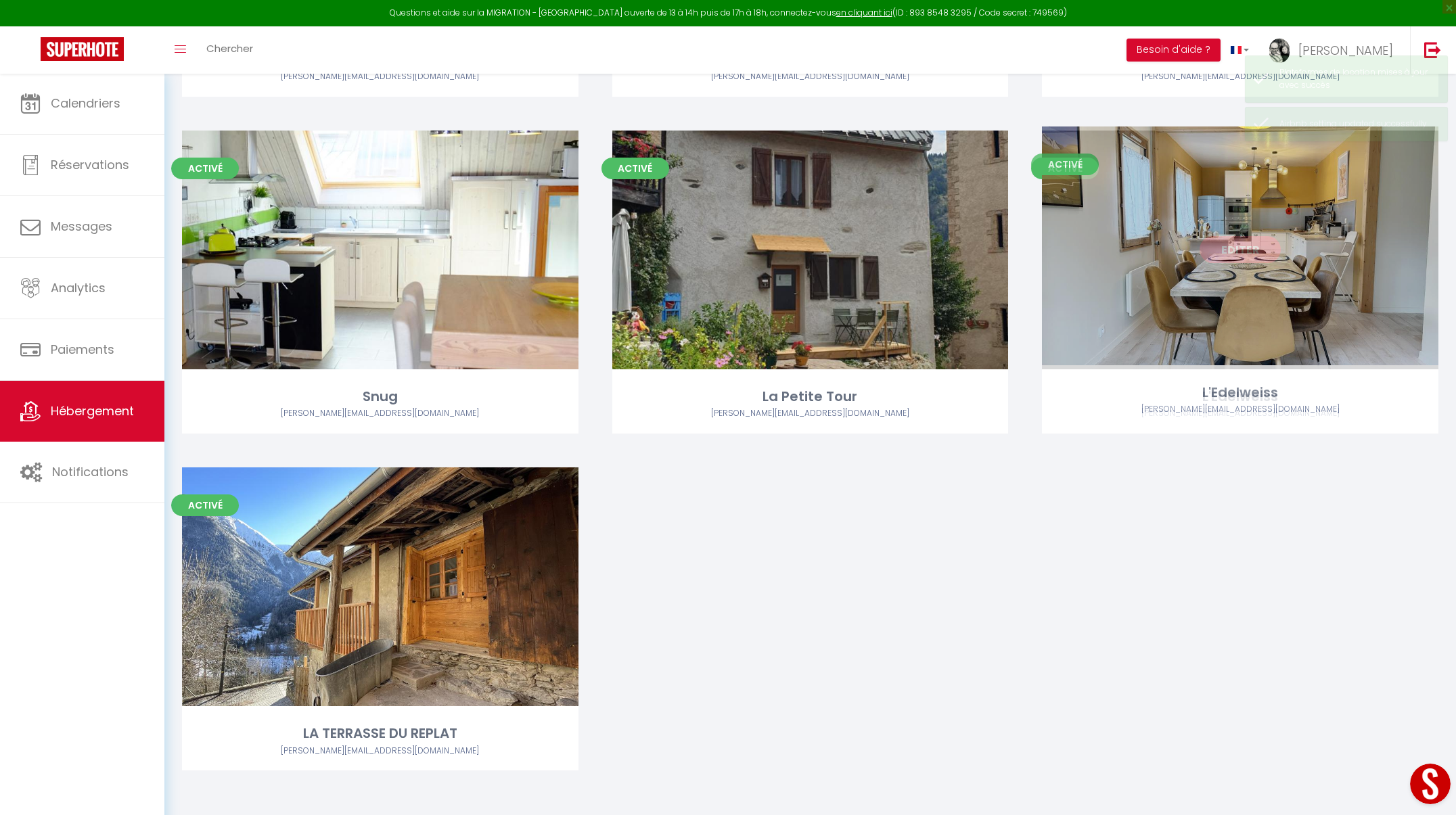
click at [1241, 247] on link "Editer" at bounding box center [1240, 249] width 81 height 27
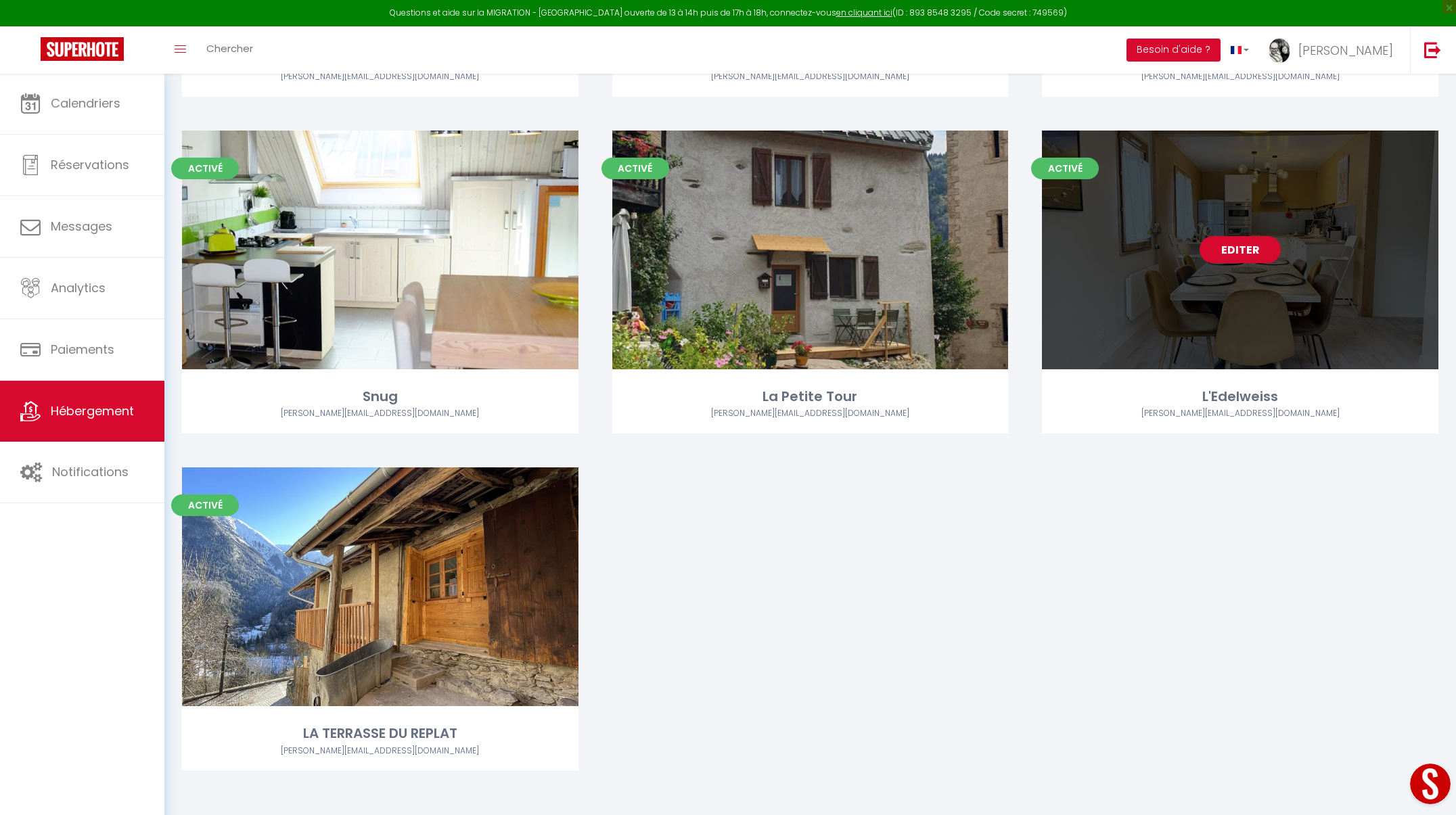
click at [1241, 247] on link "Editer" at bounding box center [1240, 249] width 81 height 27
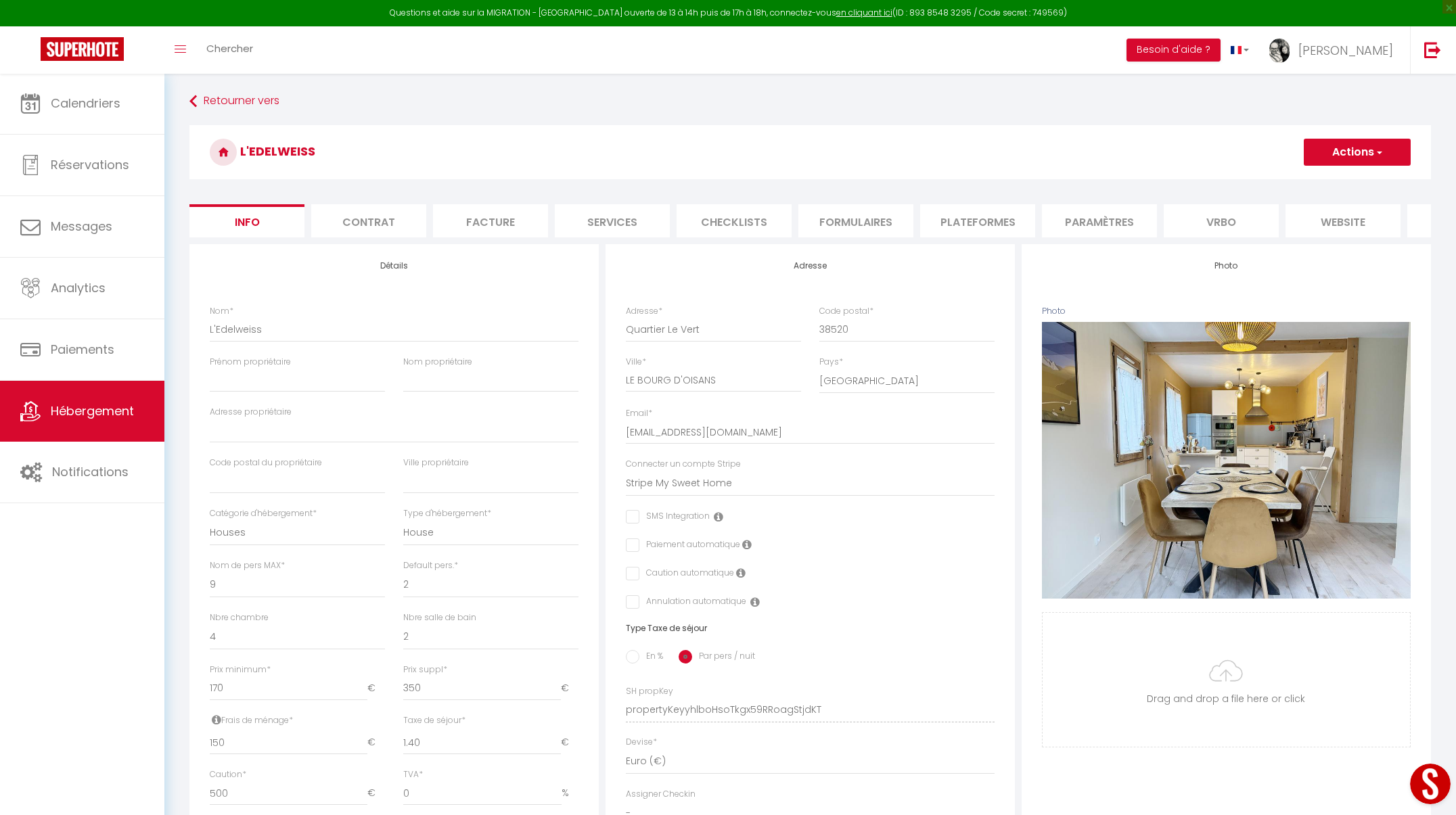
click at [996, 225] on li "Plateformes" at bounding box center [977, 221] width 115 height 33
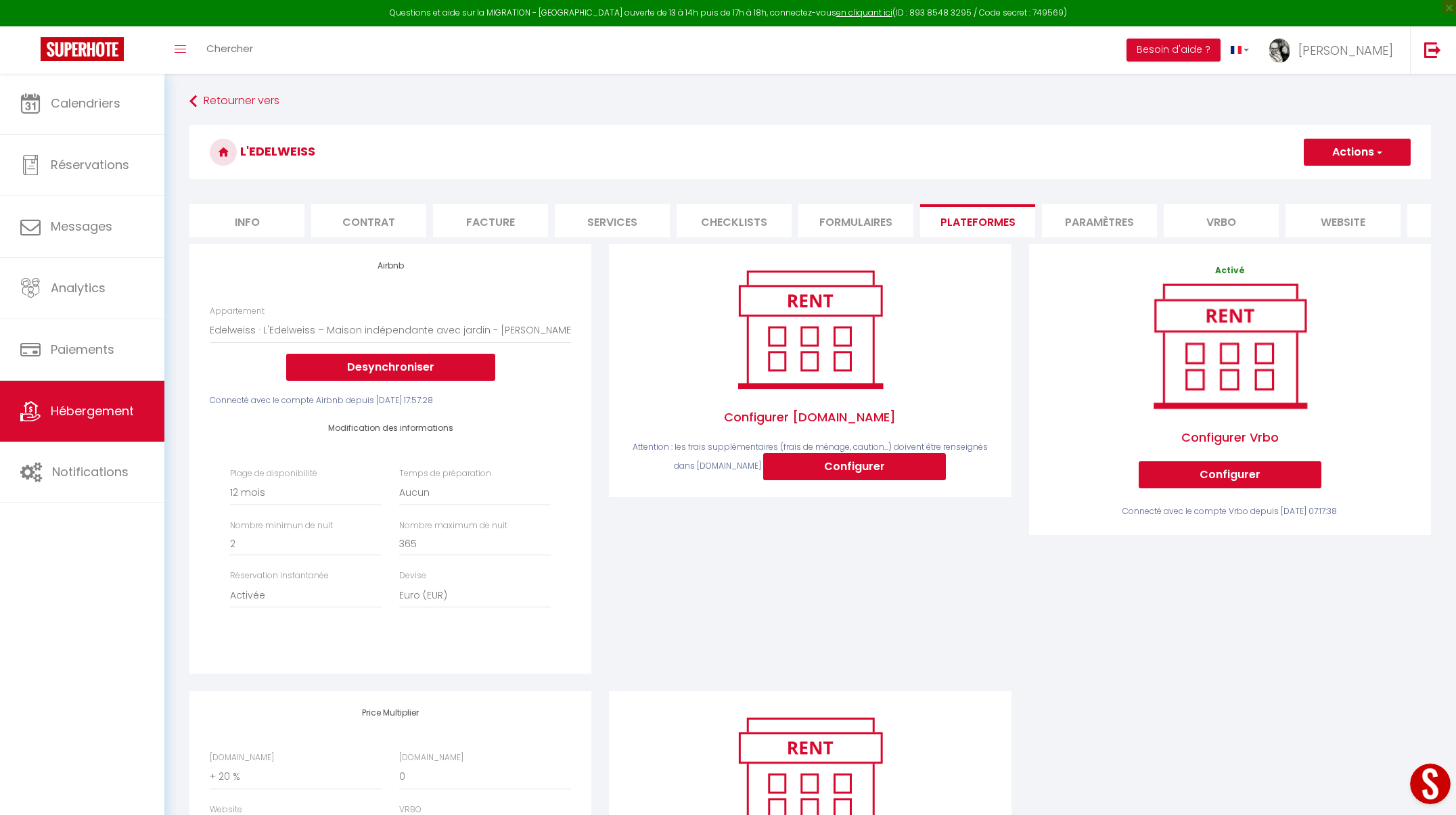
click at [1378, 155] on span "button" at bounding box center [1378, 152] width 9 height 13
click at [1359, 181] on link "Enregistrer" at bounding box center [1357, 181] width 107 height 17
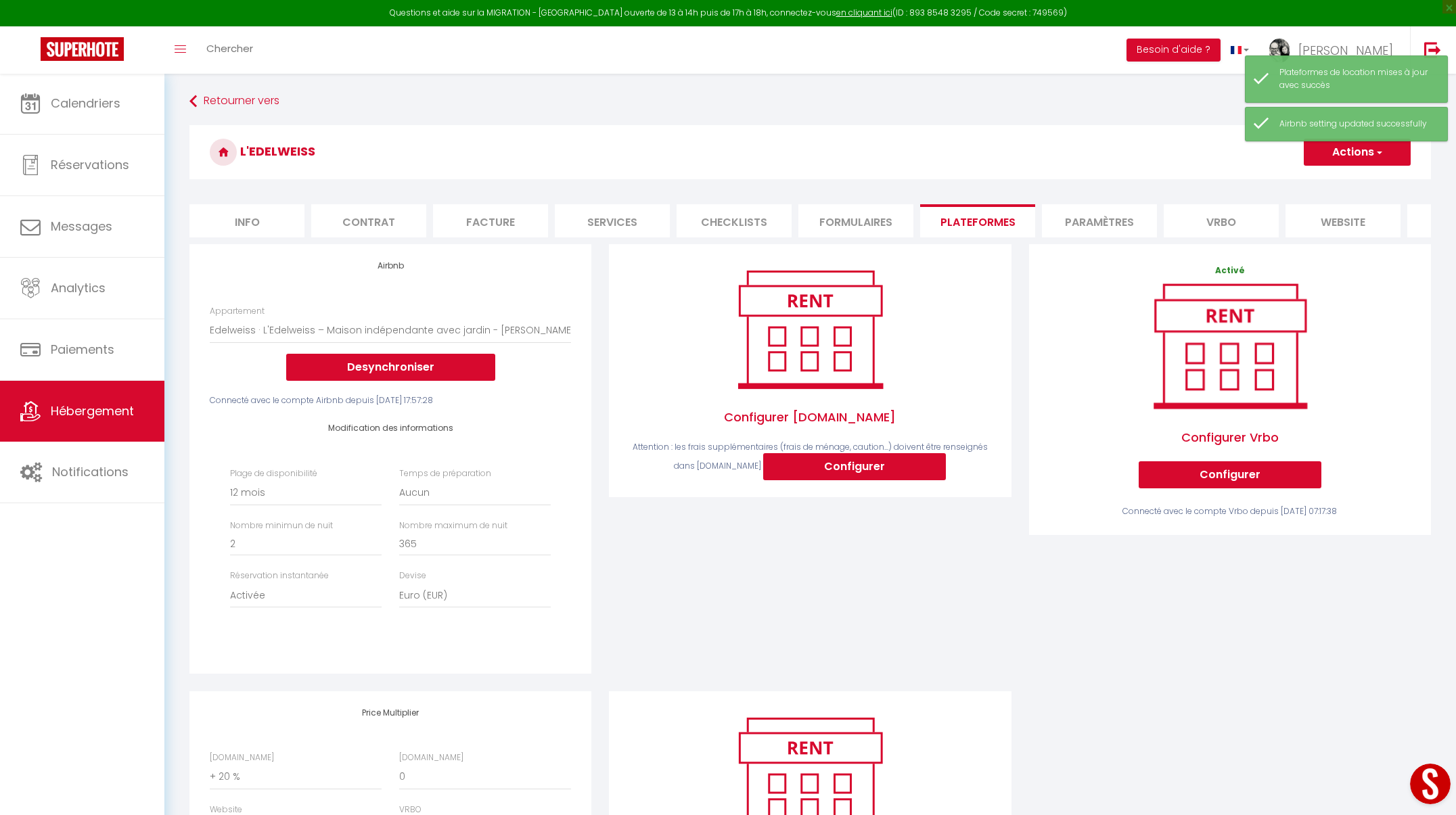
click at [84, 432] on link "Hébergement" at bounding box center [82, 412] width 164 height 61
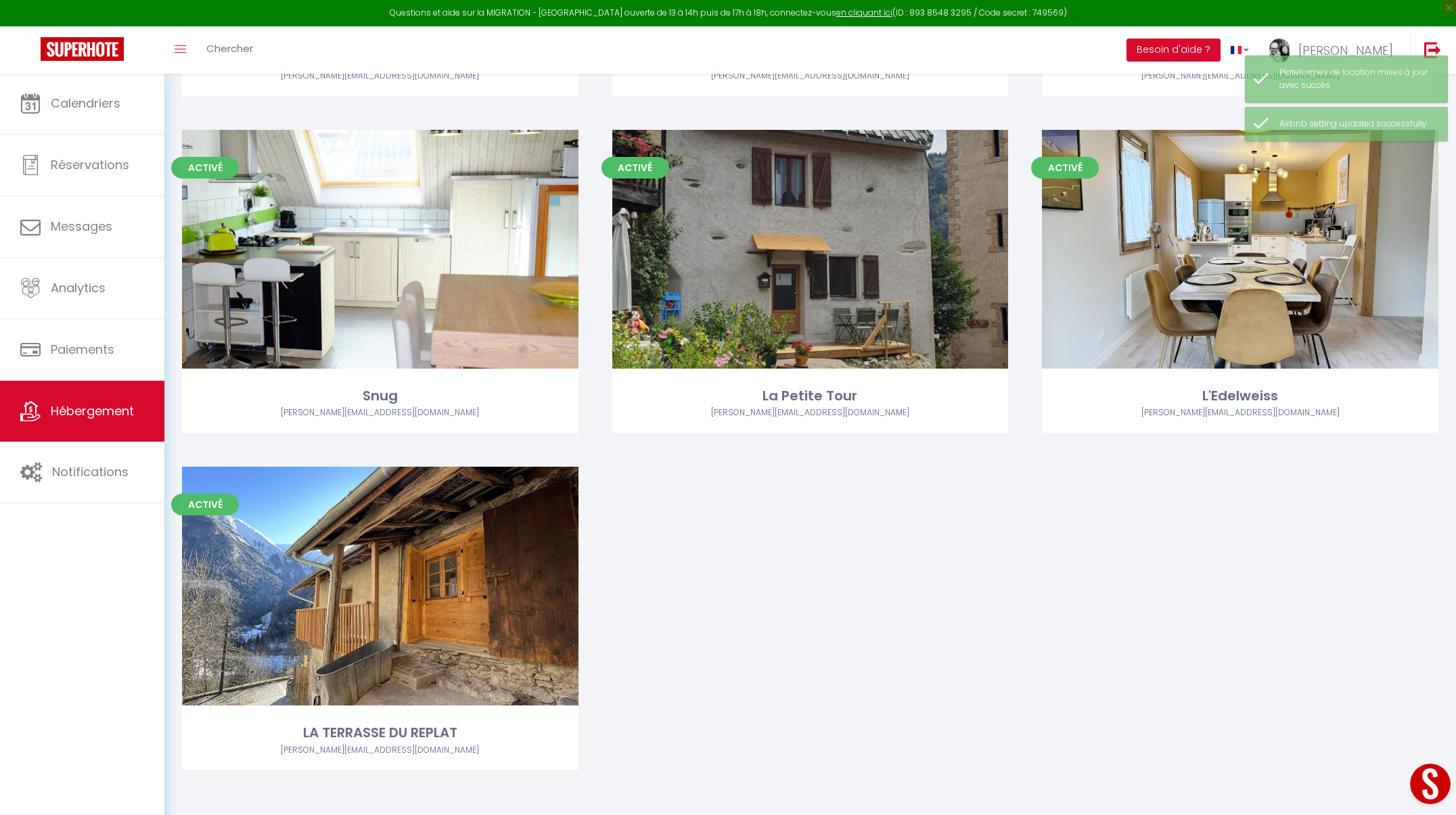
scroll to position [1390, 0]
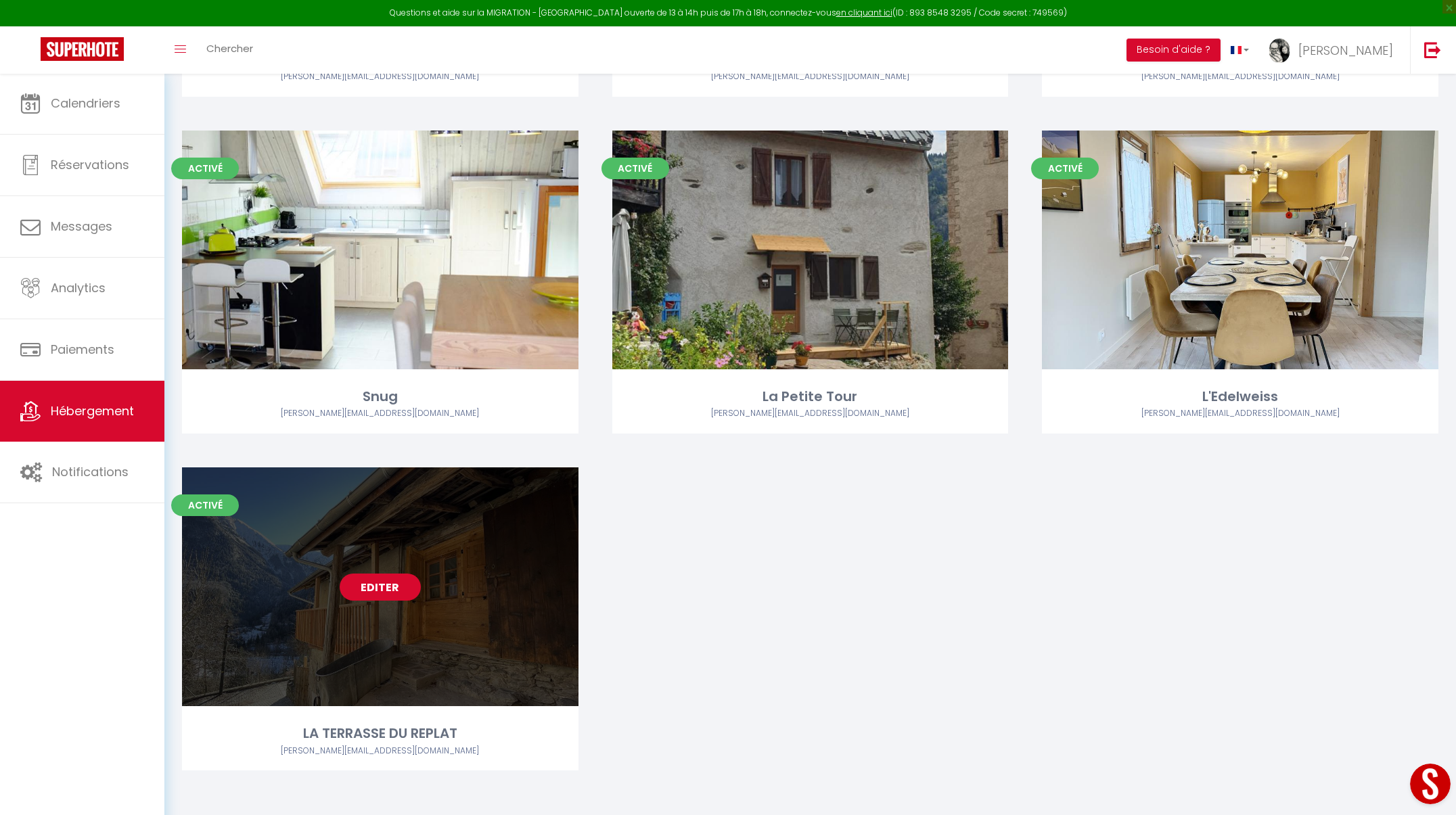
click at [402, 594] on link "Editer" at bounding box center [381, 587] width 81 height 27
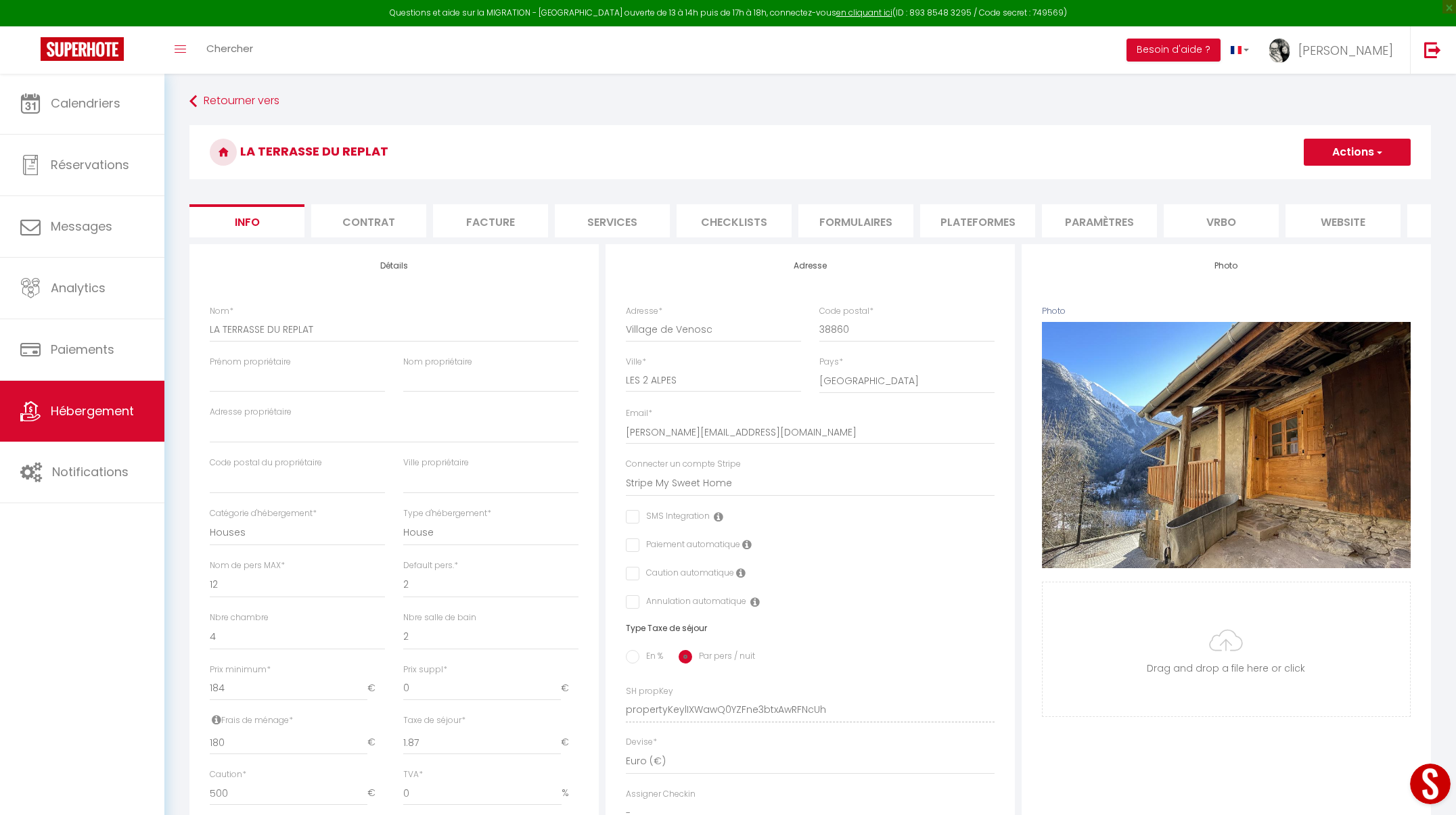
click at [944, 220] on li "Plateformes" at bounding box center [977, 221] width 115 height 33
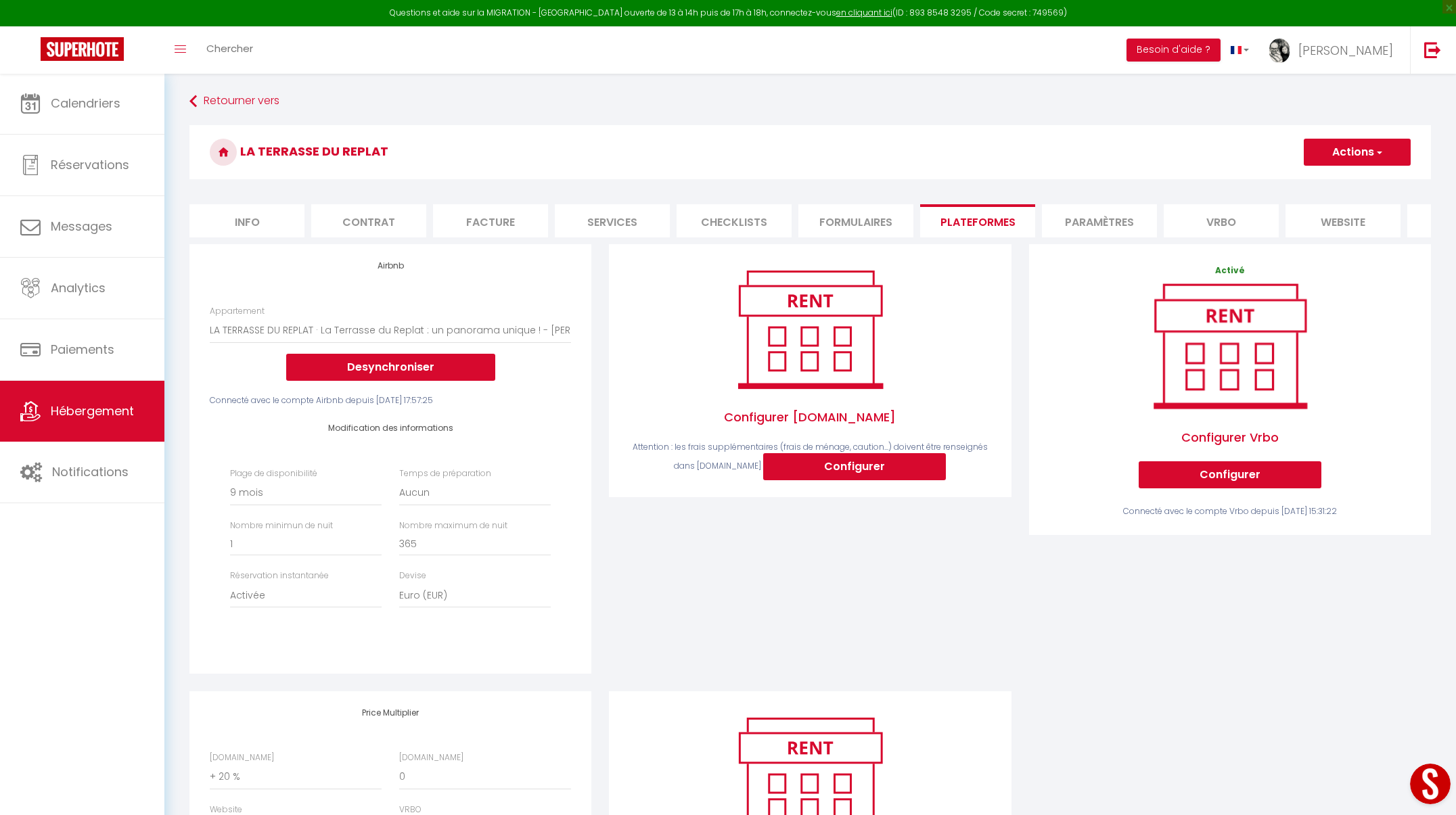
click at [1385, 151] on button "Actions" at bounding box center [1358, 152] width 107 height 27
click at [1359, 184] on link "Enregistrer" at bounding box center [1357, 181] width 107 height 17
